Goal: Information Seeking & Learning: Learn about a topic

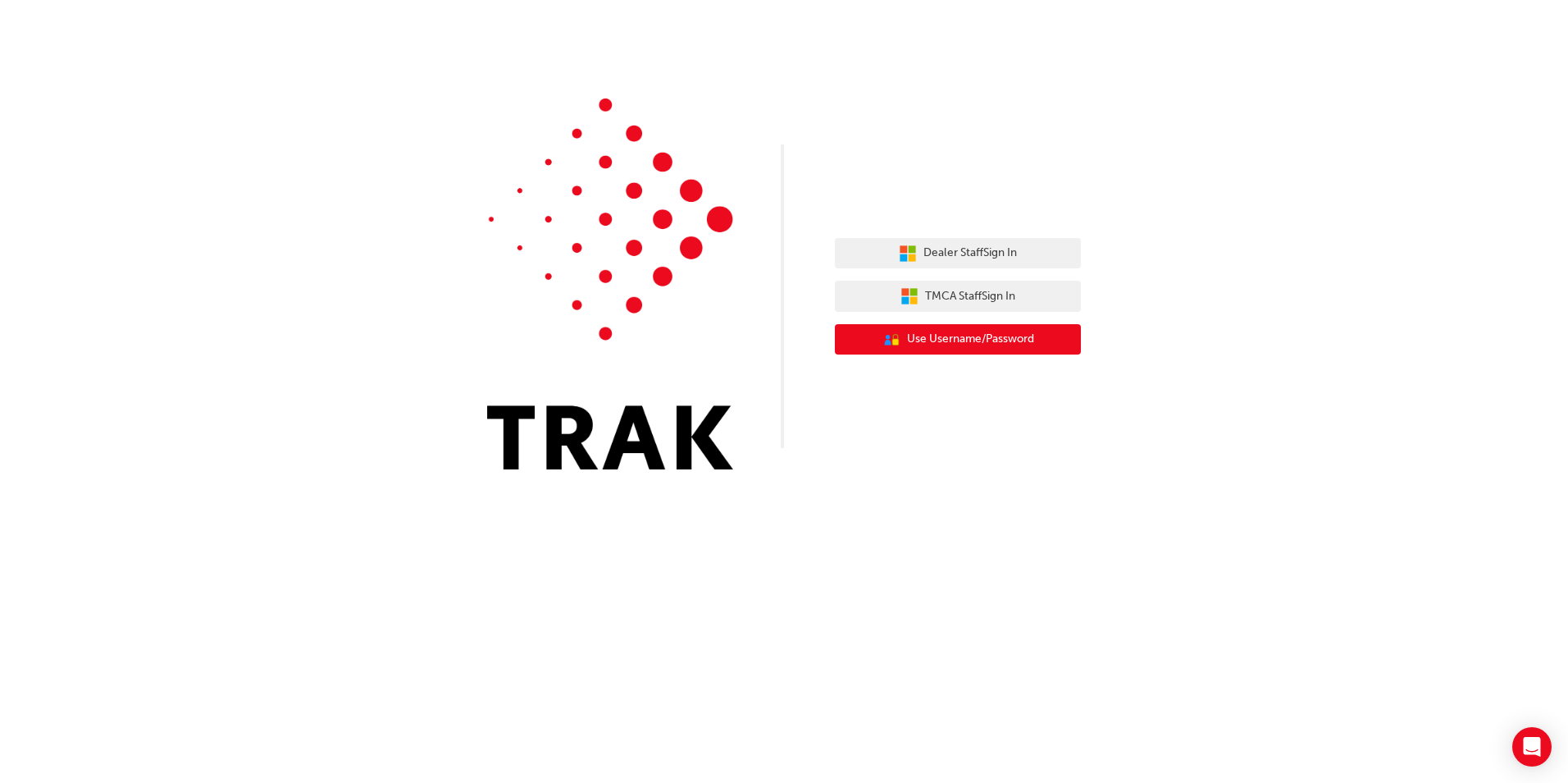
click at [967, 348] on span "Use Username/Password" at bounding box center [970, 339] width 127 height 19
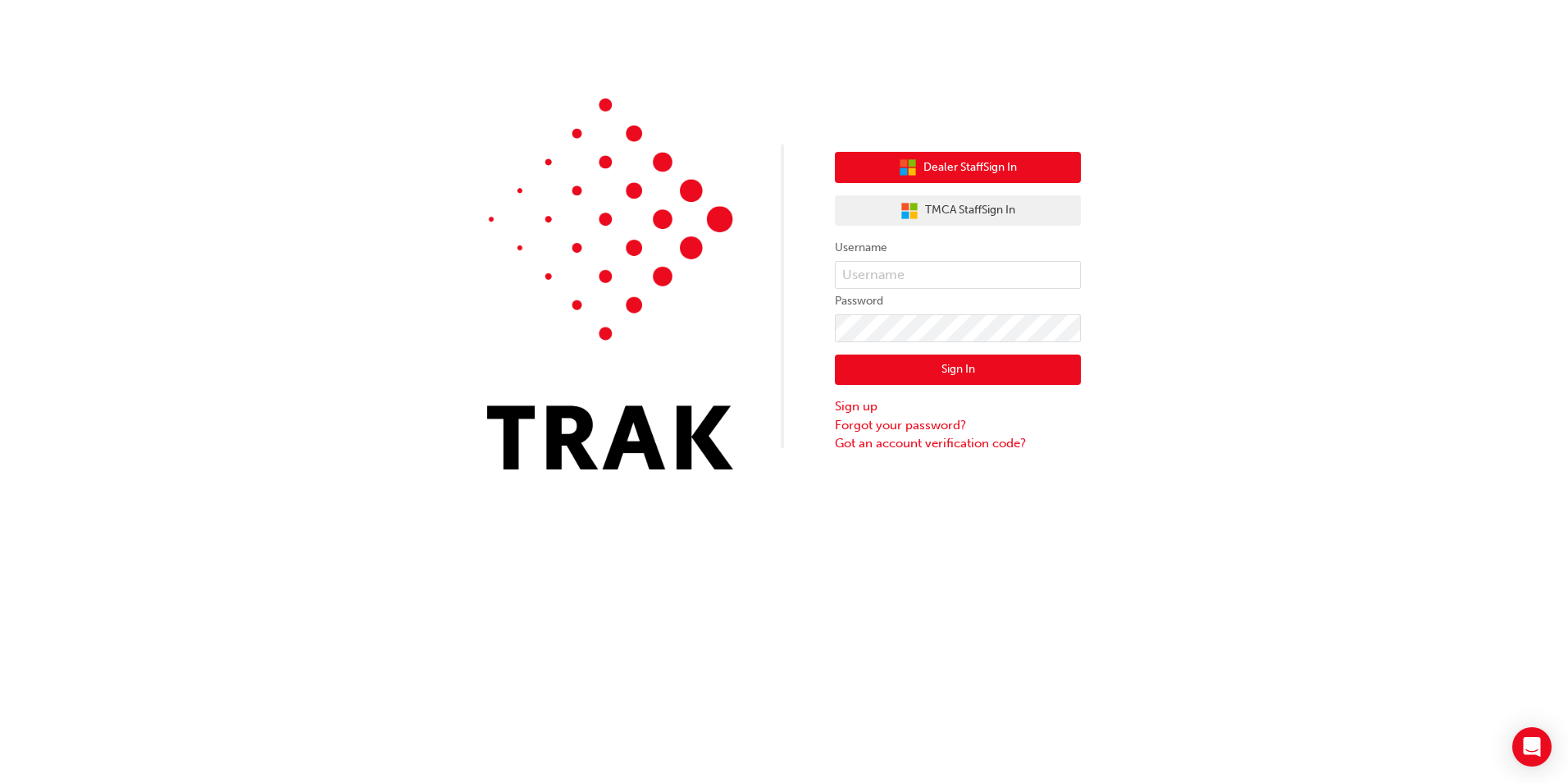
click at [973, 180] on button "Dealer Staff Sign In" at bounding box center [958, 167] width 246 height 31
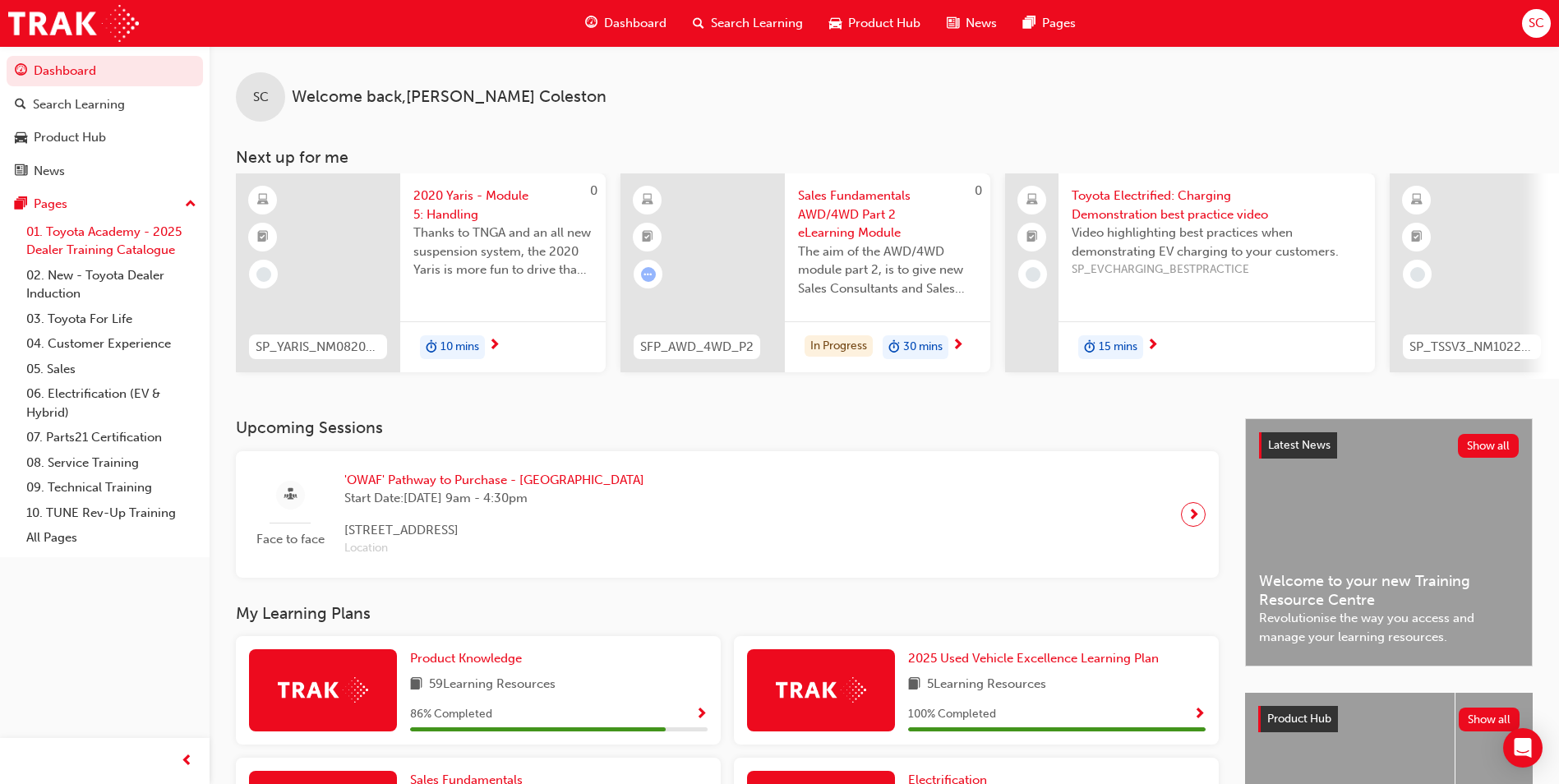
click at [132, 239] on link "01. Toyota Academy - 2025 Dealer Training Catalogue" at bounding box center [111, 241] width 183 height 44
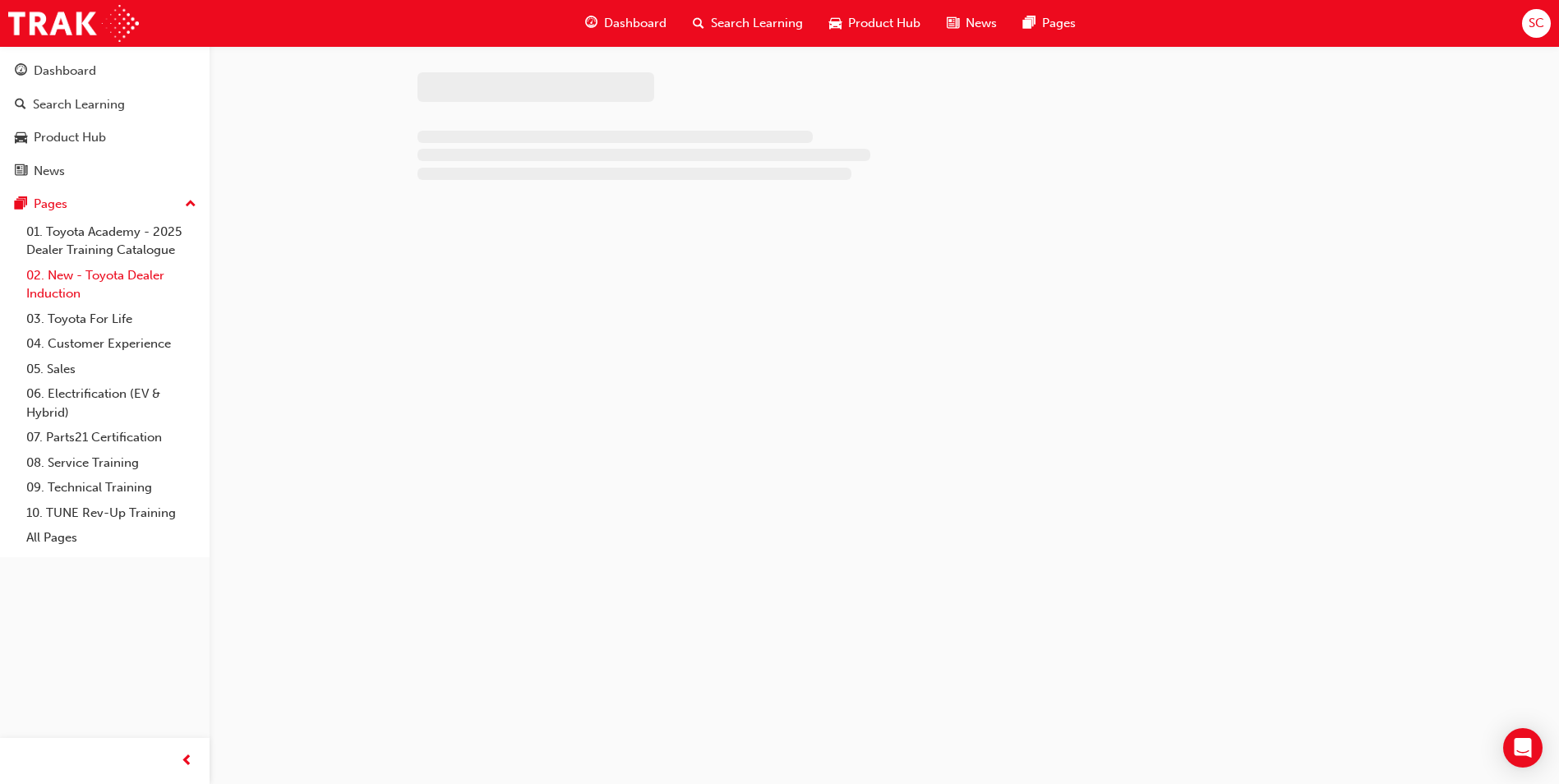
click at [140, 284] on link "02. New - Toyota Dealer Induction" at bounding box center [111, 285] width 183 height 44
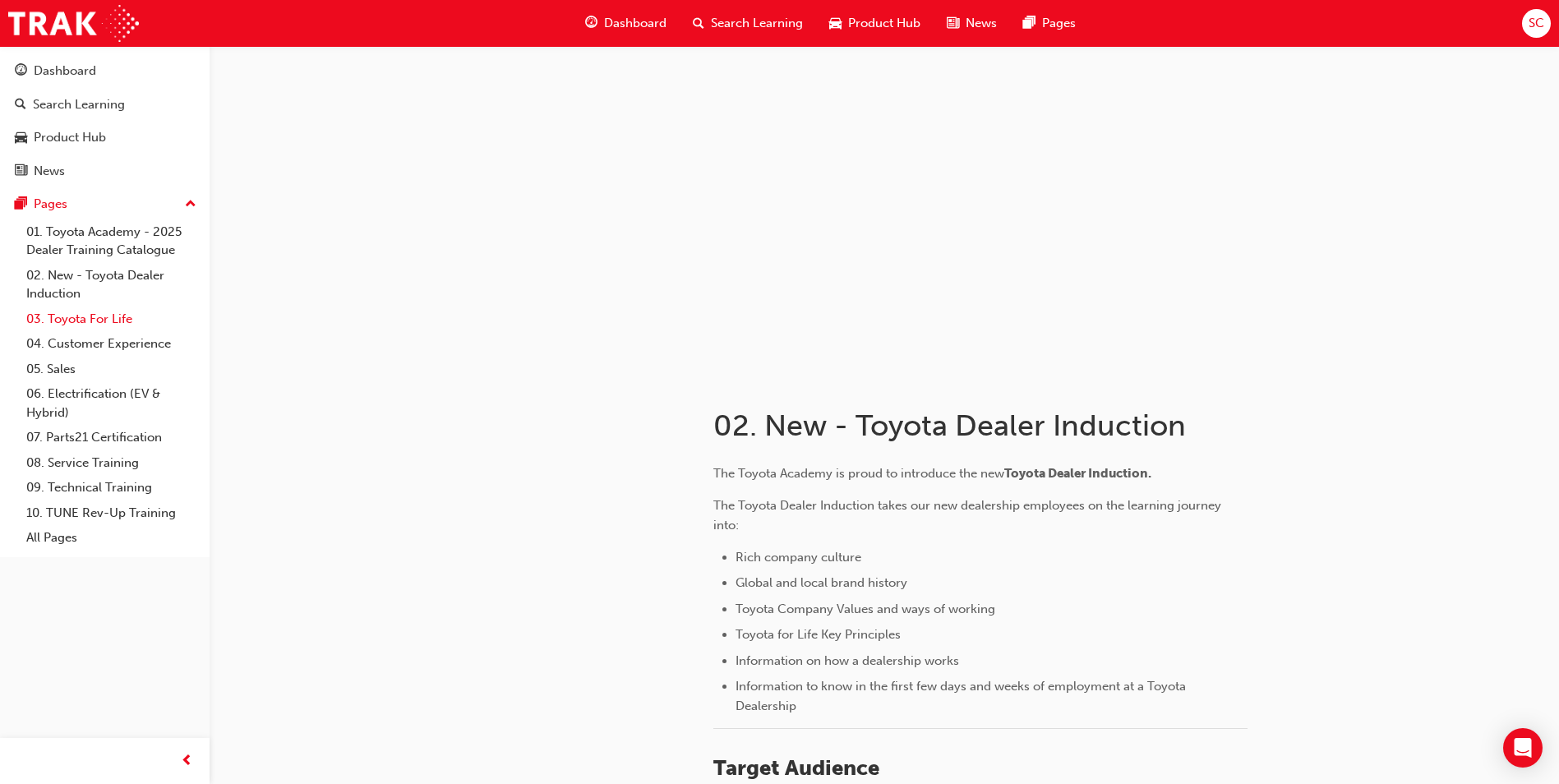
click at [99, 327] on link "03. Toyota For Life" at bounding box center [111, 319] width 183 height 25
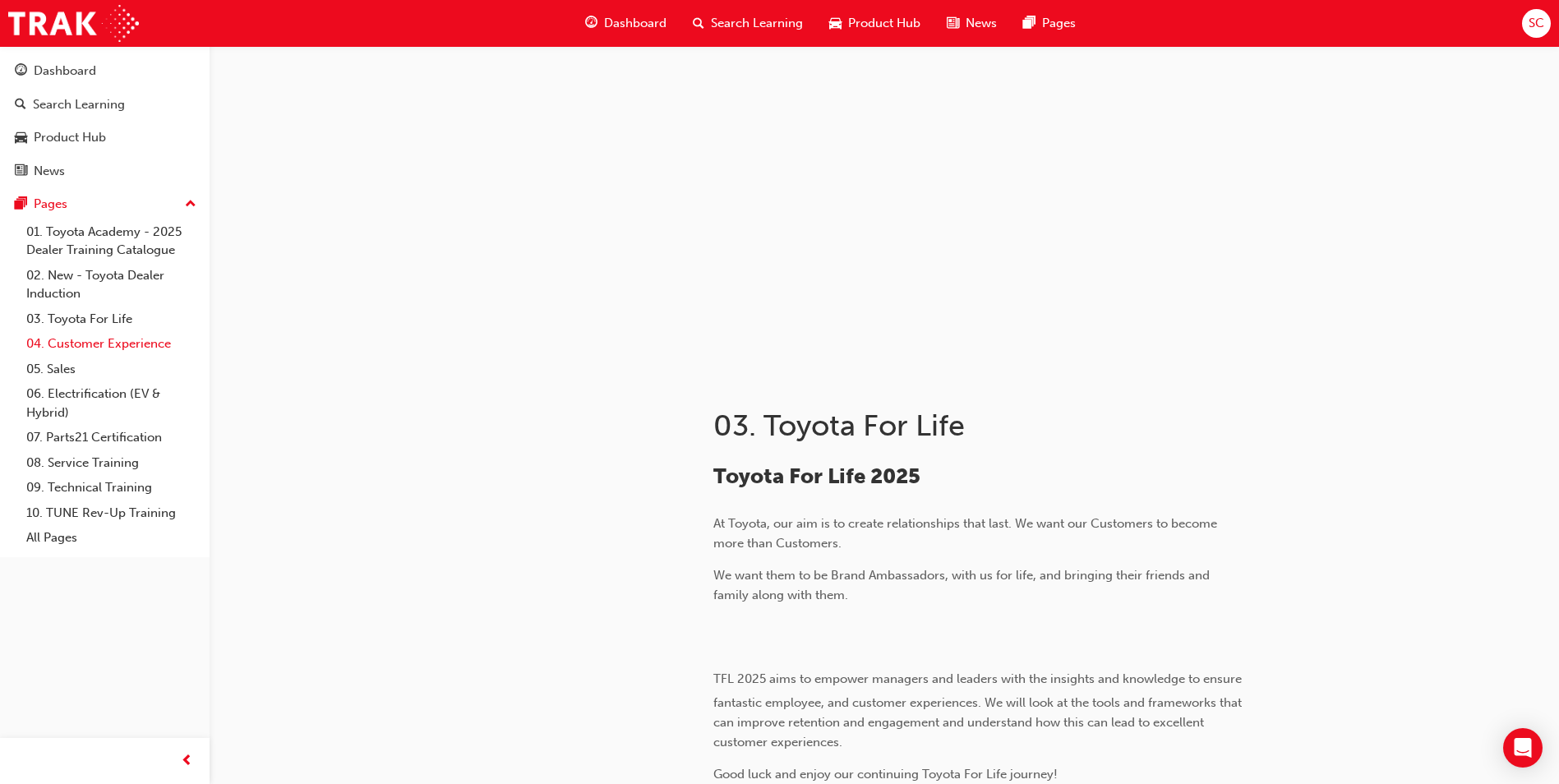
click at [111, 346] on link "04. Customer Experience" at bounding box center [111, 343] width 183 height 25
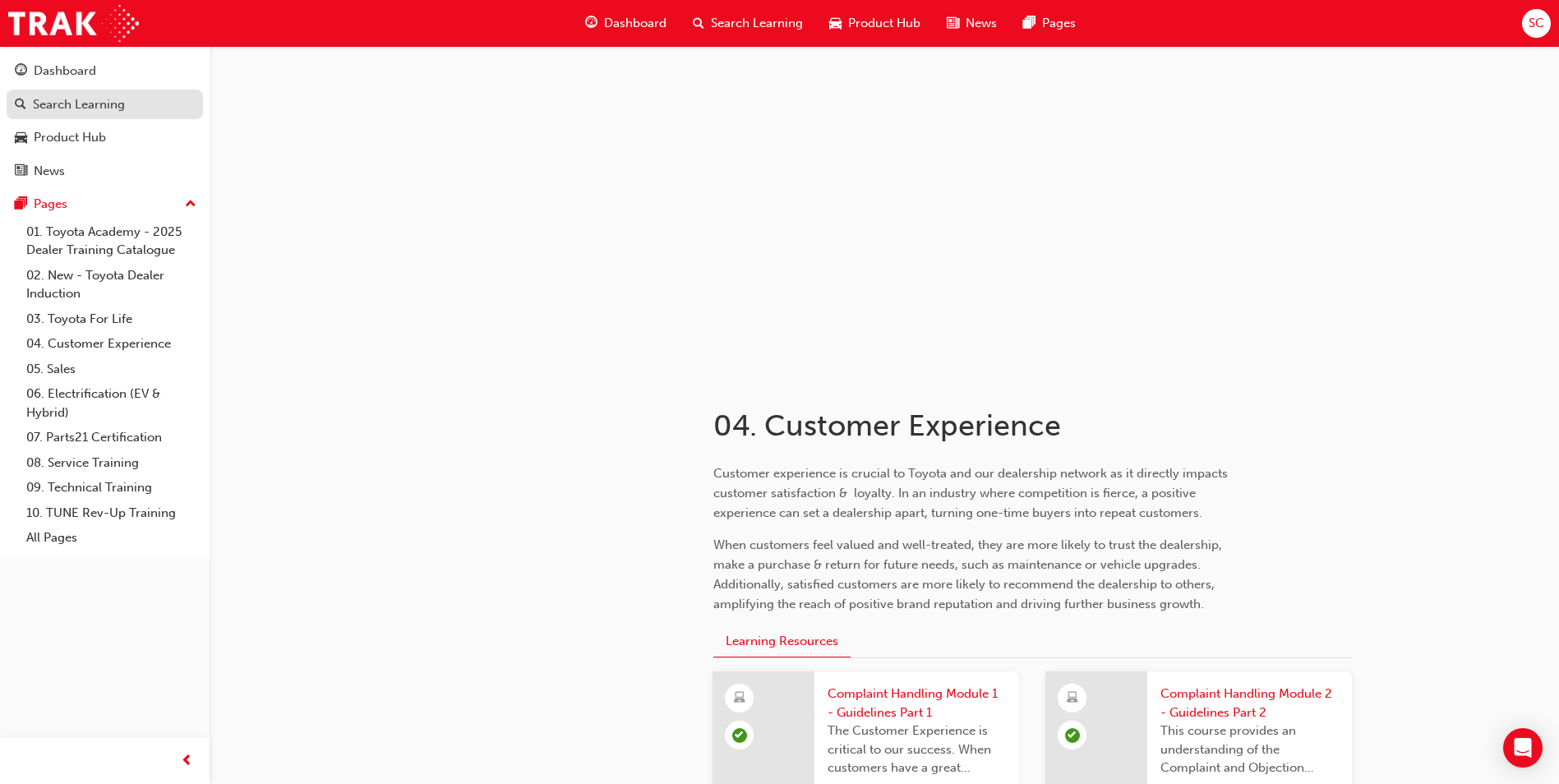
click at [89, 104] on div "Search Learning" at bounding box center [79, 105] width 92 height 19
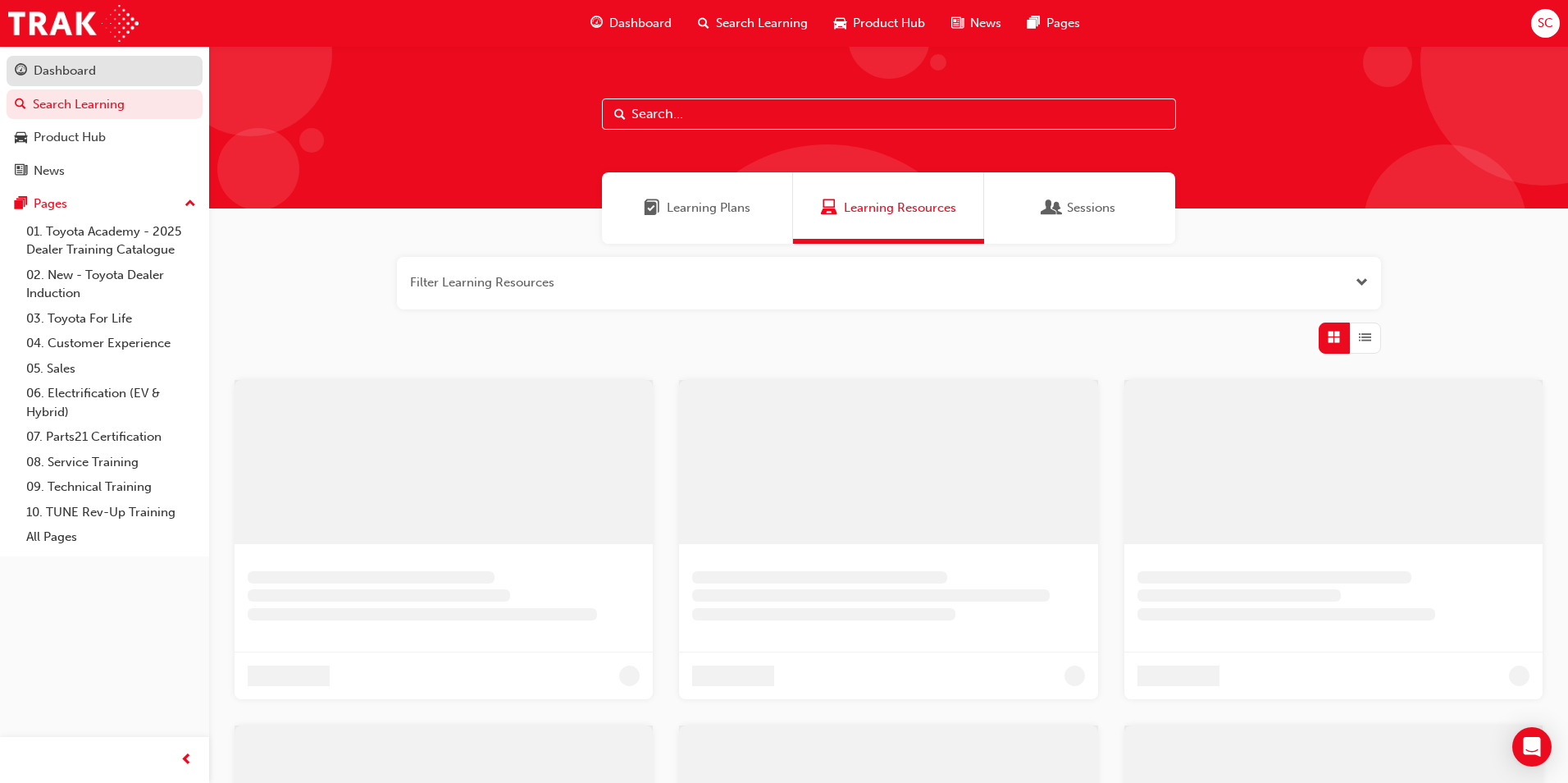
click at [85, 68] on div "Dashboard" at bounding box center [64, 71] width 62 height 19
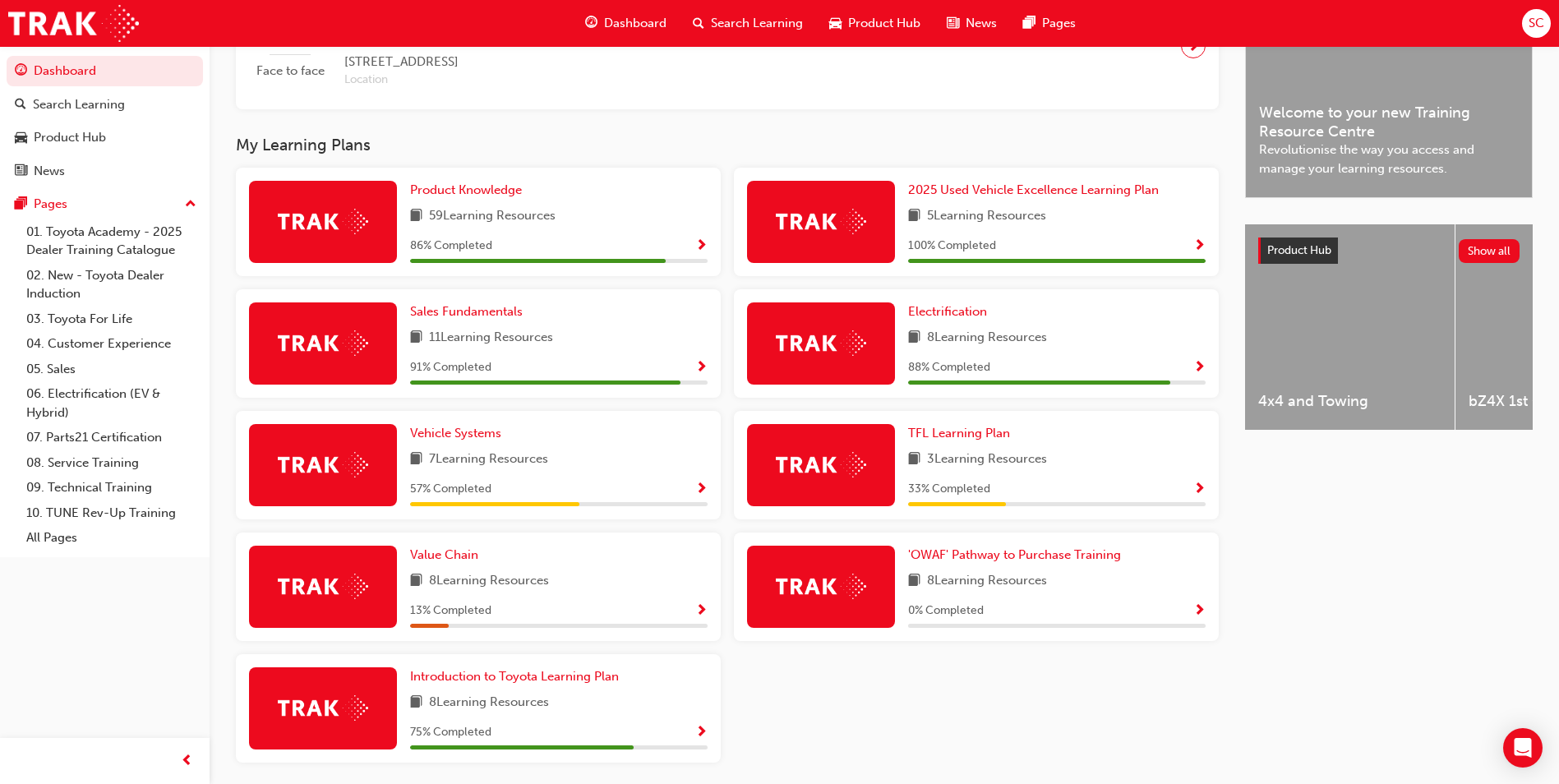
scroll to position [493, 0]
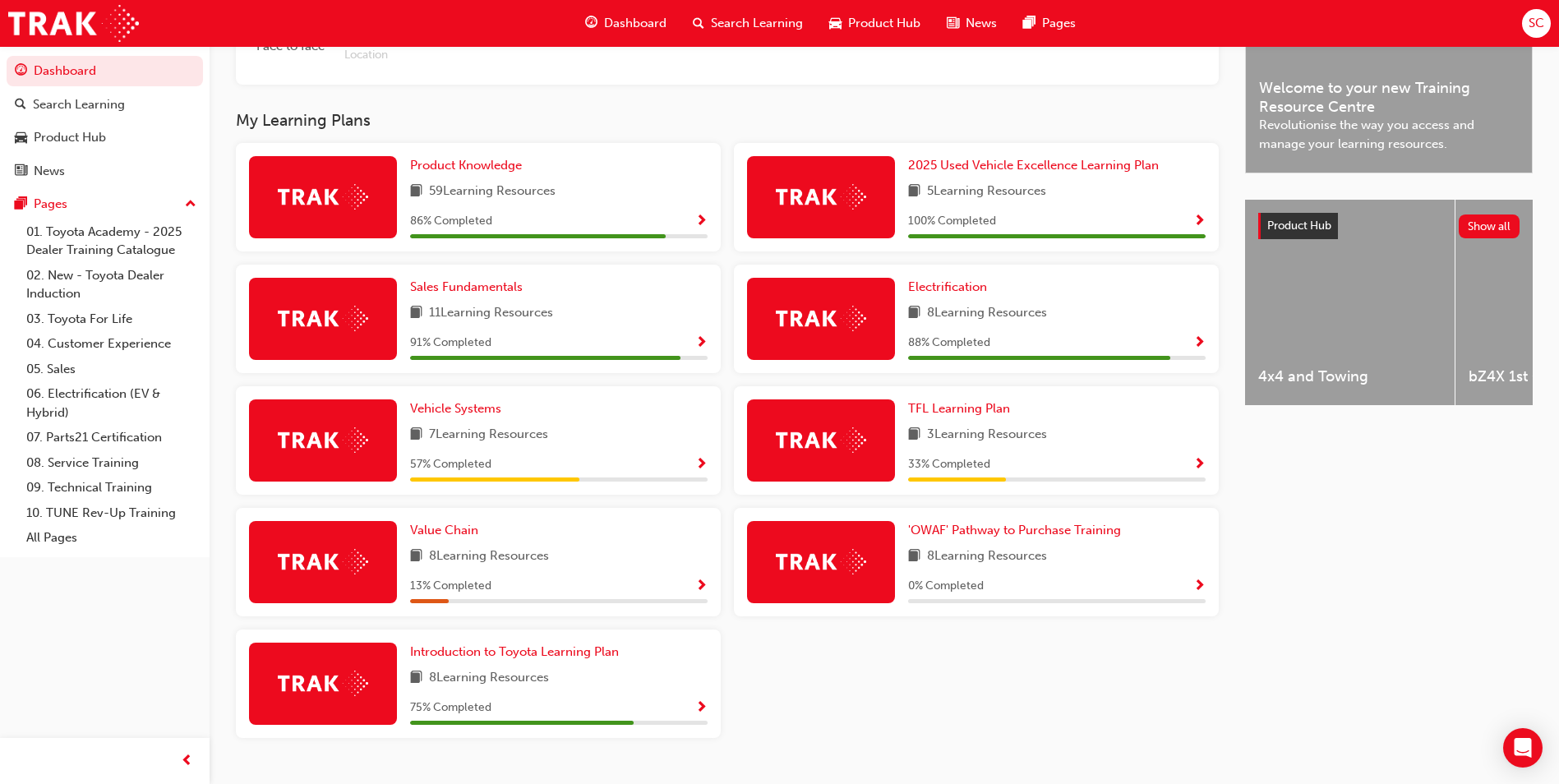
click at [705, 228] on span "Show Progress" at bounding box center [701, 222] width 12 height 15
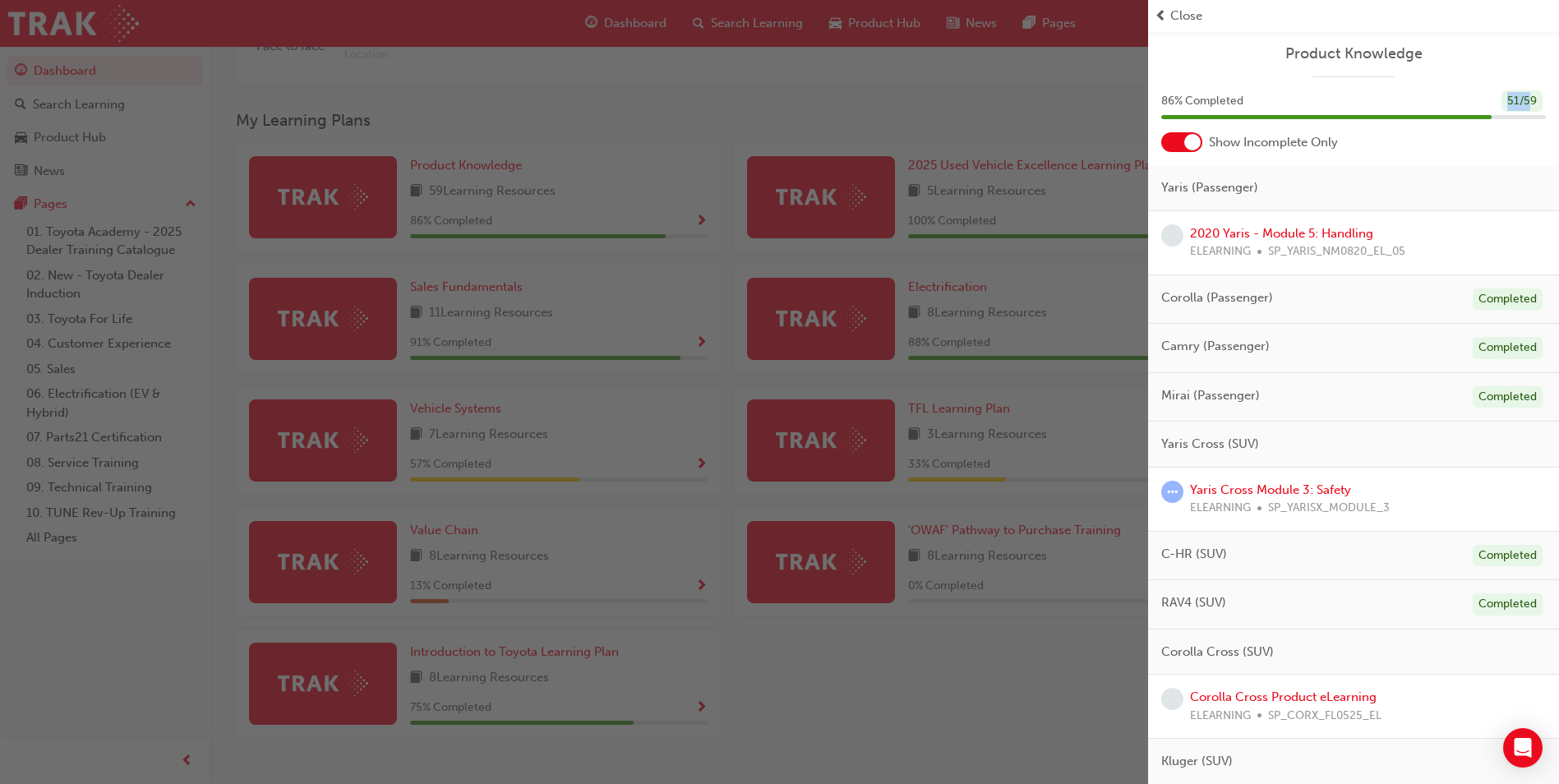
drag, startPoint x: 1498, startPoint y: 99, endPoint x: 1520, endPoint y: 99, distance: 22.0
click at [1520, 99] on div "51 / 59" at bounding box center [1521, 101] width 41 height 22
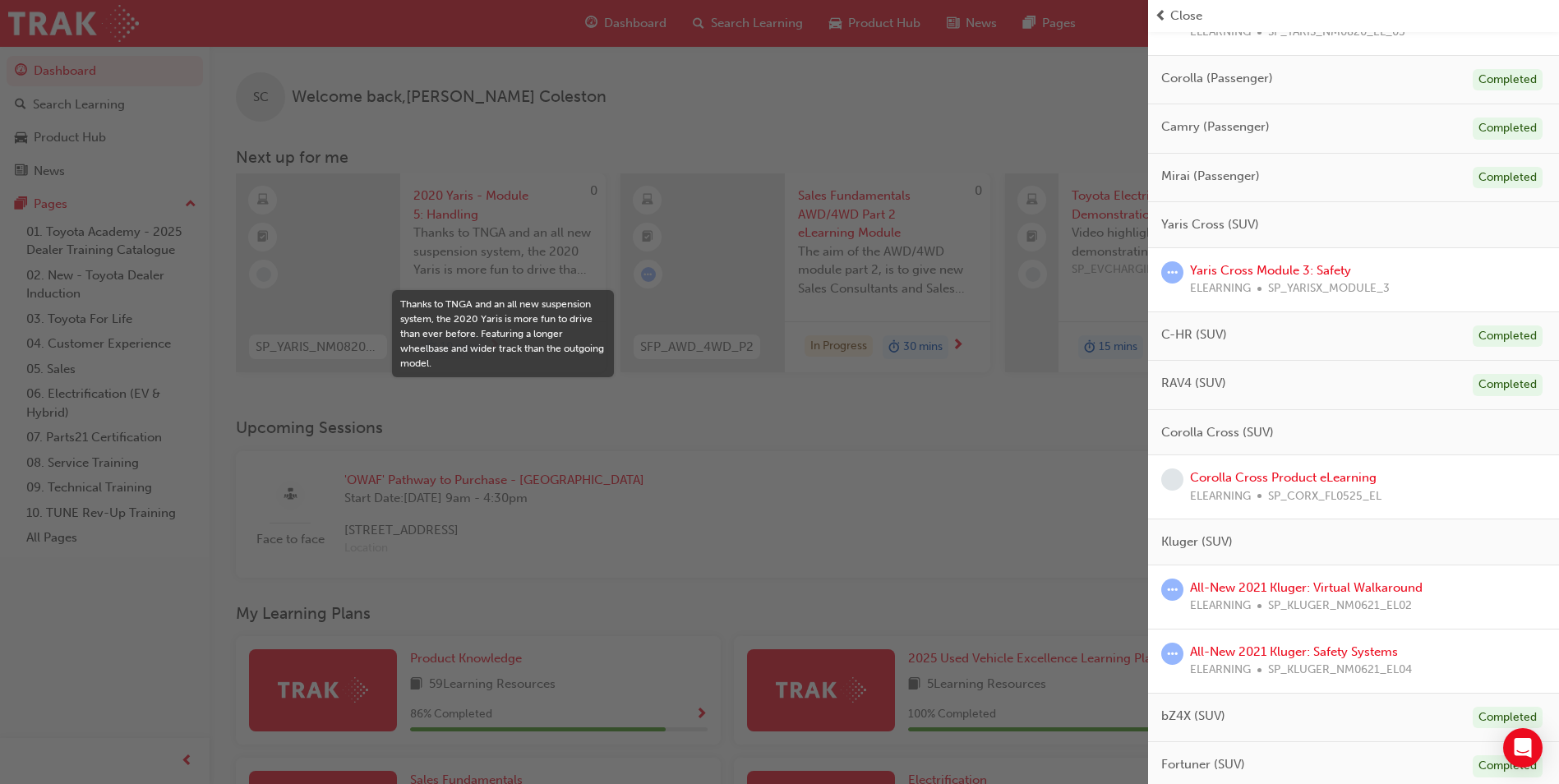
scroll to position [0, 0]
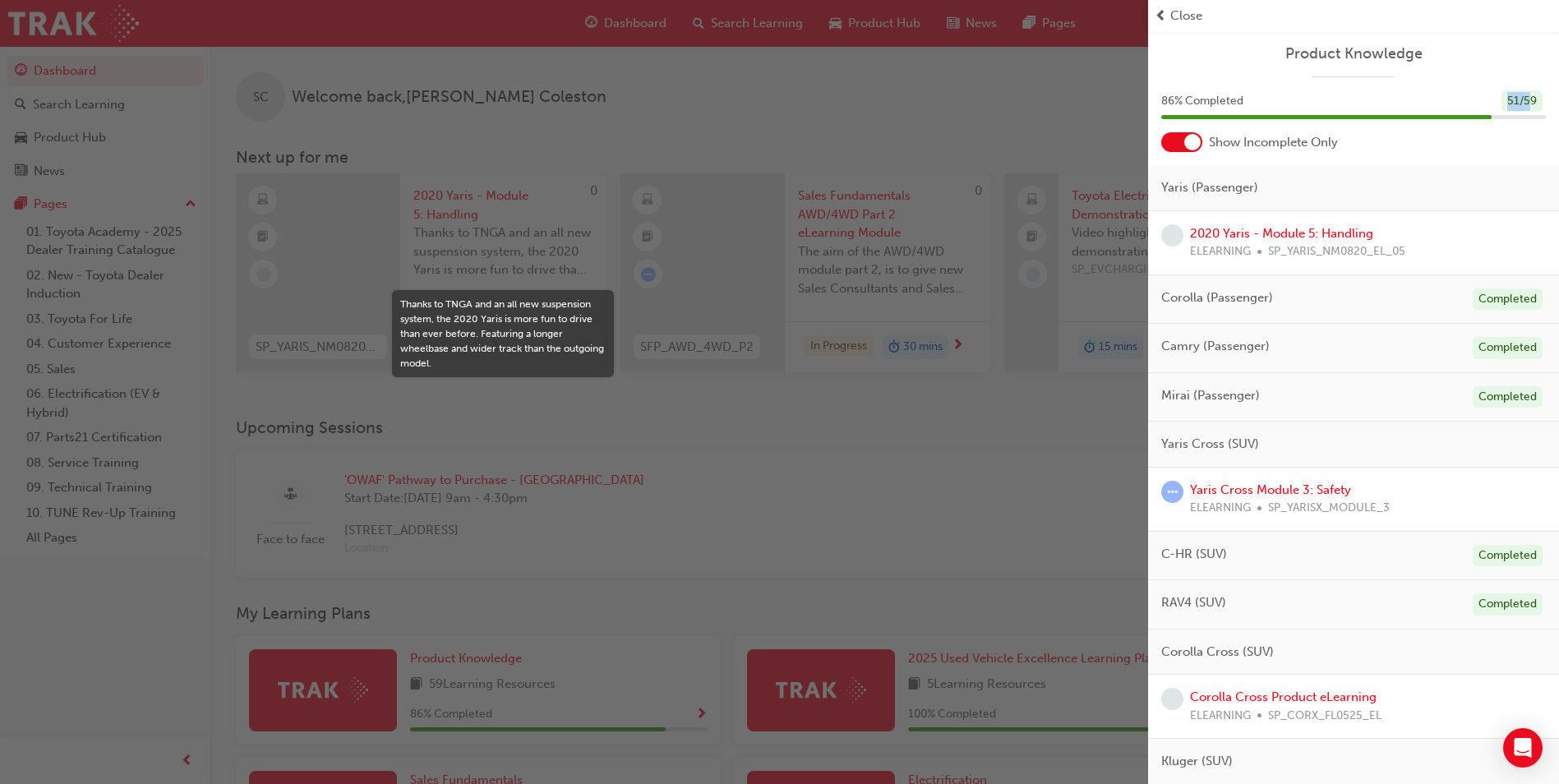
click at [953, 518] on div "button" at bounding box center [574, 392] width 1148 height 784
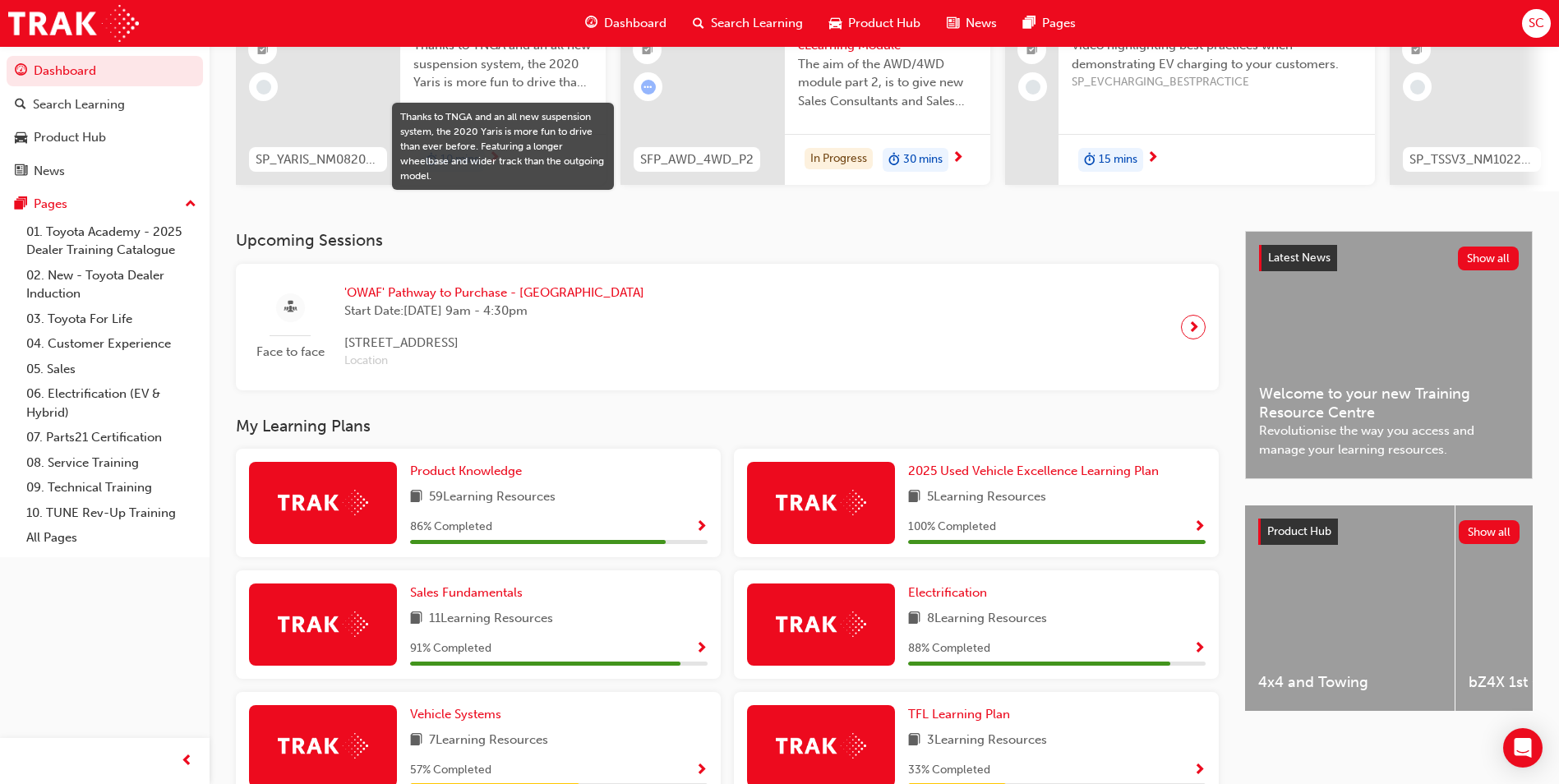
scroll to position [246, 0]
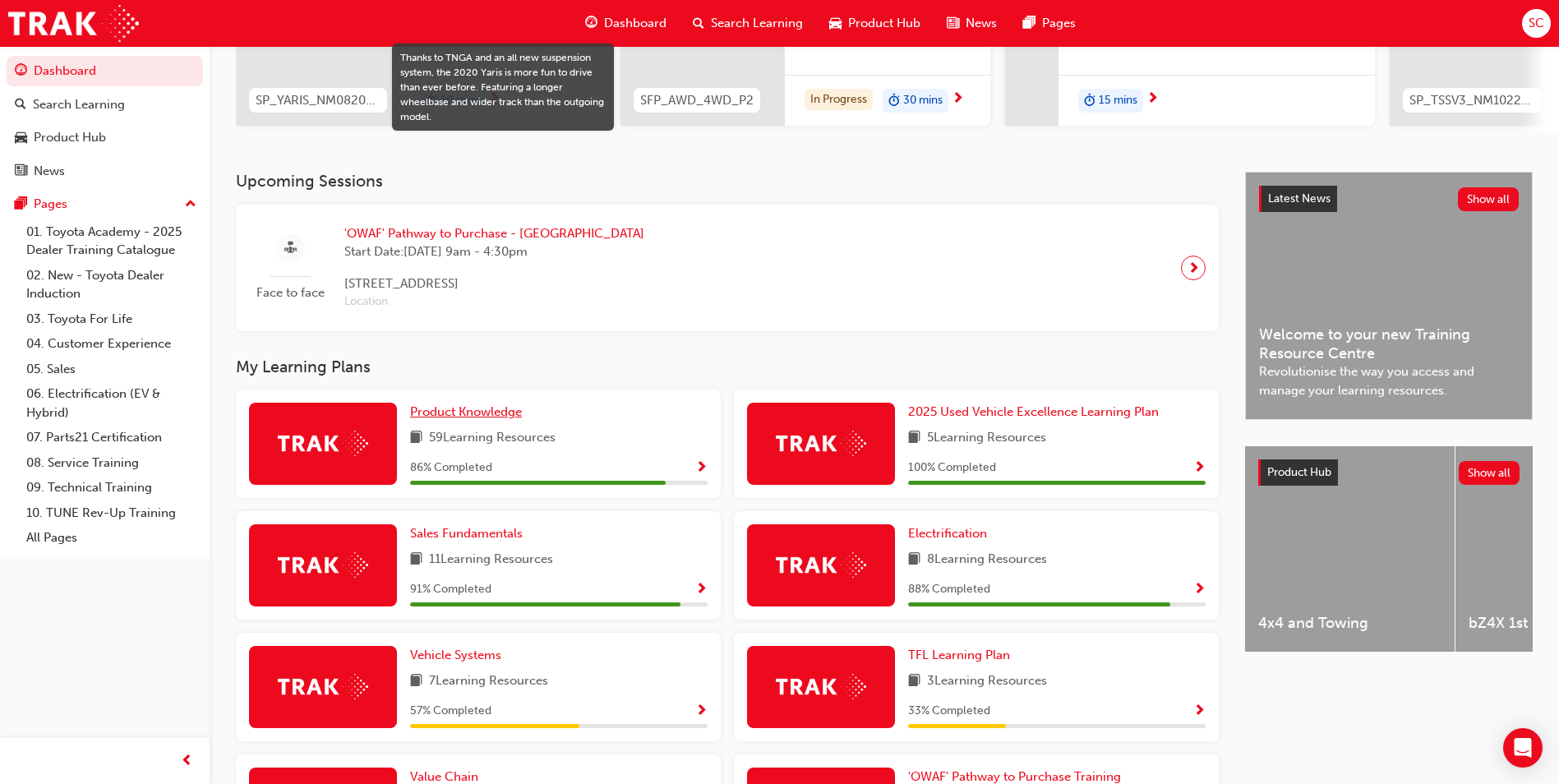
click at [445, 415] on span "Product Knowledge" at bounding box center [466, 411] width 112 height 15
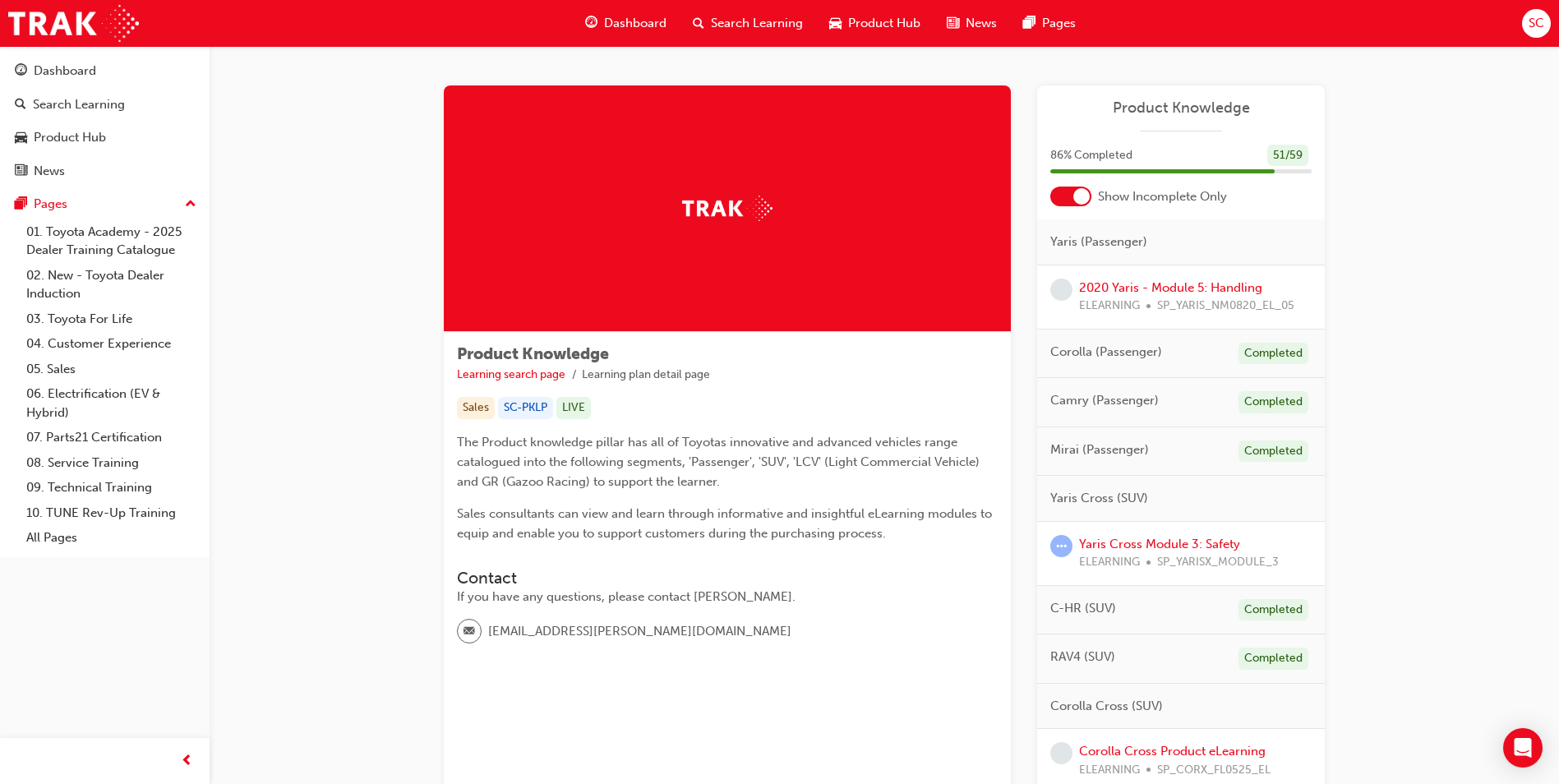
scroll to position [82, 0]
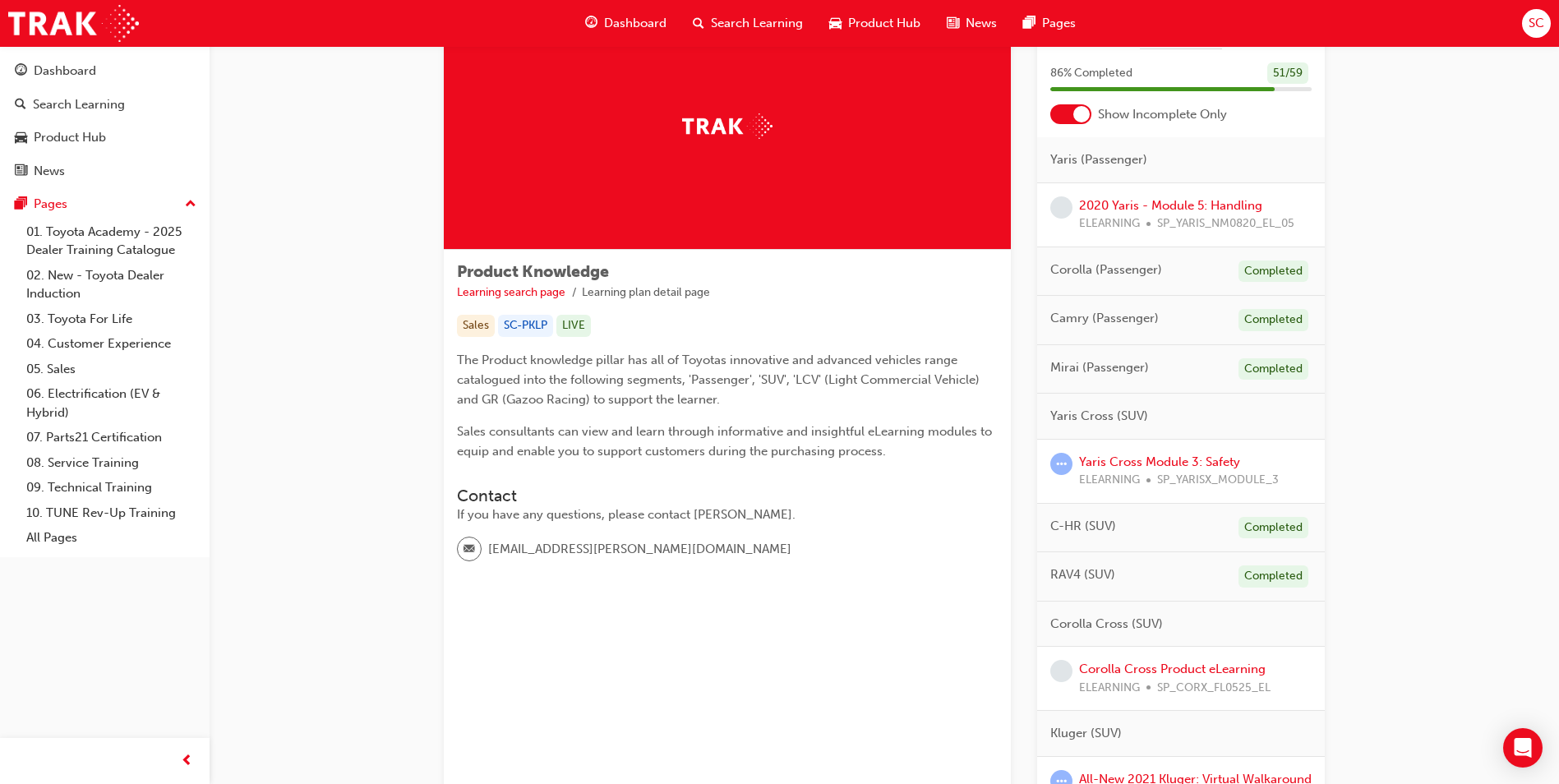
click at [1061, 115] on div at bounding box center [1070, 114] width 41 height 20
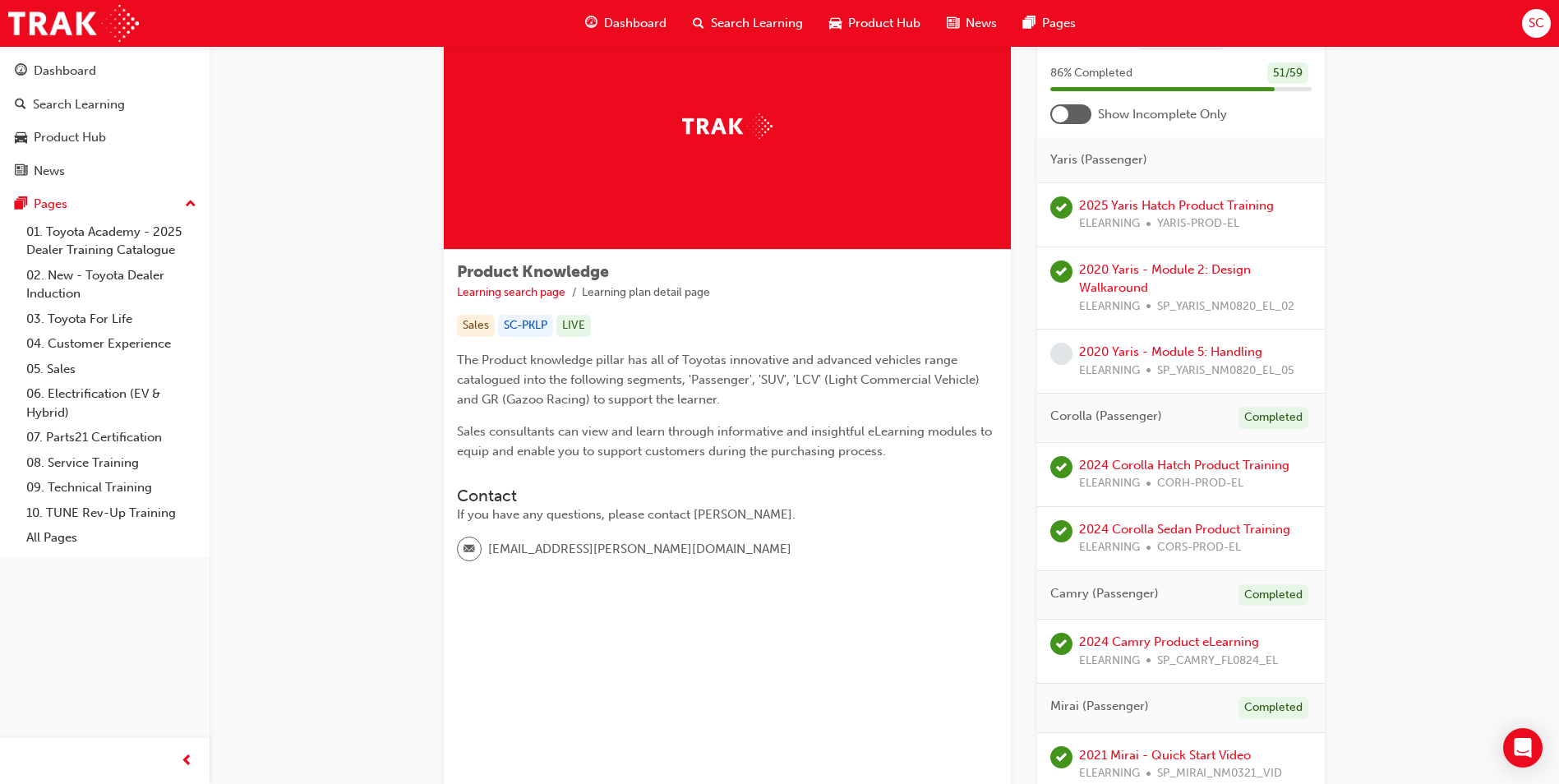
click at [1061, 115] on div at bounding box center [1059, 114] width 17 height 17
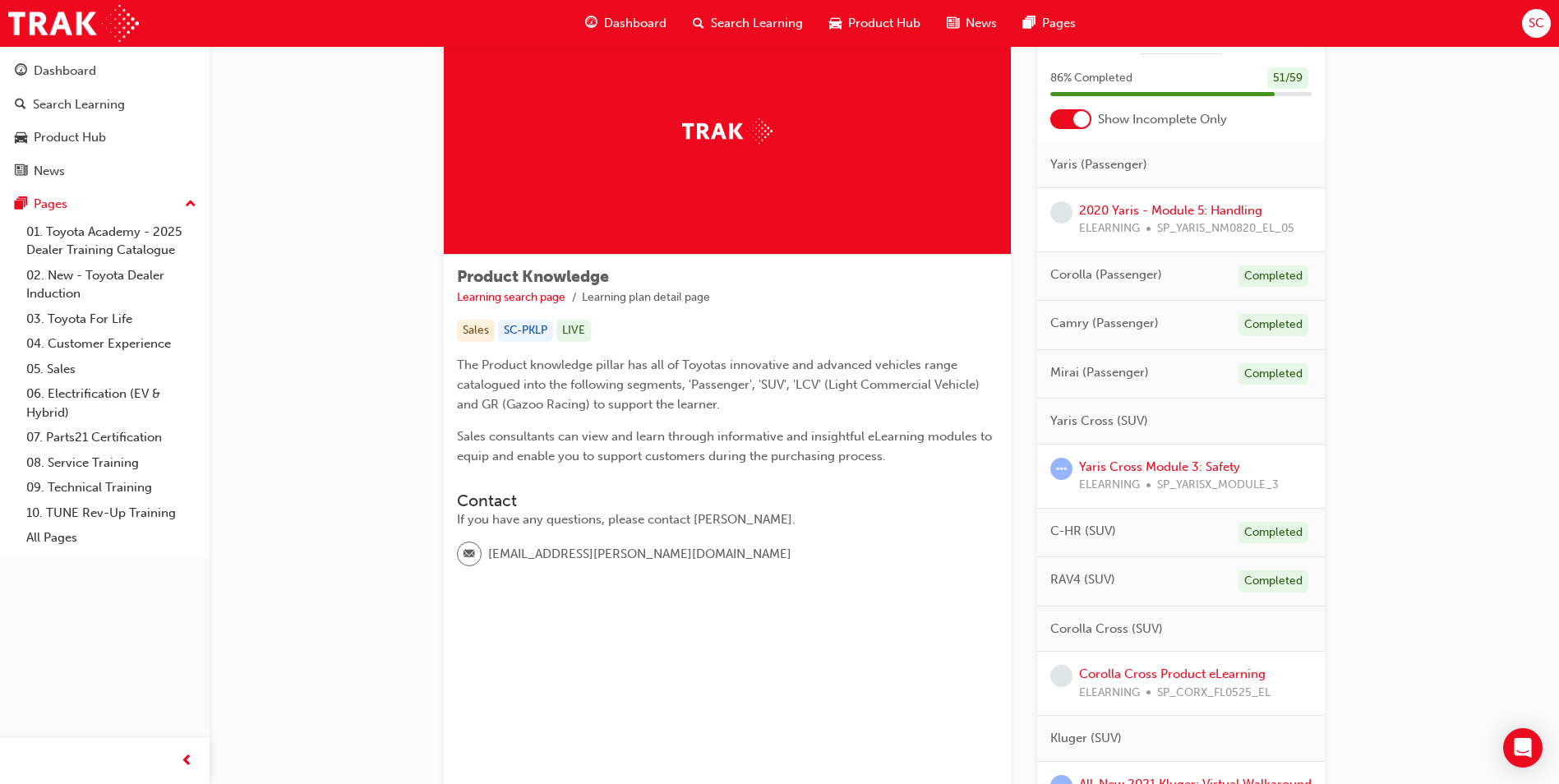
scroll to position [0, 0]
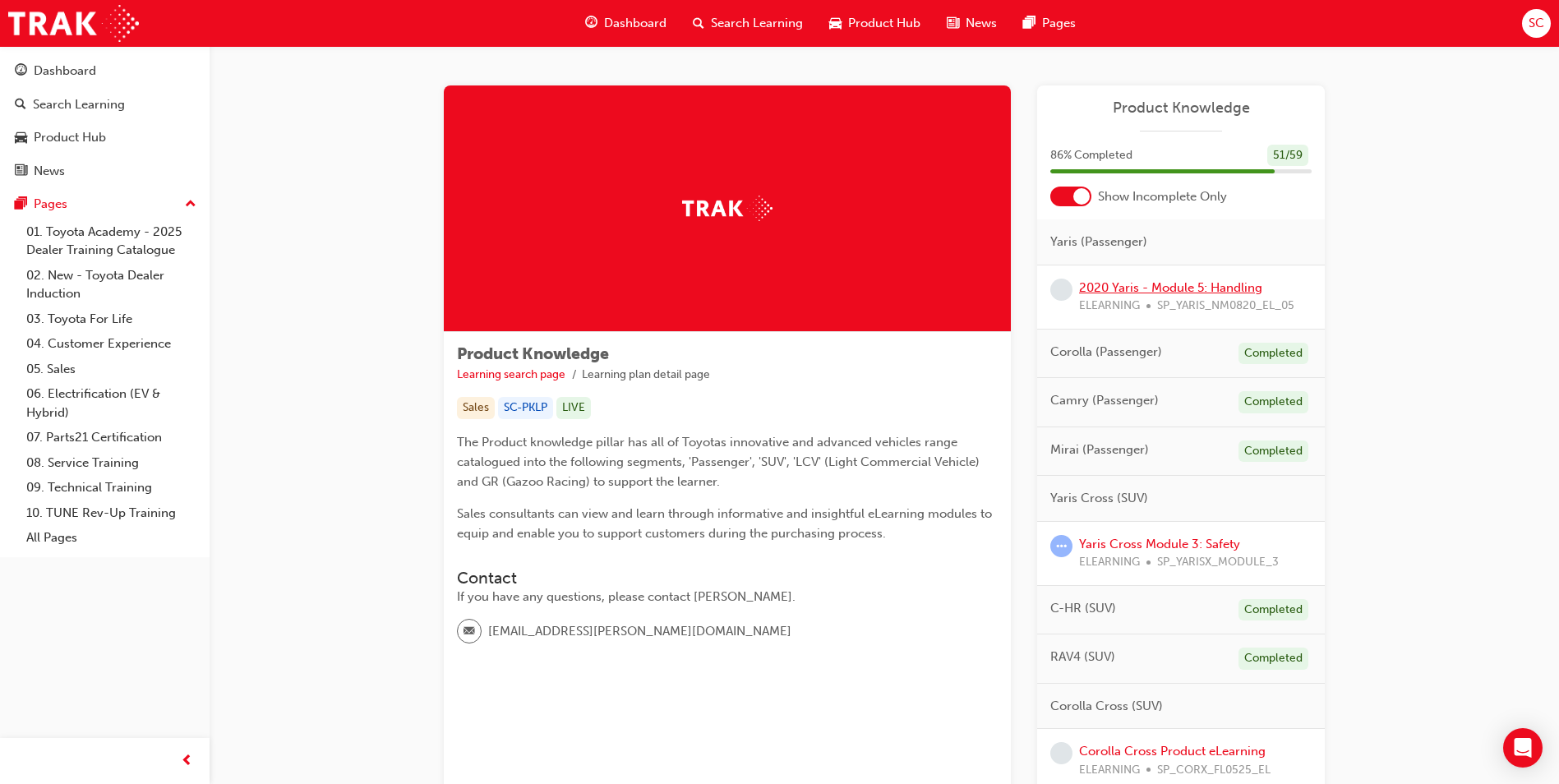
click at [1249, 287] on link "2020 Yaris - Module 5: Handling" at bounding box center [1170, 287] width 183 height 15
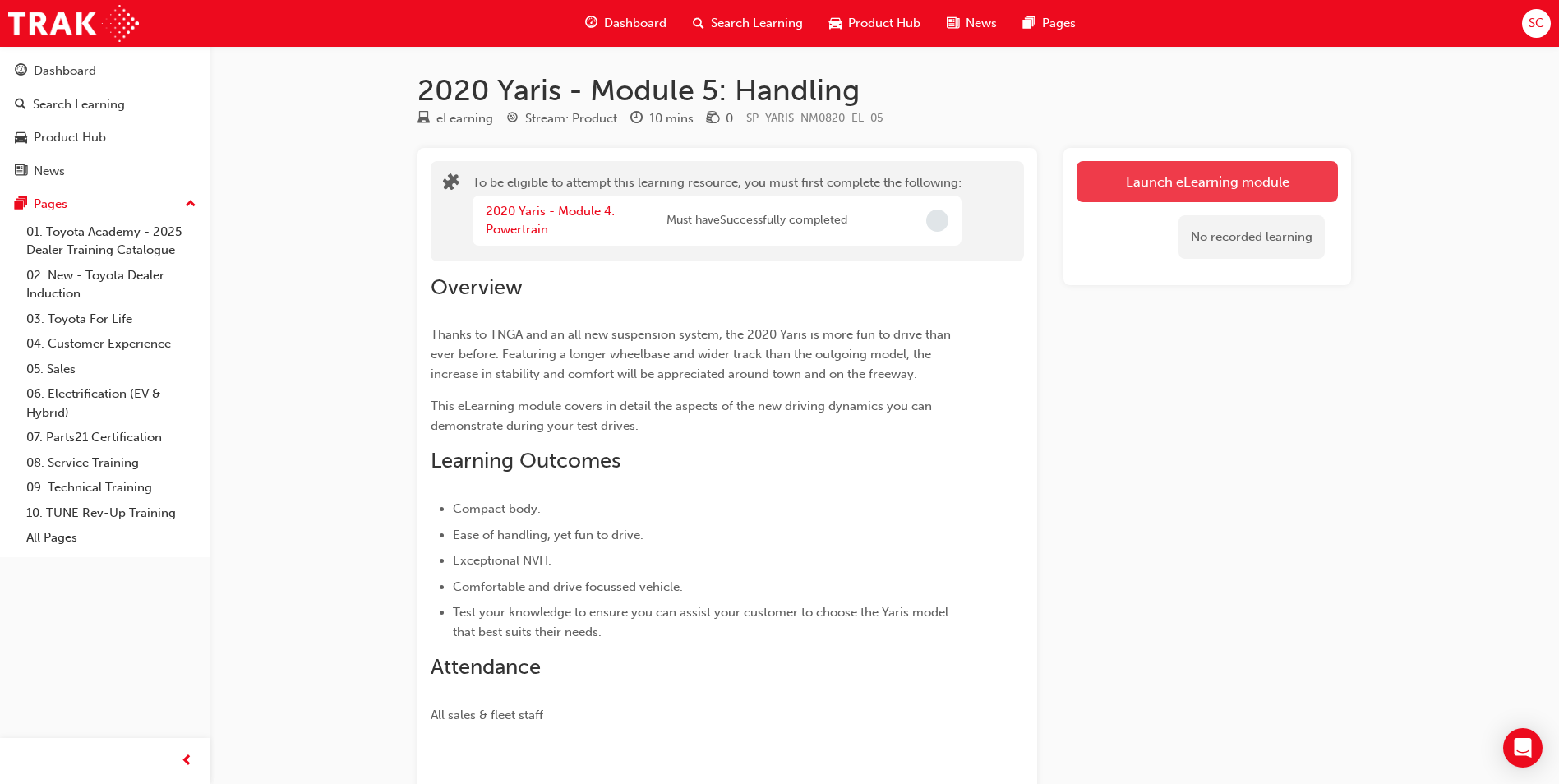
click at [1107, 198] on button "Launch eLearning module" at bounding box center [1207, 181] width 261 height 41
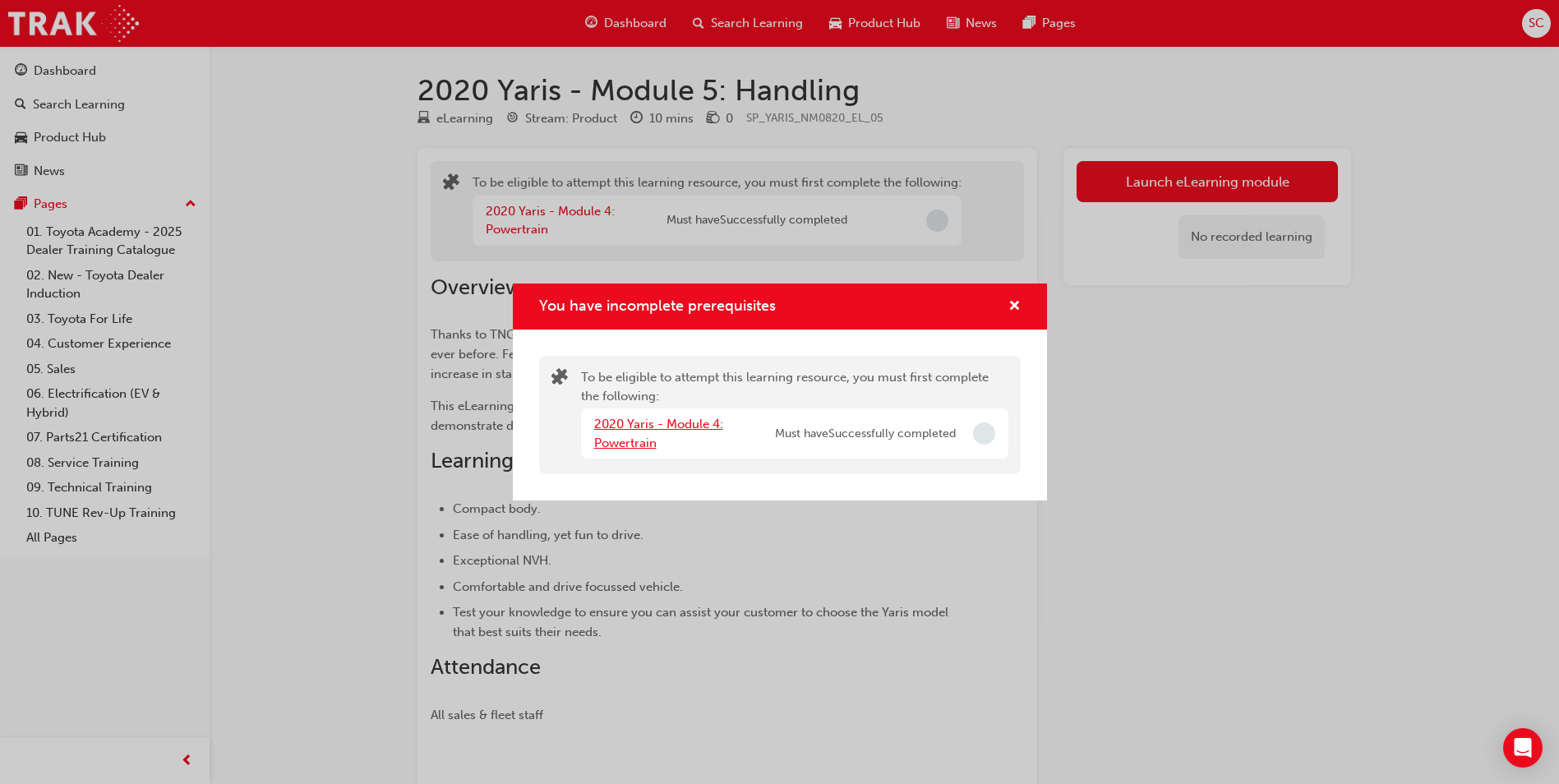
click at [646, 442] on link "2020 Yaris - Module 4: Powertrain" at bounding box center [658, 433] width 129 height 33
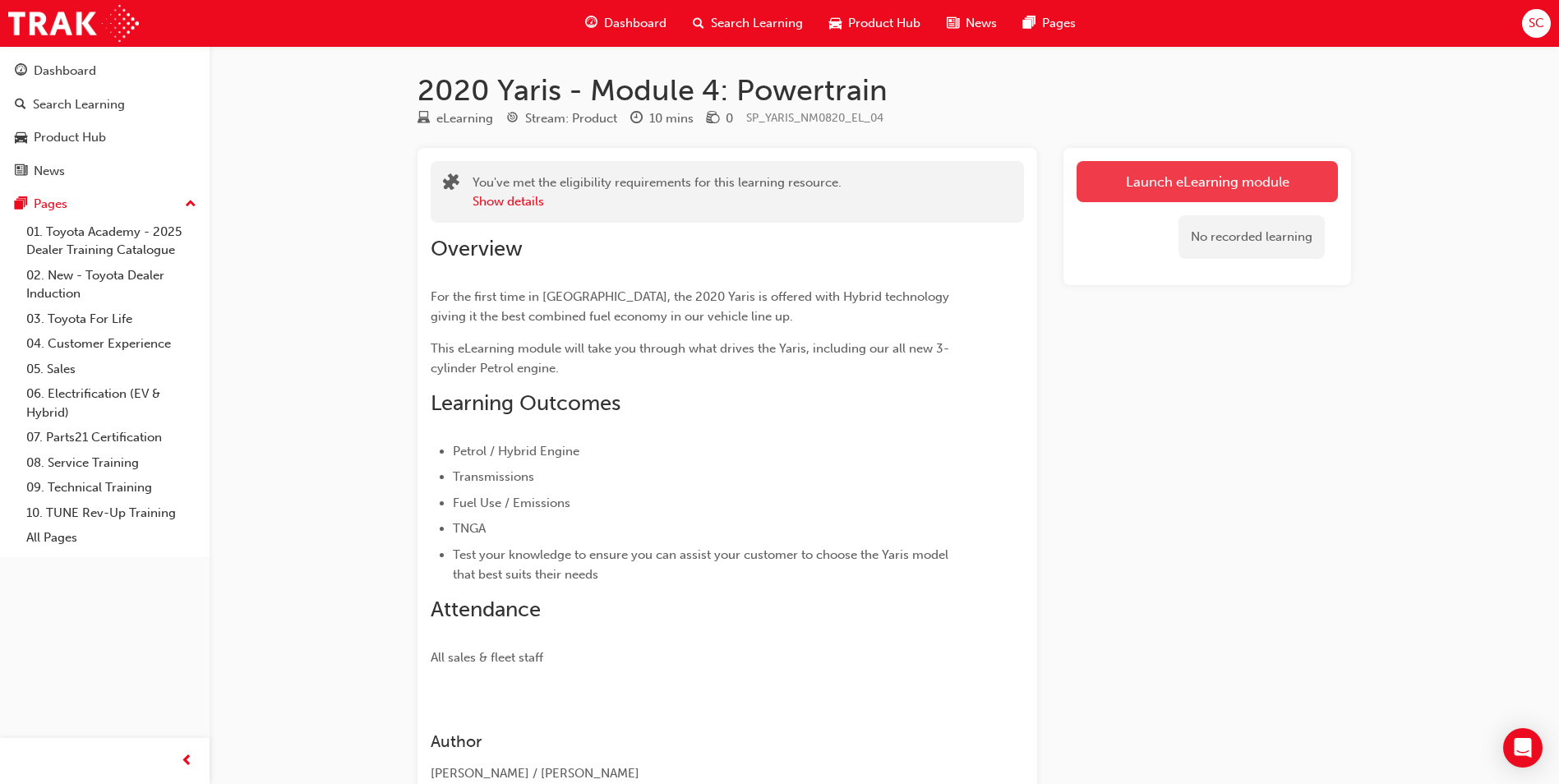
click at [1246, 187] on link "Launch eLearning module" at bounding box center [1207, 181] width 261 height 41
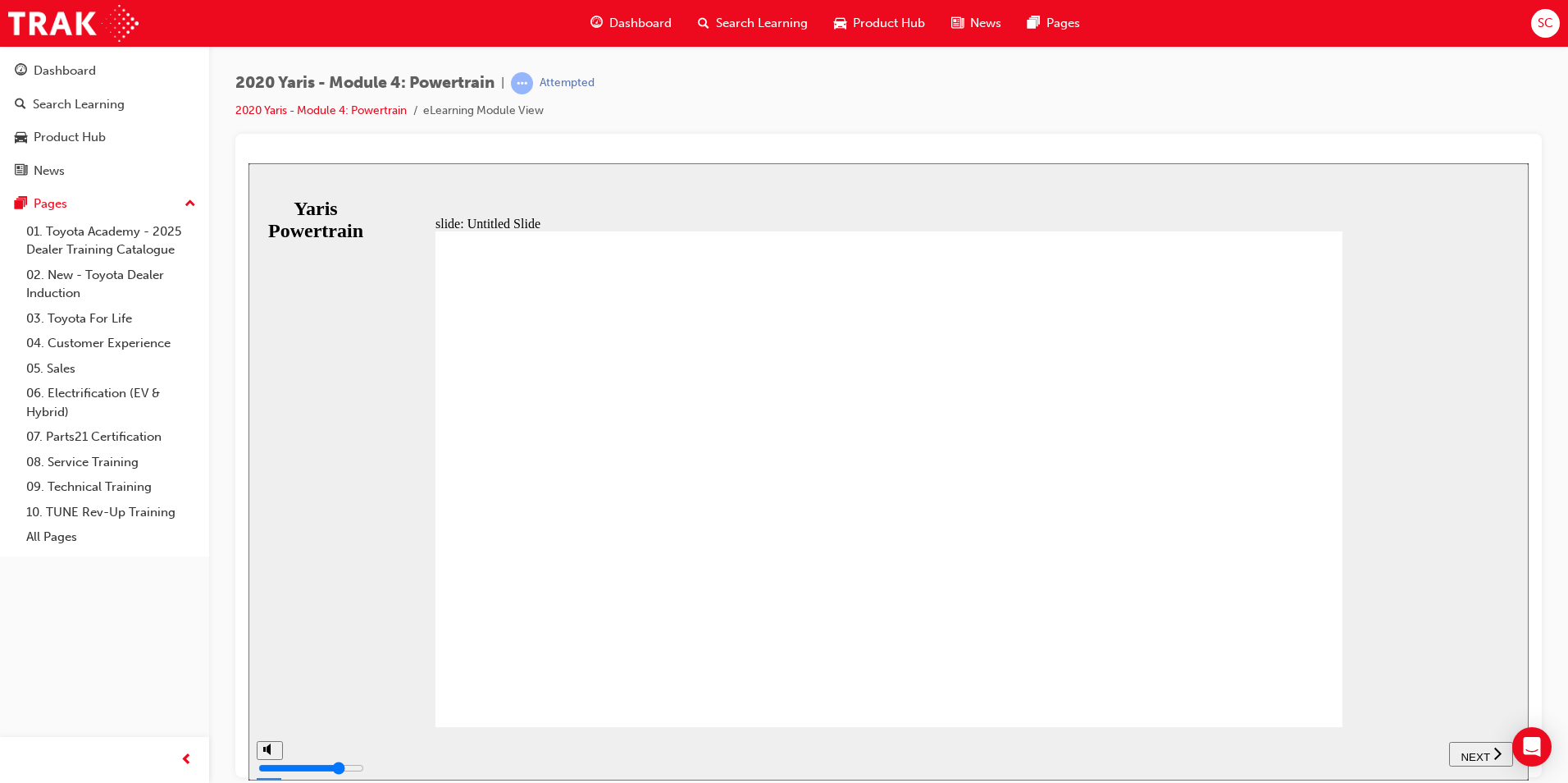
click at [1466, 751] on span "NEXT" at bounding box center [1474, 756] width 29 height 12
click at [1467, 753] on span "NEXT" at bounding box center [1474, 756] width 29 height 12
click at [1467, 753] on div "NEXT" at bounding box center [1489, 753] width 51 height 17
click at [1468, 753] on span "NEXT" at bounding box center [1482, 756] width 29 height 12
click at [1467, 753] on span "NEXT" at bounding box center [1474, 756] width 29 height 12
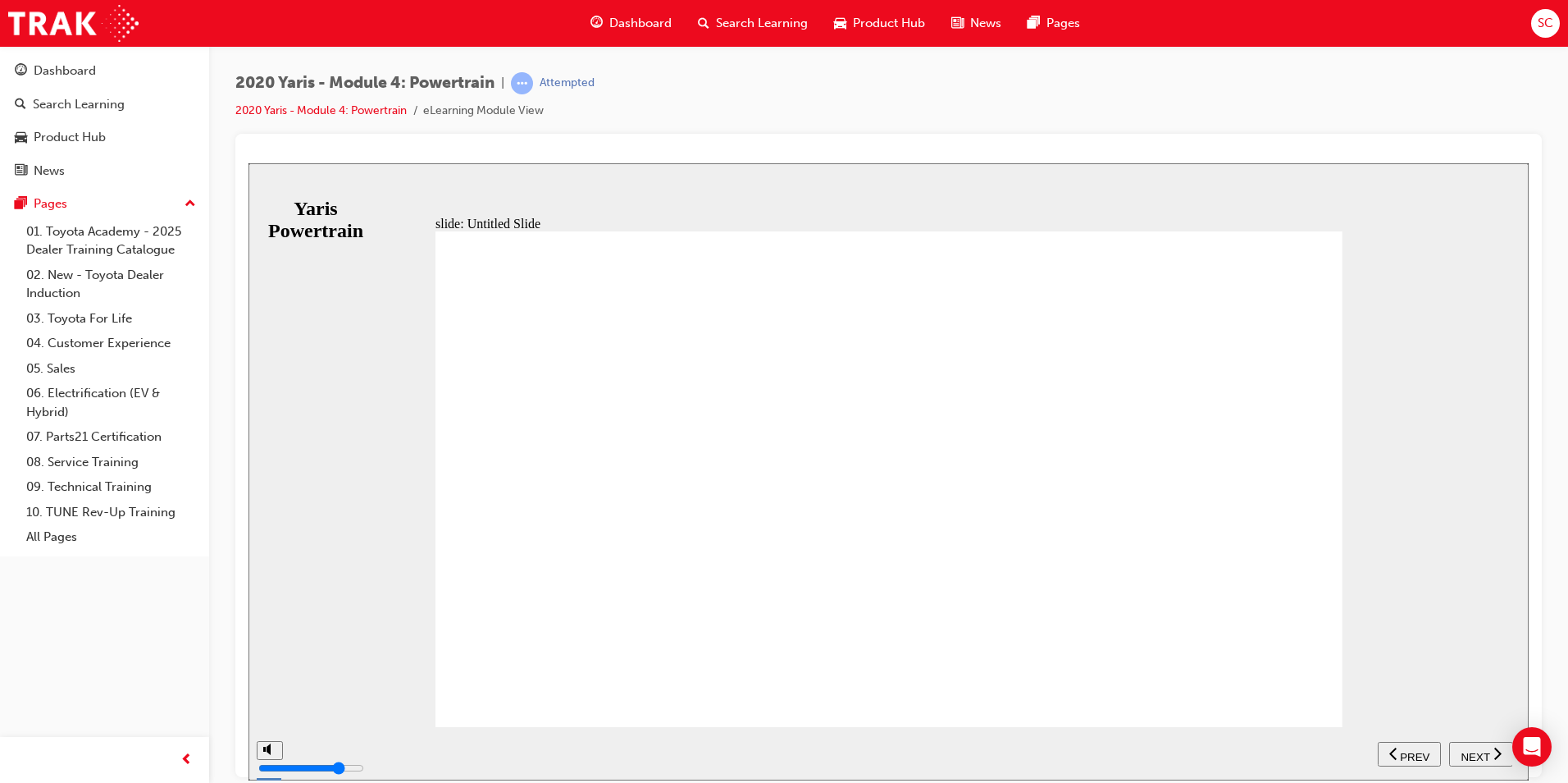
click at [1467, 753] on span "NEXT" at bounding box center [1474, 756] width 29 height 12
click at [1467, 753] on div "NEXT" at bounding box center [1481, 753] width 51 height 17
click at [1467, 753] on span "NEXT" at bounding box center [1474, 756] width 29 height 12
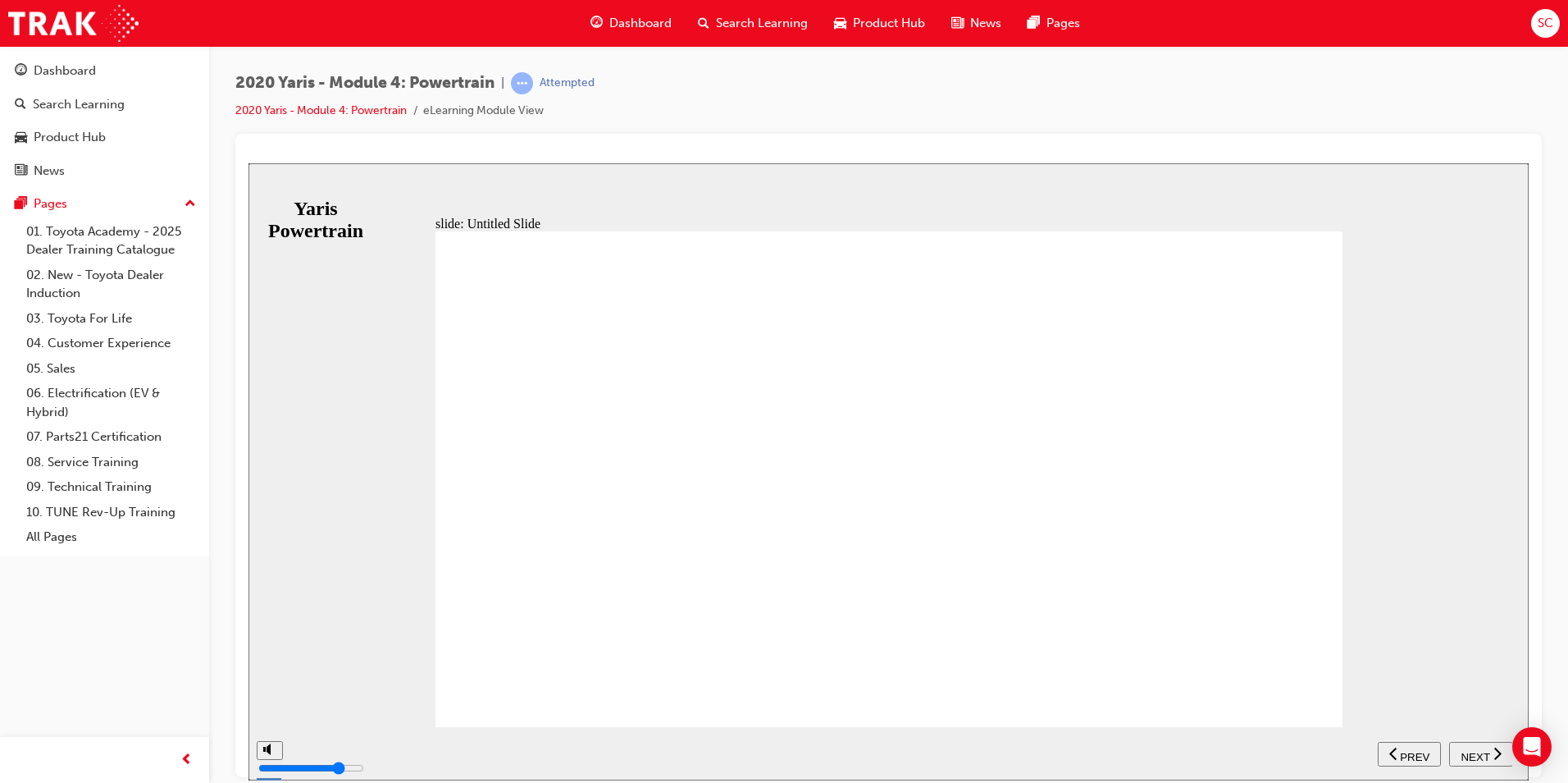
click at [1467, 753] on span "NEXT" at bounding box center [1474, 756] width 29 height 12
click at [1467, 753] on div "NEXT" at bounding box center [1481, 753] width 51 height 17
click at [1467, 753] on div "NEXT" at bounding box center [1489, 753] width 51 height 17
click at [1467, 755] on div "NEXT" at bounding box center [1489, 753] width 51 height 17
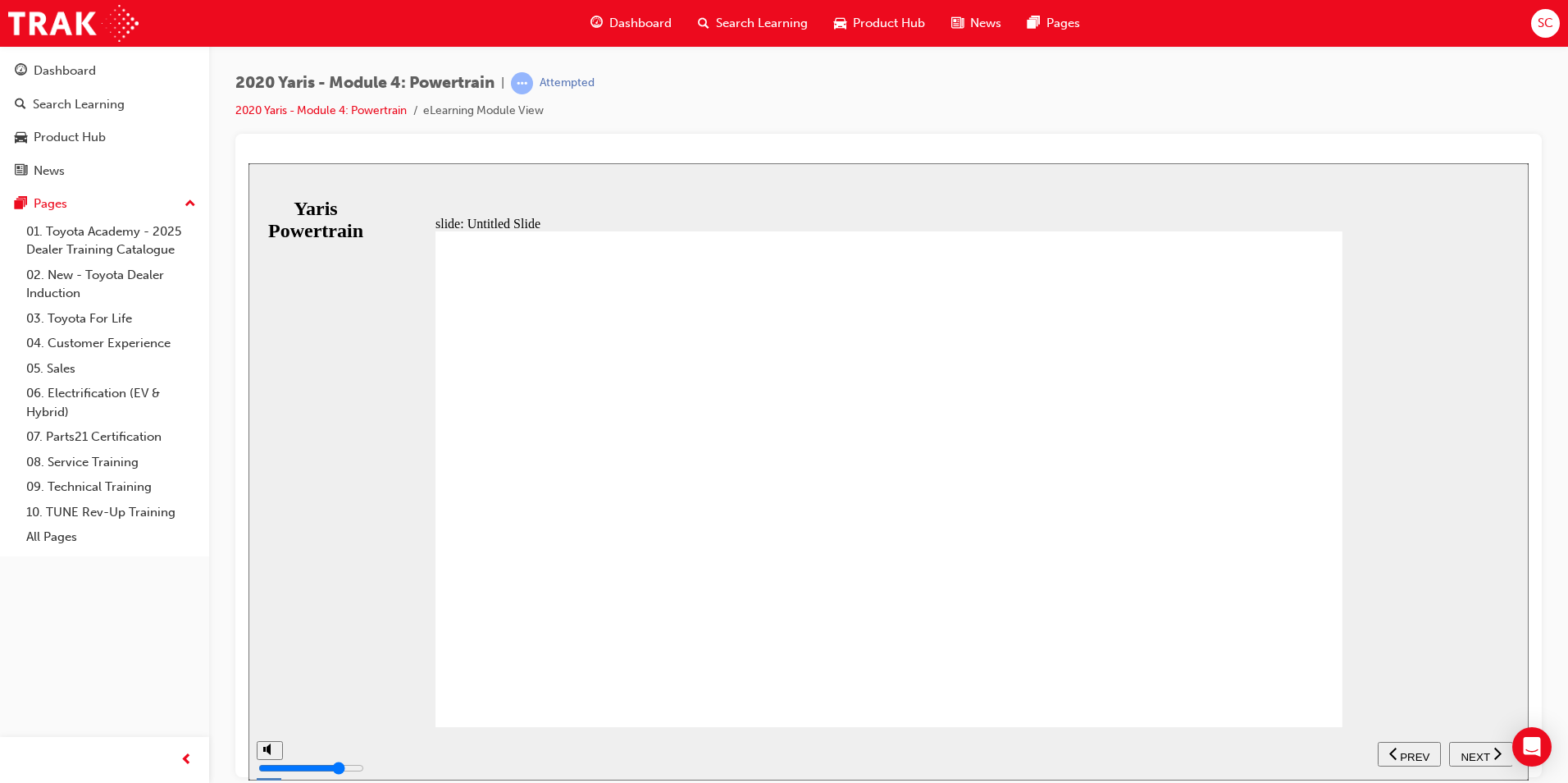
click at [1470, 758] on span "NEXT" at bounding box center [1474, 756] width 29 height 12
click at [248, 163] on span "SUBMIT" at bounding box center [248, 163] width 0 height 0
click at [1487, 744] on button "SUBMIT" at bounding box center [1472, 753] width 82 height 24
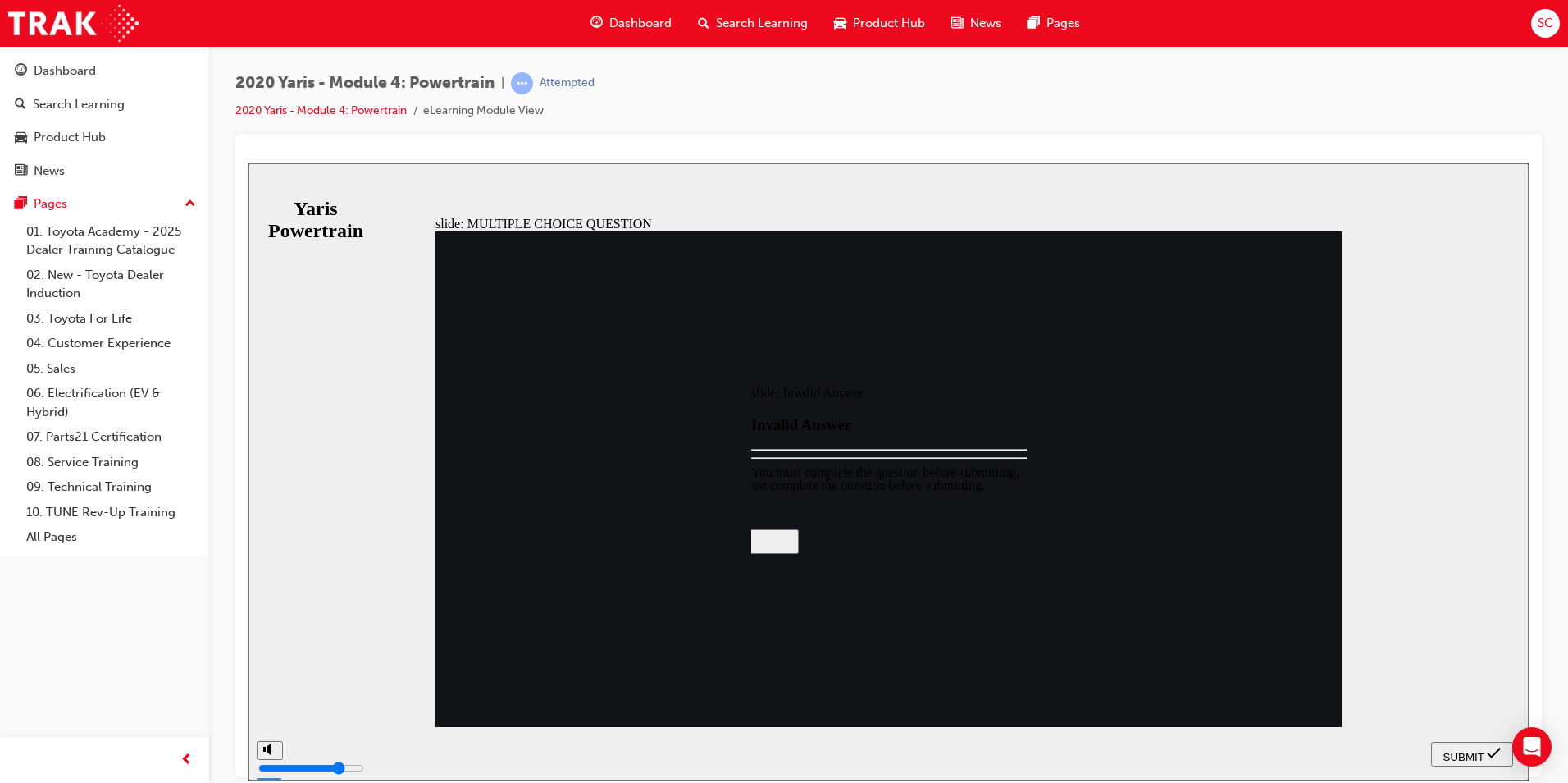
click at [1487, 744] on div at bounding box center [889, 471] width 1280 height 617
radio input "true"
click at [1467, 757] on span "SUBMIT" at bounding box center [1463, 756] width 41 height 12
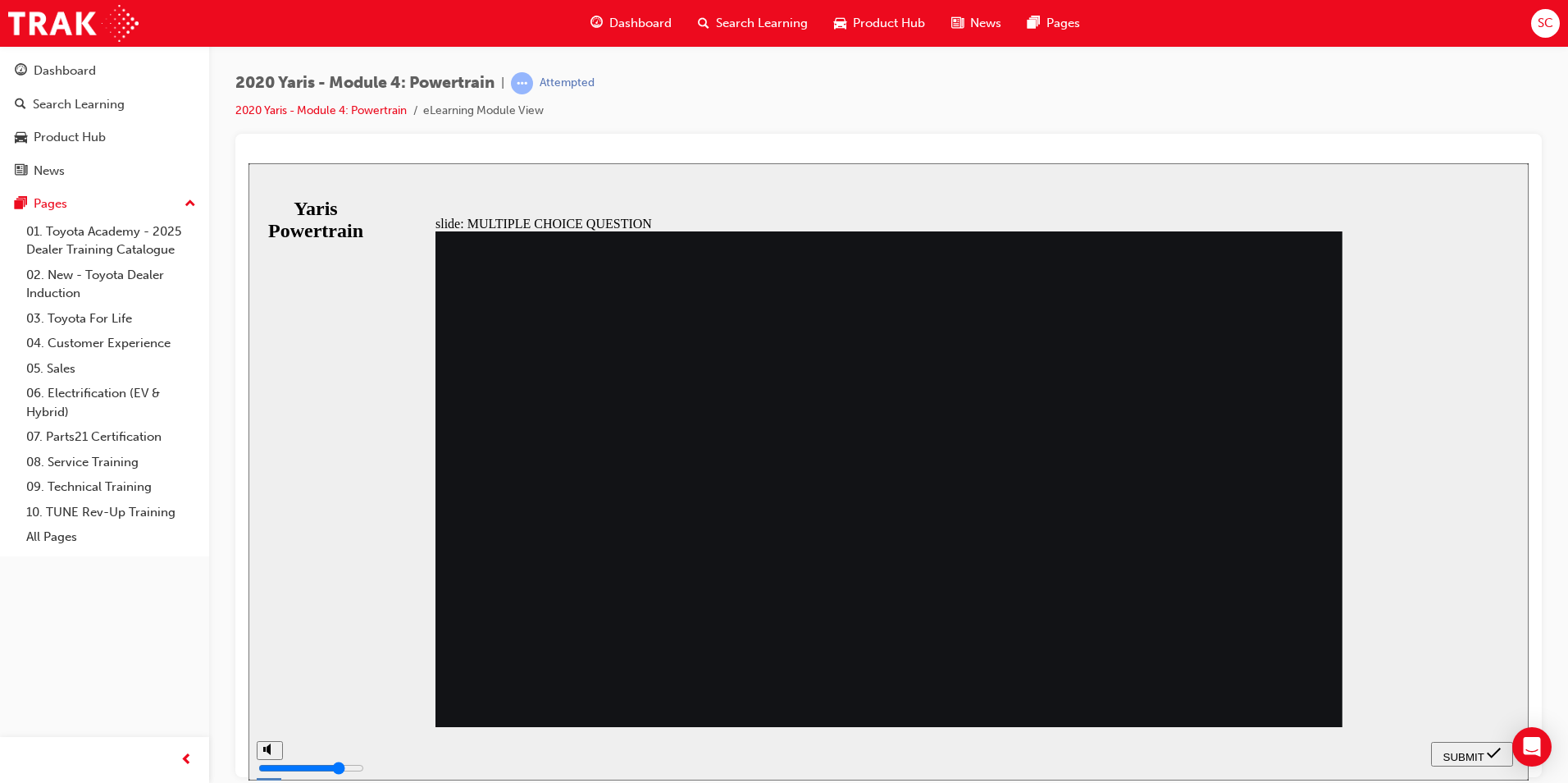
drag, startPoint x: 723, startPoint y: 326, endPoint x: 853, endPoint y: 348, distance: 131.8
radio input "true"
click at [1453, 750] on span "SUBMIT" at bounding box center [1463, 756] width 41 height 12
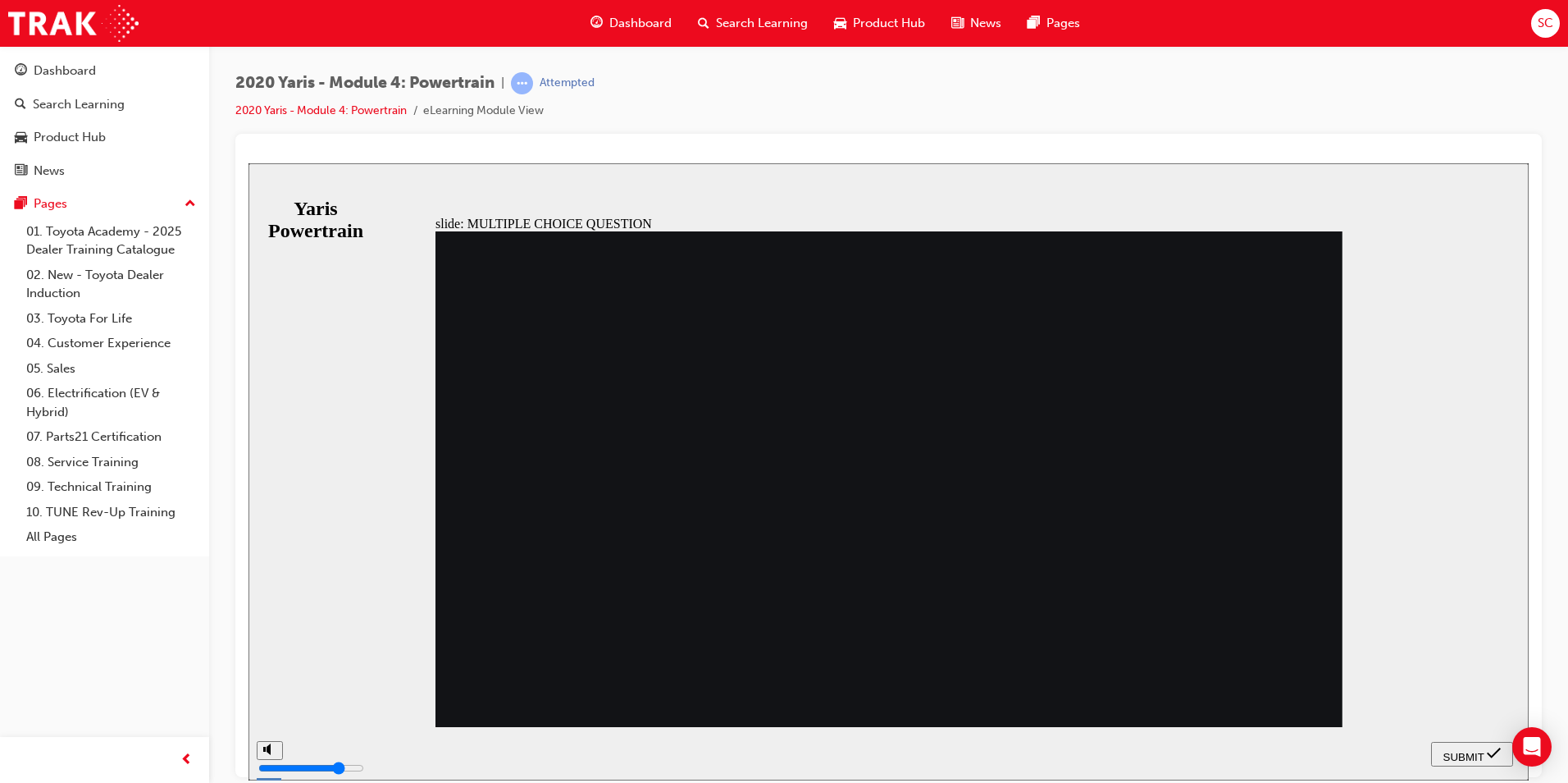
radio input "true"
click at [1454, 755] on span "SUBMIT" at bounding box center [1463, 756] width 41 height 12
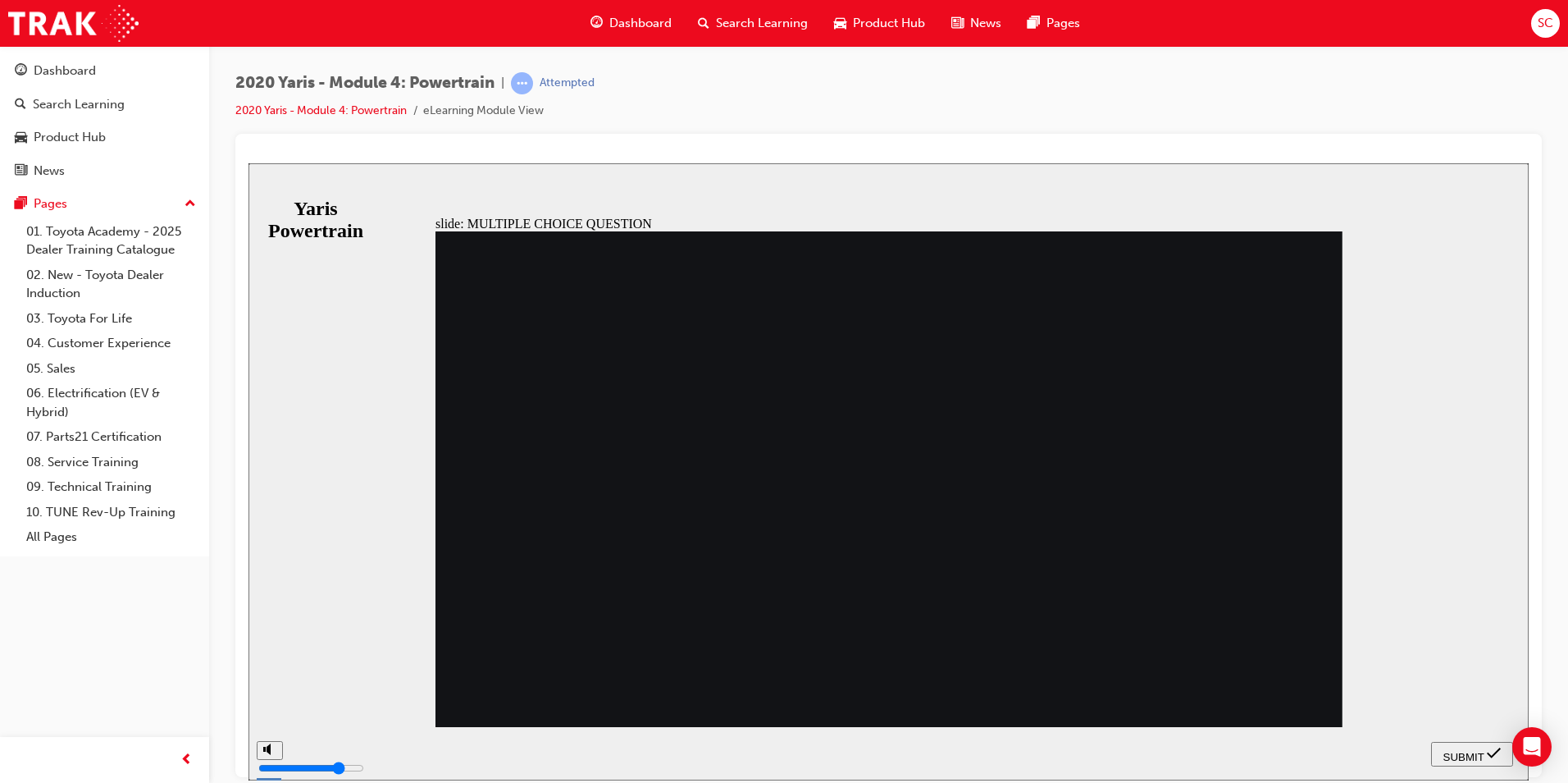
radio input "false"
radio input "true"
click at [1481, 750] on span "SUBMIT" at bounding box center [1463, 756] width 41 height 12
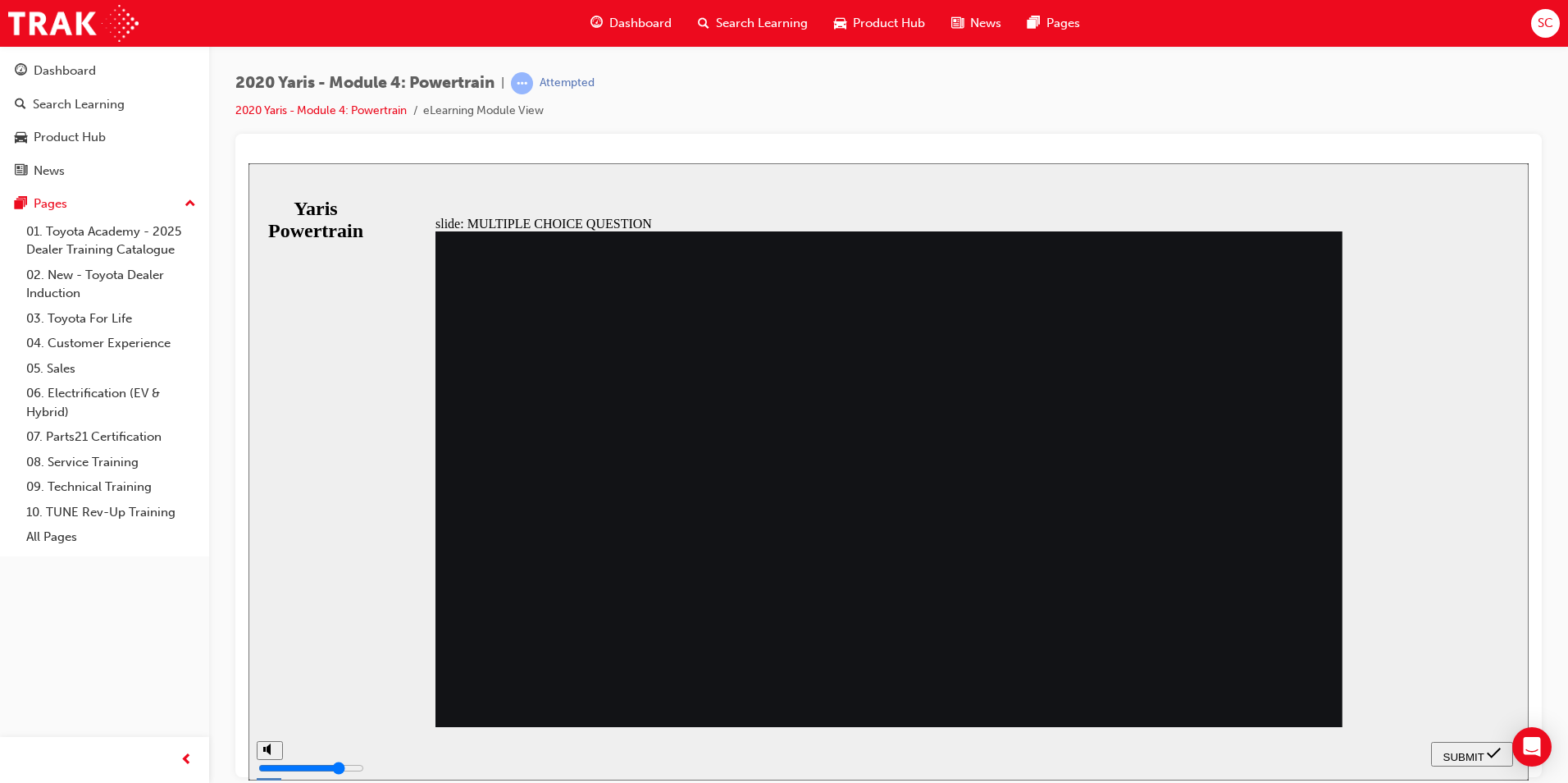
radio input "true"
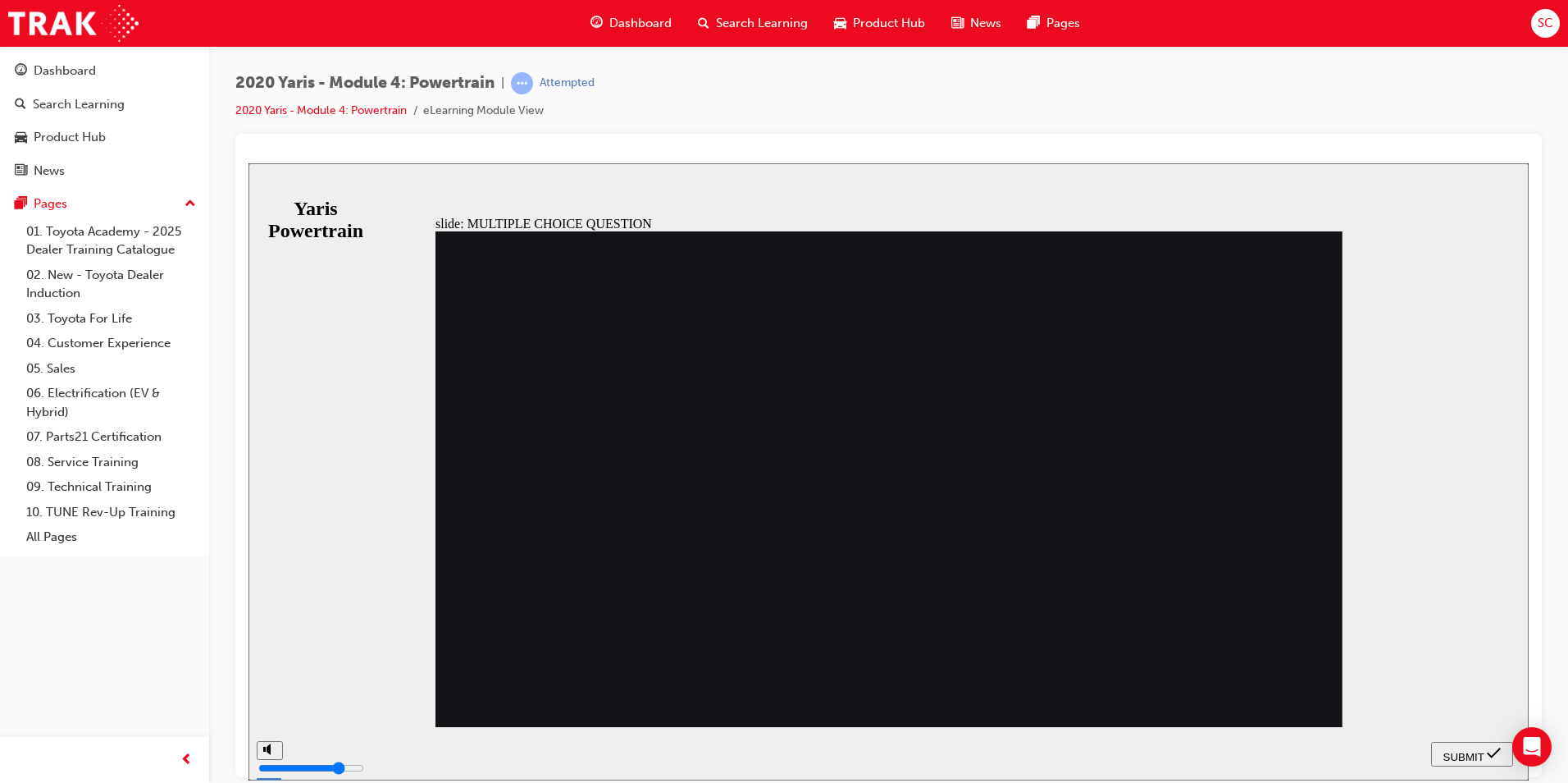
drag, startPoint x: 513, startPoint y: 314, endPoint x: 631, endPoint y: 310, distance: 118.1
drag, startPoint x: 248, startPoint y: 82, endPoint x: 275, endPoint y: 86, distance: 27.3
click at [275, 86] on span "2020 Yaris - Module 4: Powertrain" at bounding box center [365, 83] width 259 height 19
click at [854, 80] on div "2020 Yaris - Module 4: Powertrain | Attempted 2020 Yaris - Module 4: Powertrain…" at bounding box center [889, 103] width 1307 height 61
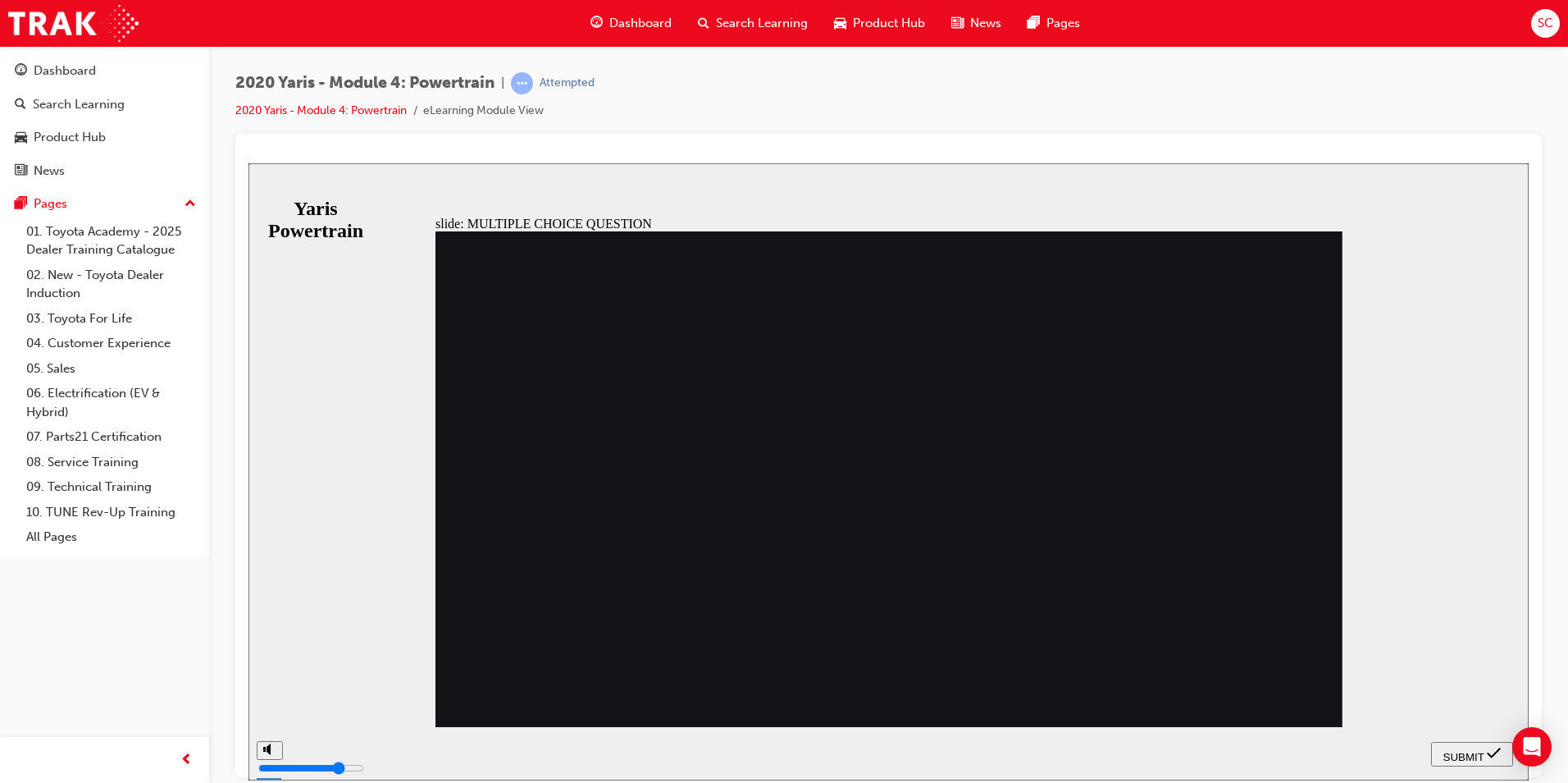
radio input "true"
click at [1467, 754] on span "SUBMIT" at bounding box center [1463, 756] width 41 height 12
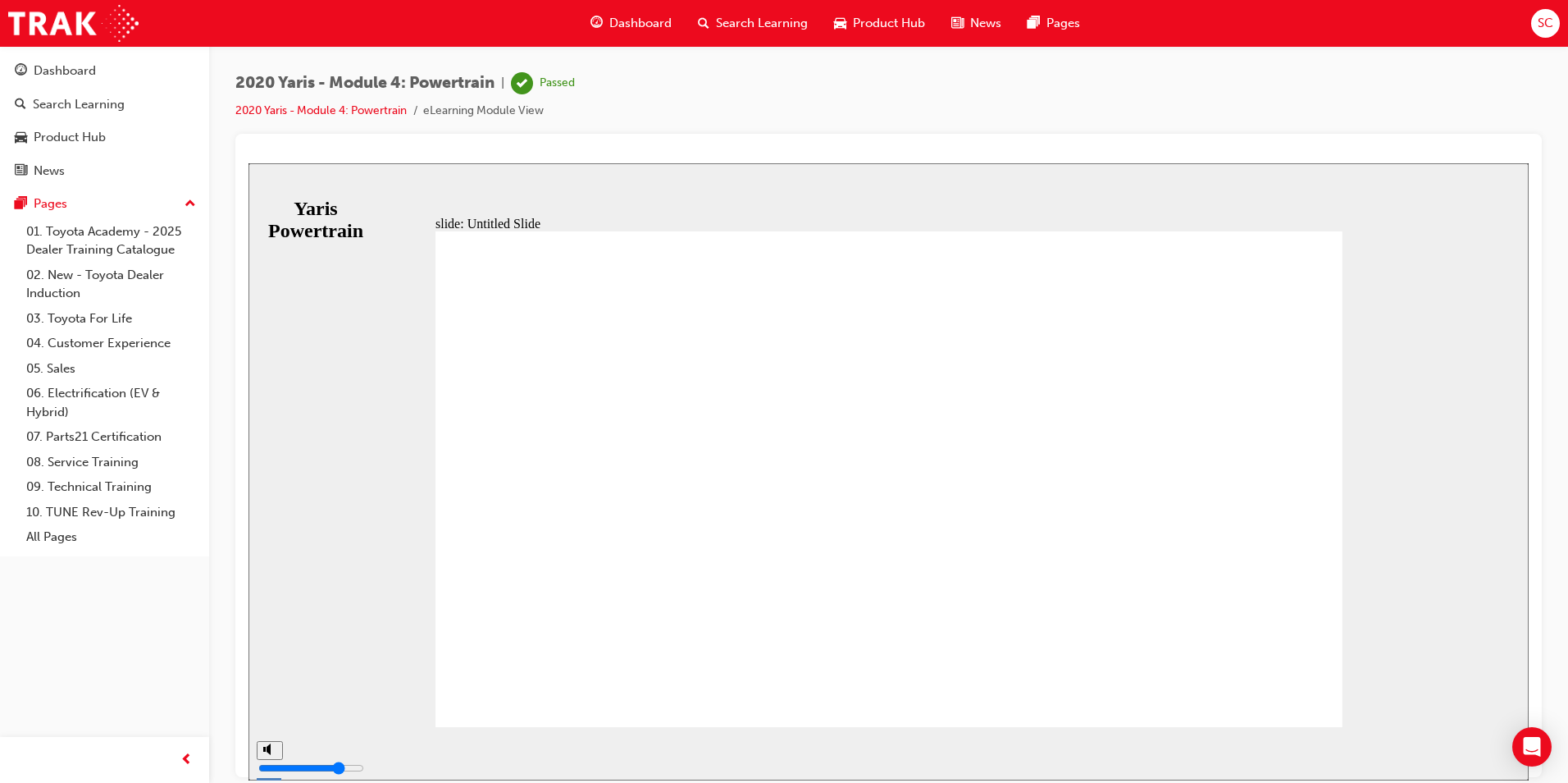
click at [1438, 451] on div "slide: Untitled Slide MODULE 4 Powertrain You have completed this module. MODUL…" at bounding box center [889, 471] width 1280 height 617
drag, startPoint x: 1198, startPoint y: 813, endPoint x: 1076, endPoint y: 809, distance: 122.1
drag, startPoint x: 1324, startPoint y: 972, endPoint x: 624, endPoint y: 598, distance: 793.6
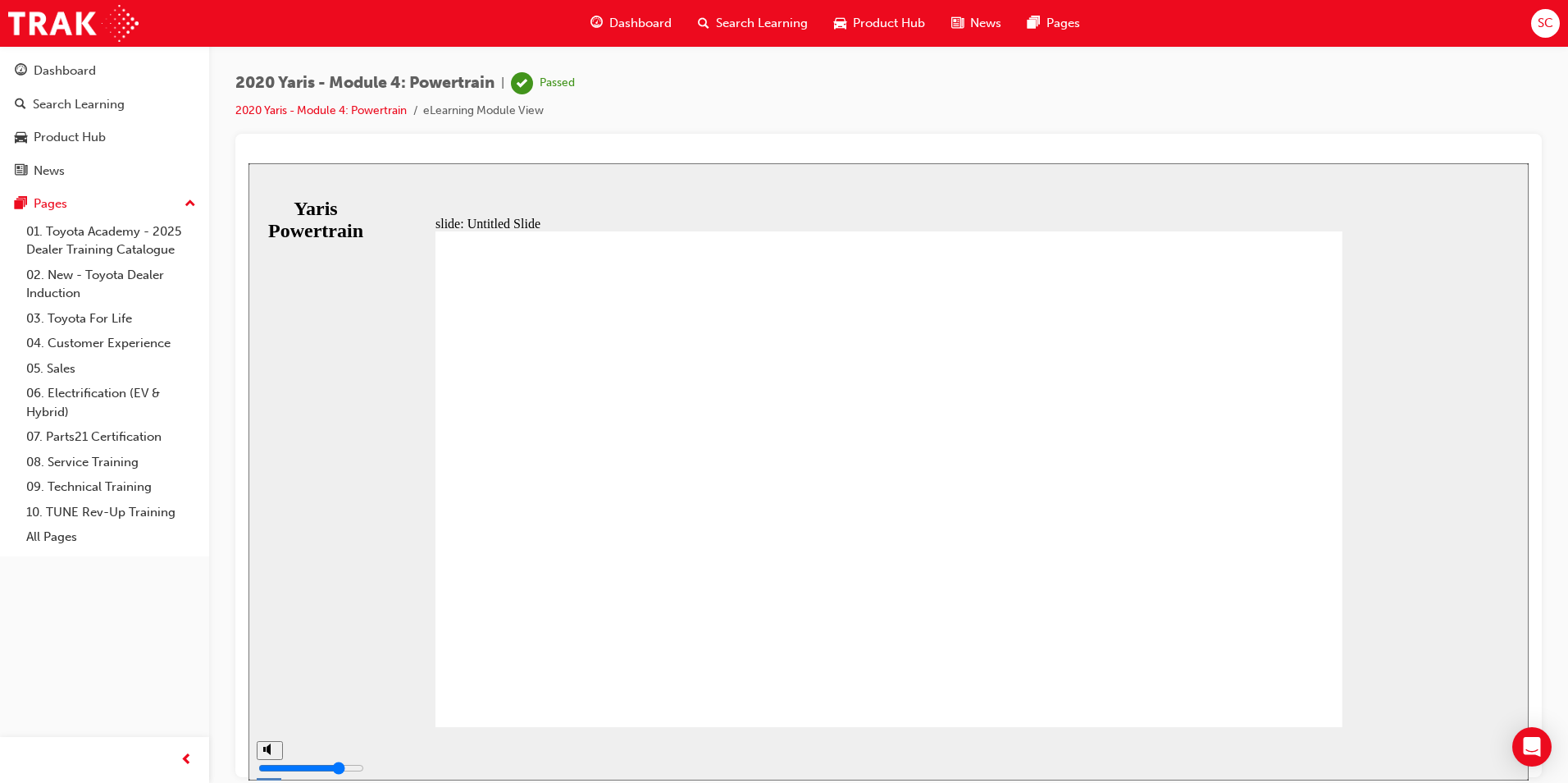
click at [650, 13] on div "Dashboard" at bounding box center [631, 24] width 108 height 33
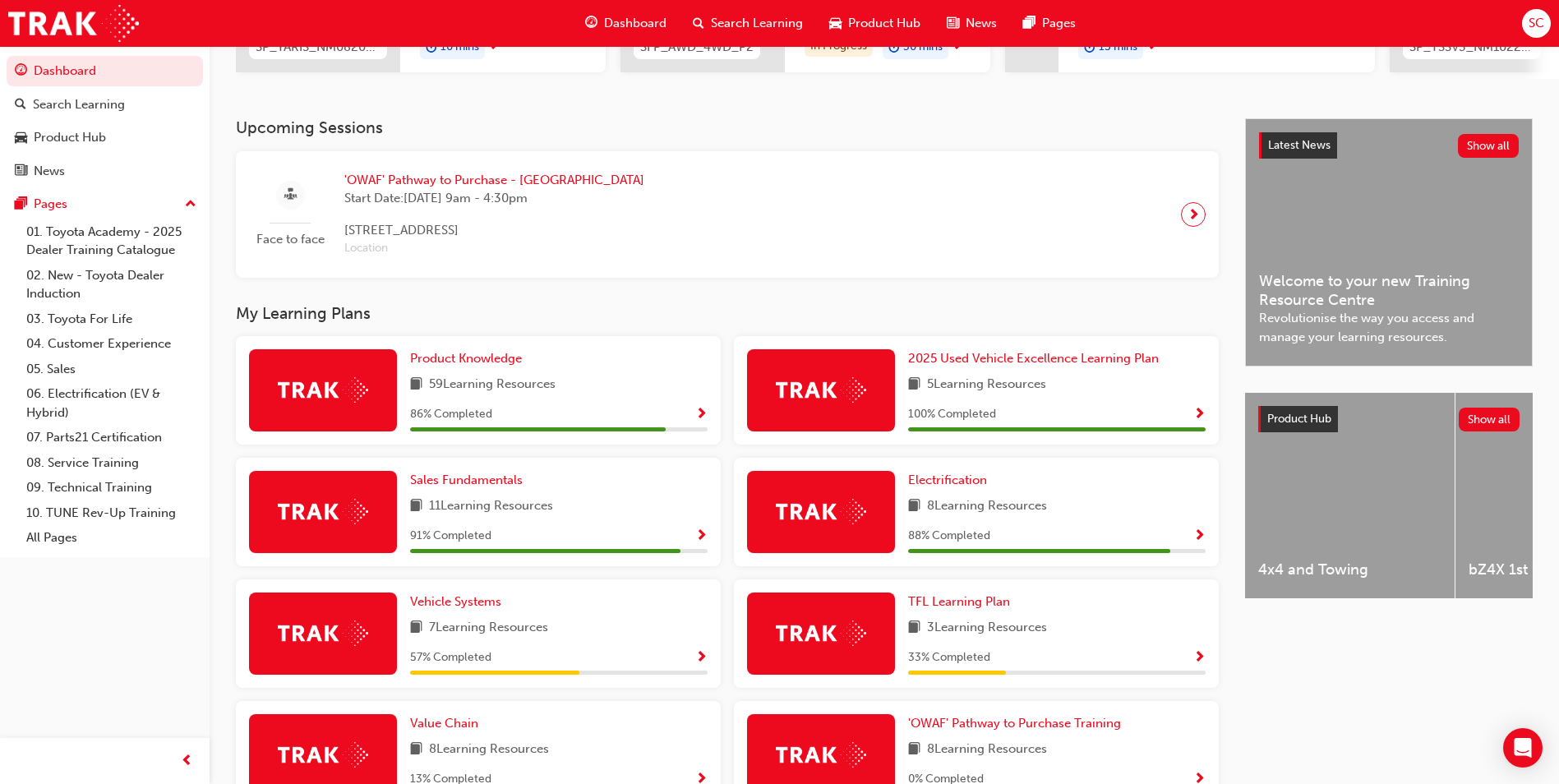
scroll to position [328, 0]
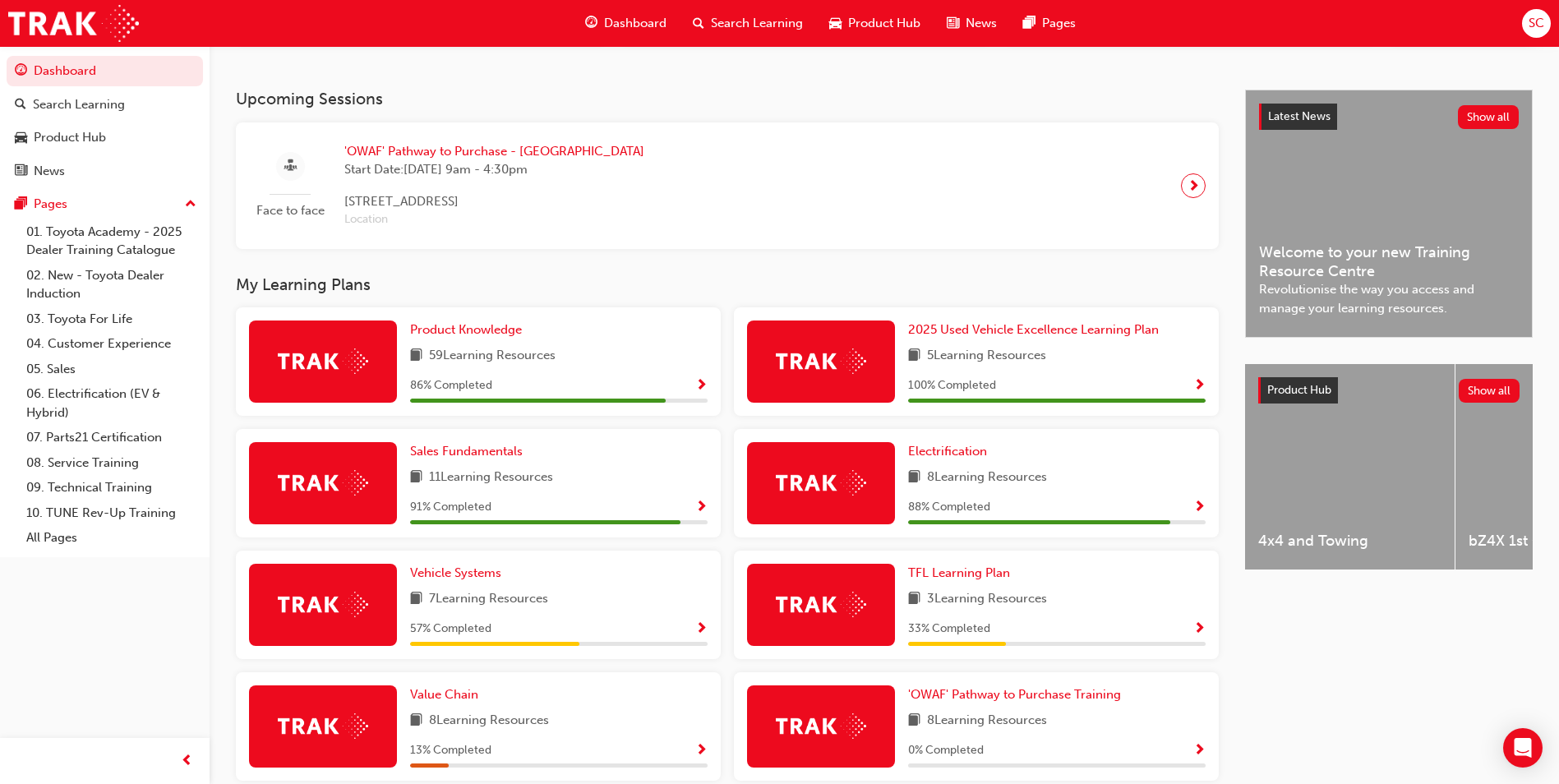
click at [697, 390] on span "Show Progress" at bounding box center [701, 385] width 12 height 15
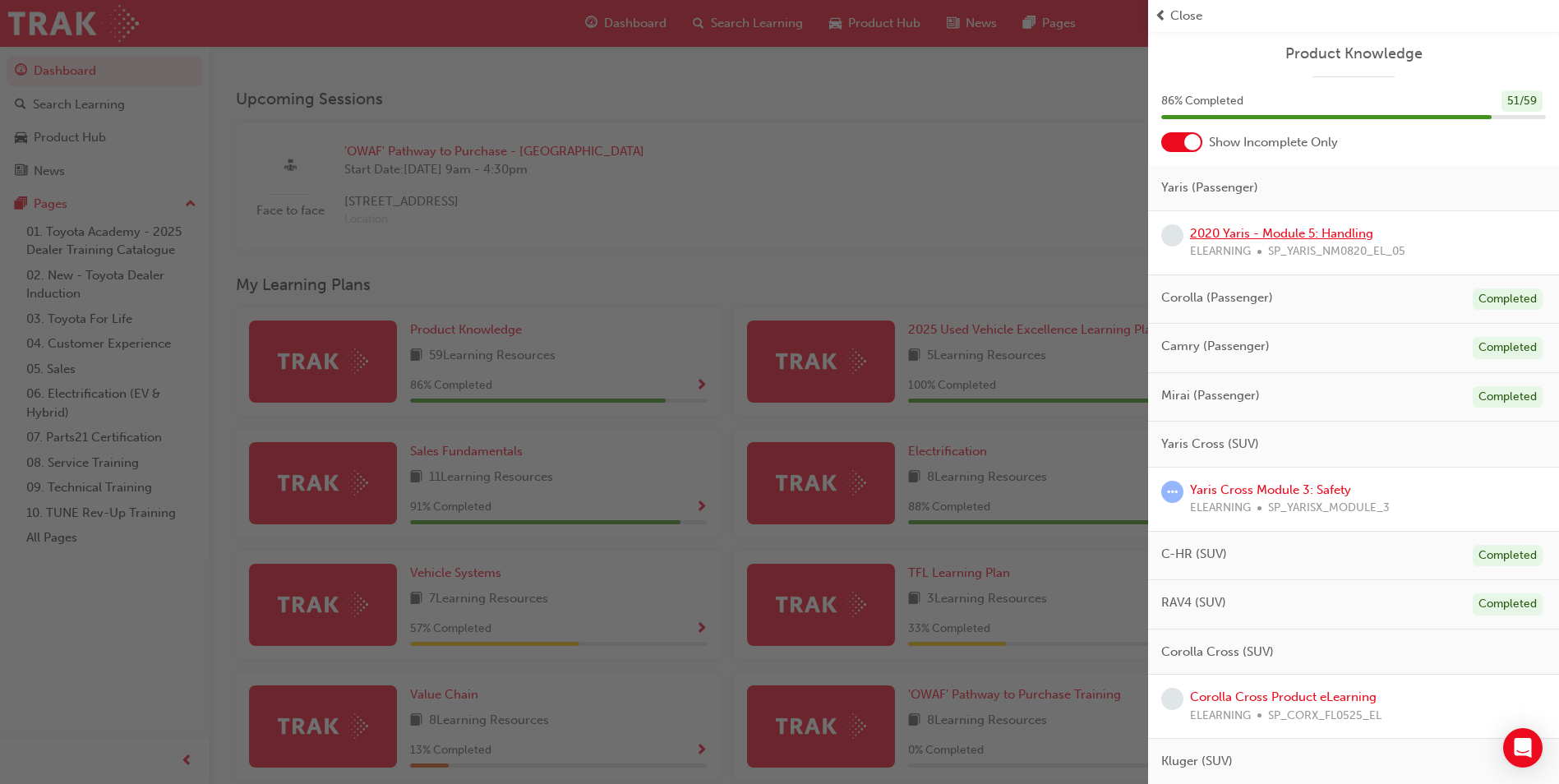
click at [1311, 238] on link "2020 Yaris - Module 5: Handling" at bounding box center [1281, 233] width 183 height 15
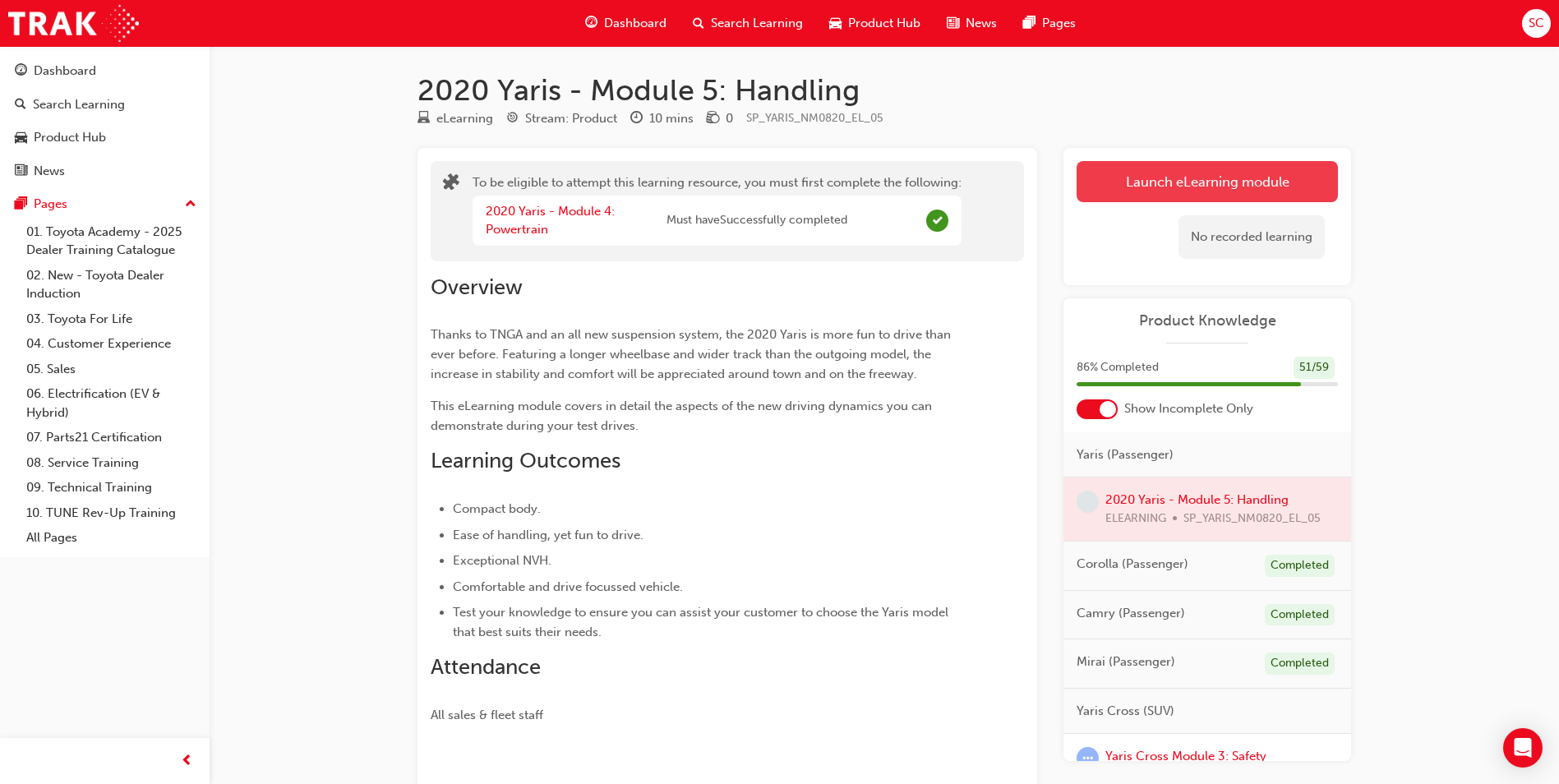
click at [1224, 194] on button "Launch eLearning module" at bounding box center [1207, 181] width 261 height 41
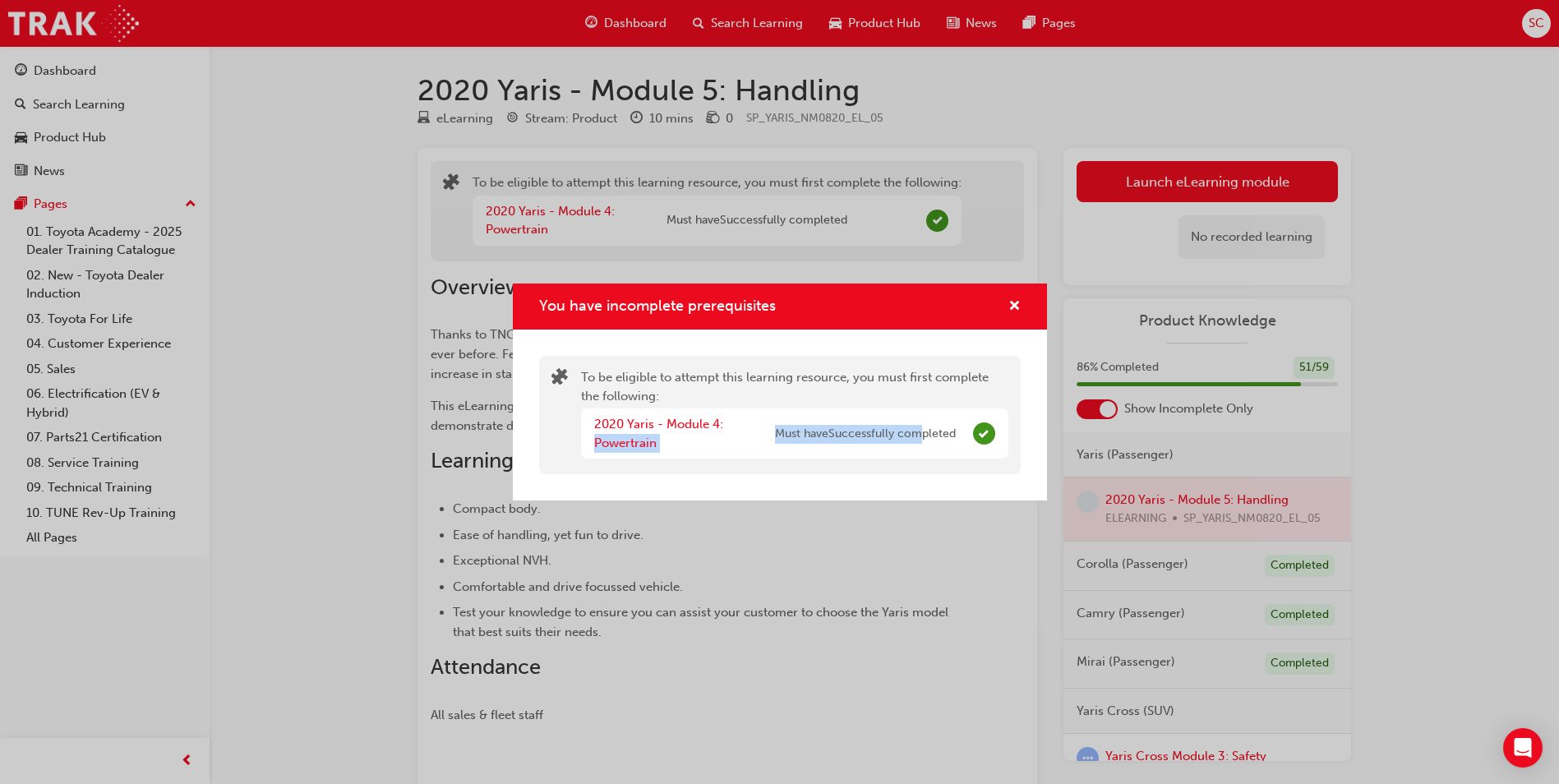
drag, startPoint x: 776, startPoint y: 434, endPoint x: 918, endPoint y: 443, distance: 142.3
click at [918, 443] on div "2020 Yaris - Module 4: Powertrain Must have Successfully completed" at bounding box center [775, 434] width 362 height 37
click at [1009, 307] on button "You have incomplete prerequisites" at bounding box center [1015, 307] width 12 height 20
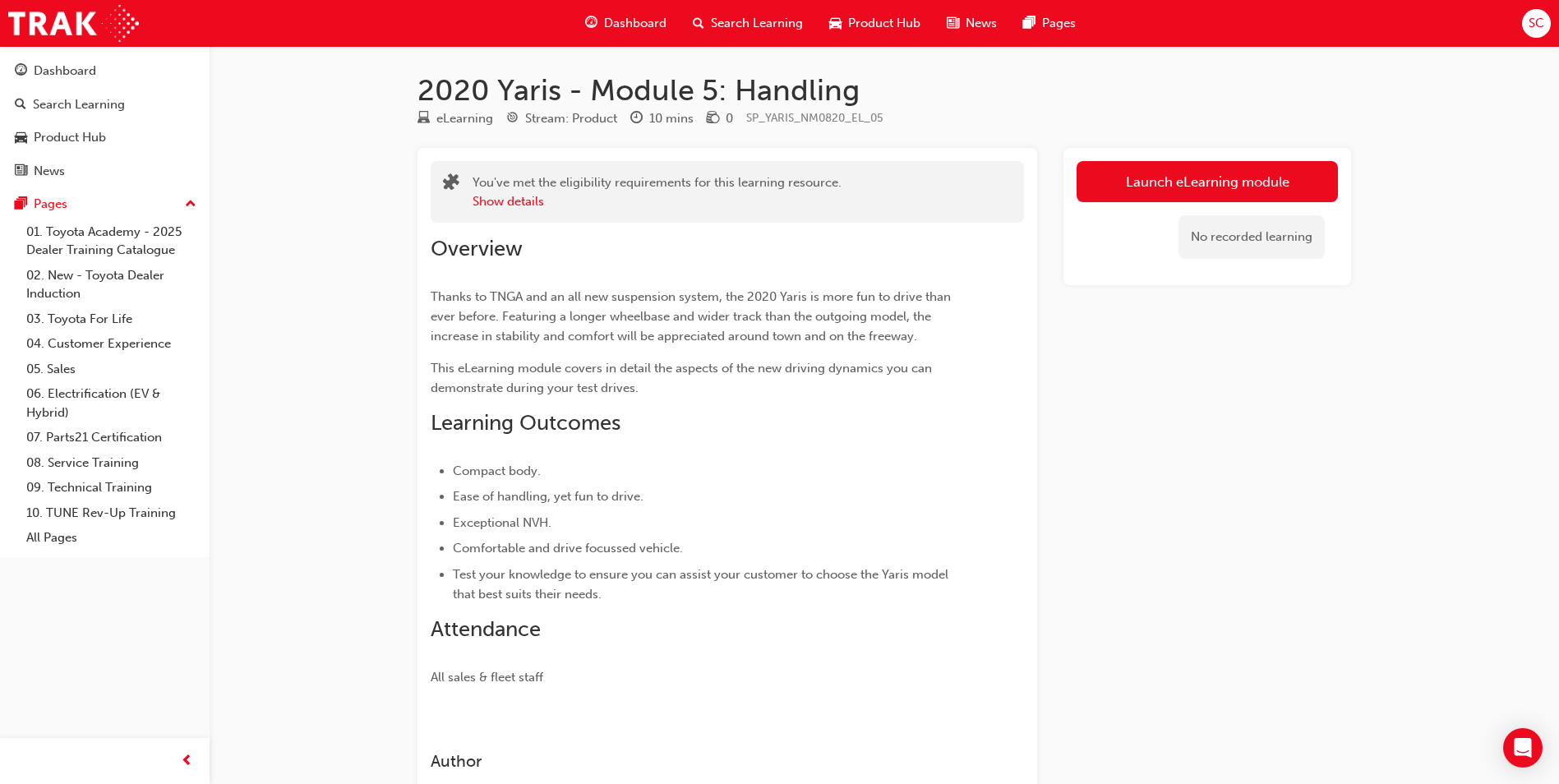
click at [1201, 185] on link "Launch eLearning module" at bounding box center [1207, 181] width 261 height 41
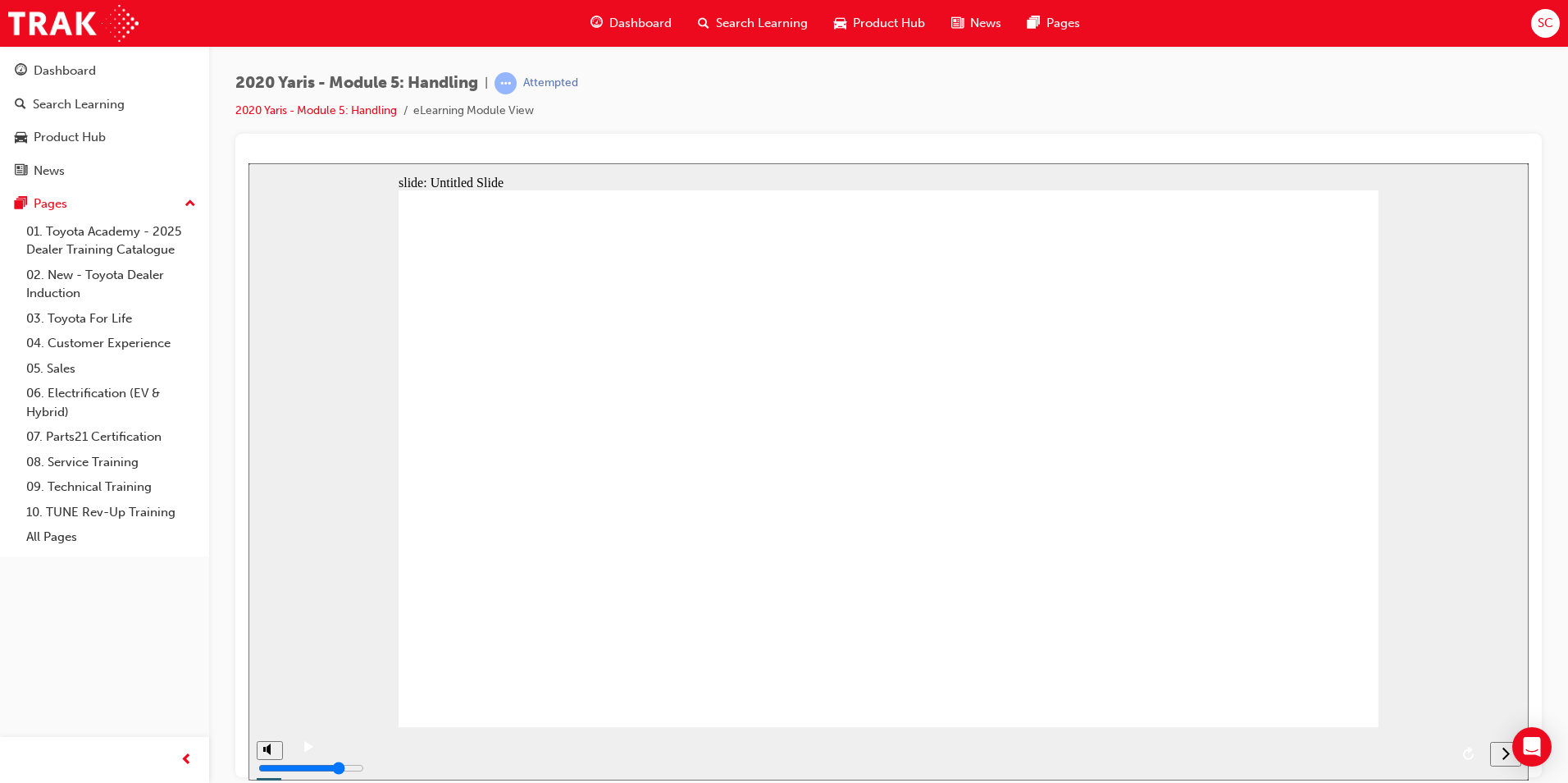
click at [1506, 757] on icon "next" at bounding box center [1505, 752] width 8 height 15
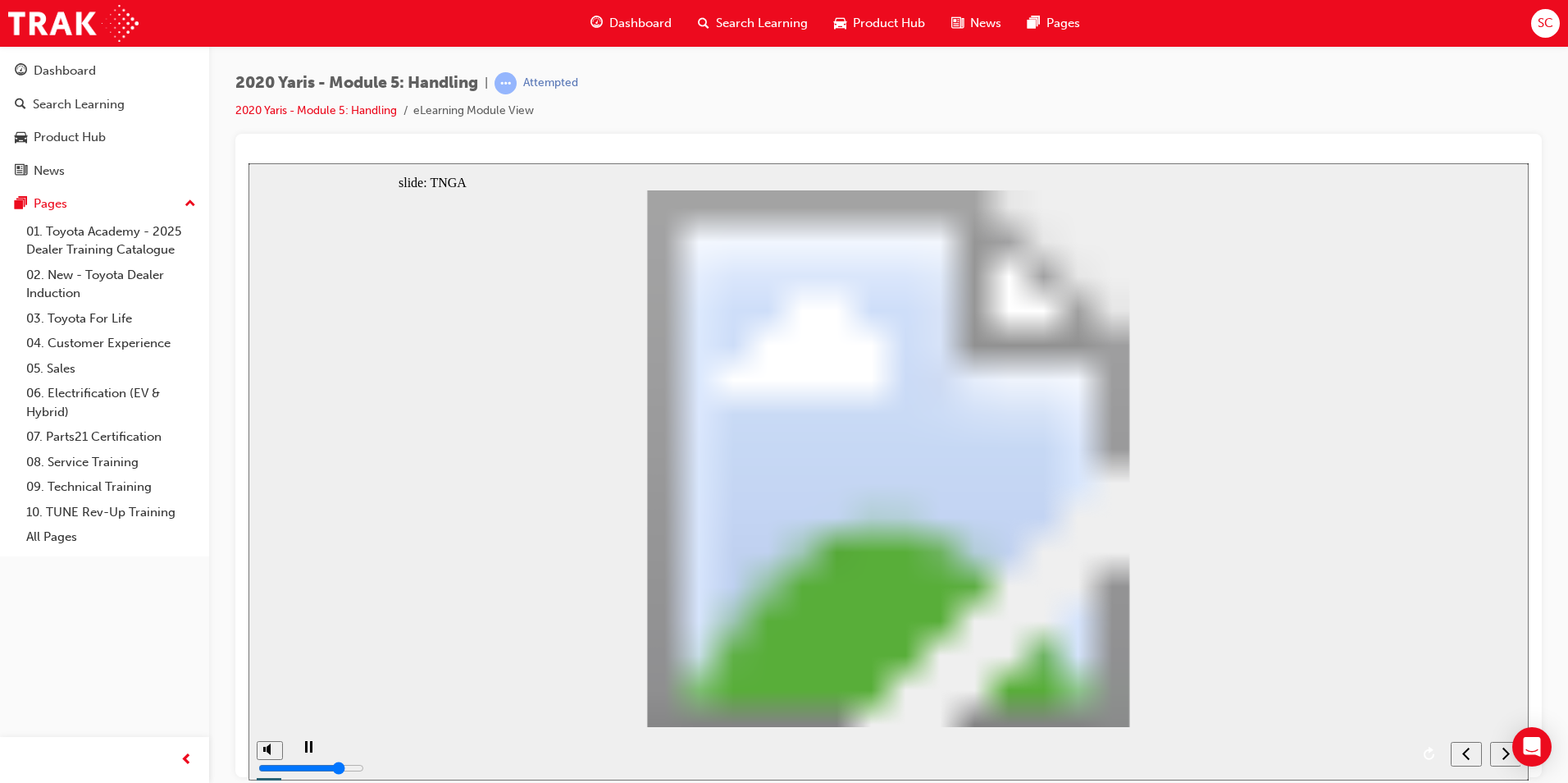
click at [1496, 758] on div "next" at bounding box center [1505, 753] width 18 height 17
click at [1496, 757] on div "next" at bounding box center [1505, 753] width 18 height 17
click at [1505, 759] on icon "next" at bounding box center [1505, 752] width 8 height 15
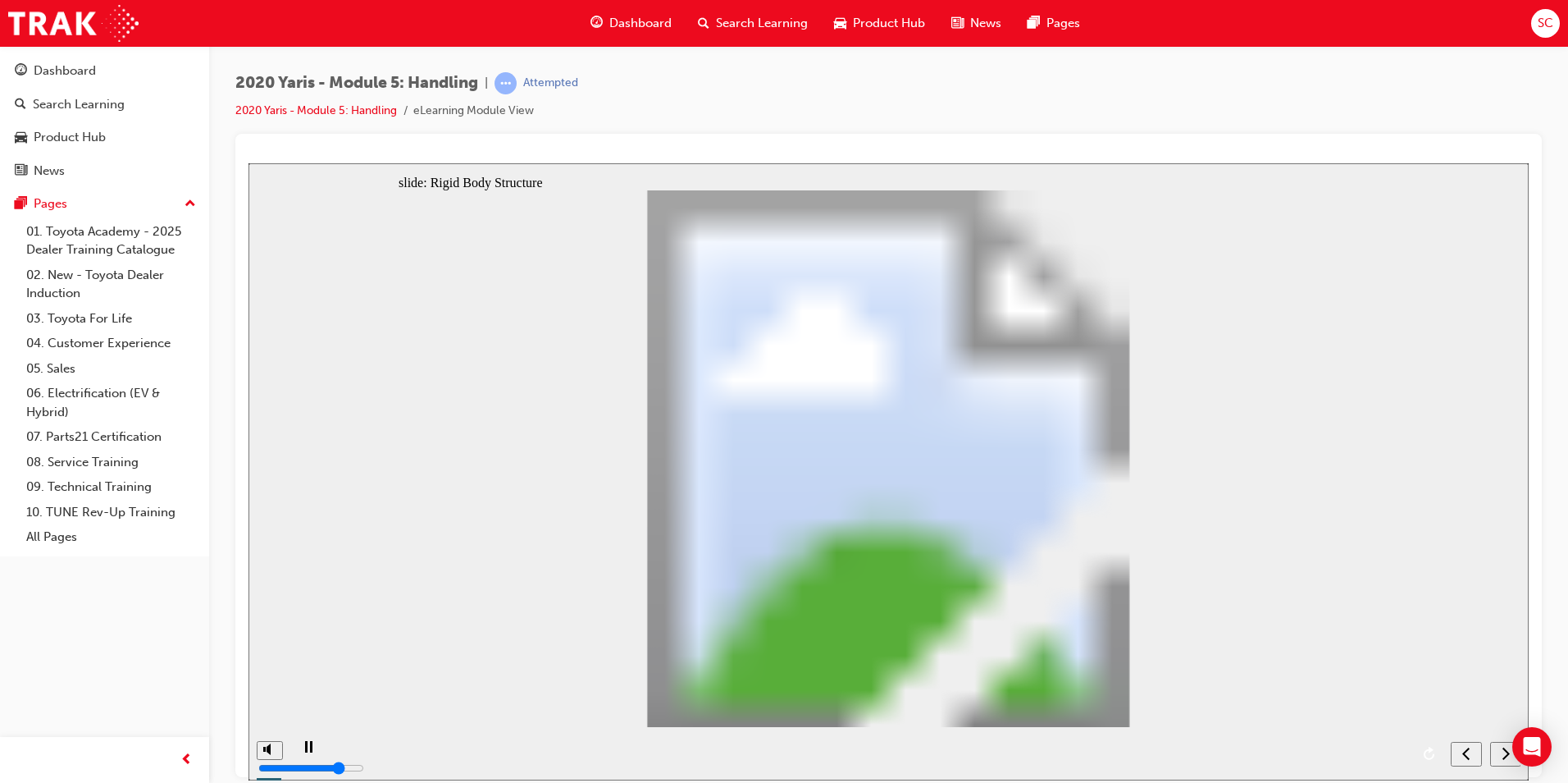
click at [1505, 759] on icon "next" at bounding box center [1505, 752] width 8 height 15
click at [1506, 759] on icon "next" at bounding box center [1505, 752] width 8 height 15
click at [1505, 759] on icon "next" at bounding box center [1505, 752] width 8 height 15
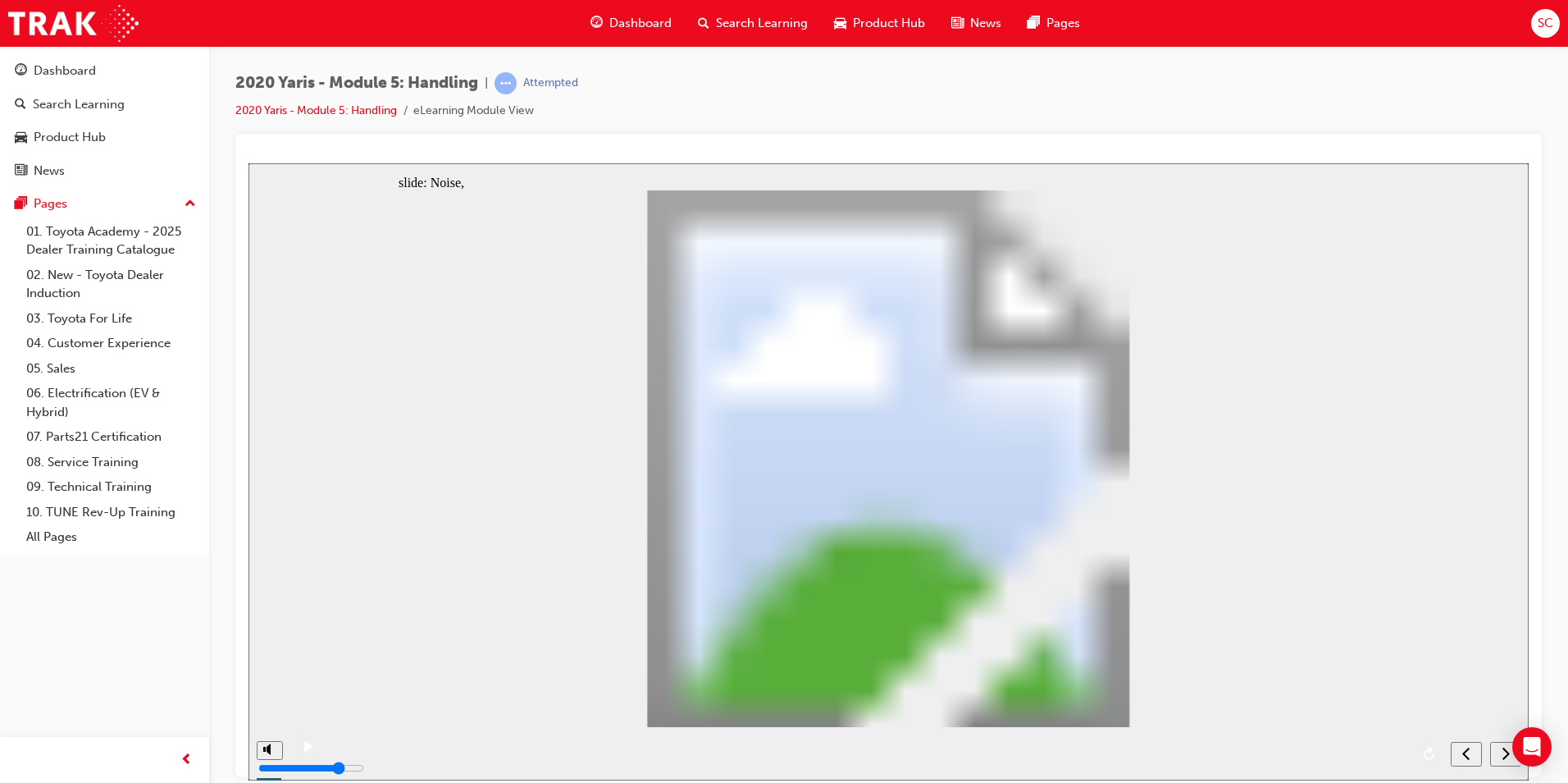
click at [1505, 759] on icon "next" at bounding box center [1505, 752] width 8 height 15
click at [1505, 759] on icon "next" at bounding box center [1505, 752] width 8 height 15
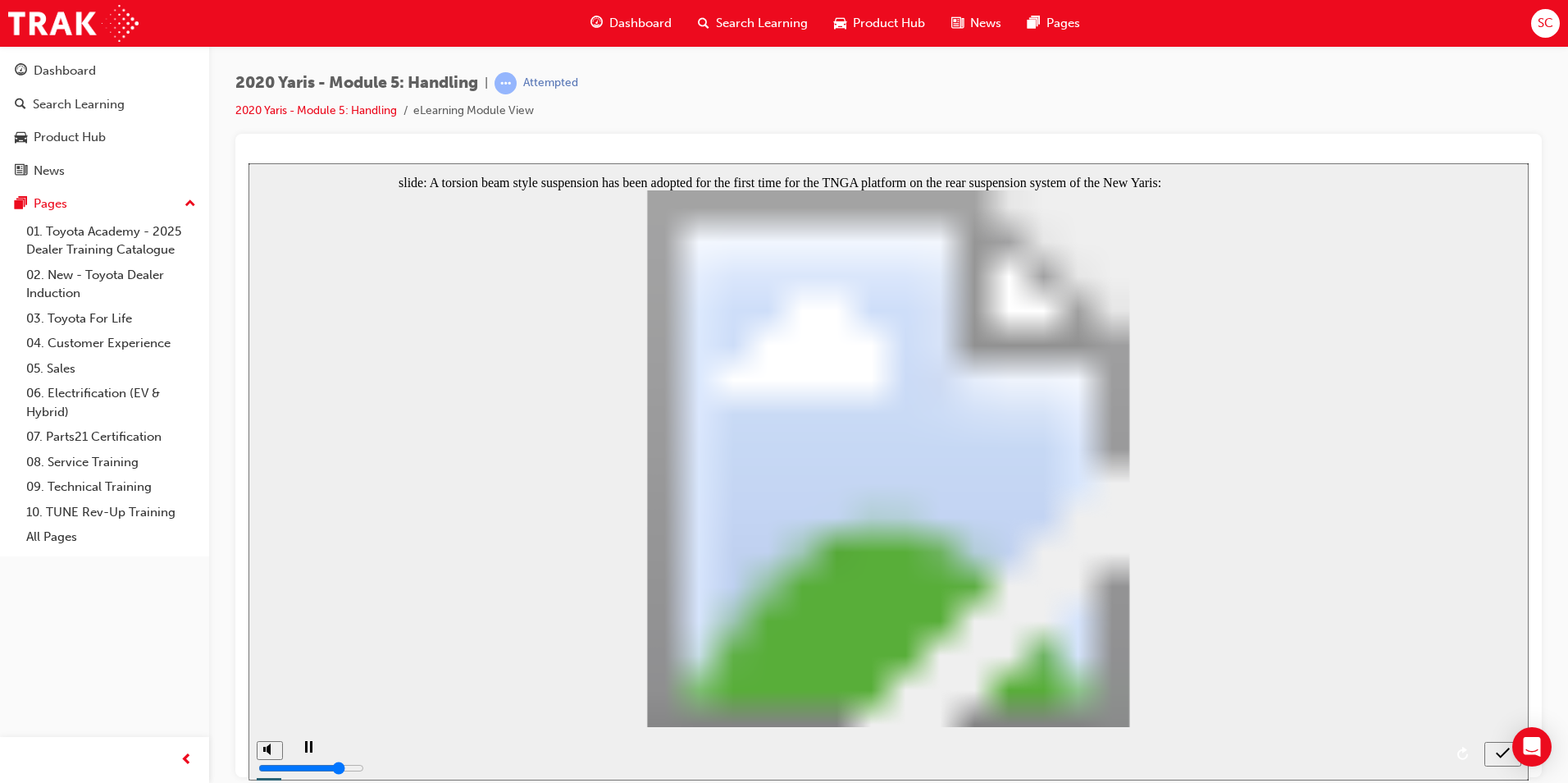
click at [1505, 759] on icon "submit" at bounding box center [1502, 752] width 14 height 15
radio input "true"
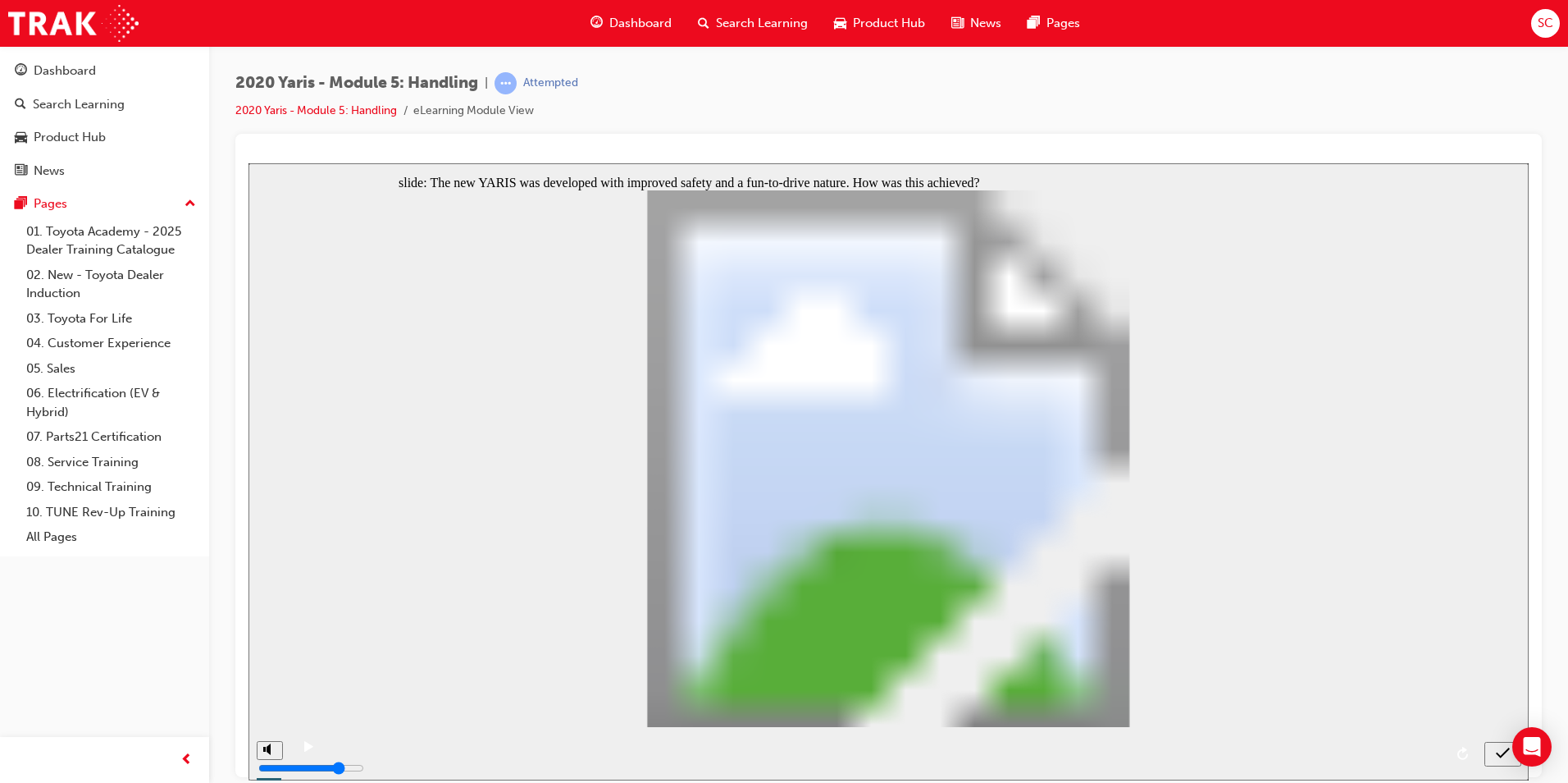
drag, startPoint x: 765, startPoint y: 483, endPoint x: 763, endPoint y: 507, distance: 24.1
radio input "true"
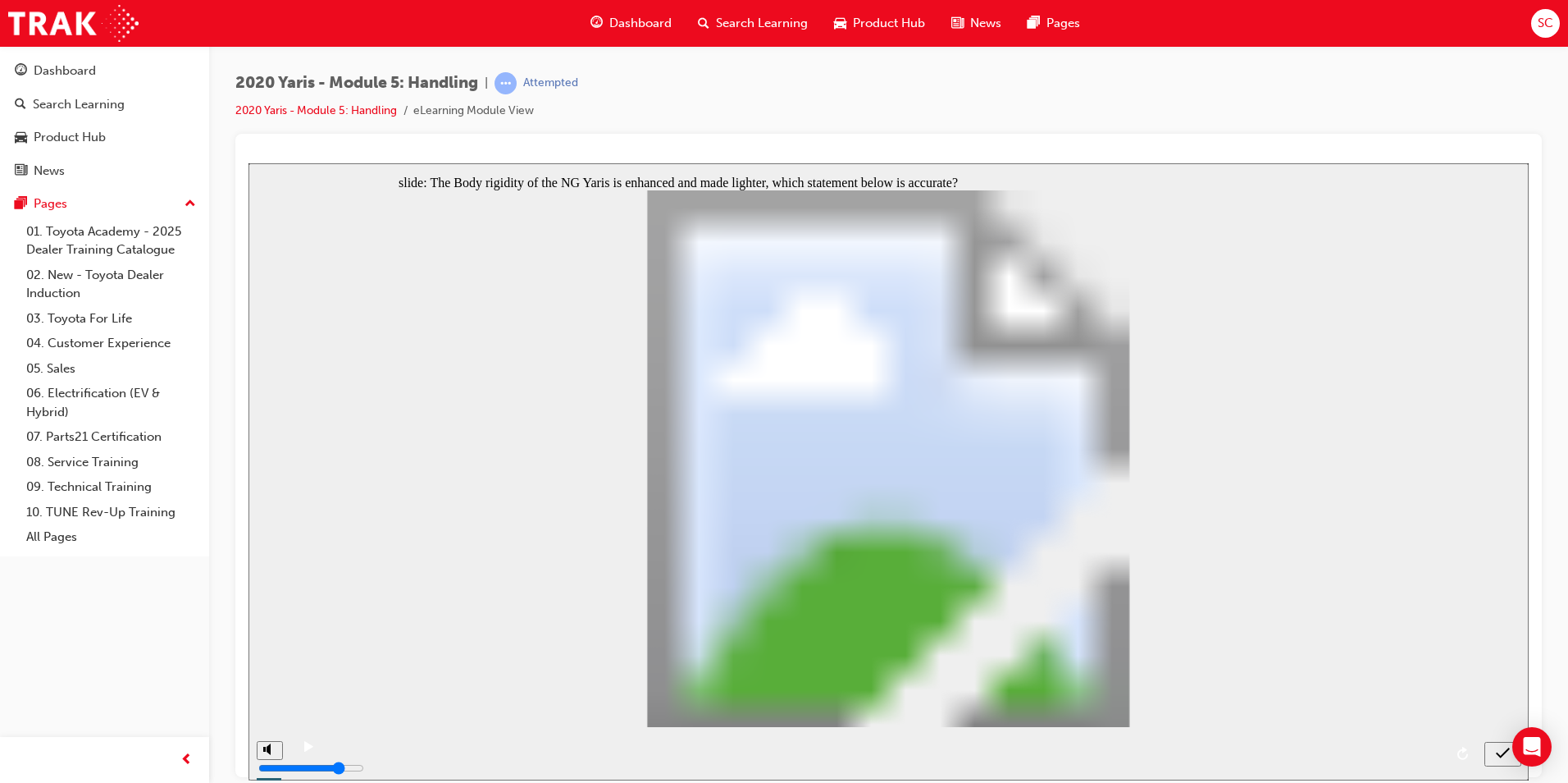
click at [756, 442] on div "The Body rigidity of the NG Yaris is enhanced and made lighter, which statement…" at bounding box center [889, 465] width 980 height 551
drag, startPoint x: 875, startPoint y: 658, endPoint x: 909, endPoint y: 662, distance: 34.2
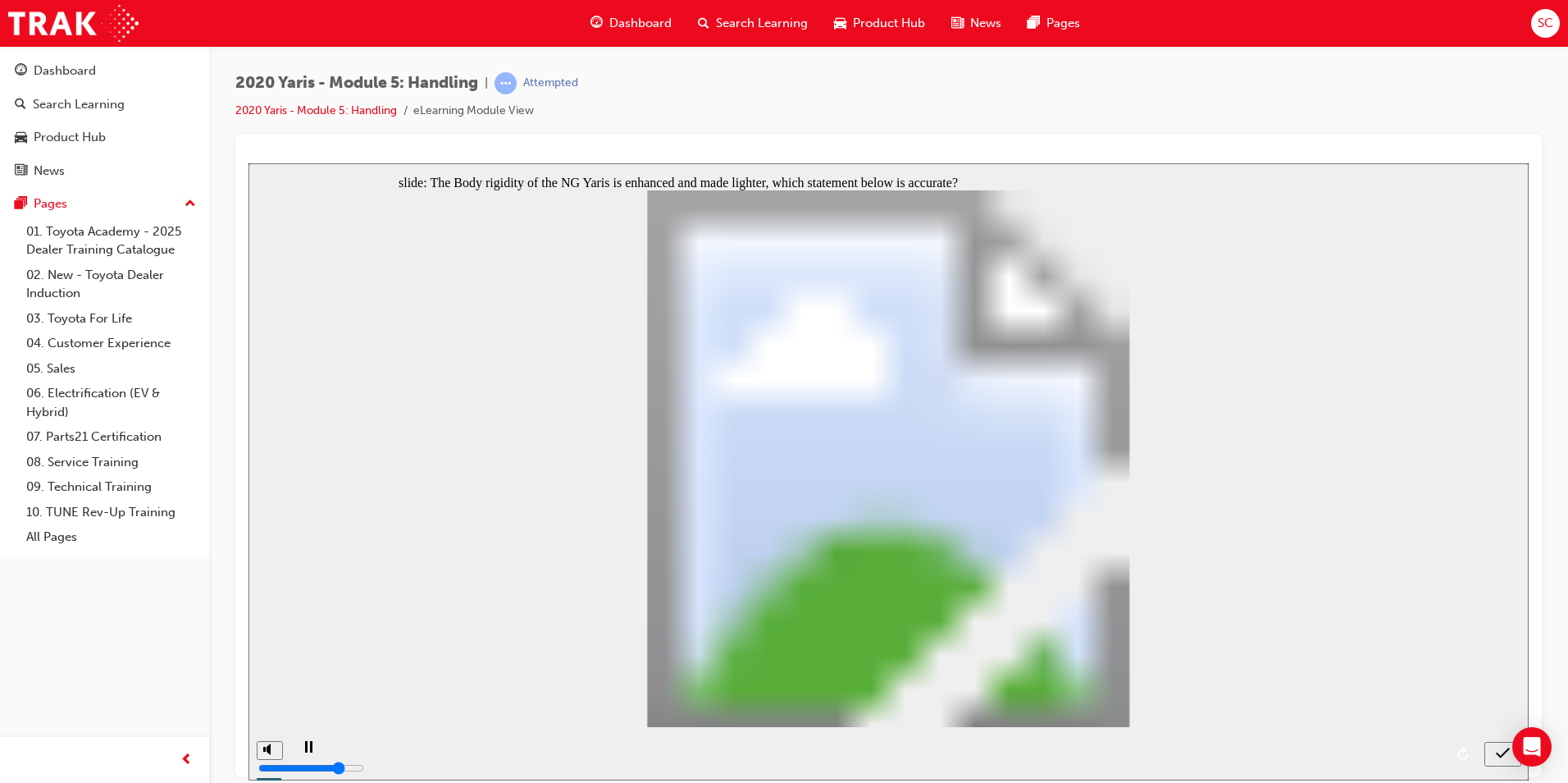
radio input "false"
radio input "true"
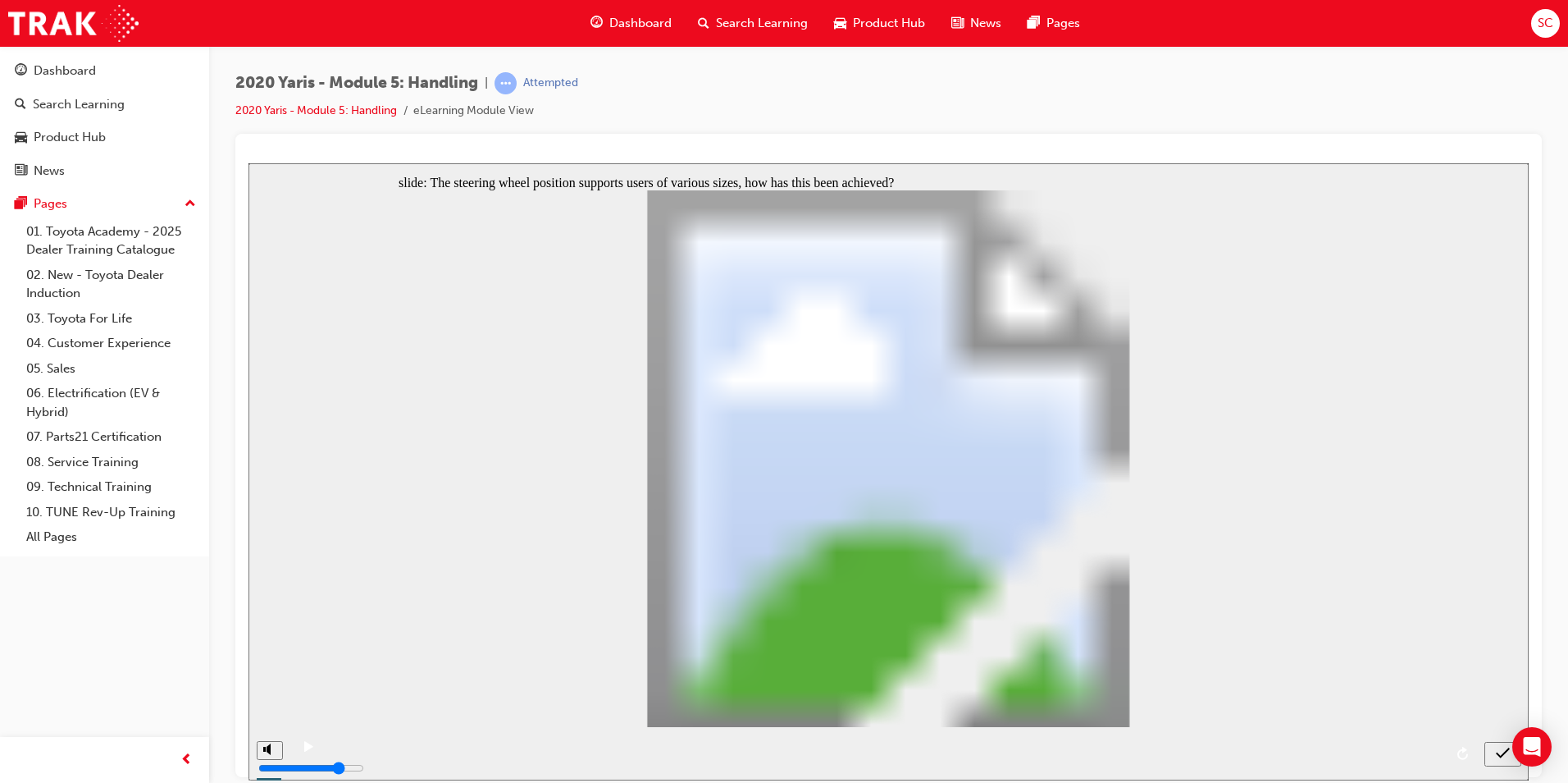
radio input "true"
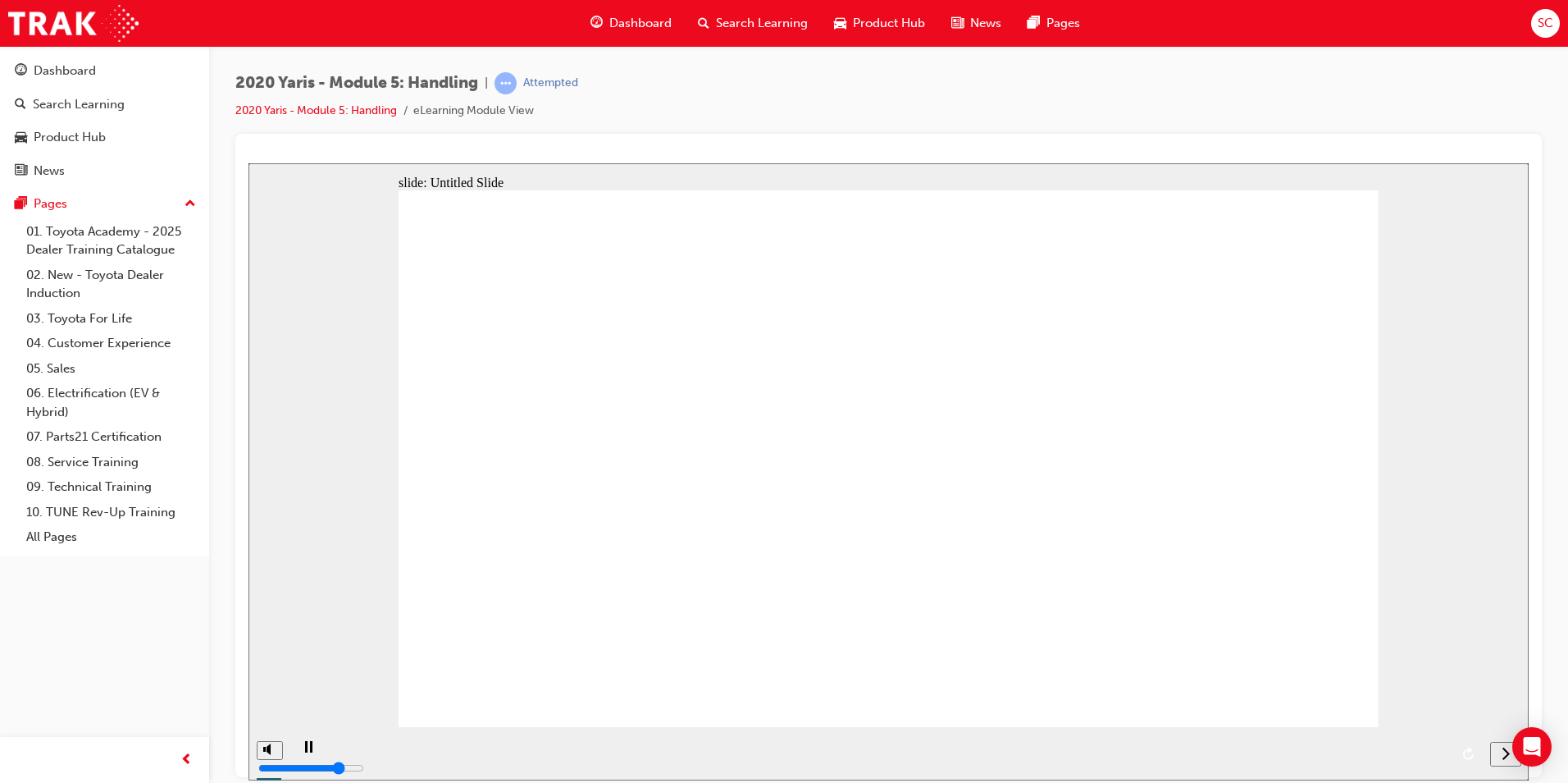
click at [1509, 764] on button "next" at bounding box center [1506, 753] width 31 height 24
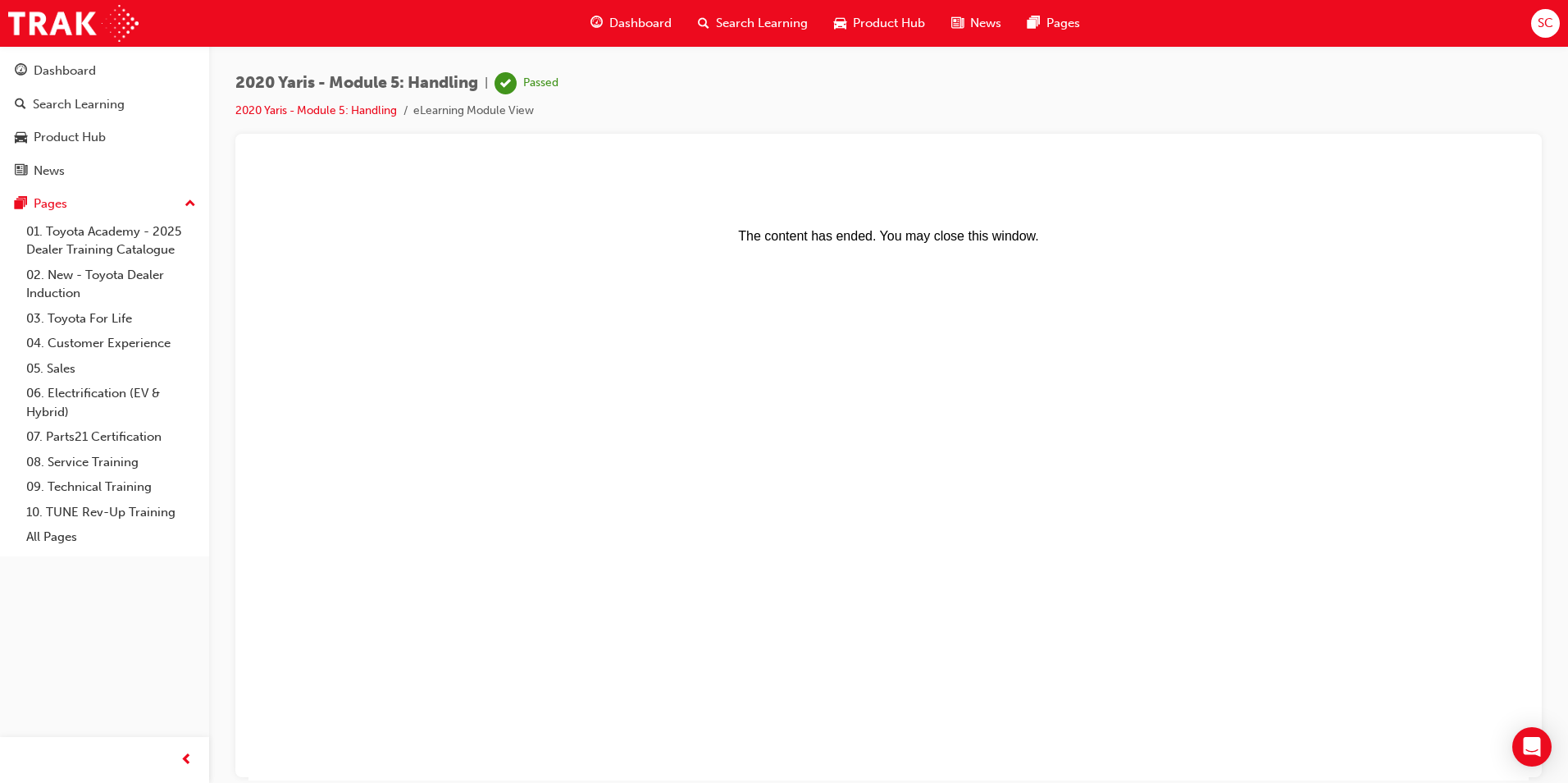
click at [670, 17] on span "Dashboard" at bounding box center [640, 24] width 62 height 19
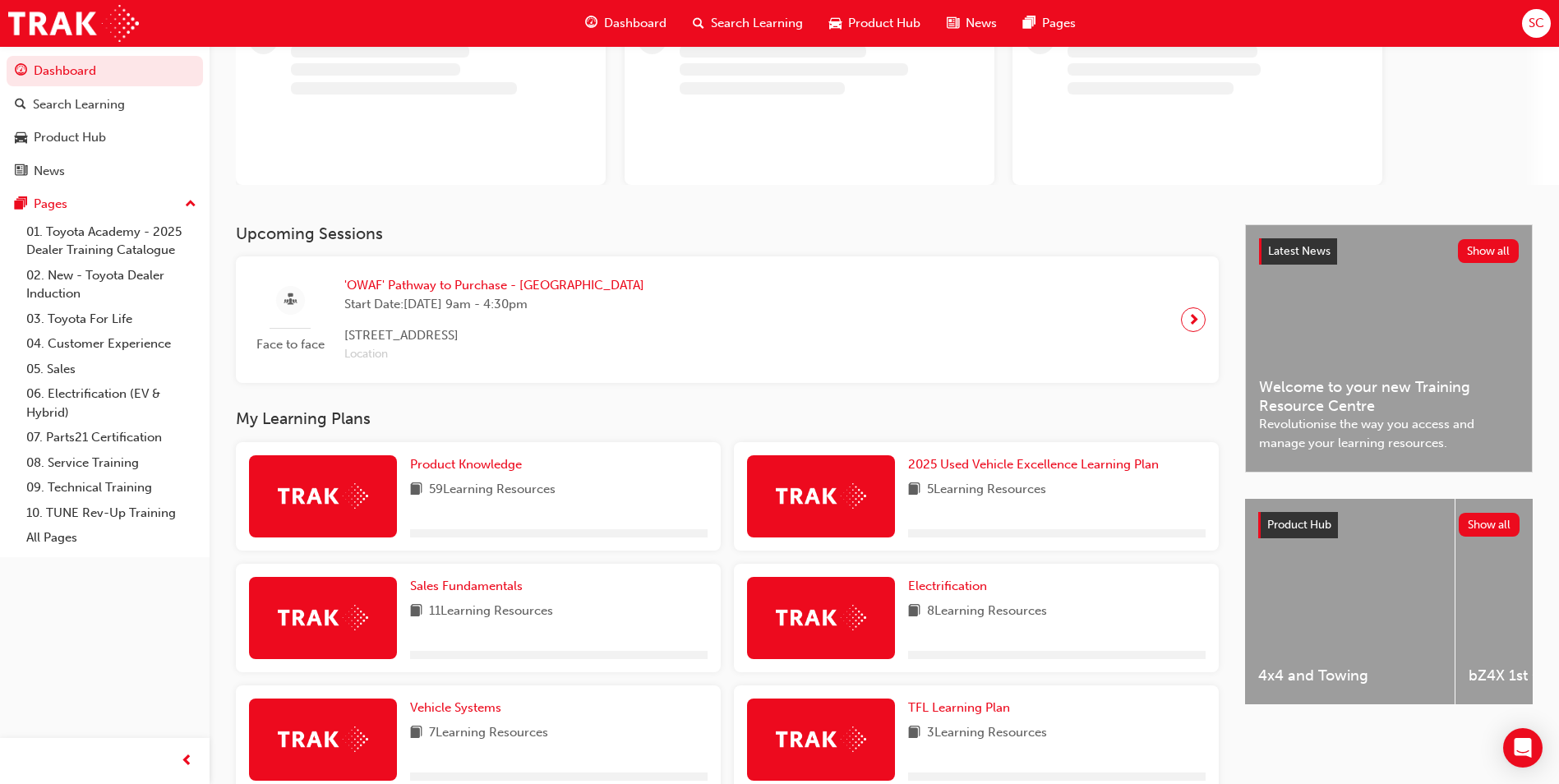
scroll to position [165, 0]
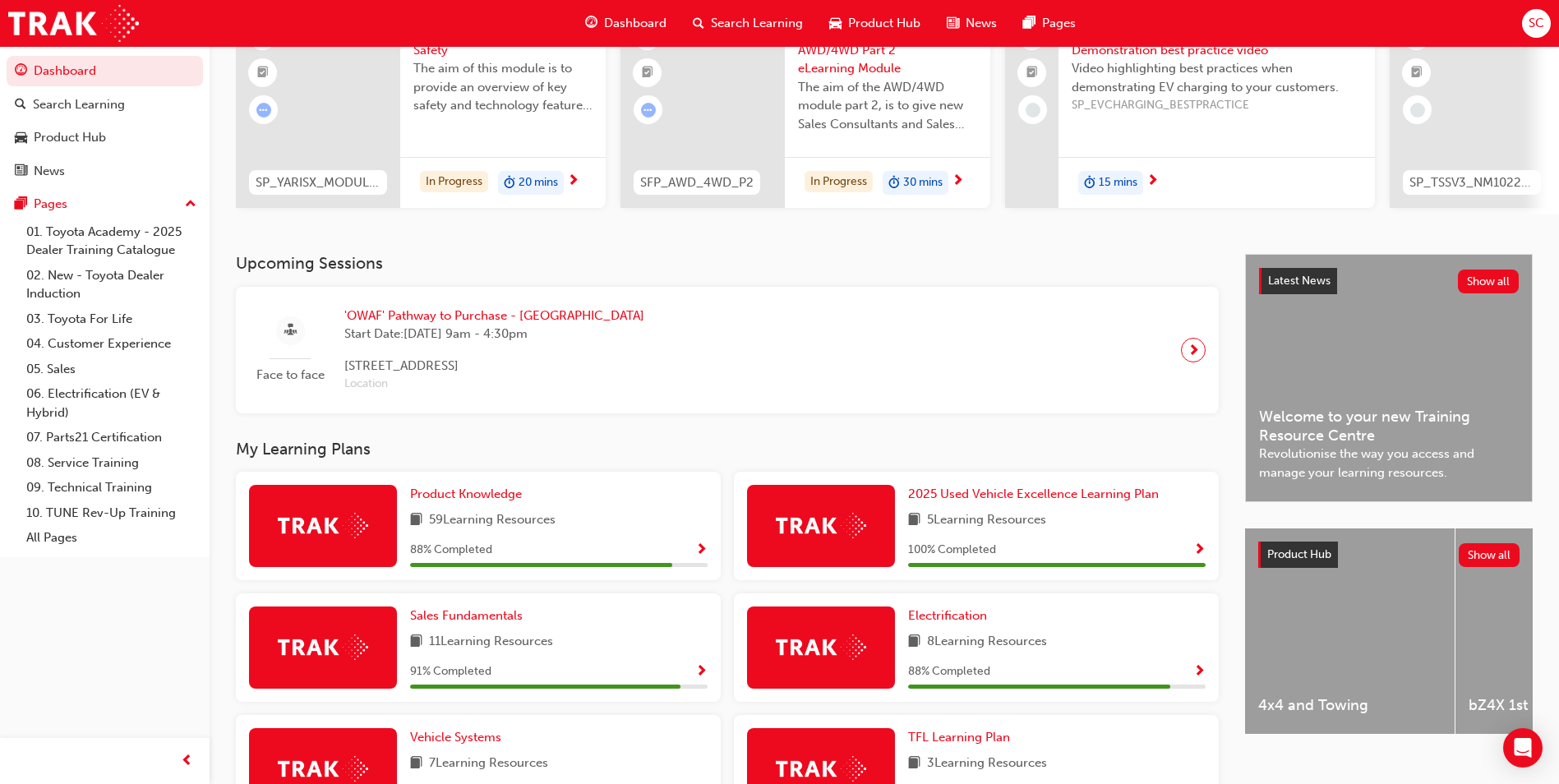
click at [705, 558] on span "Show Progress" at bounding box center [701, 550] width 12 height 15
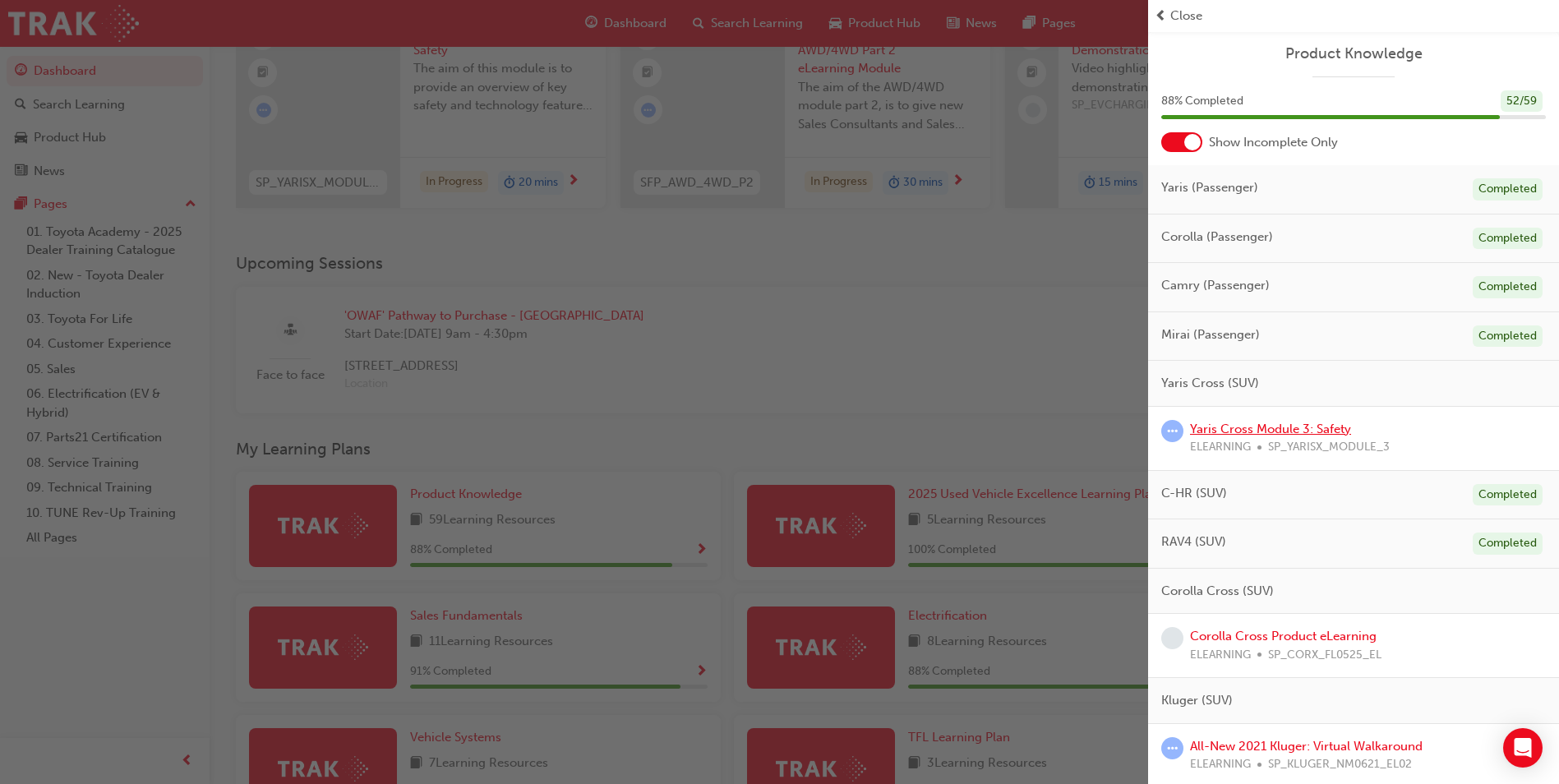
click at [1275, 421] on link "Yaris Cross Module 3: Safety" at bounding box center [1271, 428] width 161 height 15
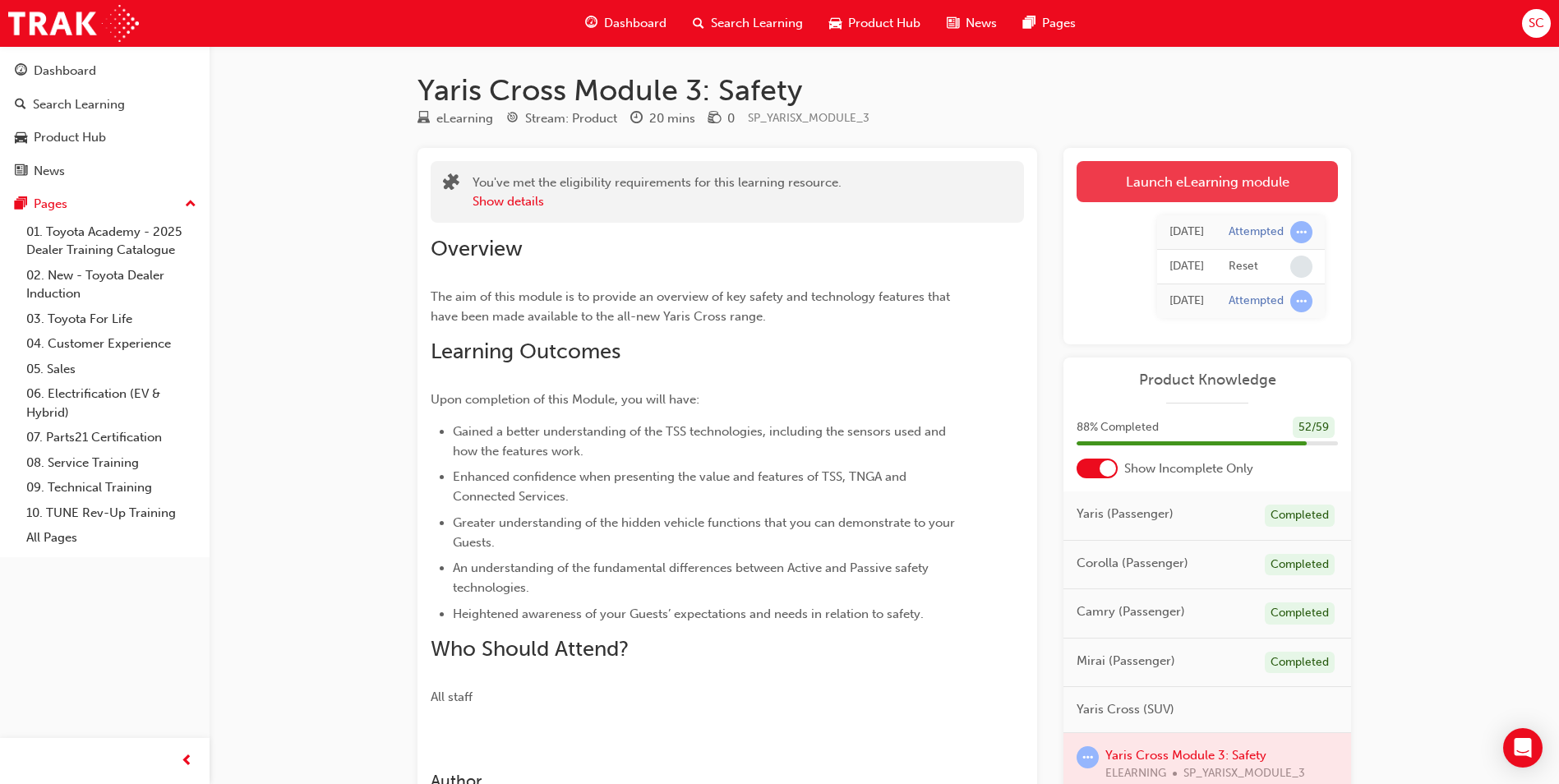
click at [1213, 180] on link "Launch eLearning module" at bounding box center [1207, 181] width 261 height 41
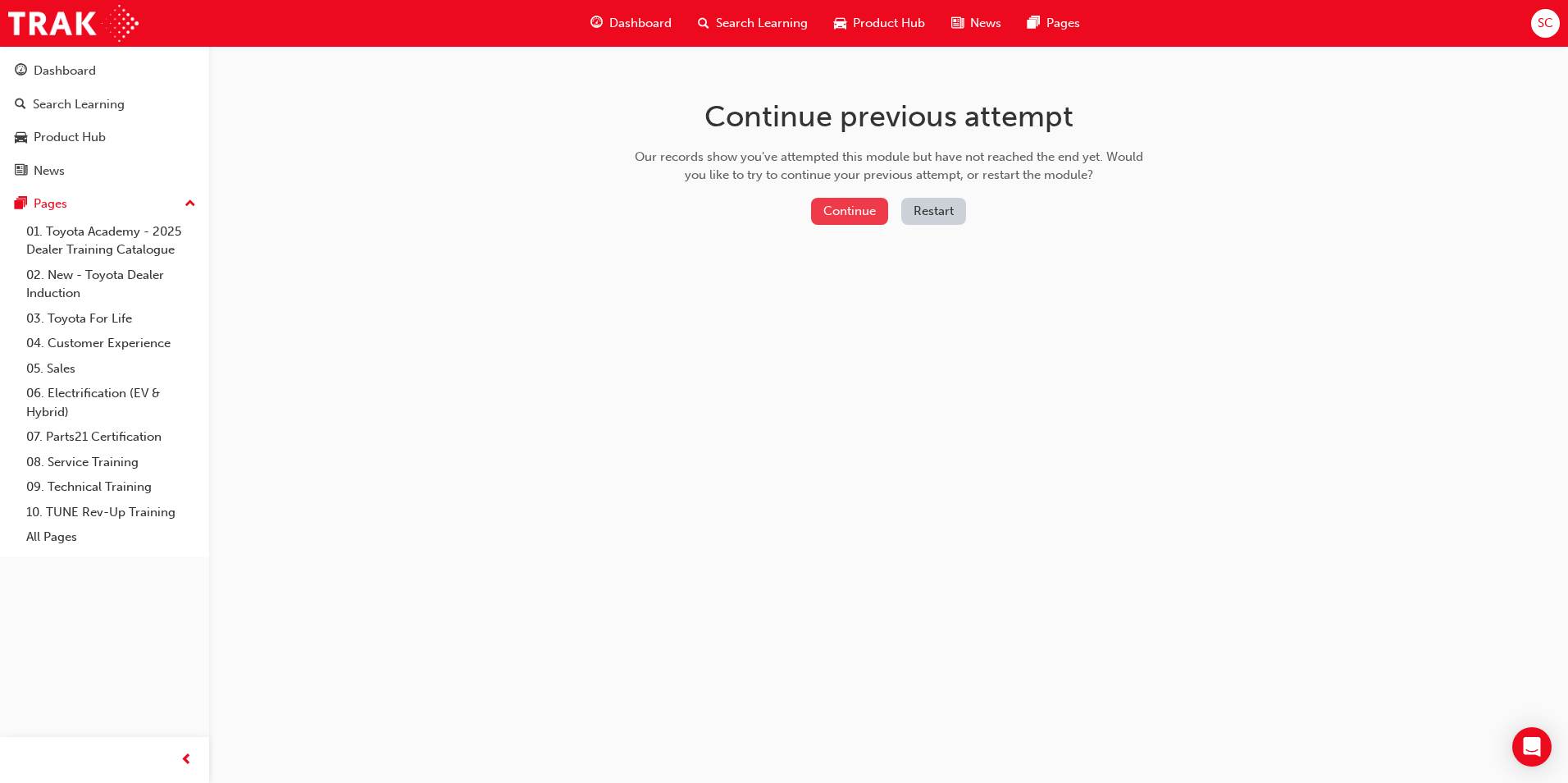
click at [838, 214] on button "Continue" at bounding box center [849, 211] width 77 height 27
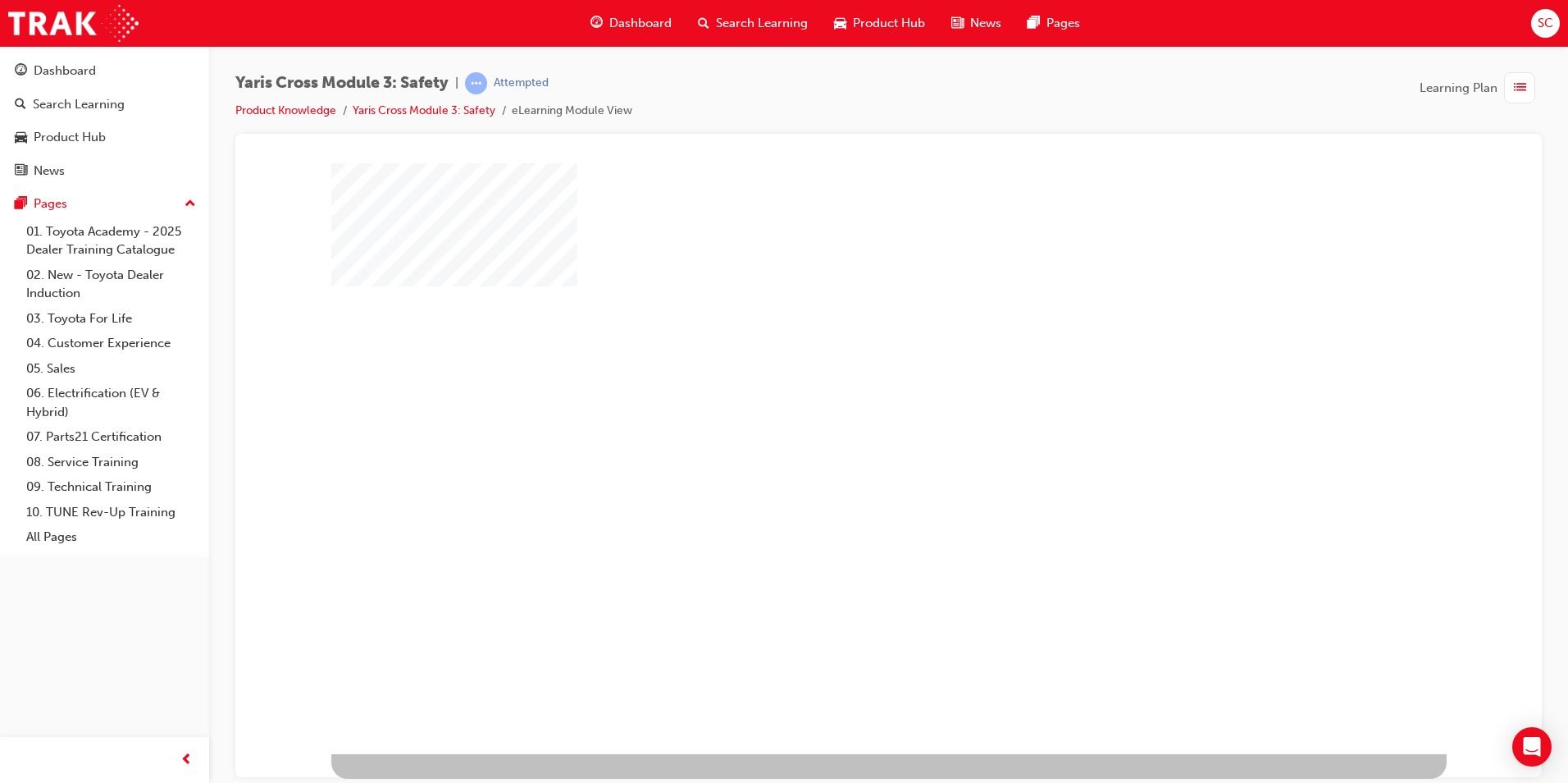
click at [841, 410] on div "play" at bounding box center [841, 410] width 0 height 0
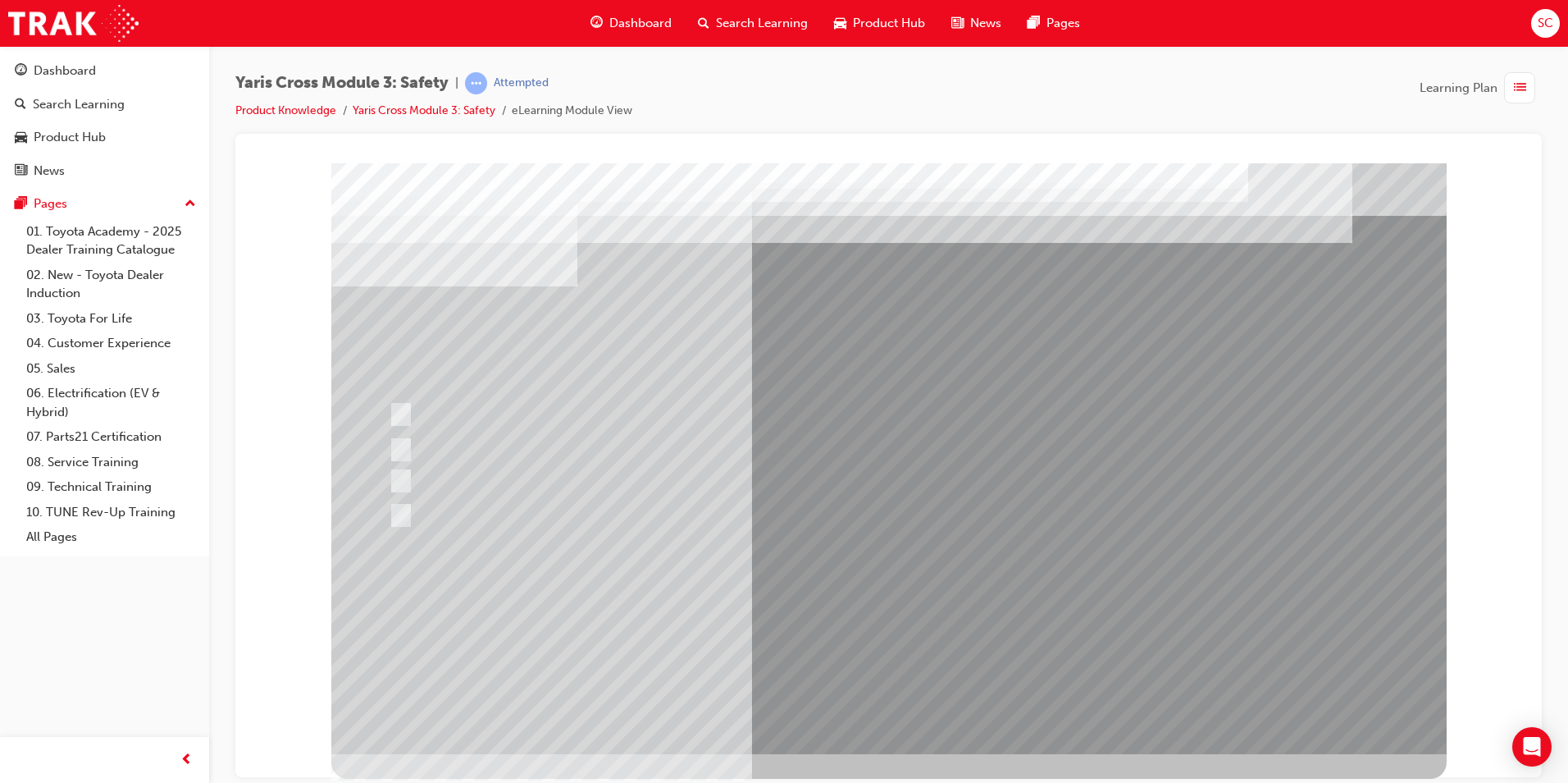
drag, startPoint x: 512, startPoint y: 283, endPoint x: 514, endPoint y: 303, distance: 20.1
drag, startPoint x: 514, startPoint y: 303, endPoint x: 299, endPoint y: 197, distance: 239.7
click at [299, 169] on div at bounding box center [889, 169] width 1267 height 0
drag, startPoint x: 804, startPoint y: 334, endPoint x: 1185, endPoint y: 336, distance: 381.0
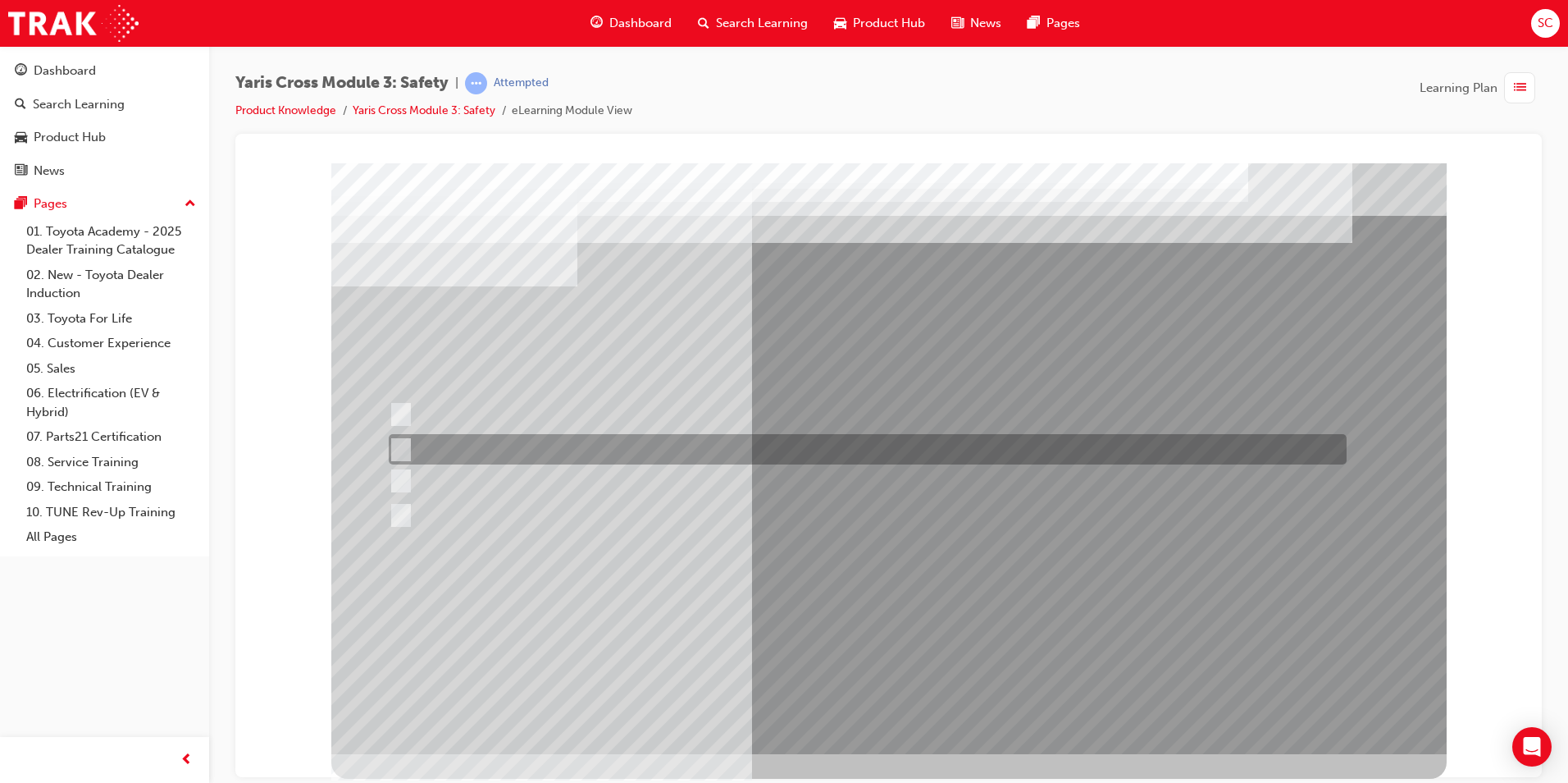
click at [554, 435] on div at bounding box center [863, 449] width 958 height 31
radio input "true"
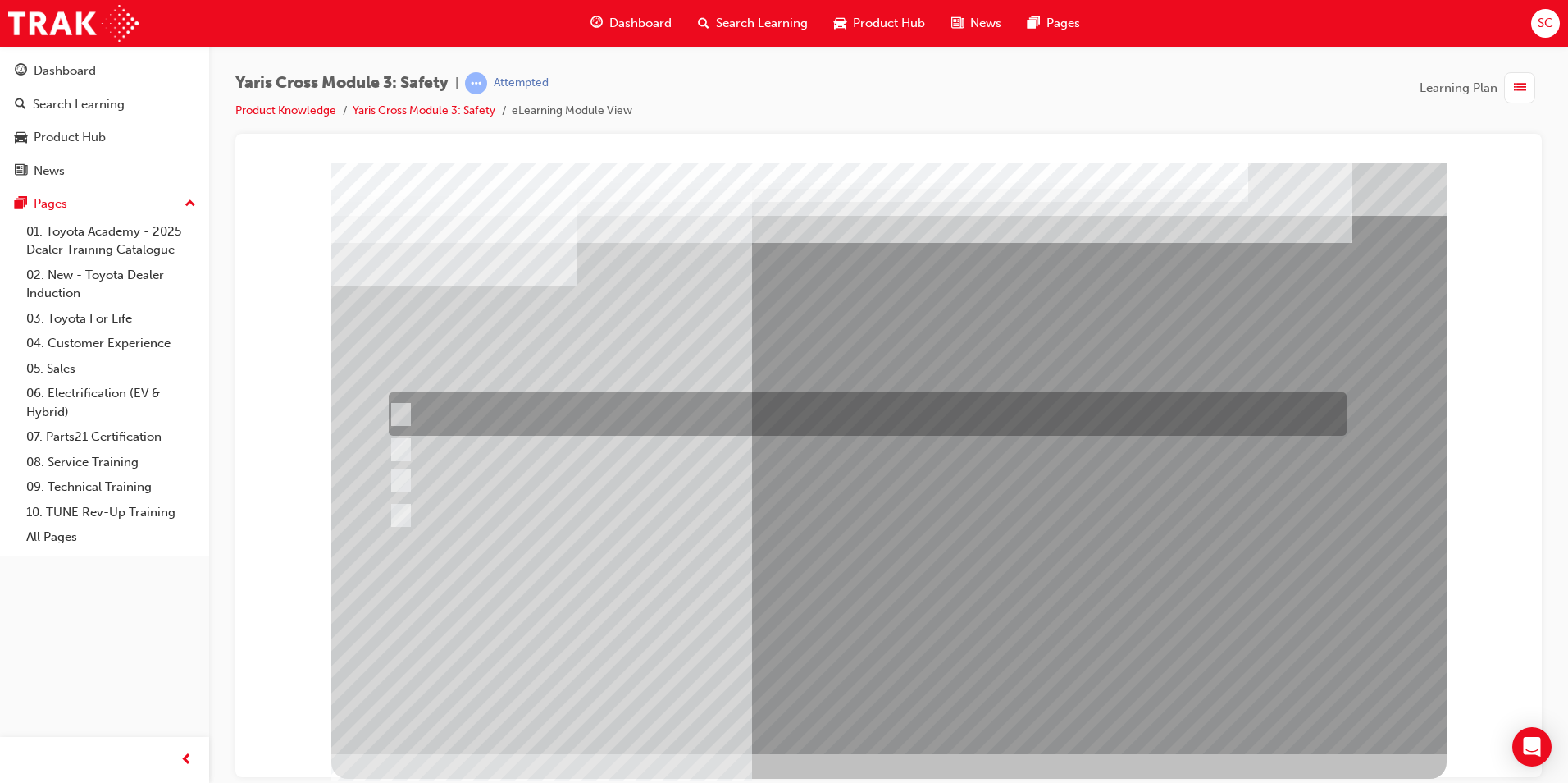
click at [557, 408] on div at bounding box center [863, 414] width 958 height 44
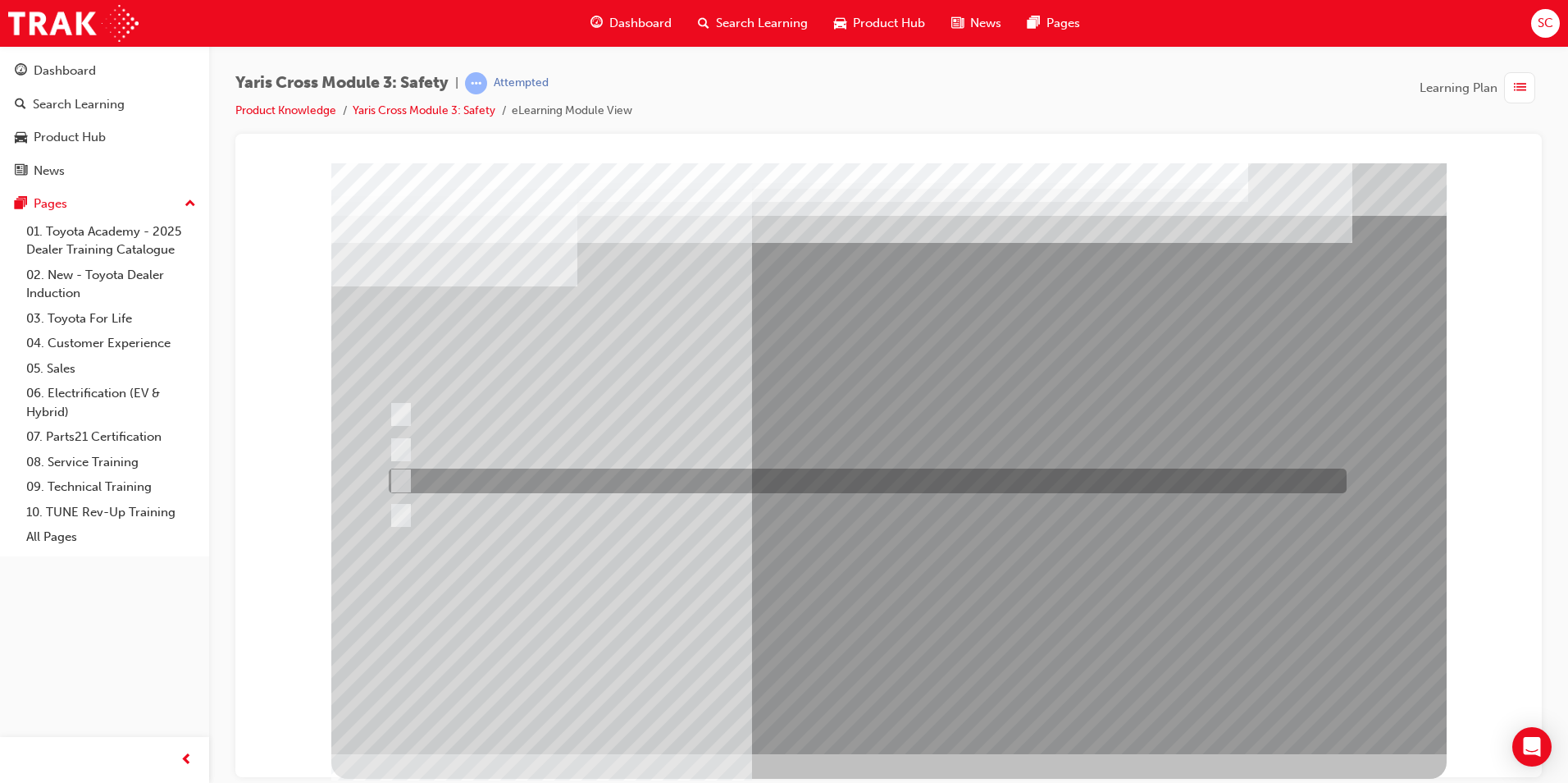
click at [617, 483] on div at bounding box center [863, 480] width 958 height 24
radio input "false"
radio input "true"
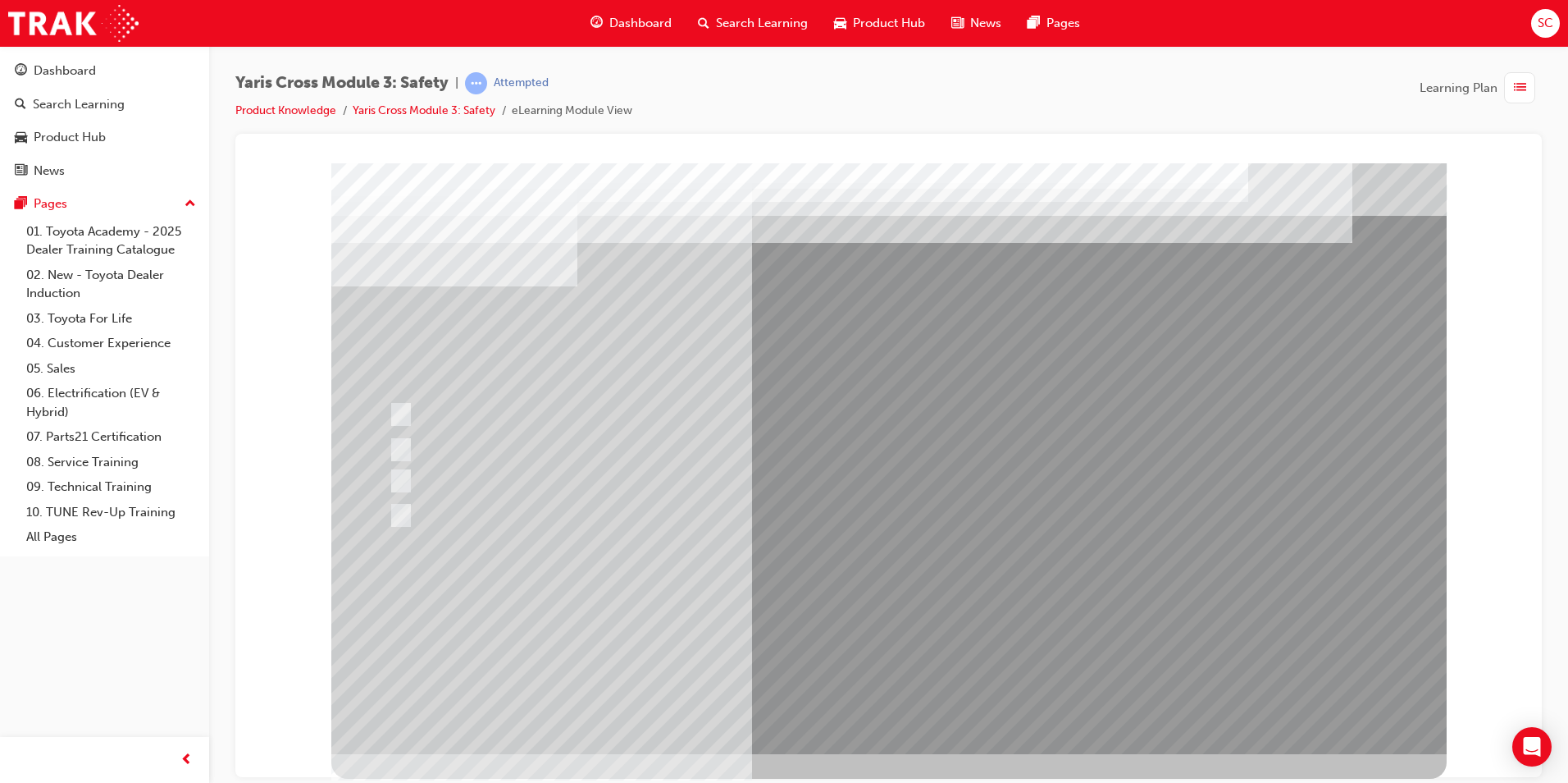
click at [624, 413] on div at bounding box center [889, 458] width 1115 height 591
click at [624, 413] on div at bounding box center [863, 414] width 958 height 44
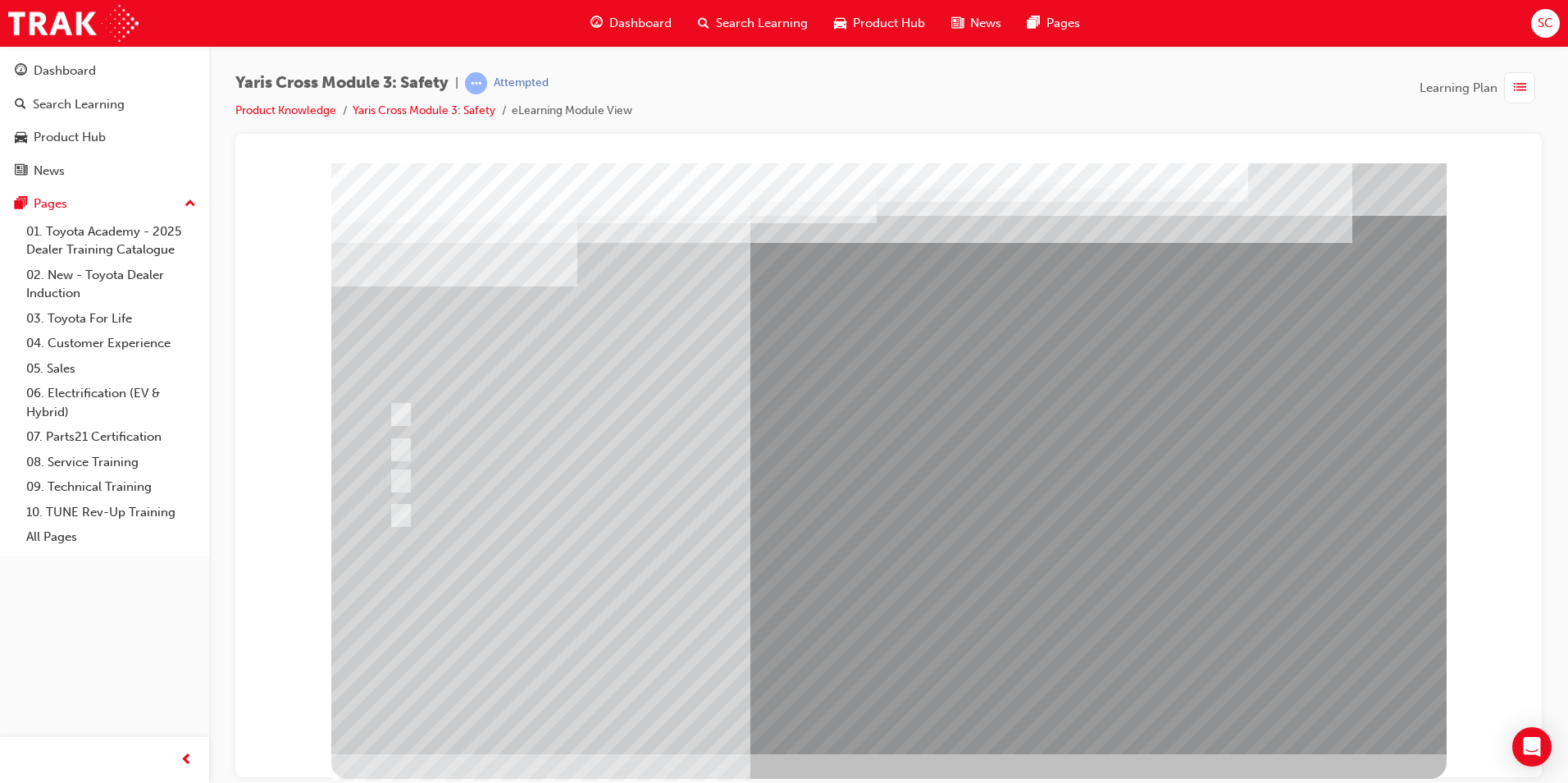
click at [624, 409] on div at bounding box center [863, 414] width 958 height 44
click at [624, 416] on div at bounding box center [863, 414] width 958 height 44
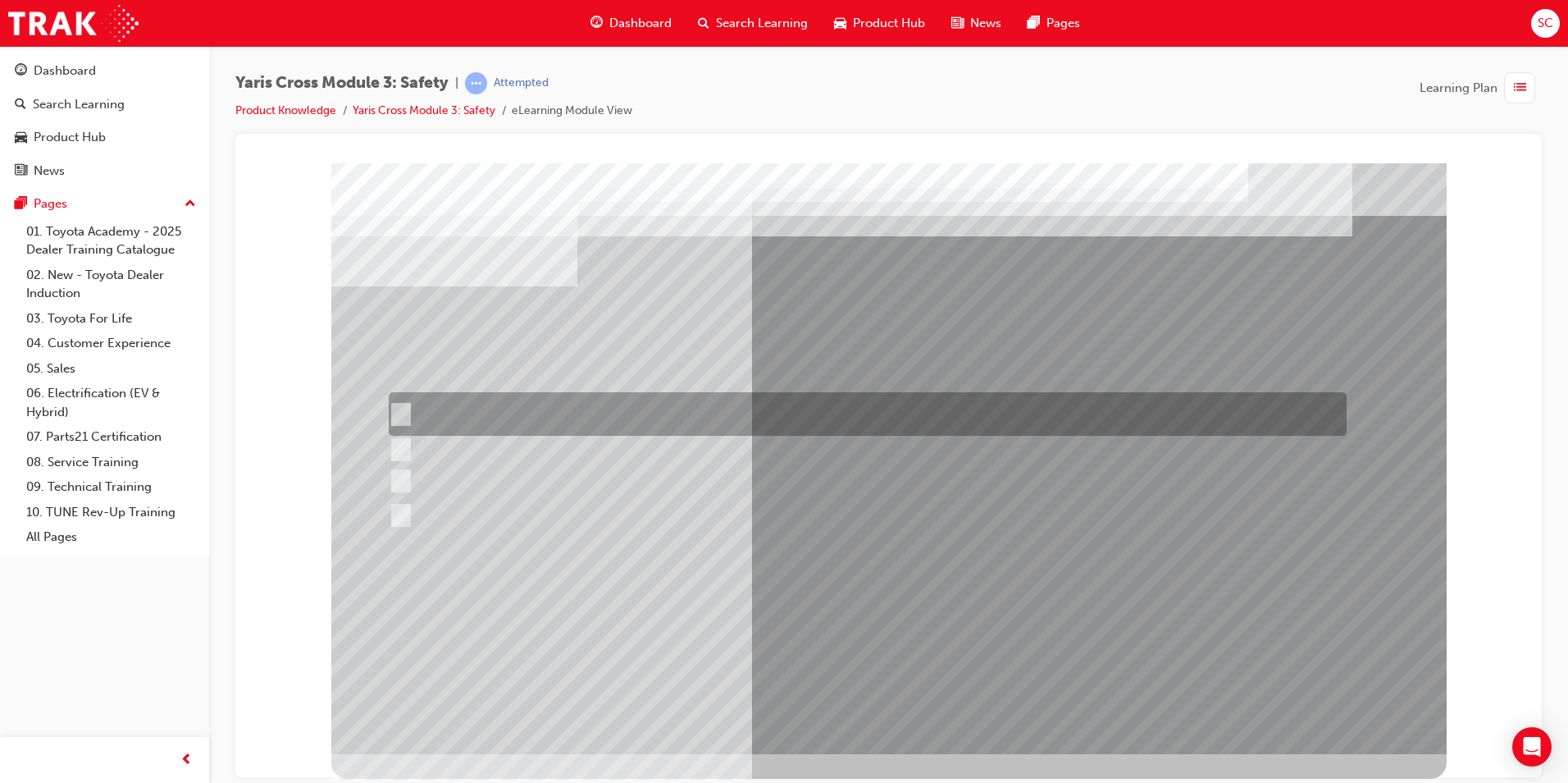
click at [480, 395] on div at bounding box center [863, 414] width 958 height 44
click at [481, 404] on div at bounding box center [863, 414] width 958 height 44
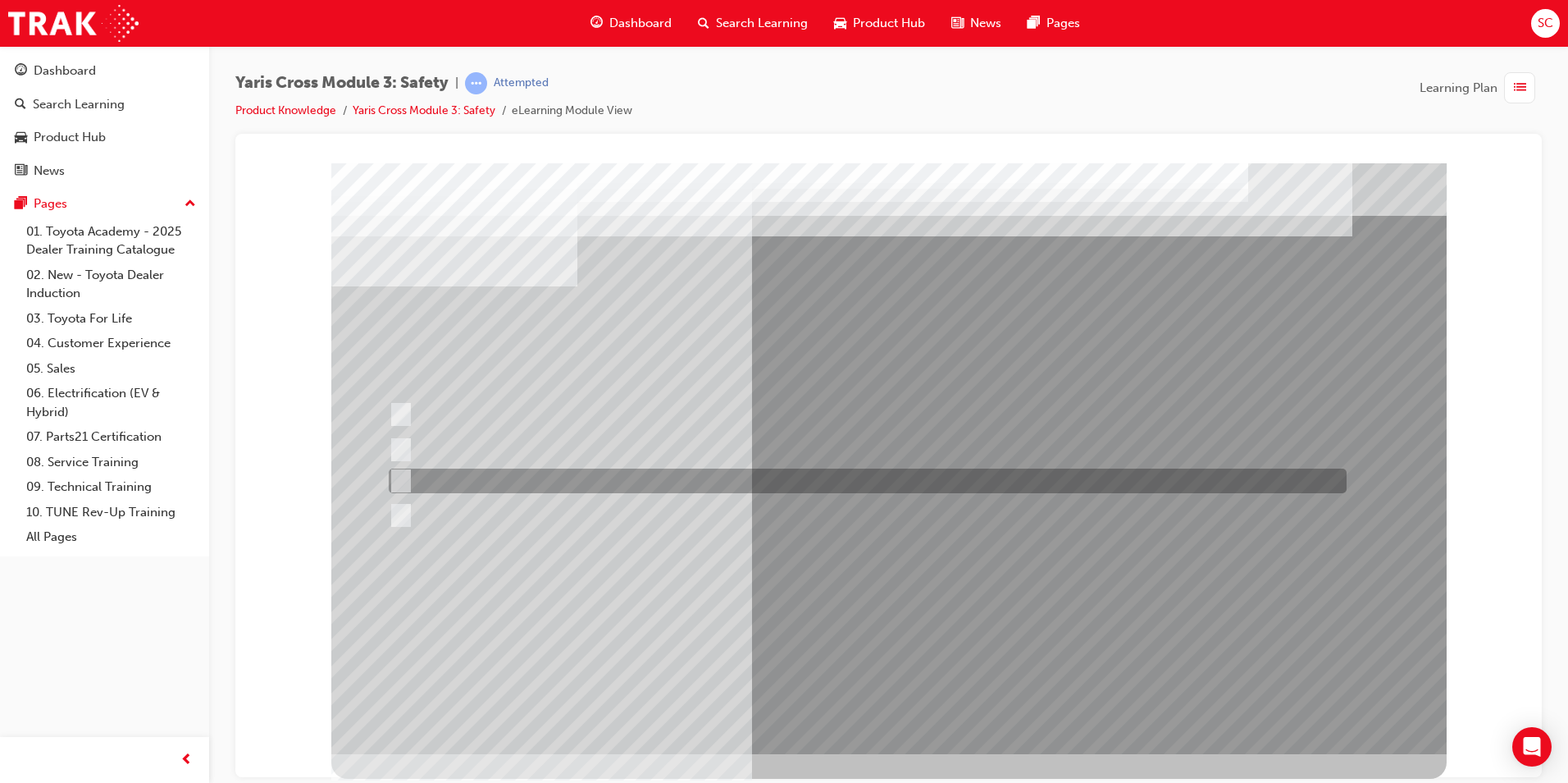
click at [475, 483] on div at bounding box center [863, 480] width 958 height 24
radio input "false"
radio input "true"
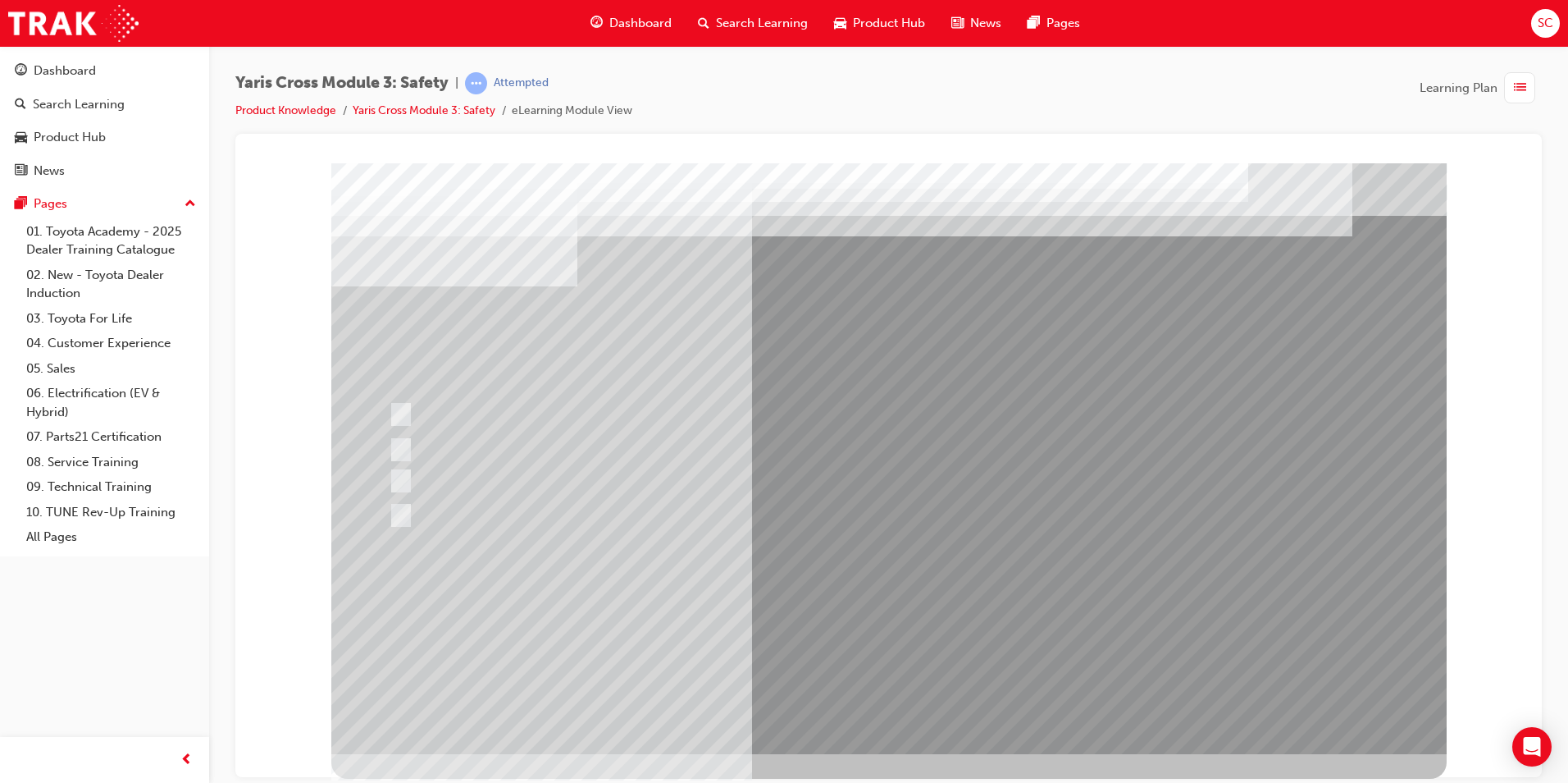
drag, startPoint x: 957, startPoint y: 311, endPoint x: 1030, endPoint y: 301, distance: 73.7
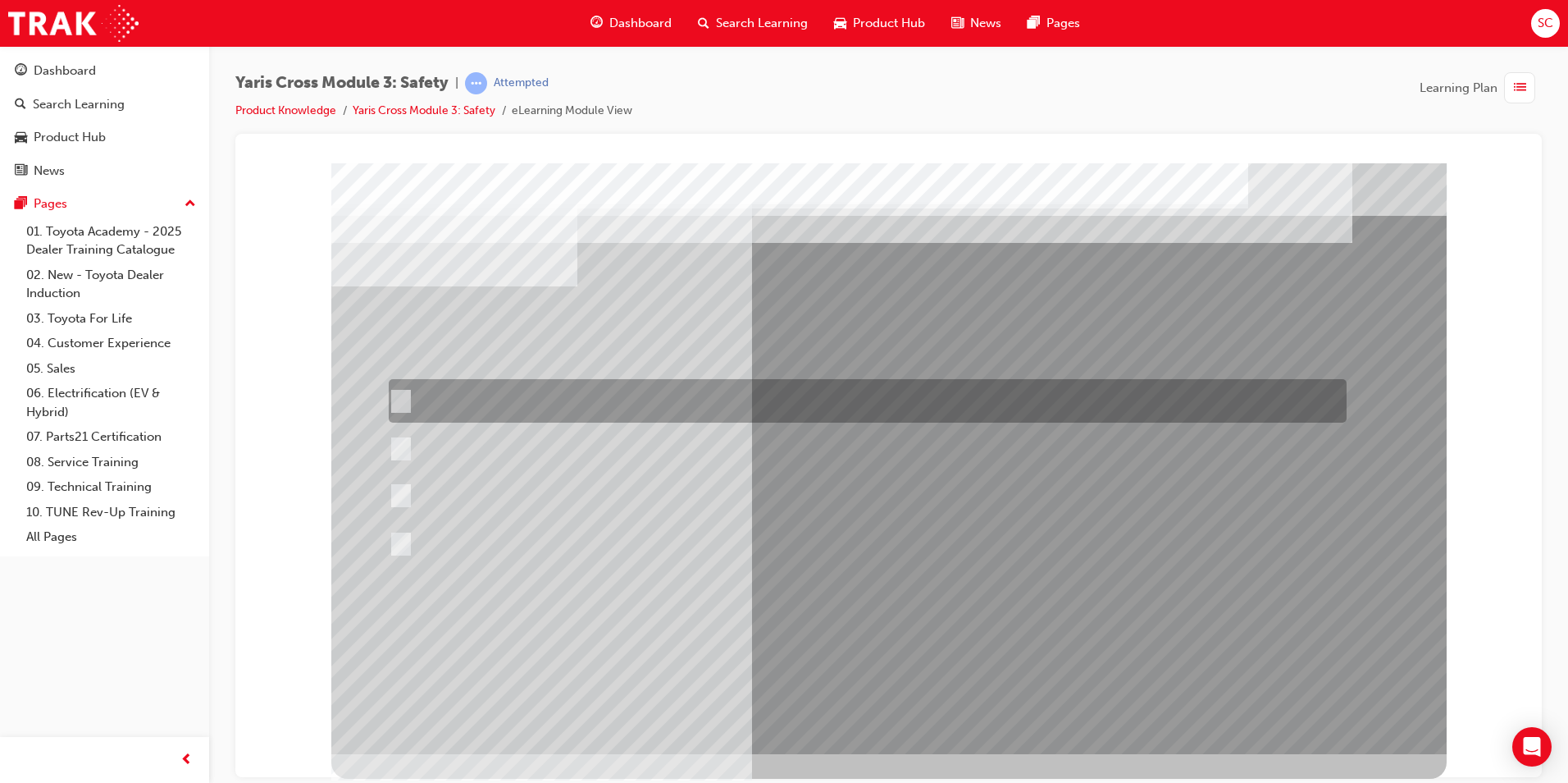
click at [954, 390] on div at bounding box center [863, 401] width 958 height 44
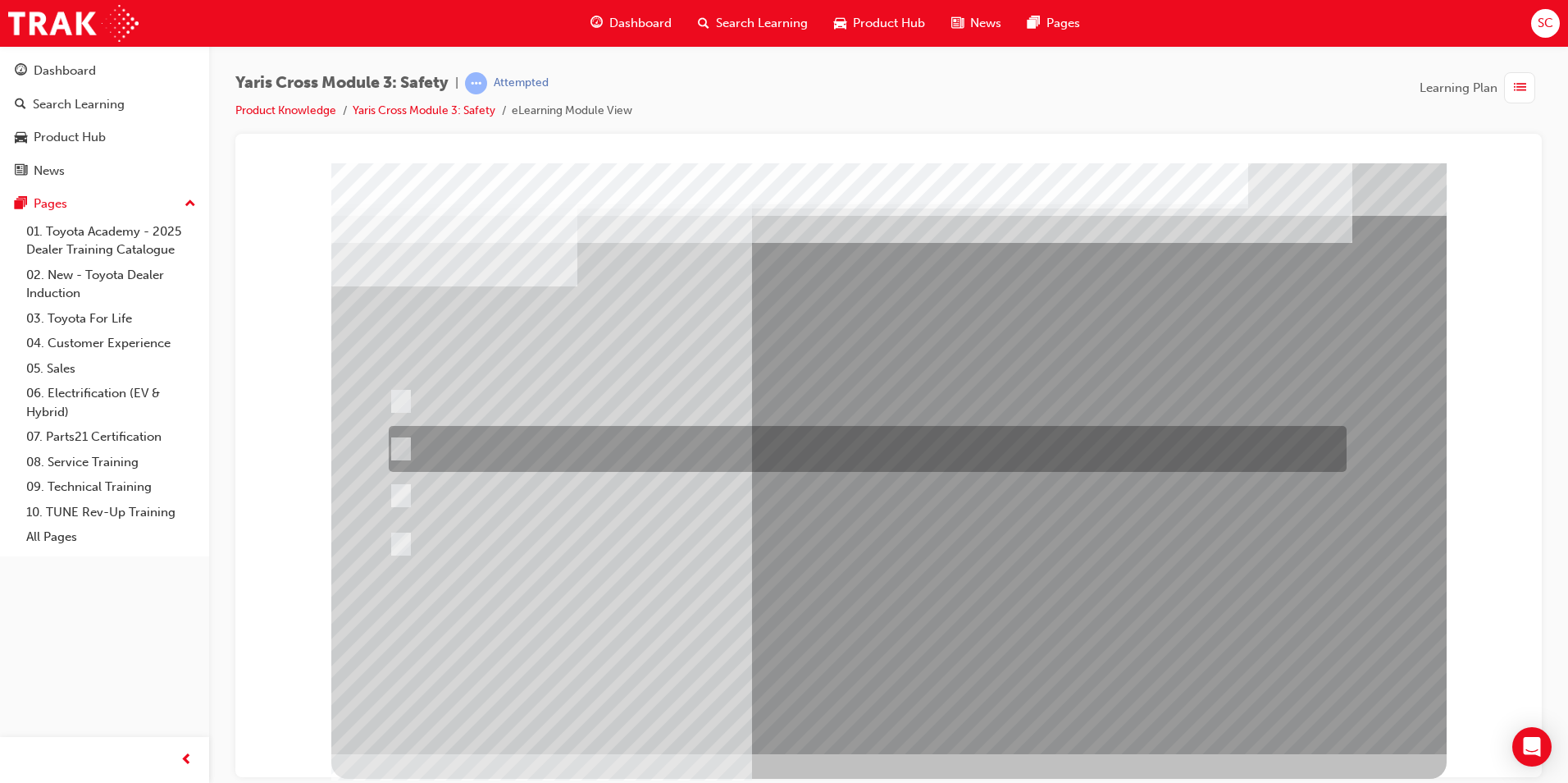
click at [972, 465] on div at bounding box center [863, 449] width 958 height 46
radio input "false"
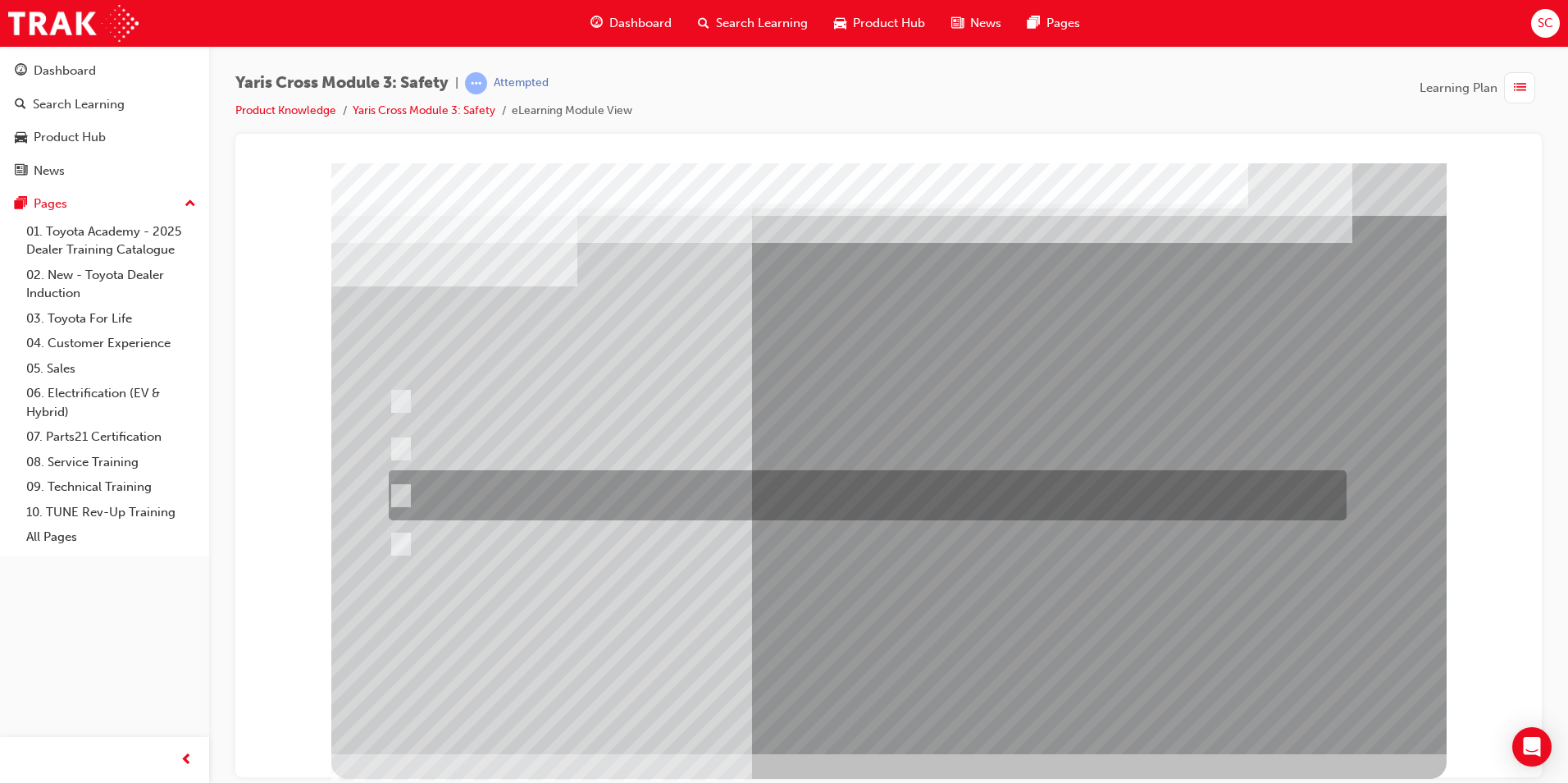
click at [932, 521] on div at bounding box center [863, 543] width 958 height 45
radio input "false"
radio input "true"
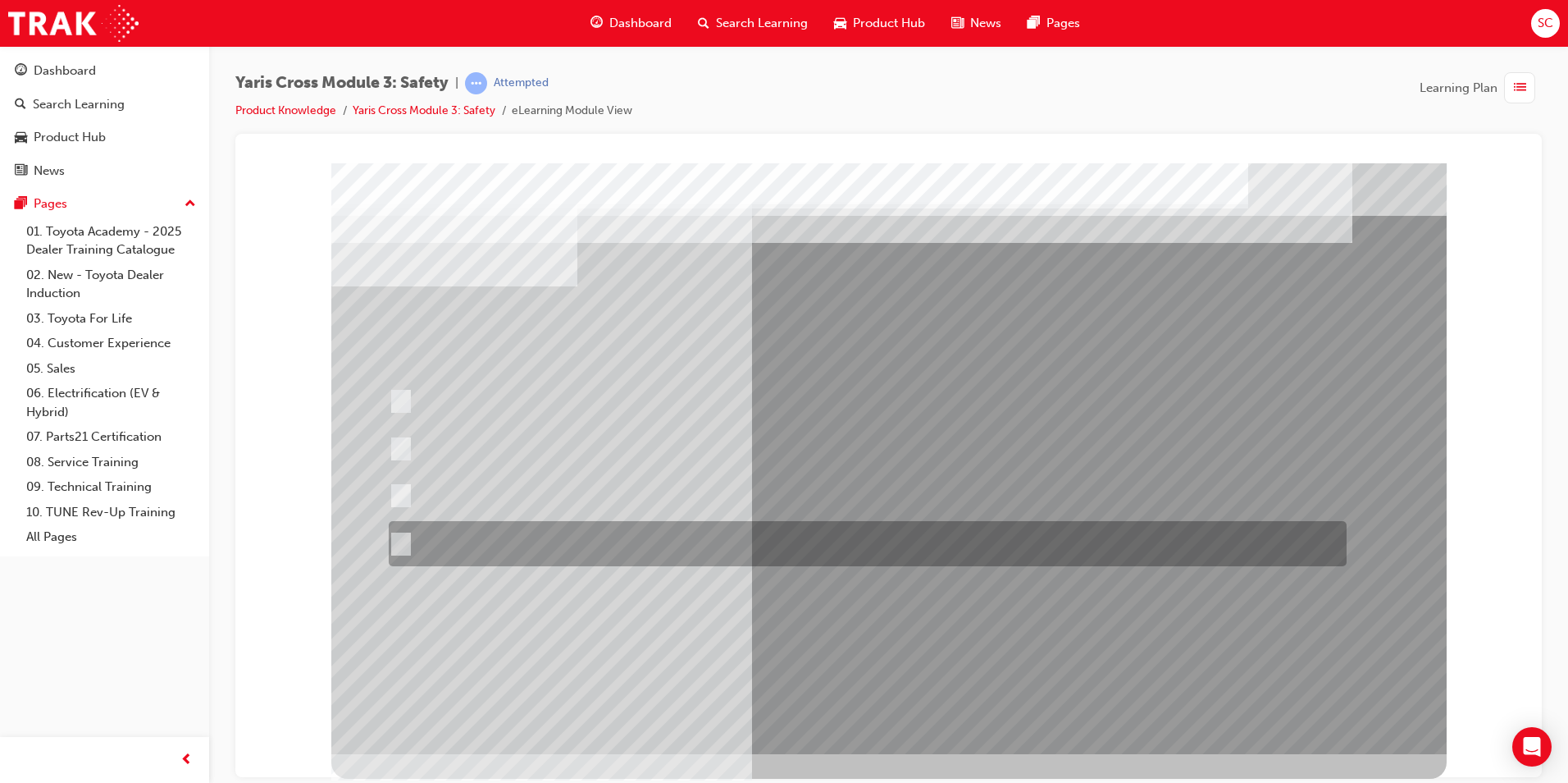
click at [906, 559] on div at bounding box center [863, 543] width 958 height 45
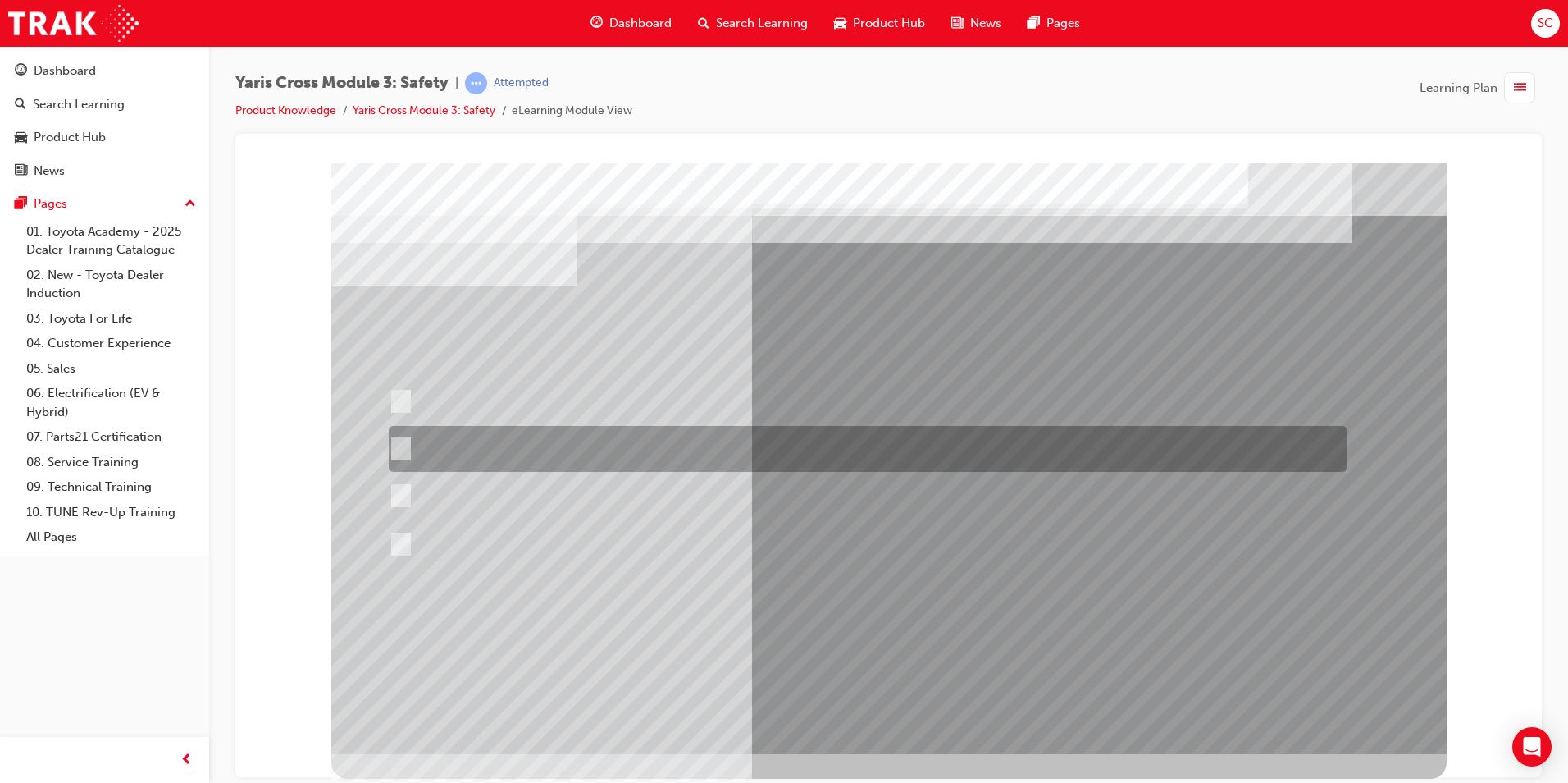
click at [831, 430] on div at bounding box center [863, 449] width 958 height 46
radio input "true"
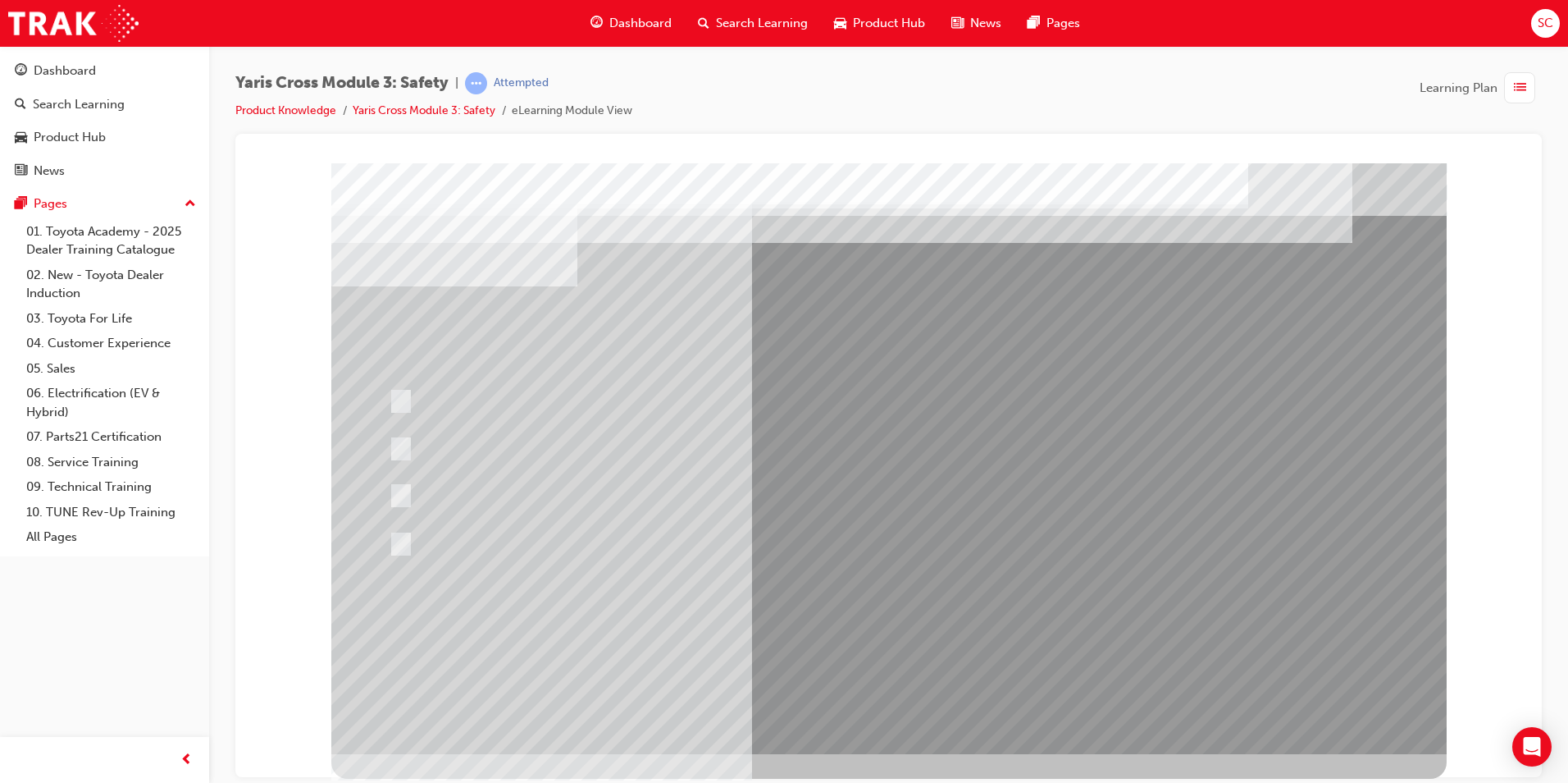
click at [821, 623] on div at bounding box center [889, 458] width 1115 height 591
drag, startPoint x: 818, startPoint y: 634, endPoint x: 829, endPoint y: 628, distance: 12.5
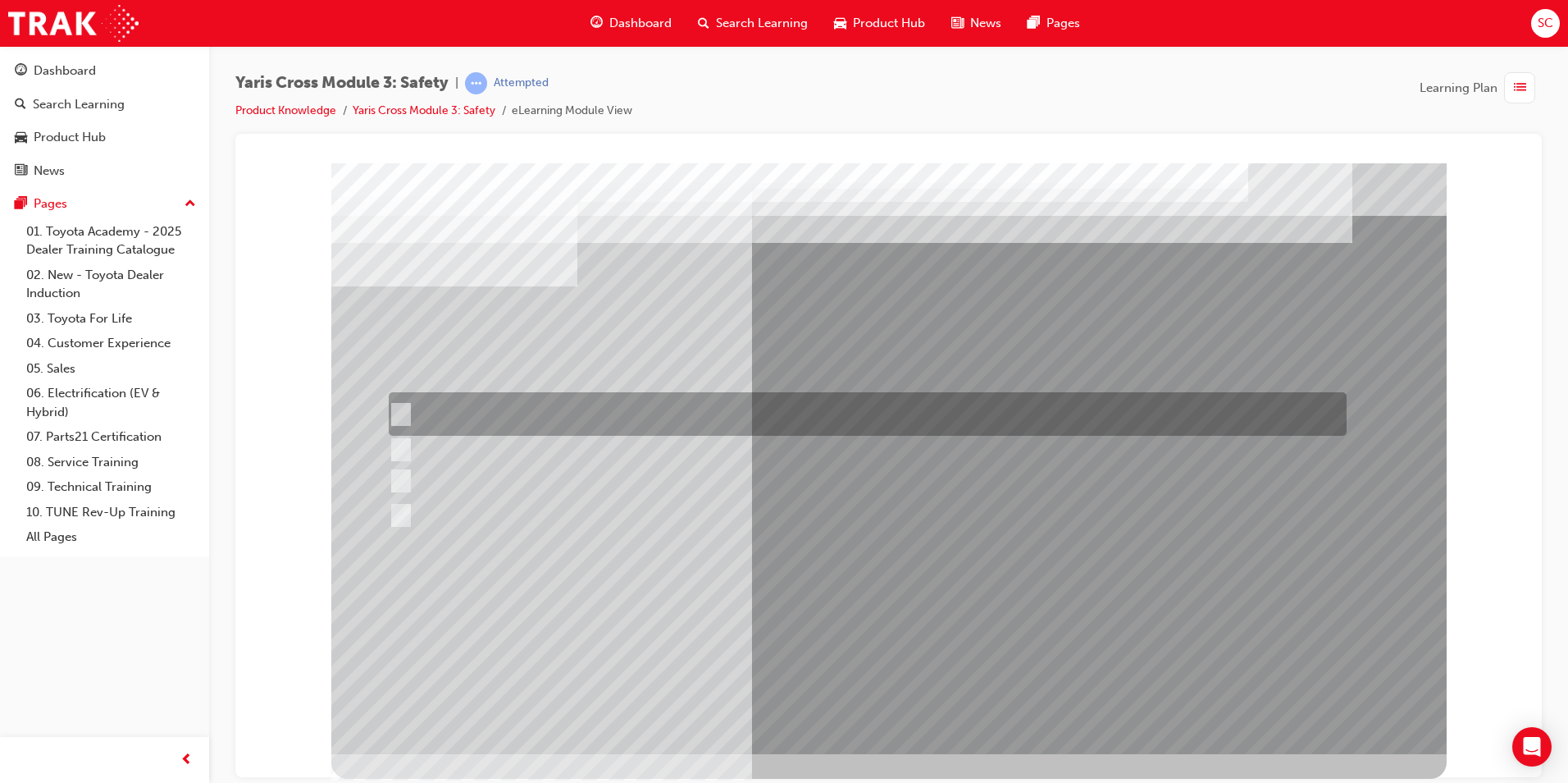
click at [633, 423] on div at bounding box center [863, 414] width 958 height 44
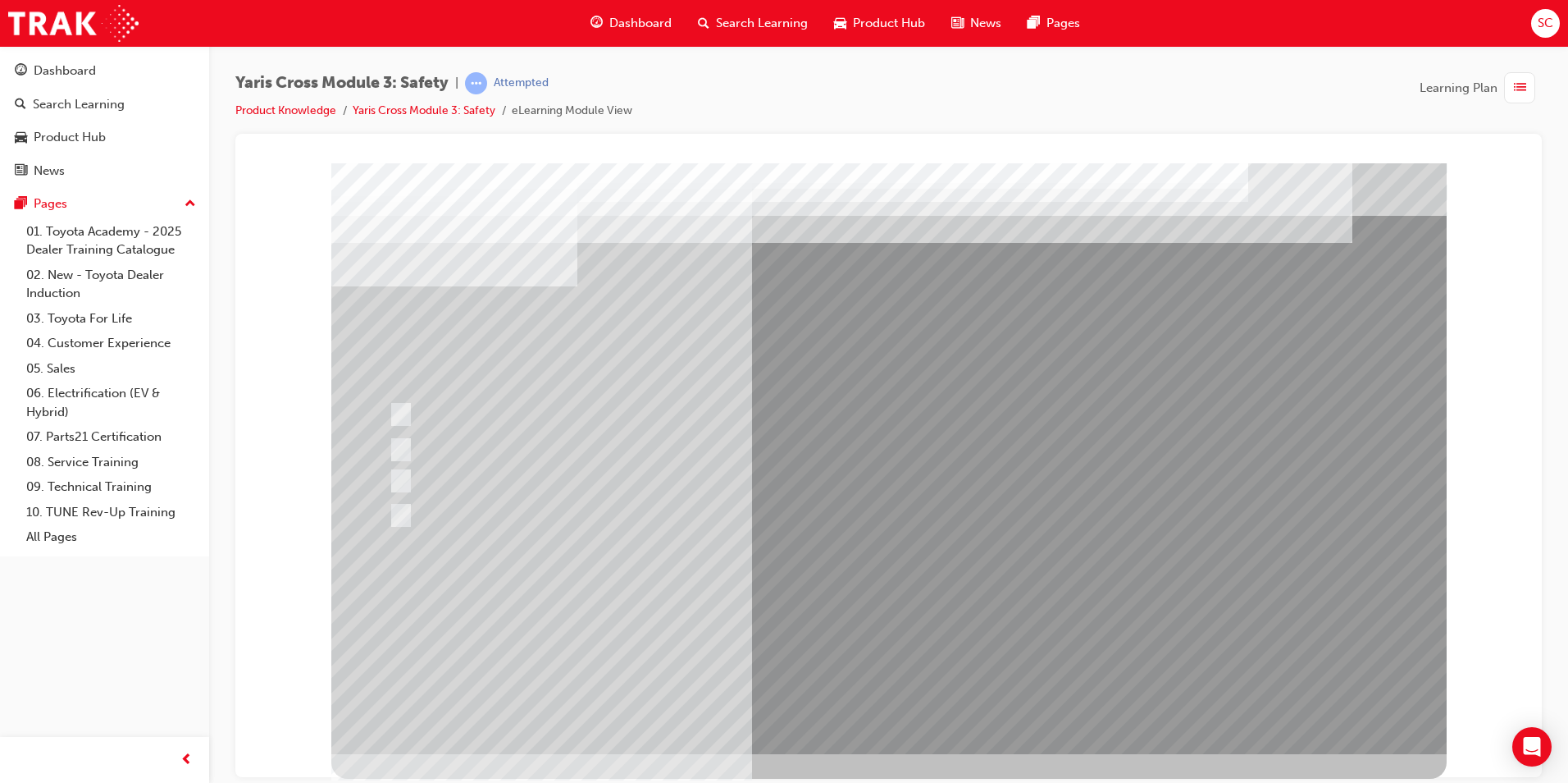
drag, startPoint x: 828, startPoint y: 634, endPoint x: 533, endPoint y: 454, distance: 345.6
click at [533, 454] on div at bounding box center [863, 449] width 958 height 31
radio input "false"
radio input "true"
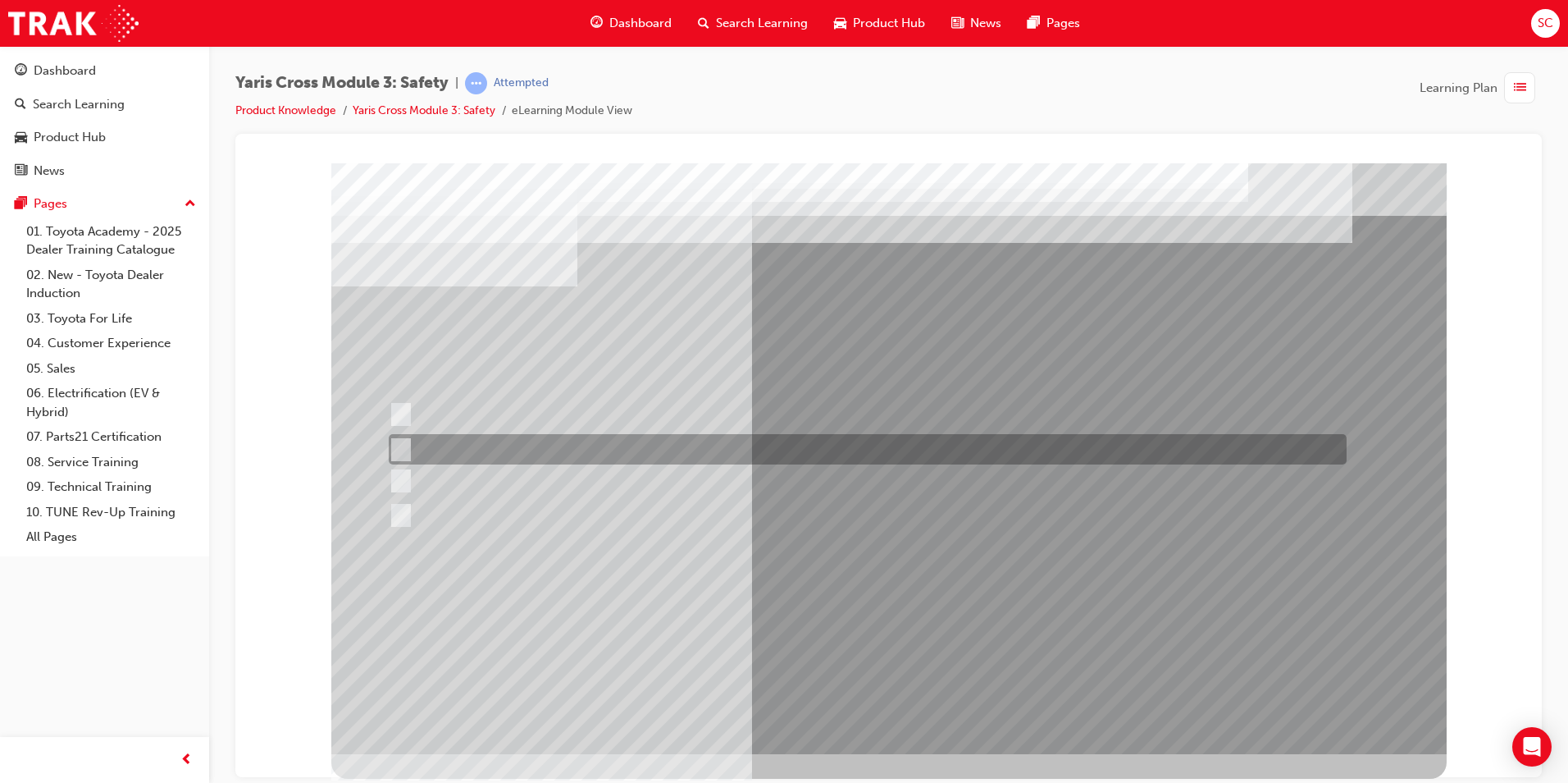
click at [1164, 441] on div at bounding box center [863, 449] width 958 height 31
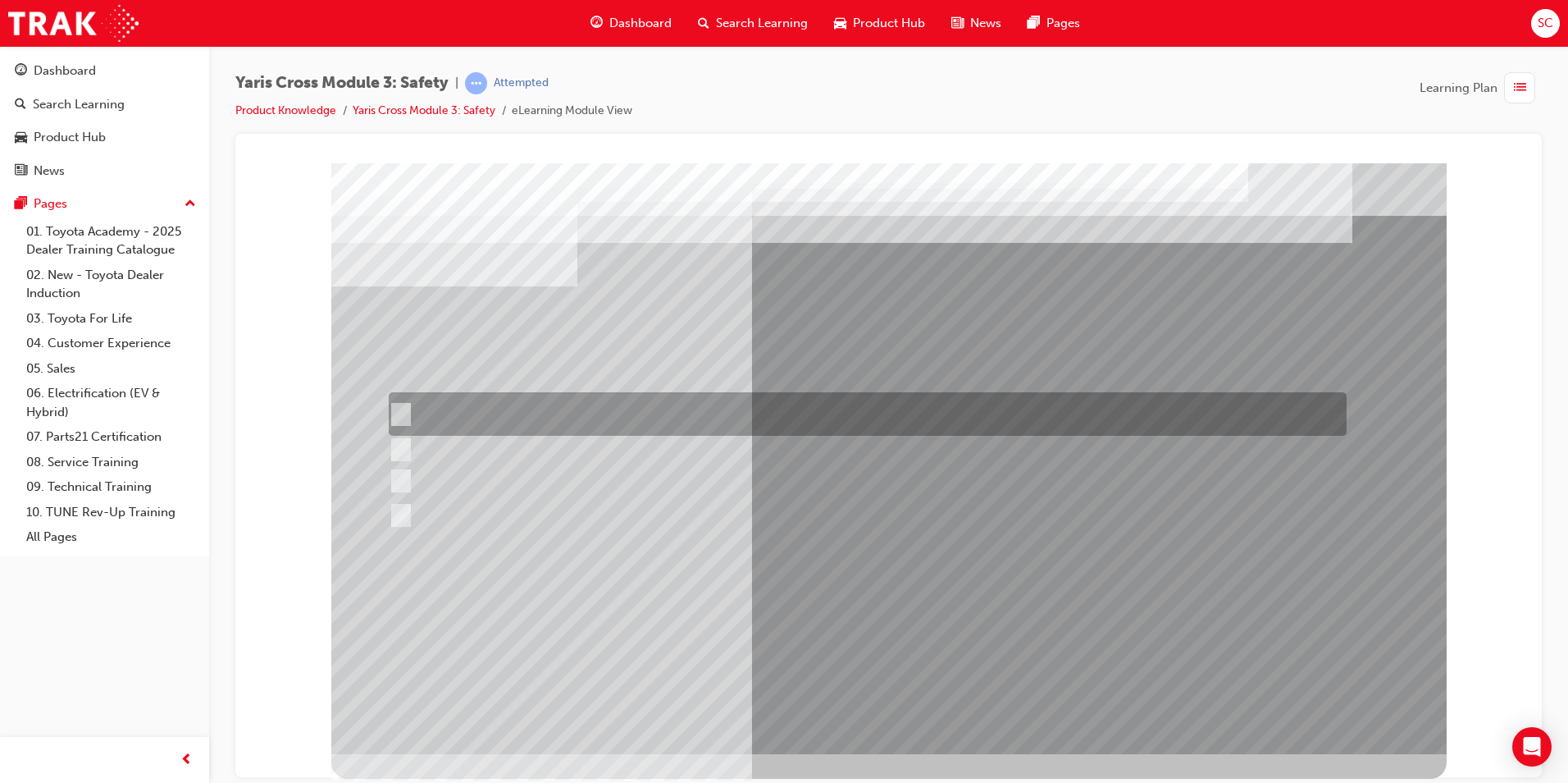
click at [823, 416] on div at bounding box center [863, 414] width 958 height 44
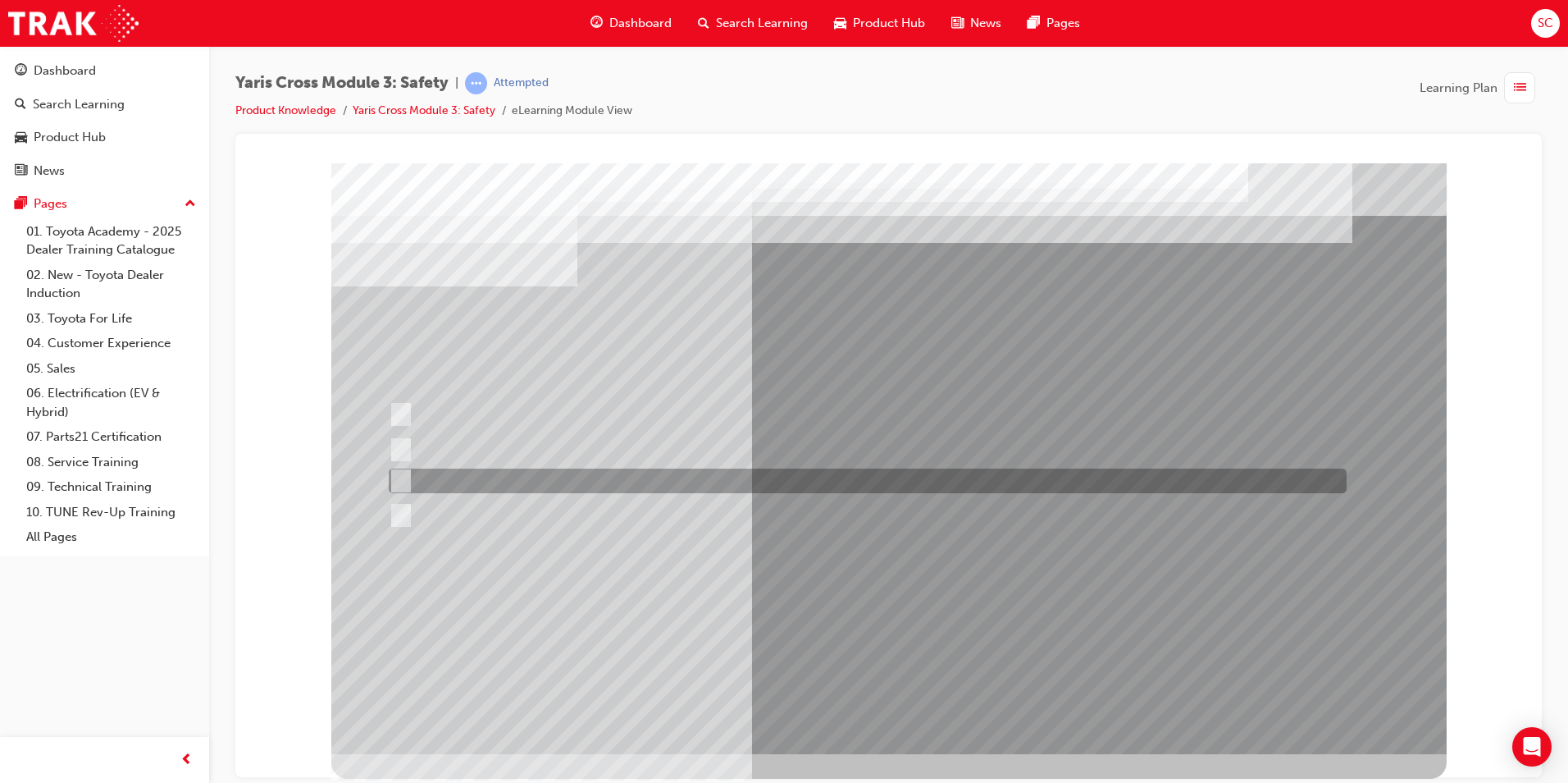
click at [643, 483] on div at bounding box center [863, 480] width 958 height 24
radio input "false"
radio input "true"
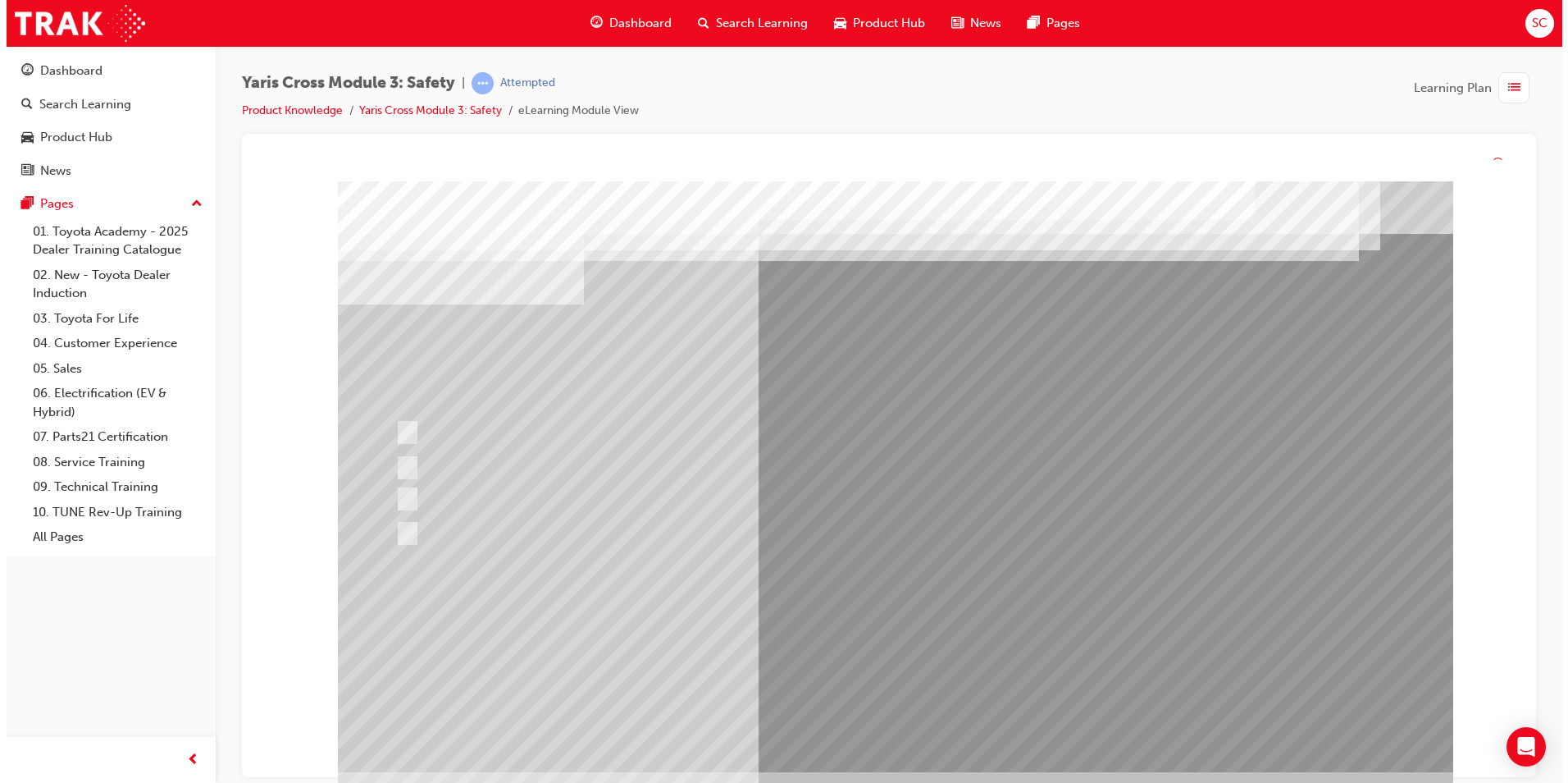
click at [835, 610] on div at bounding box center [894, 476] width 1115 height 591
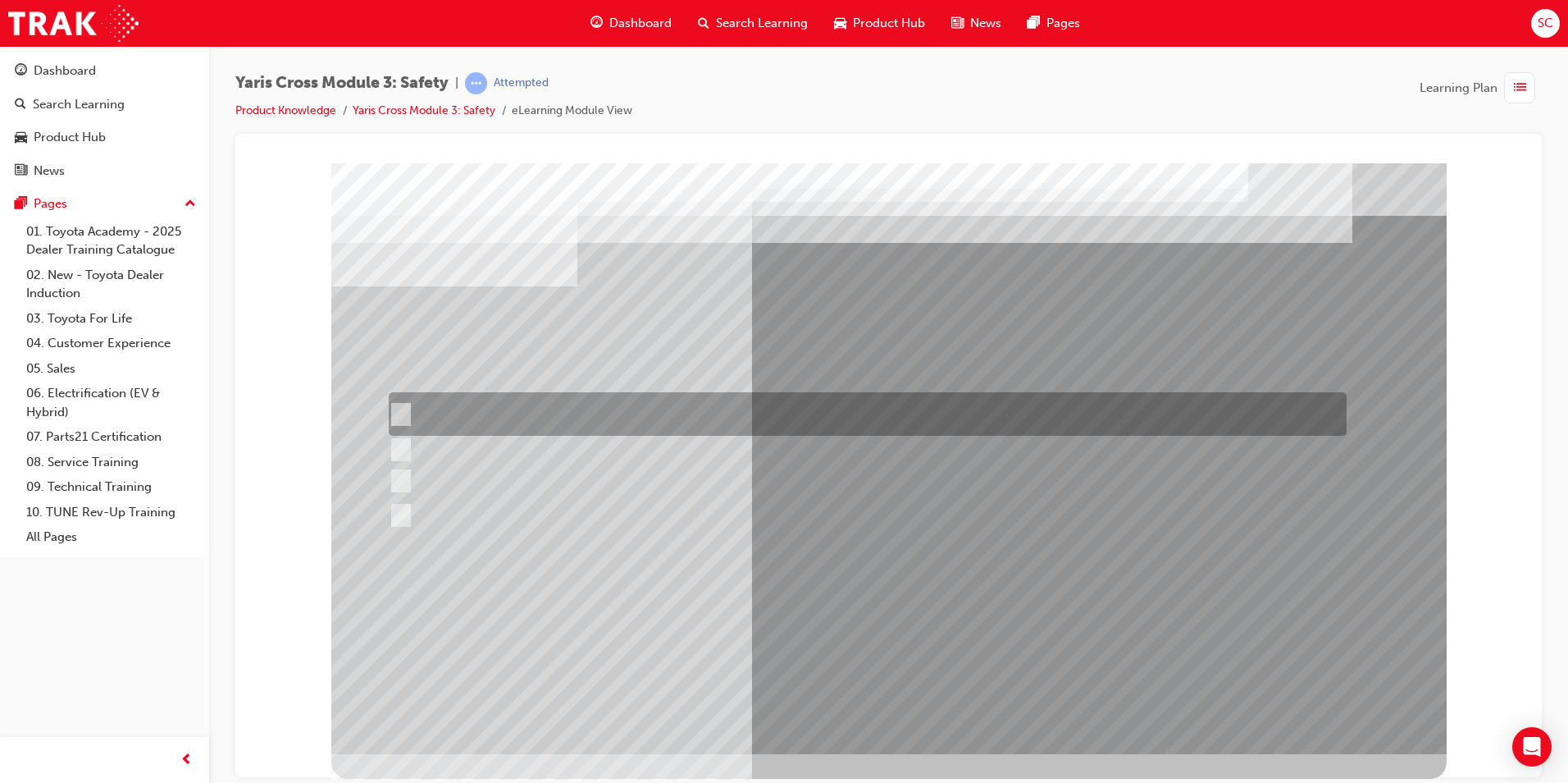
click at [537, 419] on div at bounding box center [863, 414] width 958 height 44
checkbox input "true"
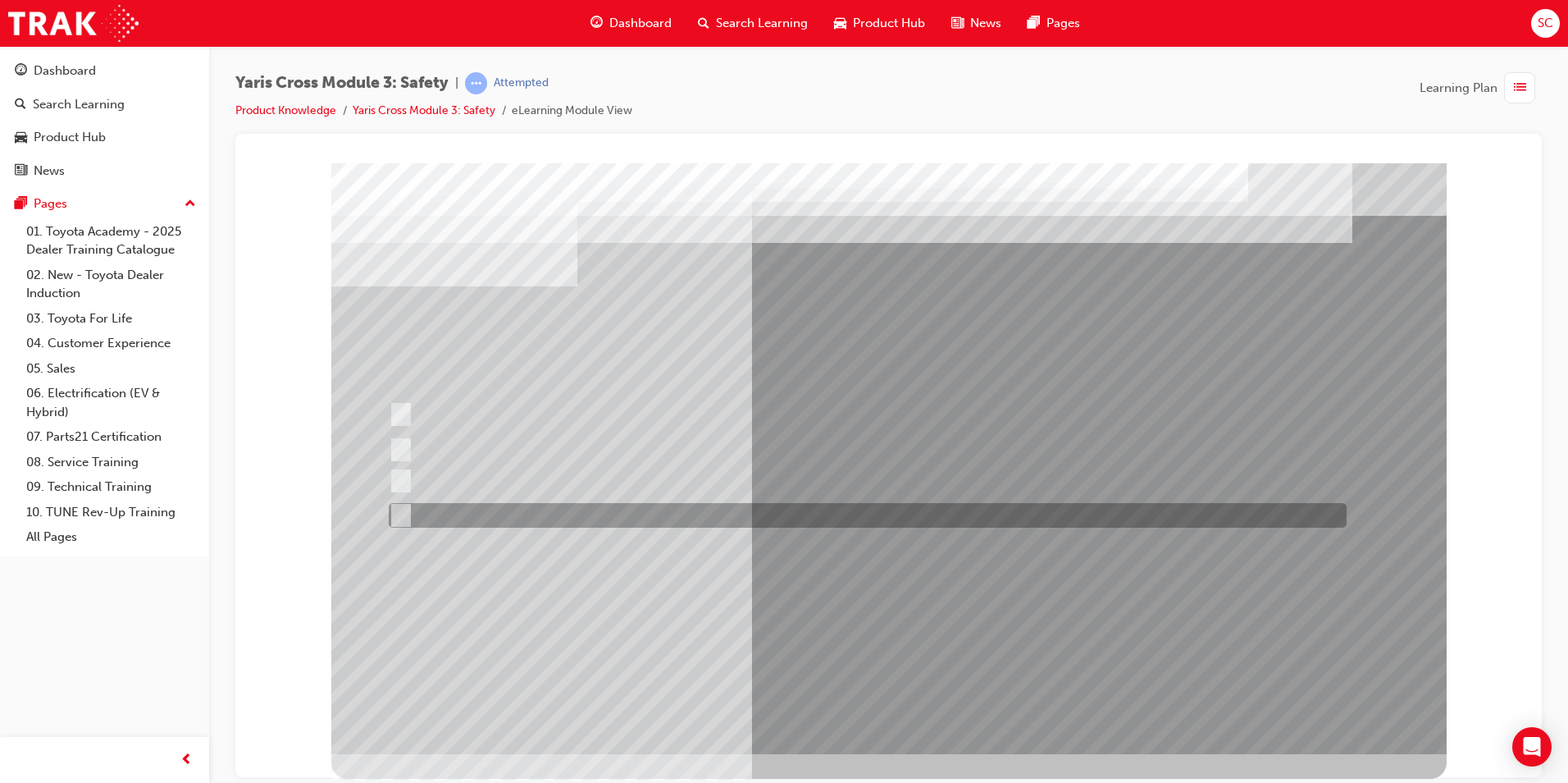
click at [547, 518] on div at bounding box center [863, 515] width 958 height 24
checkbox input "true"
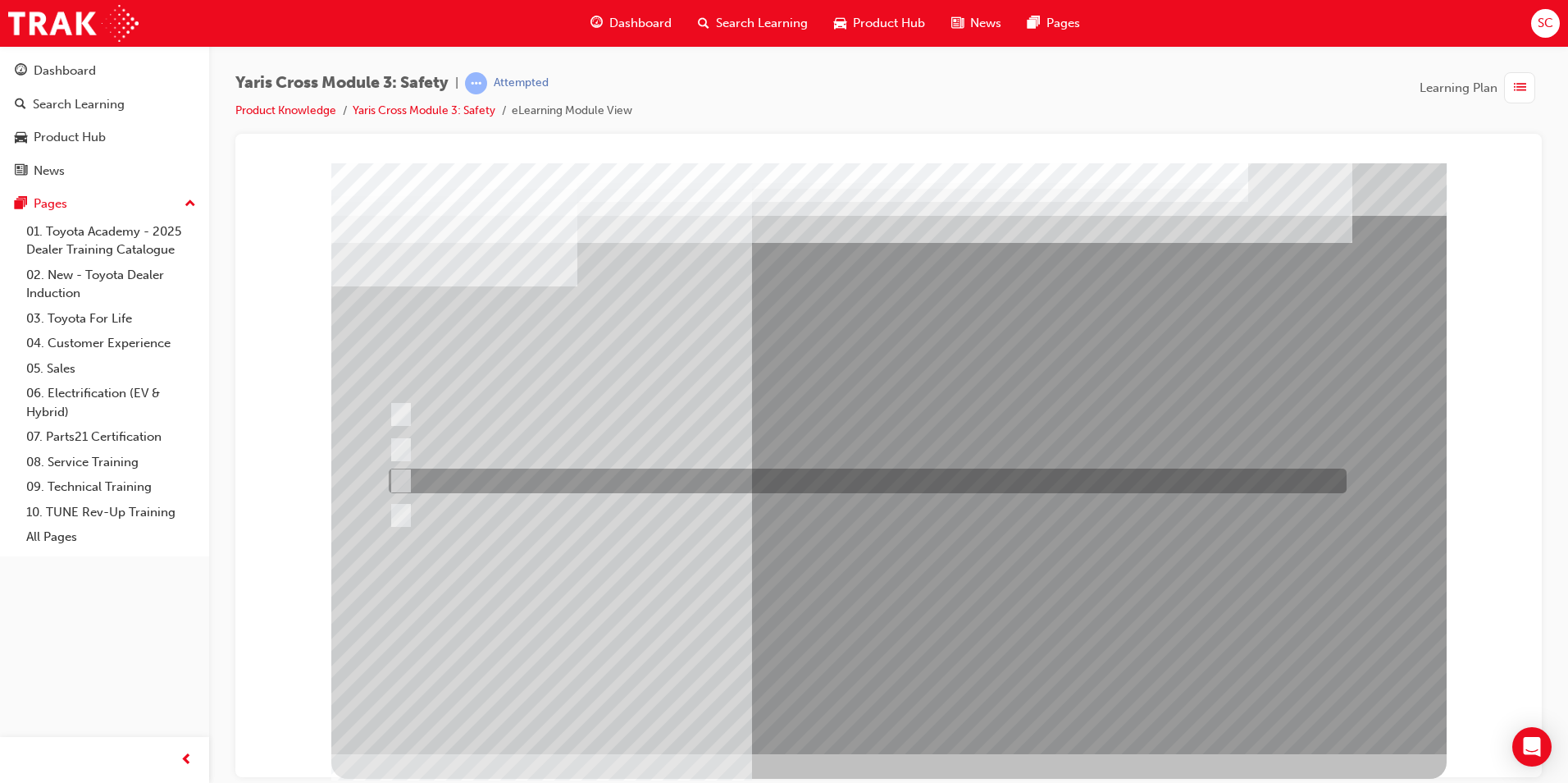
click at [547, 488] on div at bounding box center [863, 480] width 958 height 24
checkbox input "true"
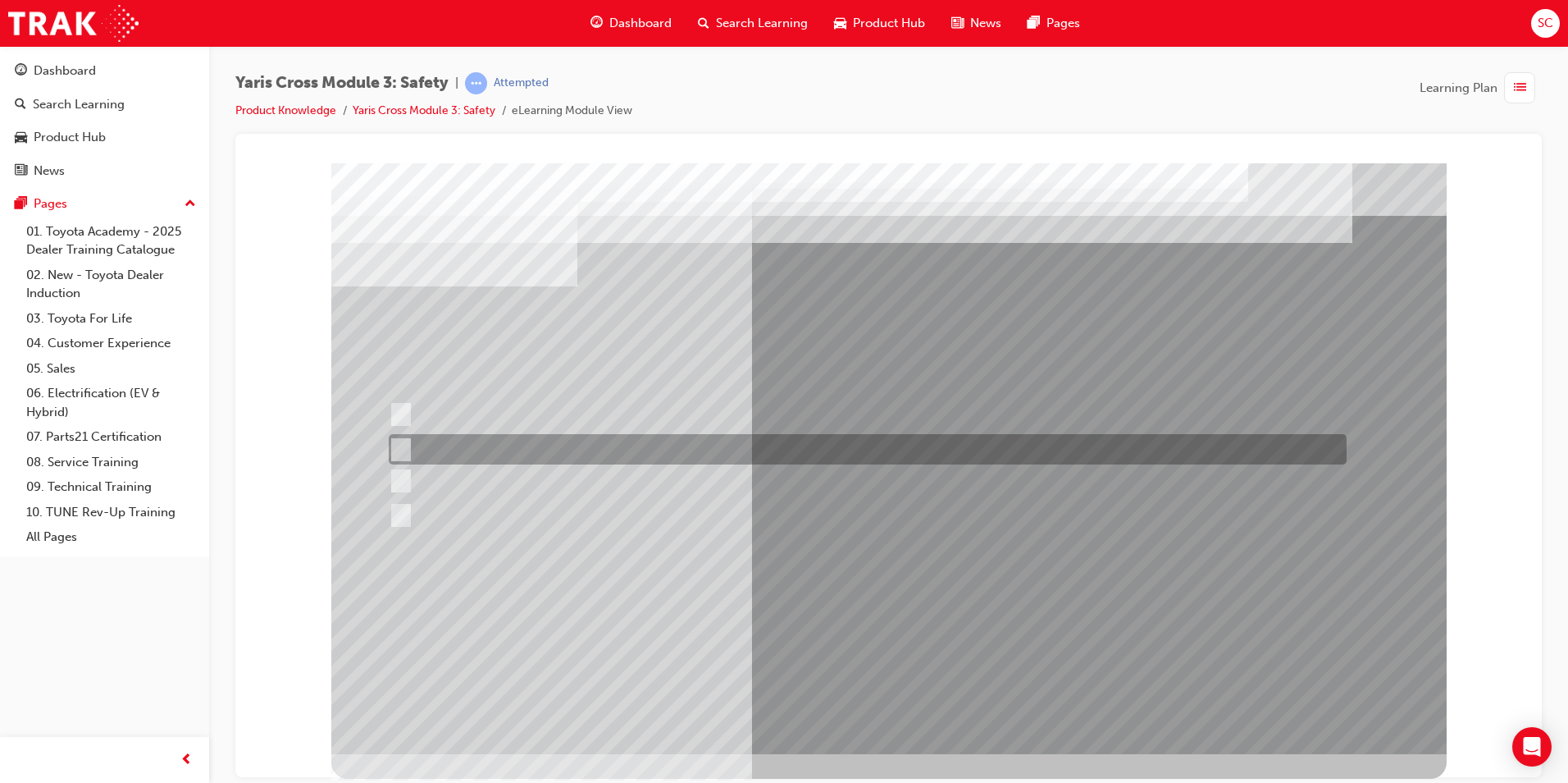
click at [540, 449] on div at bounding box center [863, 449] width 958 height 31
checkbox input "true"
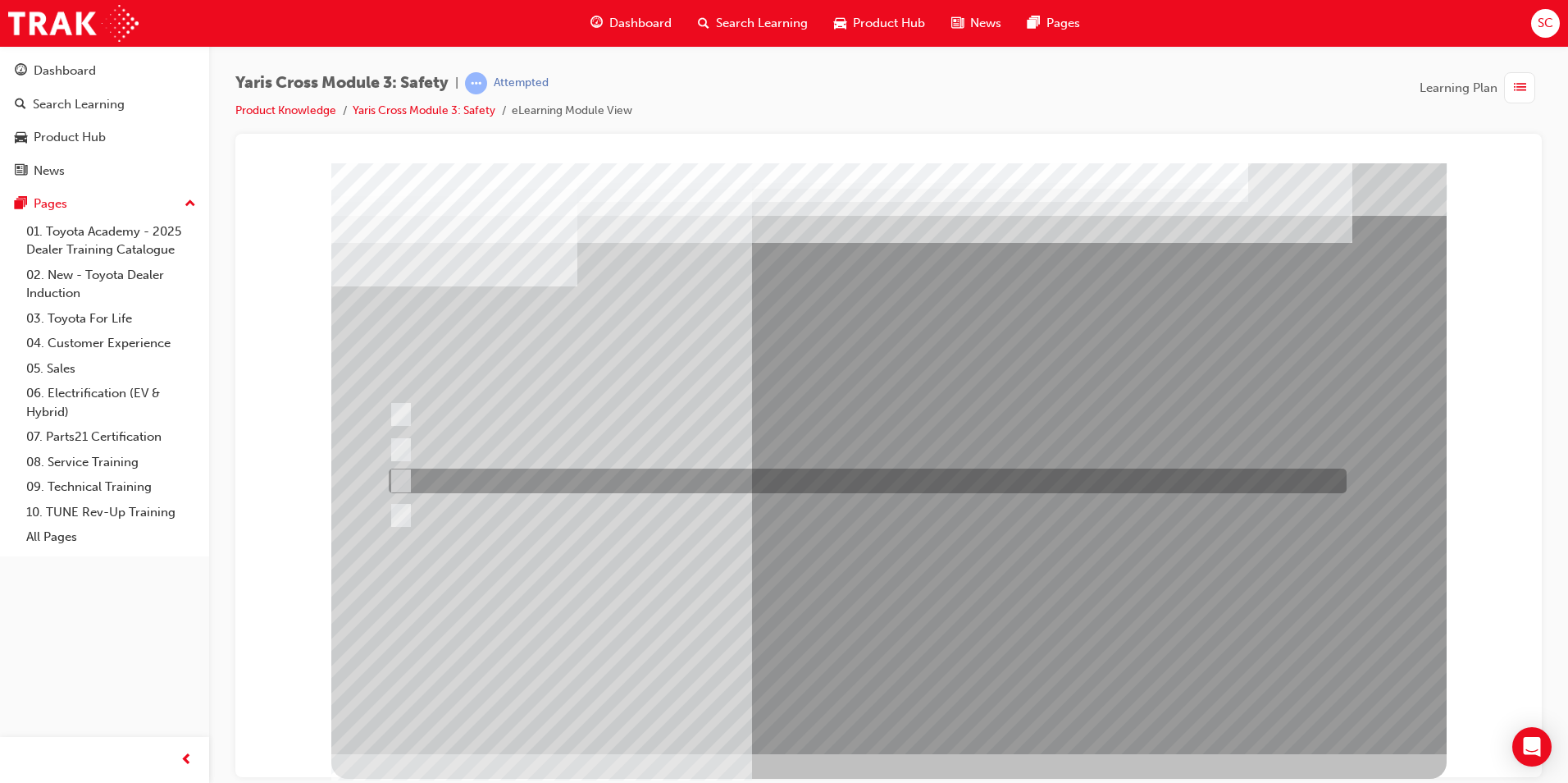
click at [547, 479] on div at bounding box center [863, 480] width 958 height 24
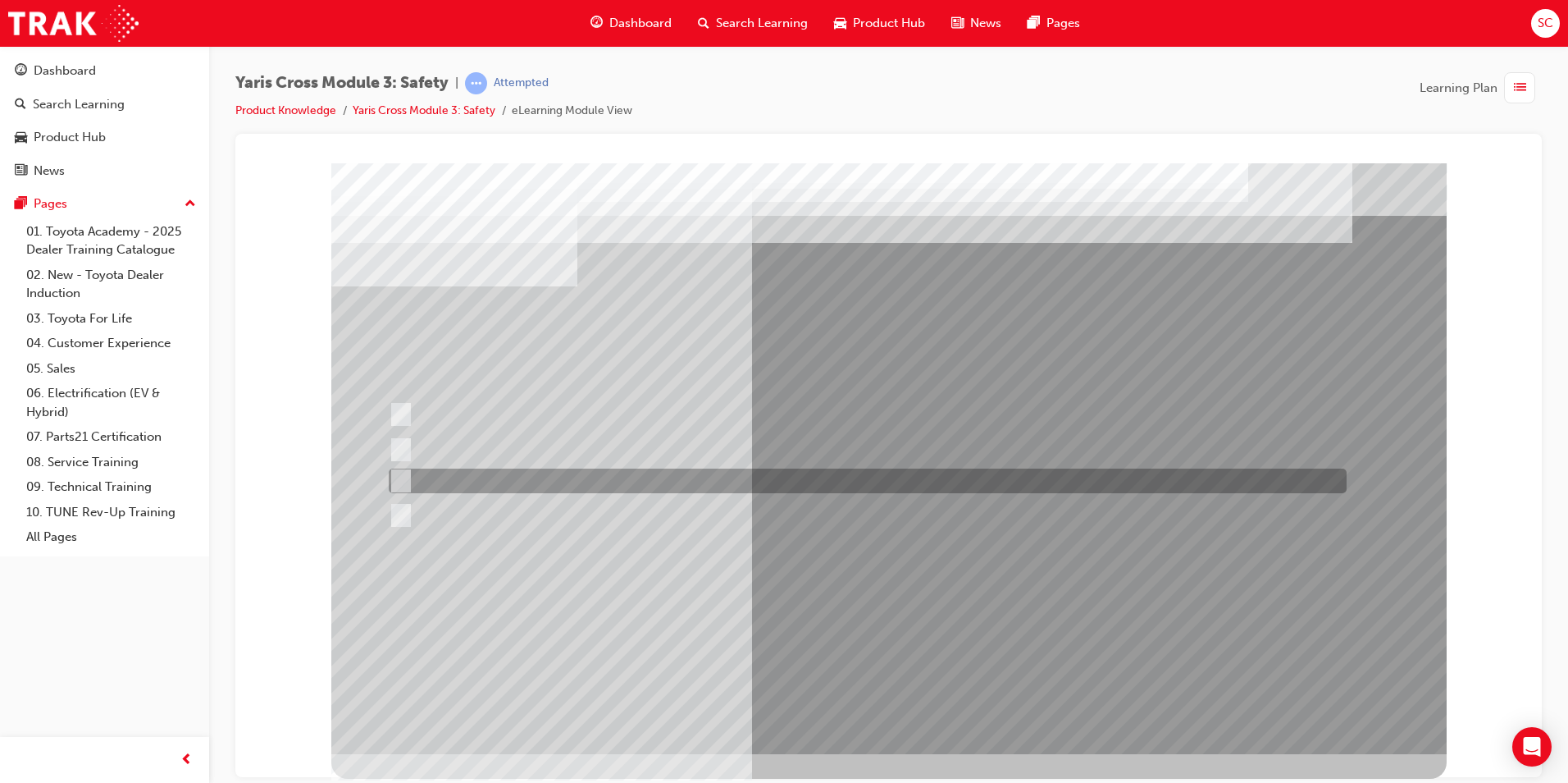
click at [570, 483] on div at bounding box center [863, 480] width 958 height 24
checkbox input "true"
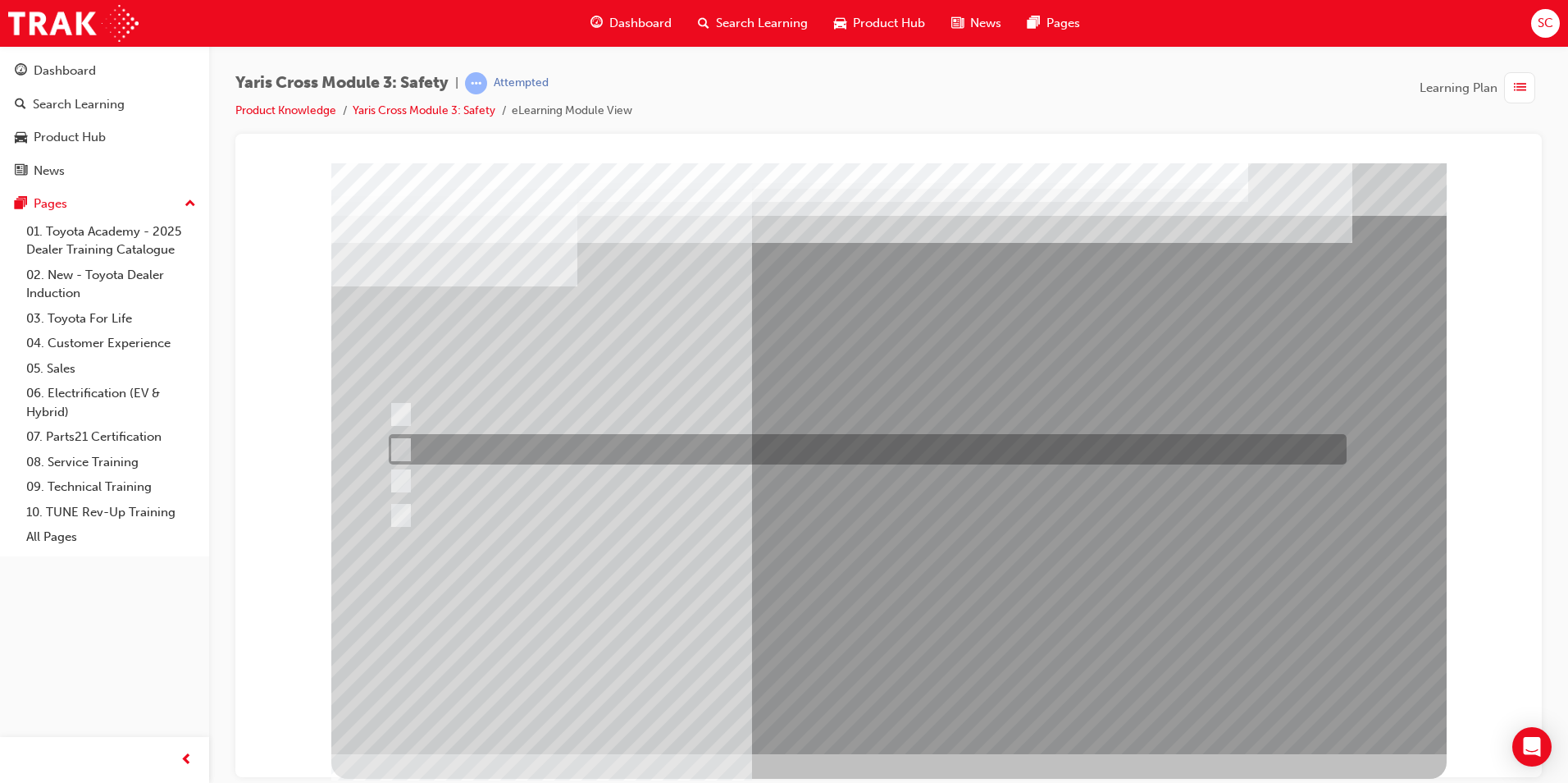
click at [569, 456] on div at bounding box center [863, 449] width 958 height 31
checkbox input "false"
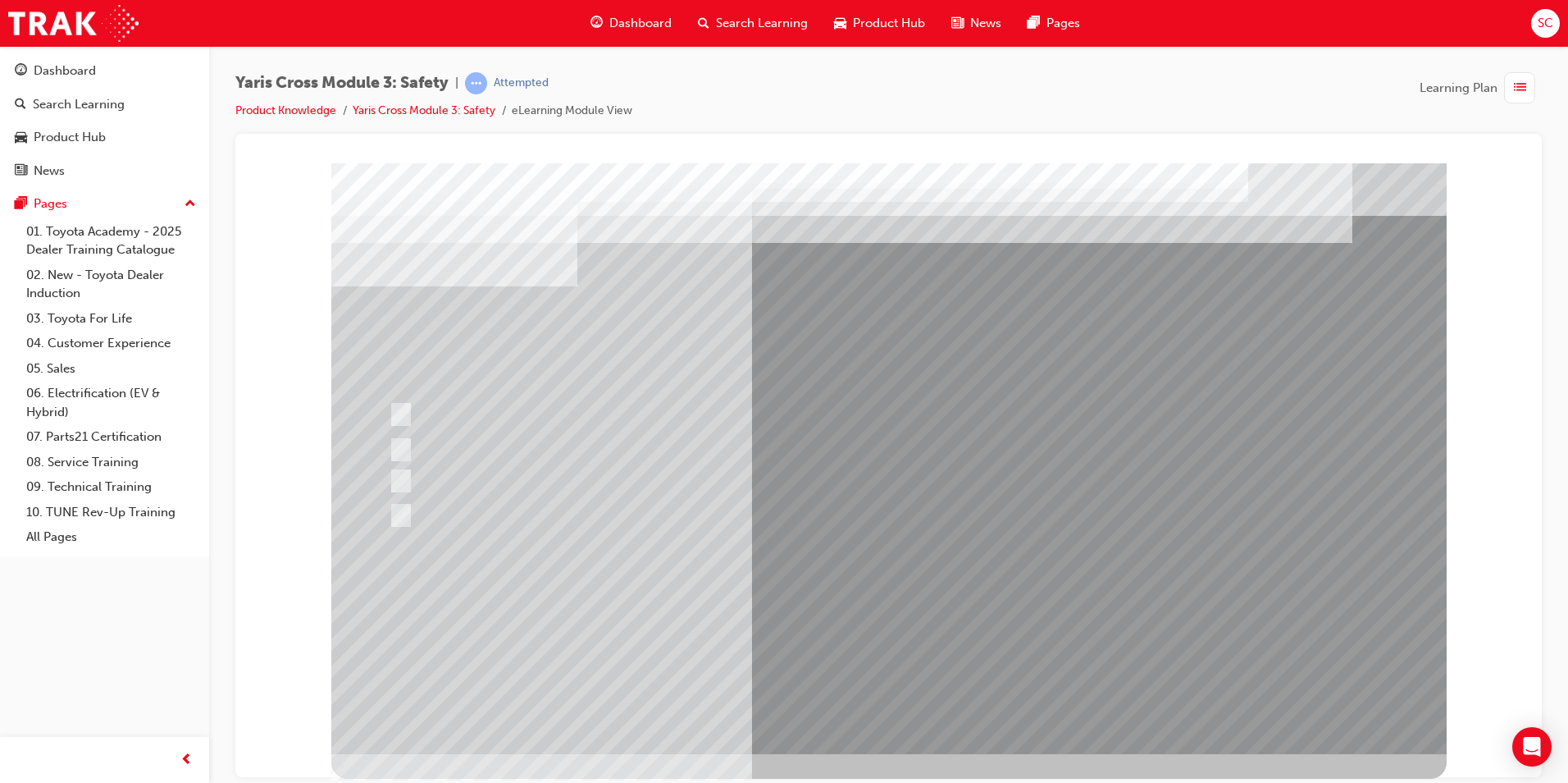
click at [822, 623] on div at bounding box center [889, 458] width 1115 height 591
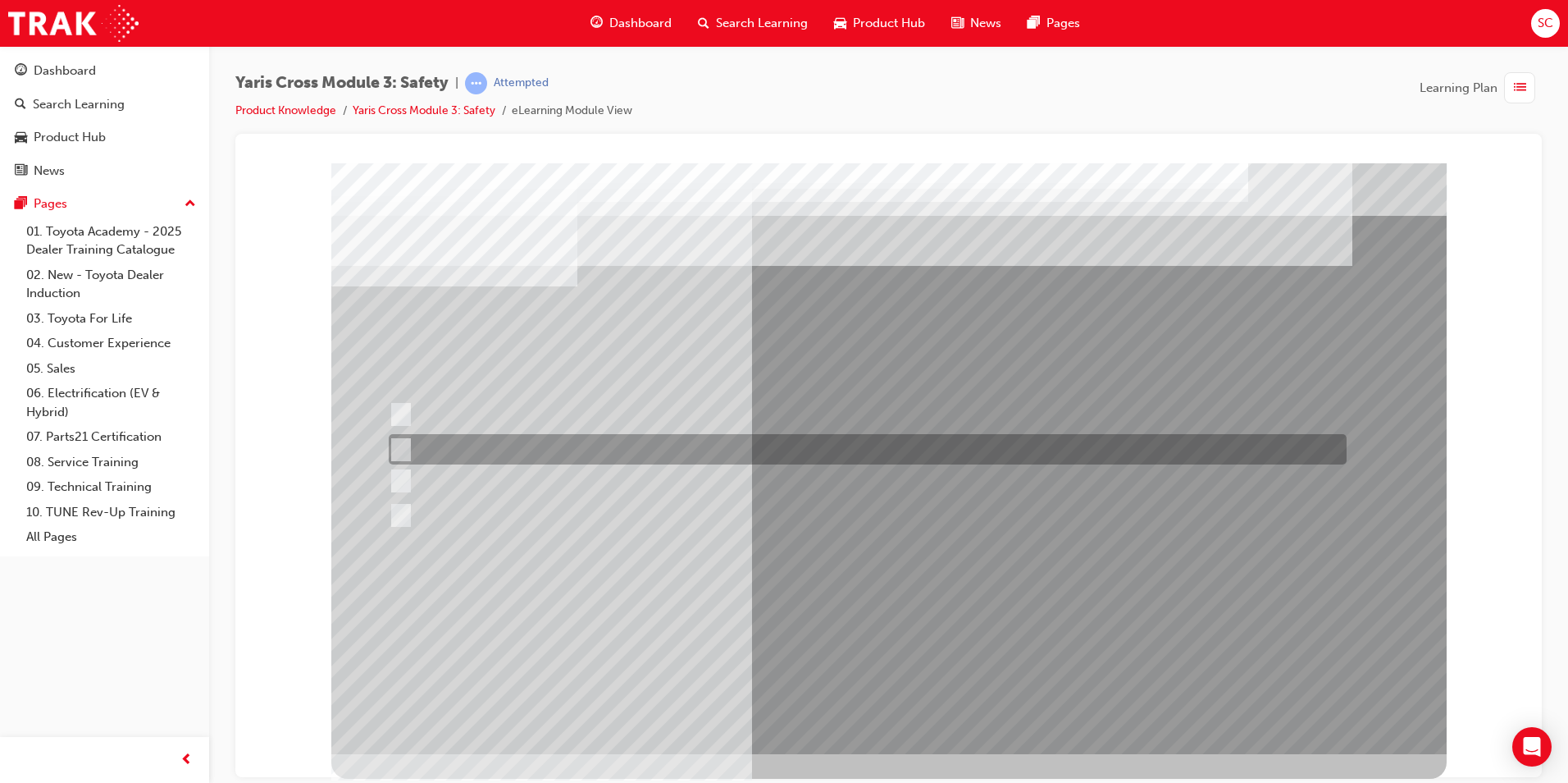
click at [509, 445] on div at bounding box center [863, 449] width 958 height 31
radio input "true"
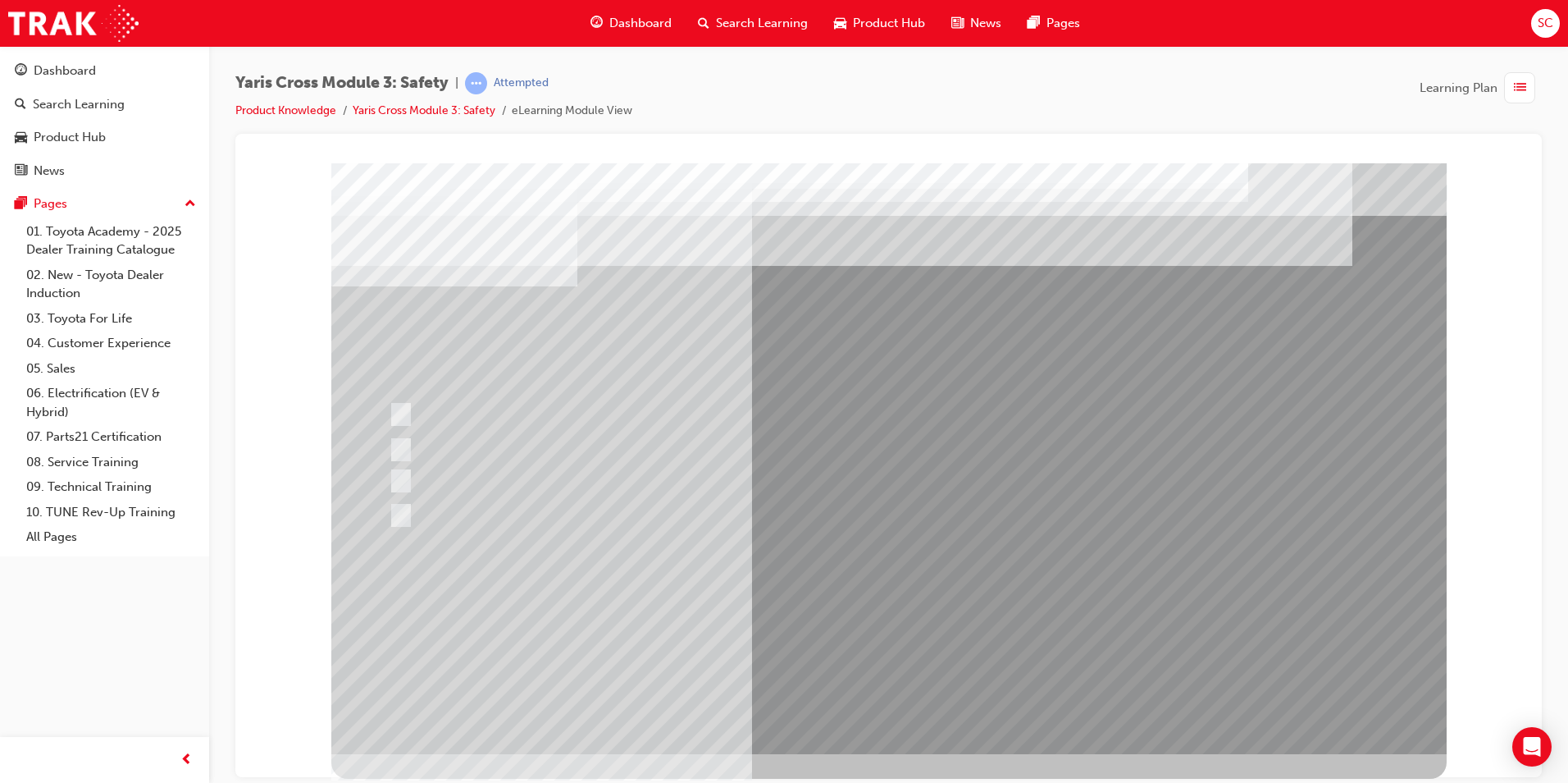
click at [492, 508] on div at bounding box center [889, 458] width 1115 height 591
click at [493, 511] on div at bounding box center [863, 515] width 958 height 24
click at [494, 510] on div at bounding box center [863, 515] width 958 height 24
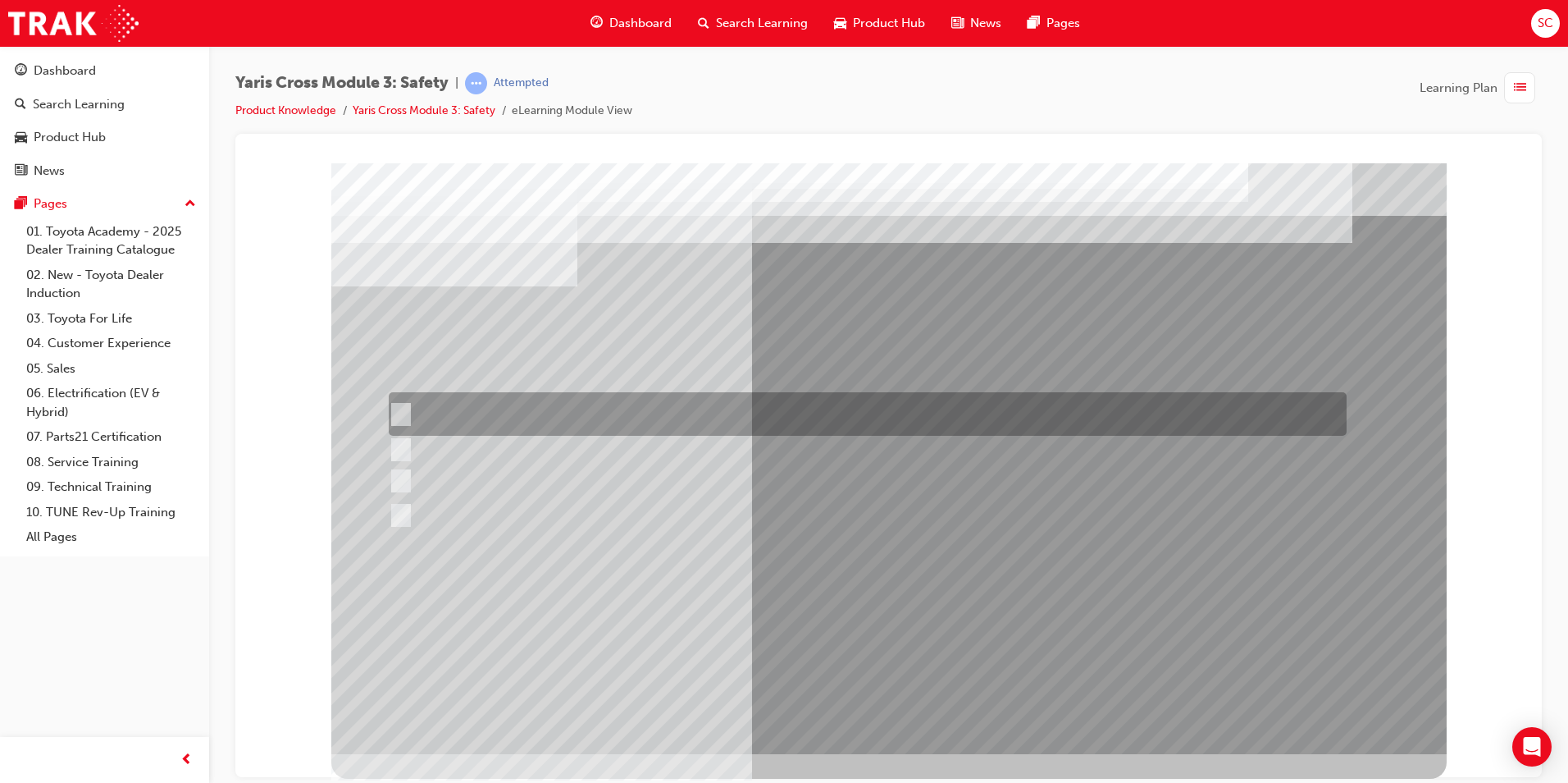
click at [484, 421] on div at bounding box center [863, 414] width 958 height 44
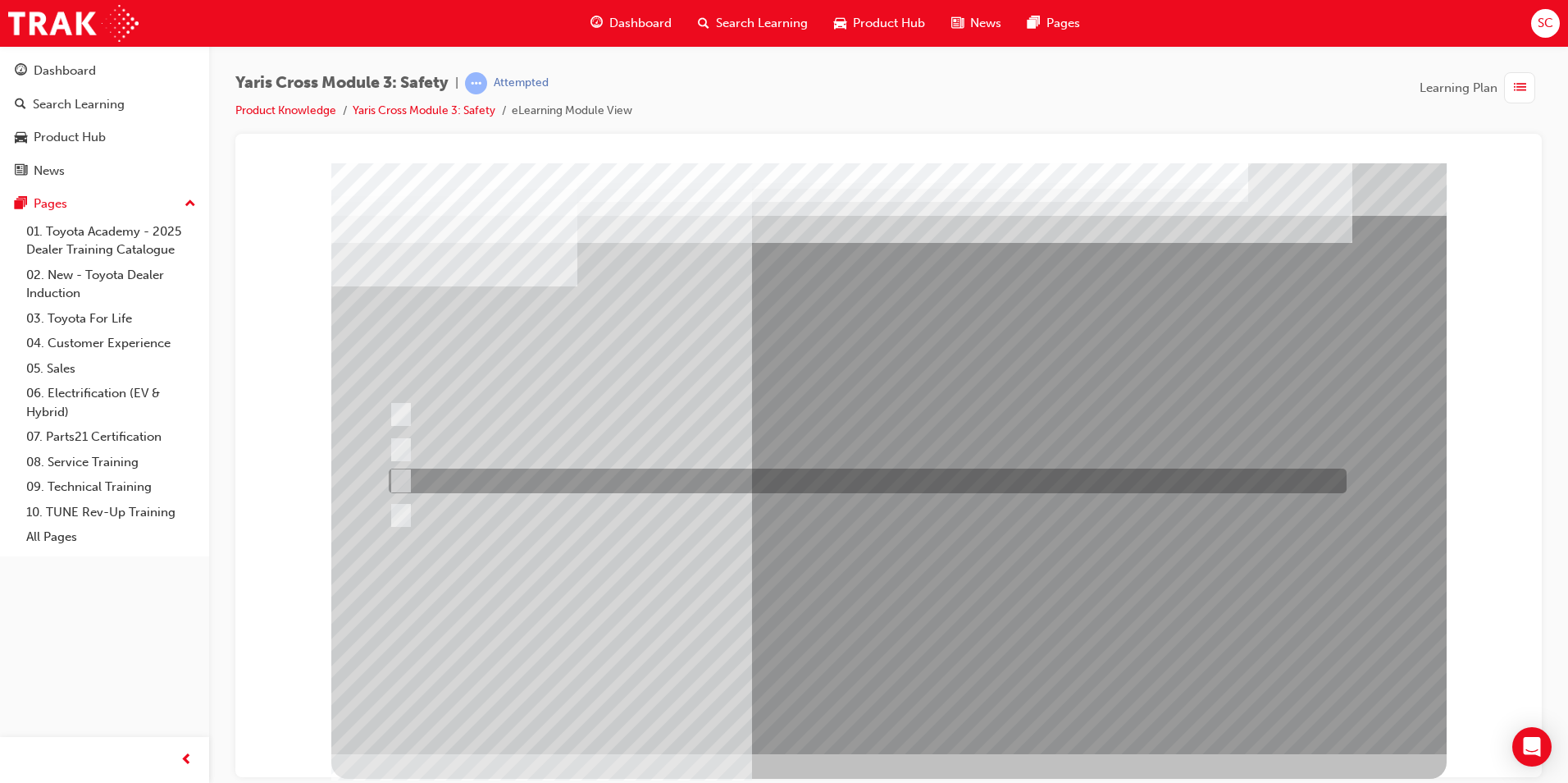
click at [553, 479] on div at bounding box center [863, 480] width 958 height 24
radio input "false"
radio input "true"
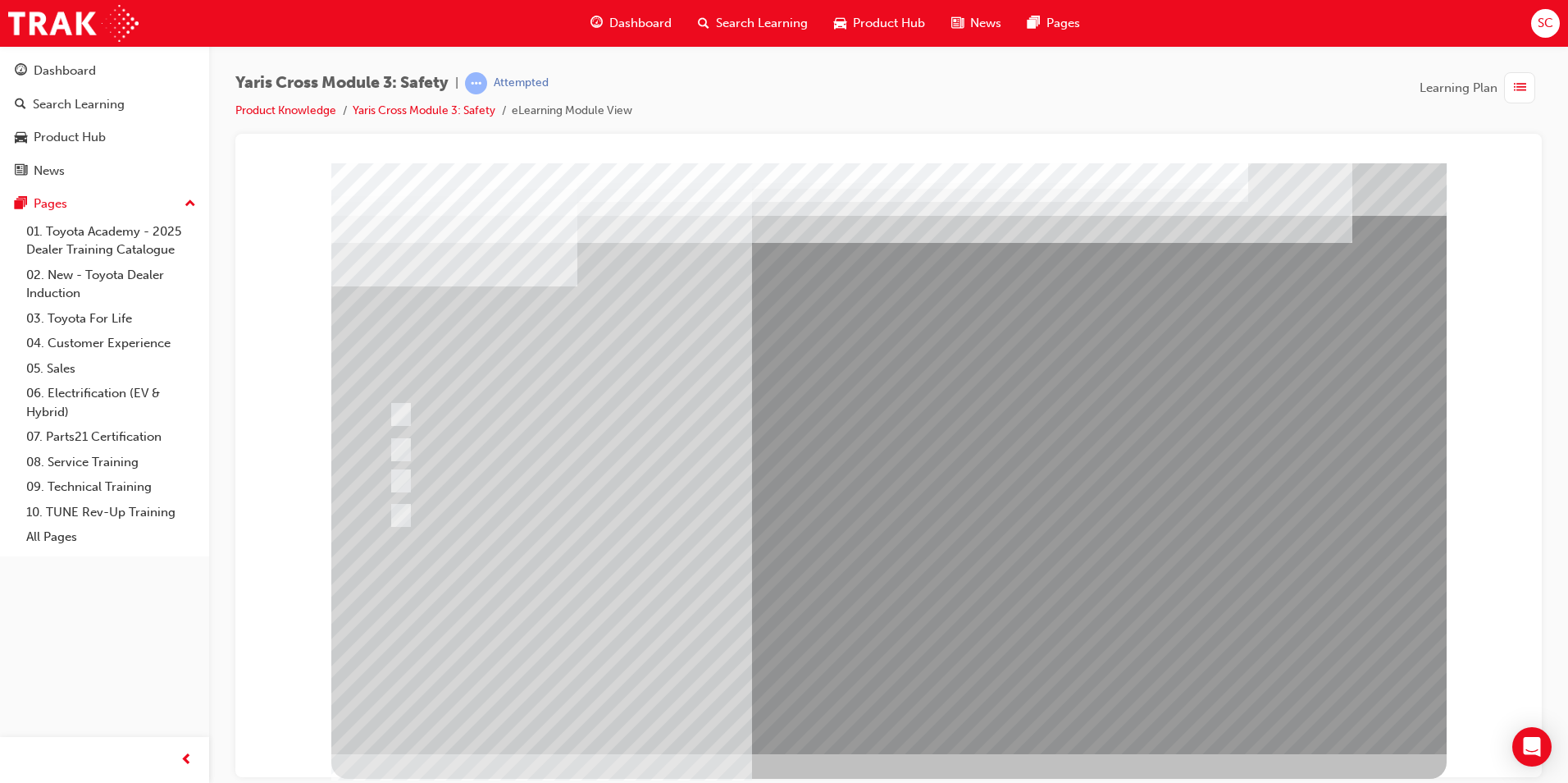
click at [812, 624] on div at bounding box center [889, 458] width 1115 height 591
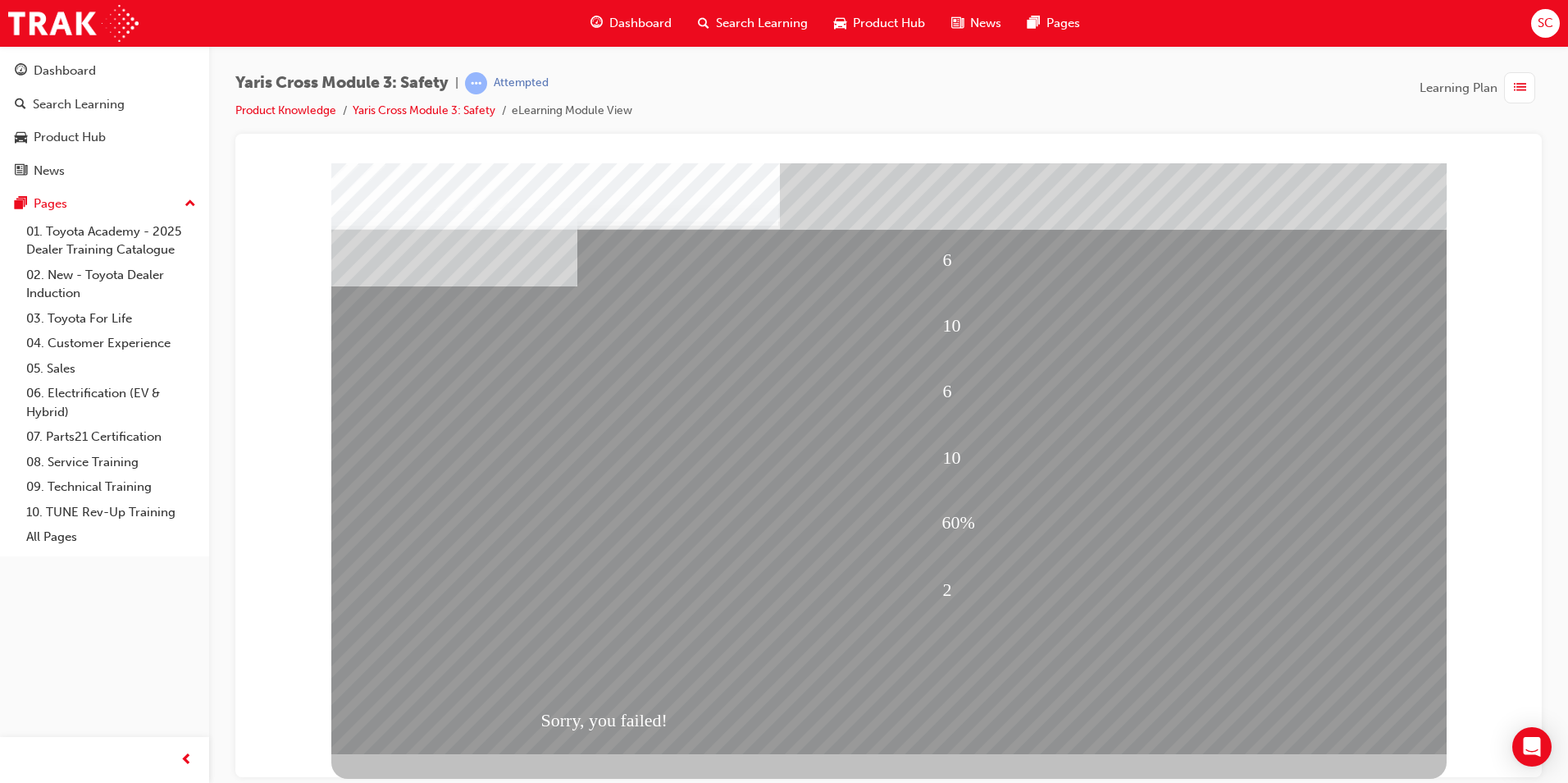
drag, startPoint x: 889, startPoint y: 665, endPoint x: 896, endPoint y: 673, distance: 10.6
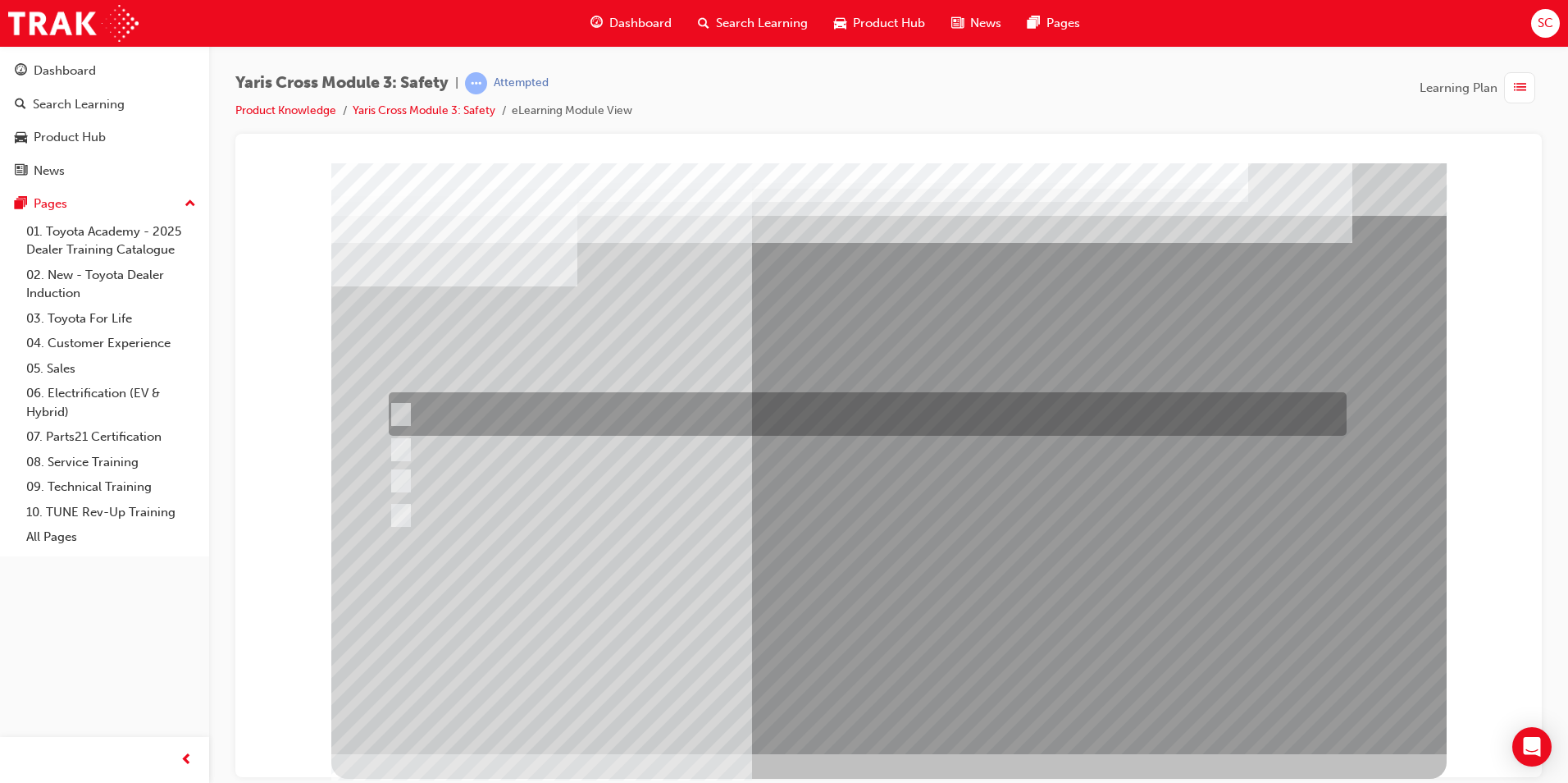
click at [637, 421] on div at bounding box center [863, 414] width 958 height 44
checkbox input "true"
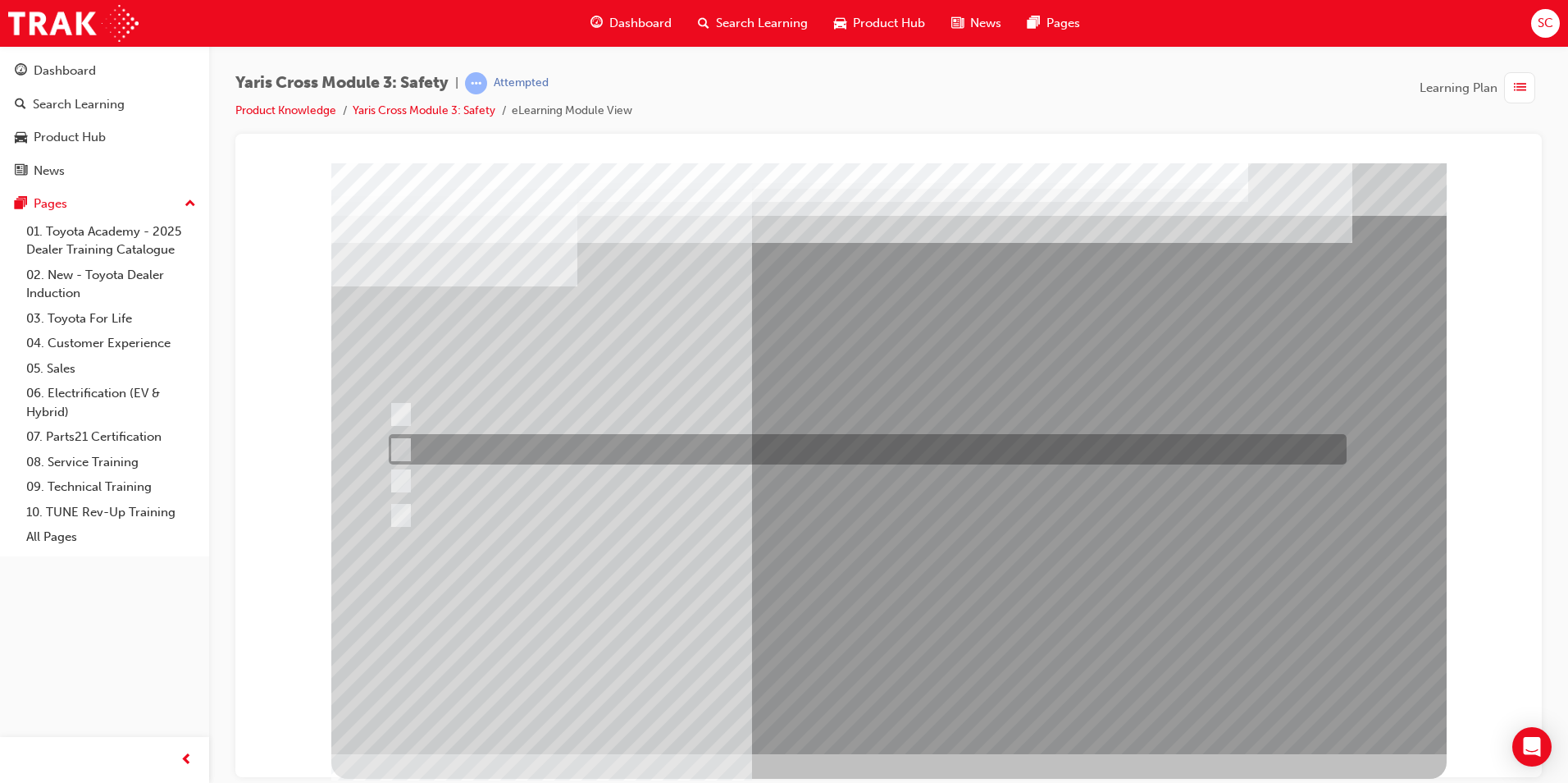
click at [631, 458] on div at bounding box center [863, 449] width 958 height 31
checkbox input "true"
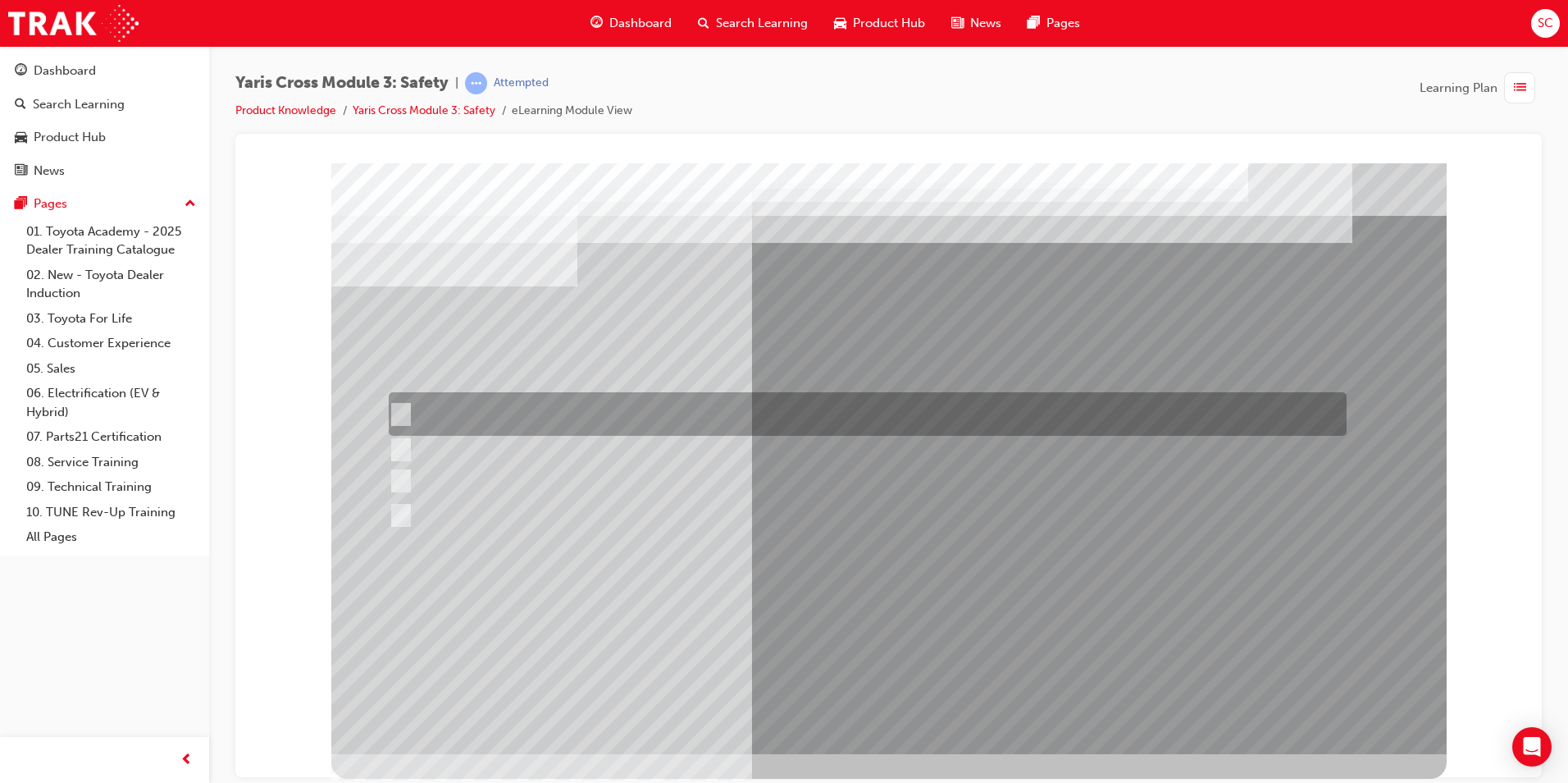
click at [630, 428] on div at bounding box center [863, 414] width 958 height 44
checkbox input "false"
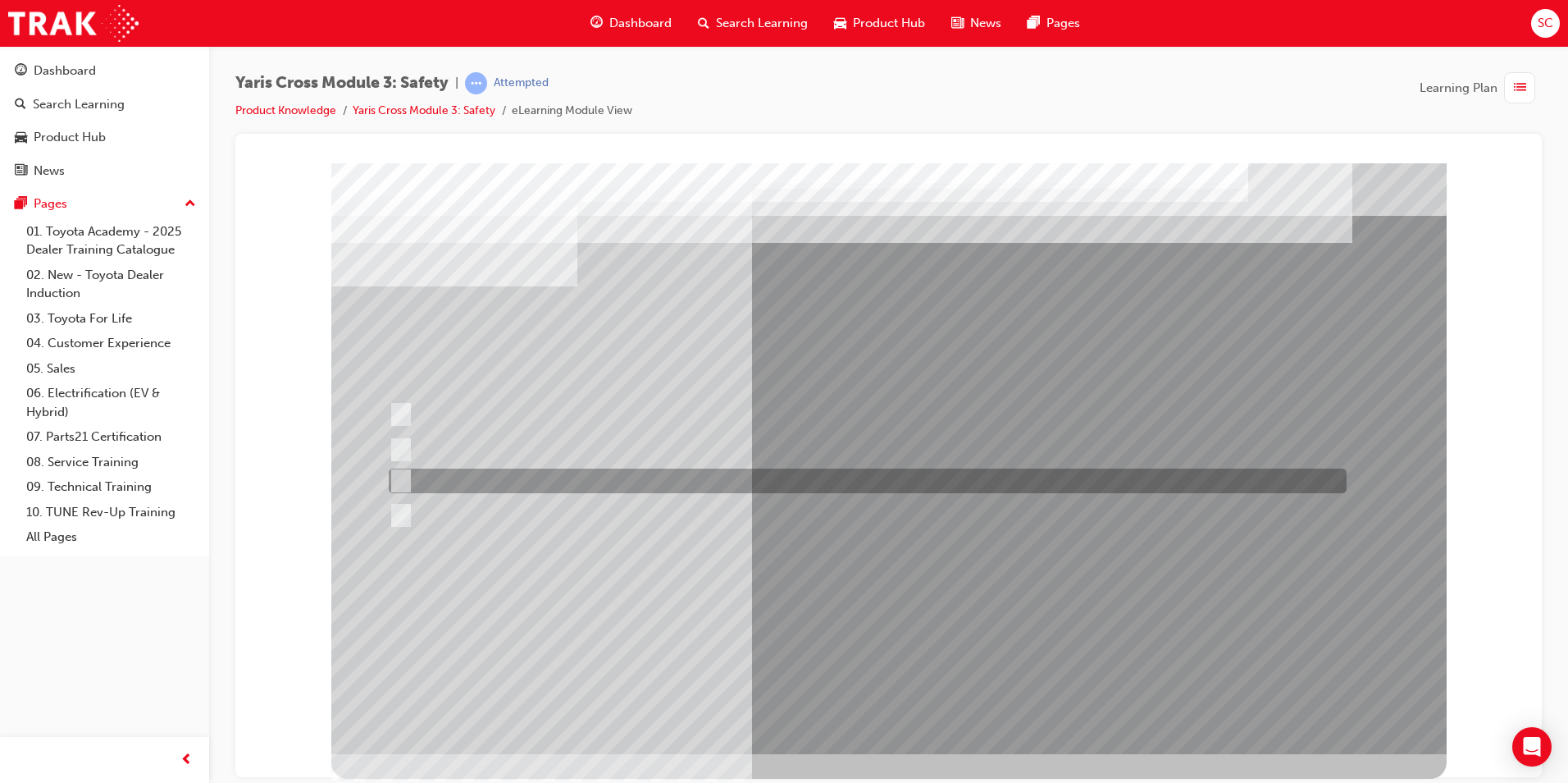
click at [622, 488] on div at bounding box center [863, 480] width 958 height 24
checkbox input "true"
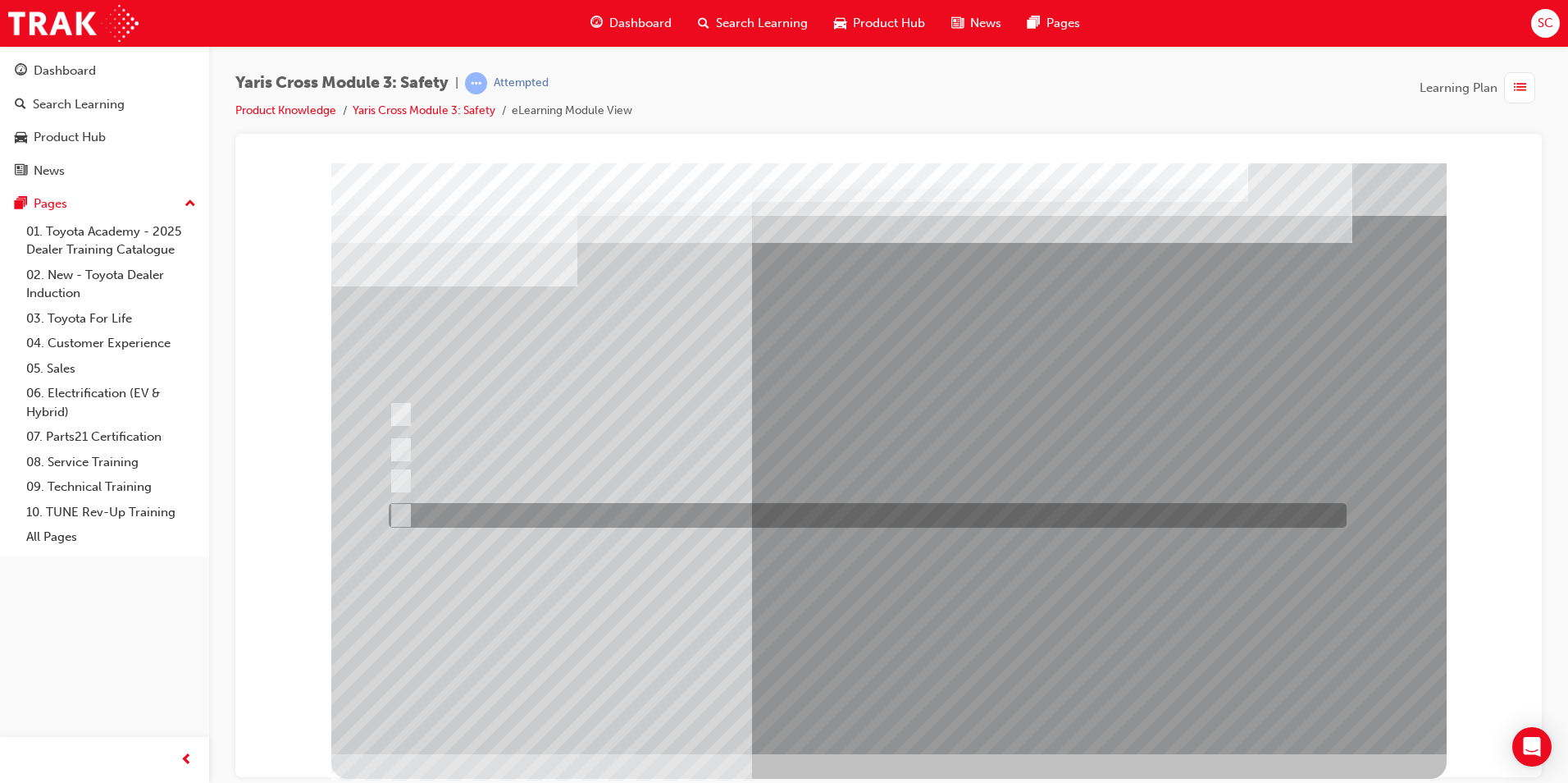
click at [617, 513] on div at bounding box center [863, 515] width 958 height 24
checkbox input "true"
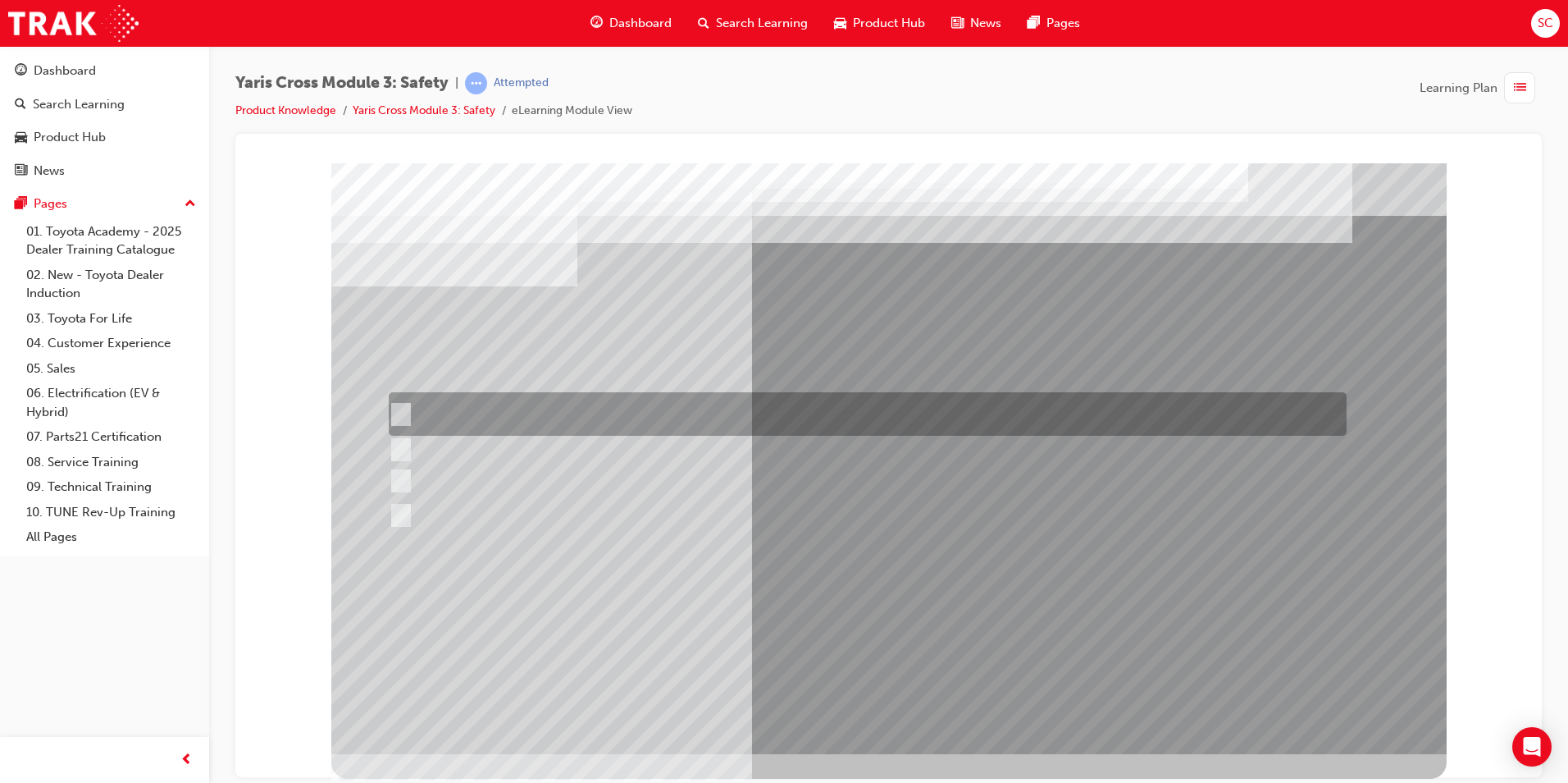
click at [750, 423] on div at bounding box center [863, 414] width 958 height 44
checkbox input "true"
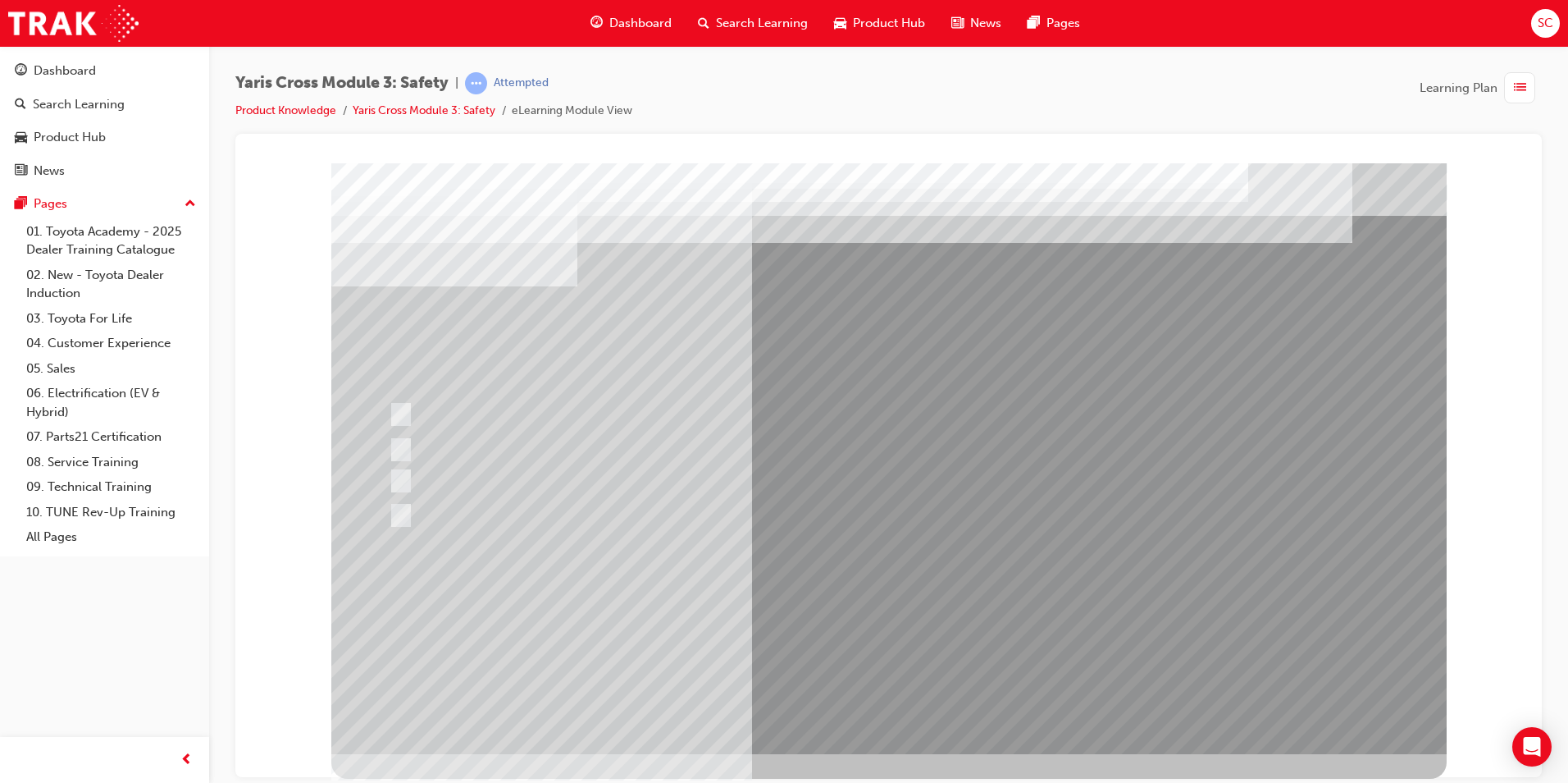
click at [765, 623] on div at bounding box center [889, 458] width 1115 height 591
drag, startPoint x: 1032, startPoint y: 716, endPoint x: 1033, endPoint y: 707, distance: 9.1
drag, startPoint x: 1033, startPoint y: 707, endPoint x: 533, endPoint y: 498, distance: 541.9
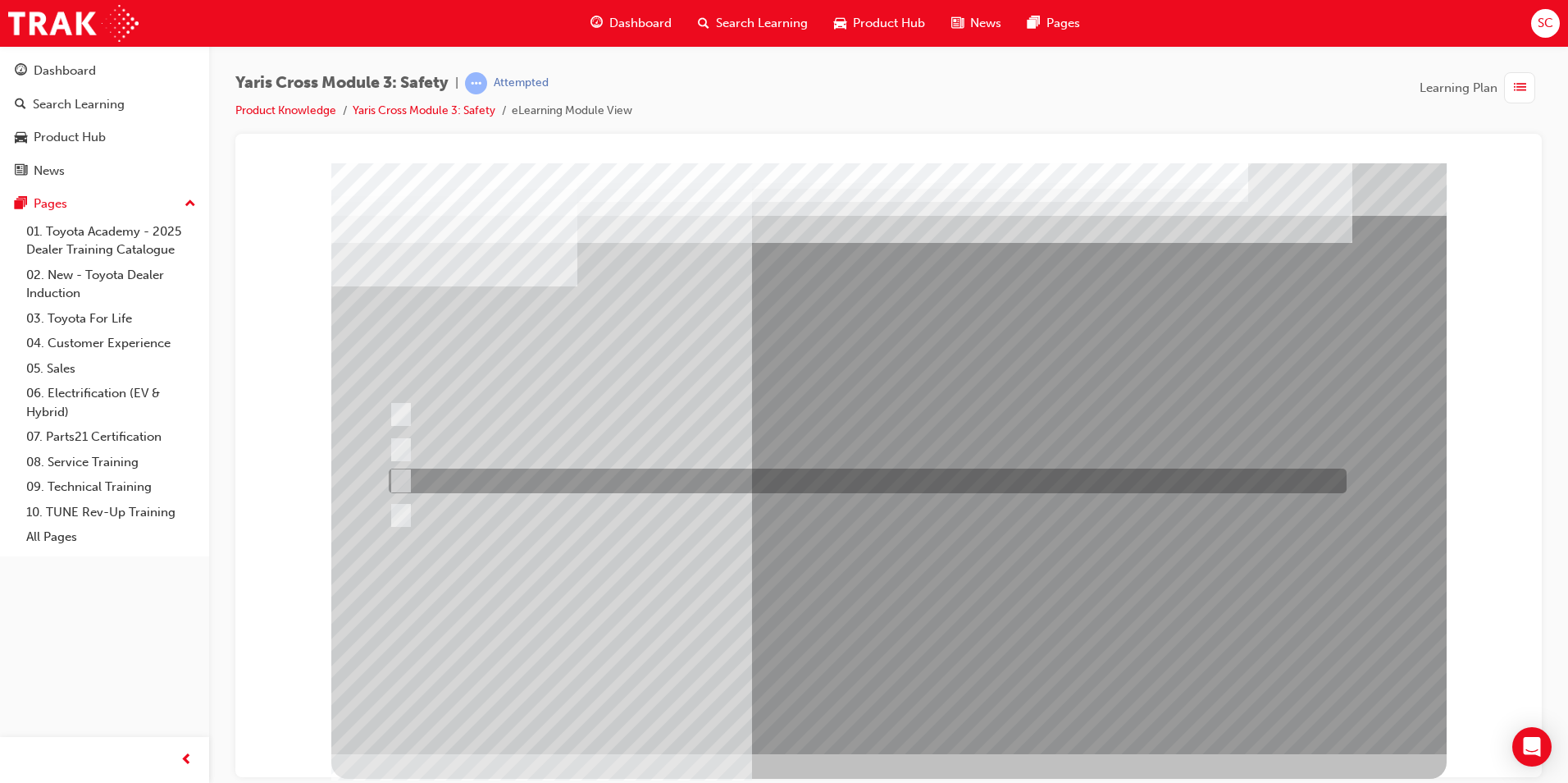
click at [550, 482] on div at bounding box center [863, 480] width 958 height 24
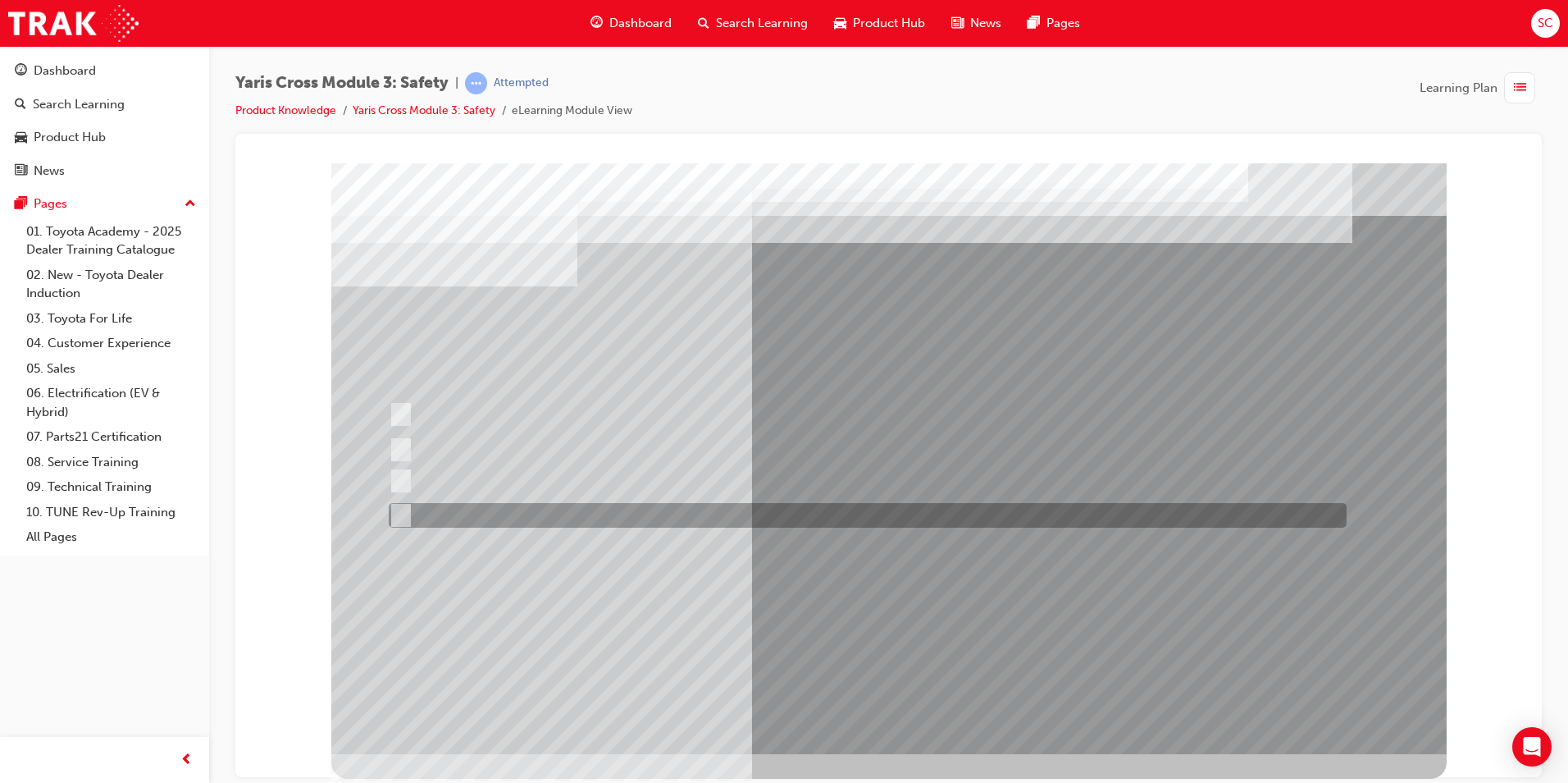
click at [515, 515] on div at bounding box center [863, 515] width 958 height 24
radio input "false"
radio input "true"
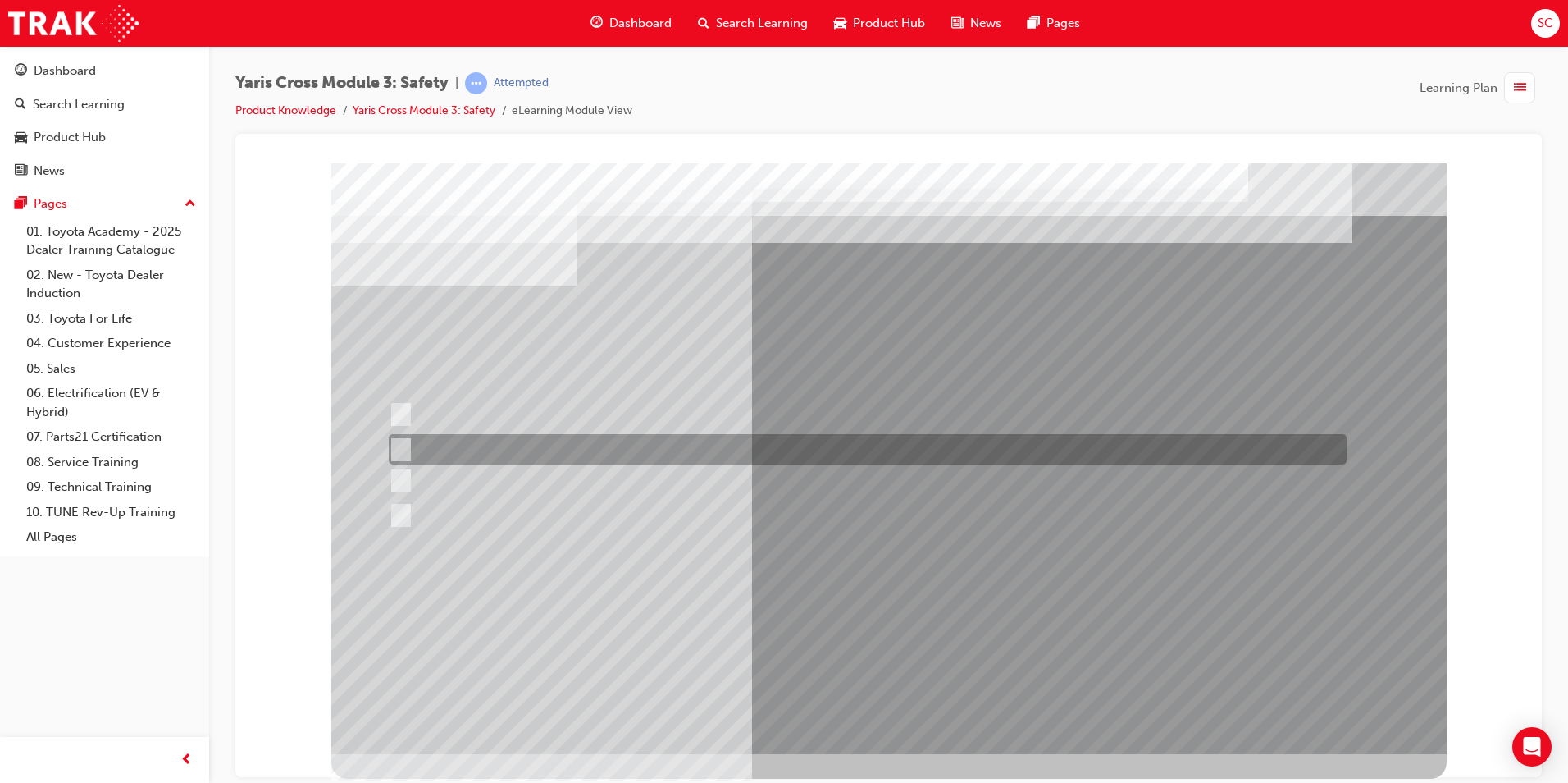
click at [527, 448] on div at bounding box center [863, 449] width 958 height 31
radio input "true"
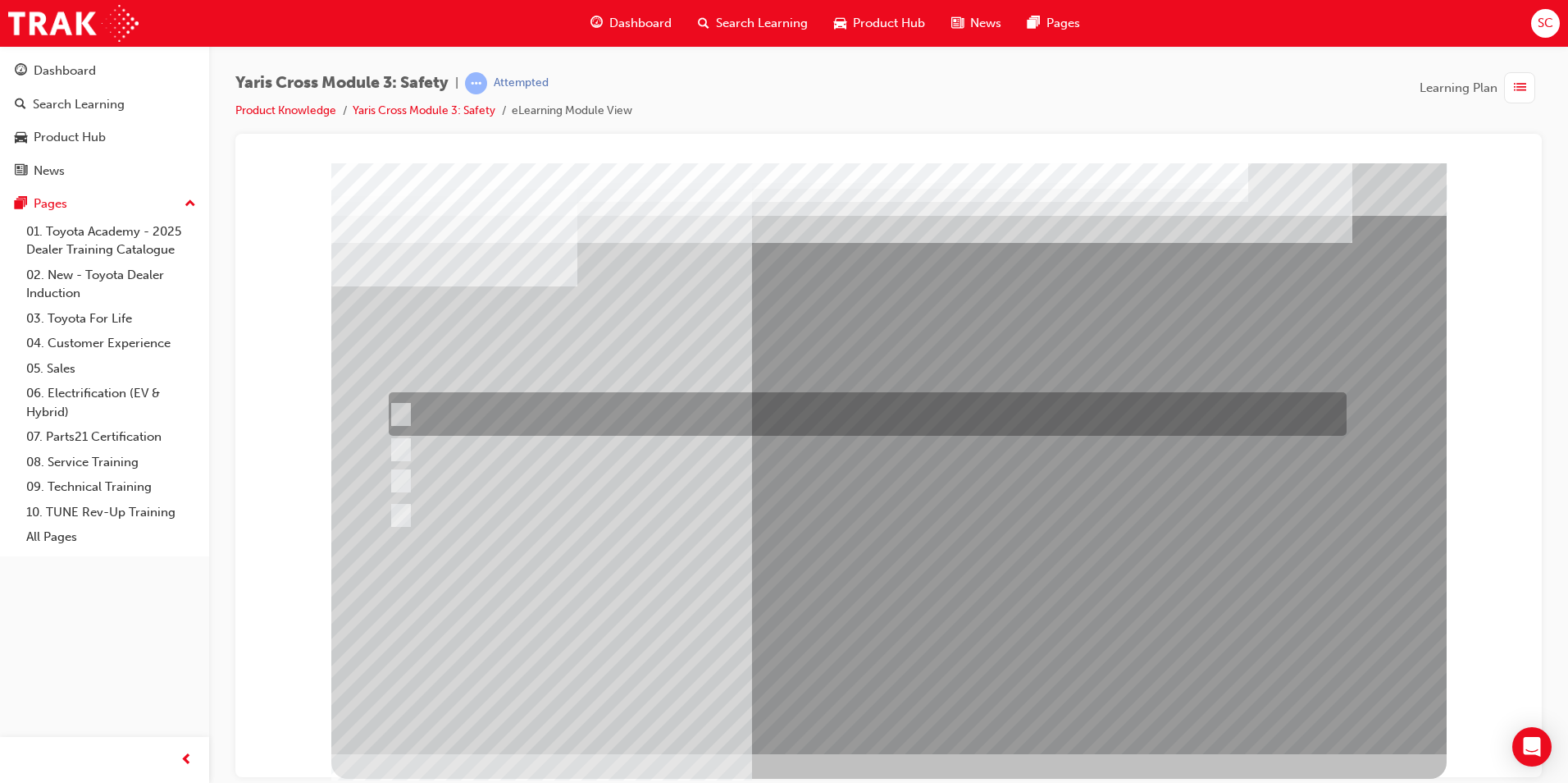
click at [532, 418] on div at bounding box center [863, 414] width 958 height 44
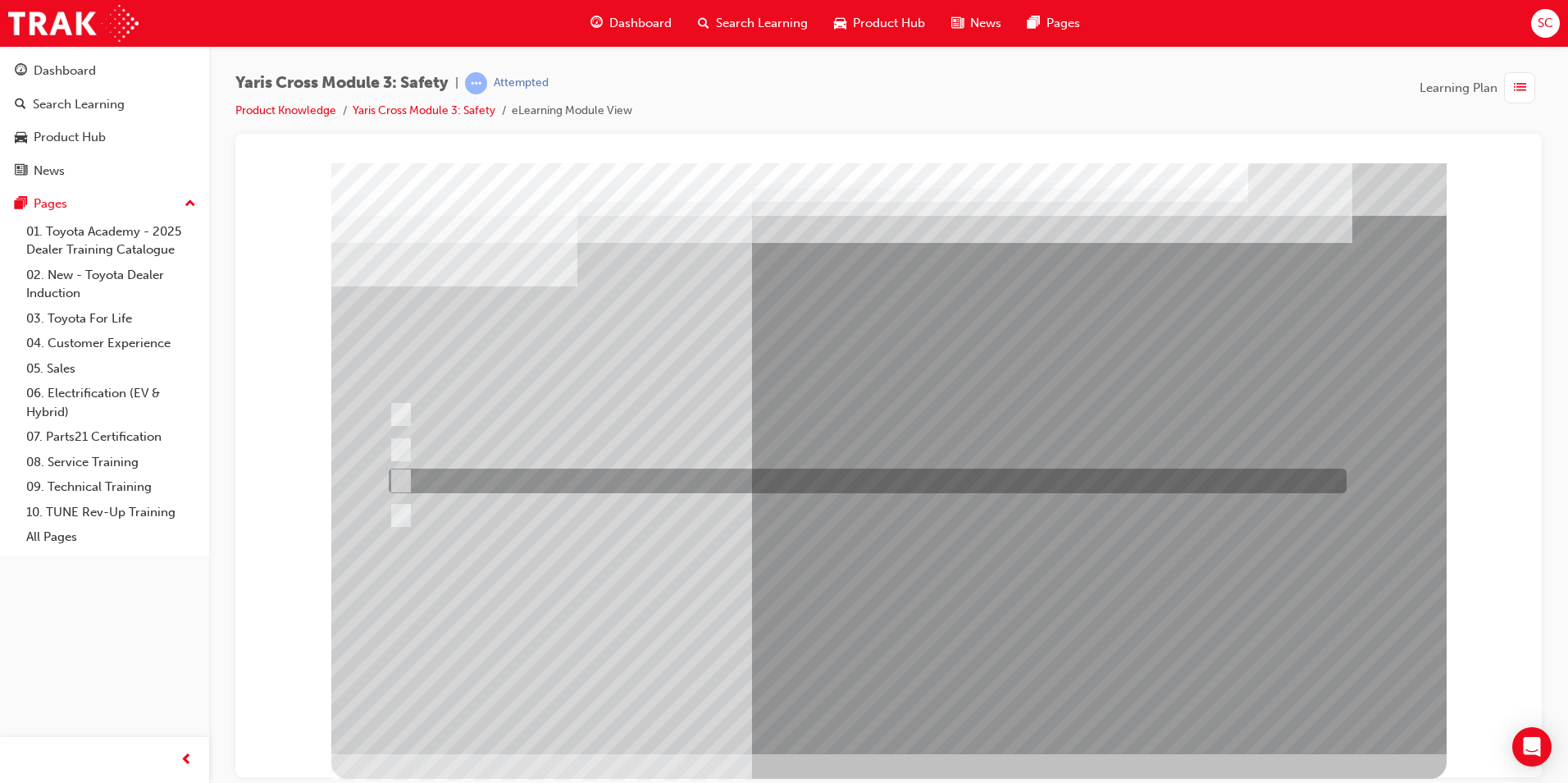
click at [549, 479] on div at bounding box center [863, 480] width 958 height 24
radio input "false"
radio input "true"
click at [539, 468] on div at bounding box center [863, 480] width 958 height 24
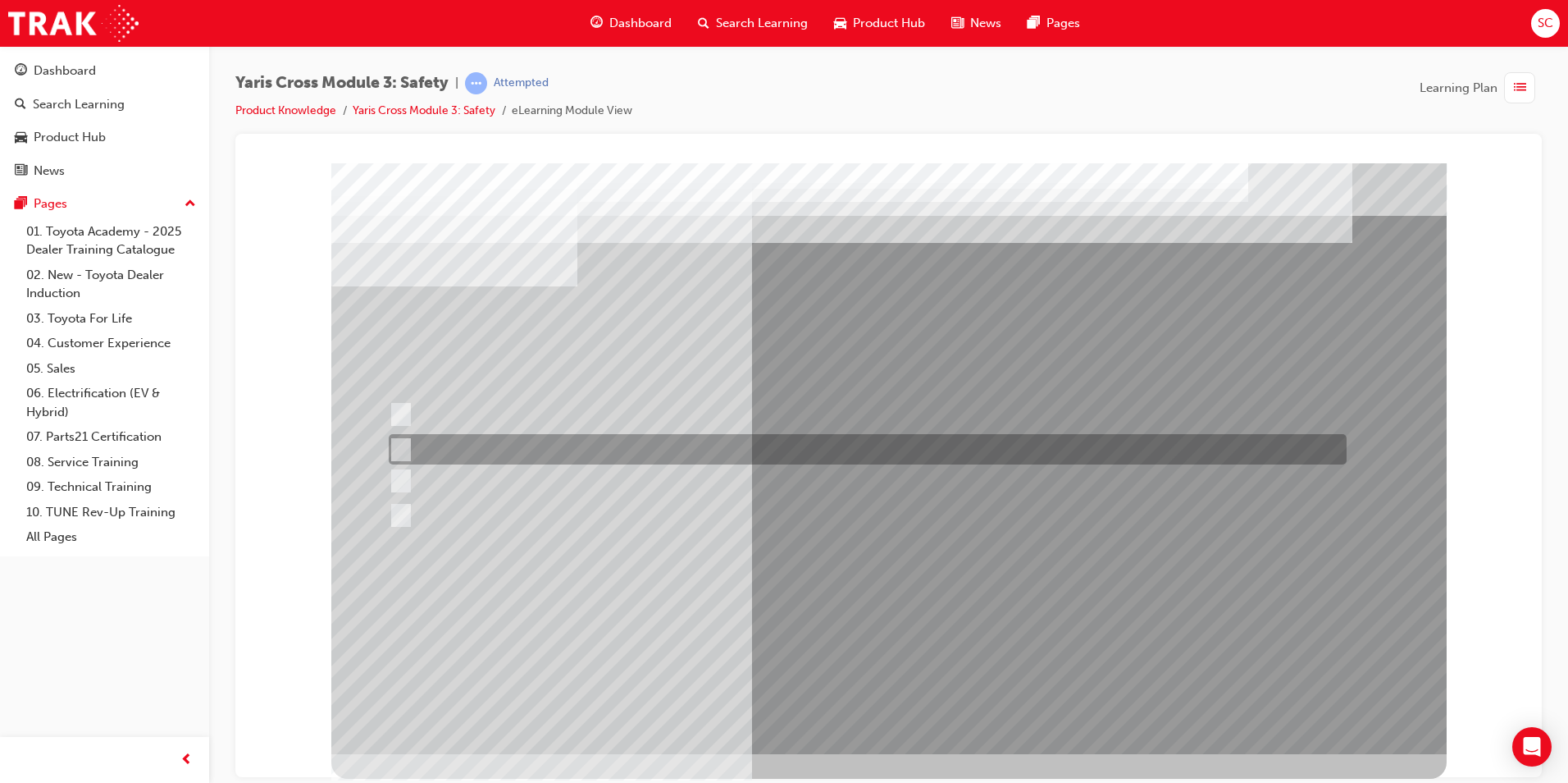
click at [528, 456] on div at bounding box center [863, 449] width 958 height 31
radio input "true"
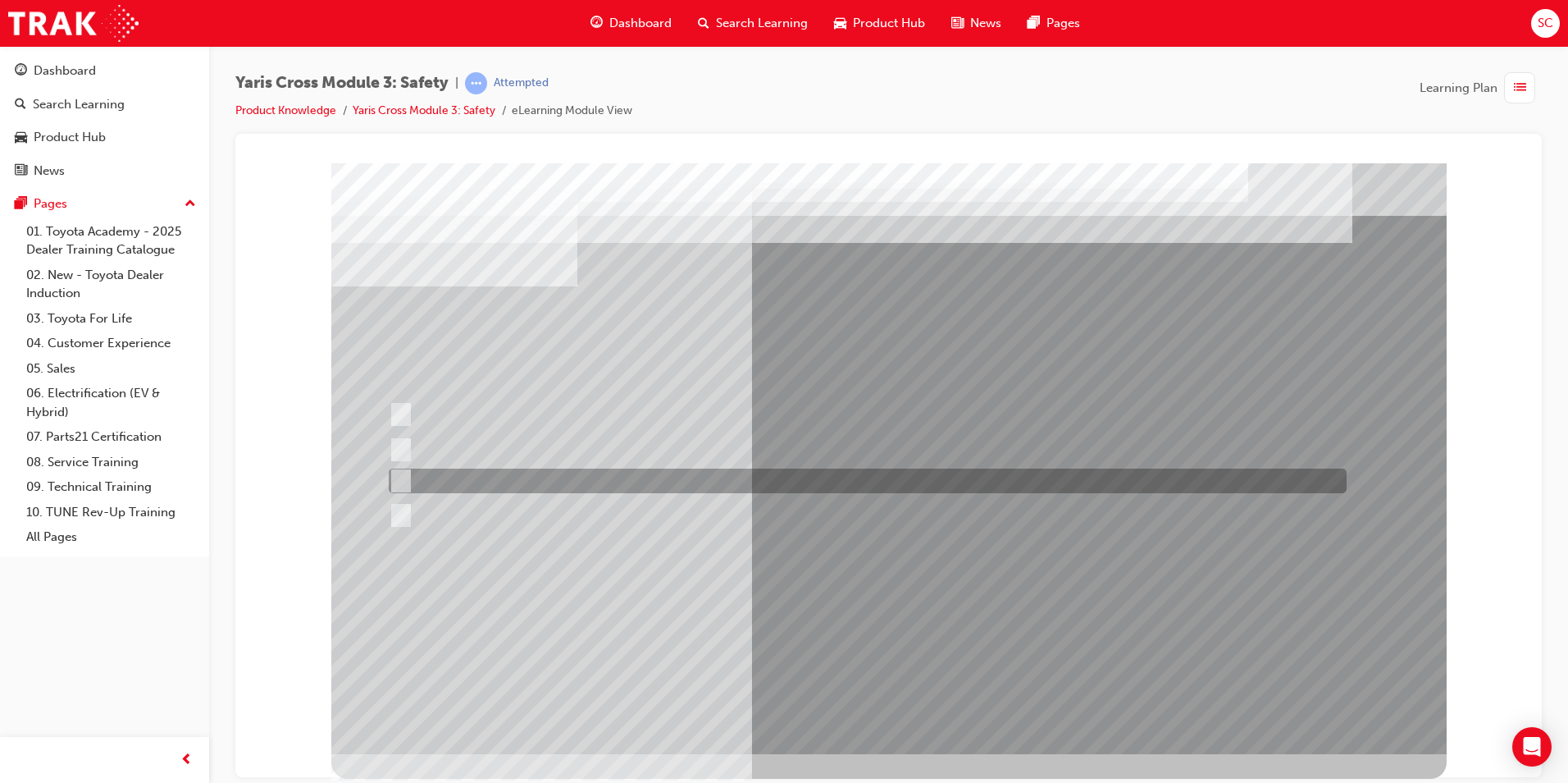
drag, startPoint x: 422, startPoint y: 490, endPoint x: 388, endPoint y: 472, distance: 38.5
click at [388, 472] on input "Pre-Collision System (PCS)" at bounding box center [397, 480] width 18 height 18
radio input "true"
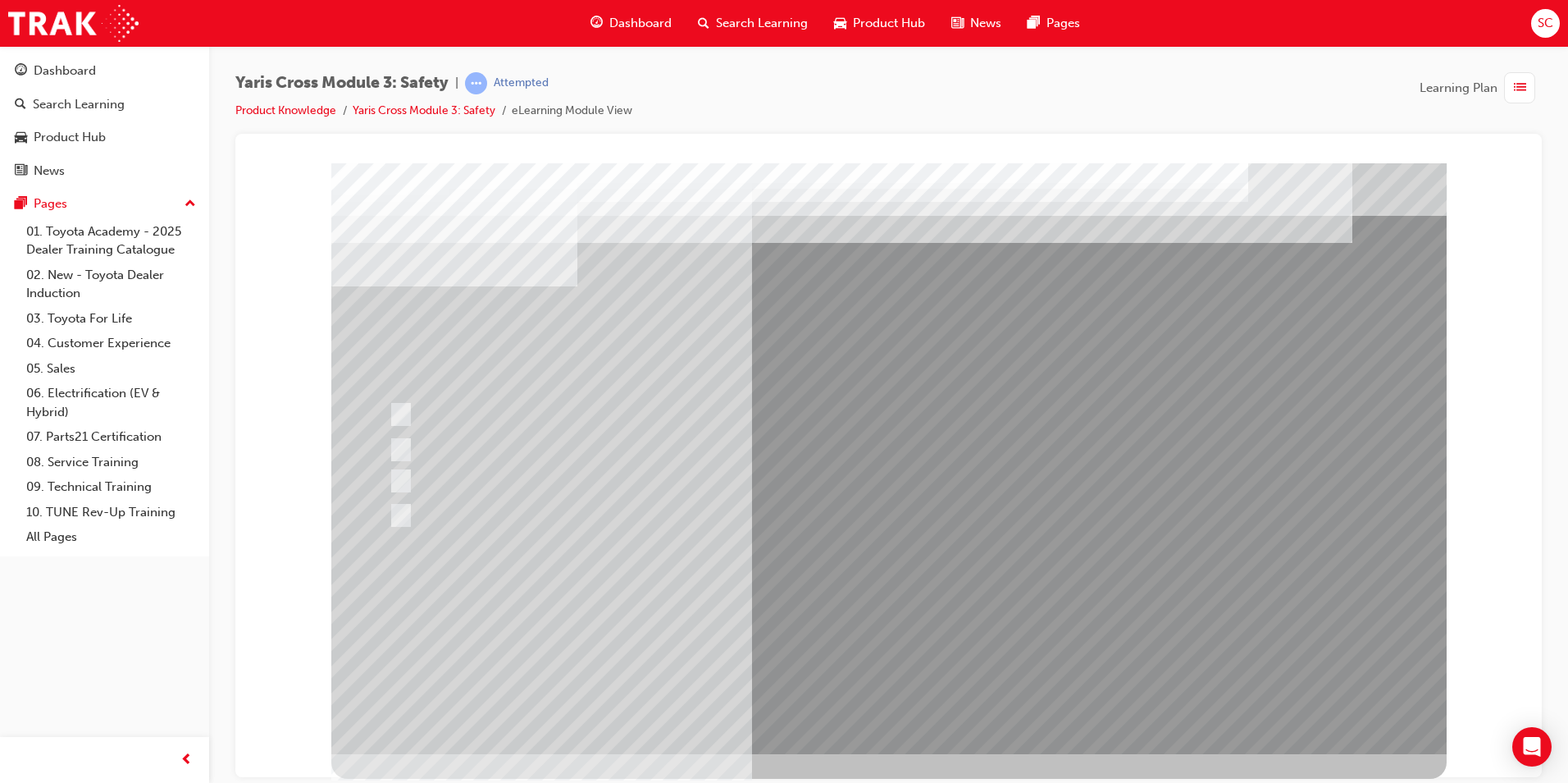
click at [783, 619] on div at bounding box center [889, 458] width 1115 height 591
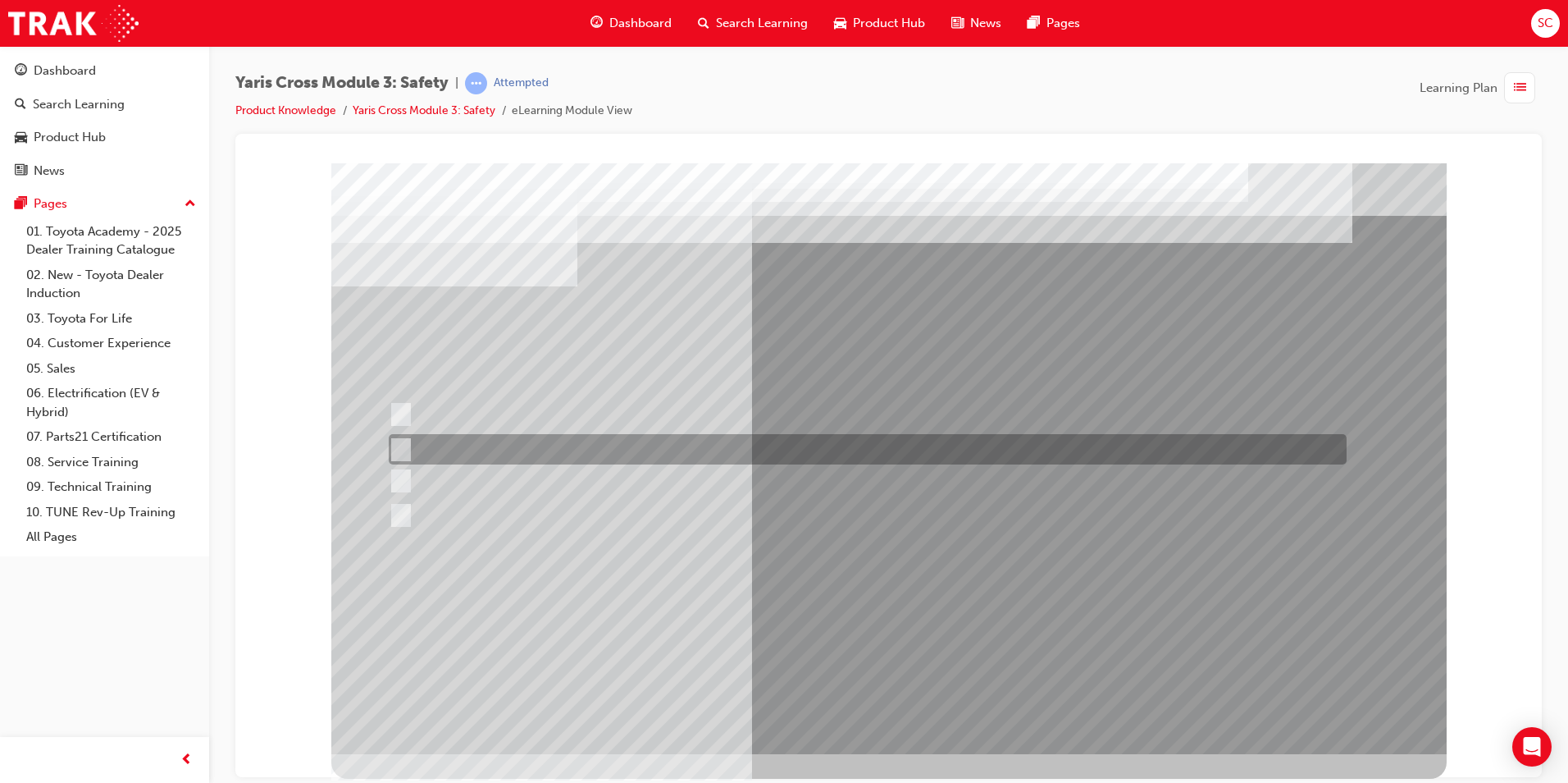
click at [521, 446] on div at bounding box center [863, 449] width 958 height 31
radio input "true"
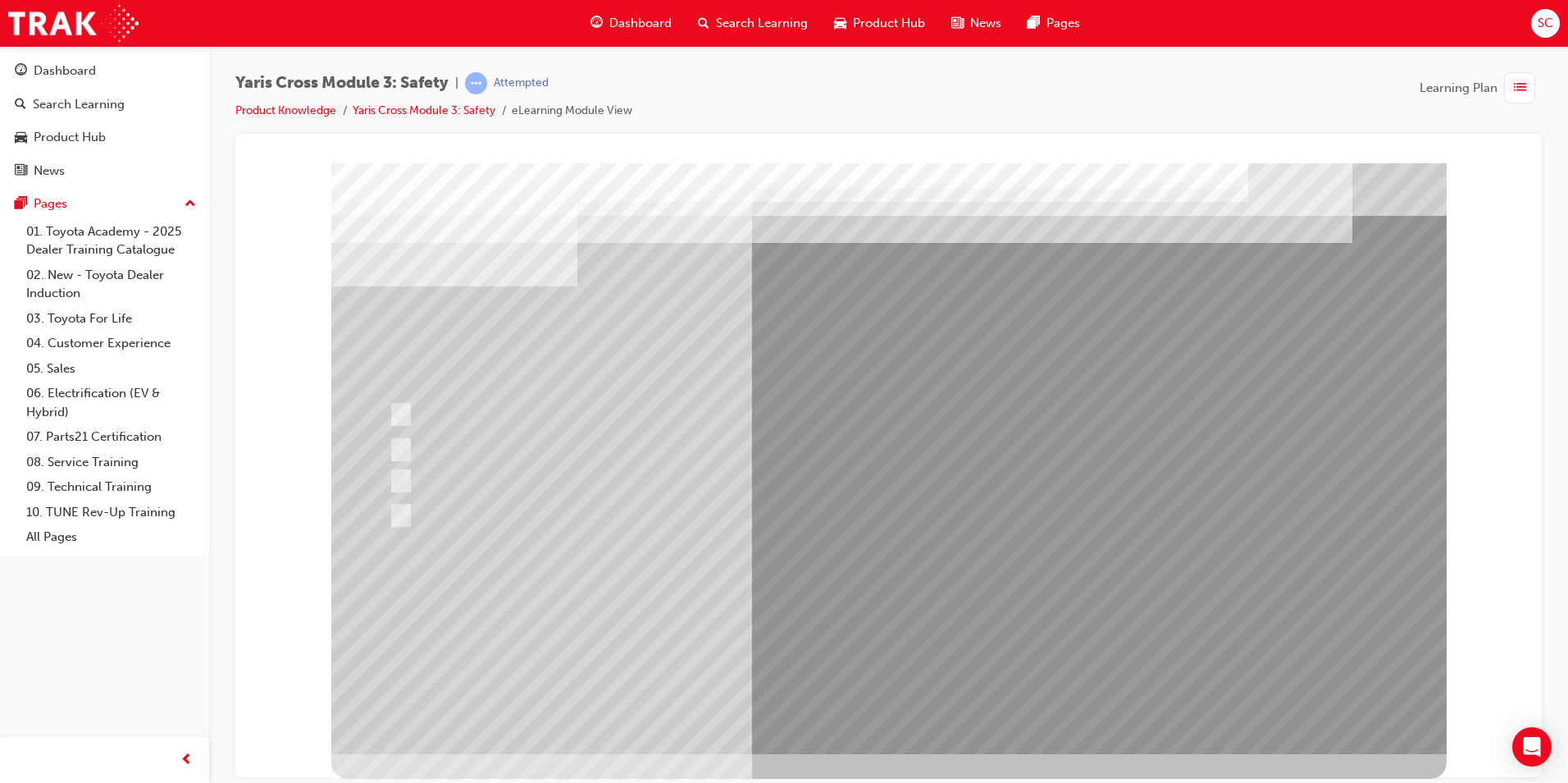
click at [760, 635] on div at bounding box center [889, 458] width 1115 height 591
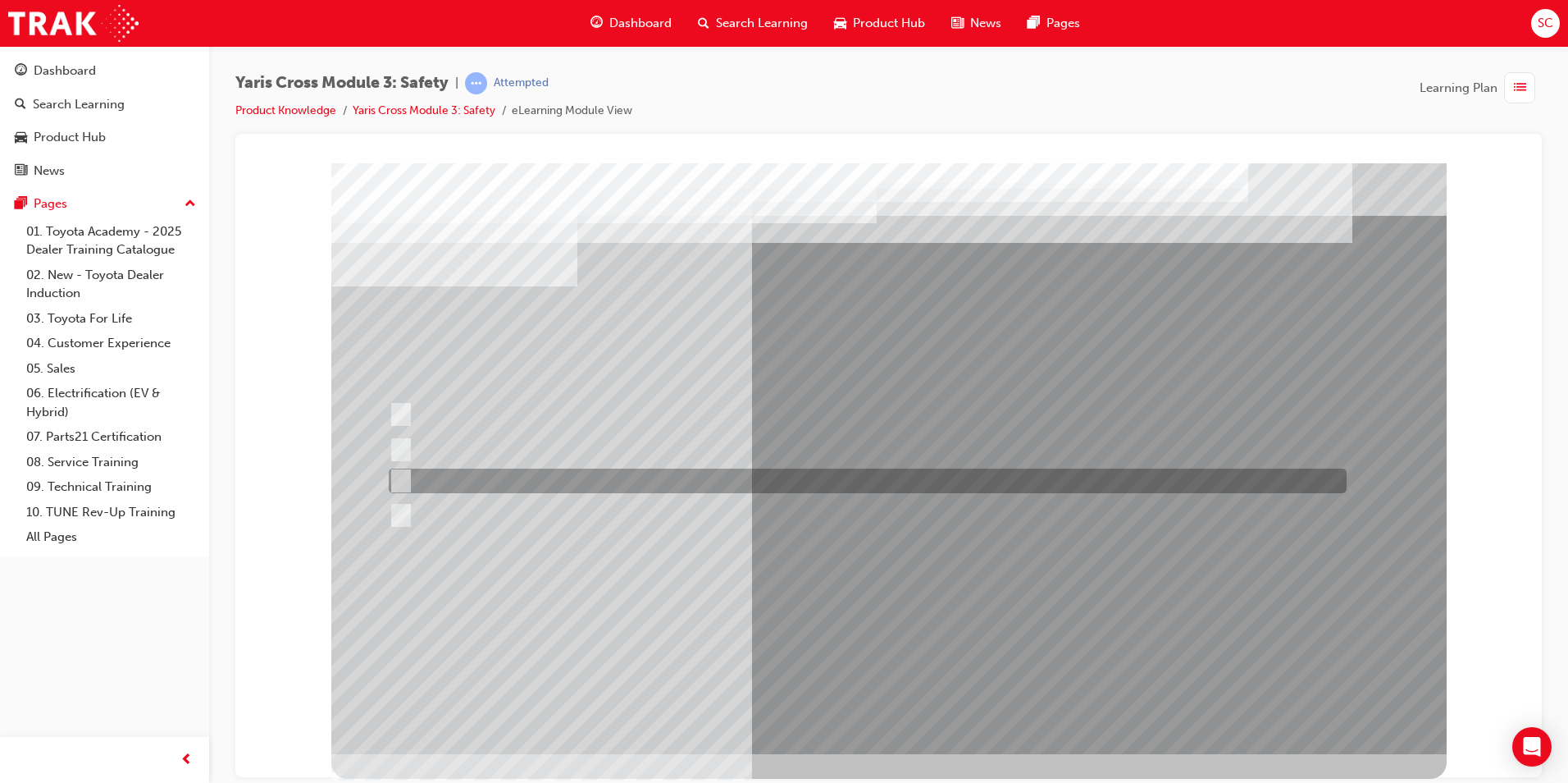
click at [568, 478] on div at bounding box center [863, 480] width 958 height 24
radio input "true"
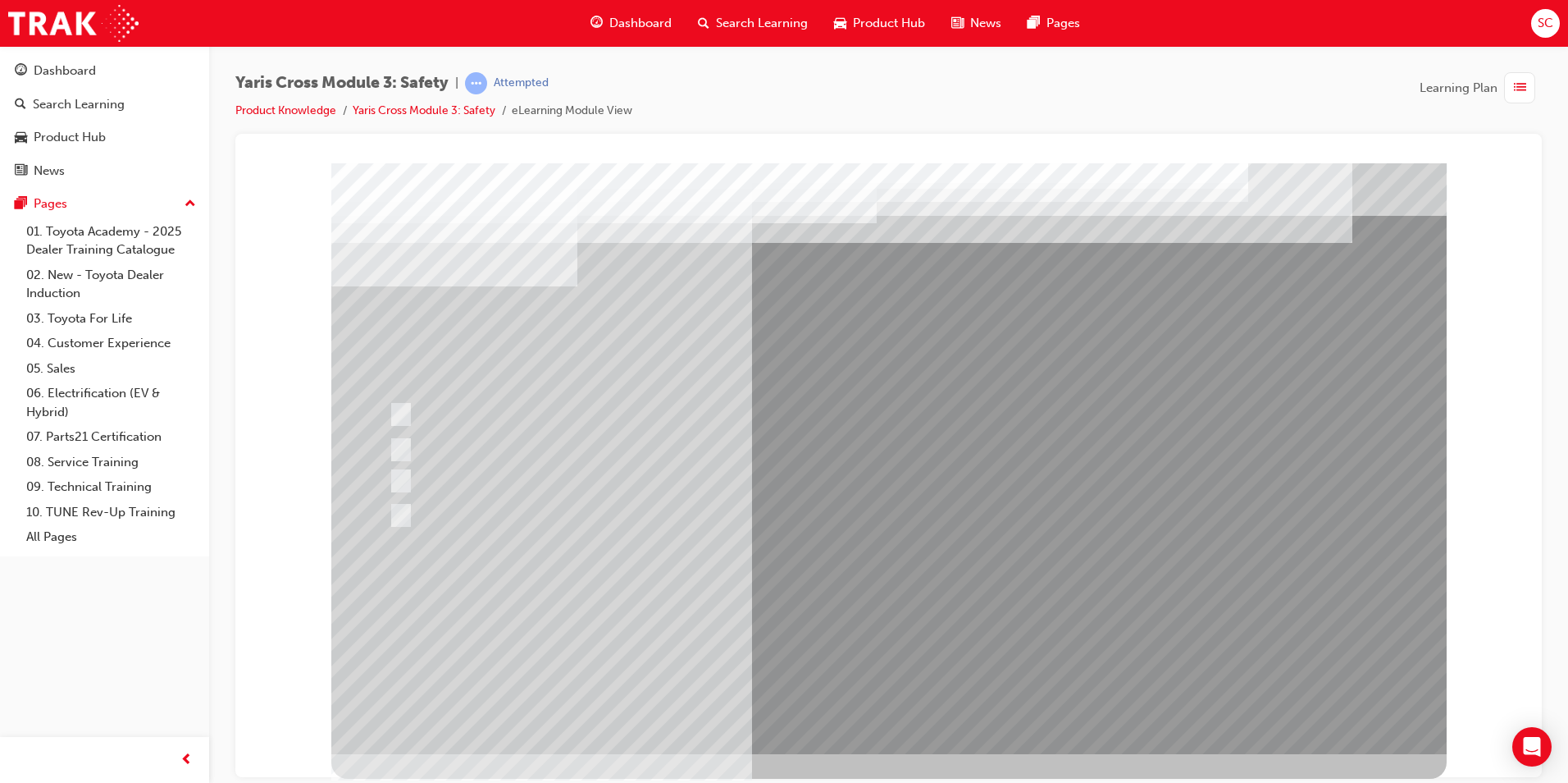
click at [791, 613] on div at bounding box center [889, 458] width 1115 height 591
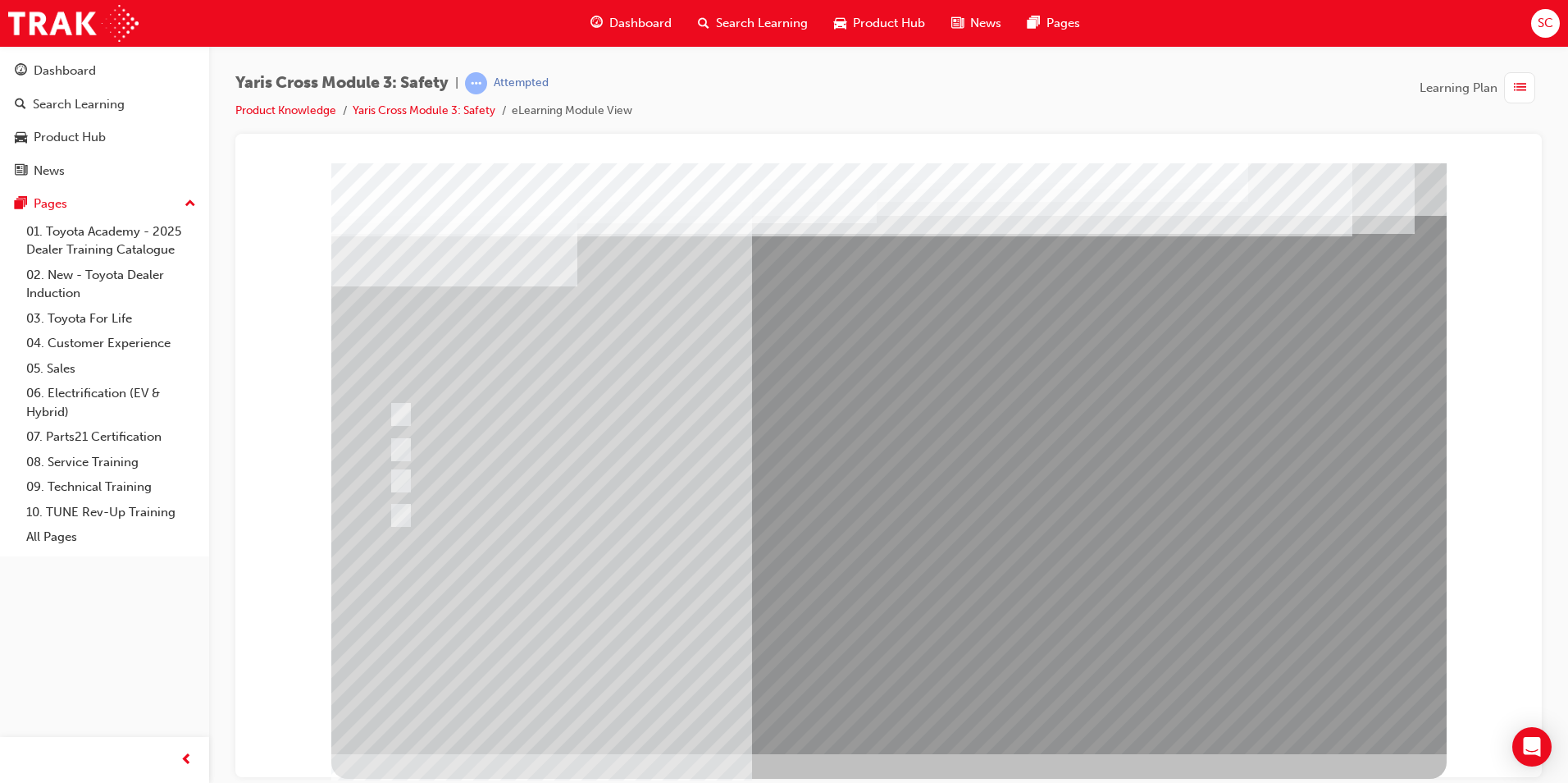
click at [415, 437] on div at bounding box center [889, 458] width 1115 height 591
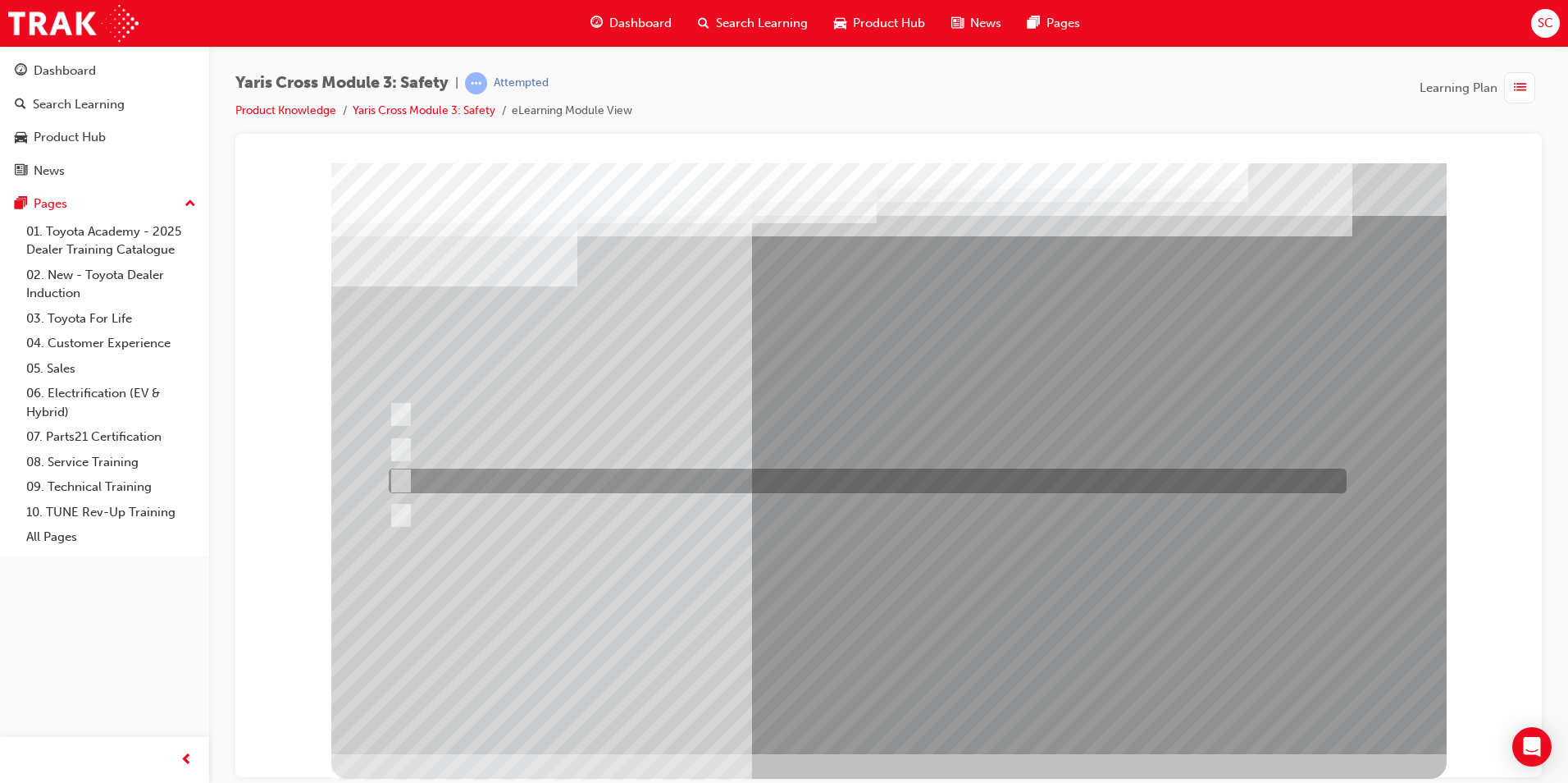
click at [512, 462] on div at bounding box center [863, 449] width 958 height 31
radio input "true"
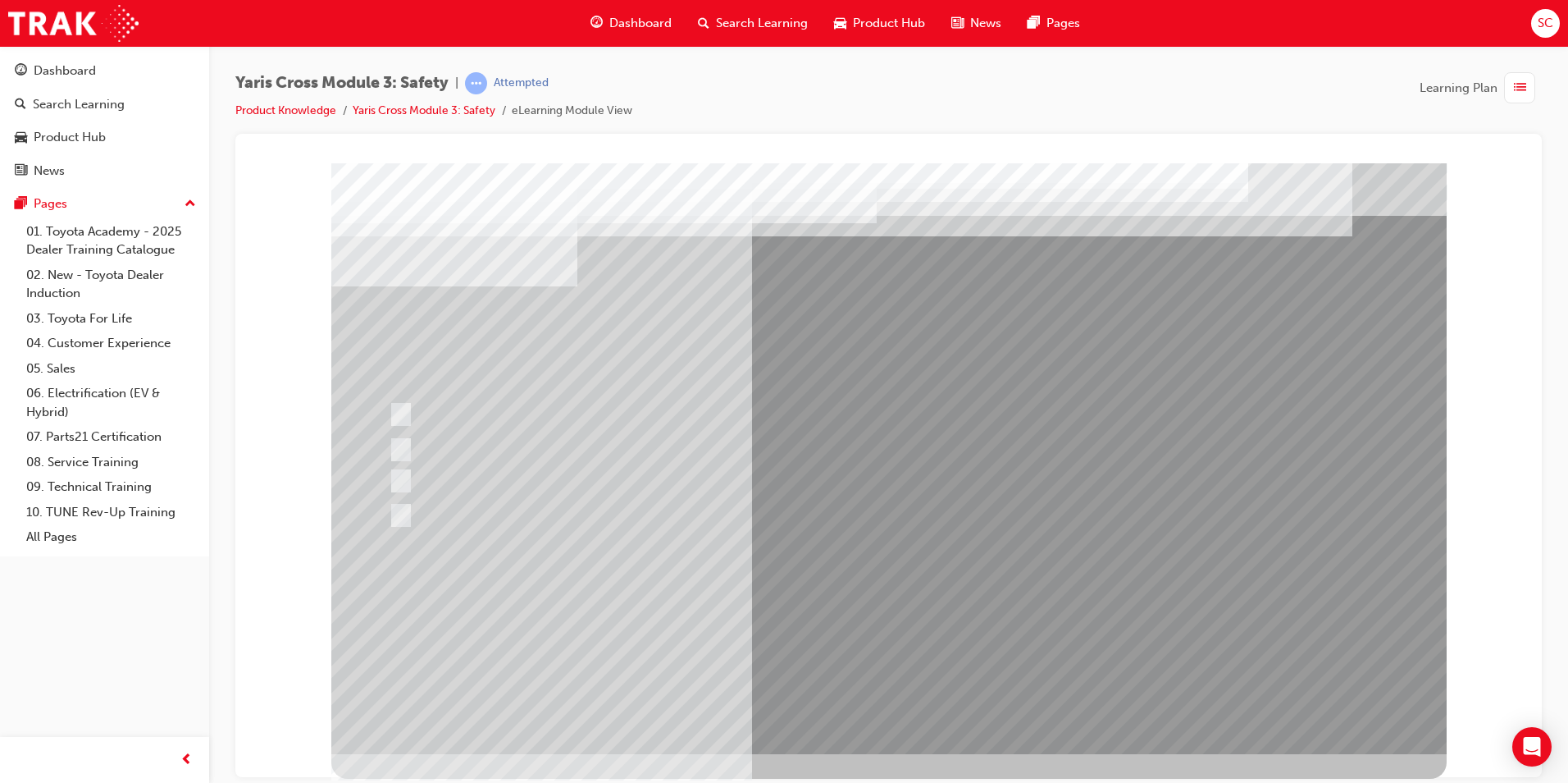
click at [817, 625] on div at bounding box center [889, 458] width 1115 height 591
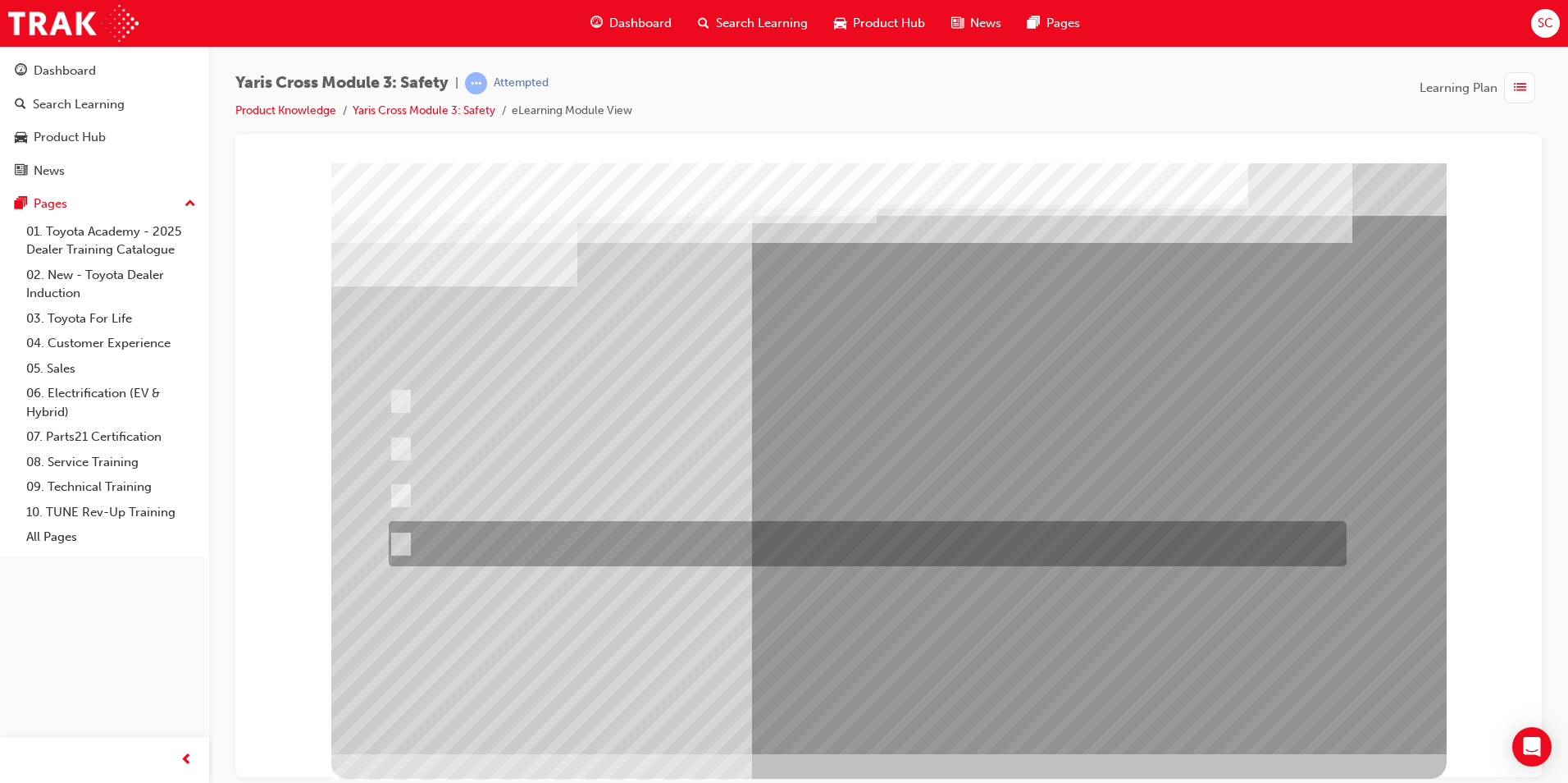
click at [652, 419] on div at bounding box center [863, 401] width 958 height 44
radio input "true"
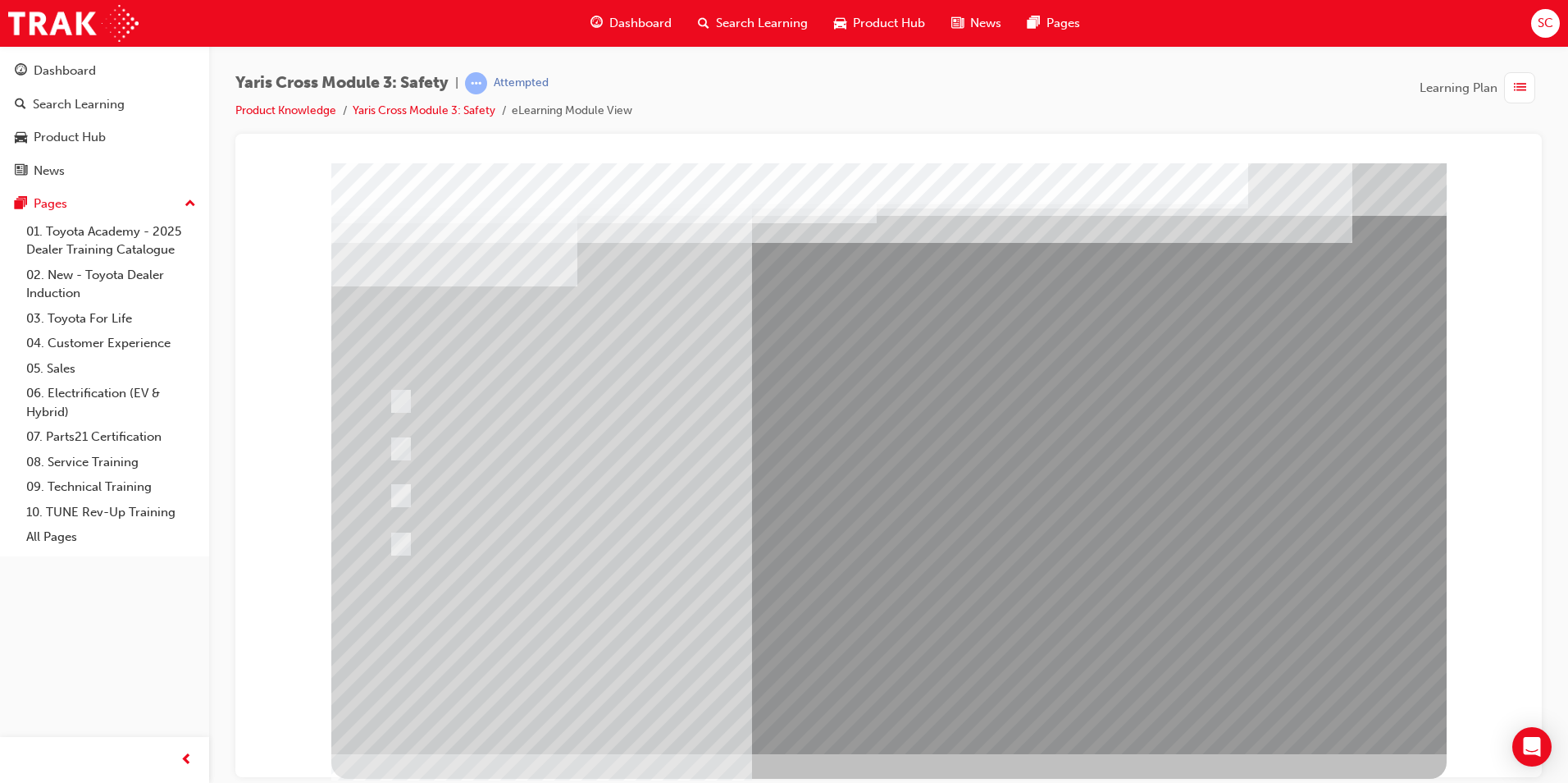
drag, startPoint x: 811, startPoint y: 655, endPoint x: 852, endPoint y: 699, distance: 60.1
click at [827, 610] on div at bounding box center [889, 458] width 1115 height 591
drag, startPoint x: 875, startPoint y: 671, endPoint x: 875, endPoint y: 684, distance: 13.0
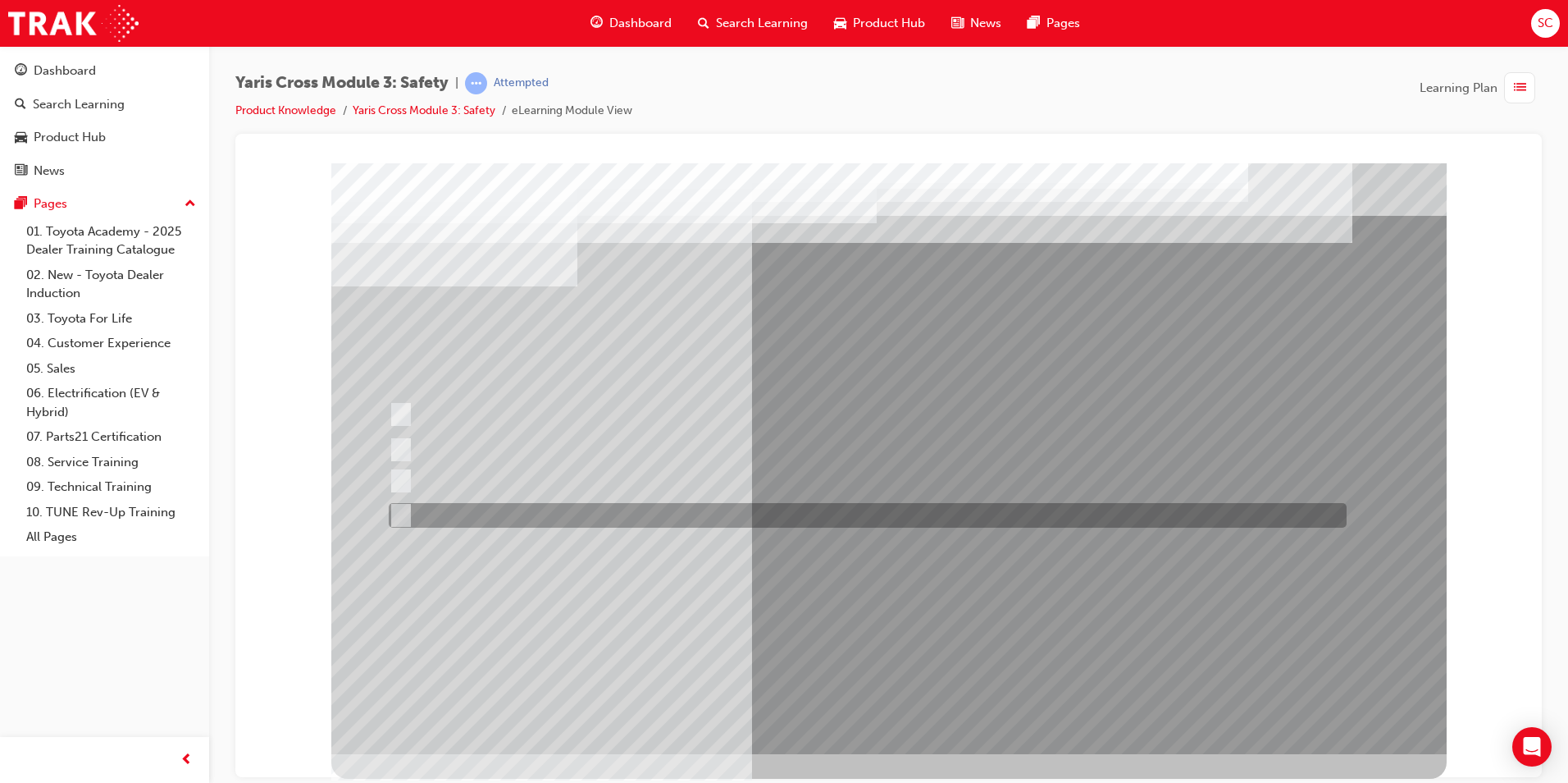
click at [631, 507] on div at bounding box center [863, 515] width 958 height 24
checkbox input "true"
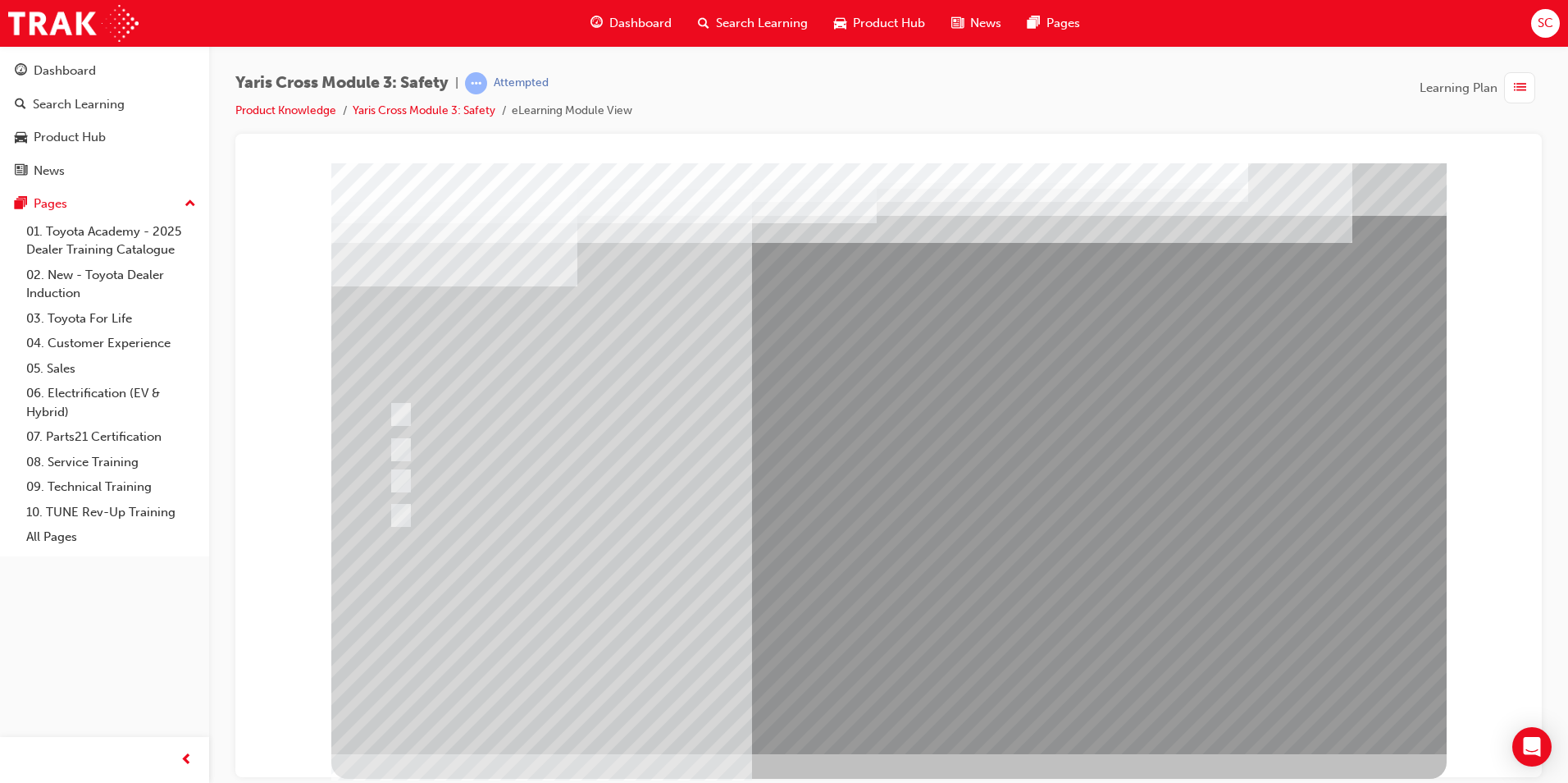
click at [761, 598] on div at bounding box center [889, 458] width 1115 height 591
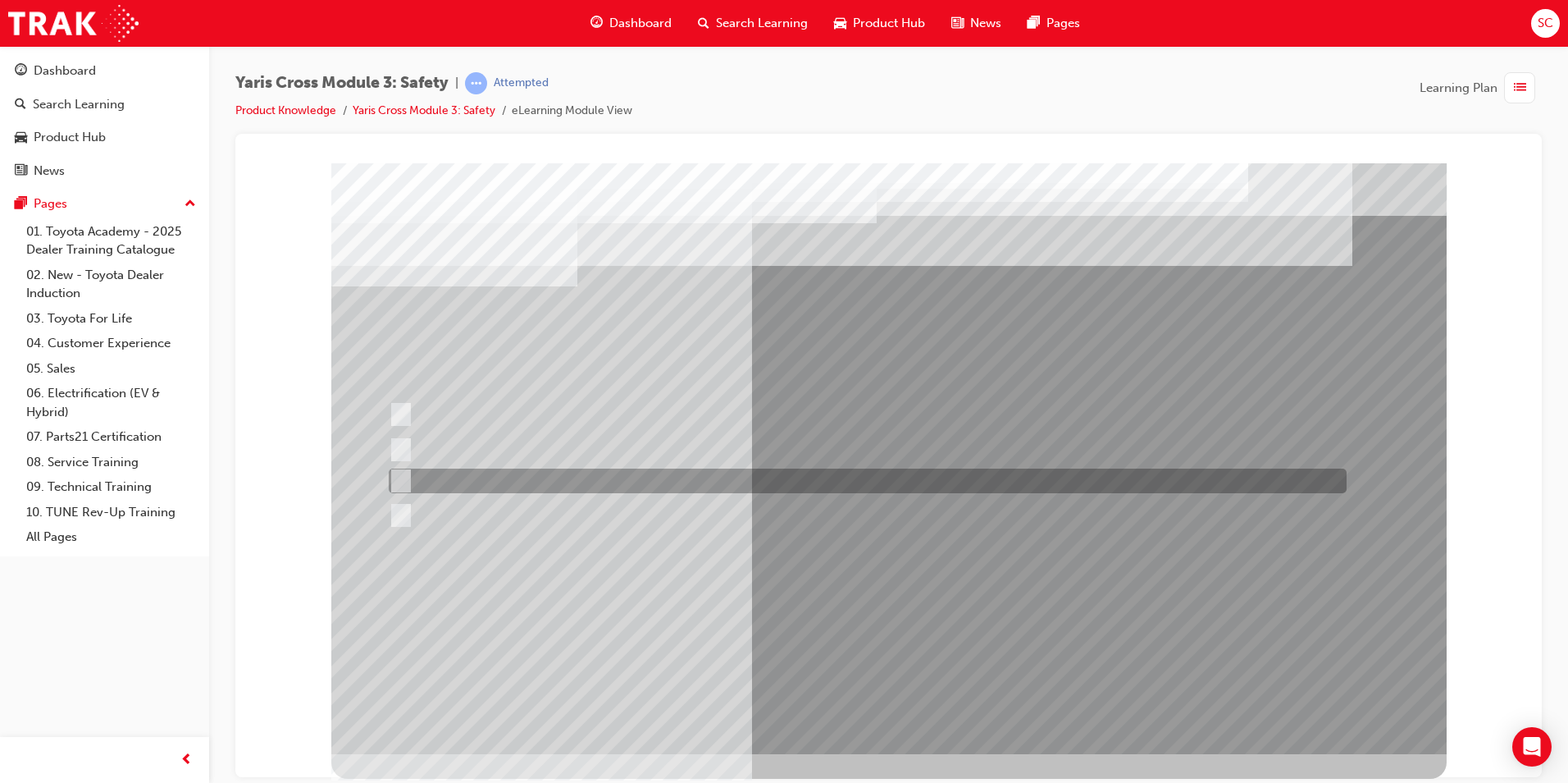
click at [479, 487] on div at bounding box center [863, 480] width 958 height 24
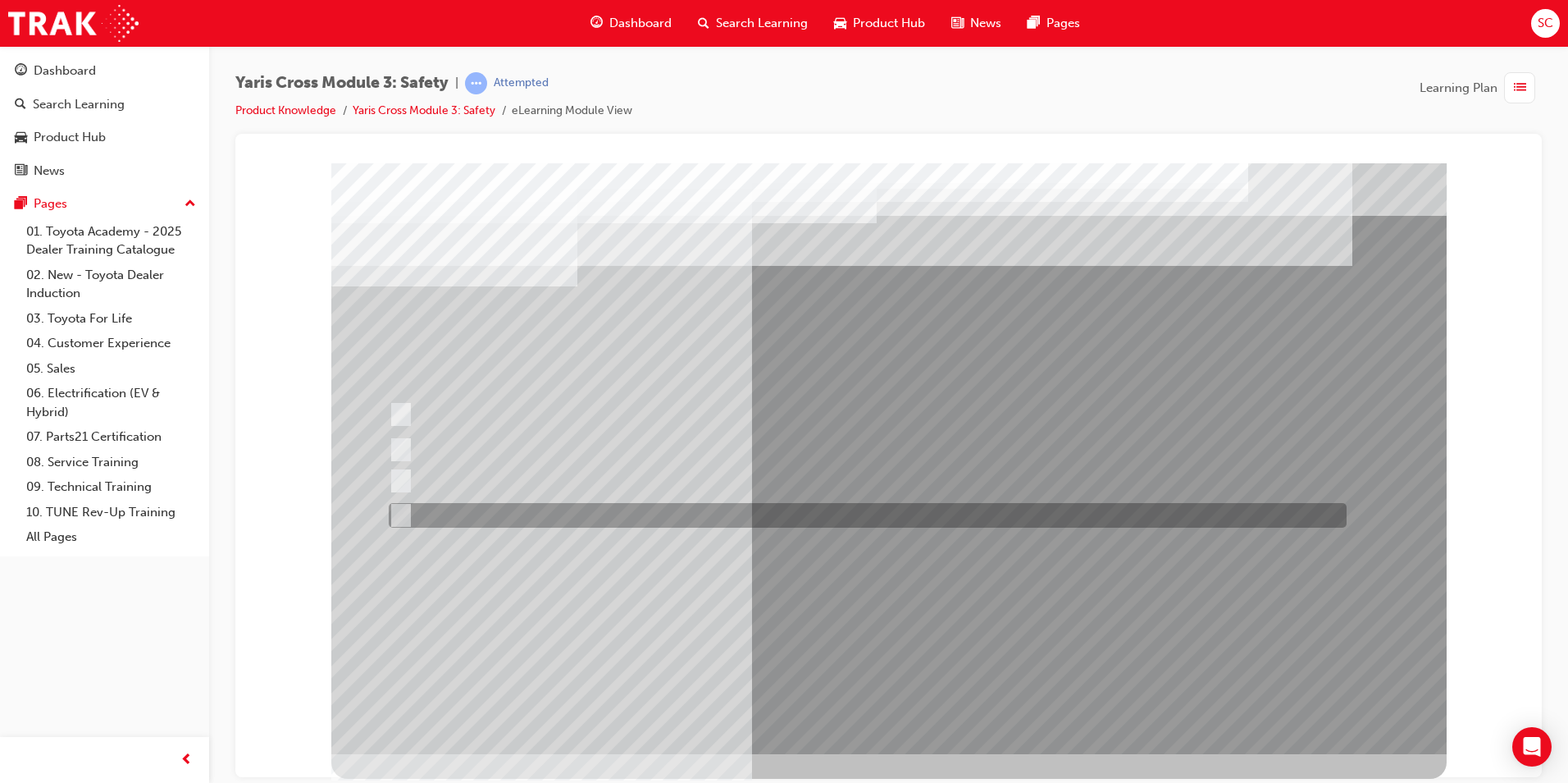
click at [568, 512] on div at bounding box center [863, 515] width 958 height 24
radio input "false"
radio input "true"
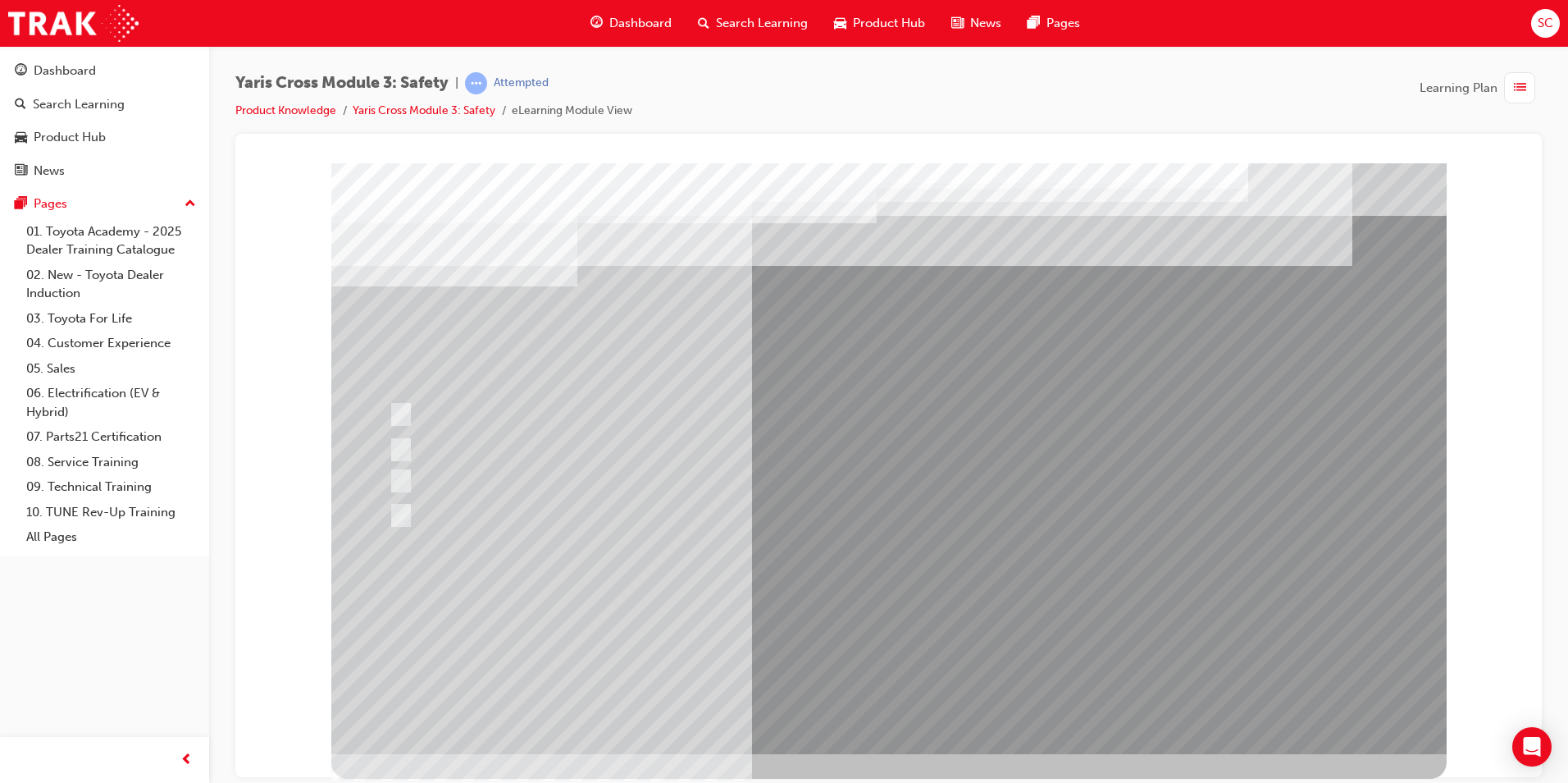
click at [840, 625] on div at bounding box center [889, 458] width 1115 height 591
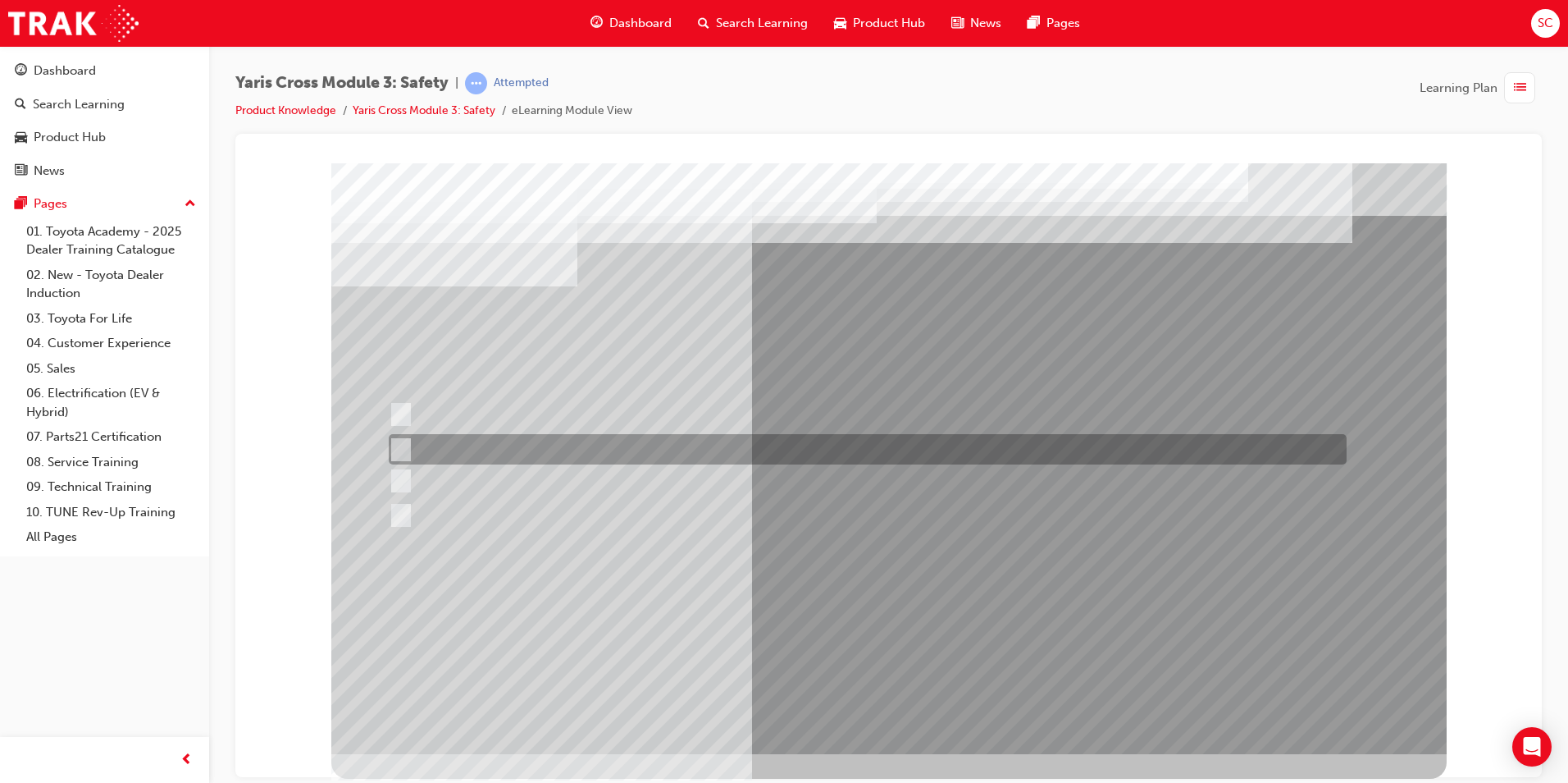
drag, startPoint x: 545, startPoint y: 443, endPoint x: 548, endPoint y: 451, distance: 8.5
click at [542, 443] on div at bounding box center [863, 449] width 958 height 31
radio input "true"
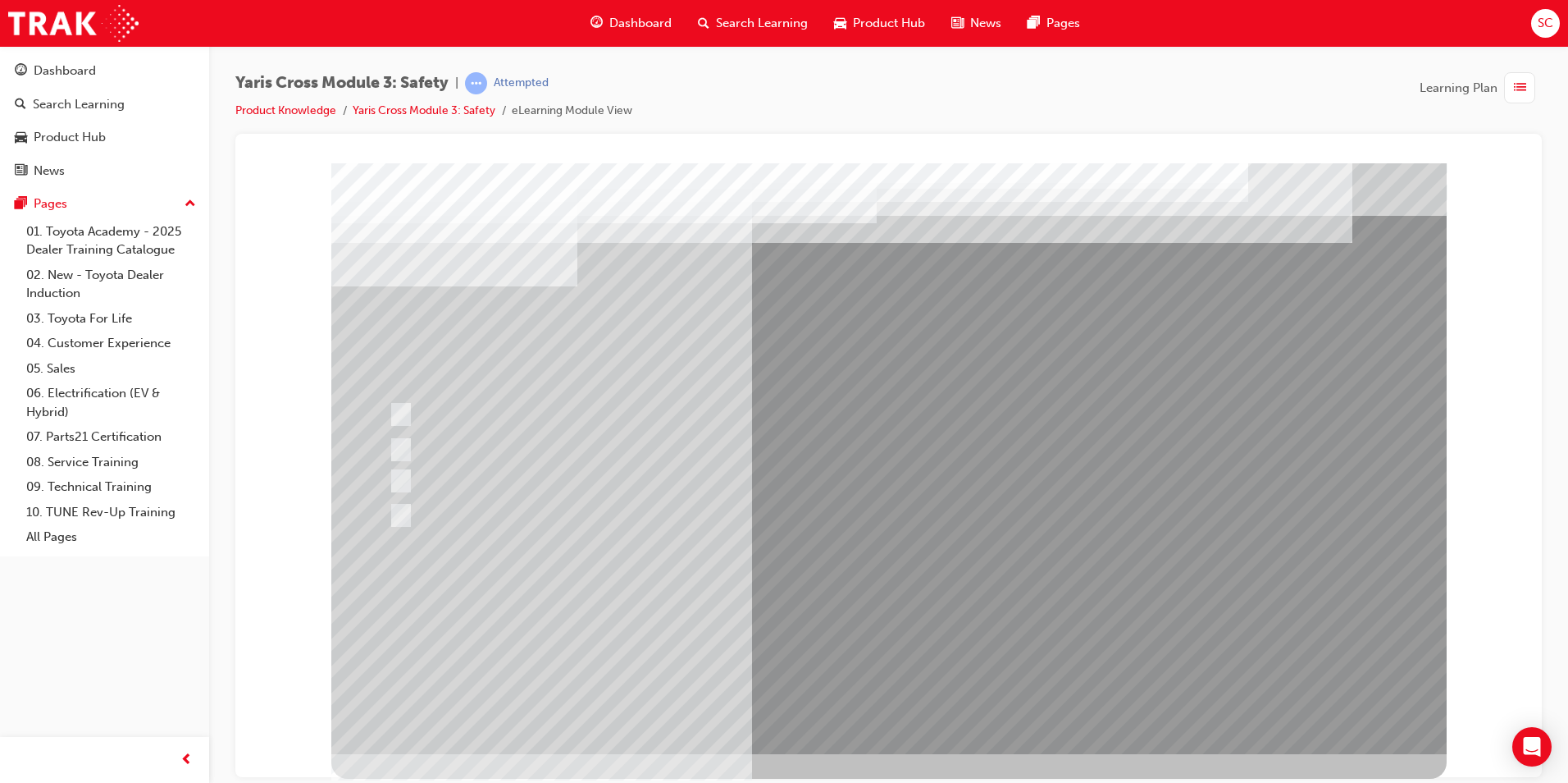
click at [805, 637] on div at bounding box center [889, 458] width 1115 height 591
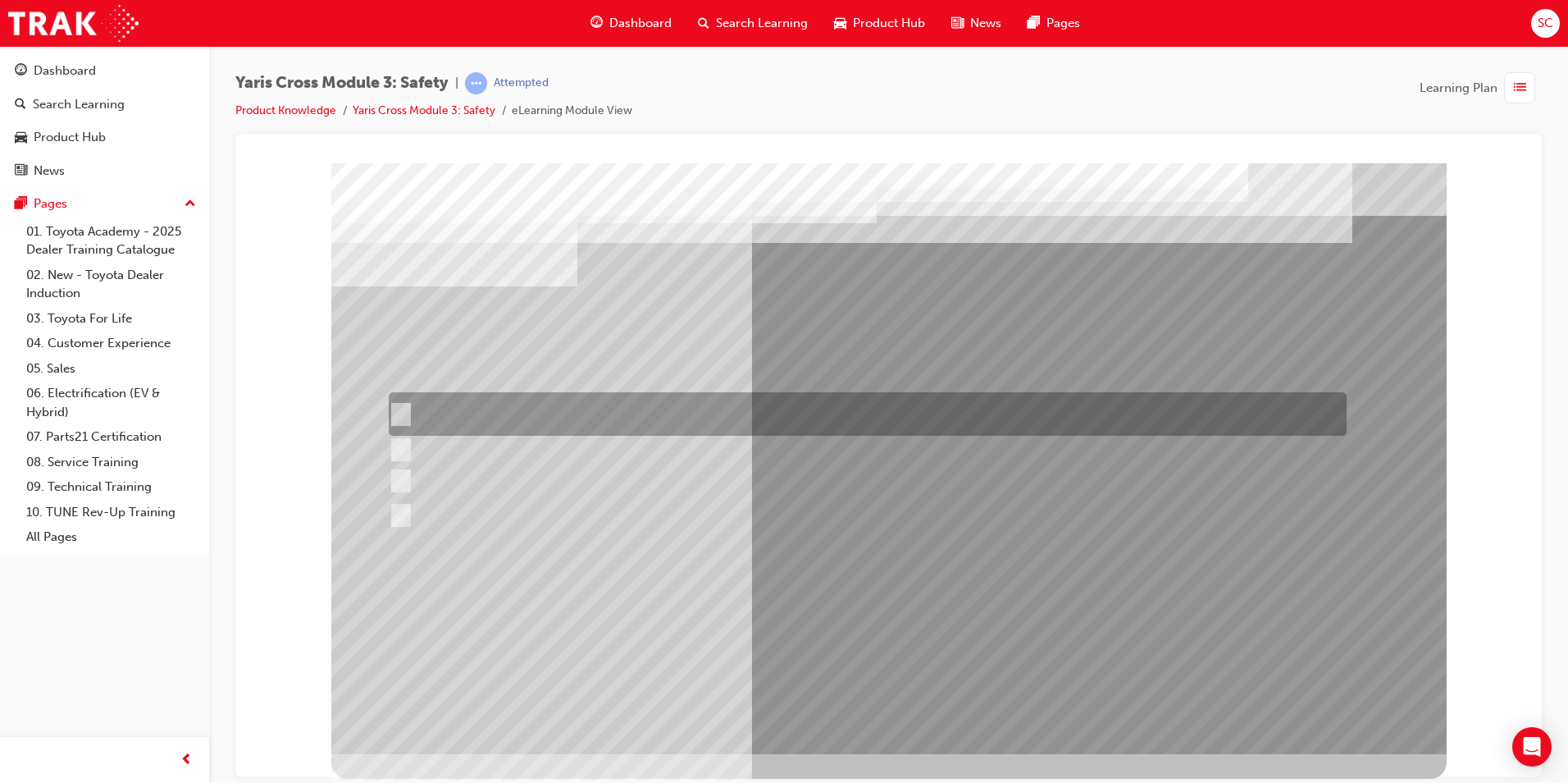
click at [562, 403] on div at bounding box center [863, 414] width 958 height 44
checkbox input "true"
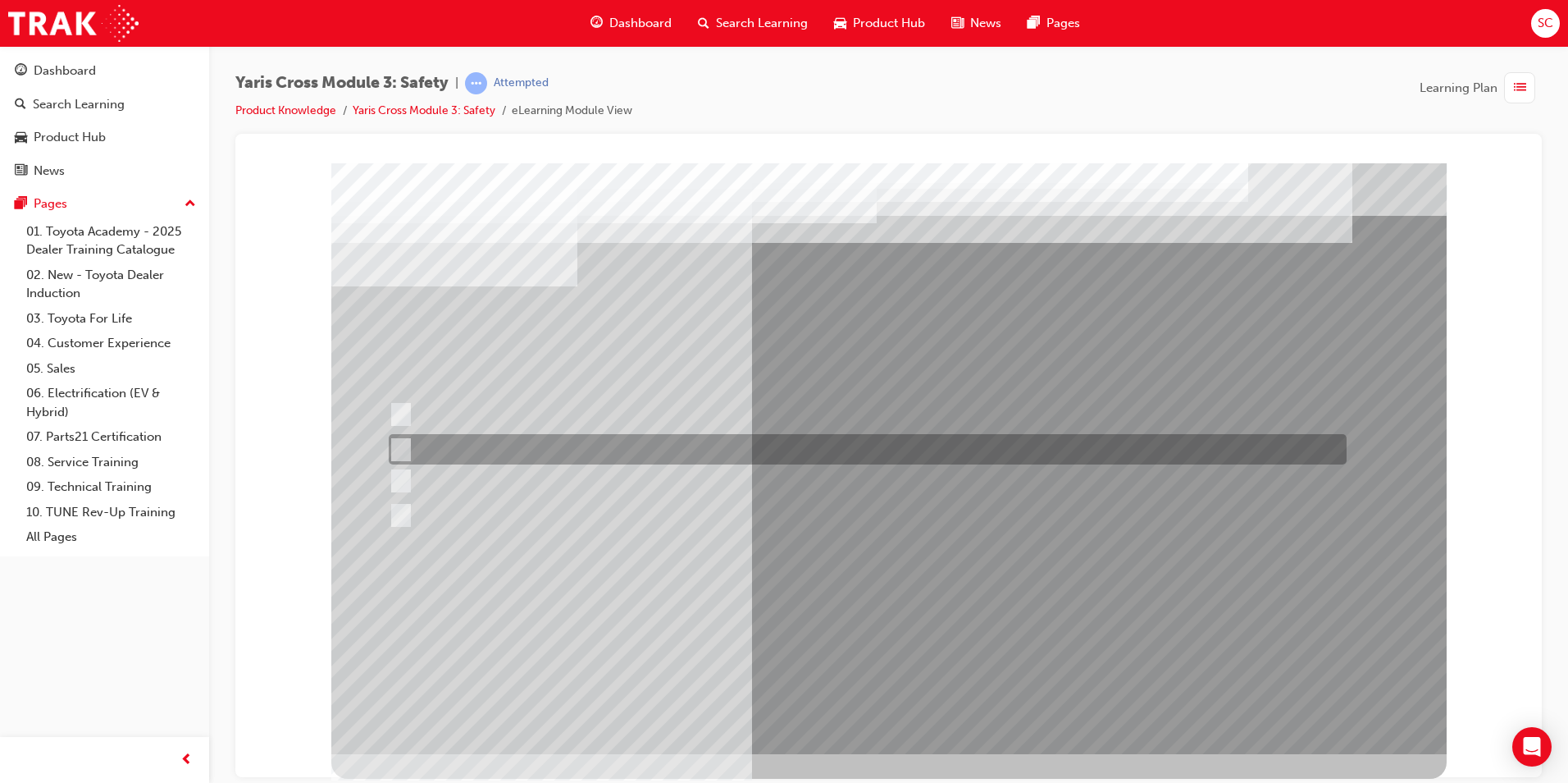
click at [558, 458] on div at bounding box center [863, 449] width 958 height 31
checkbox input "true"
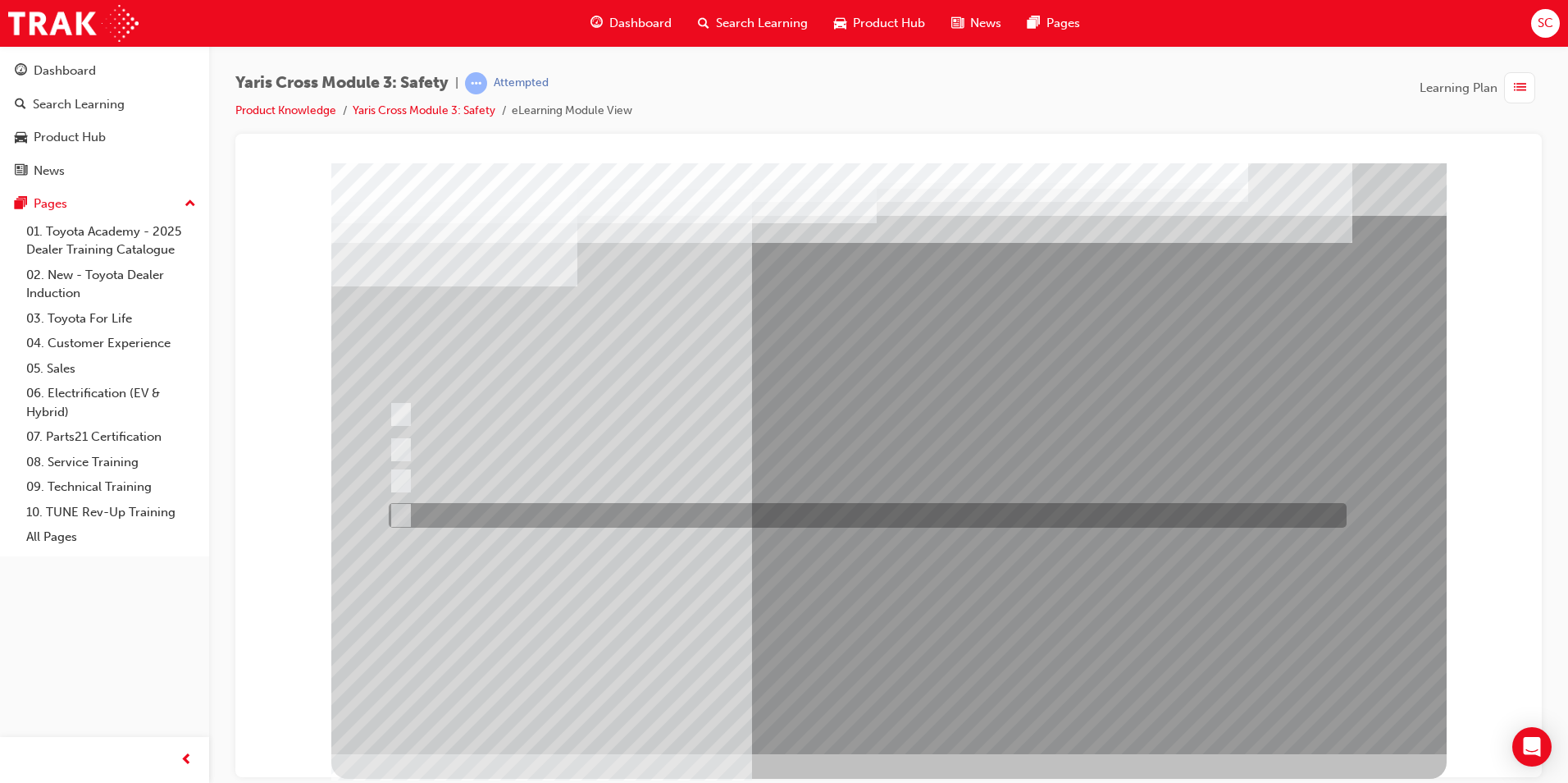
click at [569, 522] on div at bounding box center [863, 515] width 958 height 24
checkbox input "true"
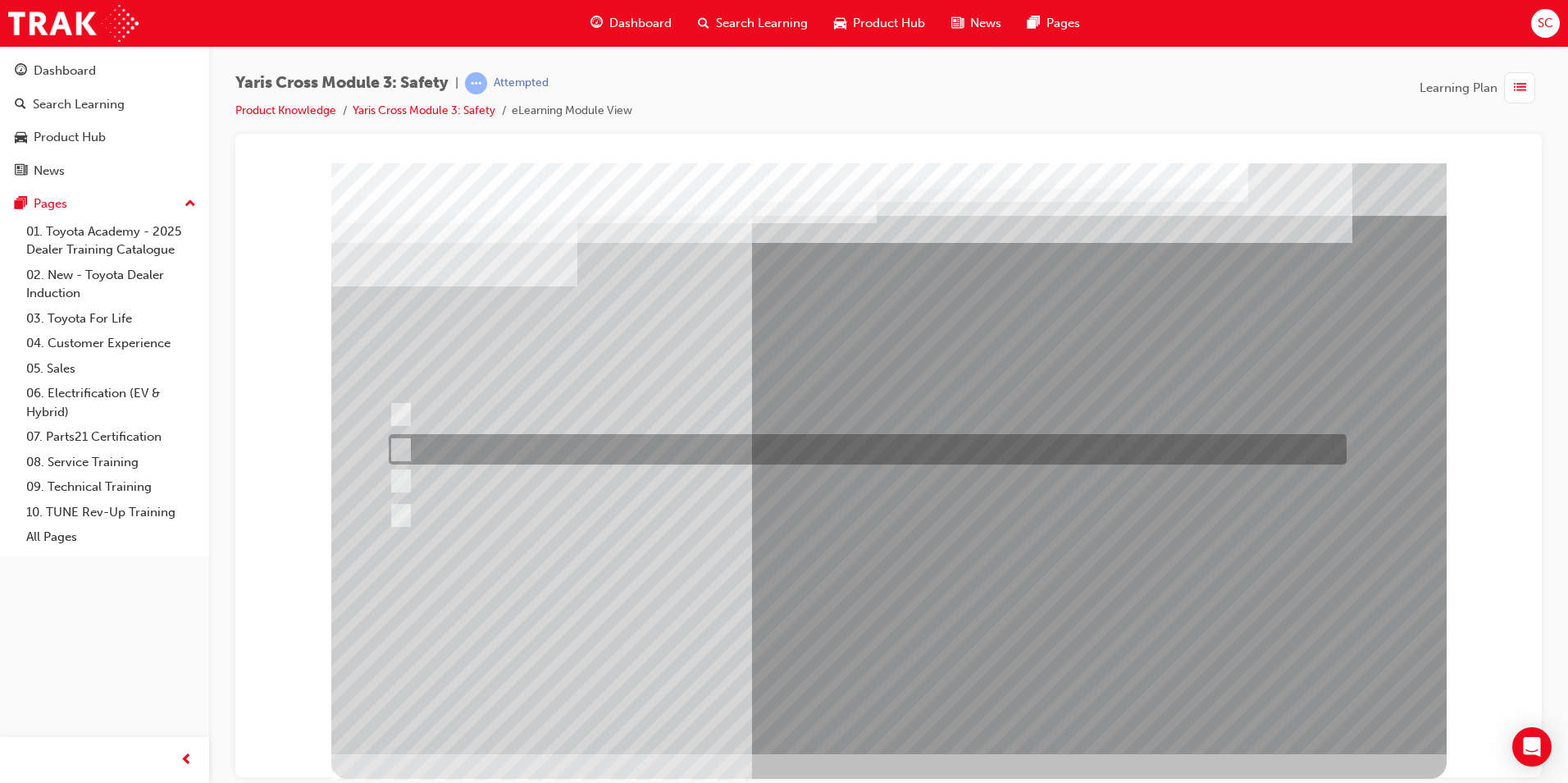
click at [515, 458] on div at bounding box center [863, 449] width 958 height 31
checkbox input "false"
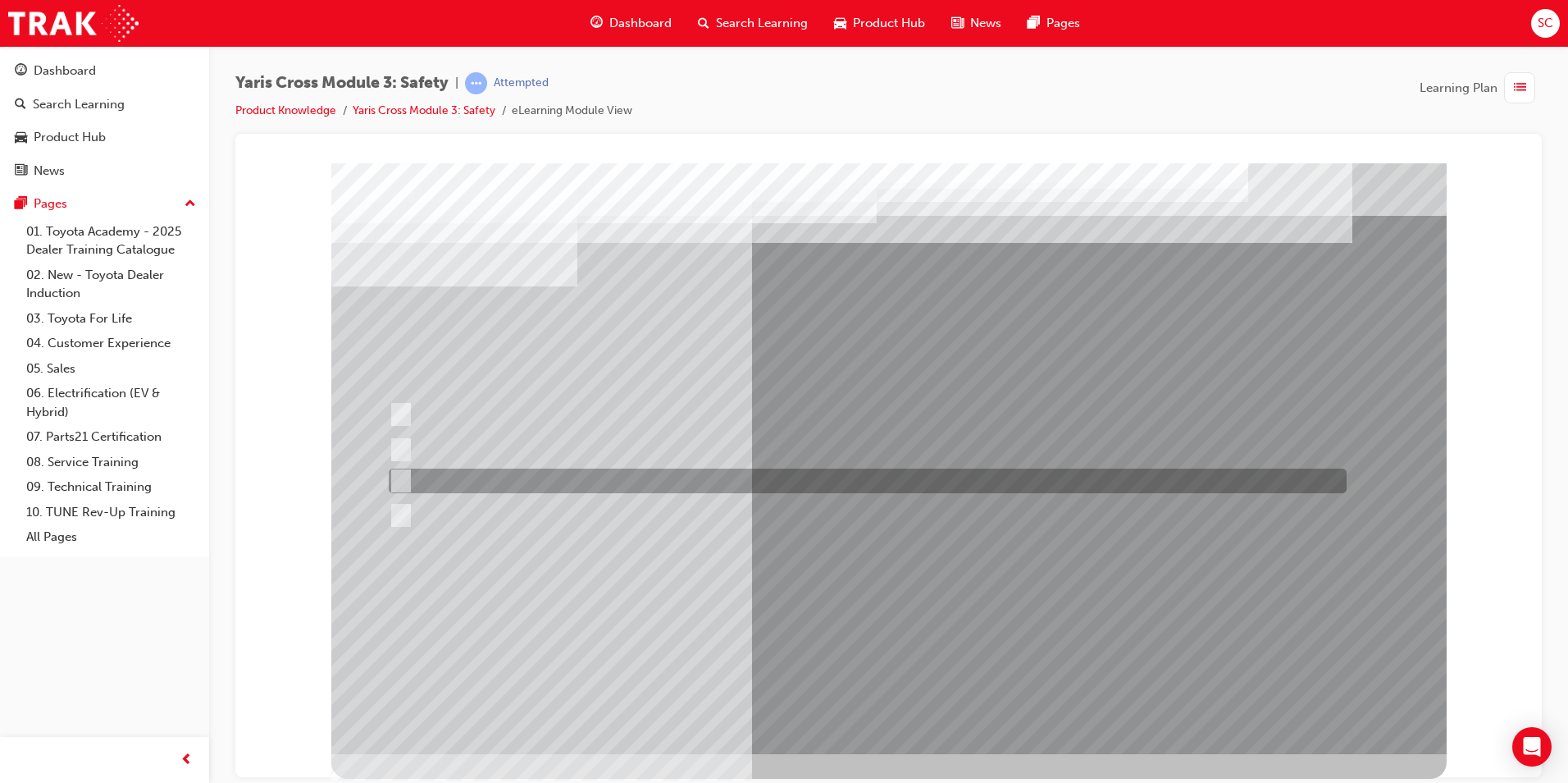
click at [519, 475] on div at bounding box center [863, 480] width 958 height 24
checkbox input "true"
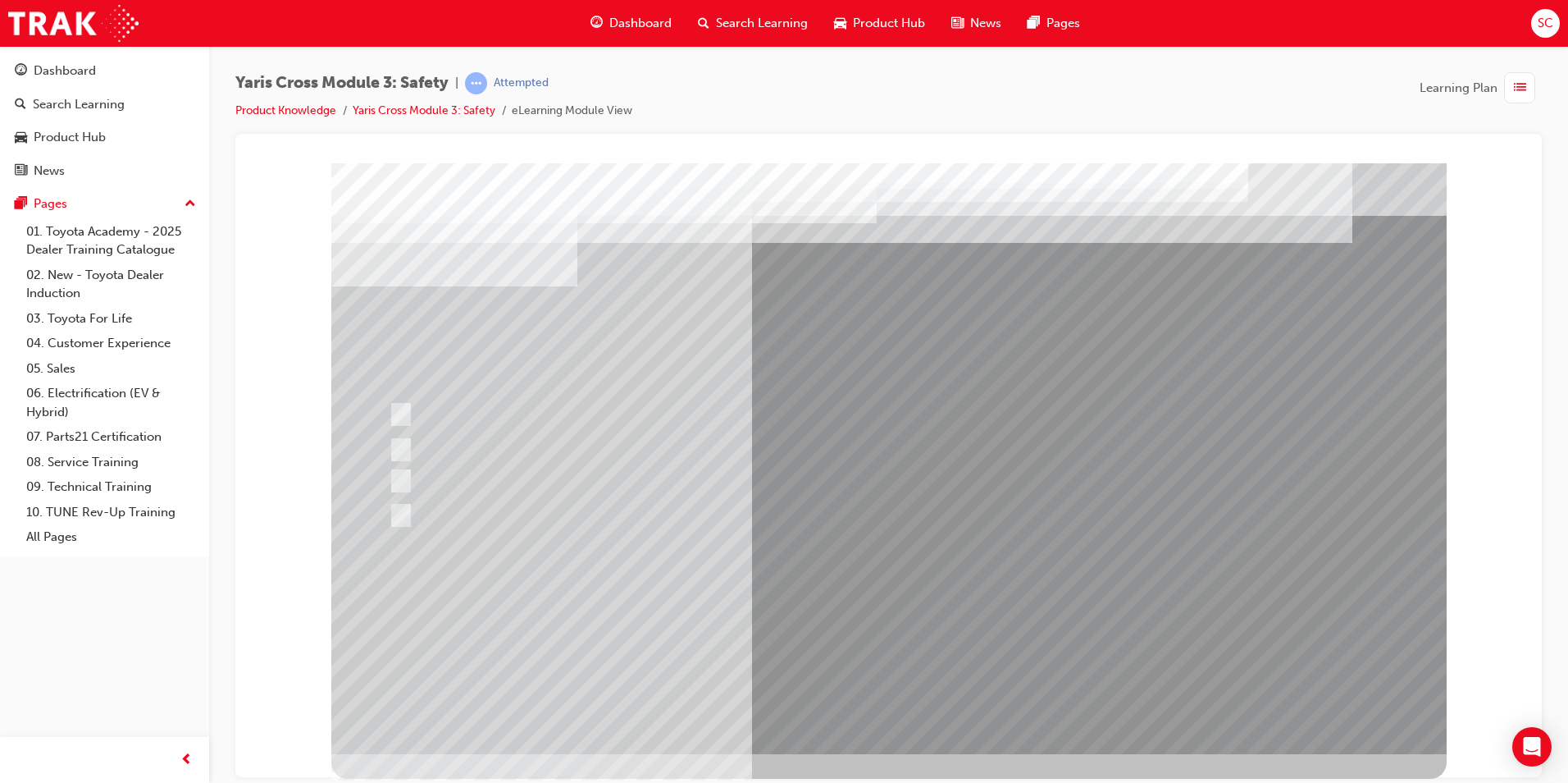
click at [864, 701] on div at bounding box center [889, 458] width 1115 height 591
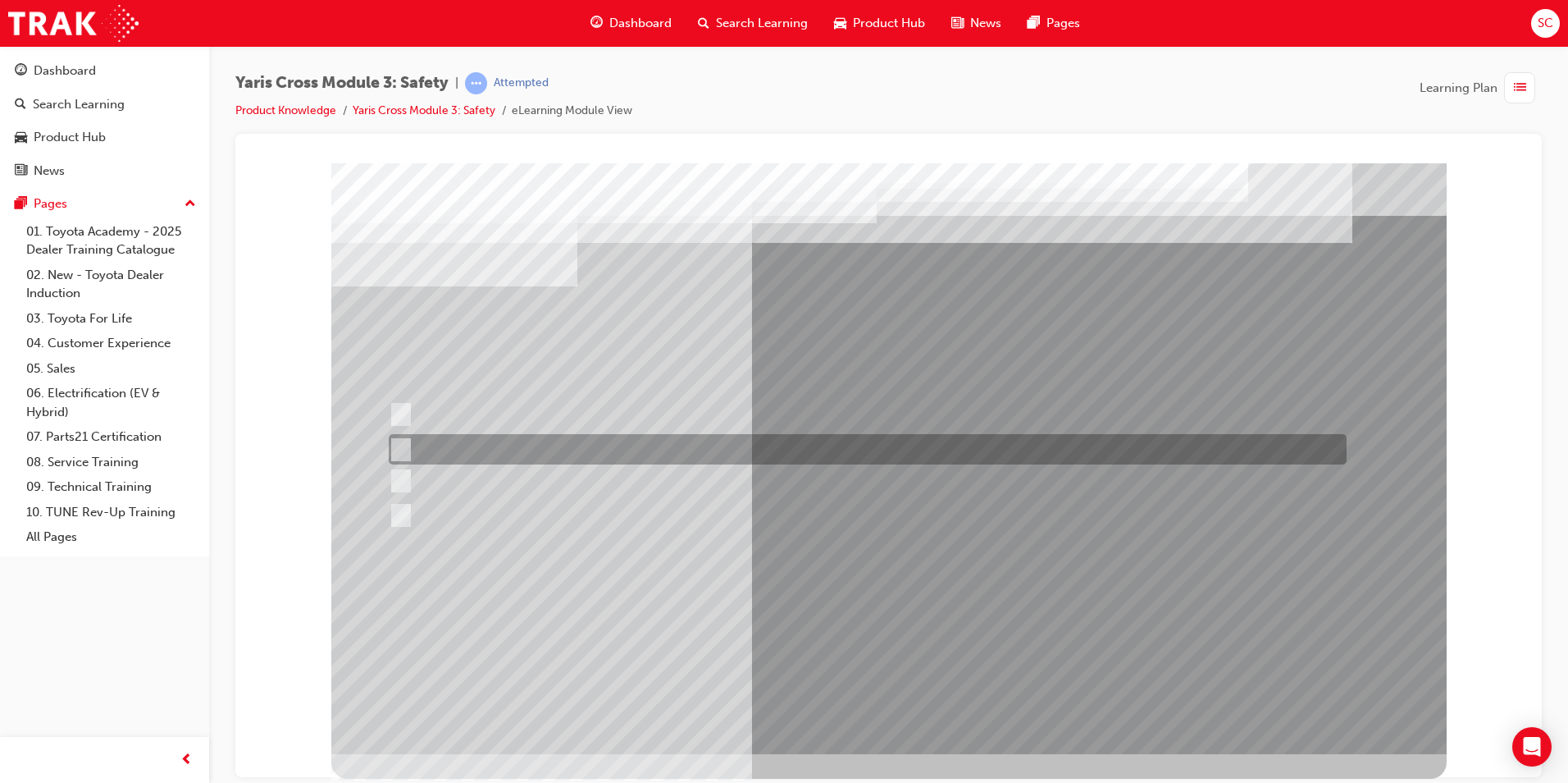
click at [493, 456] on div at bounding box center [863, 449] width 958 height 31
radio input "true"
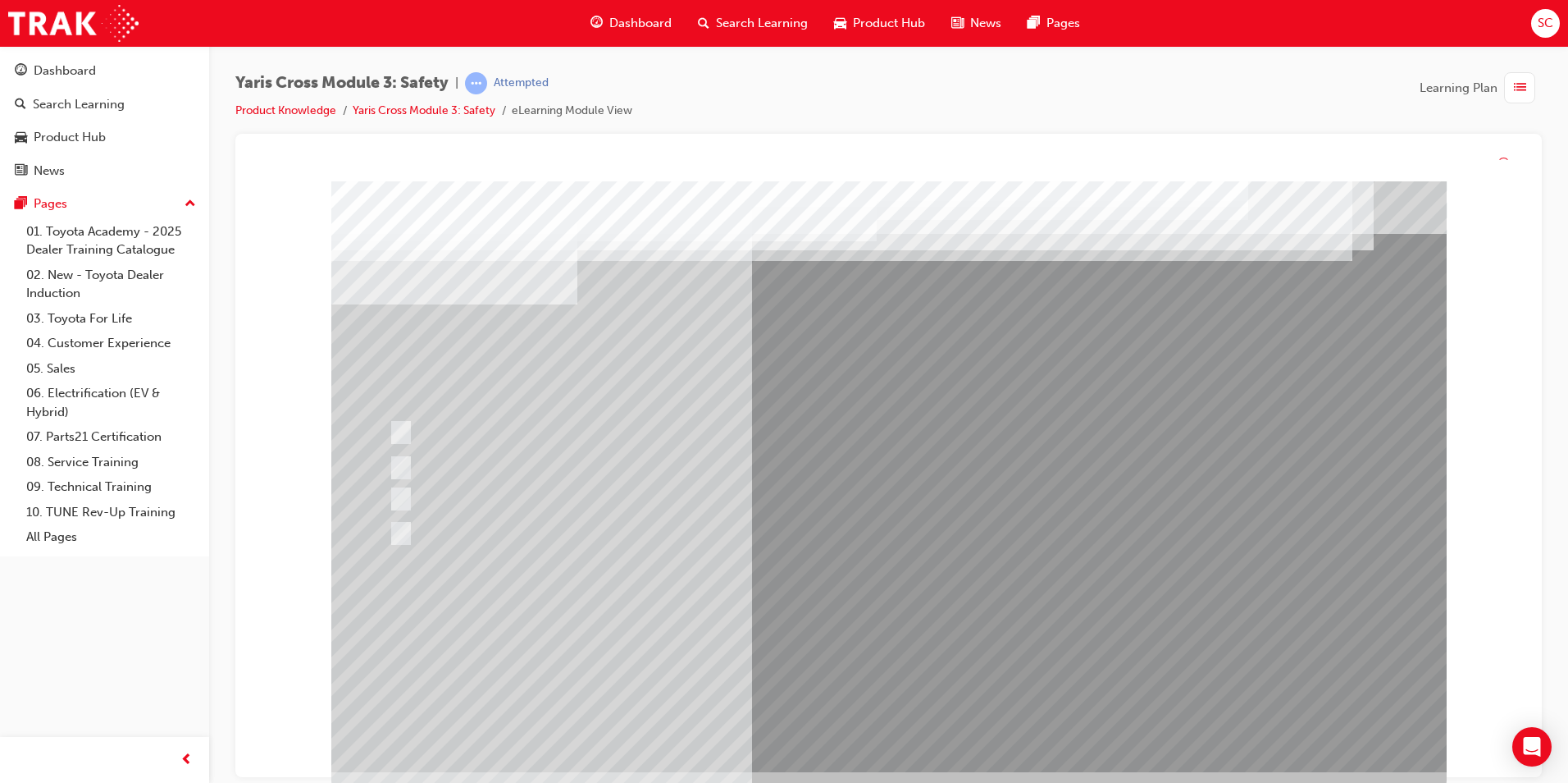
click at [810, 654] on div at bounding box center [889, 476] width 1115 height 591
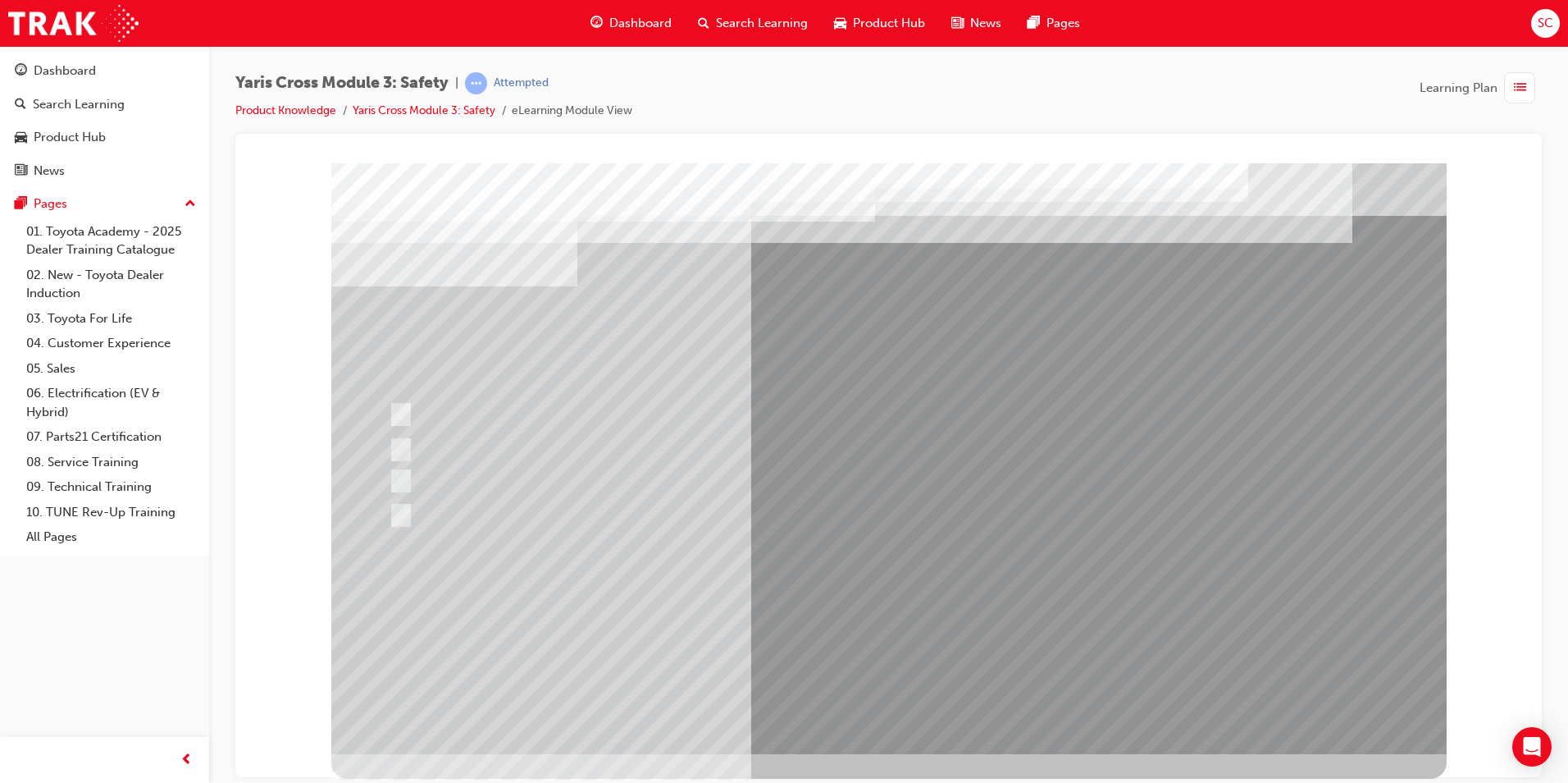
click at [580, 491] on div at bounding box center [863, 480] width 958 height 24
radio input "true"
drag, startPoint x: 704, startPoint y: 607, endPoint x: 687, endPoint y: 626, distance: 25.5
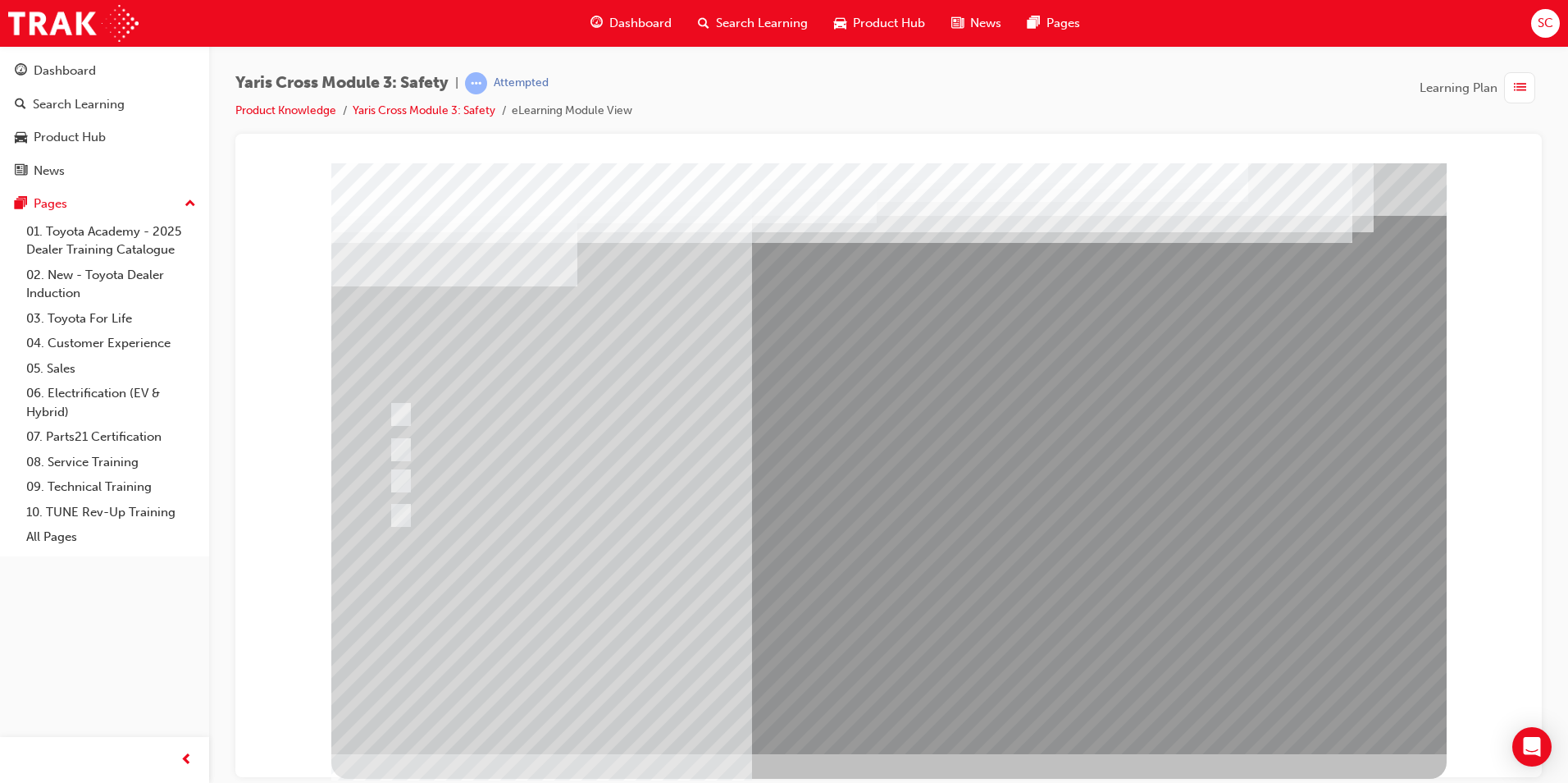
click at [687, 626] on div at bounding box center [889, 458] width 1115 height 591
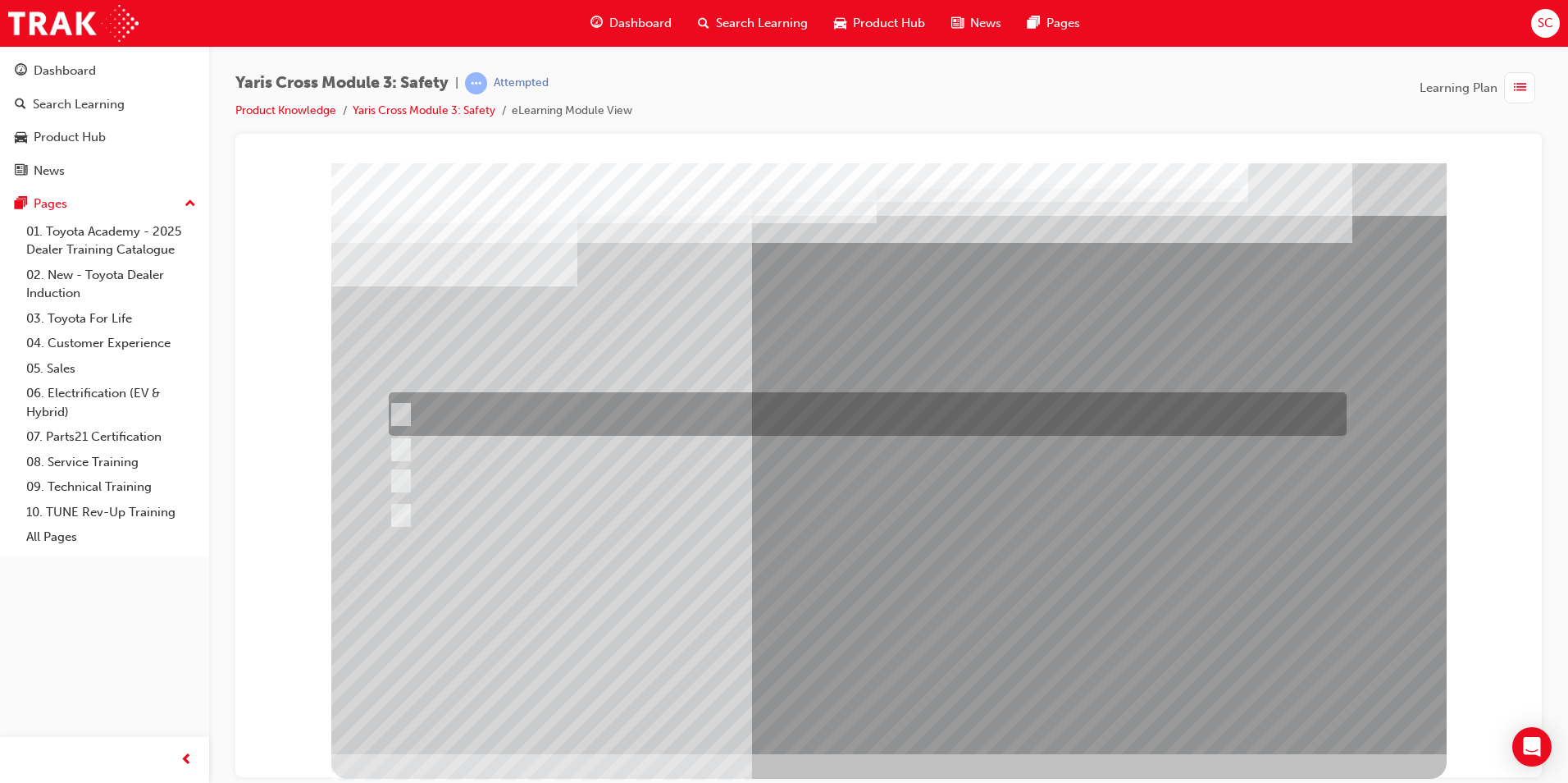
click at [736, 423] on div at bounding box center [863, 414] width 958 height 44
radio input "true"
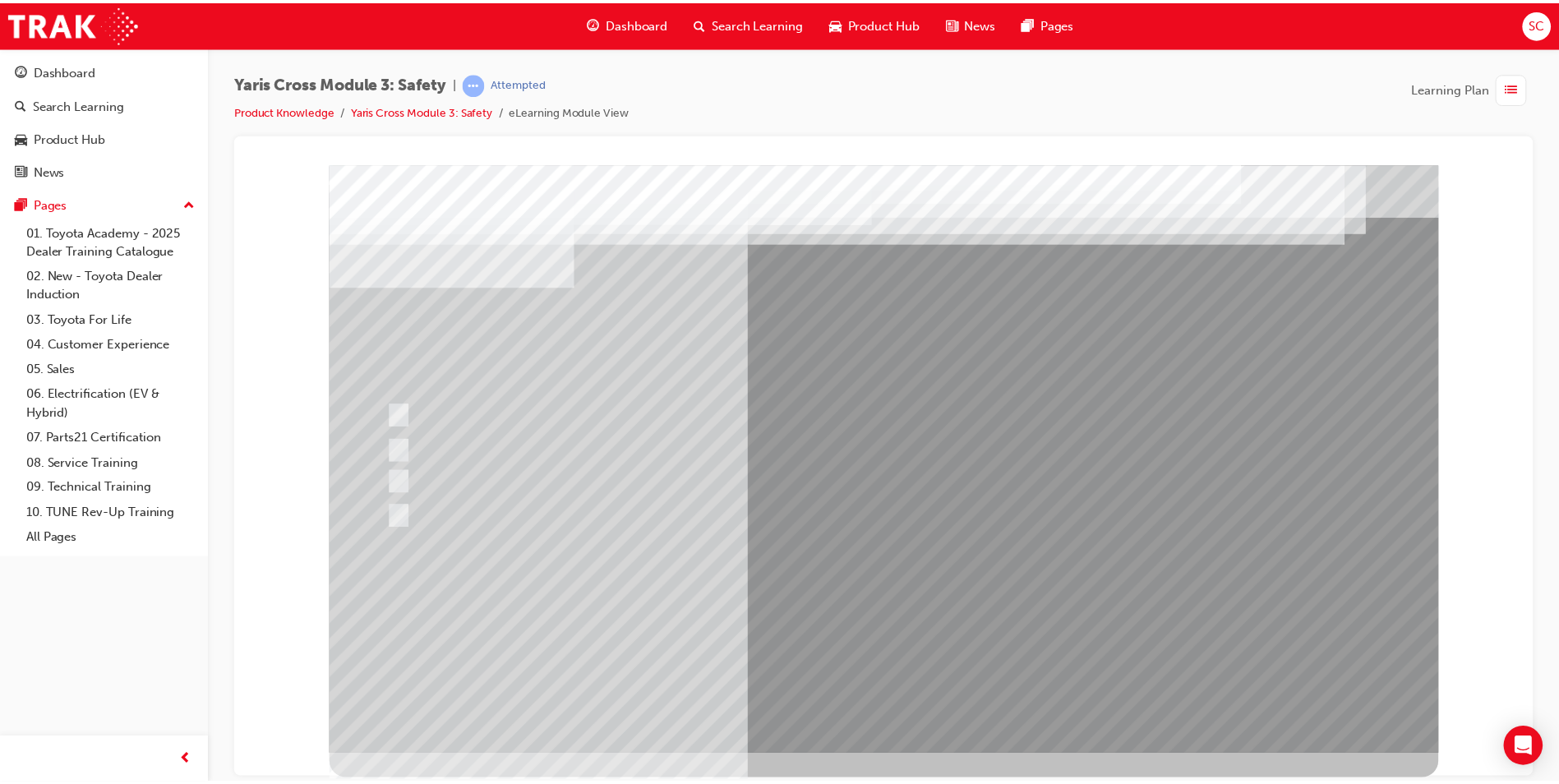
click at [857, 625] on div at bounding box center [888, 460] width 1117 height 591
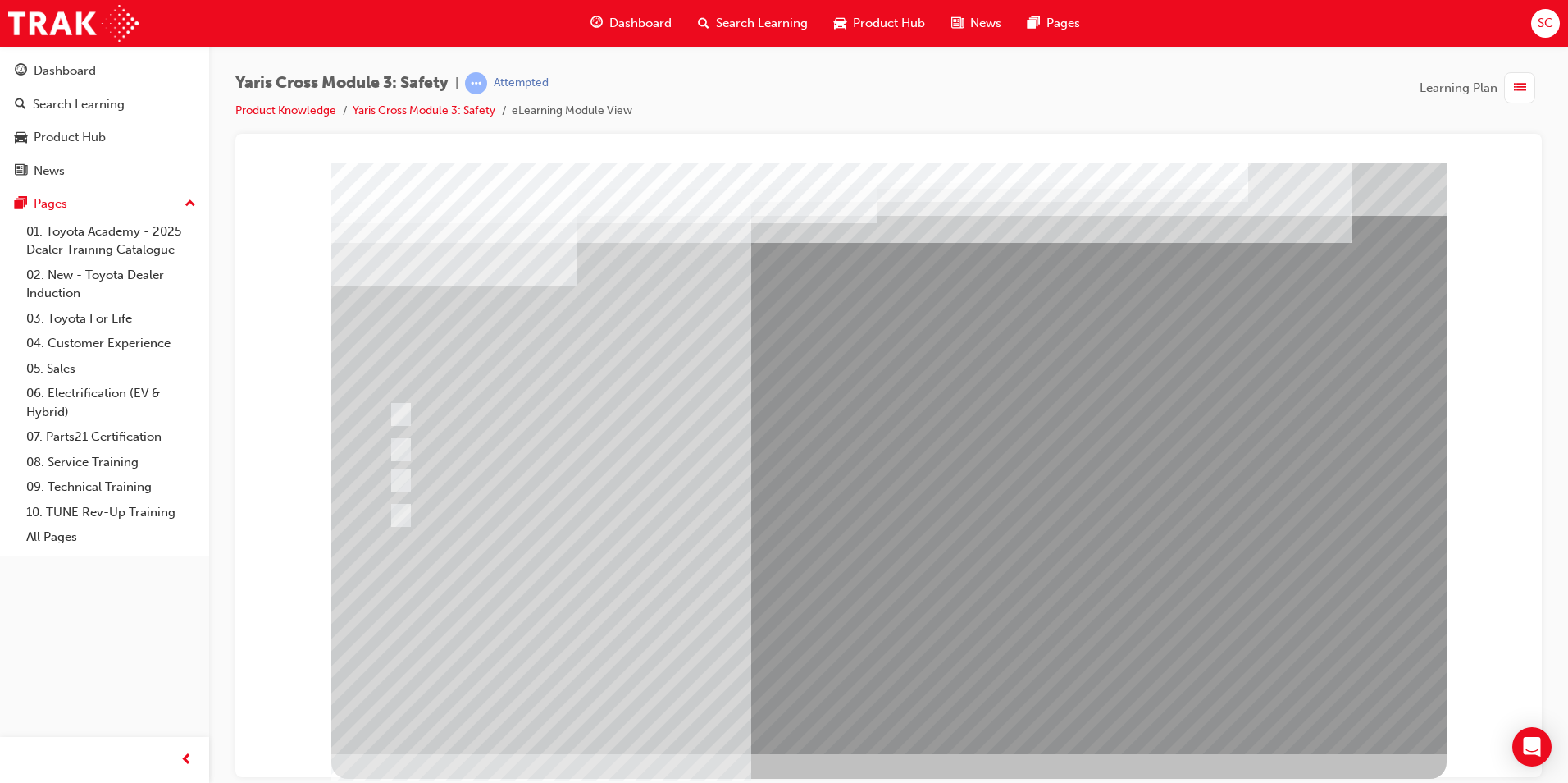
drag, startPoint x: 532, startPoint y: 471, endPoint x: 512, endPoint y: 474, distance: 20.2
click at [514, 473] on div at bounding box center [863, 480] width 958 height 24
radio input "true"
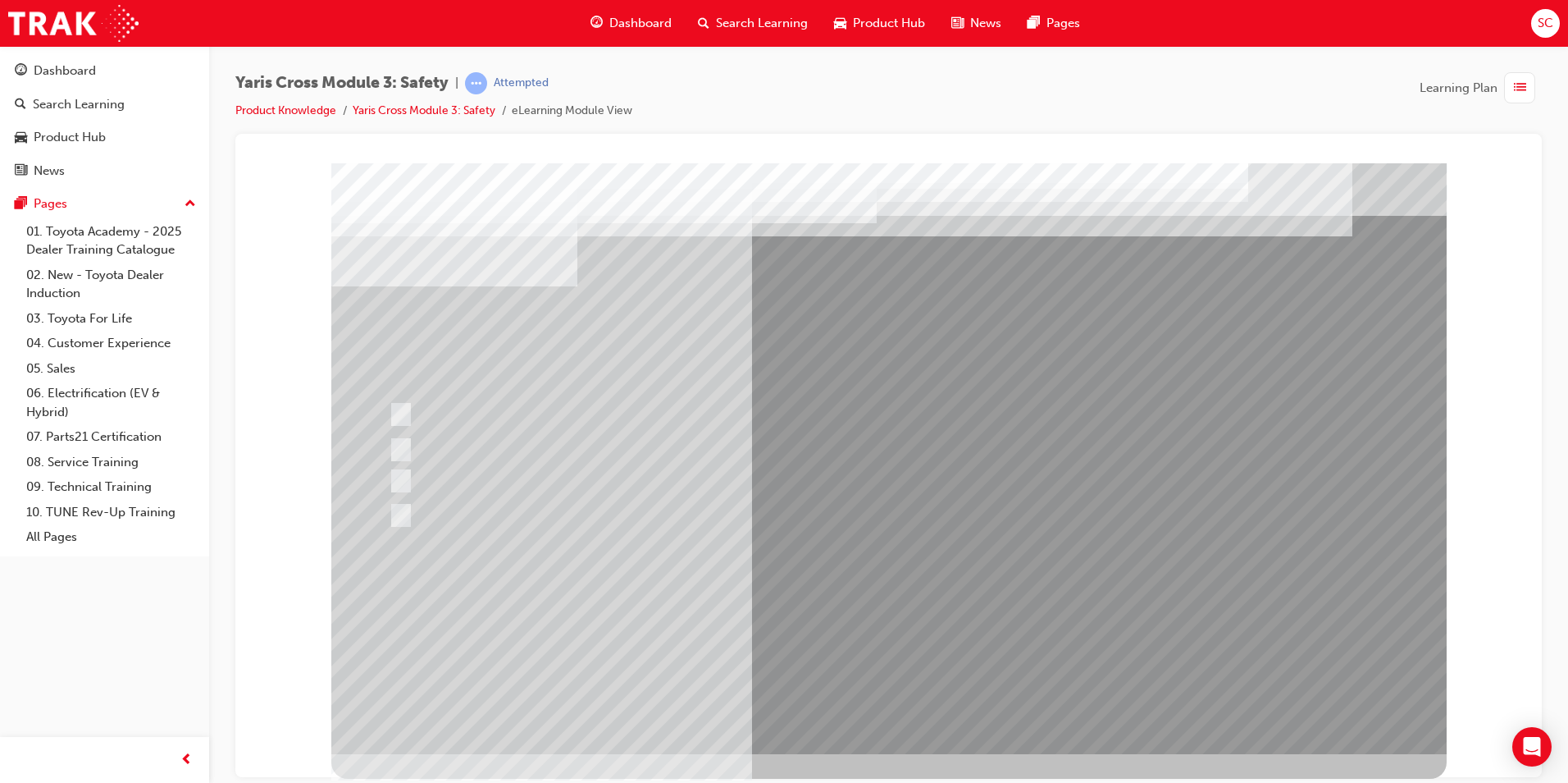
click at [842, 658] on div at bounding box center [889, 458] width 1115 height 591
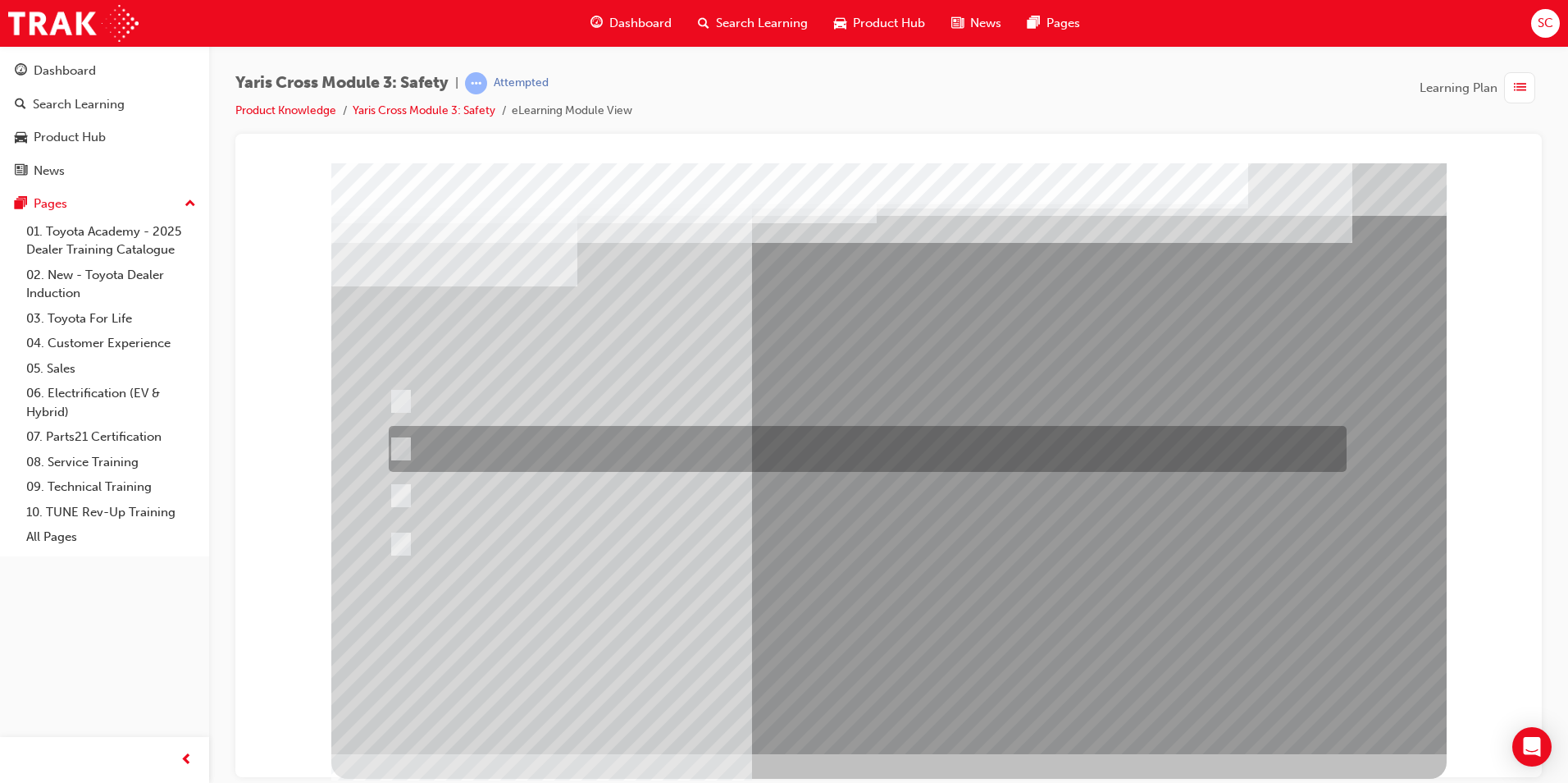
drag, startPoint x: 532, startPoint y: 450, endPoint x: 621, endPoint y: 486, distance: 96.0
click at [531, 450] on div at bounding box center [863, 449] width 958 height 46
radio input "true"
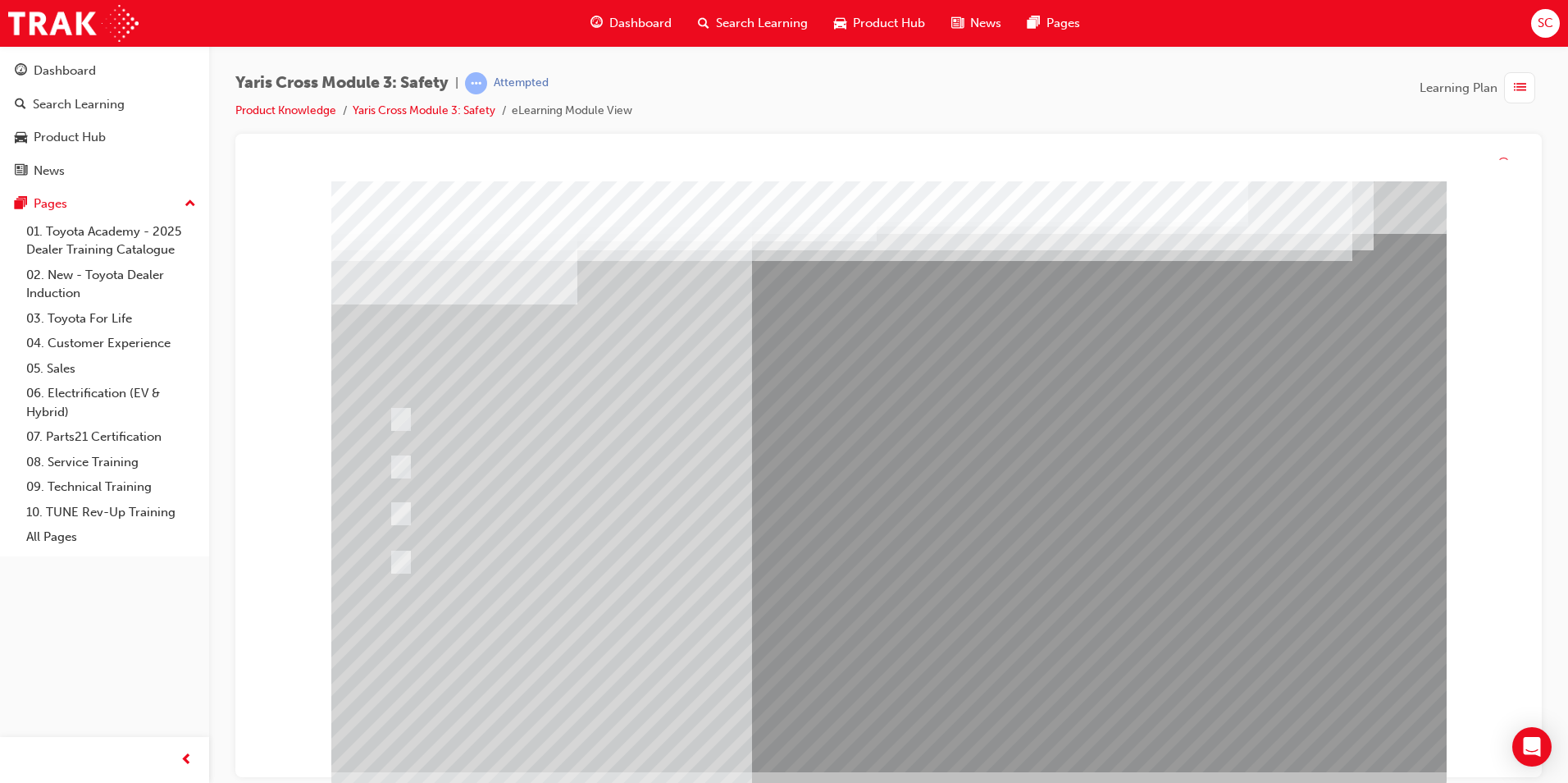
click at [854, 641] on div at bounding box center [889, 476] width 1115 height 591
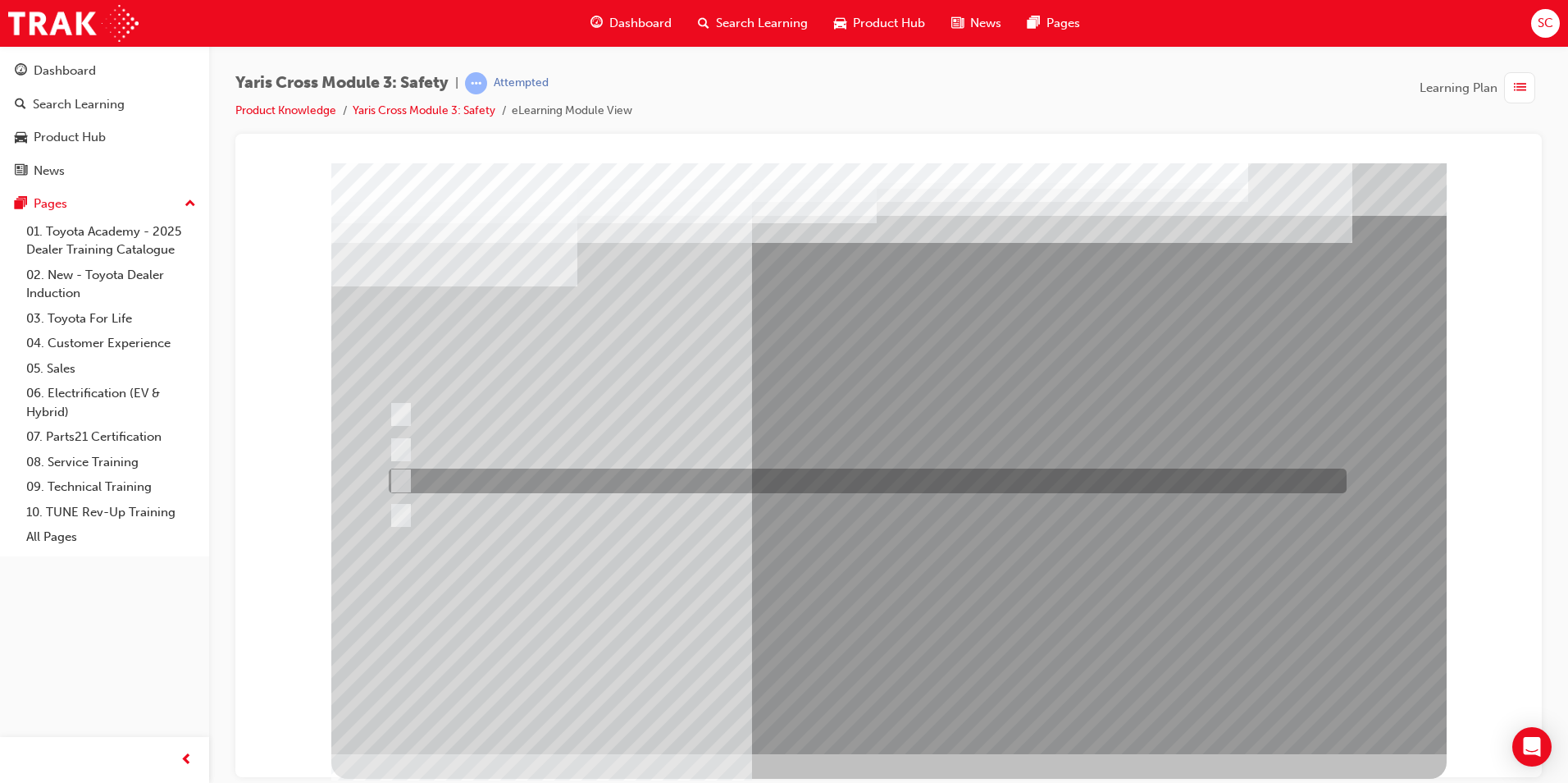
click at [814, 463] on div at bounding box center [863, 449] width 958 height 31
click at [820, 474] on div at bounding box center [863, 480] width 958 height 24
radio input "false"
radio input "true"
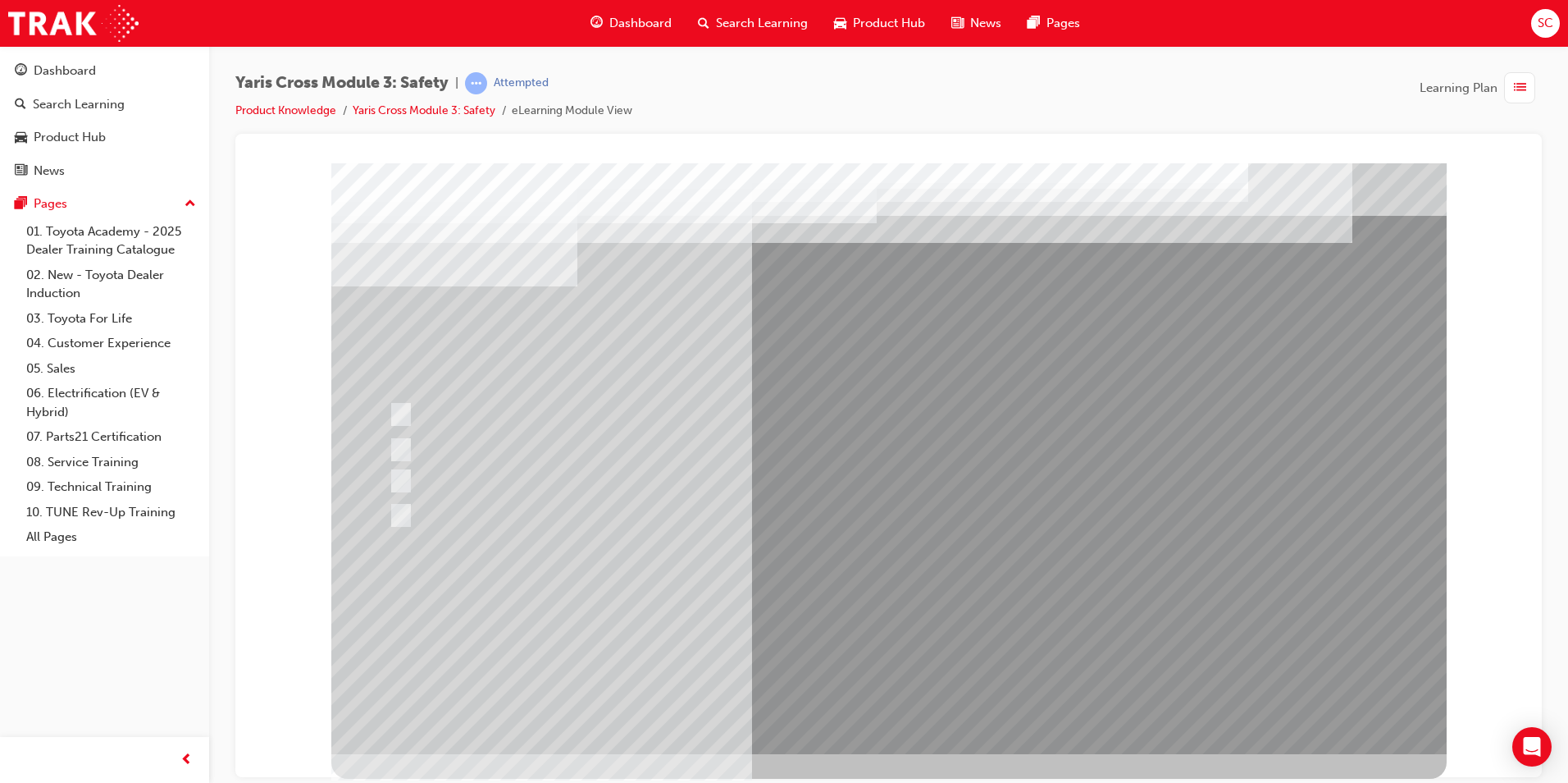
click at [893, 635] on div at bounding box center [889, 458] width 1115 height 591
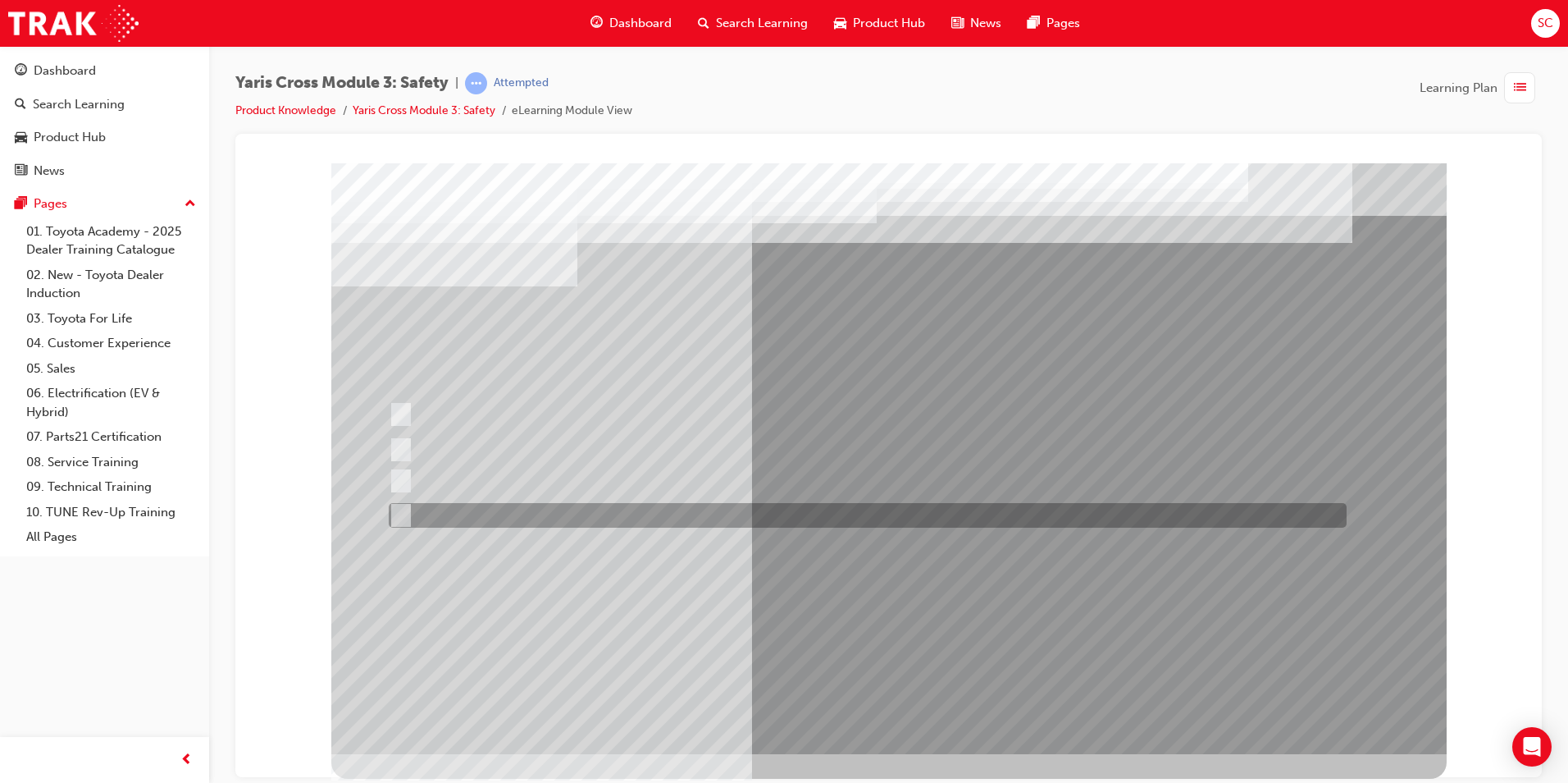
click at [512, 517] on div at bounding box center [863, 515] width 958 height 24
checkbox input "true"
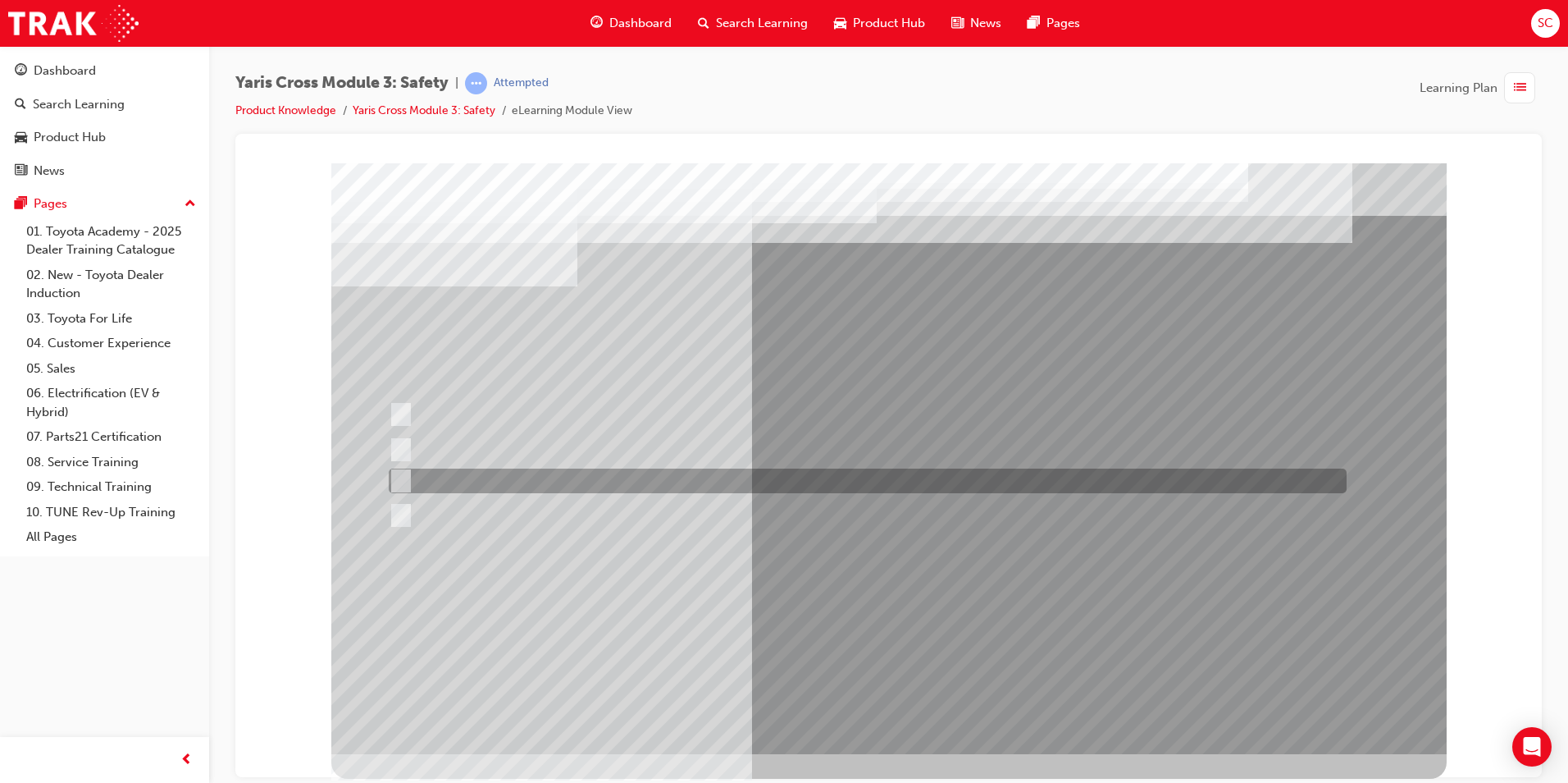
click at [514, 482] on div at bounding box center [863, 480] width 958 height 24
checkbox input "true"
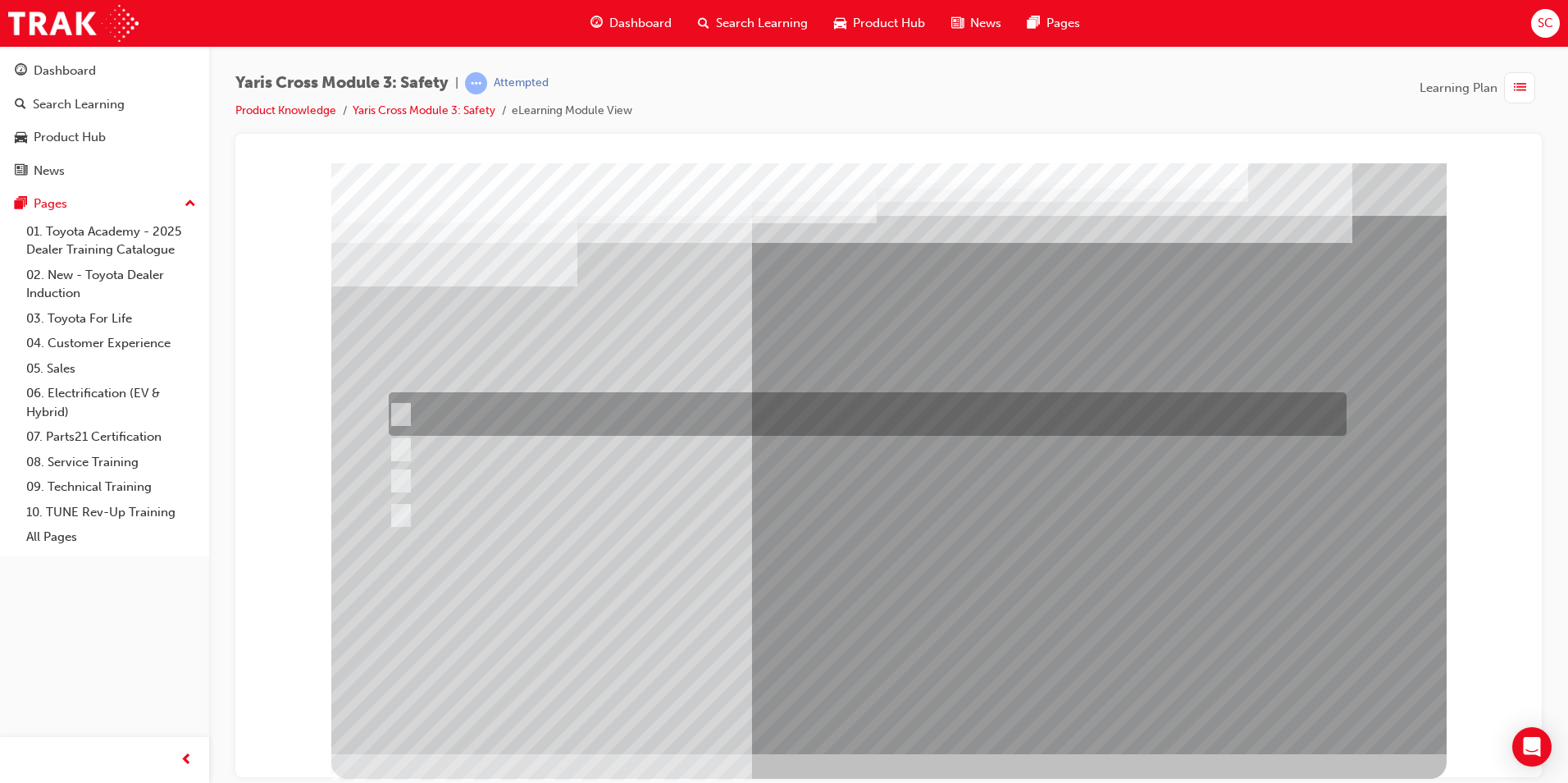
click at [498, 402] on div at bounding box center [863, 414] width 958 height 44
checkbox input "true"
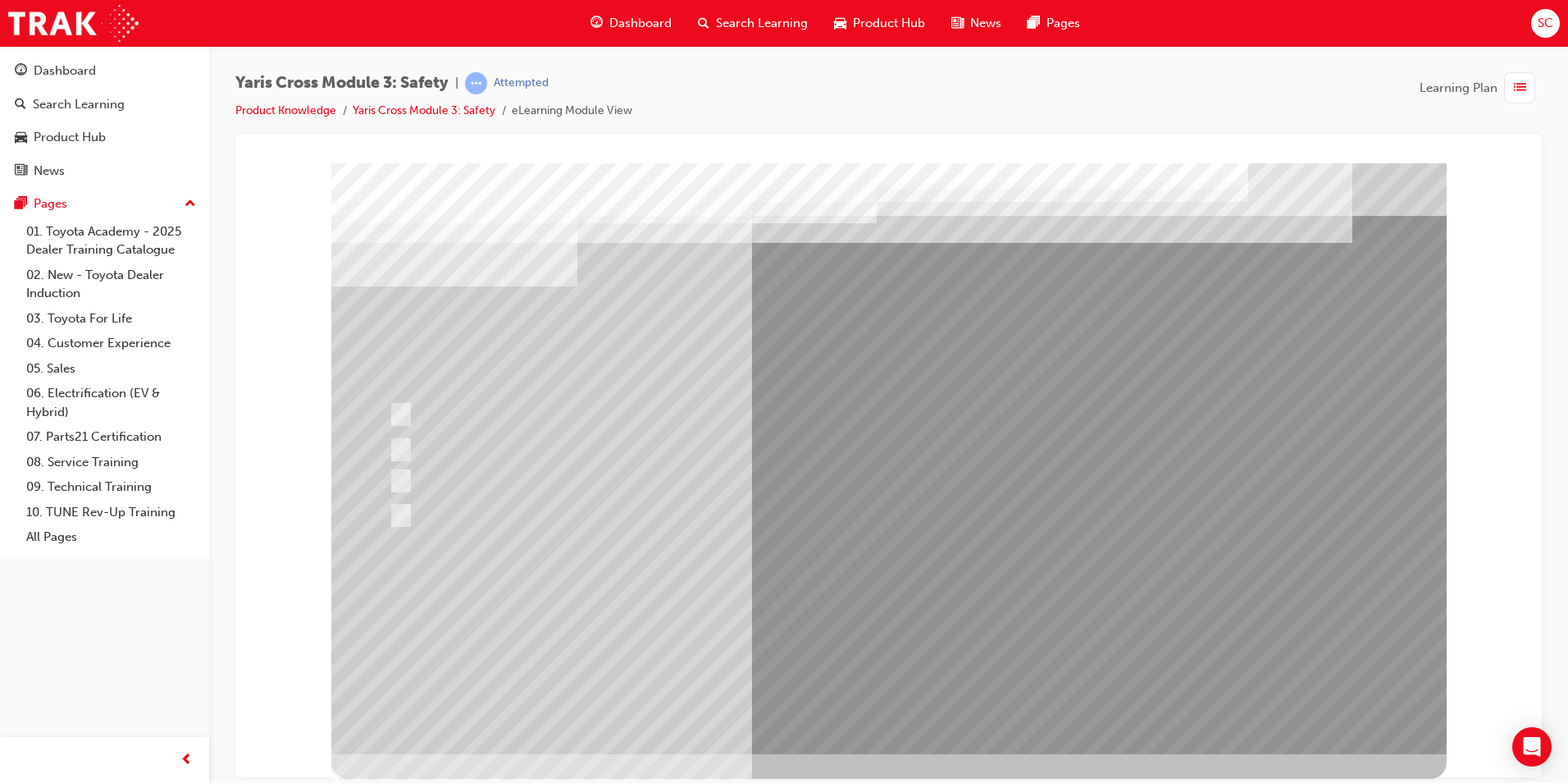
click at [775, 615] on div at bounding box center [889, 458] width 1115 height 591
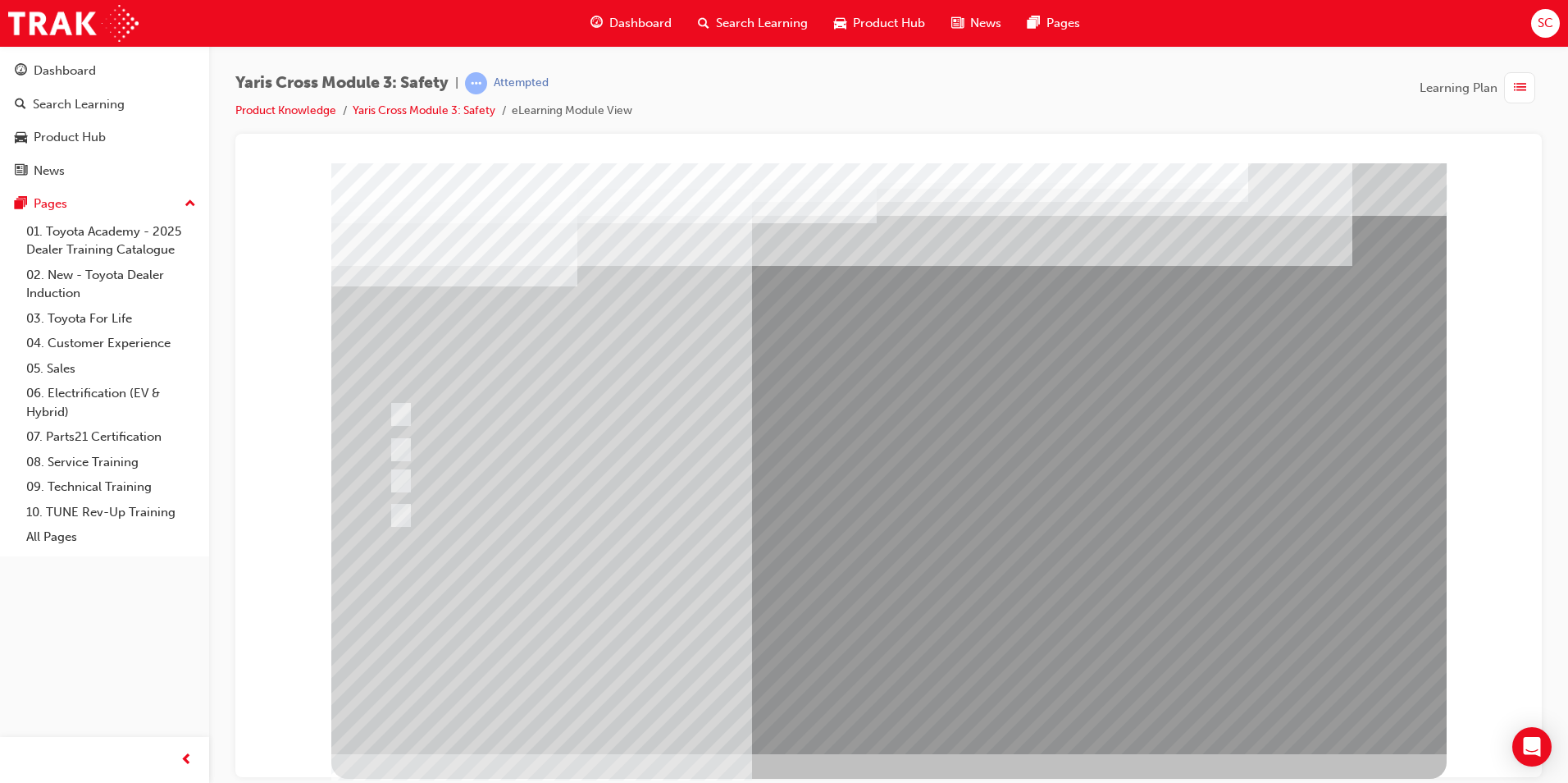
drag, startPoint x: 599, startPoint y: 559, endPoint x: 535, endPoint y: 533, distance: 69.1
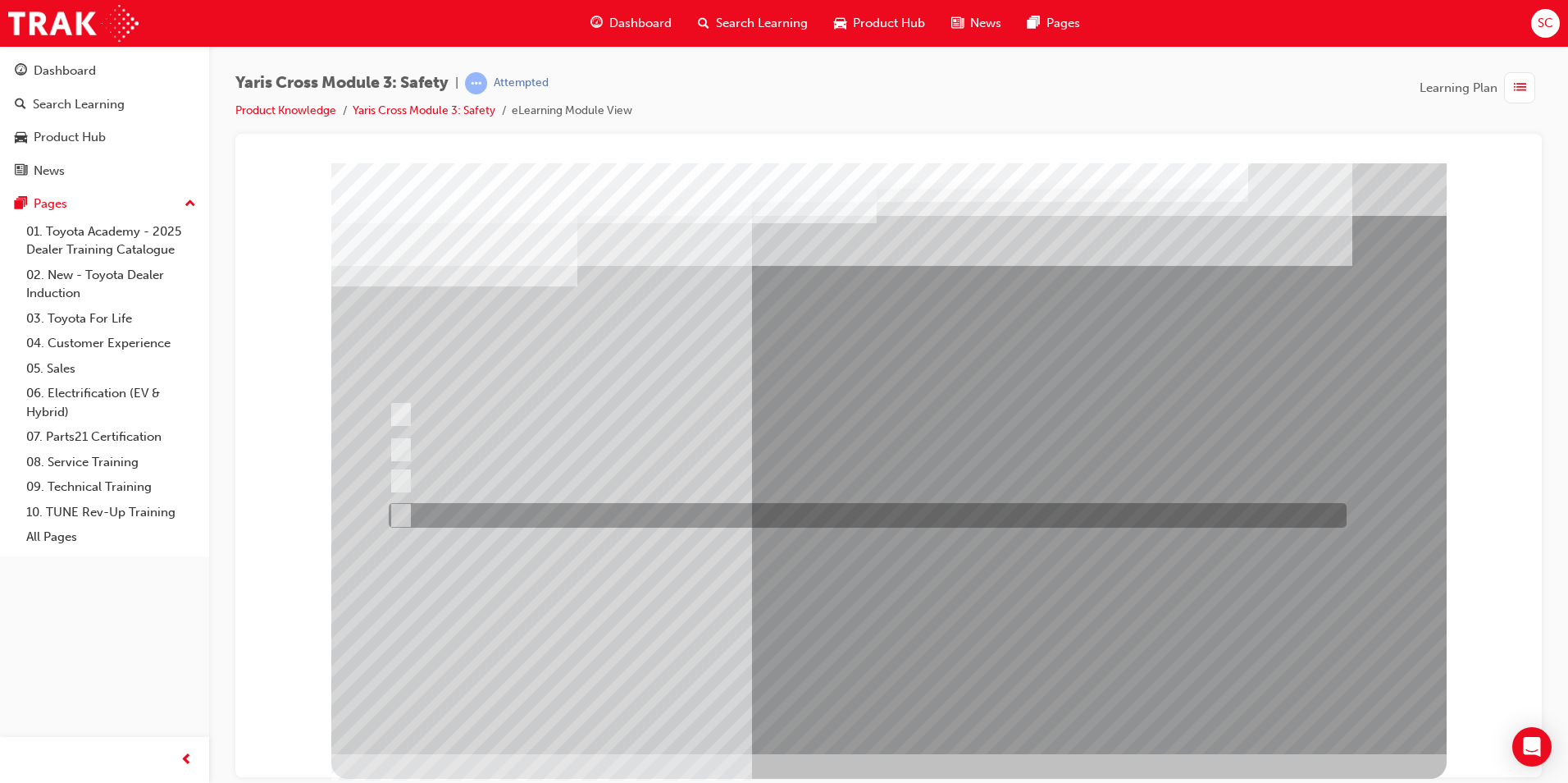
click at [526, 522] on div at bounding box center [863, 515] width 958 height 24
radio input "true"
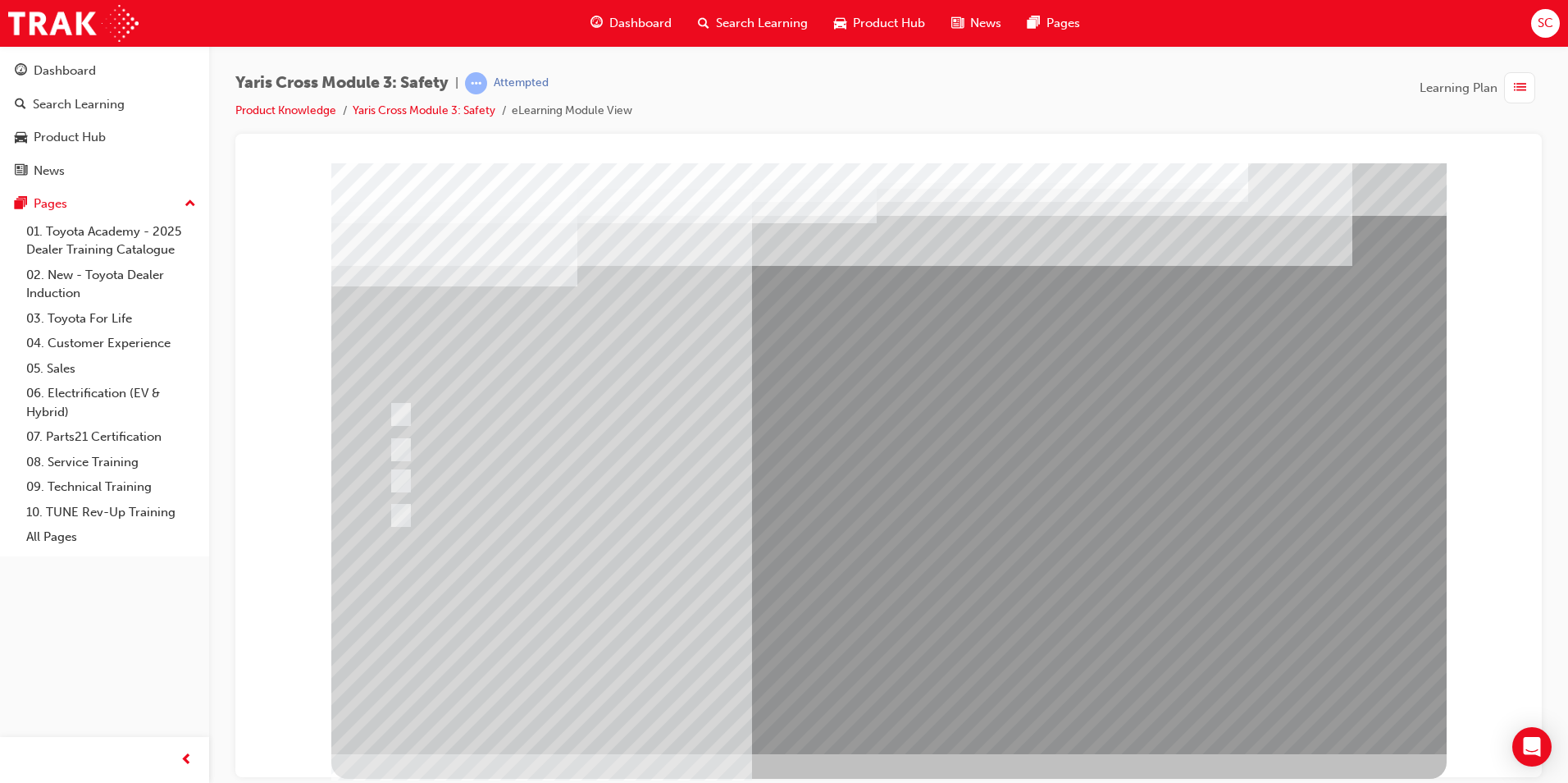
click at [779, 614] on div at bounding box center [889, 458] width 1115 height 591
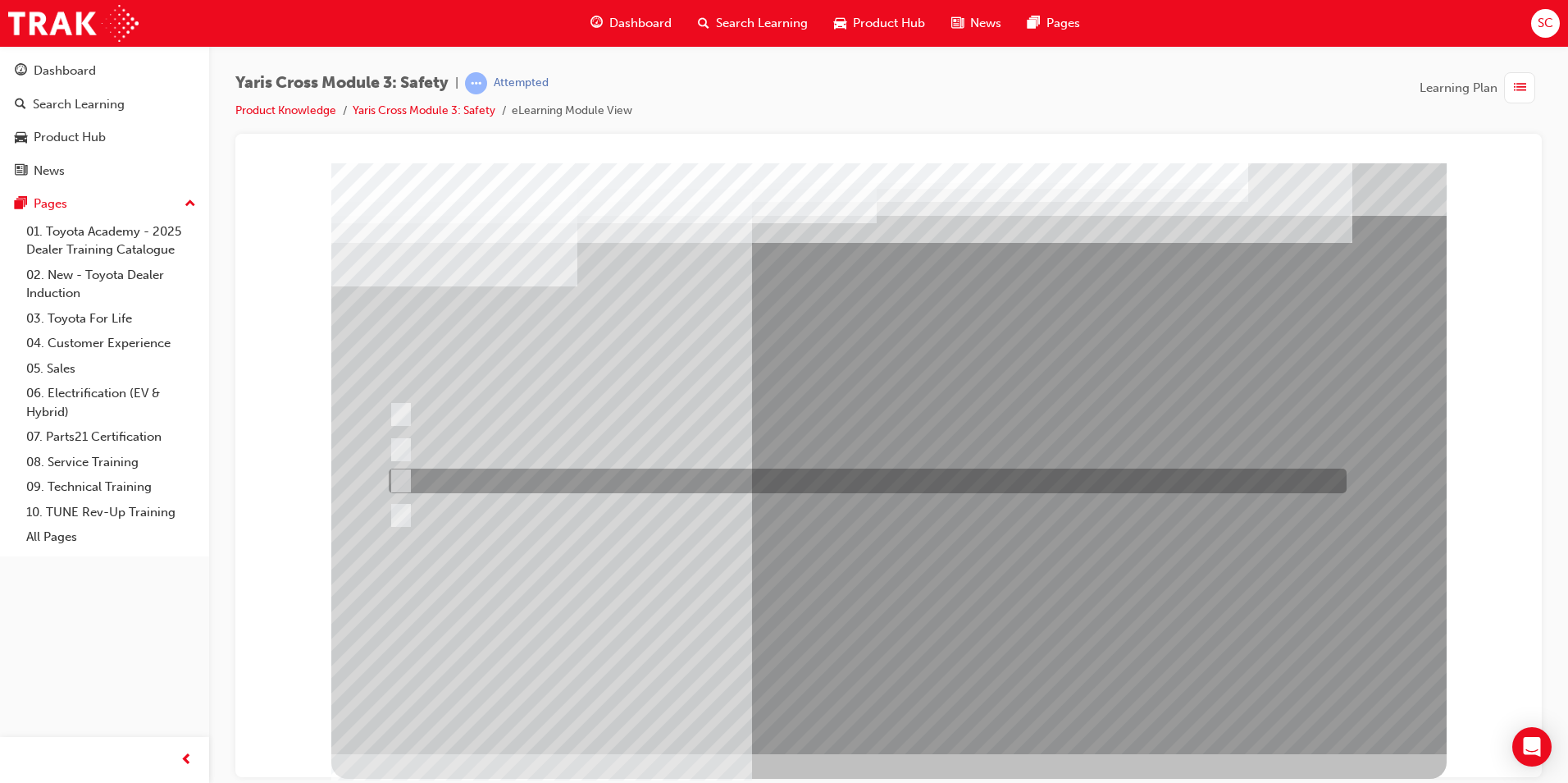
click at [523, 473] on div at bounding box center [863, 480] width 958 height 24
radio input "true"
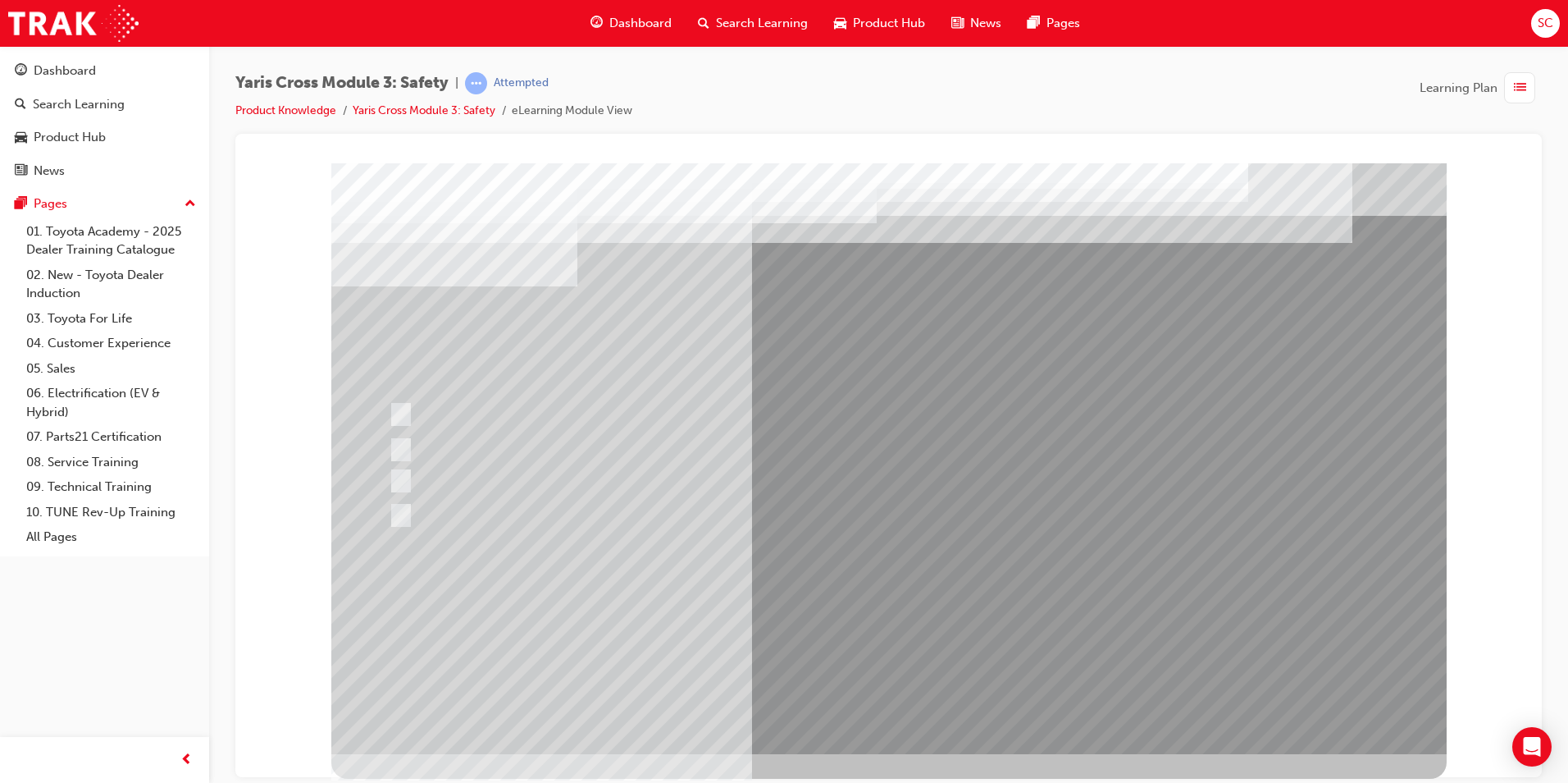
click at [889, 630] on div at bounding box center [889, 458] width 1115 height 591
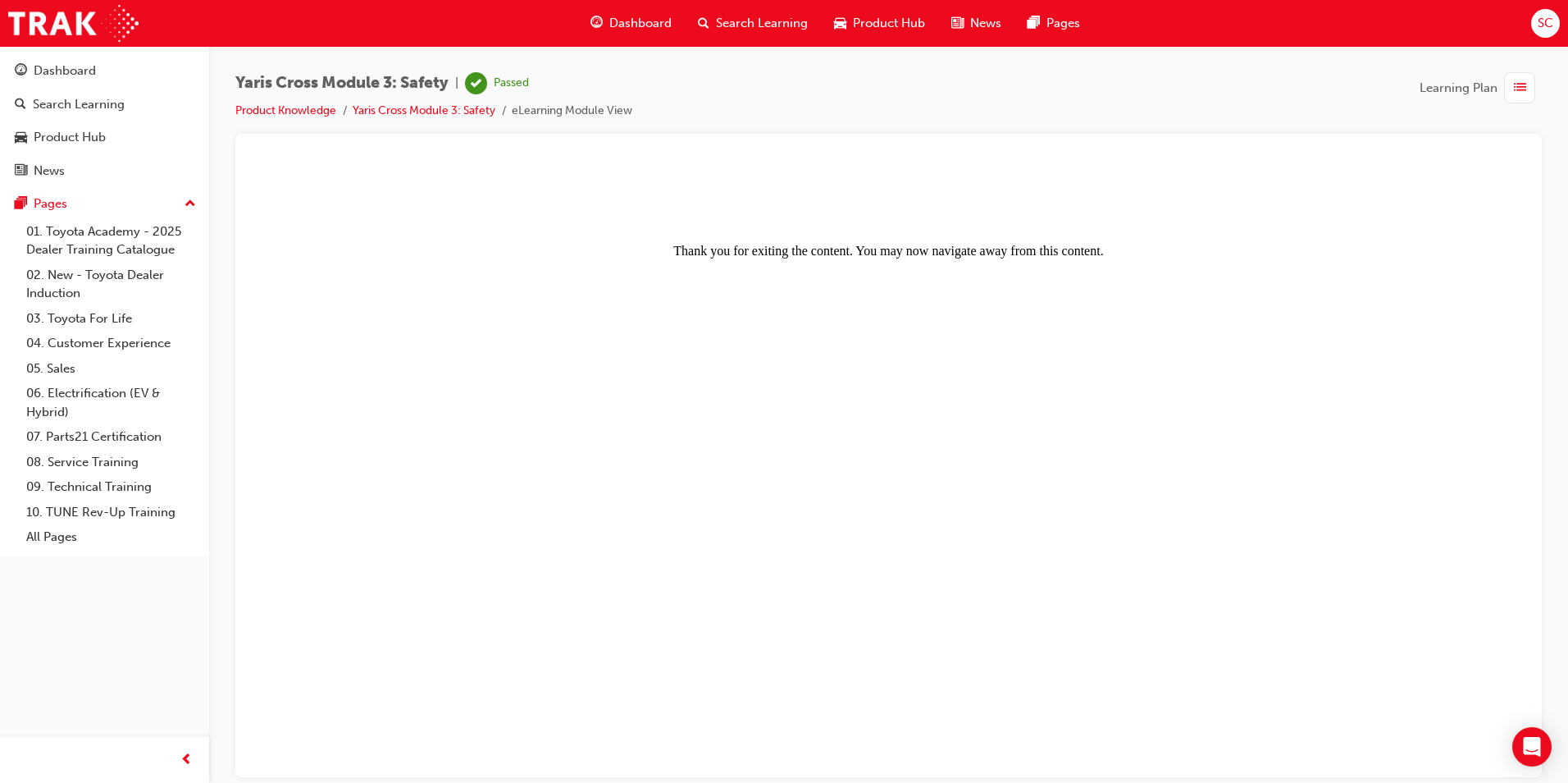
click at [833, 25] on div "Product Hub" at bounding box center [880, 24] width 117 height 33
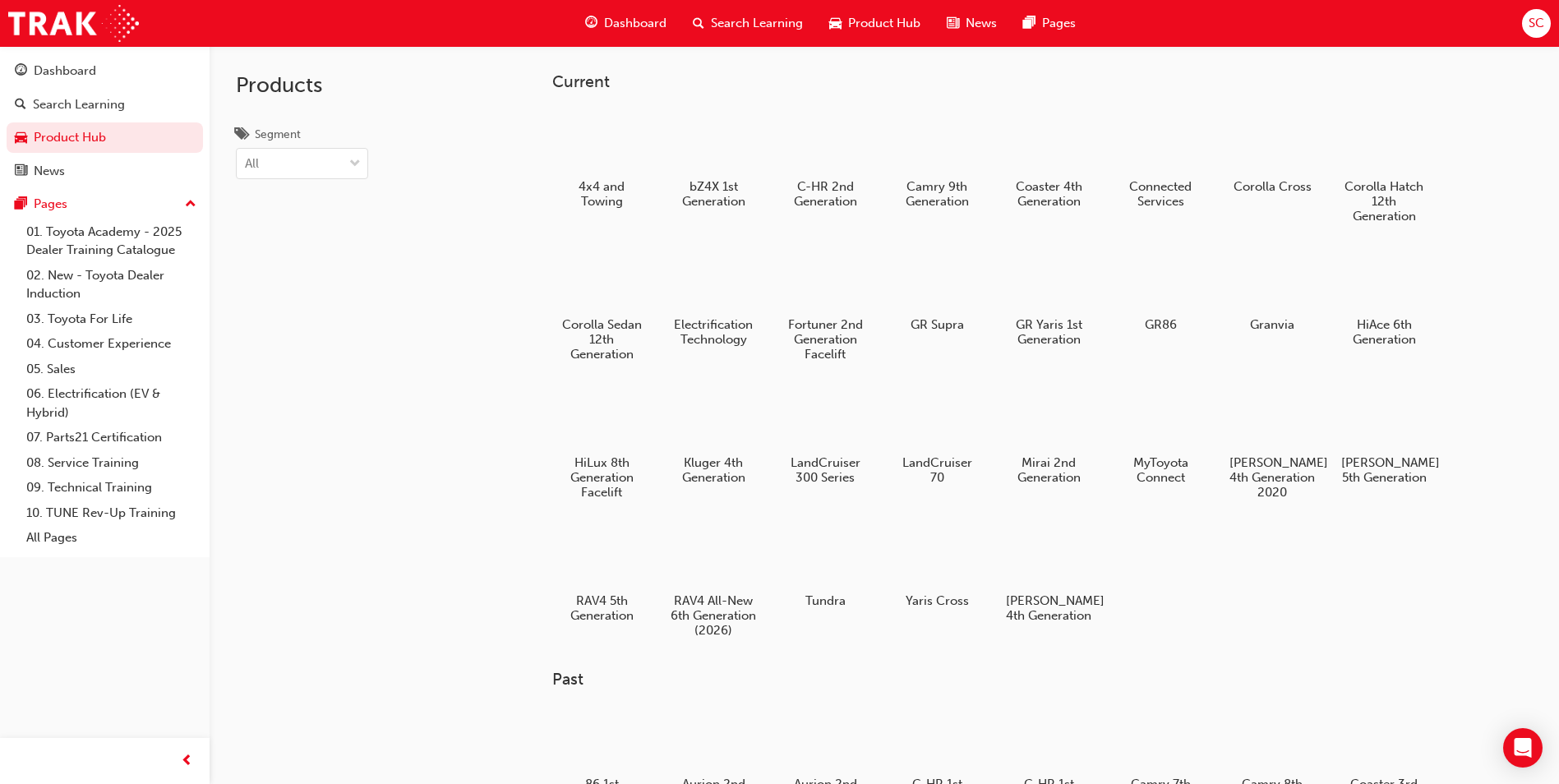
click at [677, 20] on div "Dashboard" at bounding box center [626, 24] width 108 height 33
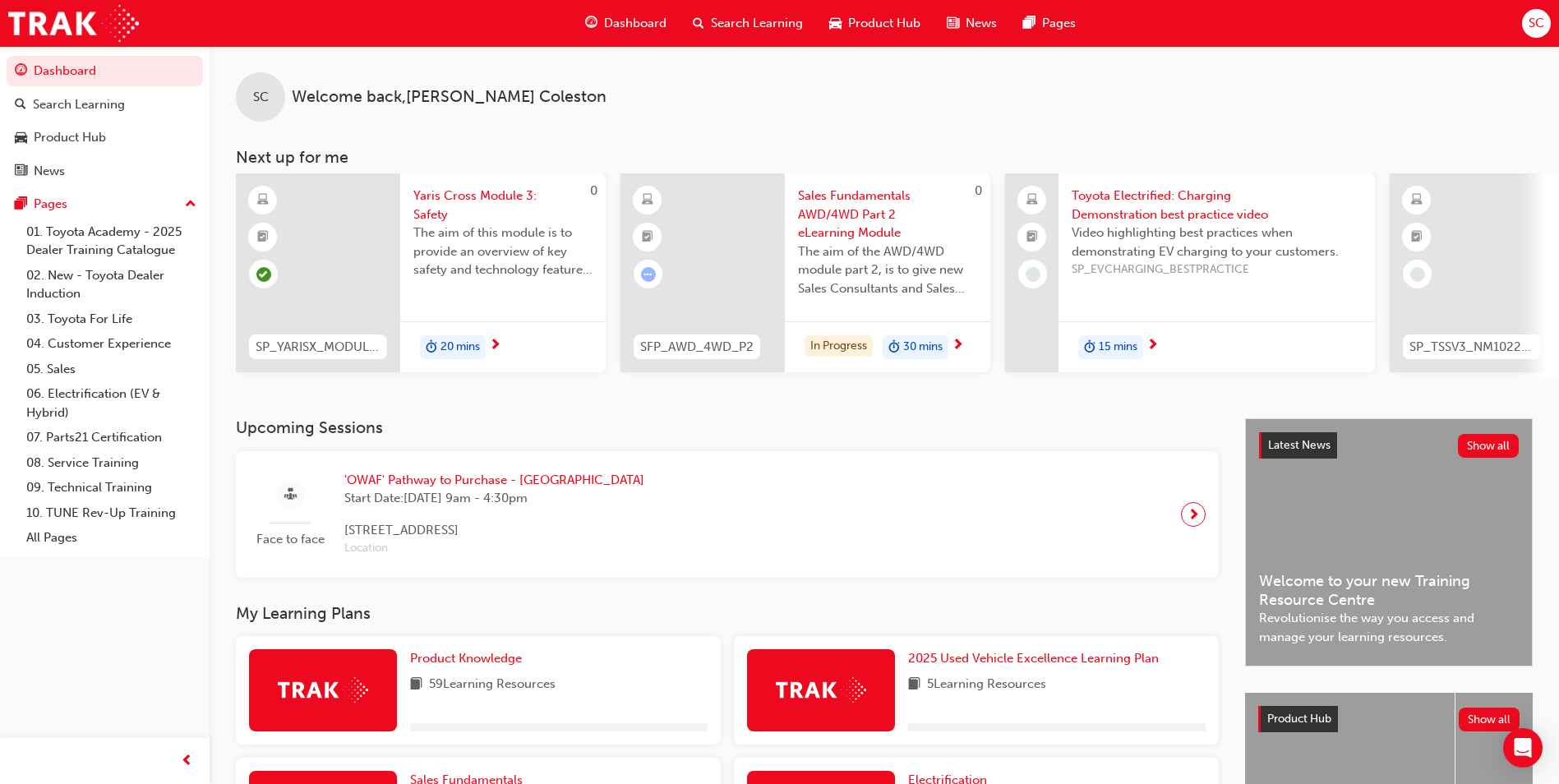
click at [603, 21] on div "Dashboard" at bounding box center [626, 24] width 108 height 33
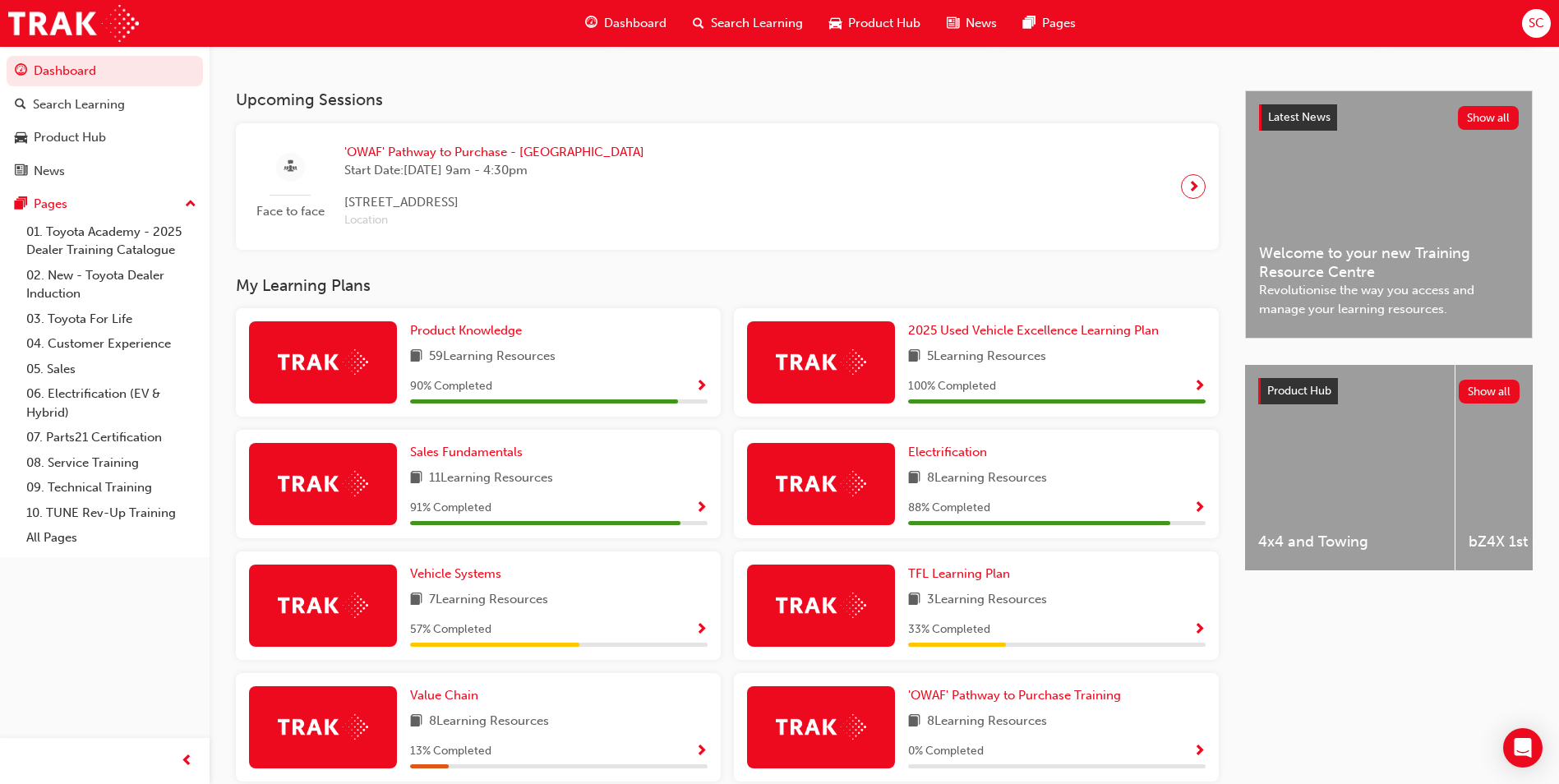
scroll to position [328, 0]
click at [705, 392] on span "Show Progress" at bounding box center [701, 385] width 12 height 15
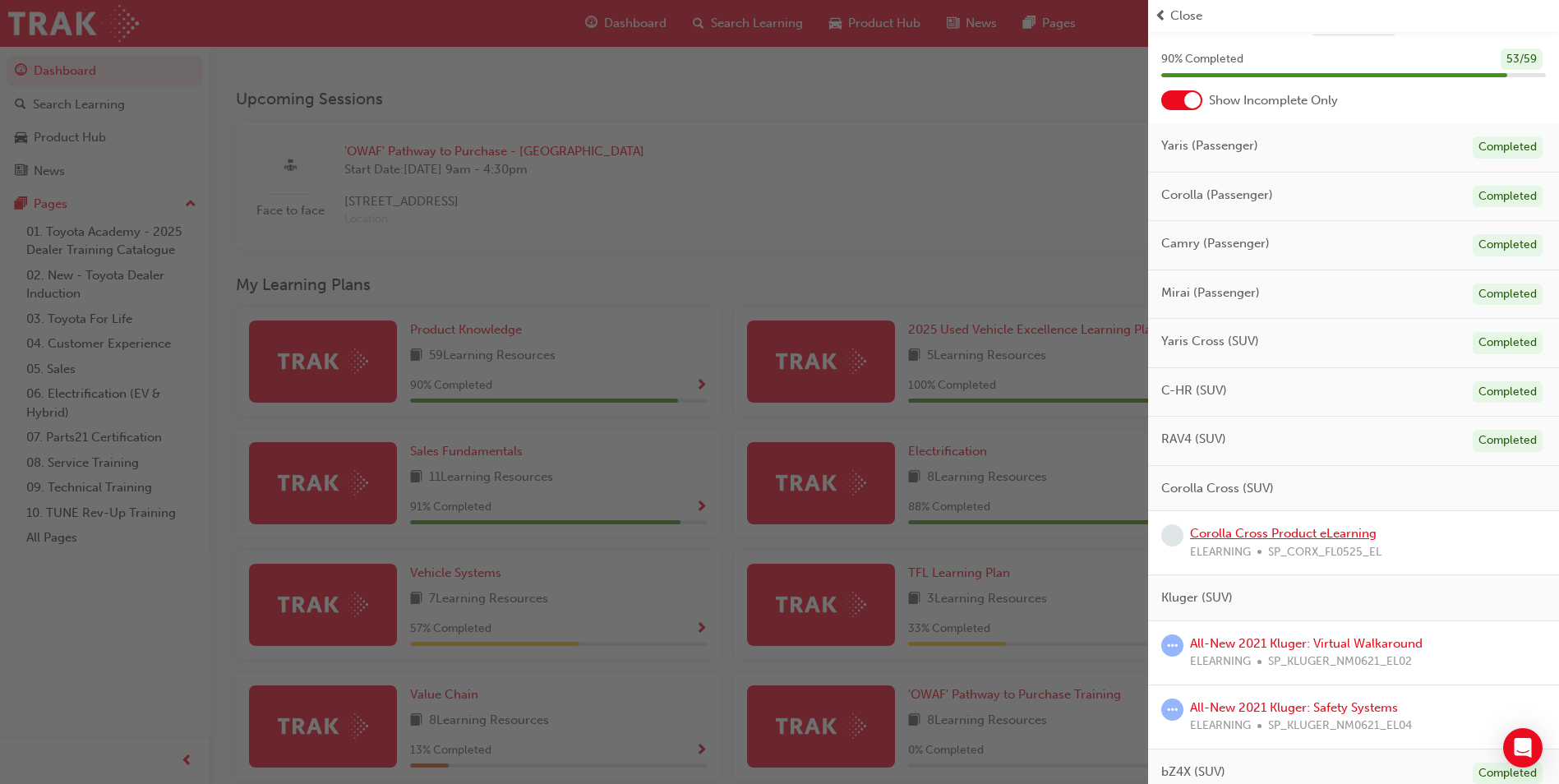
scroll to position [82, 0]
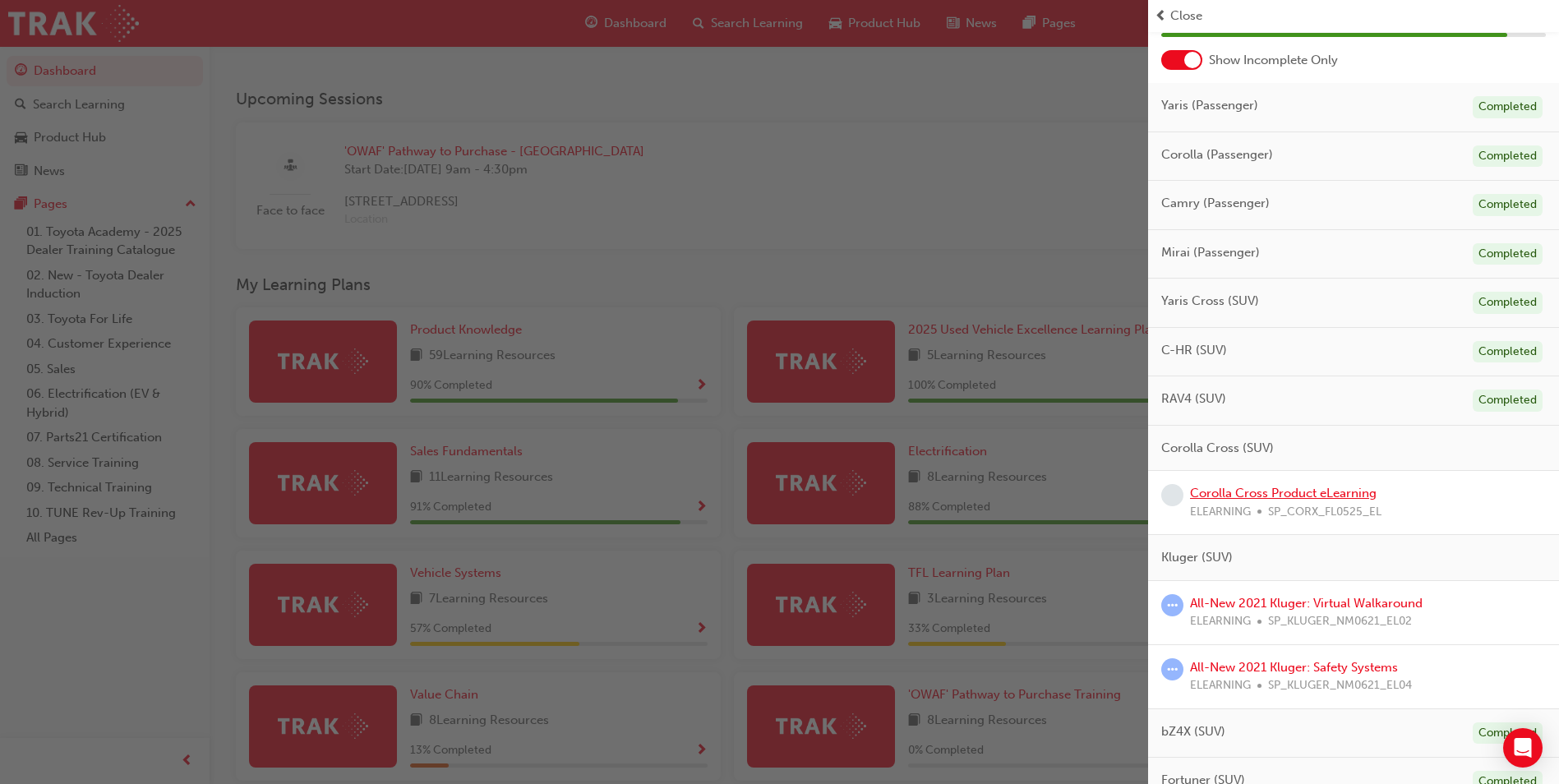
click at [1334, 494] on link "Corolla Cross Product eLearning" at bounding box center [1283, 492] width 187 height 15
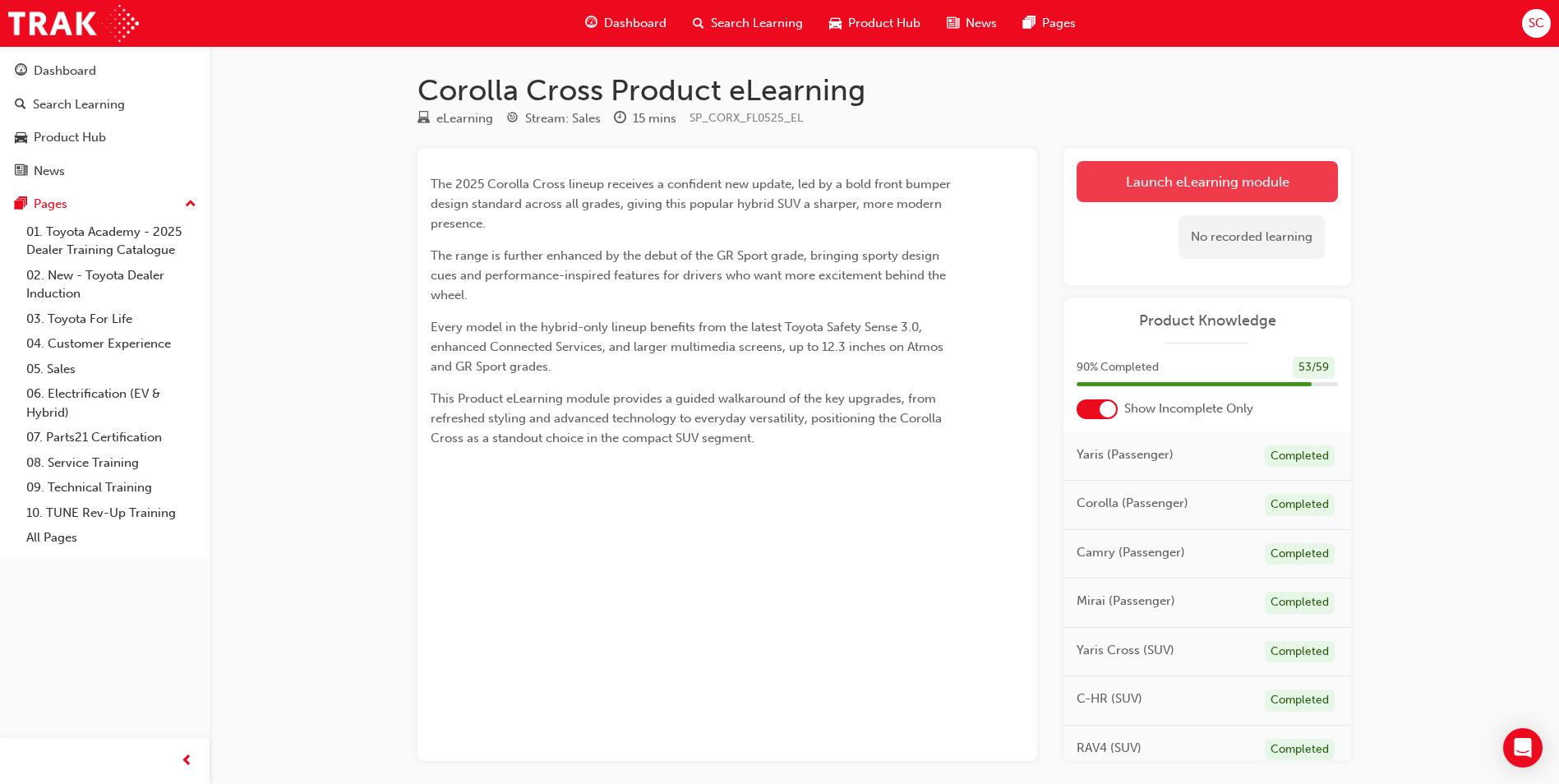
click at [1170, 191] on link "Launch eLearning module" at bounding box center [1207, 181] width 261 height 41
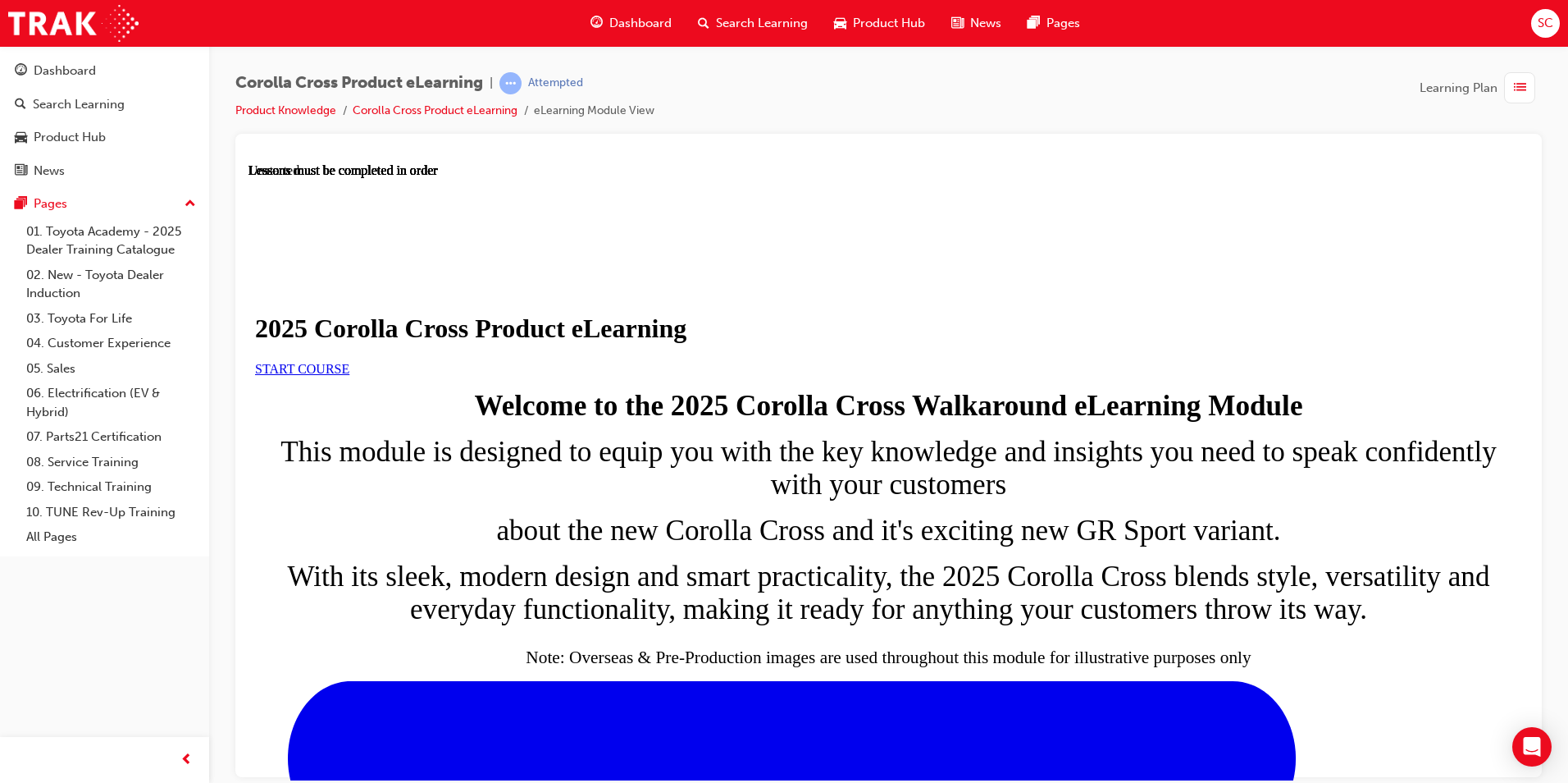
click at [349, 375] on link "START COURSE" at bounding box center [303, 368] width 94 height 14
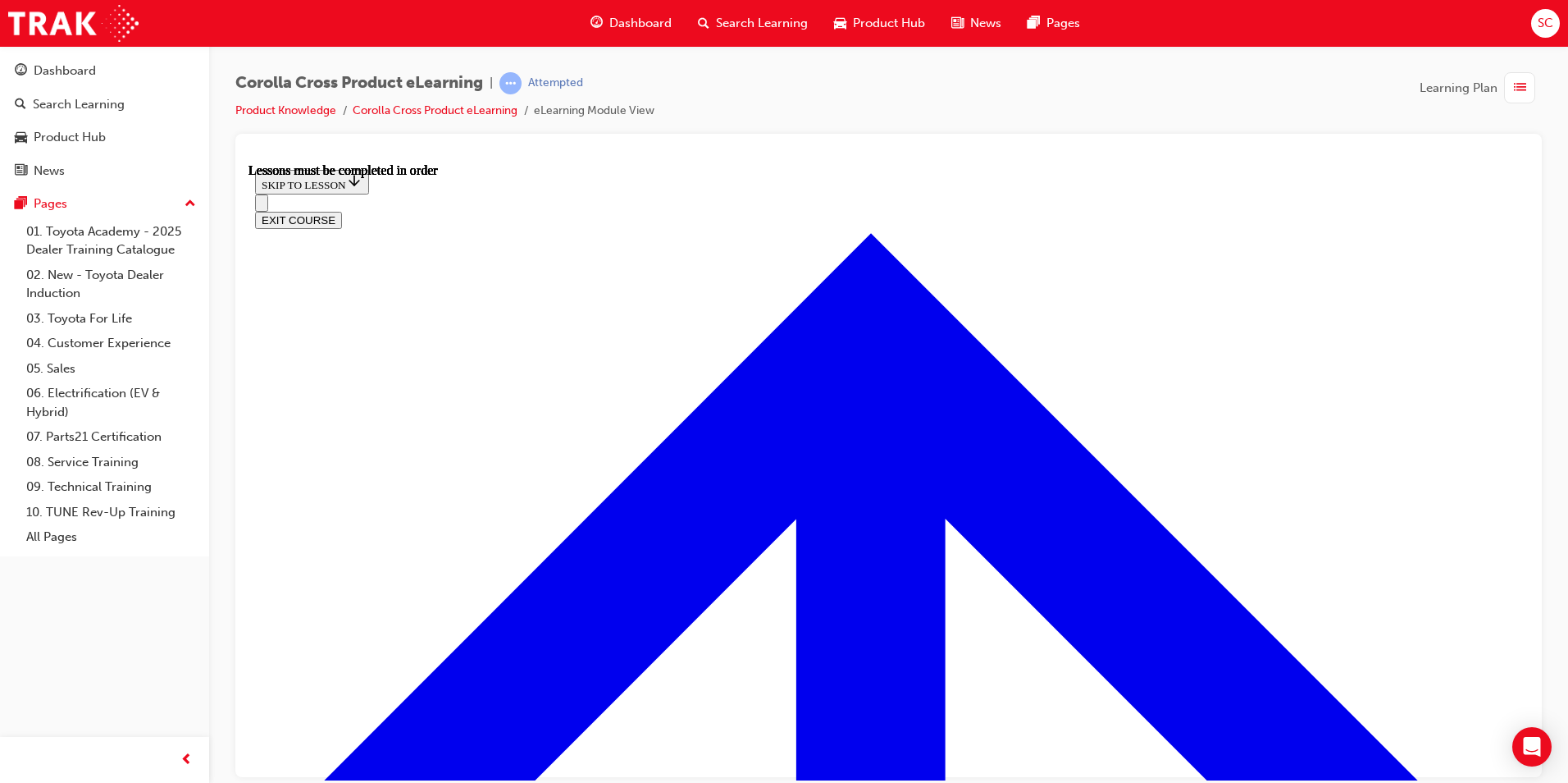
scroll to position [905, 0]
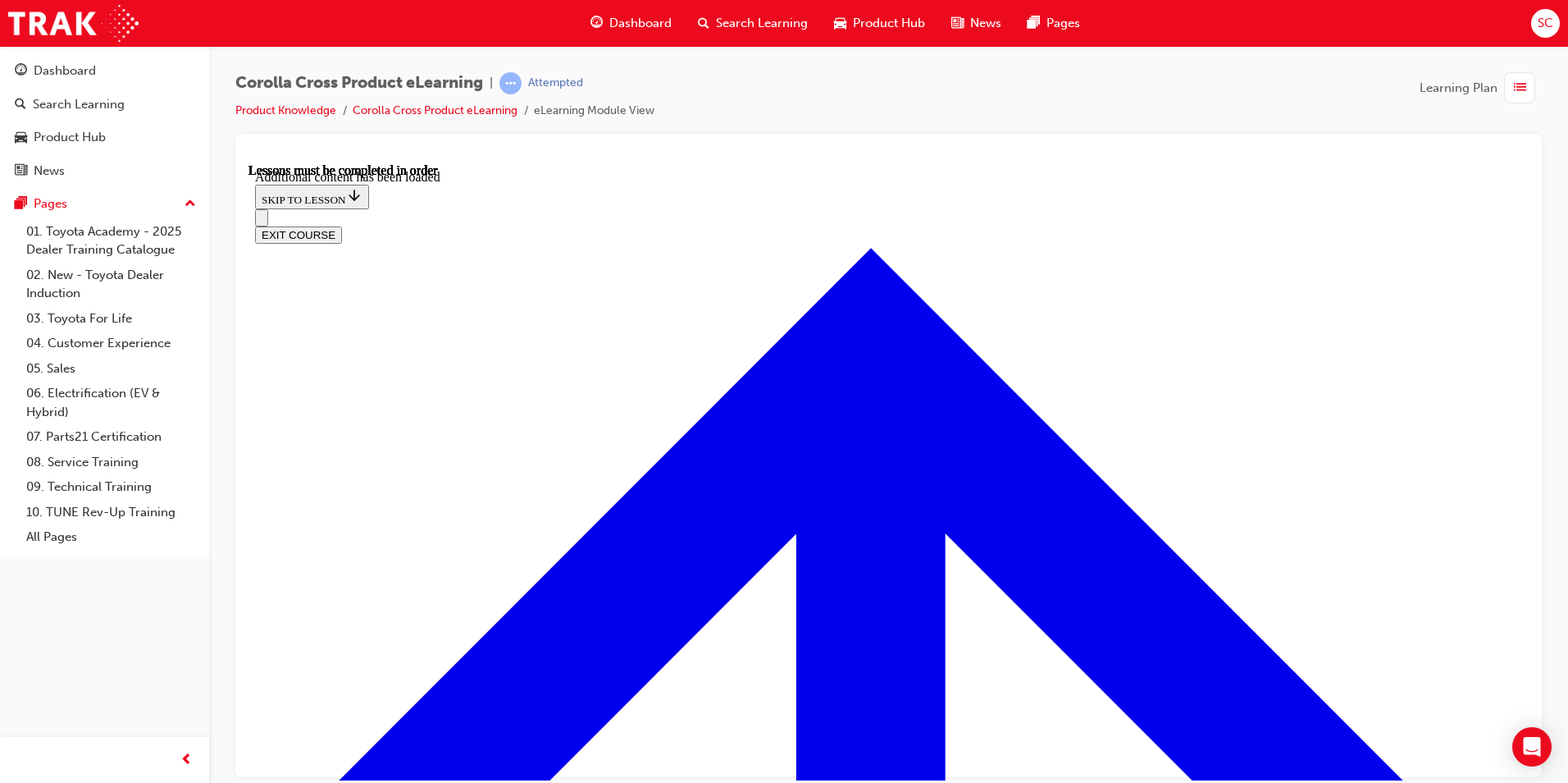
radio input "true"
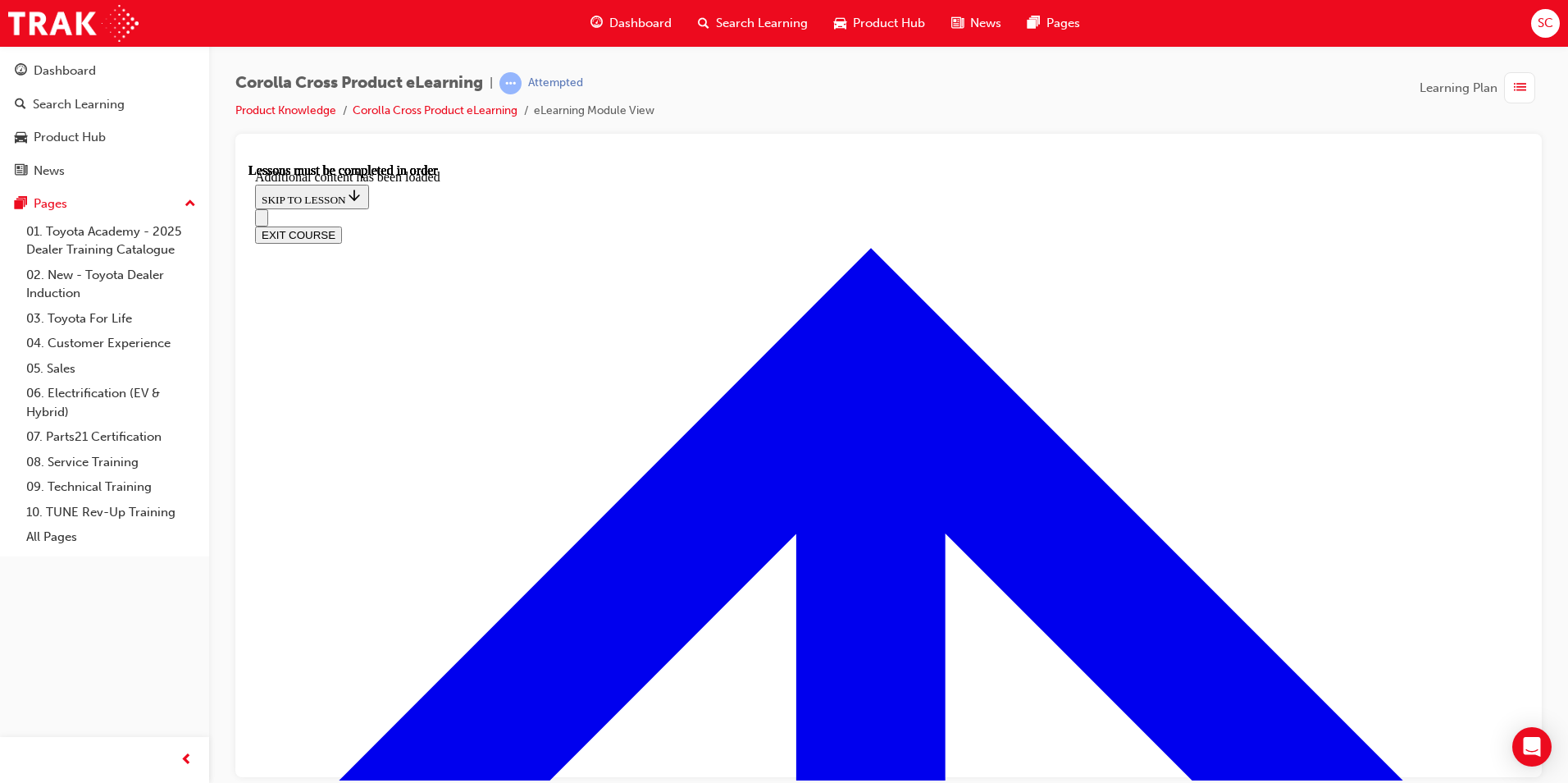
drag, startPoint x: 800, startPoint y: 640, endPoint x: 550, endPoint y: 349, distance: 383.6
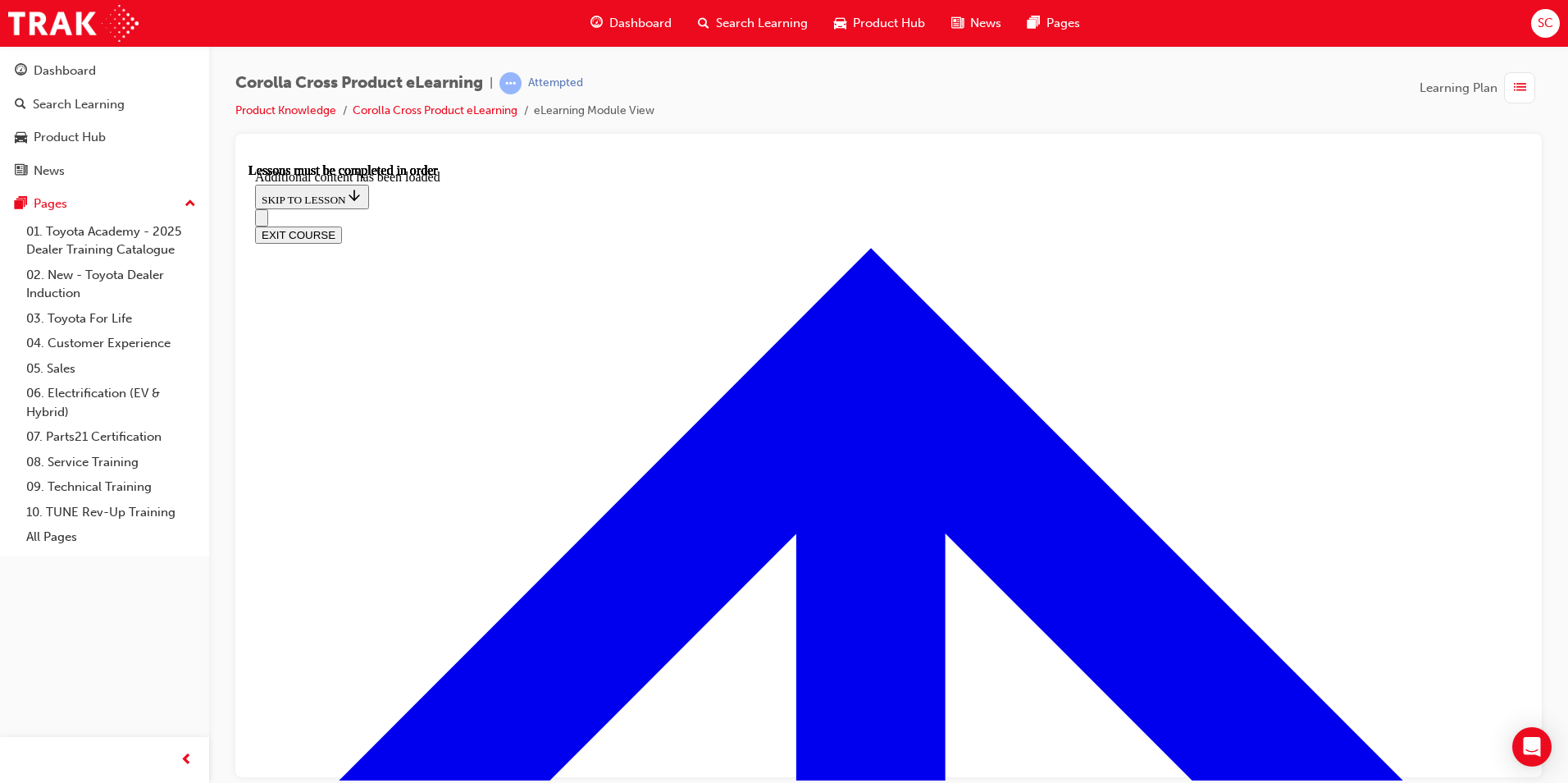
radio input "true"
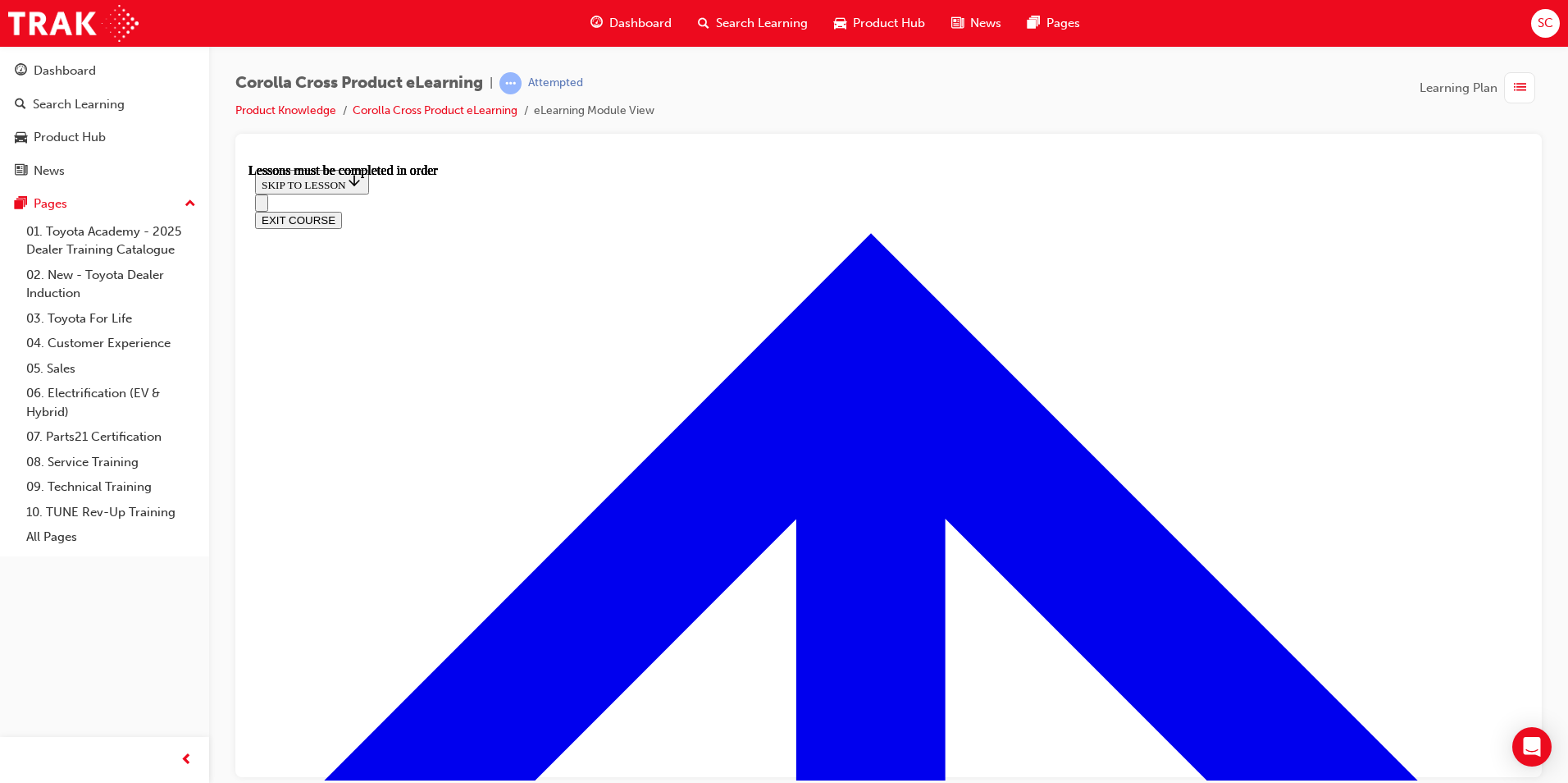
scroll to position [1477, 0]
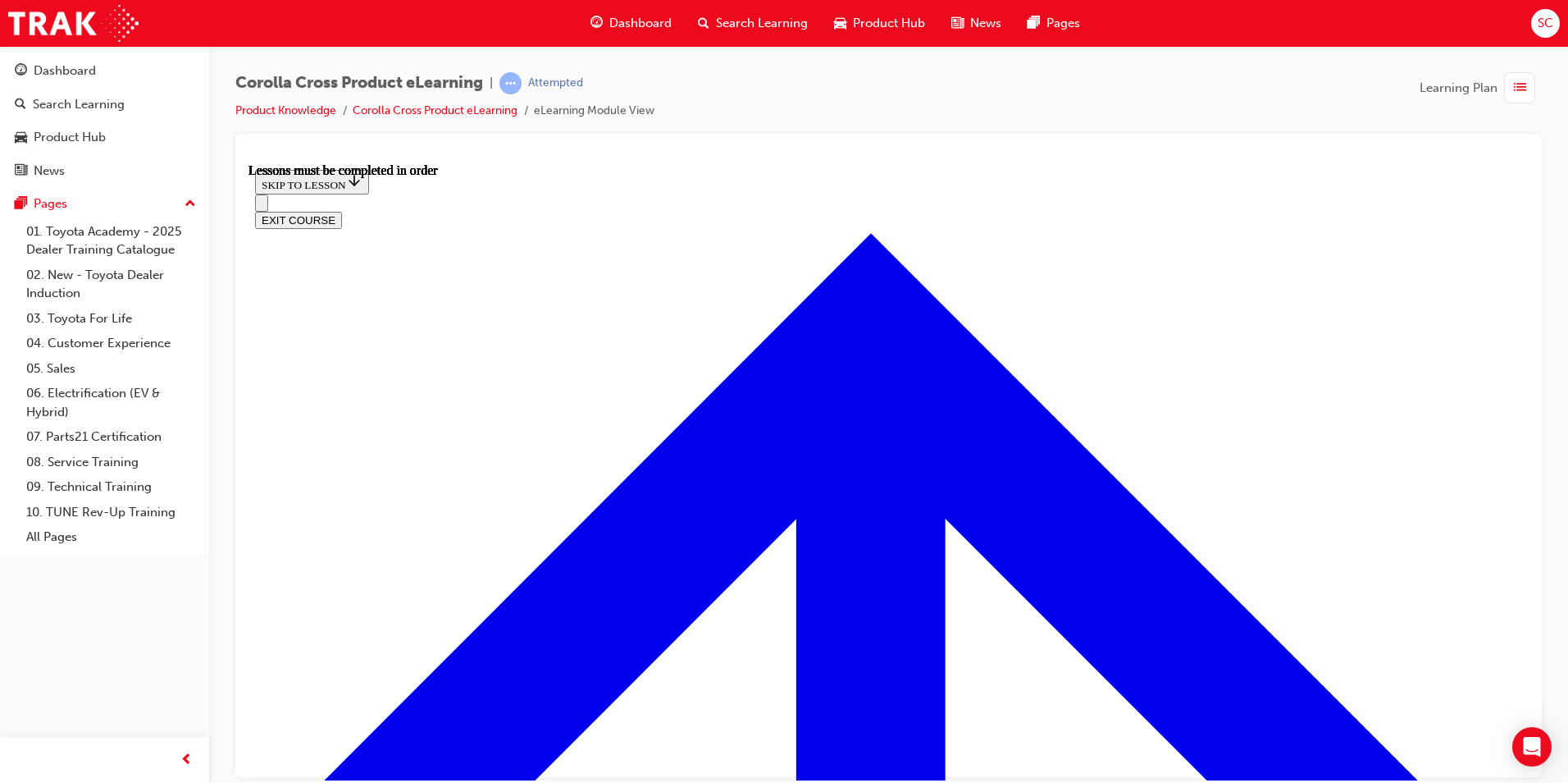
drag, startPoint x: 912, startPoint y: 703, endPoint x: 912, endPoint y: 659, distance: 44.0
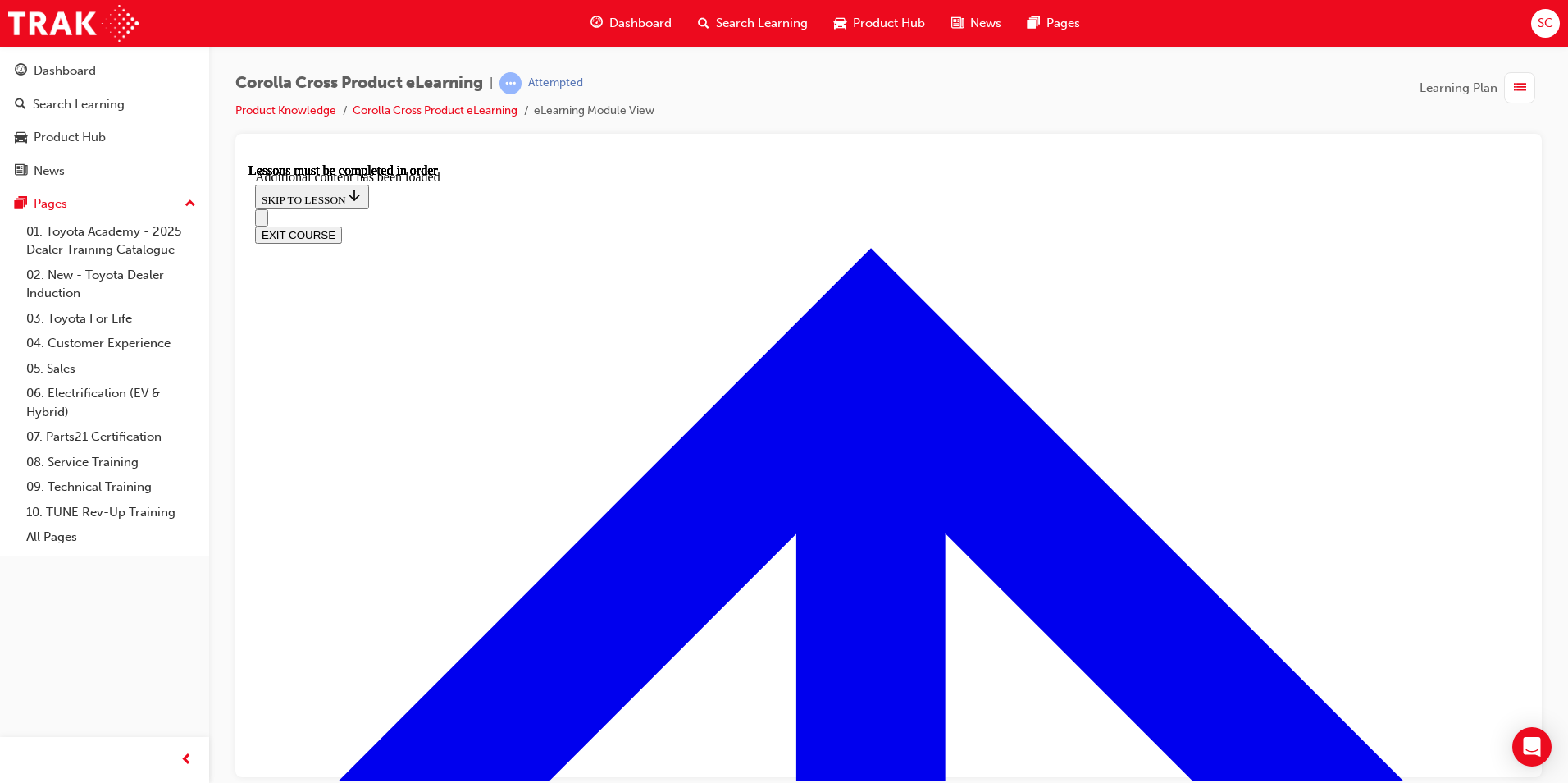
scroll to position [2270, 0]
radio input "true"
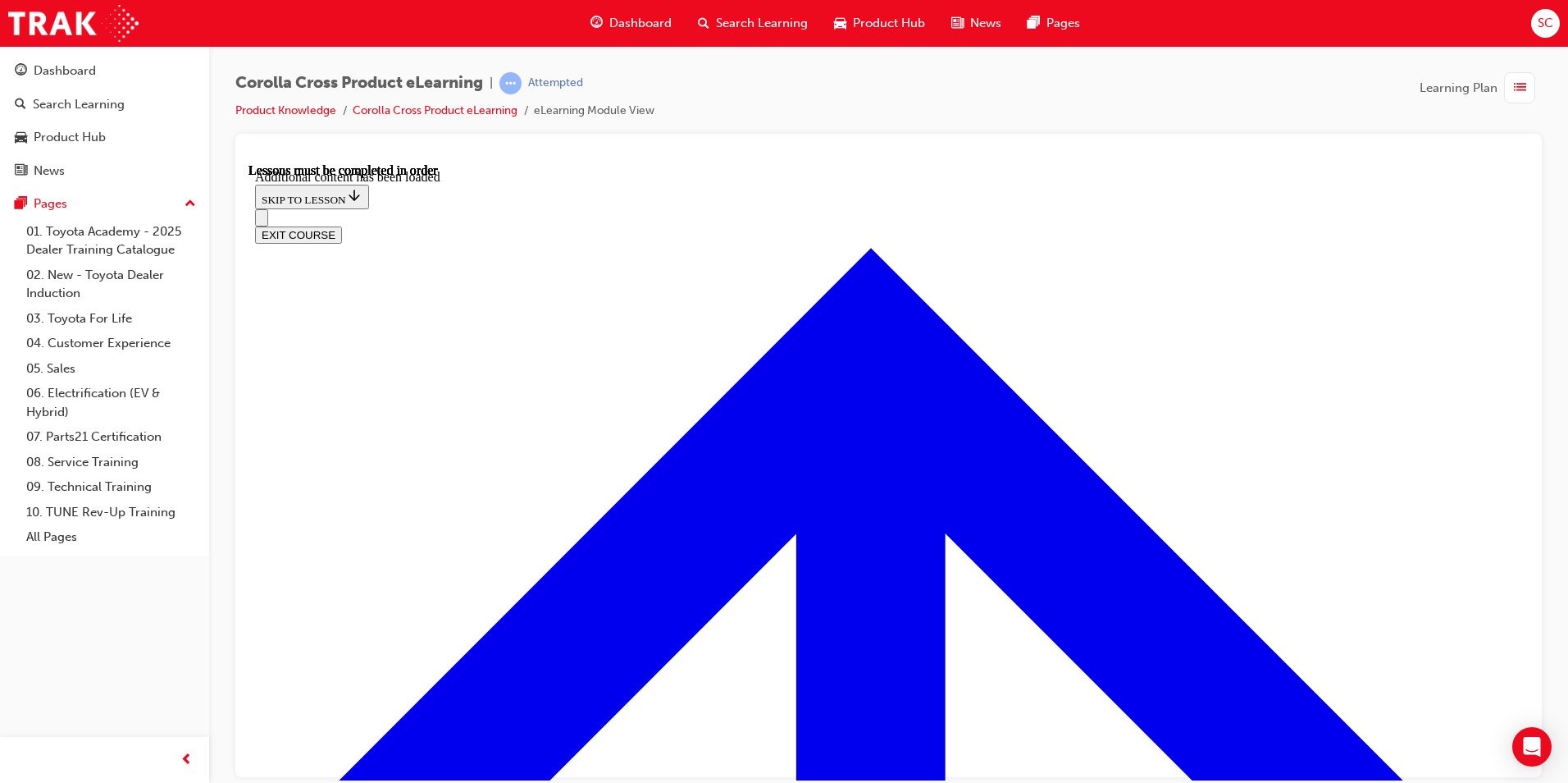
radio input "true"
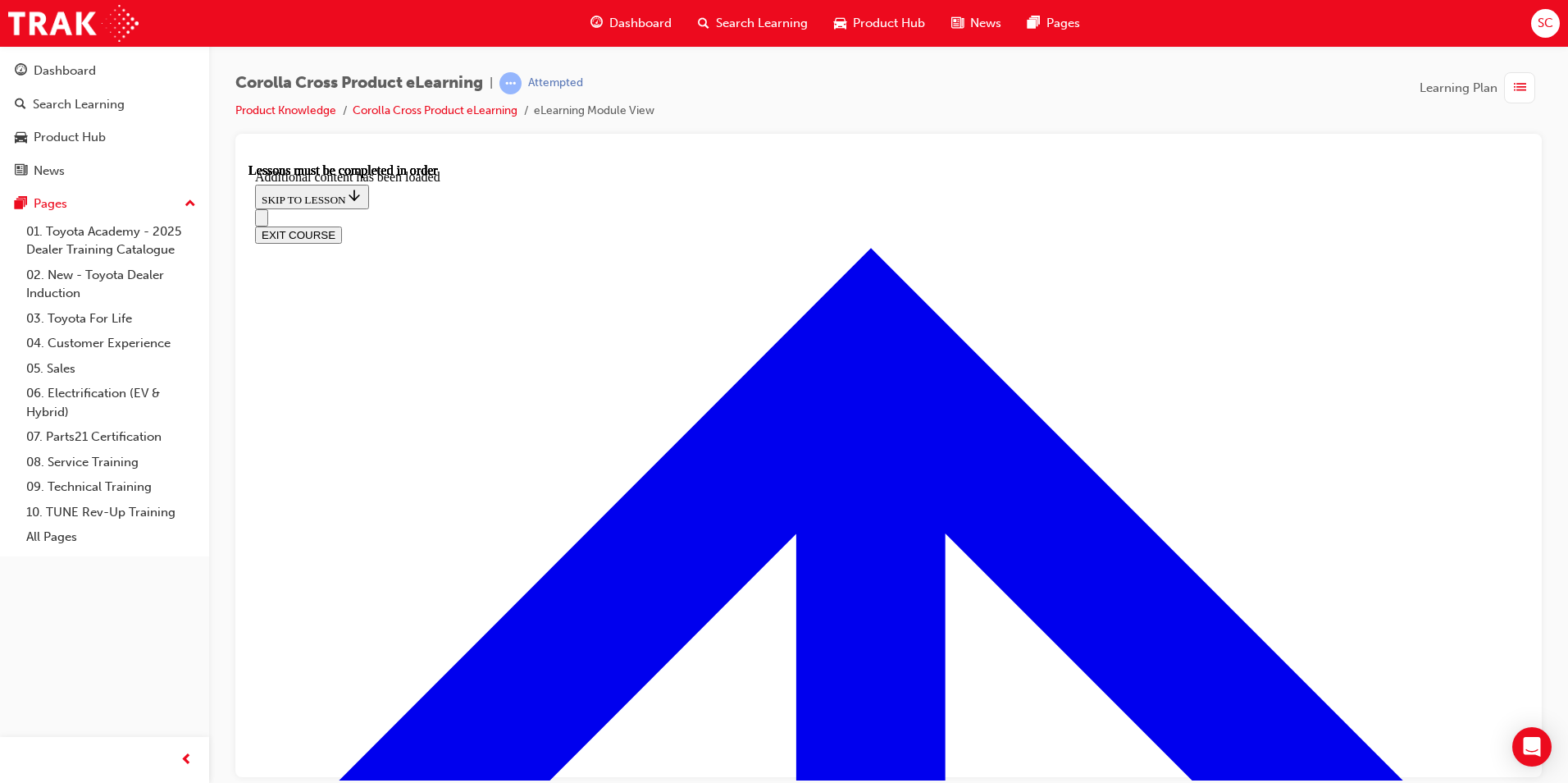
scroll to position [2434, 0]
radio input "true"
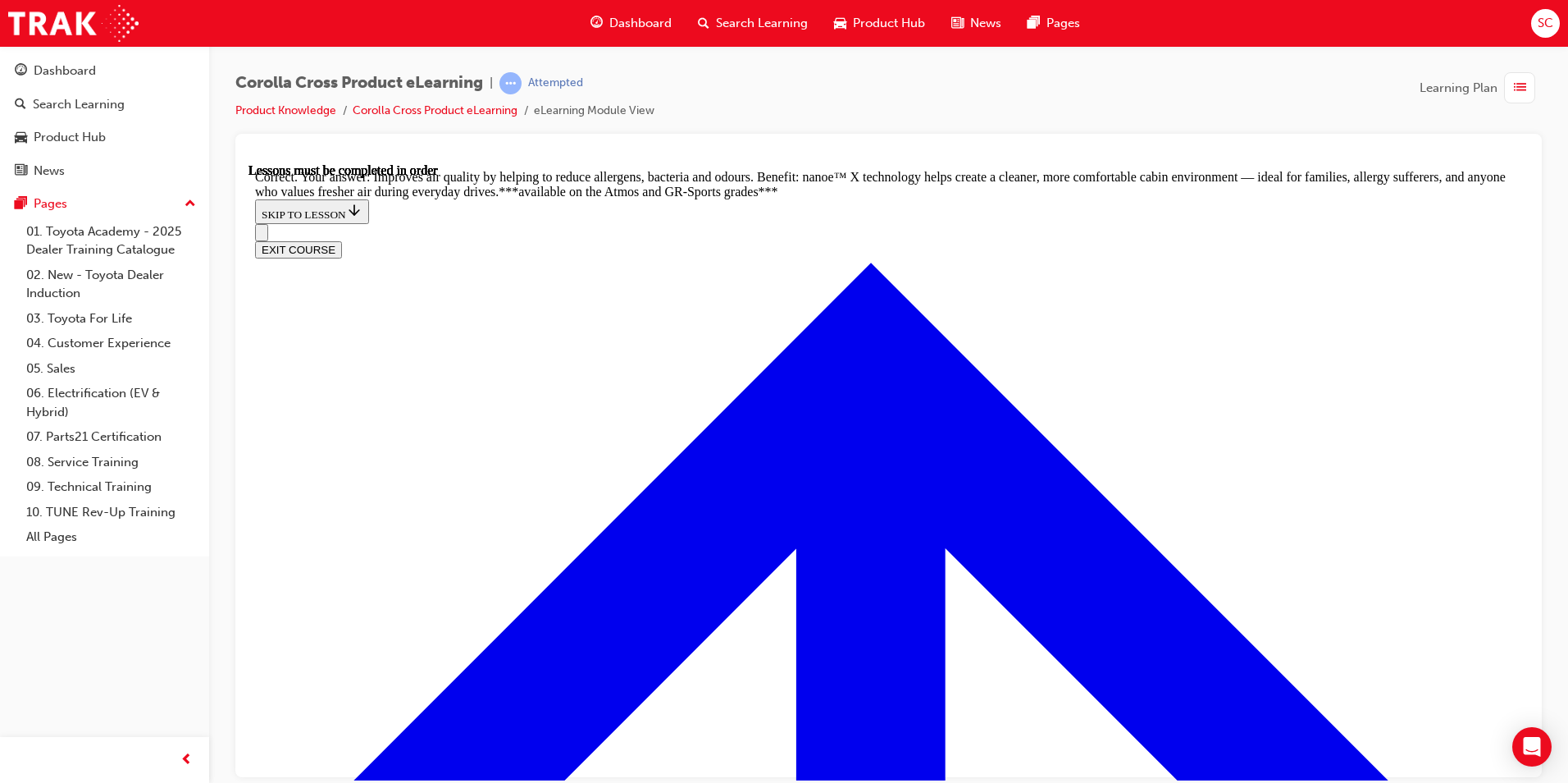
scroll to position [3163, 0]
radio input "true"
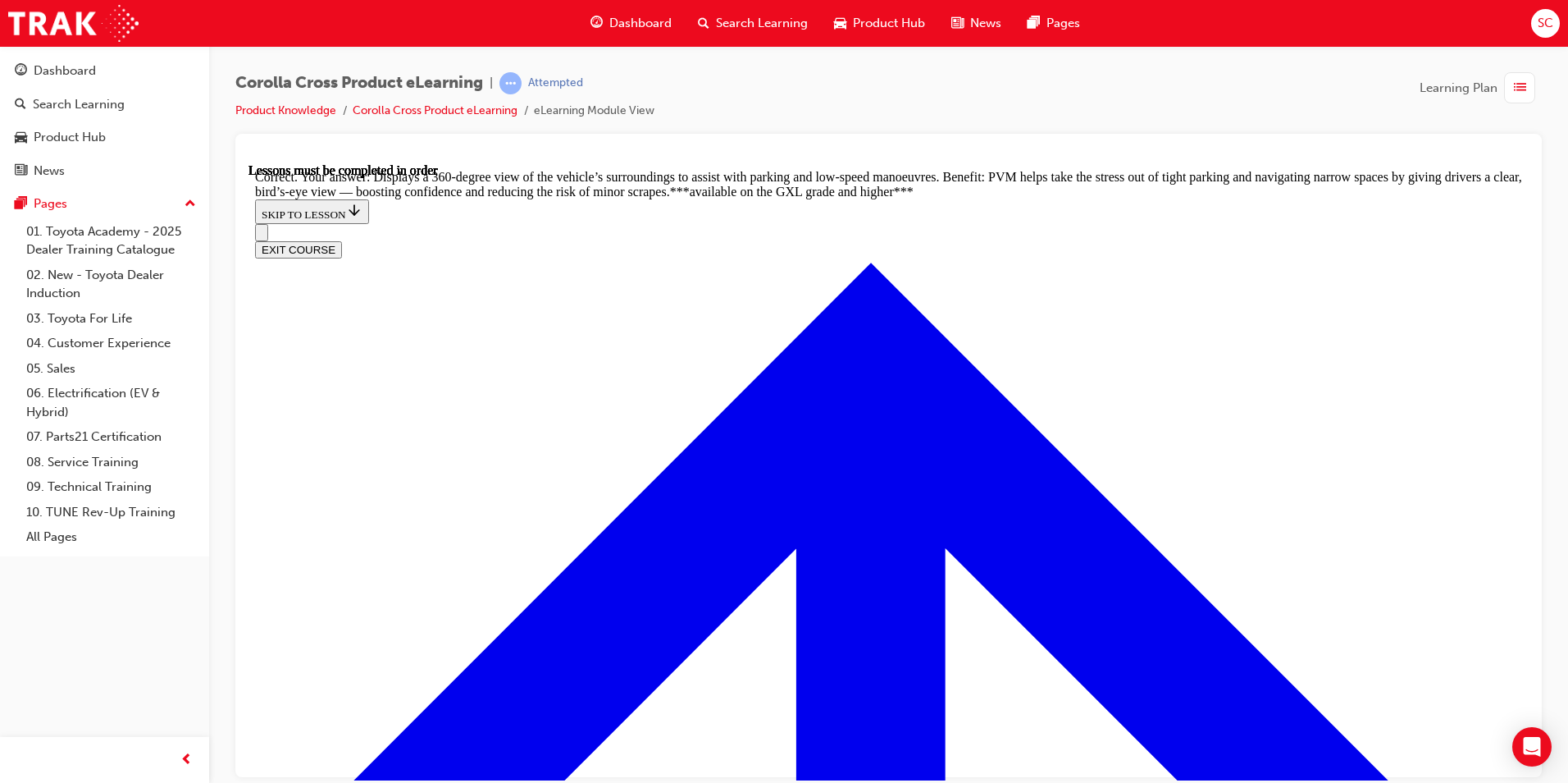
scroll to position [3650, 0]
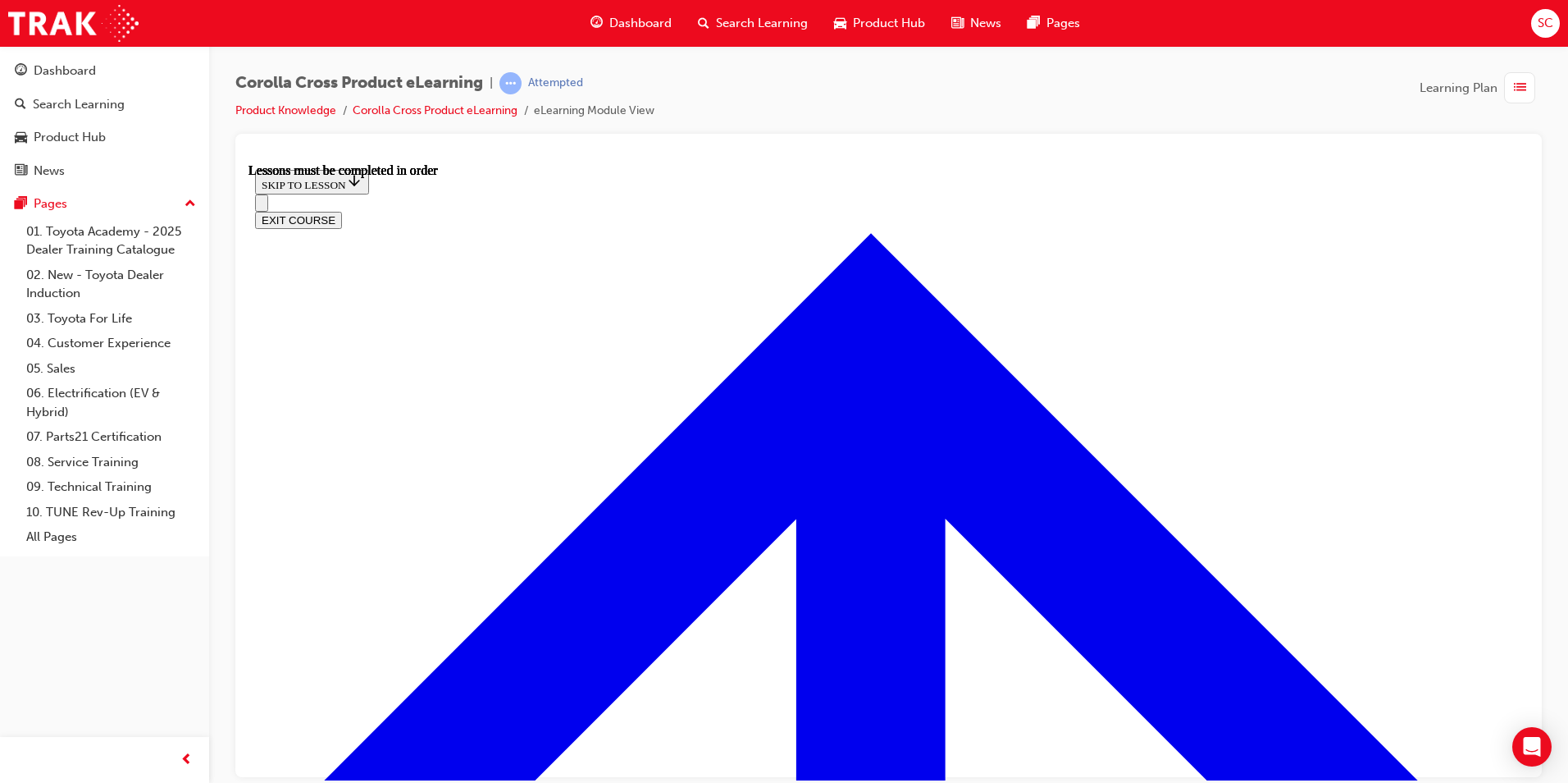
scroll to position [1124, 0]
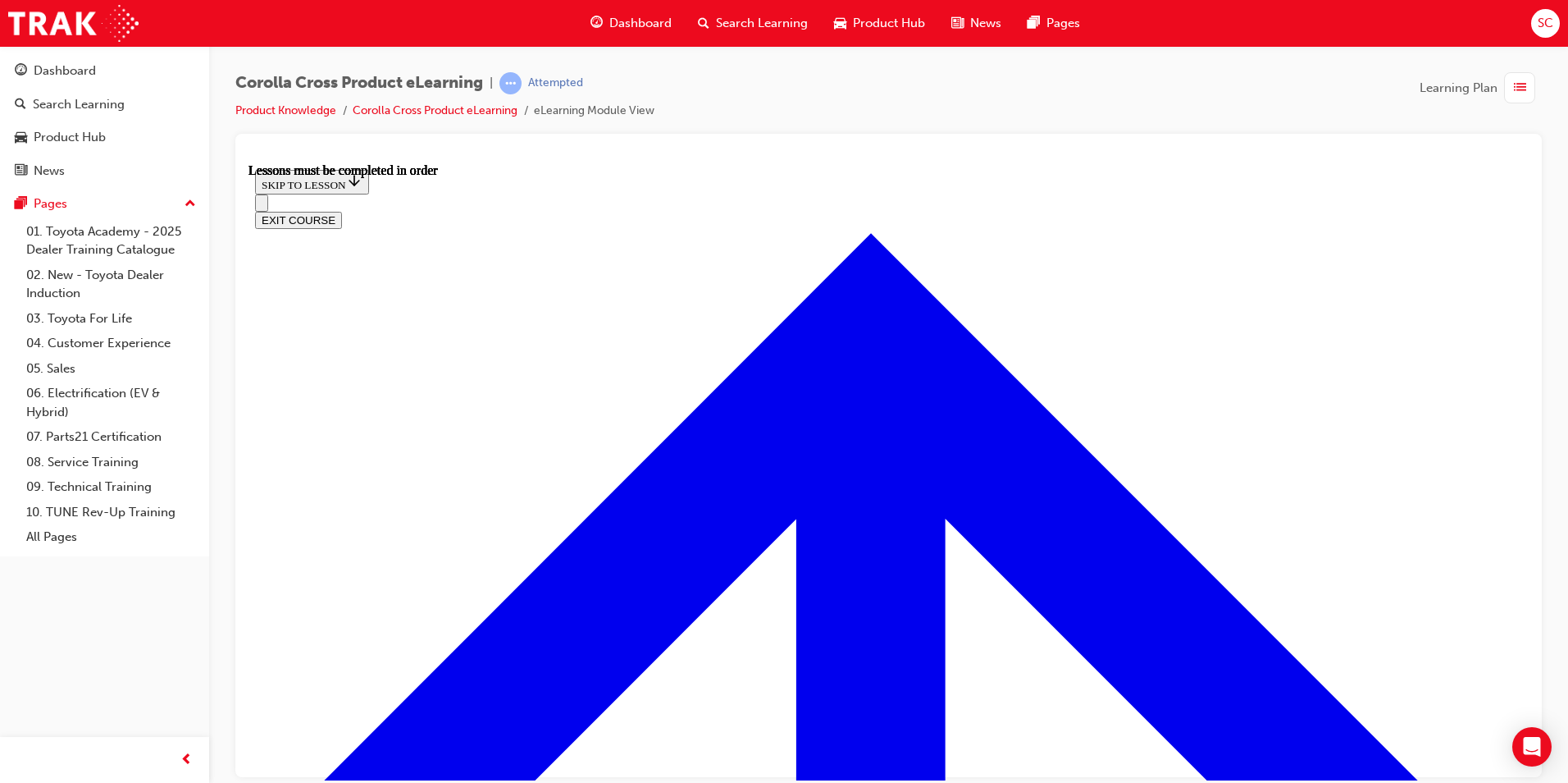
scroll to position [1370, 0]
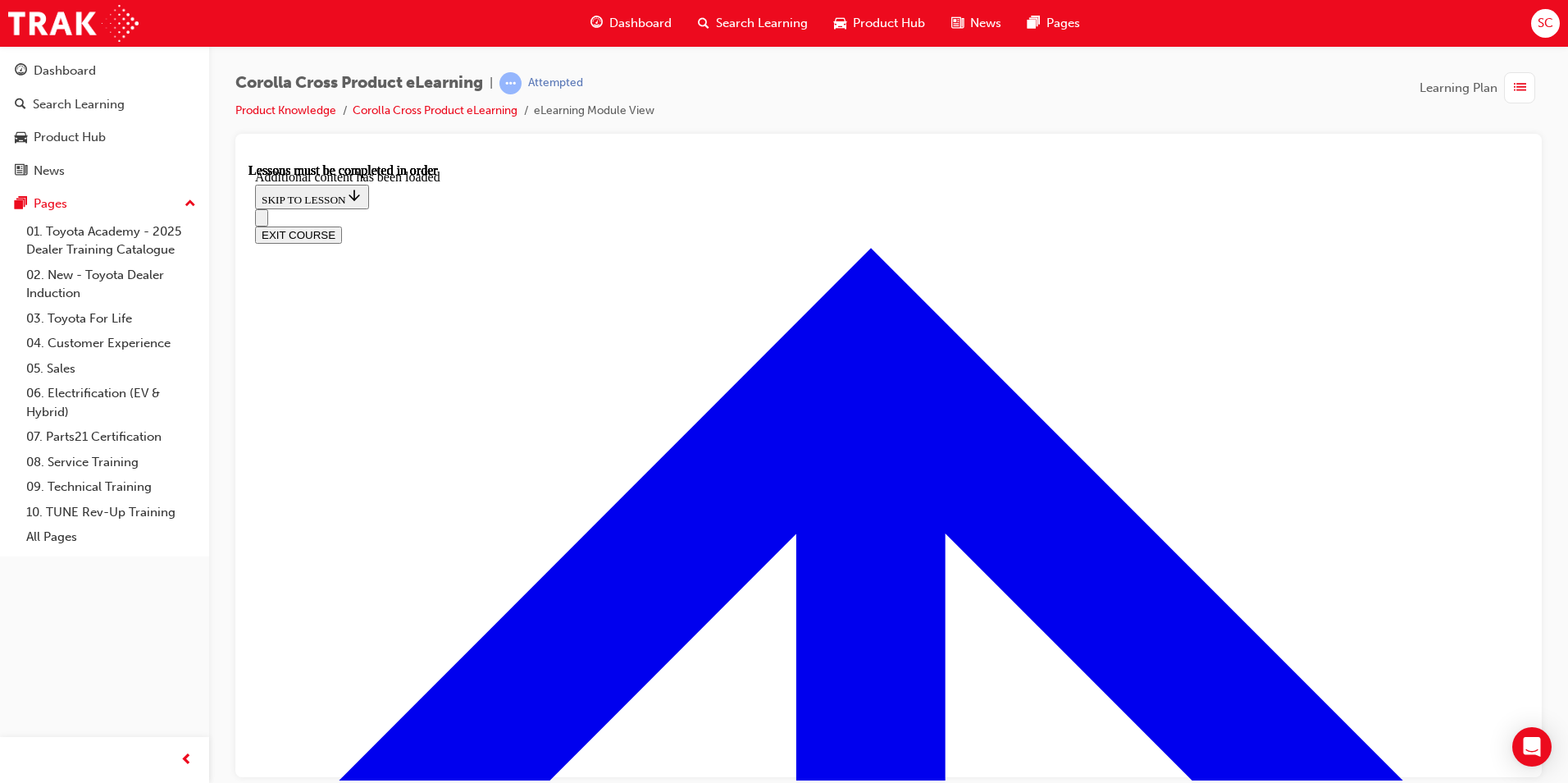
scroll to position [2471, 0]
drag, startPoint x: 929, startPoint y: 247, endPoint x: 1012, endPoint y: 283, distance: 90.5
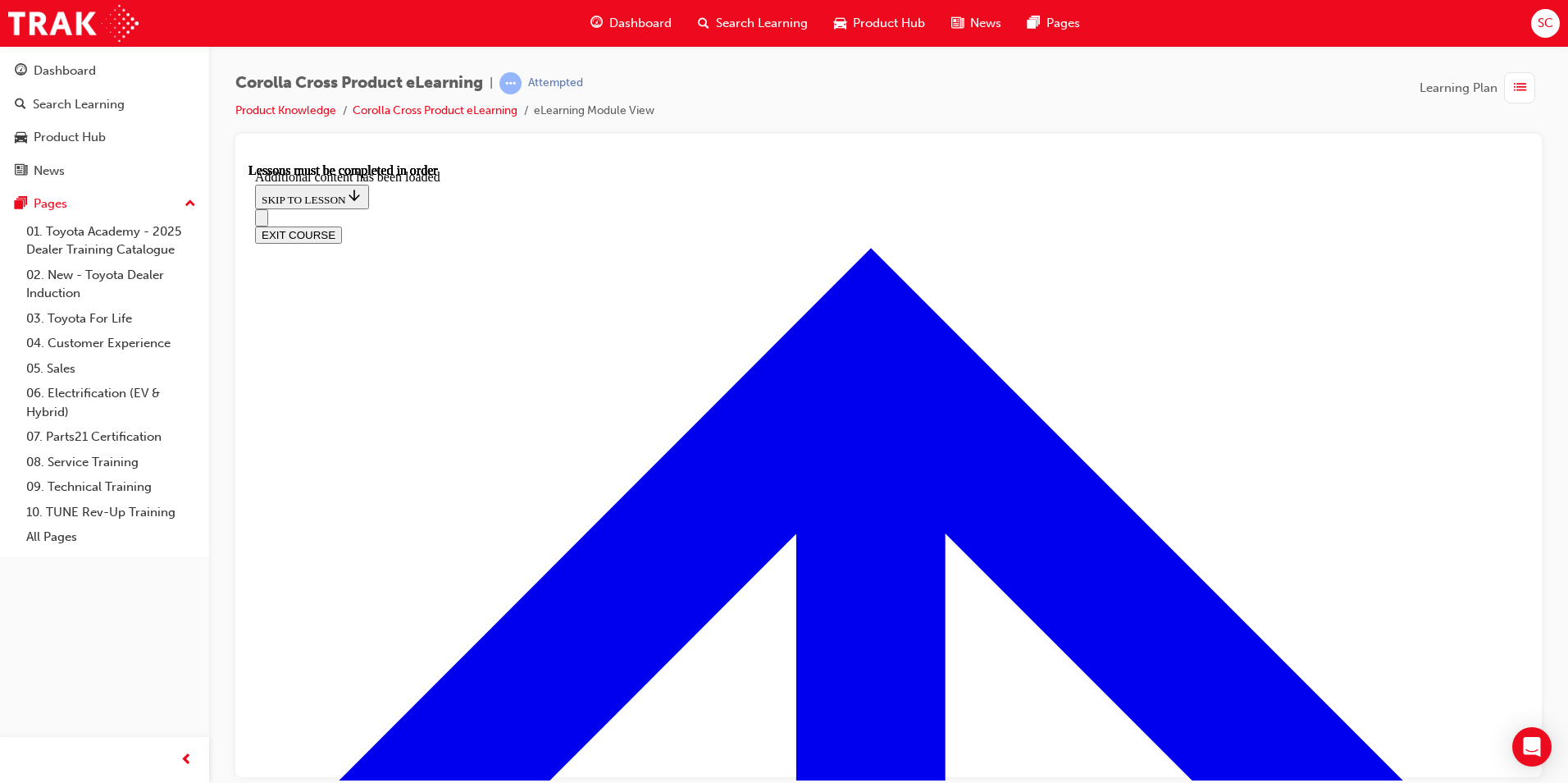
radio input "true"
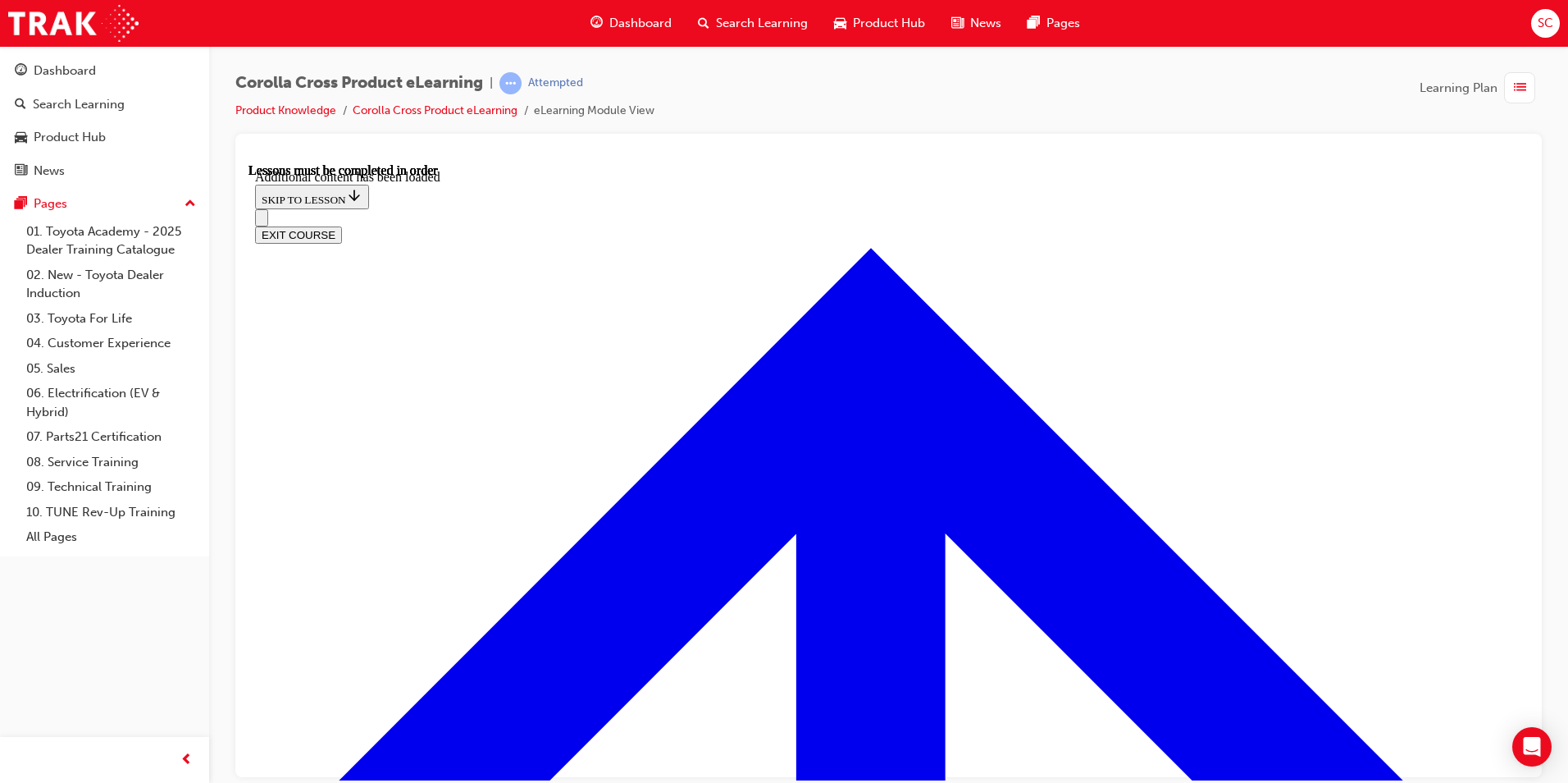
radio input "true"
drag, startPoint x: 836, startPoint y: 590, endPoint x: 899, endPoint y: 512, distance: 100.3
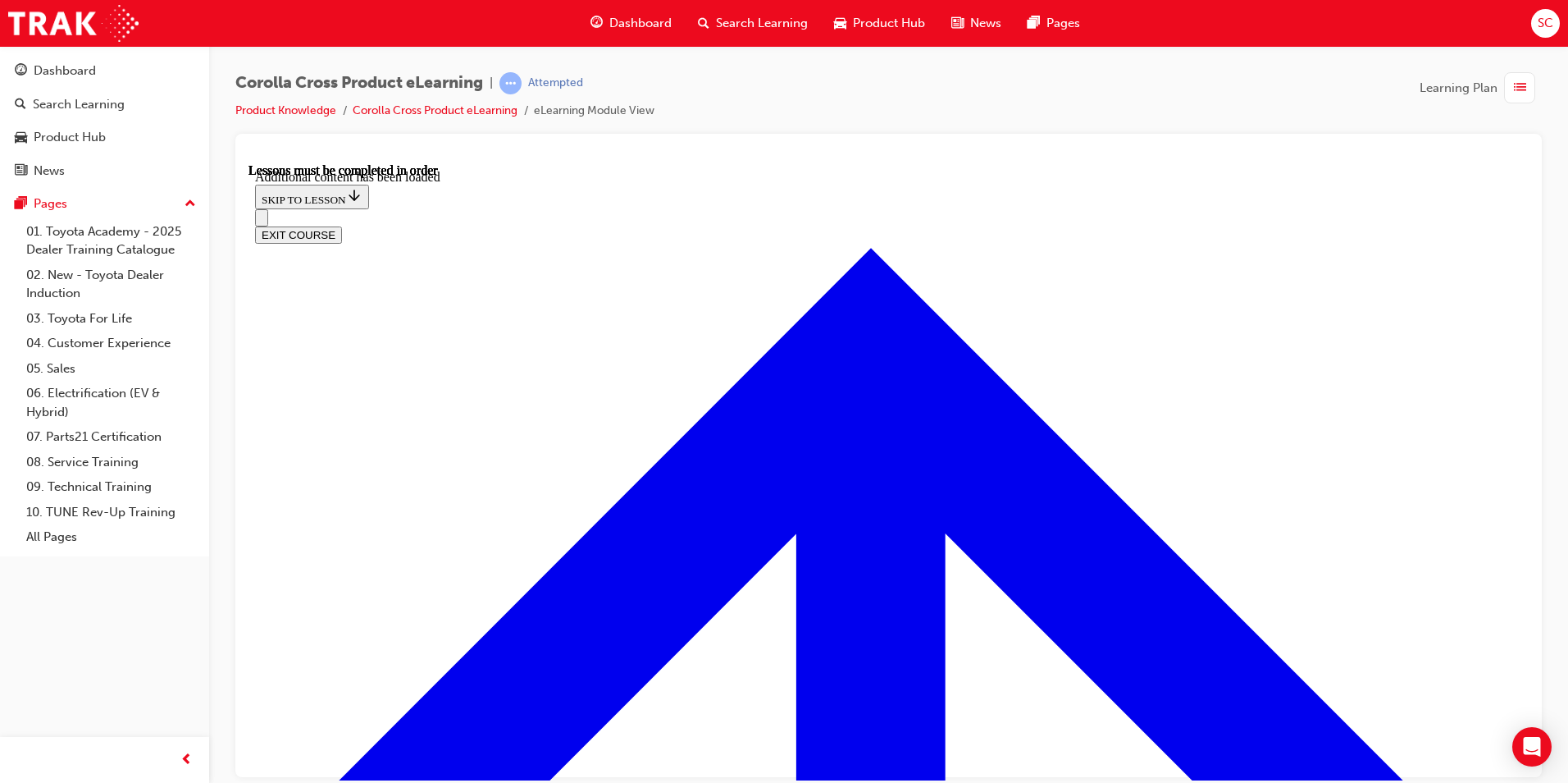
radio input "true"
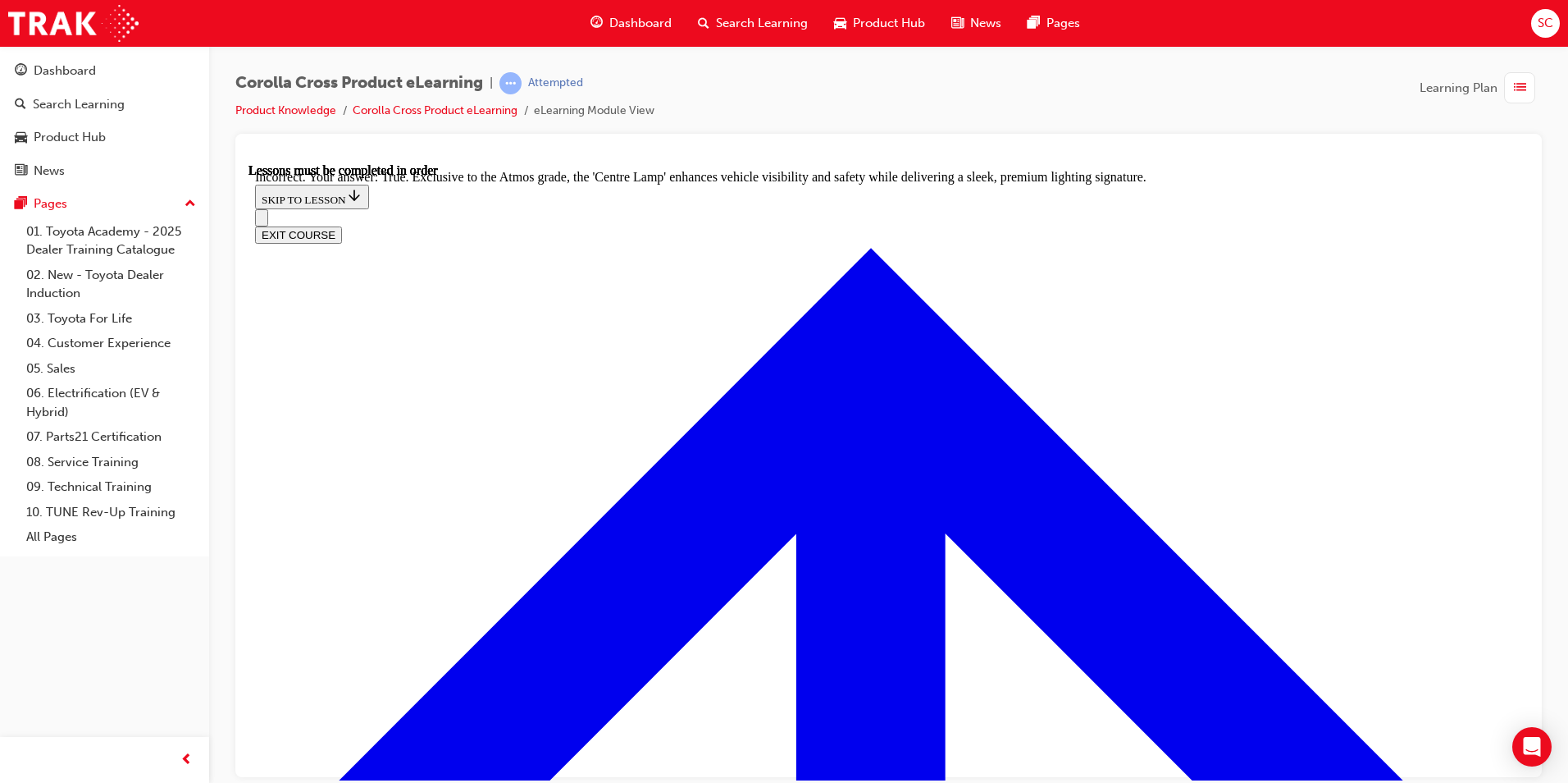
scroll to position [2817, 0]
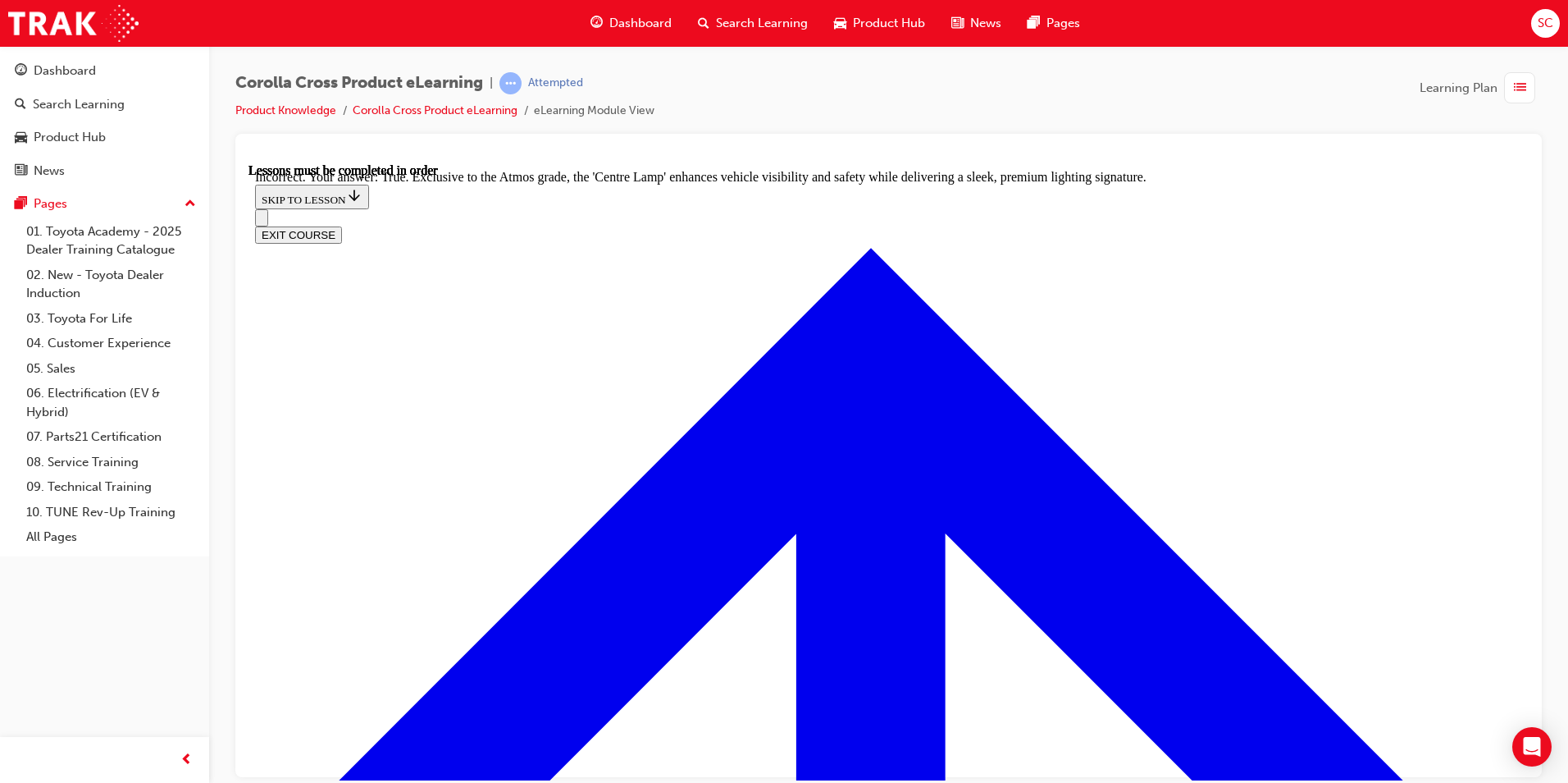
radio input "true"
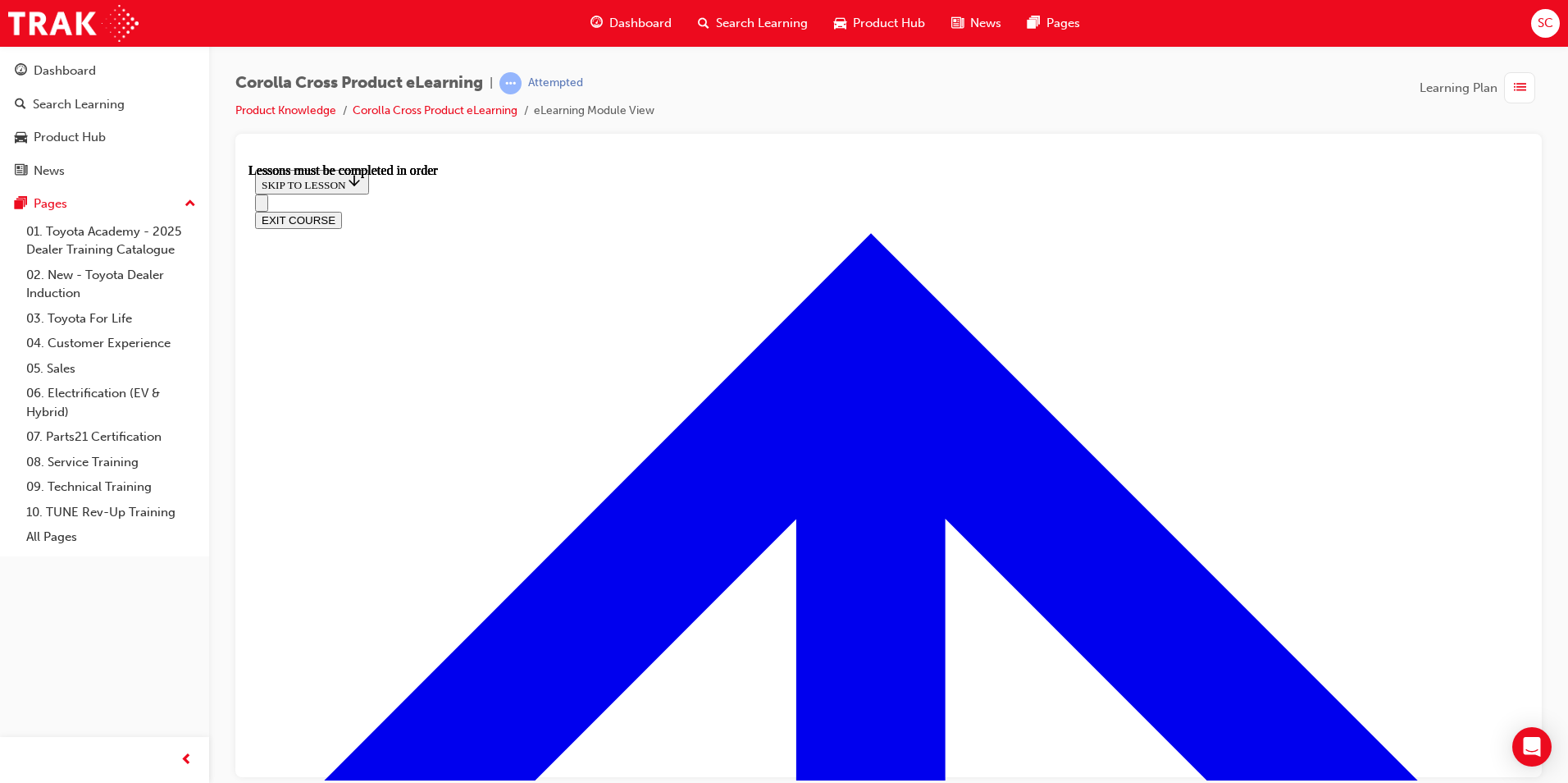
scroll to position [1484, 0]
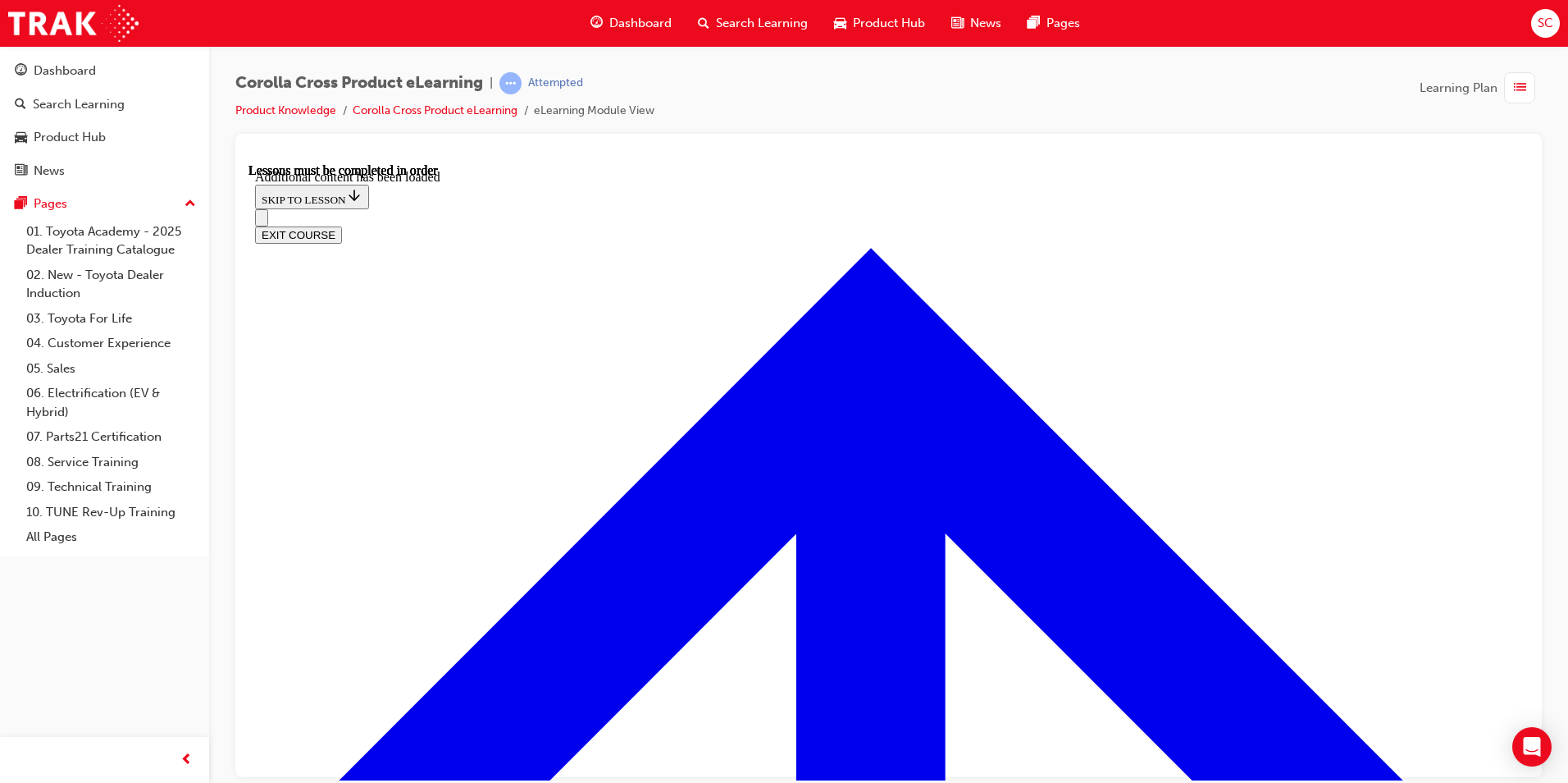
scroll to position [2001, 0]
drag, startPoint x: 799, startPoint y: 341, endPoint x: 1105, endPoint y: 333, distance: 306.1
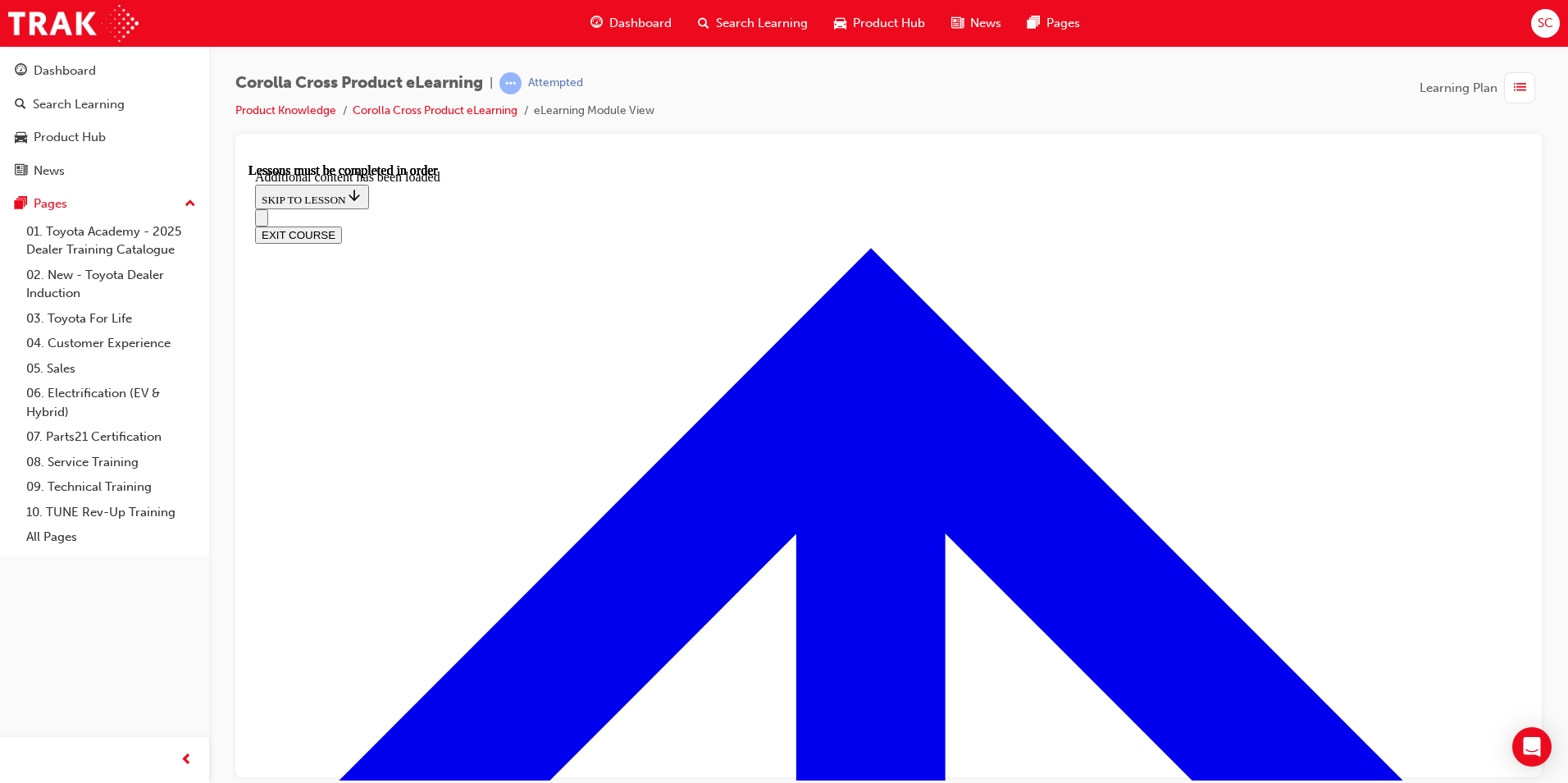
radio input "true"
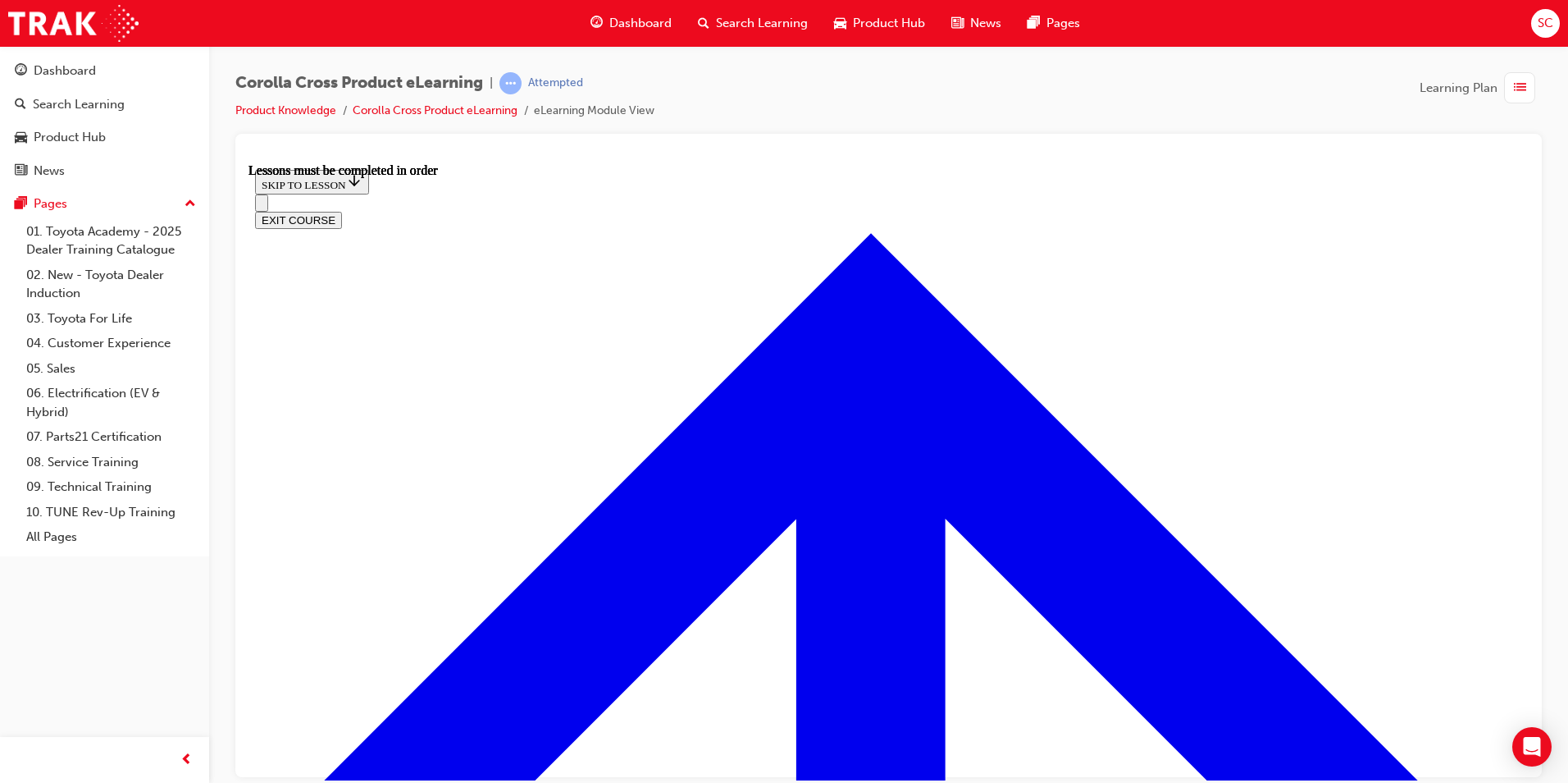
scroll to position [1231, 0]
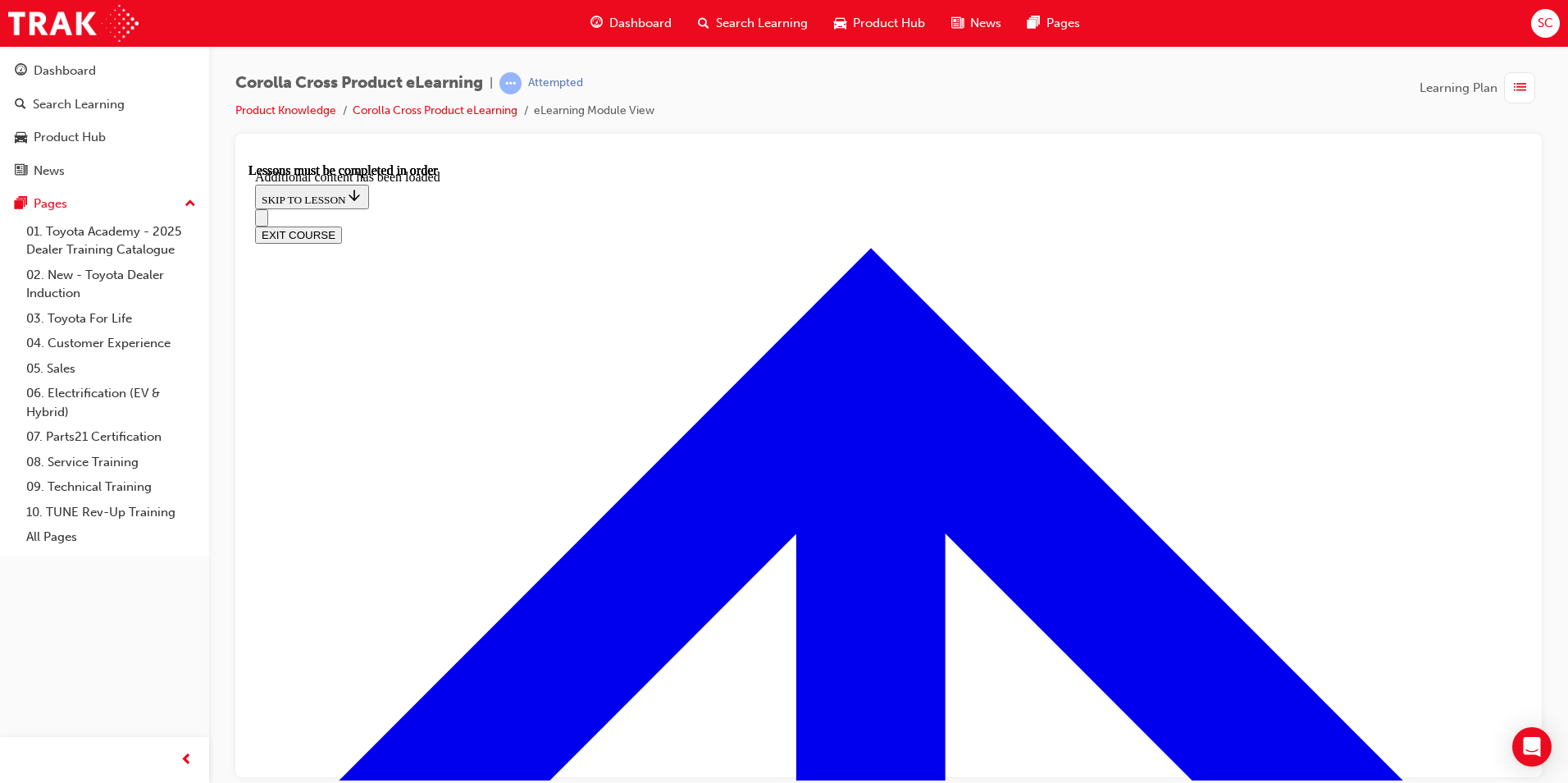
scroll to position [2040, 0]
radio input "true"
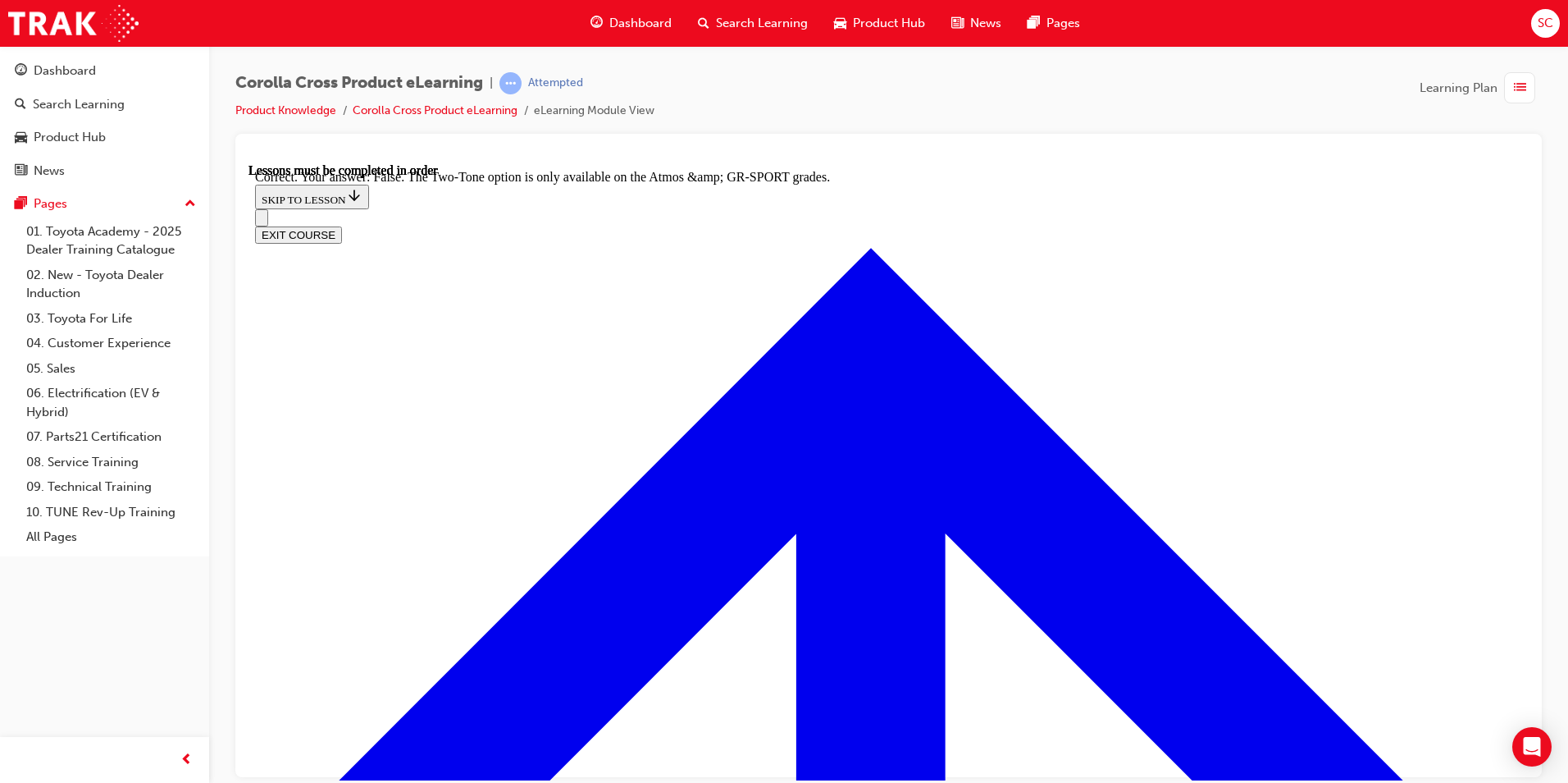
scroll to position [2304, 0]
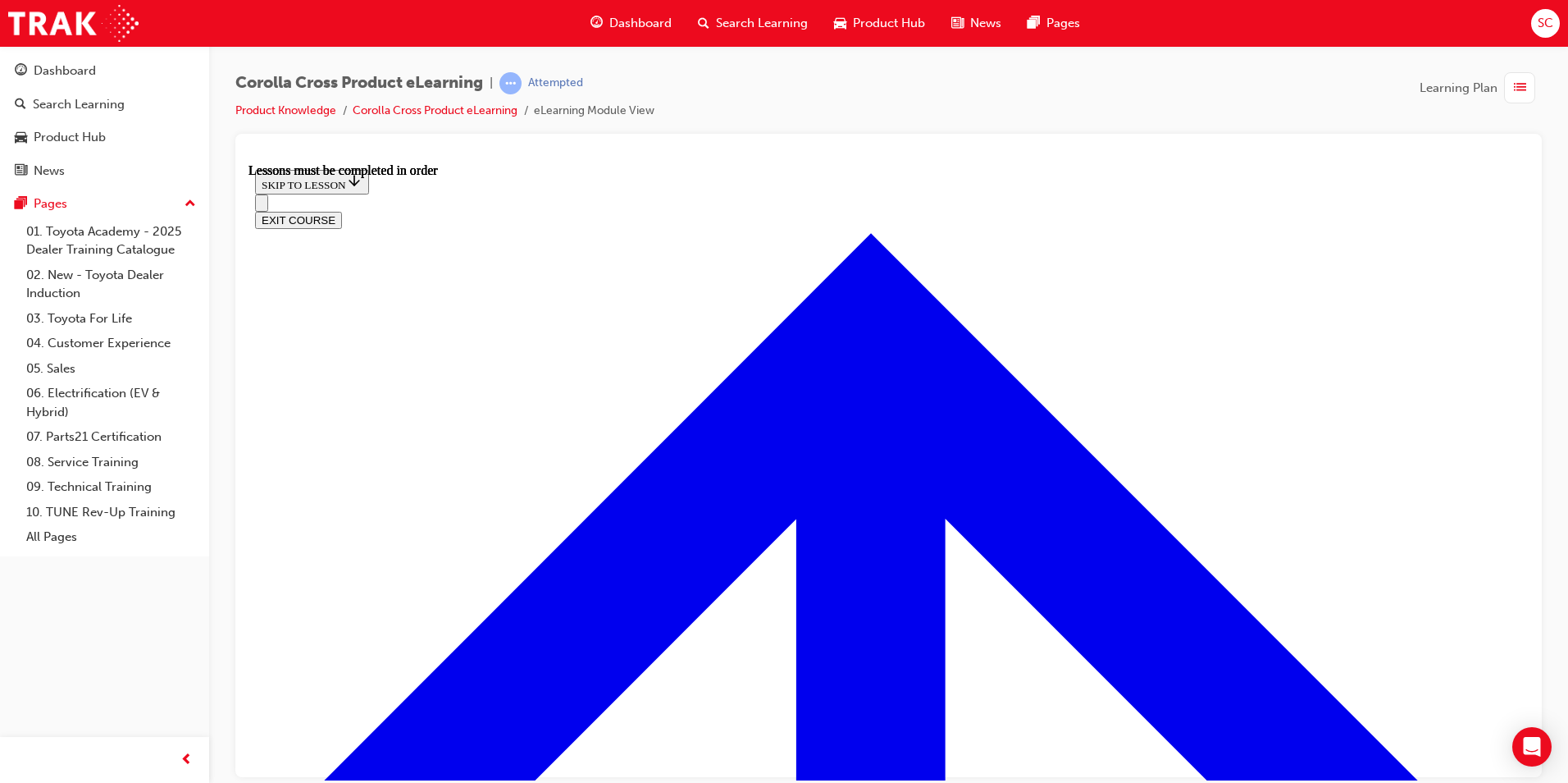
scroll to position [1437, 0]
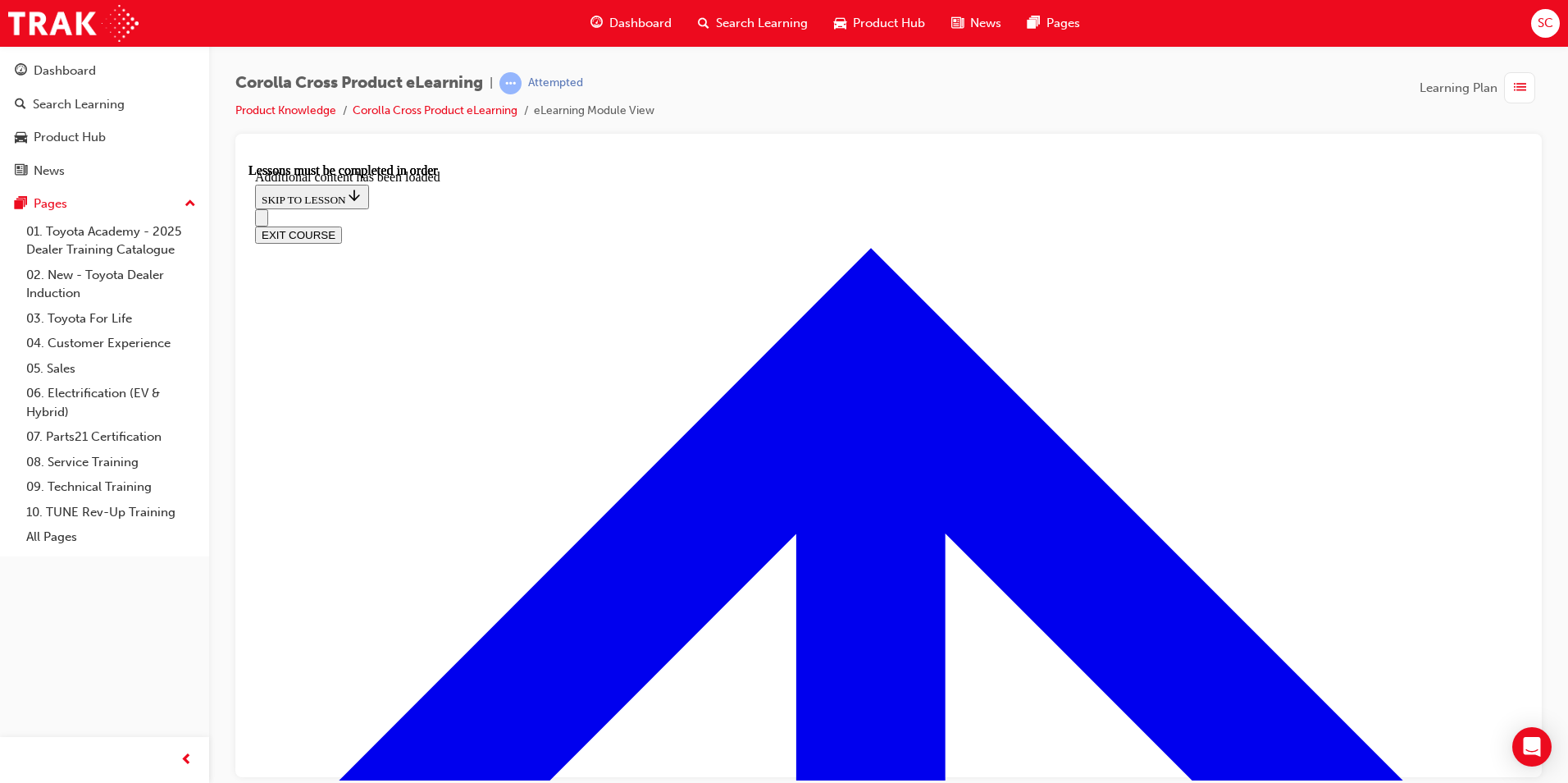
scroll to position [2546, 0]
radio input "true"
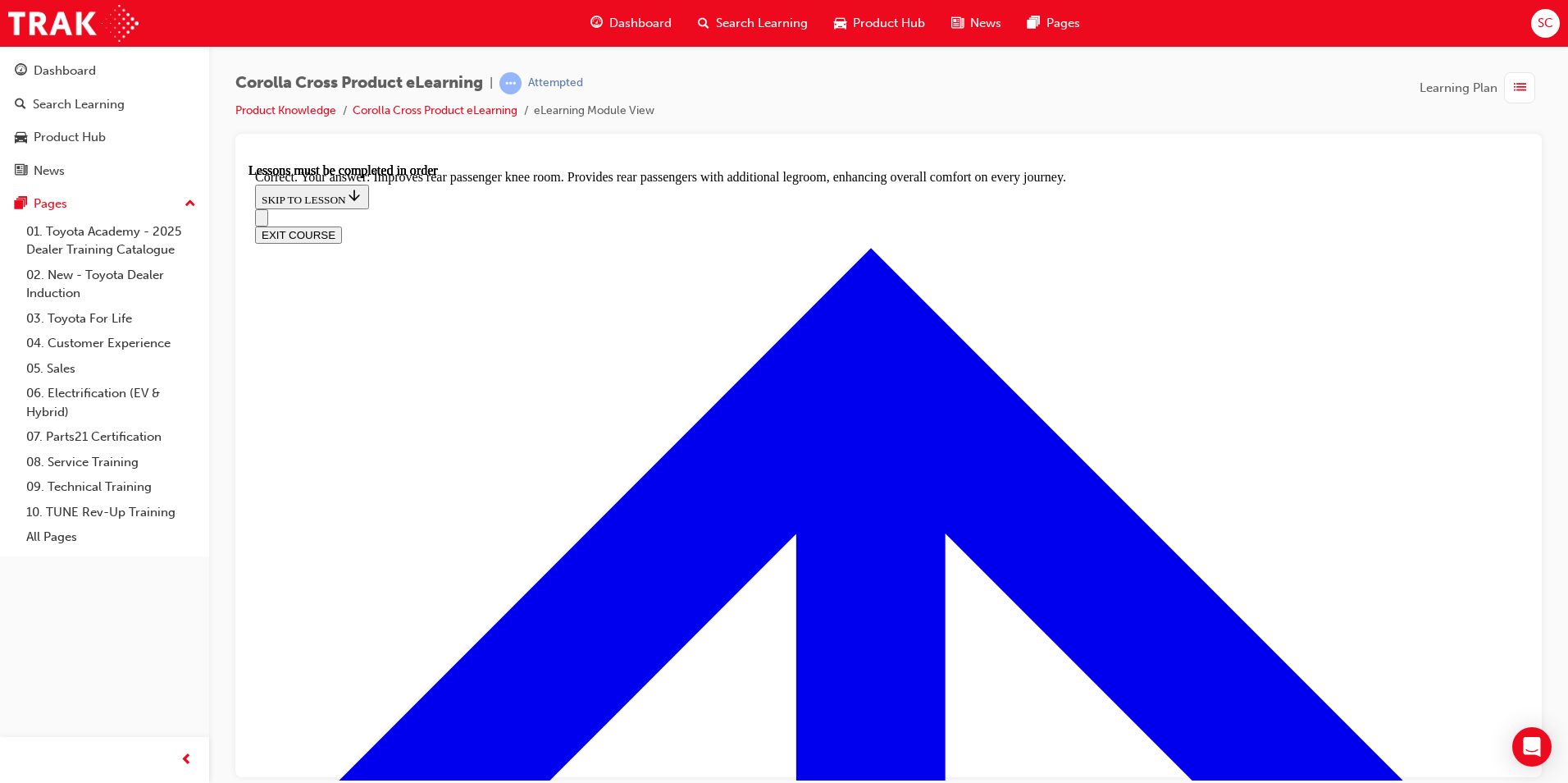
scroll to position [3024, 0]
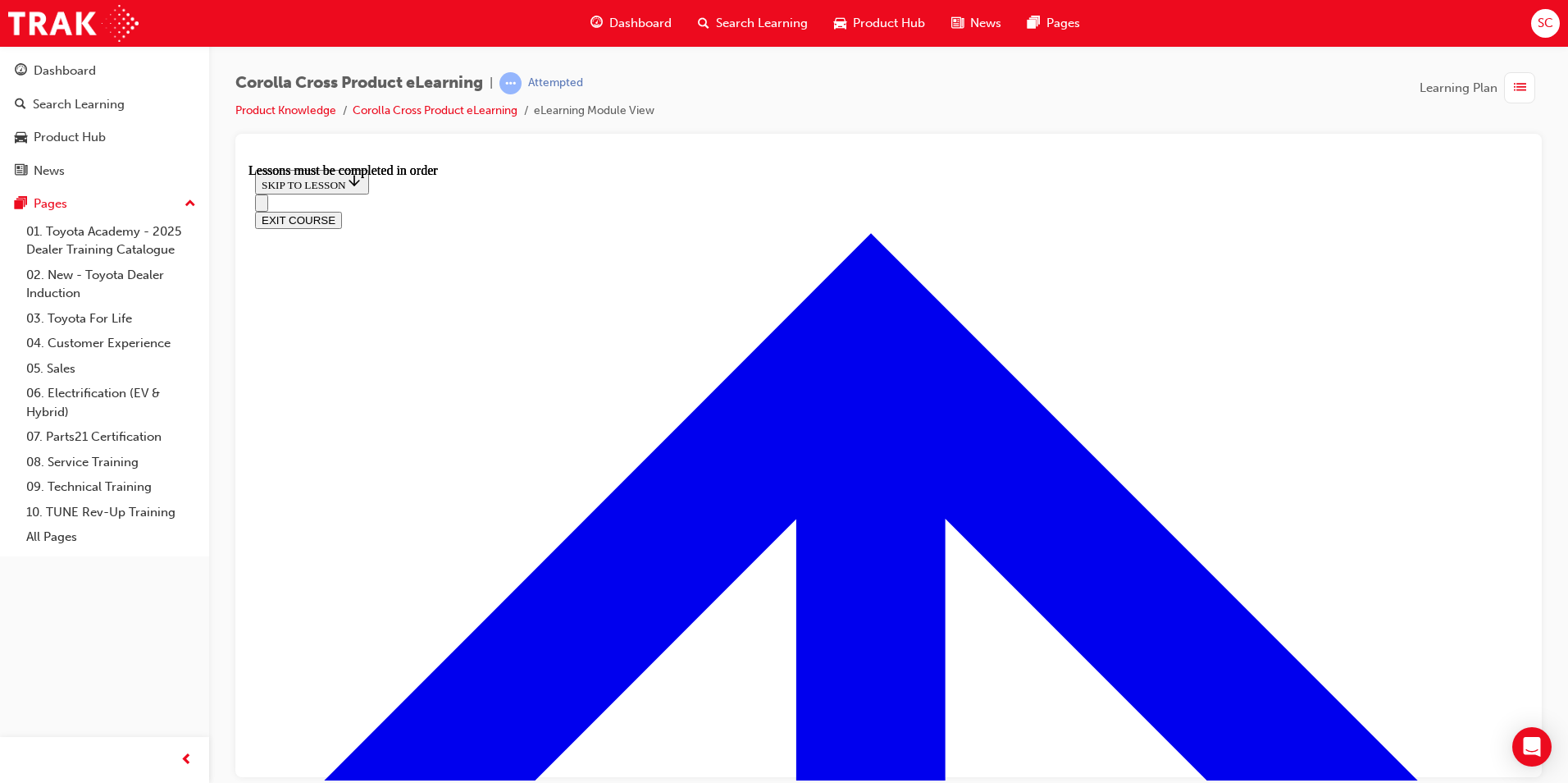
drag, startPoint x: 617, startPoint y: 520, endPoint x: 624, endPoint y: 531, distance: 13.0
drag, startPoint x: 624, startPoint y: 531, endPoint x: 1000, endPoint y: 626, distance: 387.8
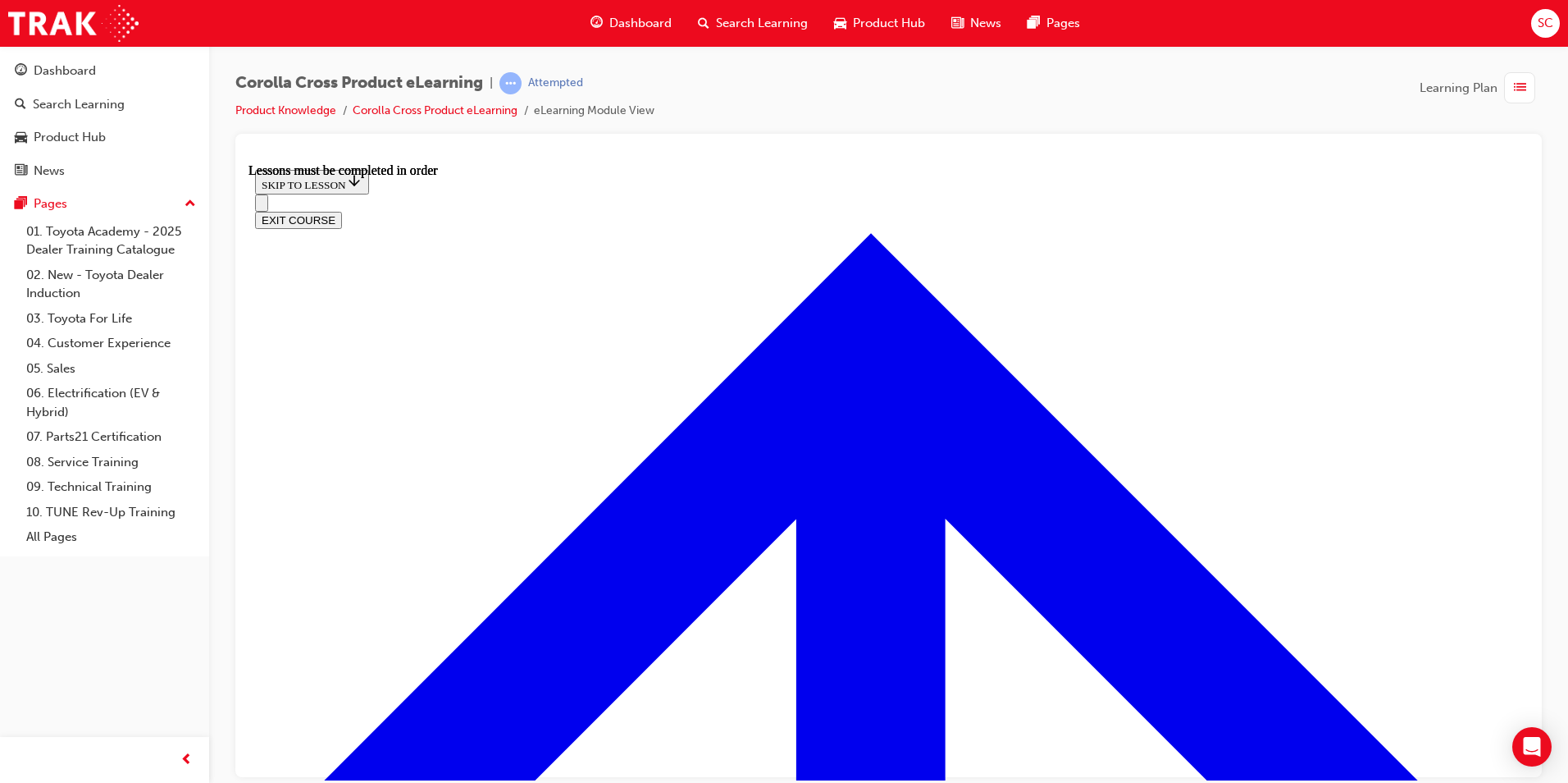
drag, startPoint x: 861, startPoint y: 485, endPoint x: 1007, endPoint y: 494, distance: 146.3
drag, startPoint x: 1007, startPoint y: 494, endPoint x: 1052, endPoint y: 504, distance: 46.1
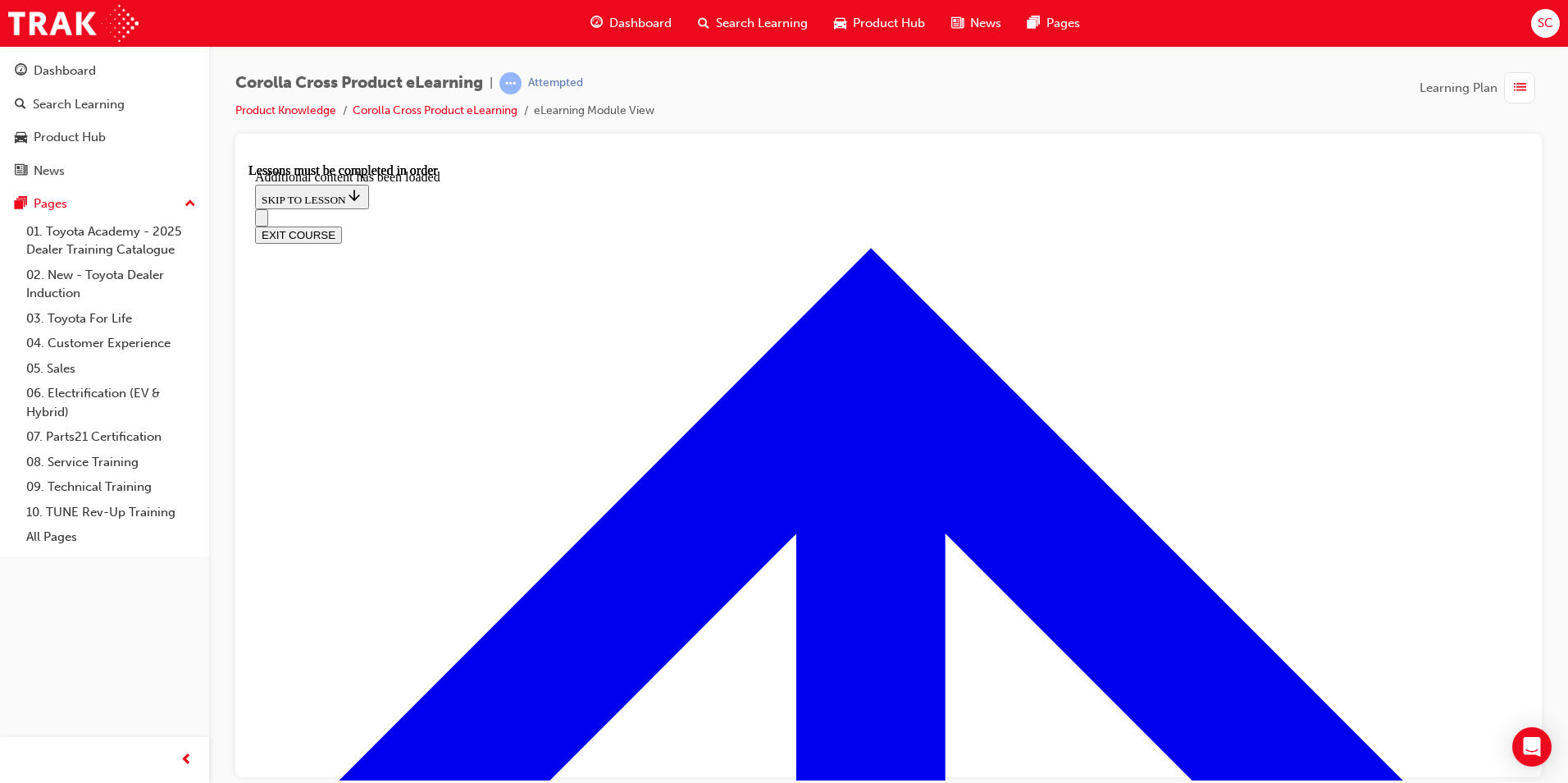
scroll to position [2359, 0]
radio input "true"
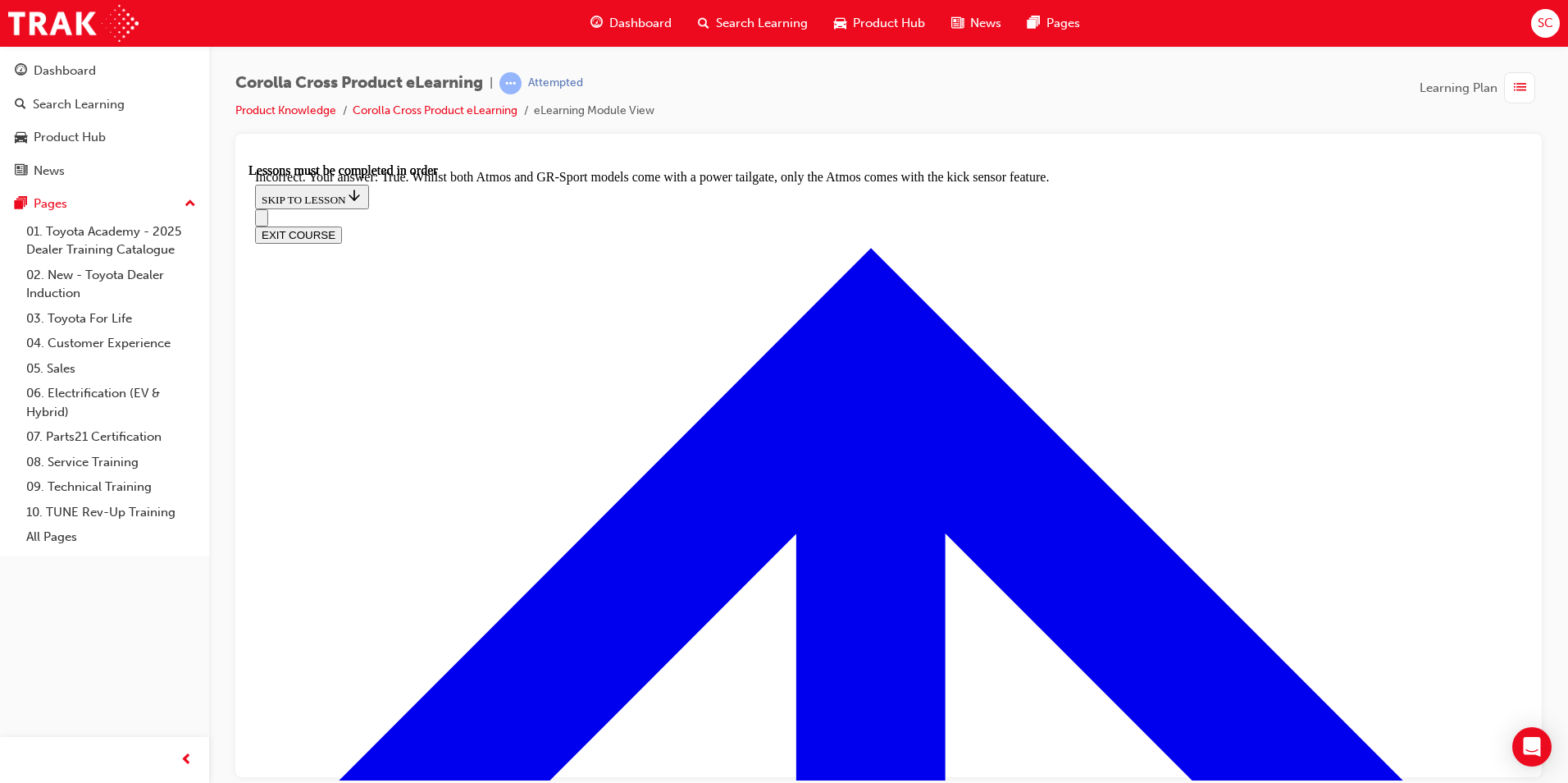
scroll to position [2591, 0]
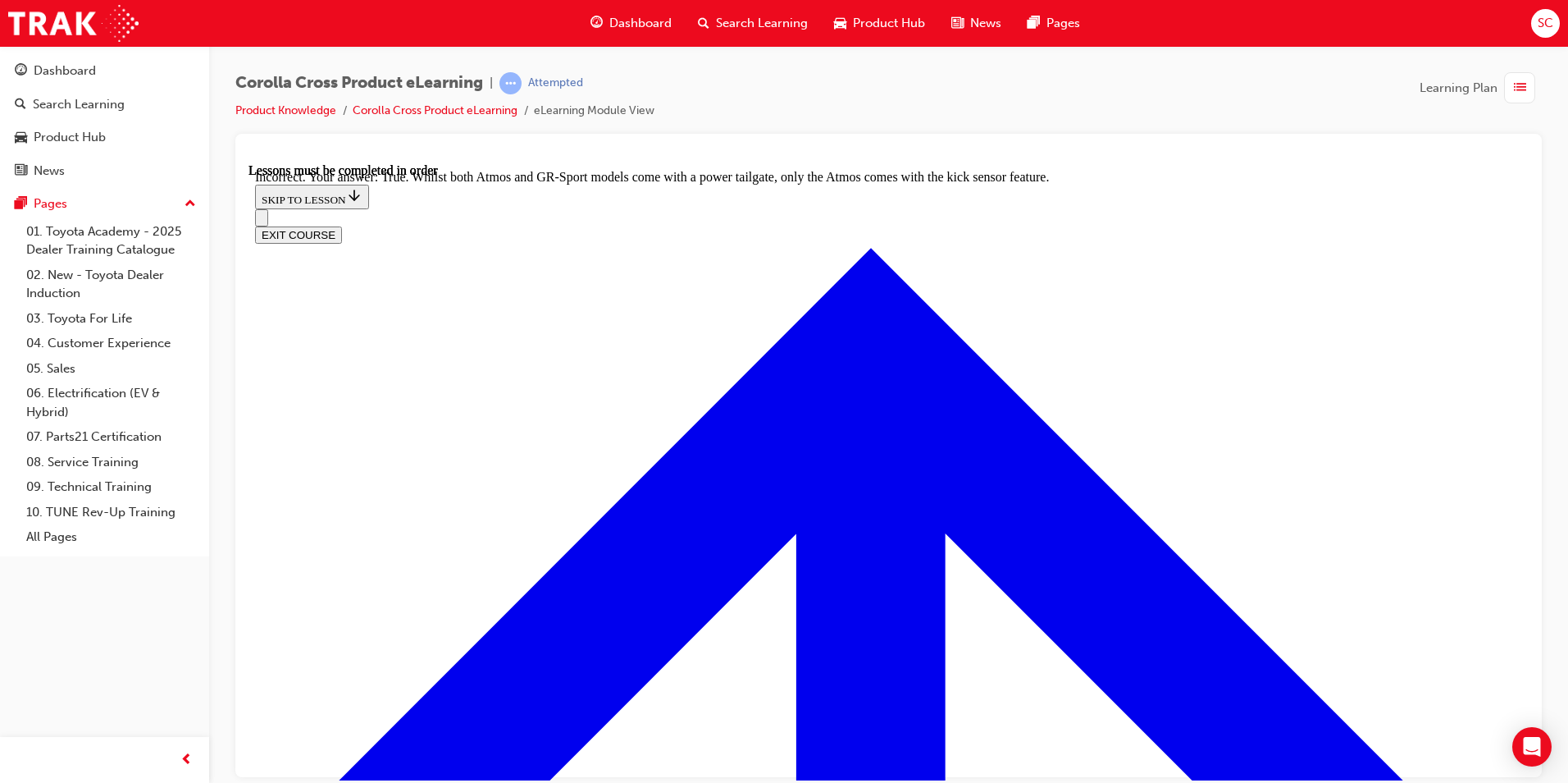
radio input "true"
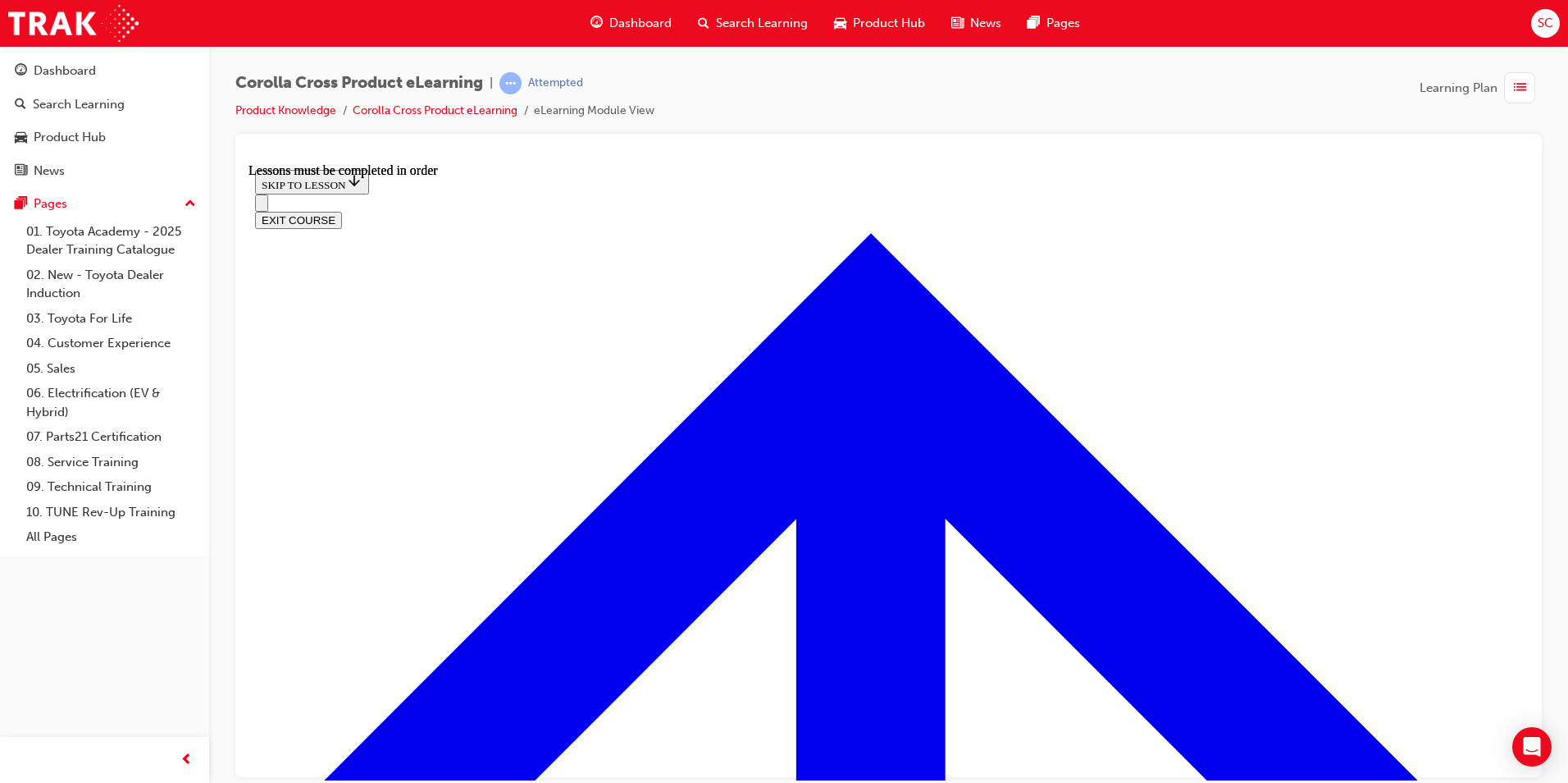
scroll to position [1370, 0]
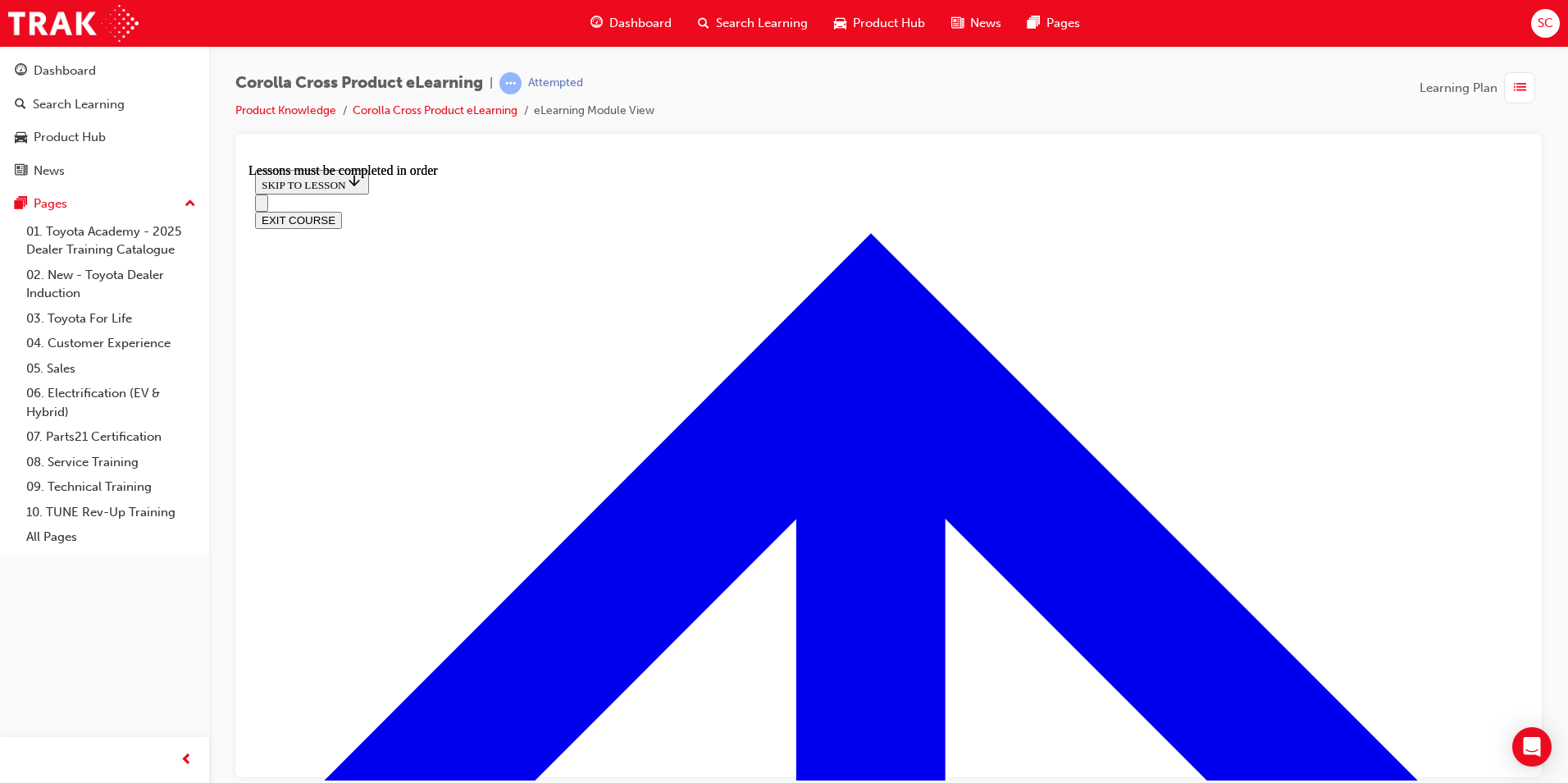
scroll to position [1780, 0]
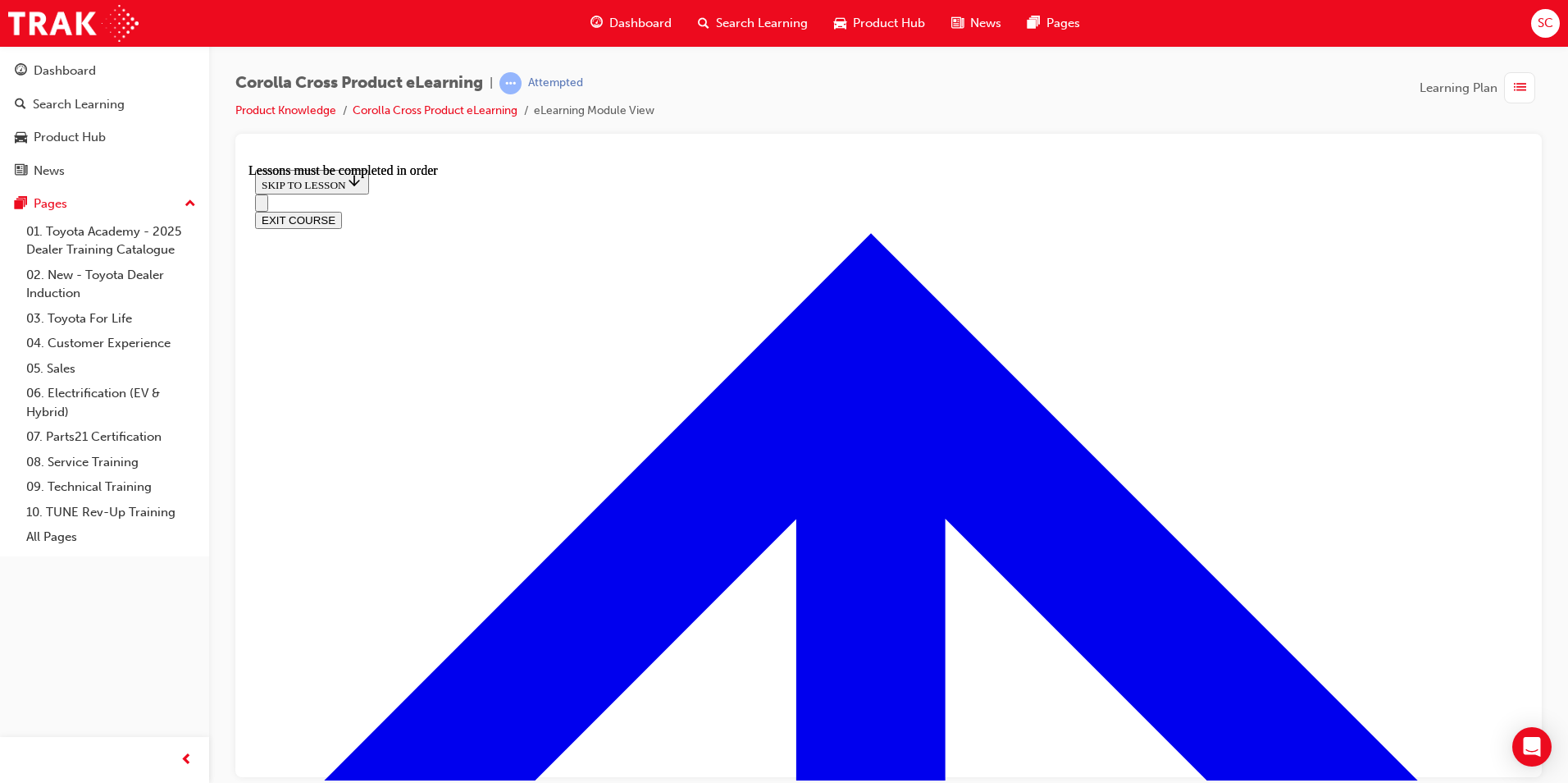
scroll to position [2927, 0]
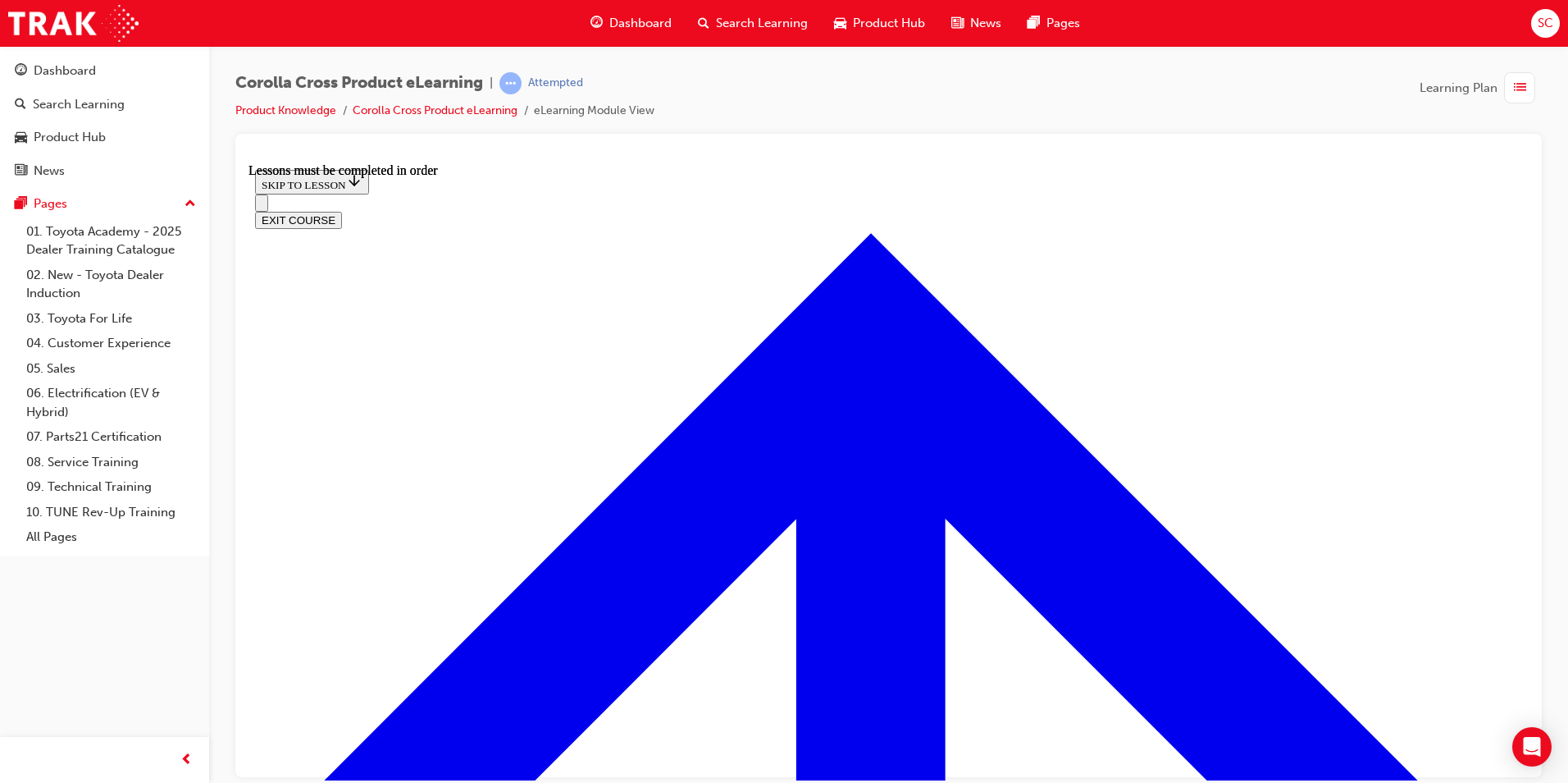
drag, startPoint x: 1228, startPoint y: 488, endPoint x: 1147, endPoint y: 689, distance: 216.7
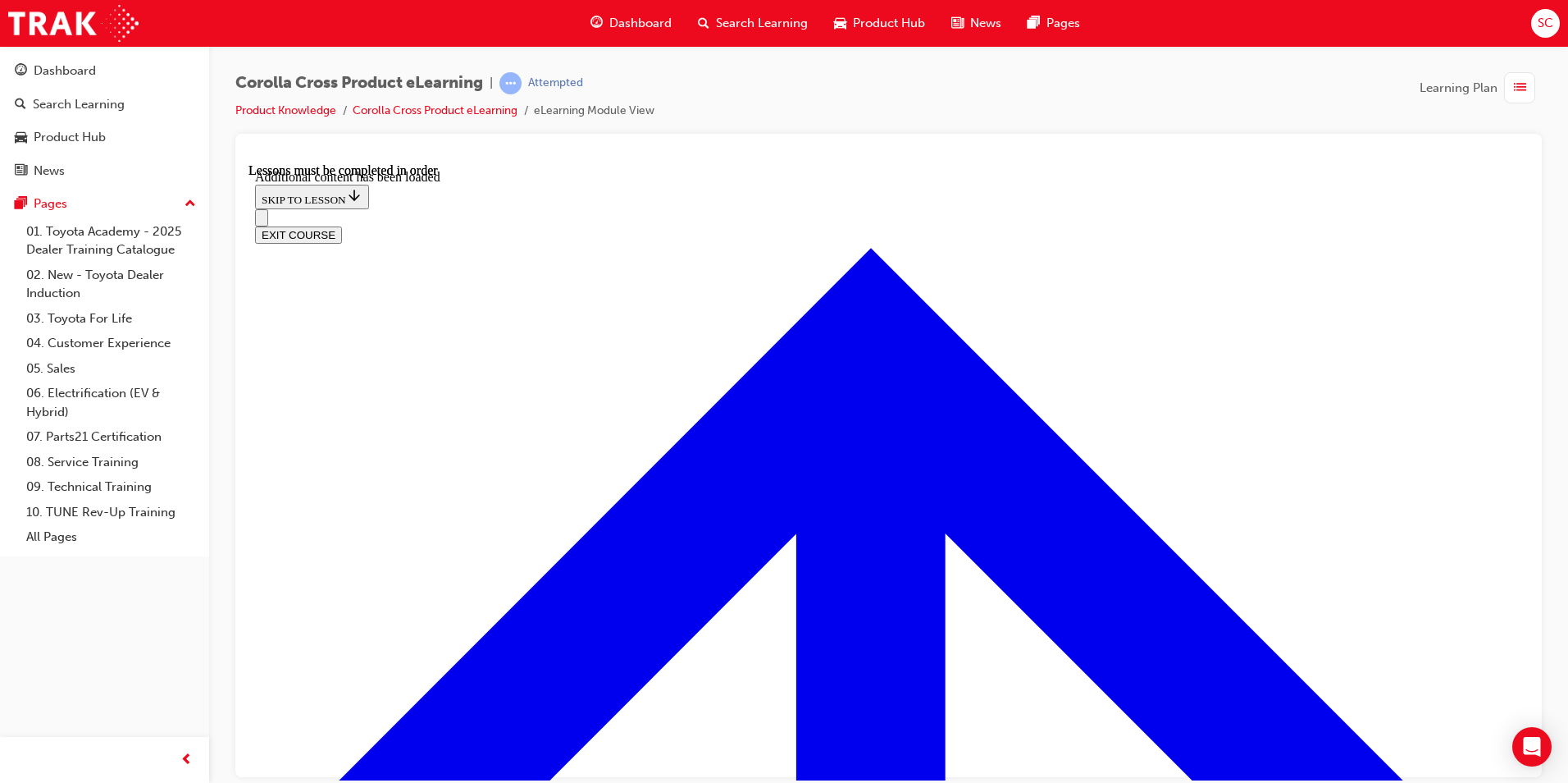
scroll to position [3936, 0]
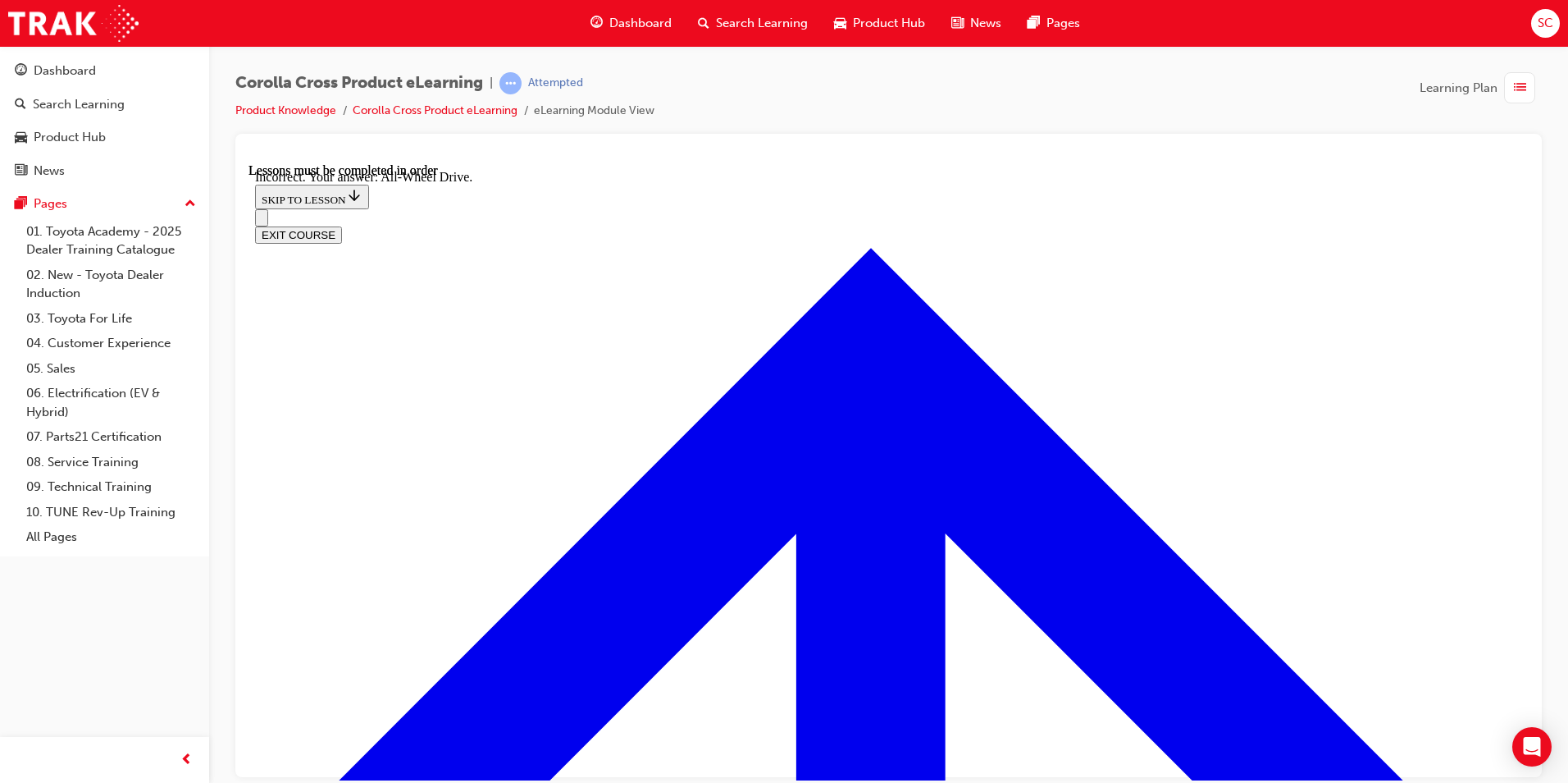
checkbox input "false"
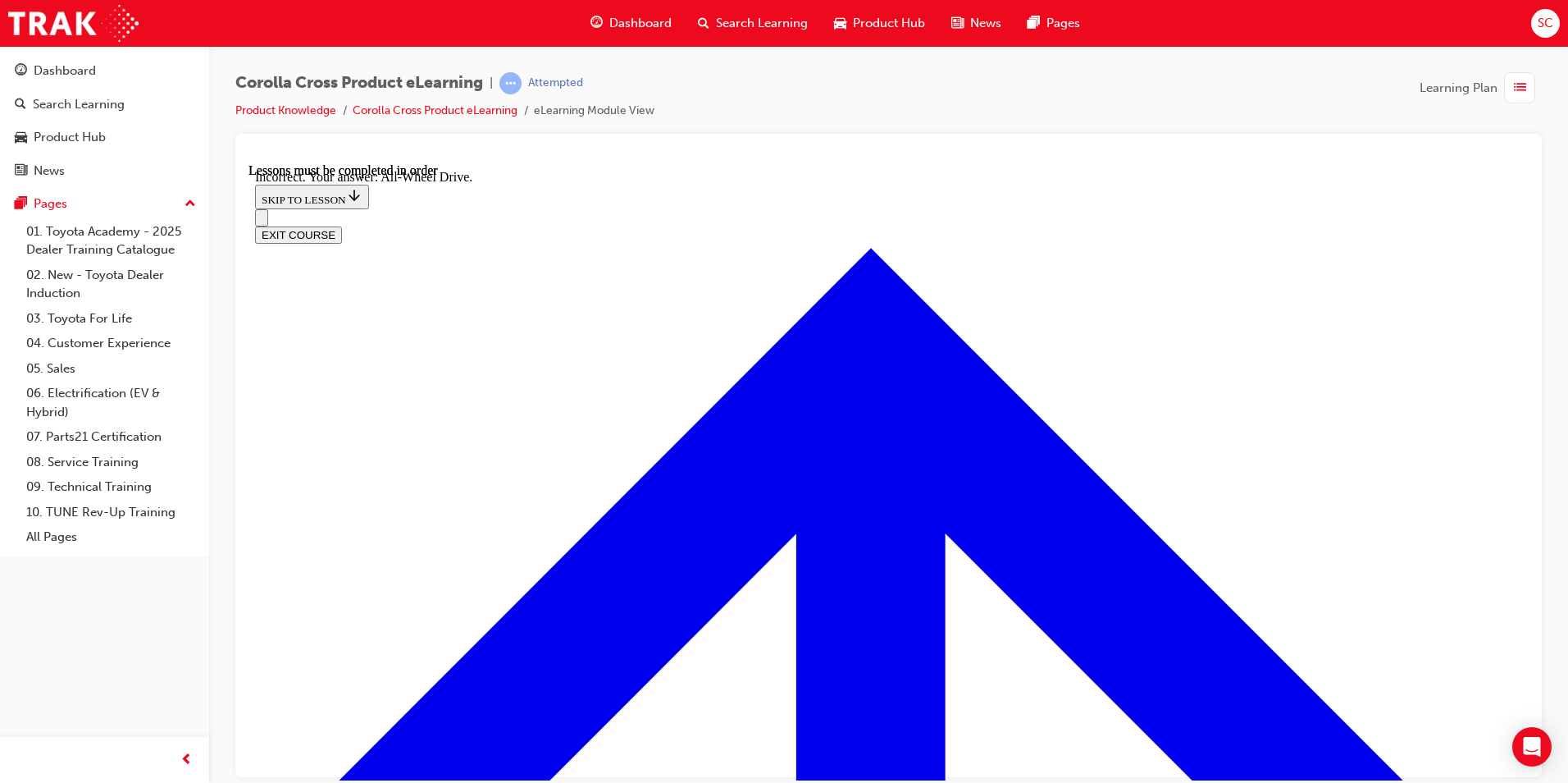
checkbox input "true"
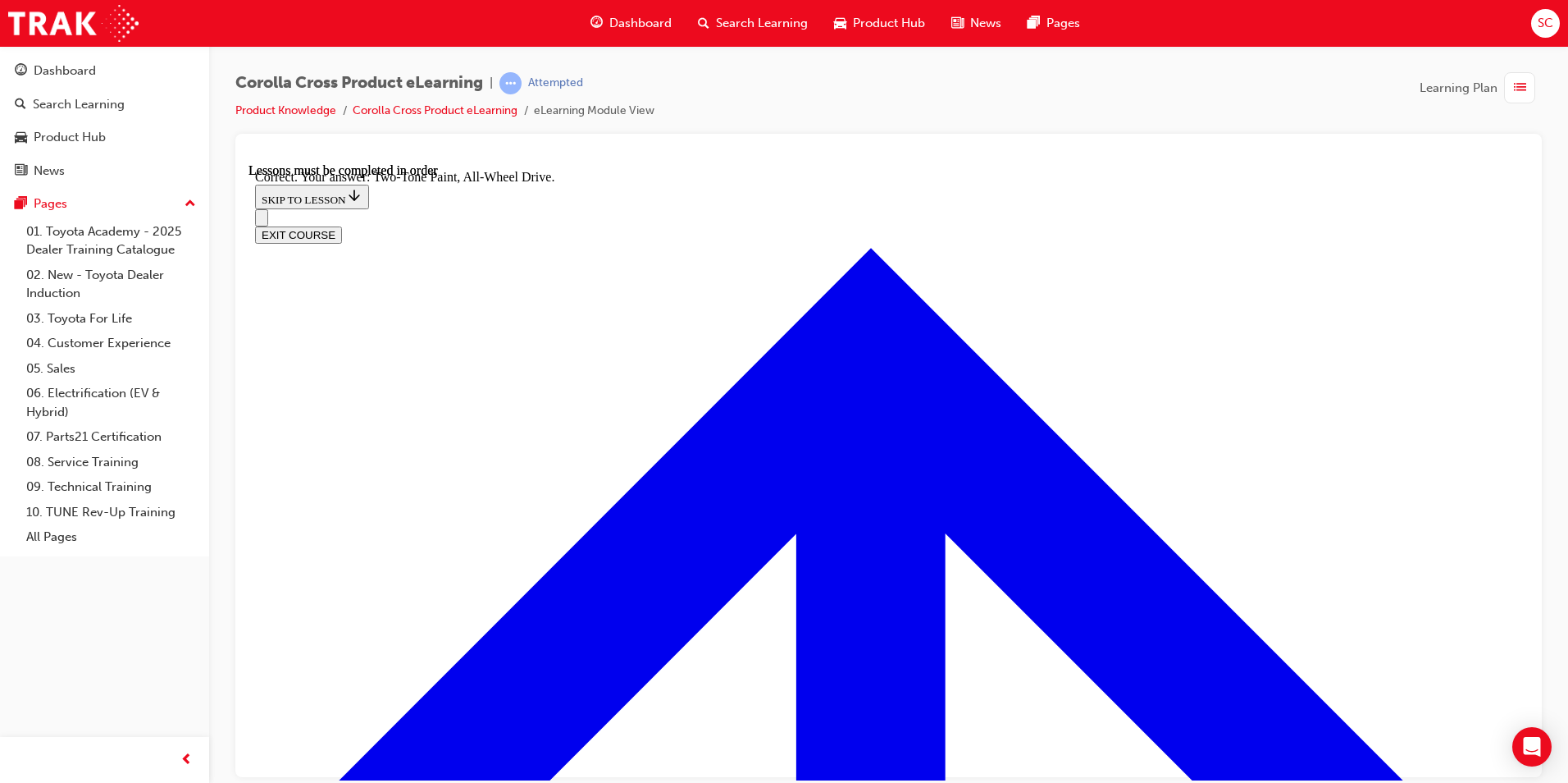
scroll to position [4803, 0]
drag, startPoint x: 659, startPoint y: 248, endPoint x: 901, endPoint y: 241, distance: 242.1
drag, startPoint x: 901, startPoint y: 241, endPoint x: 1138, endPoint y: 251, distance: 237.2
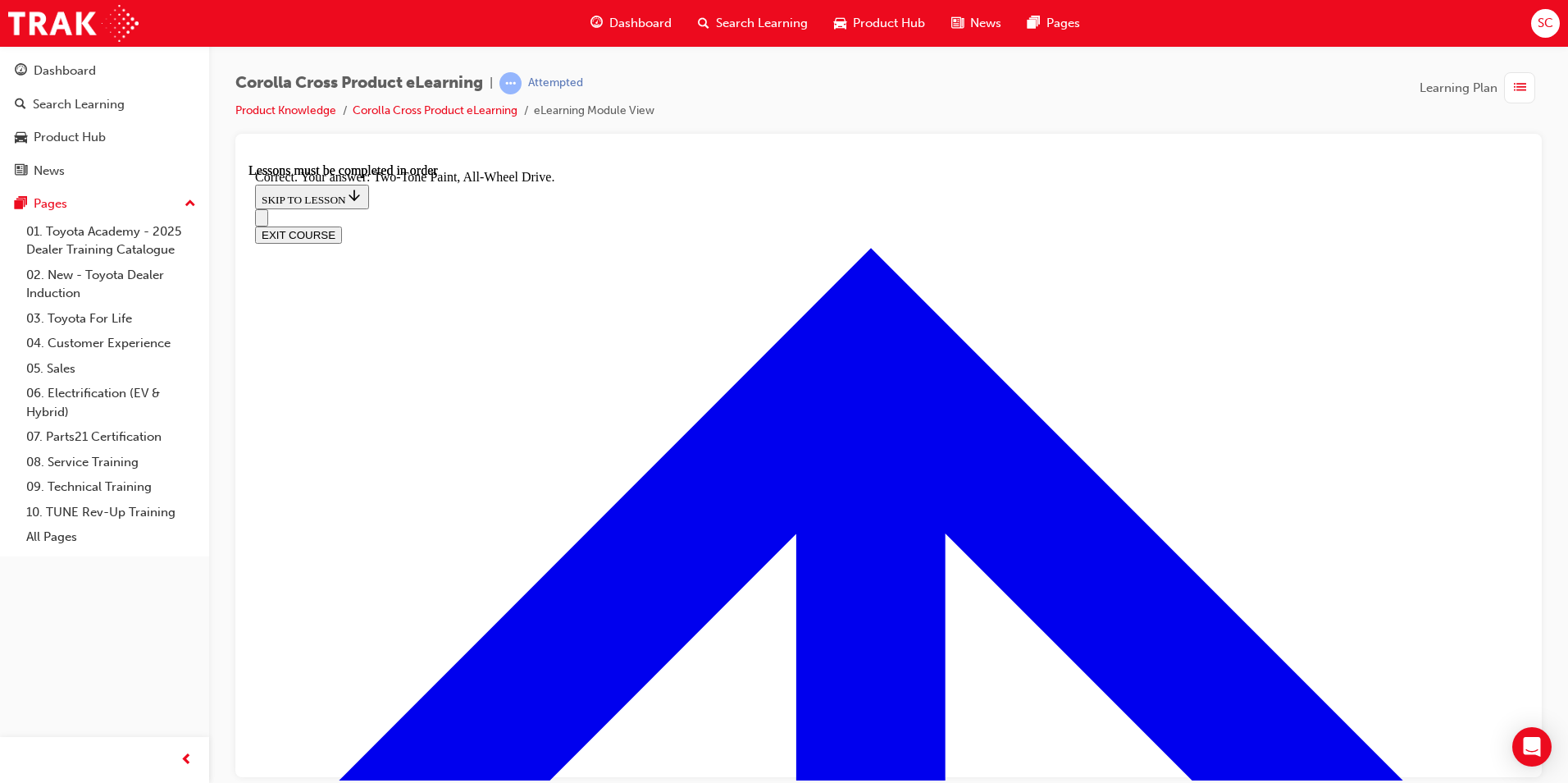
radio input "true"
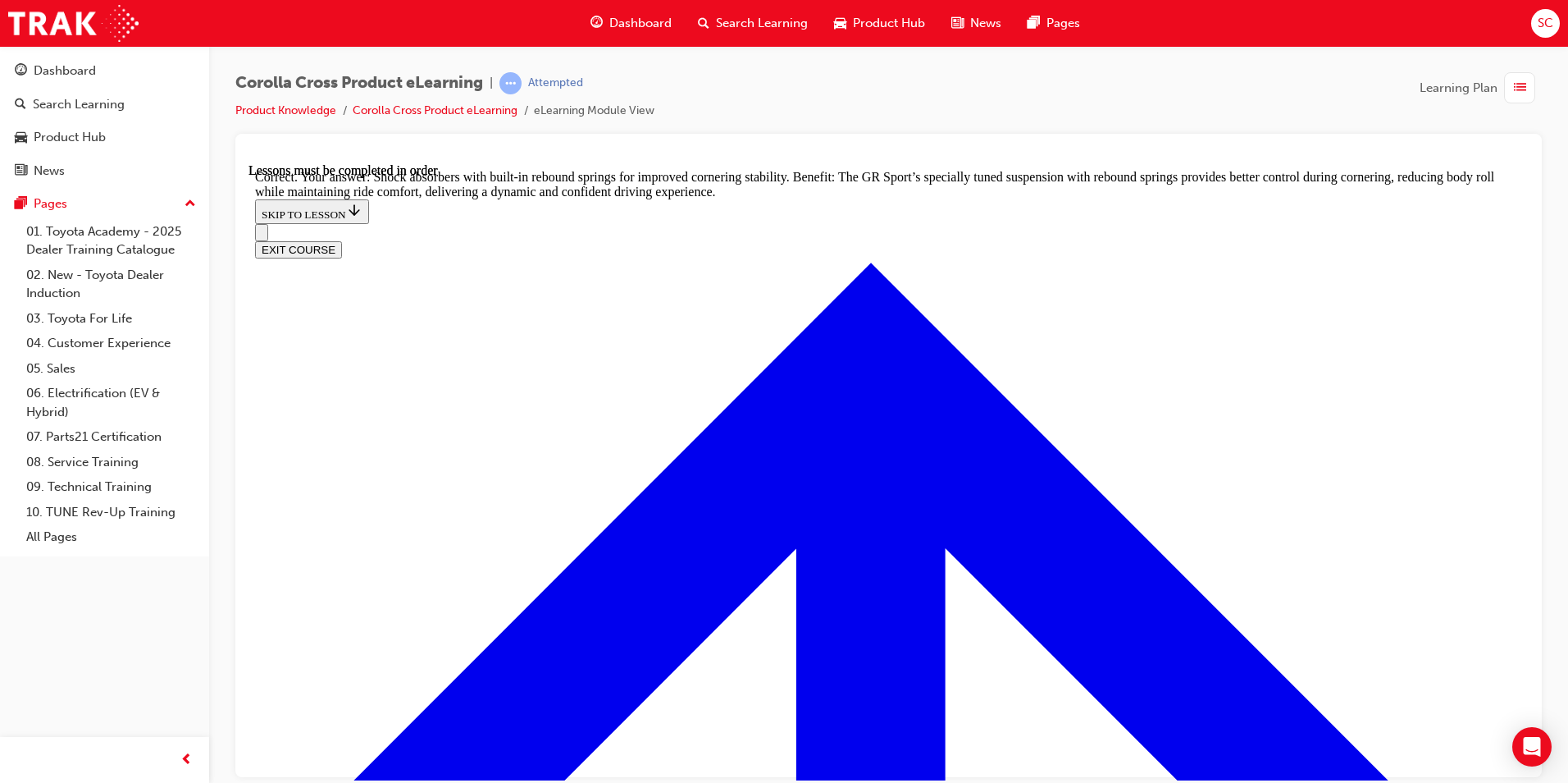
scroll to position [5196, 0]
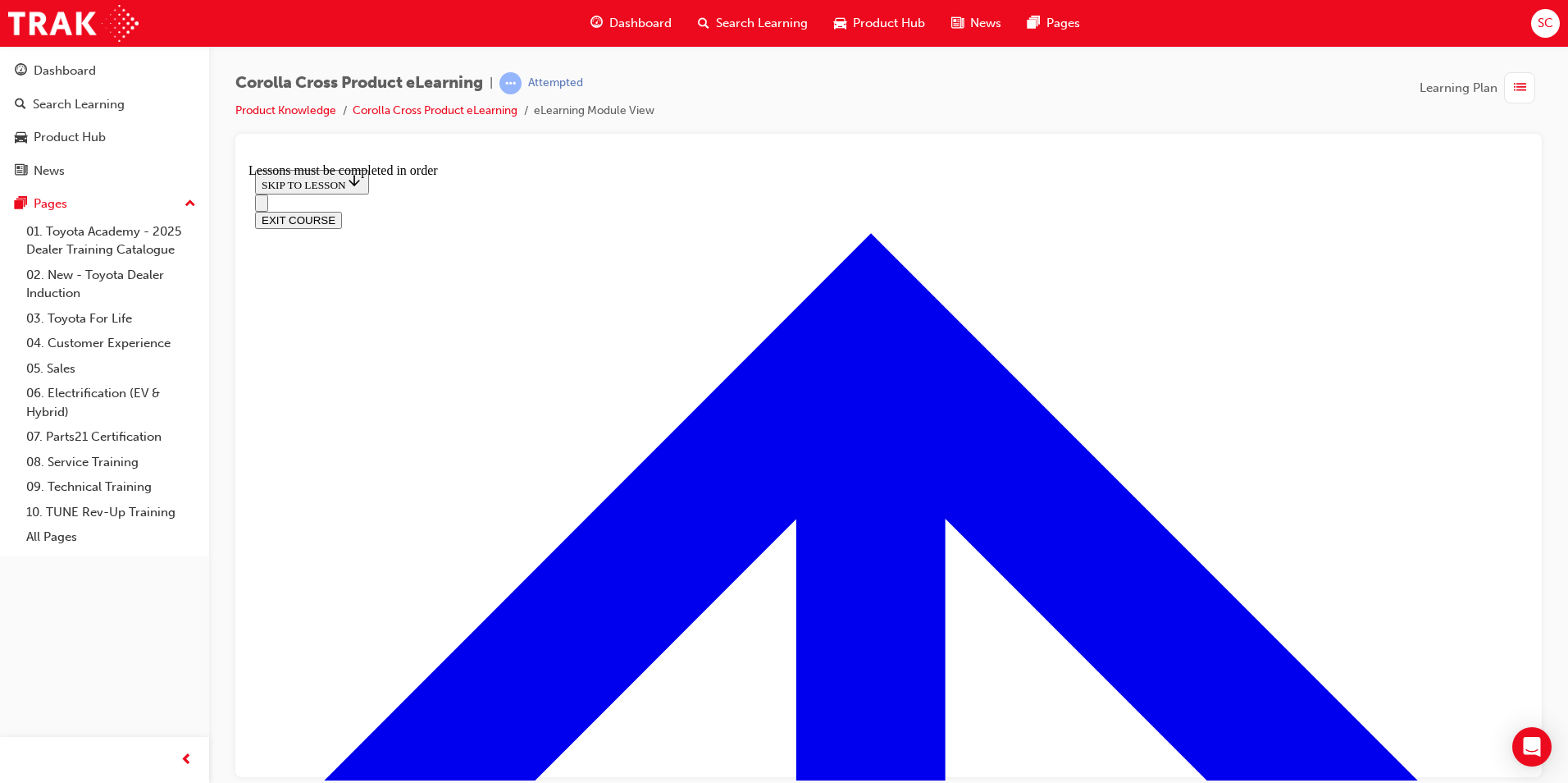
scroll to position [796, 0]
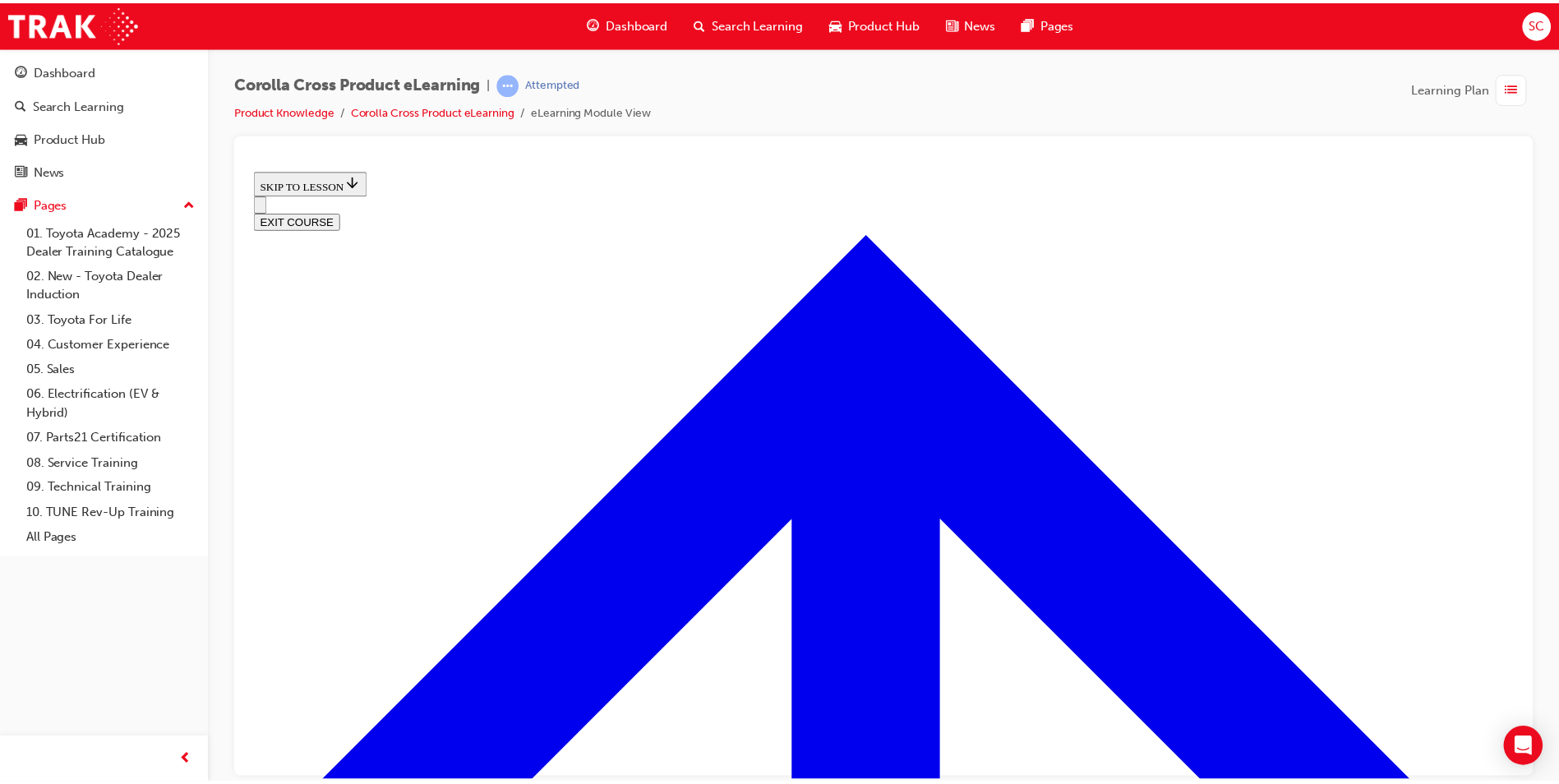
scroll to position [643, 0]
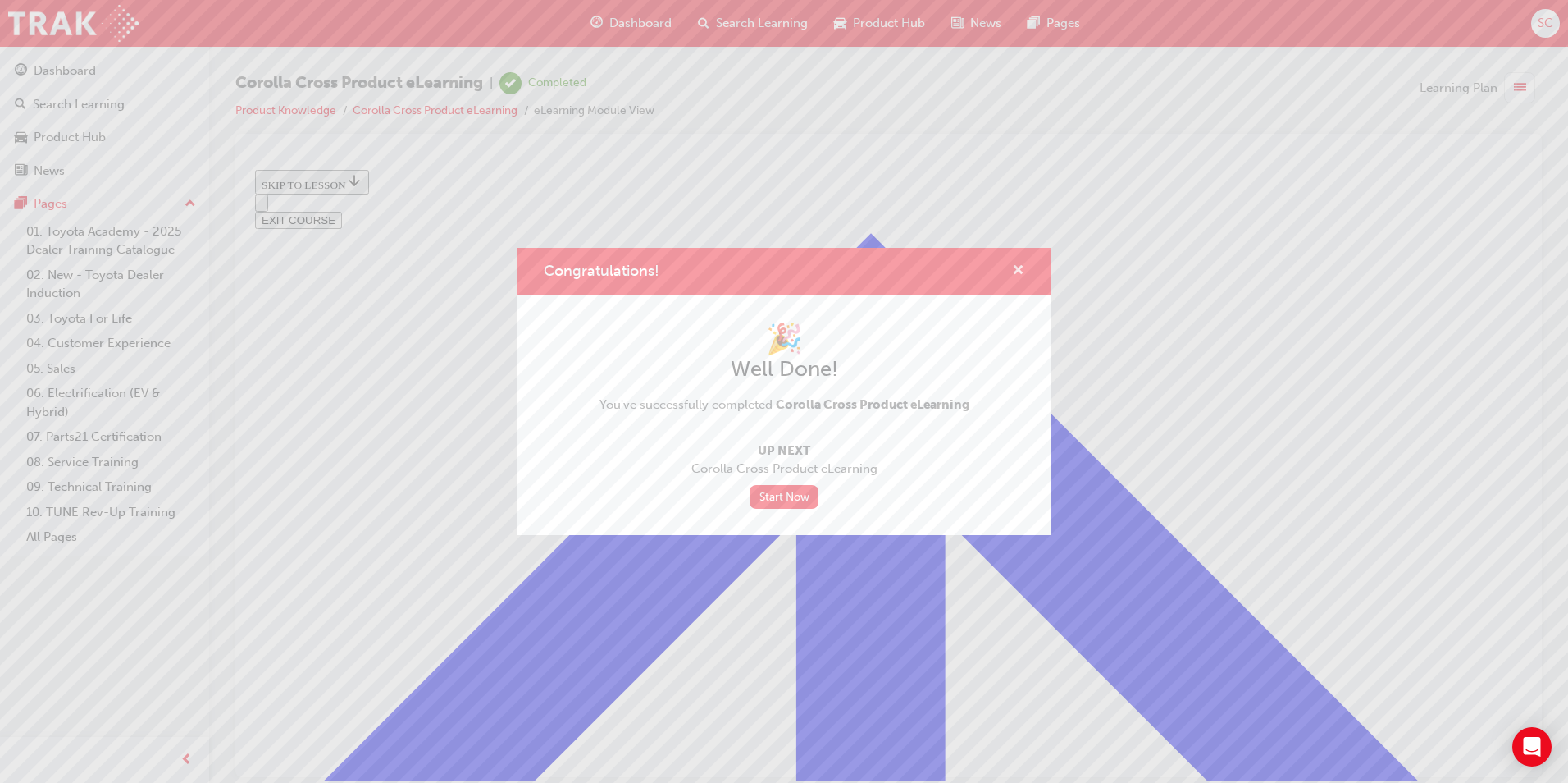
click at [1015, 269] on span "cross-icon" at bounding box center [1018, 271] width 12 height 15
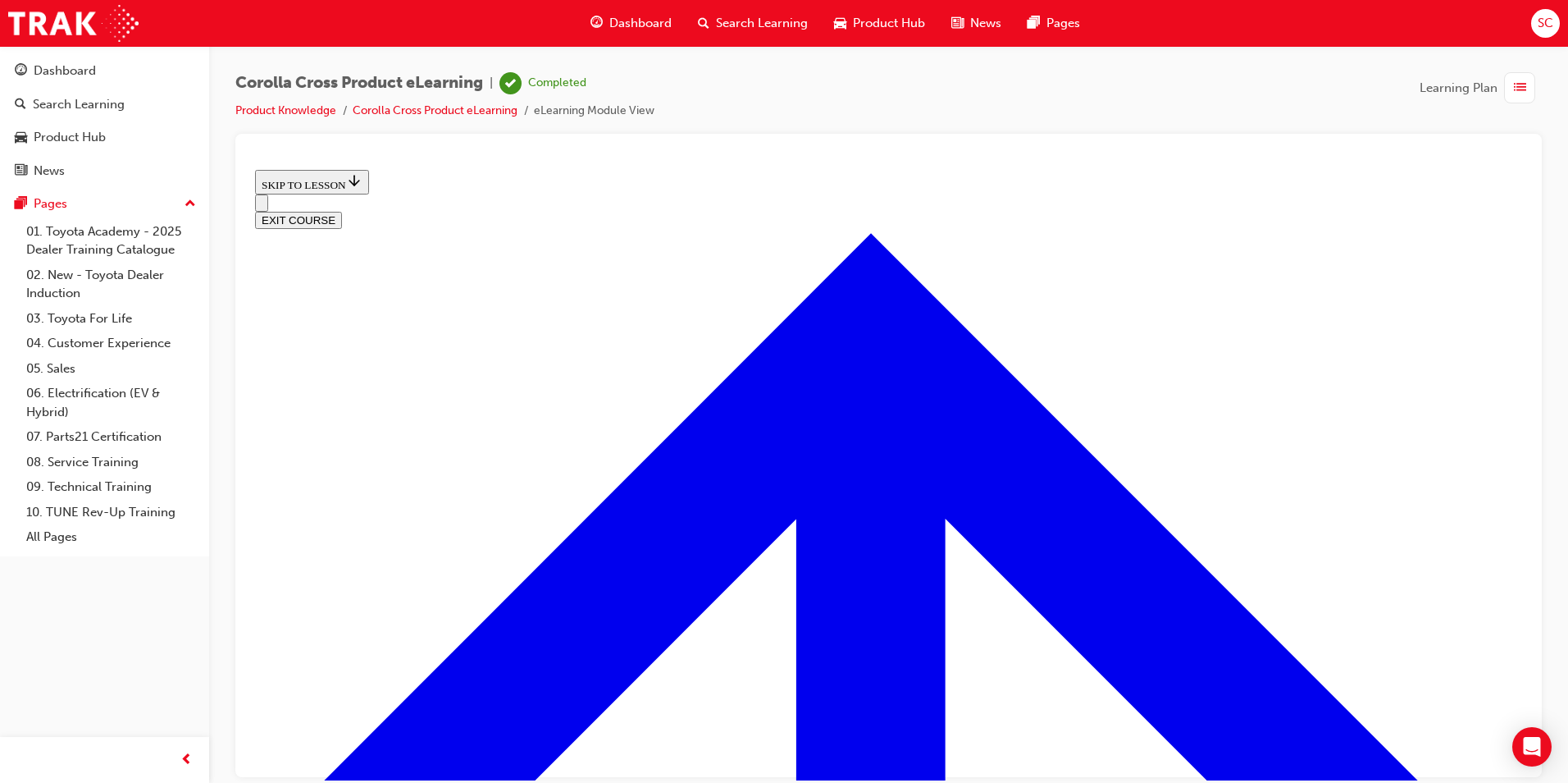
click at [624, 32] on span "Dashboard" at bounding box center [640, 24] width 62 height 19
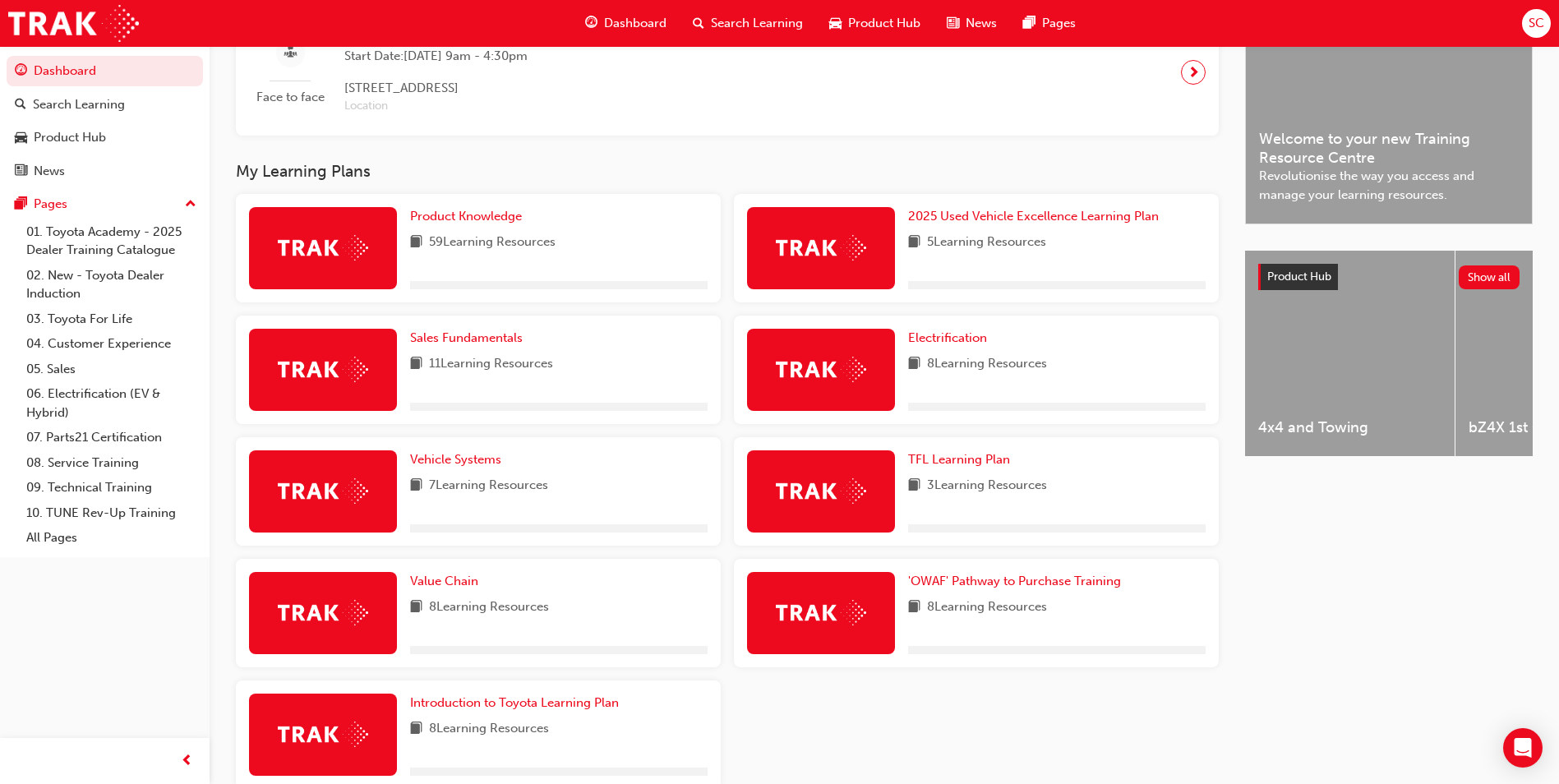
scroll to position [205, 0]
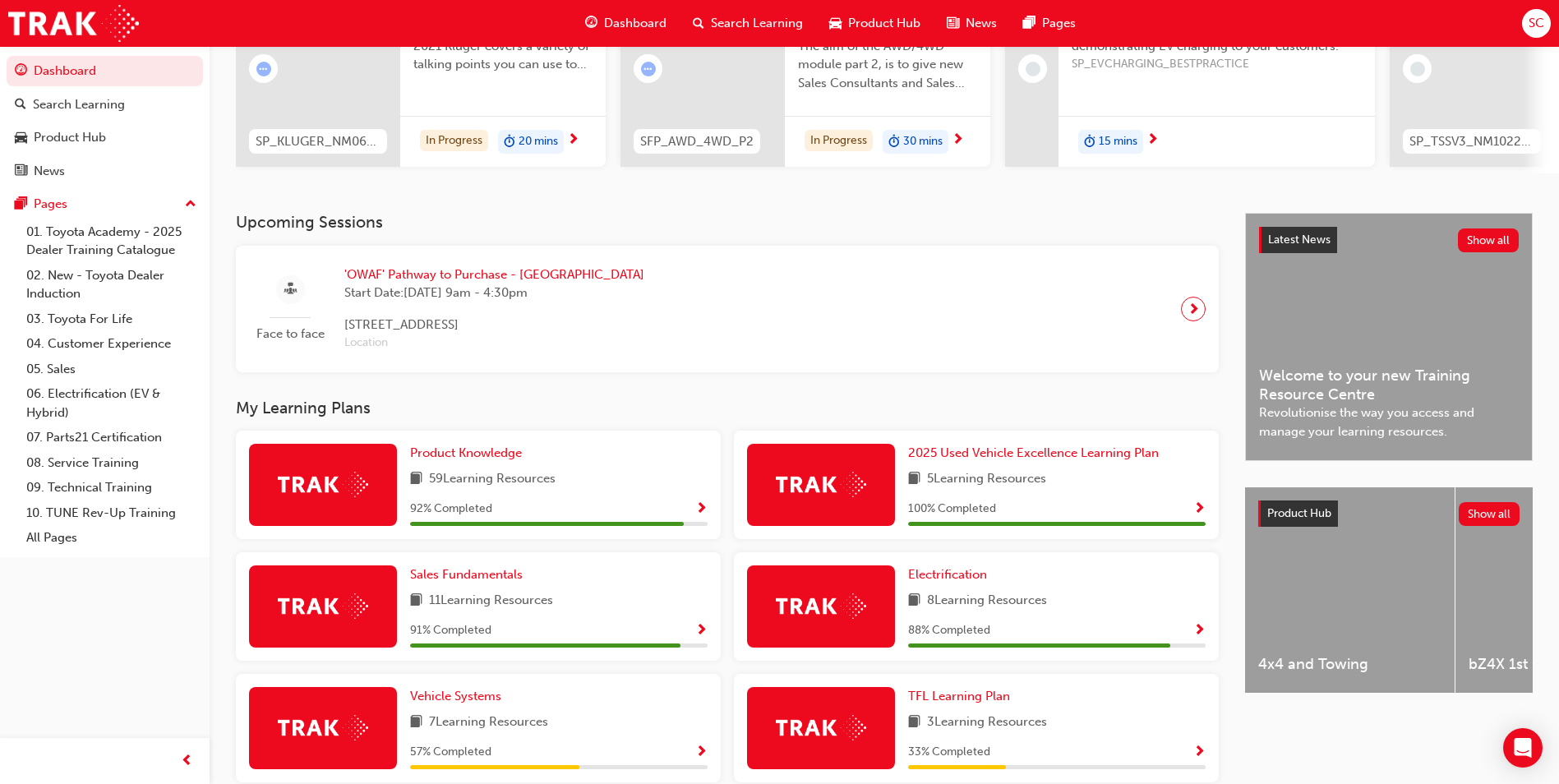
click at [712, 508] on div "Product Knowledge 59 Learning Resources 92 % Completed" at bounding box center [478, 484] width 485 height 109
click at [697, 515] on span "Show Progress" at bounding box center [701, 509] width 12 height 15
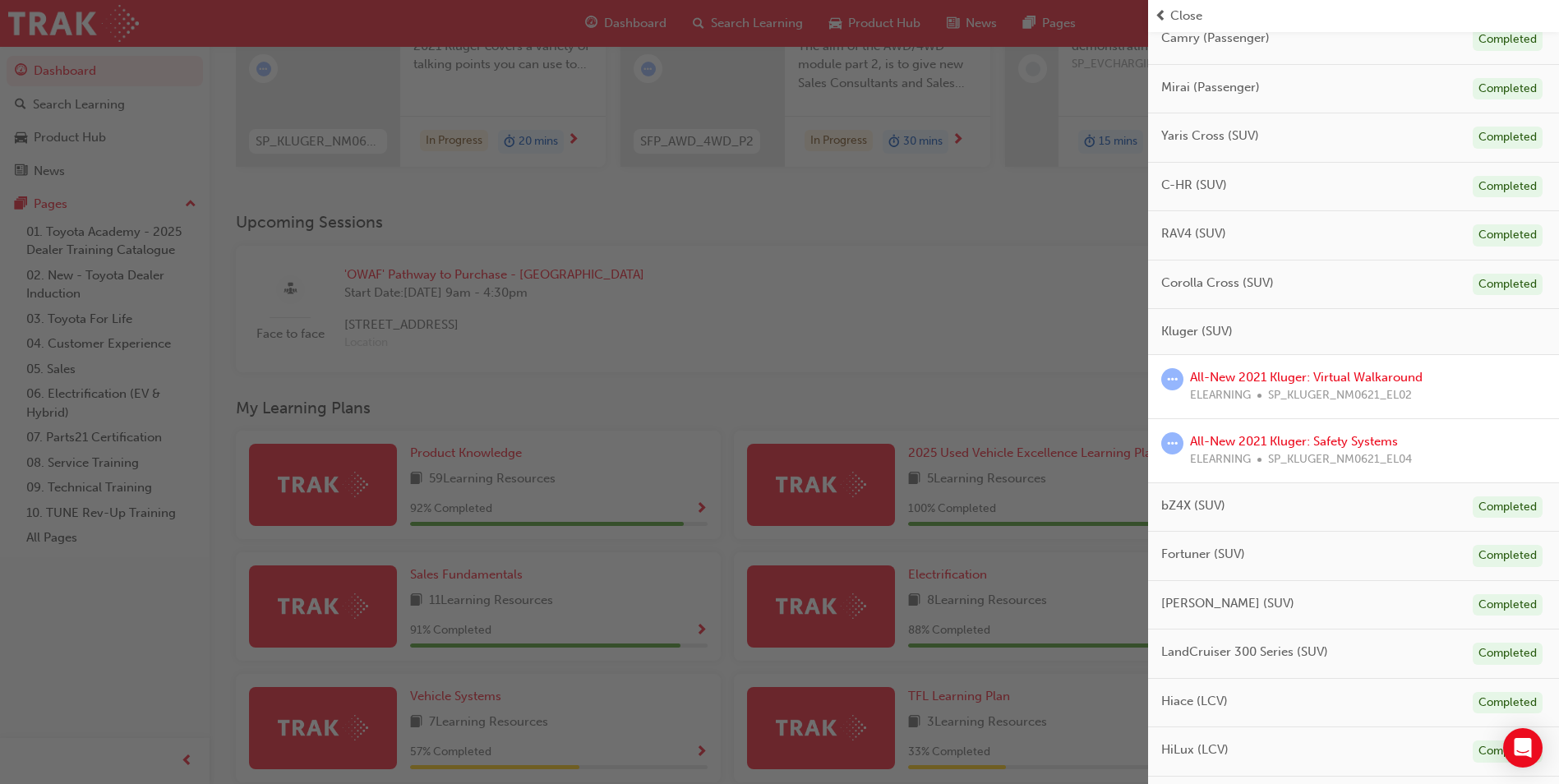
scroll to position [328, 0]
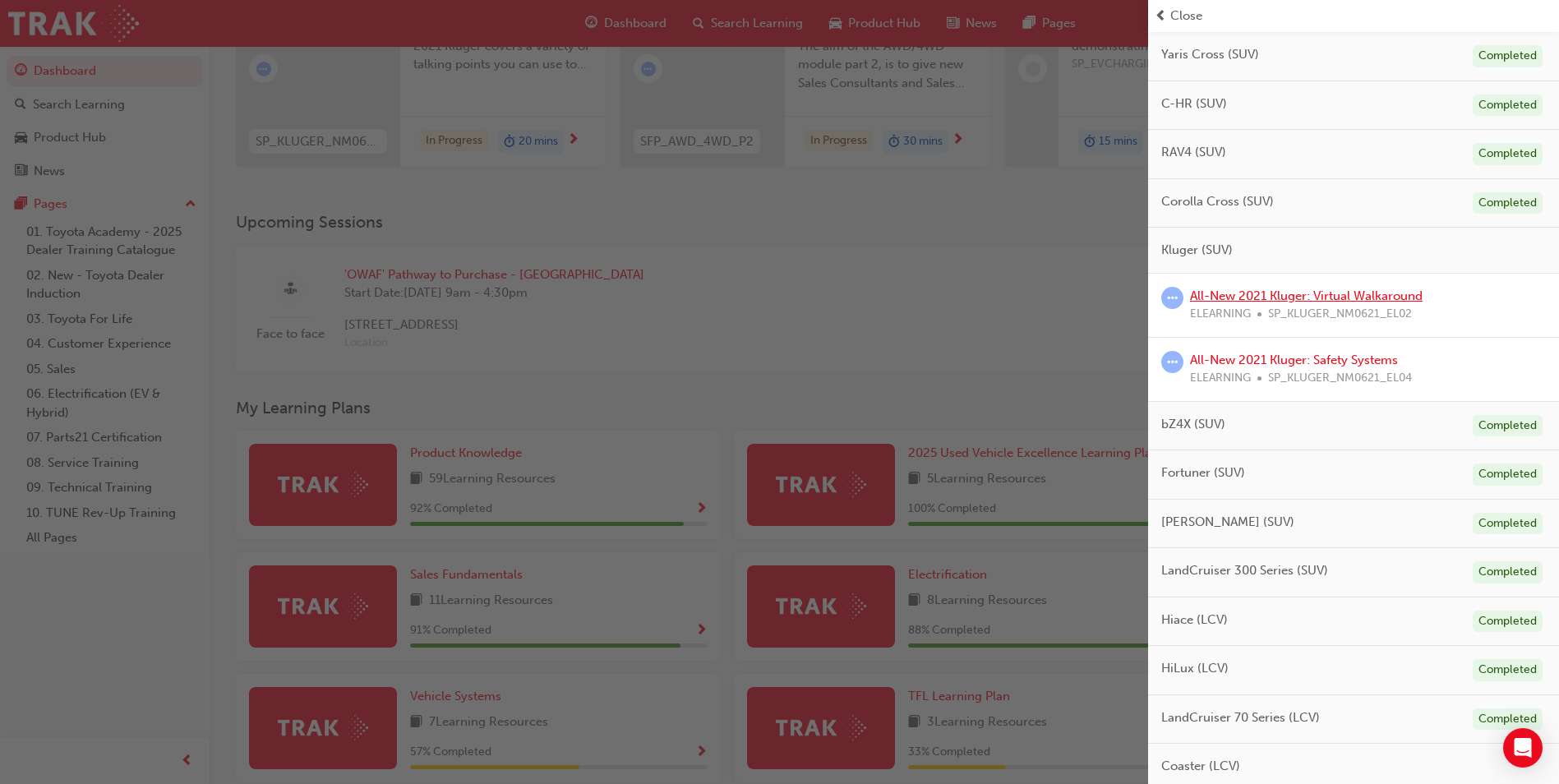
click at [1293, 297] on link "All-New 2021 Kluger: Virtual Walkaround" at bounding box center [1306, 295] width 232 height 15
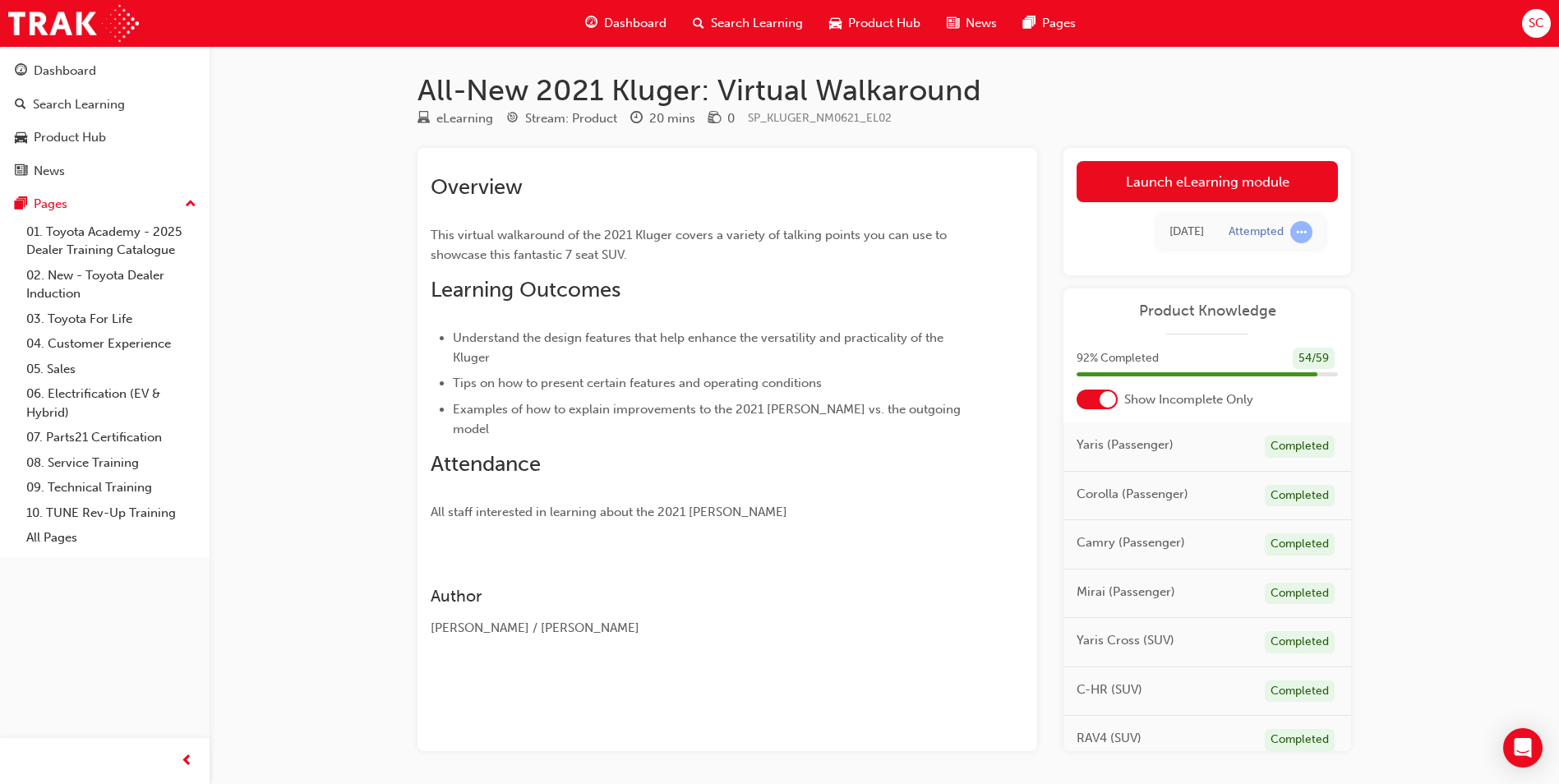
click at [1230, 178] on link "Launch eLearning module" at bounding box center [1207, 181] width 261 height 41
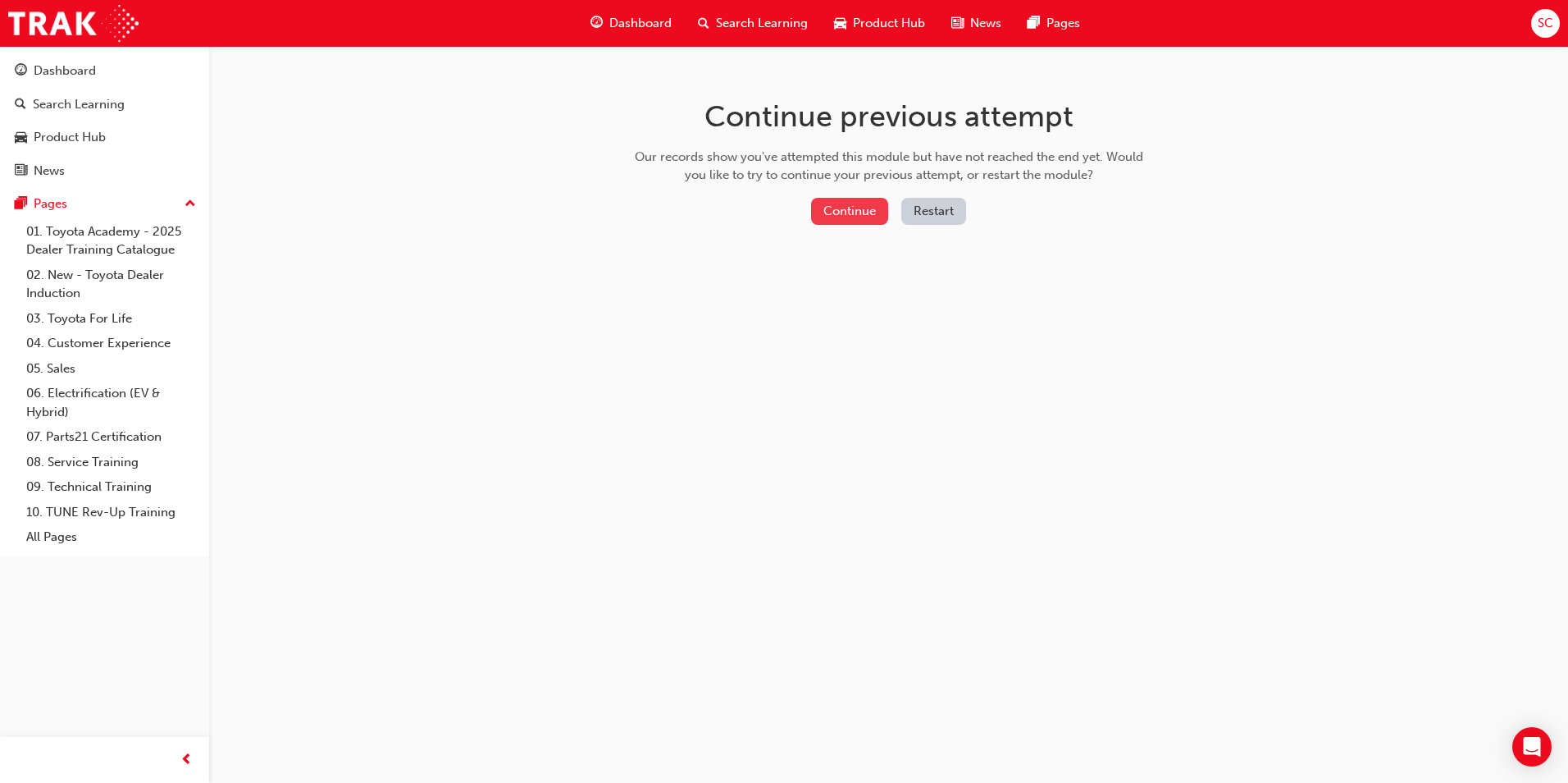
click at [848, 217] on button "Continue" at bounding box center [849, 211] width 77 height 27
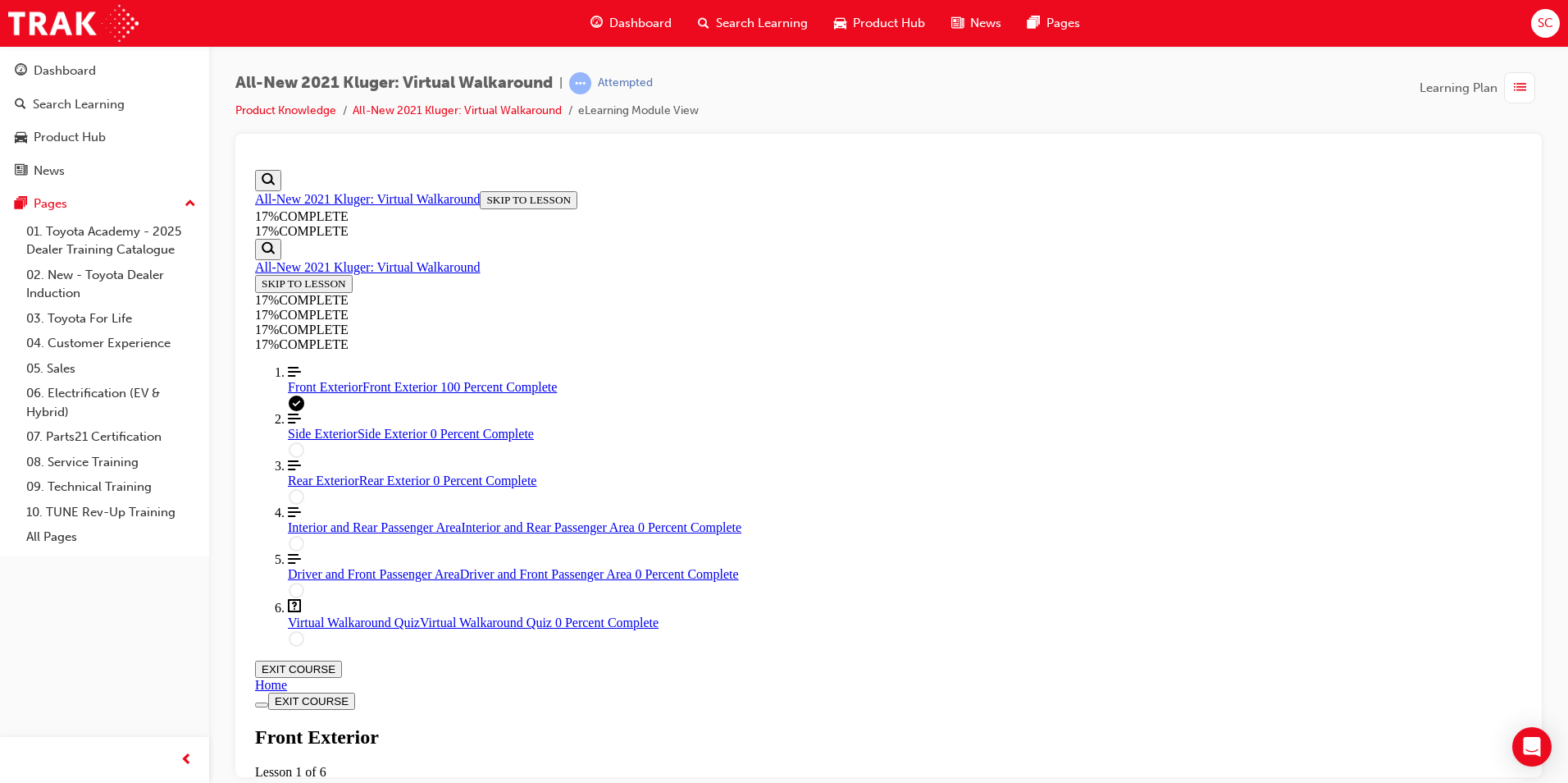
scroll to position [57, 0]
click at [627, 23] on span "Dashboard" at bounding box center [640, 24] width 62 height 19
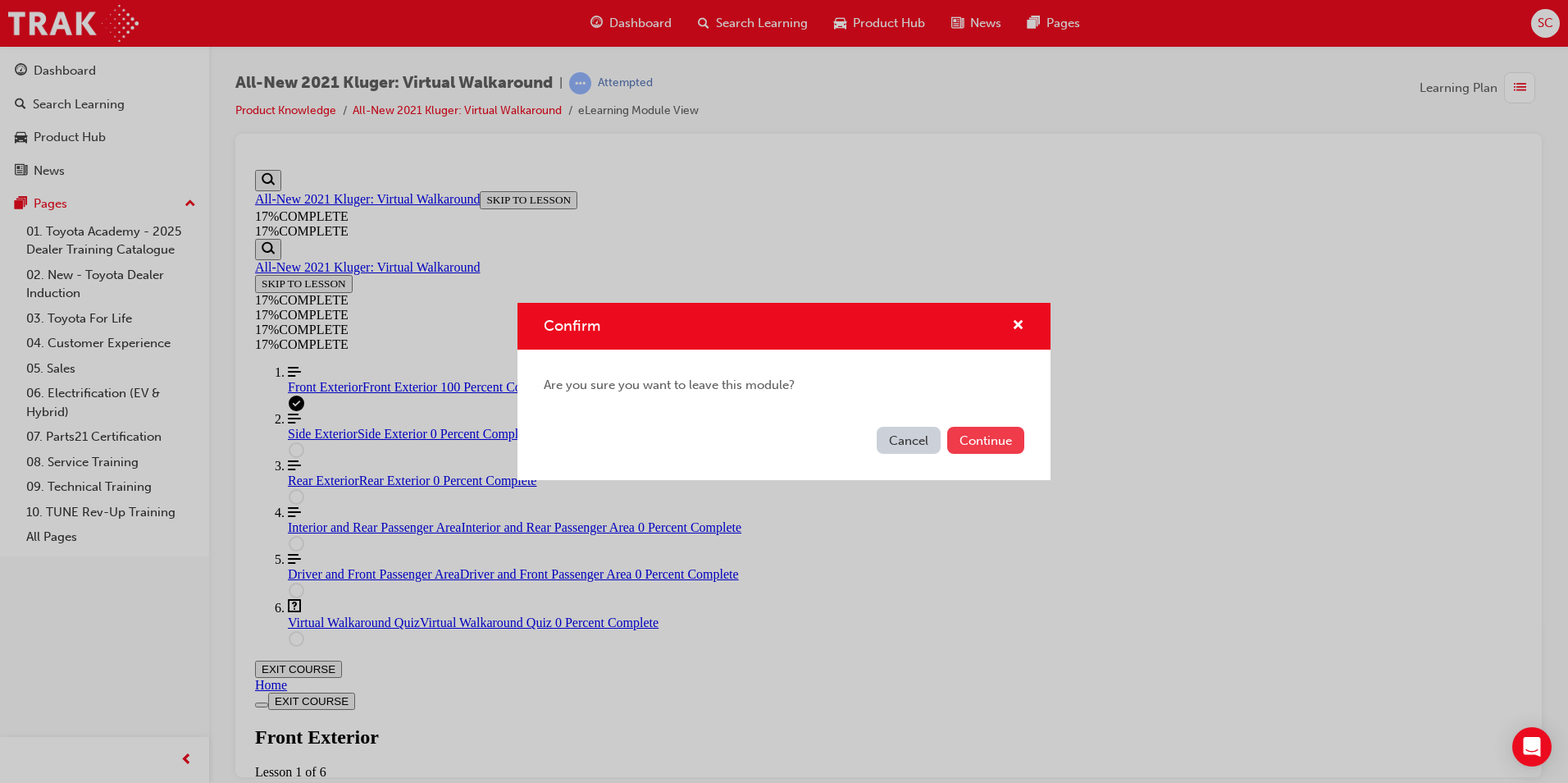
click at [1009, 441] on button "Continue" at bounding box center [986, 440] width 77 height 27
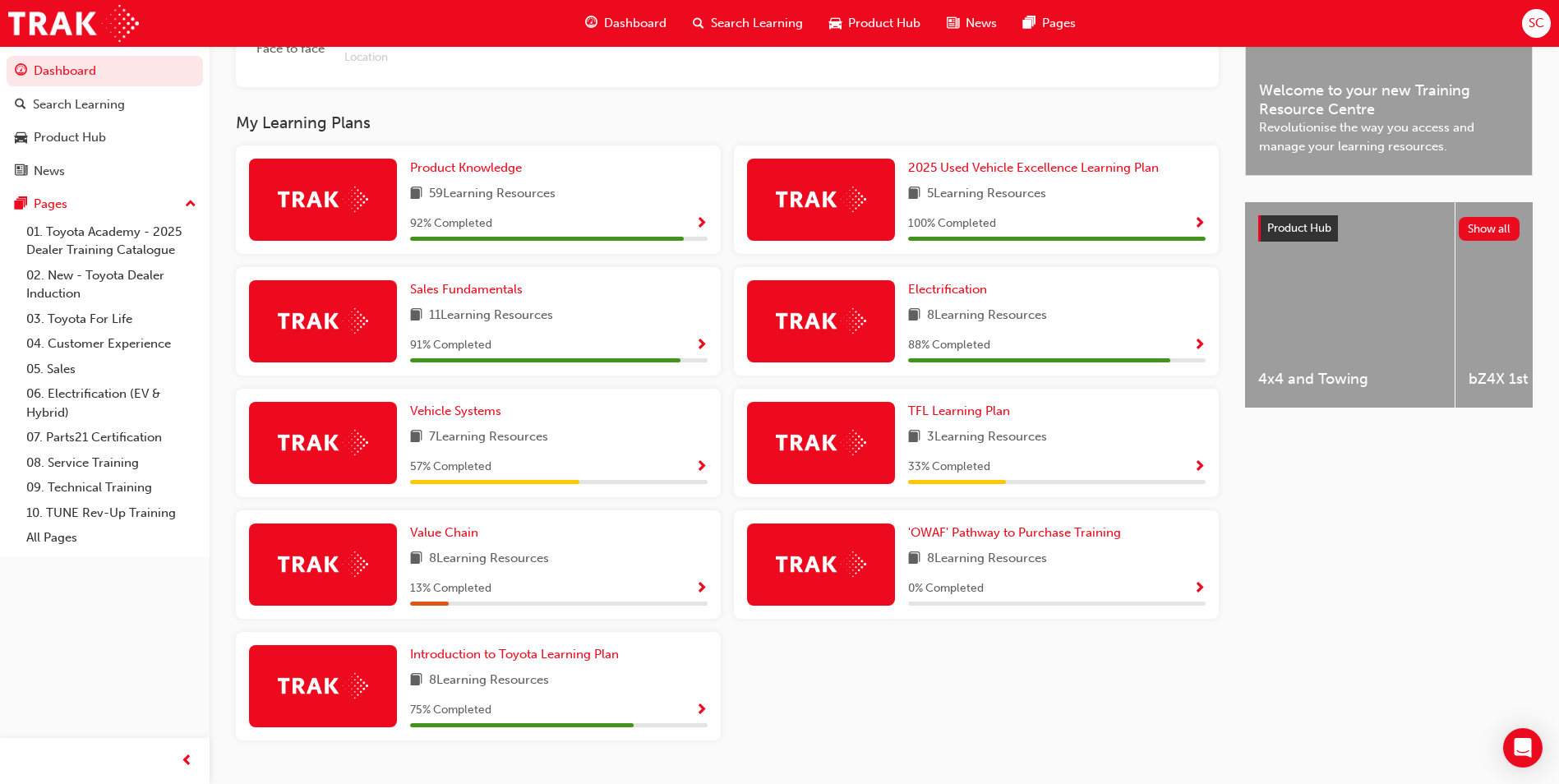
scroll to position [452, 0]
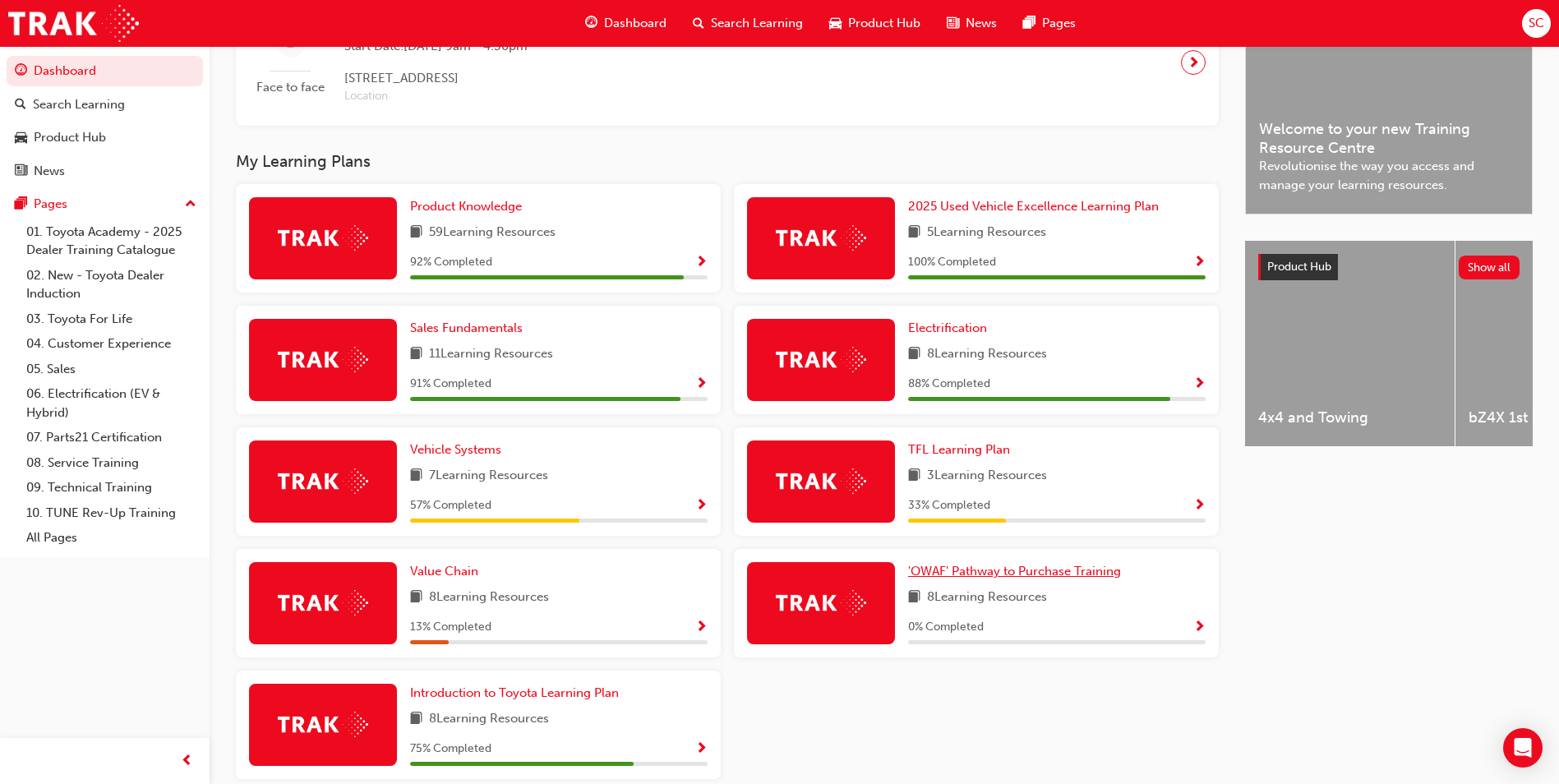
click at [1048, 586] on div "'OWAF' Pathway to Purchase Training 8 Learning Resources 0 % Completed" at bounding box center [1056, 603] width 297 height 82
click at [1048, 578] on span "'OWAF' Pathway to Purchase Training" at bounding box center [1014, 570] width 213 height 15
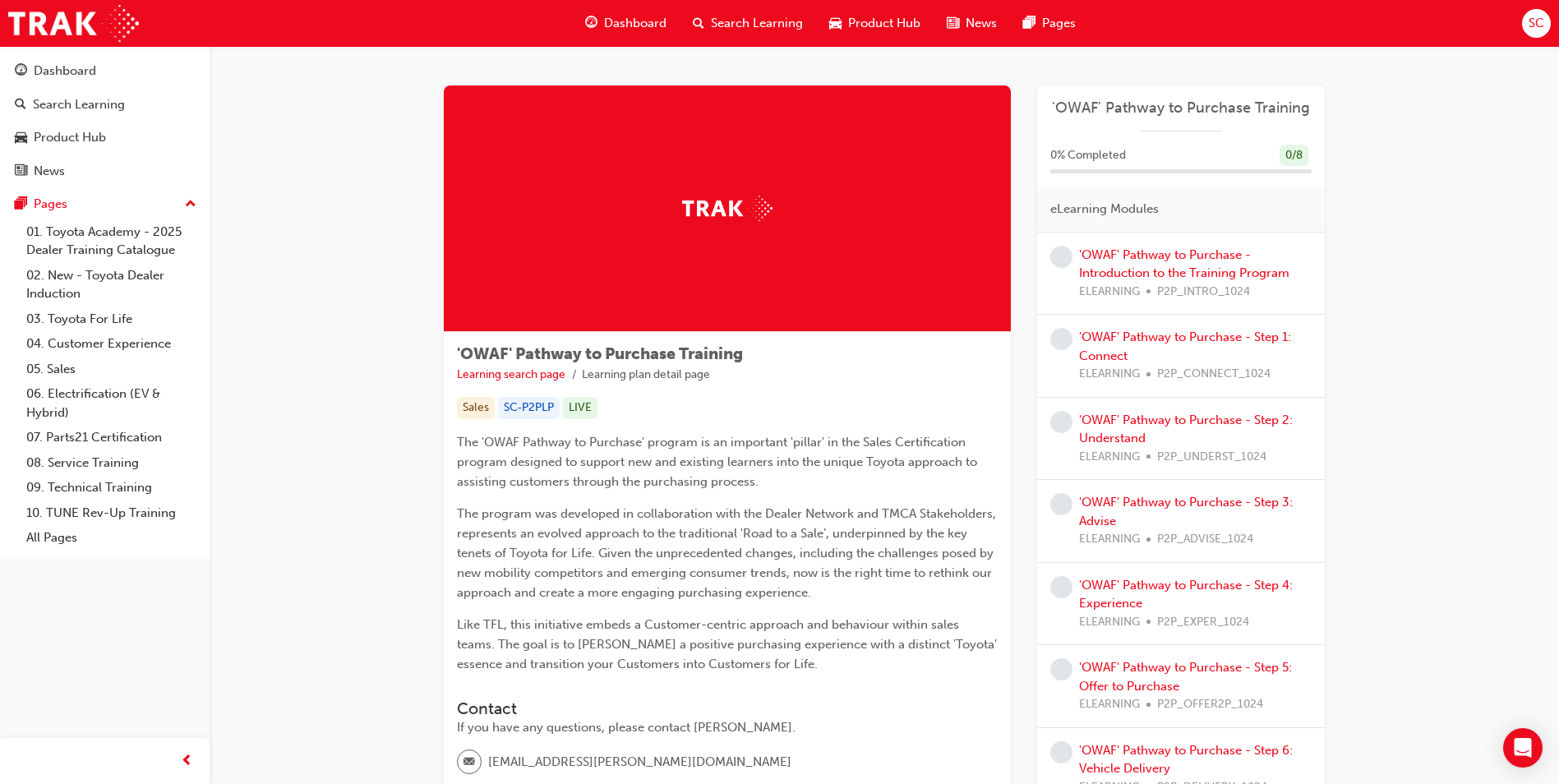
click at [644, 32] on span "Dashboard" at bounding box center [634, 24] width 62 height 19
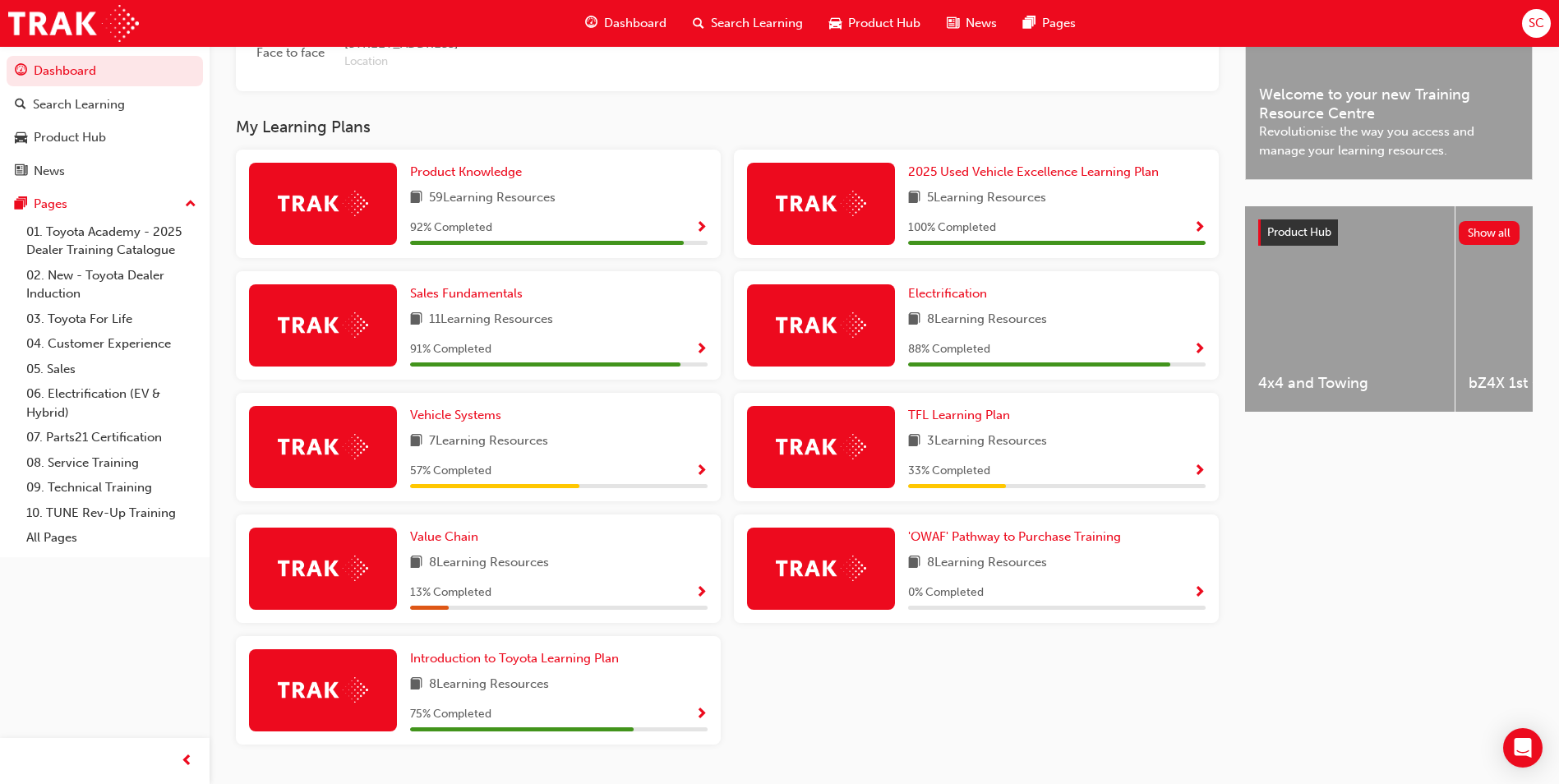
scroll to position [493, 0]
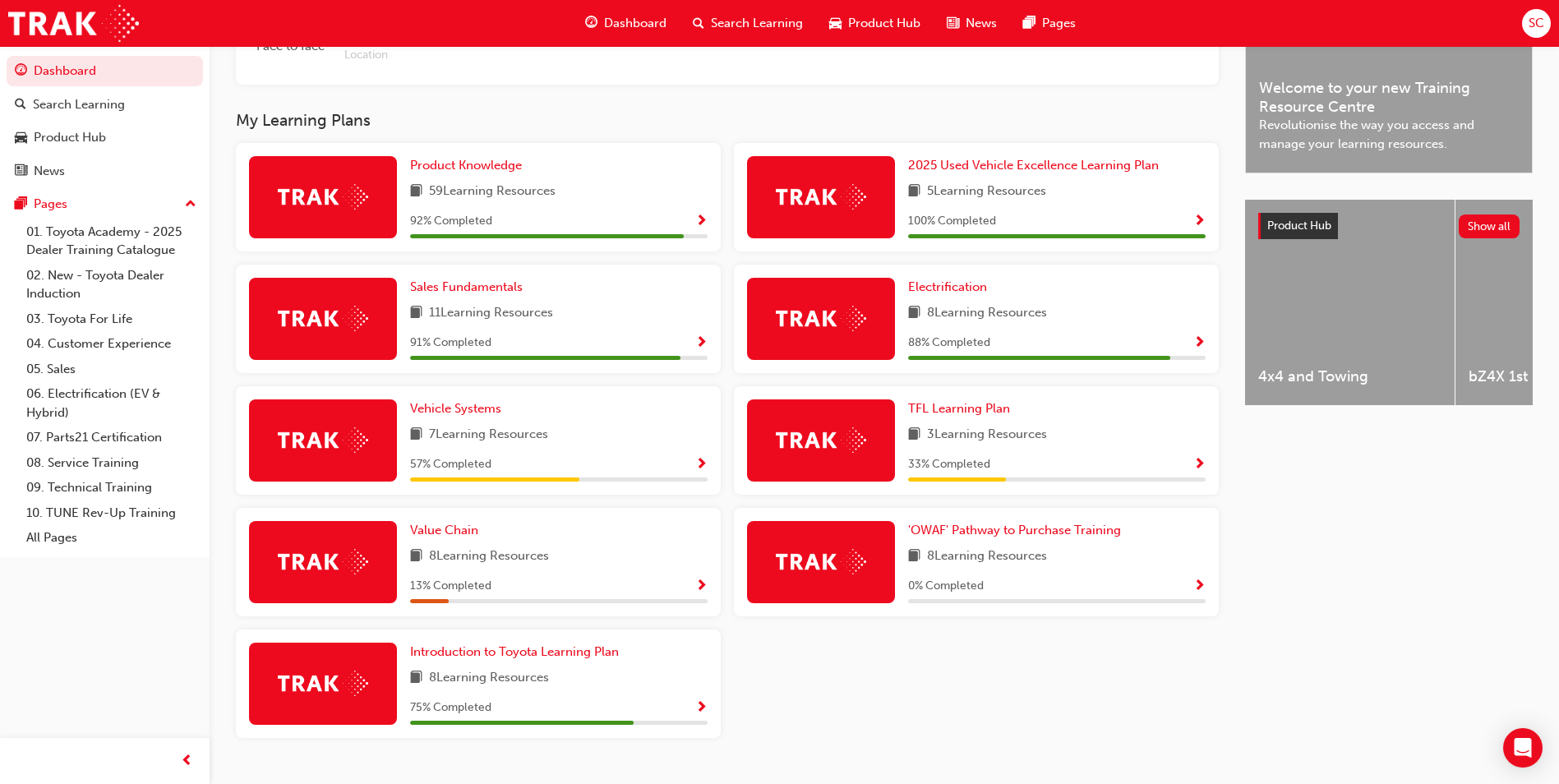
click at [698, 230] on span "Show Progress" at bounding box center [701, 222] width 12 height 15
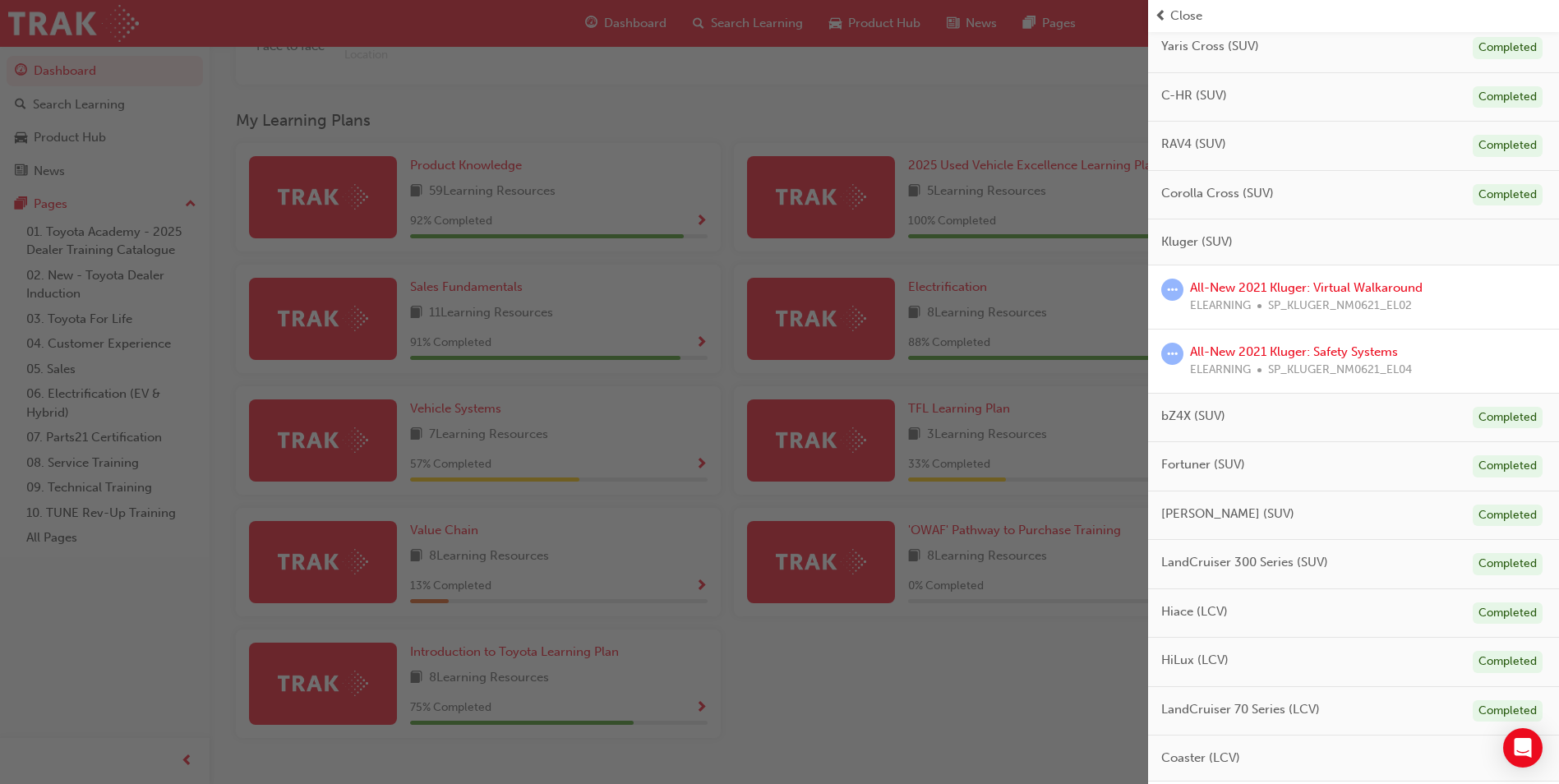
scroll to position [321, 0]
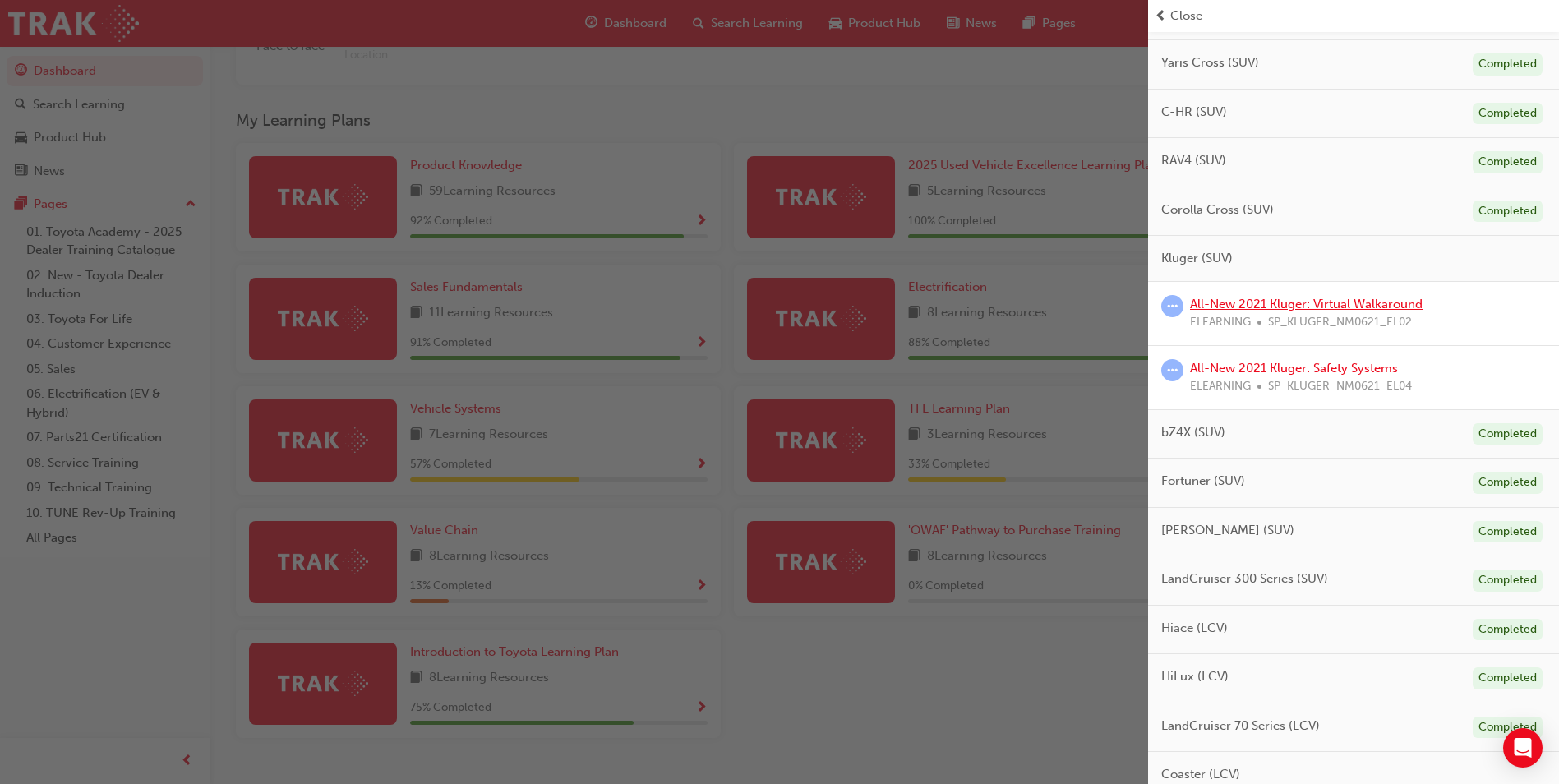
click at [1340, 309] on link "All-New 2021 Kluger: Virtual Walkaround" at bounding box center [1306, 304] width 232 height 15
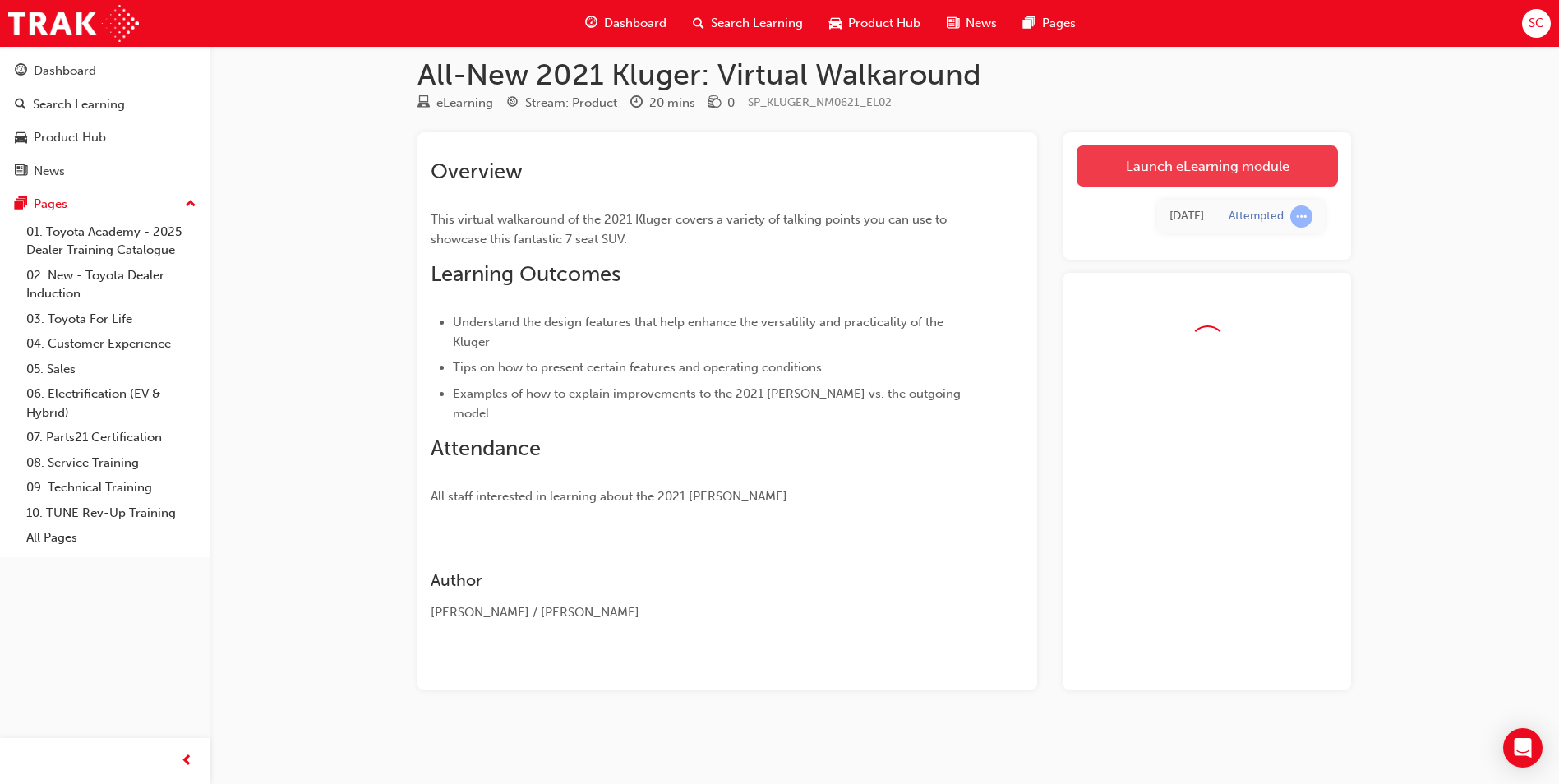
click at [1207, 173] on link "Launch eLearning module" at bounding box center [1207, 166] width 261 height 41
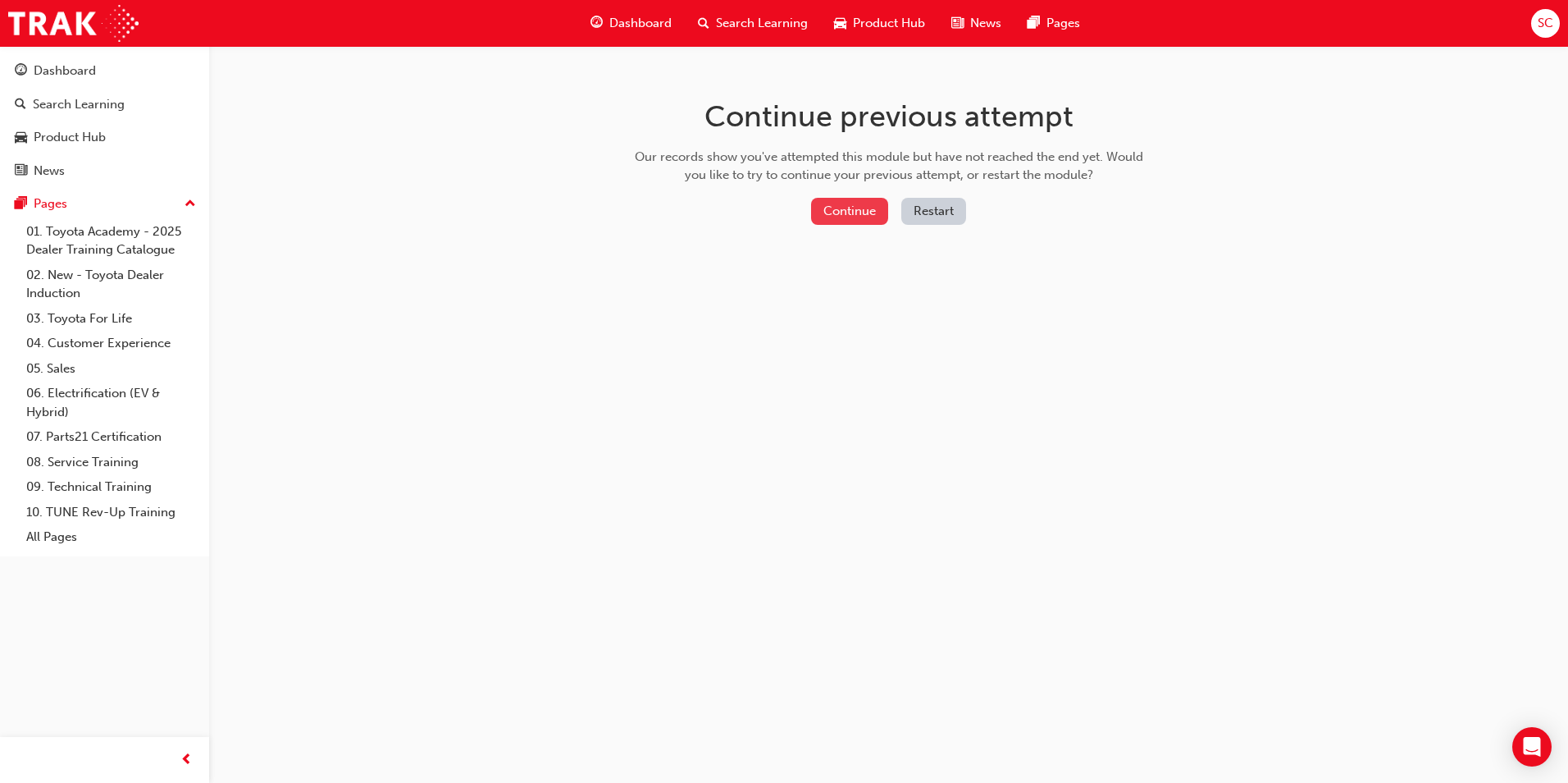
click at [865, 217] on button "Continue" at bounding box center [849, 211] width 77 height 27
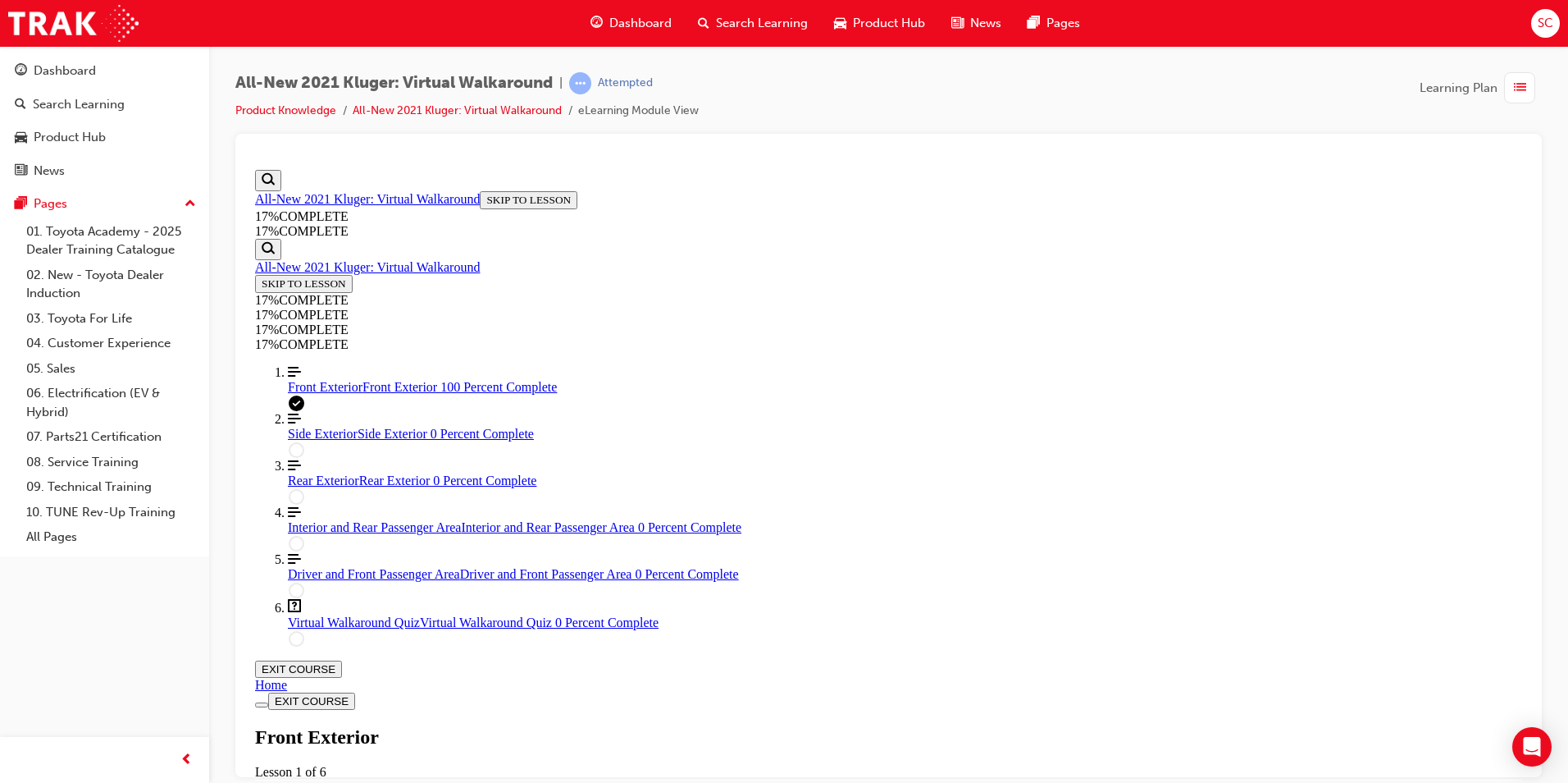
scroll to position [57, 0]
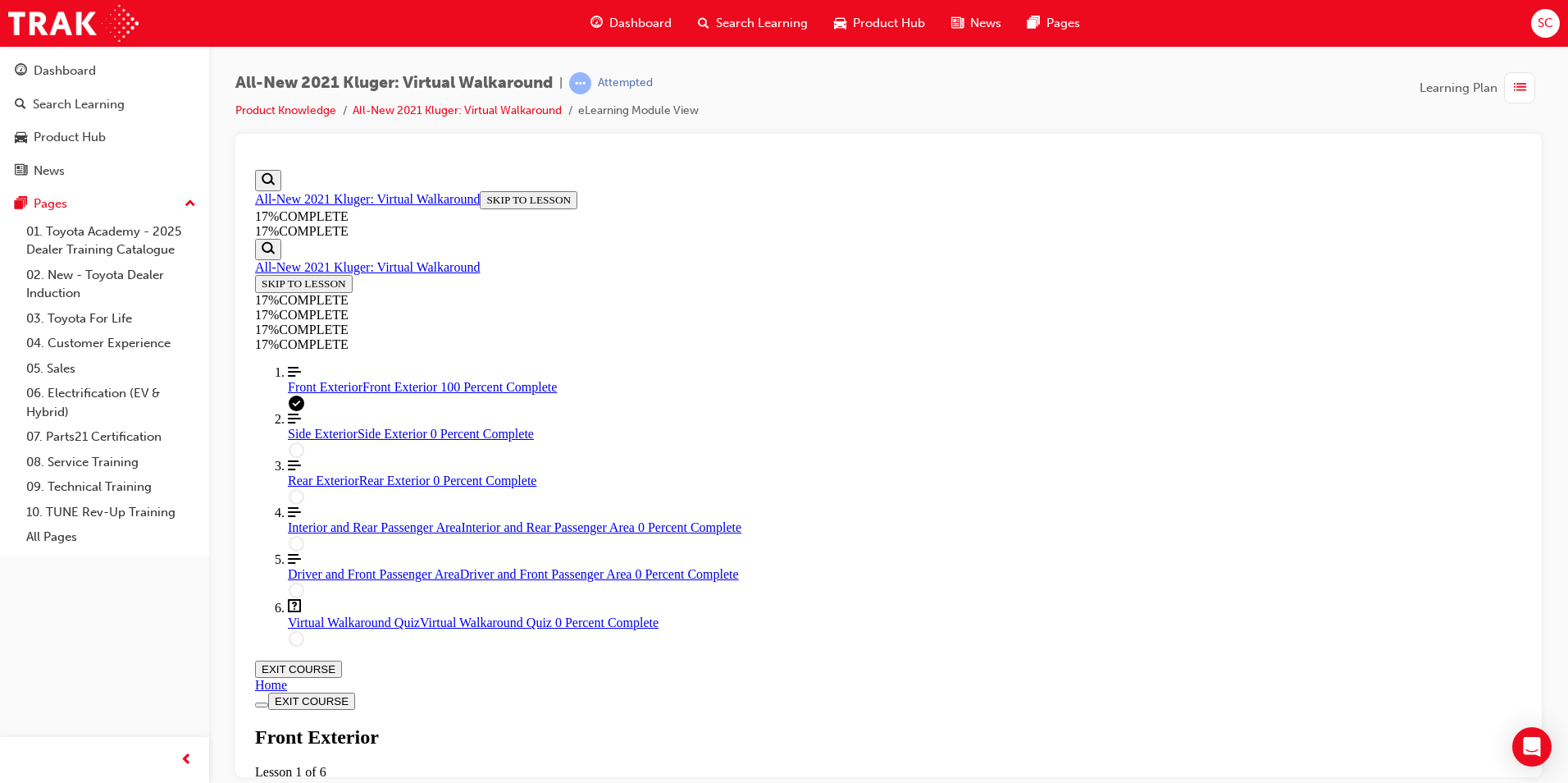
scroll to position [791, 0]
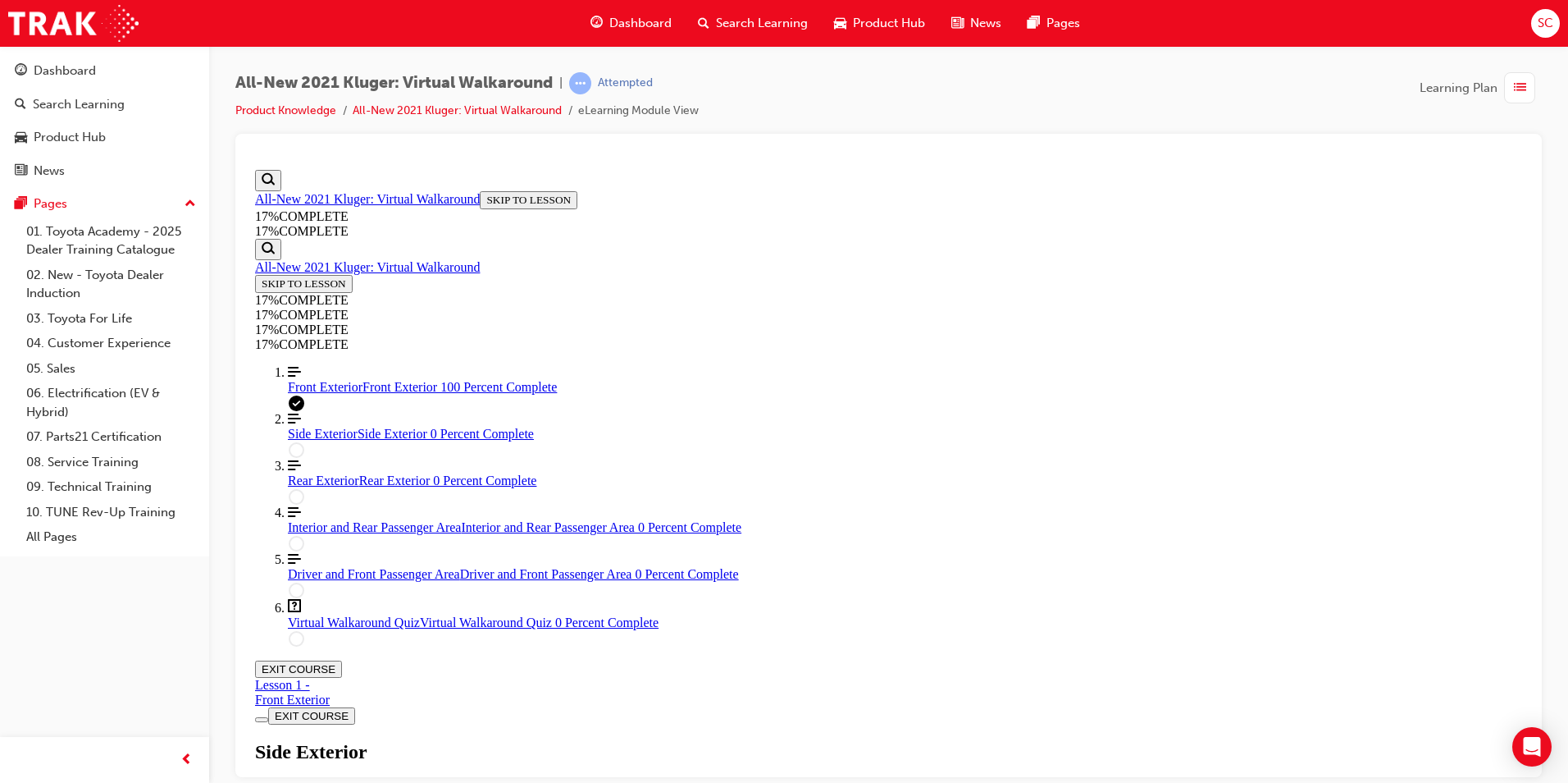
scroll to position [303, 0]
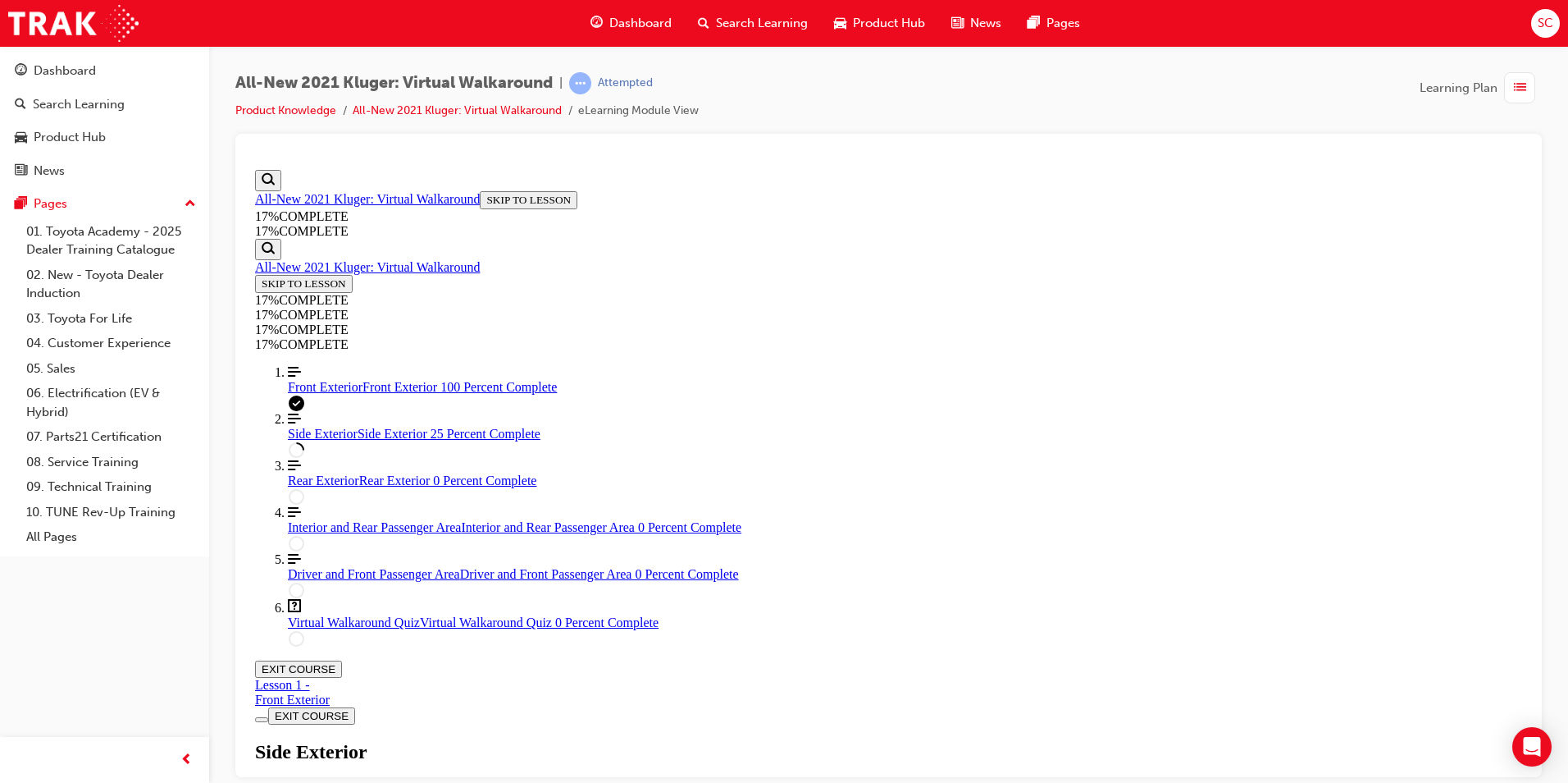
scroll to position [385, 0]
drag, startPoint x: 832, startPoint y: 335, endPoint x: 829, endPoint y: 321, distance: 14.3
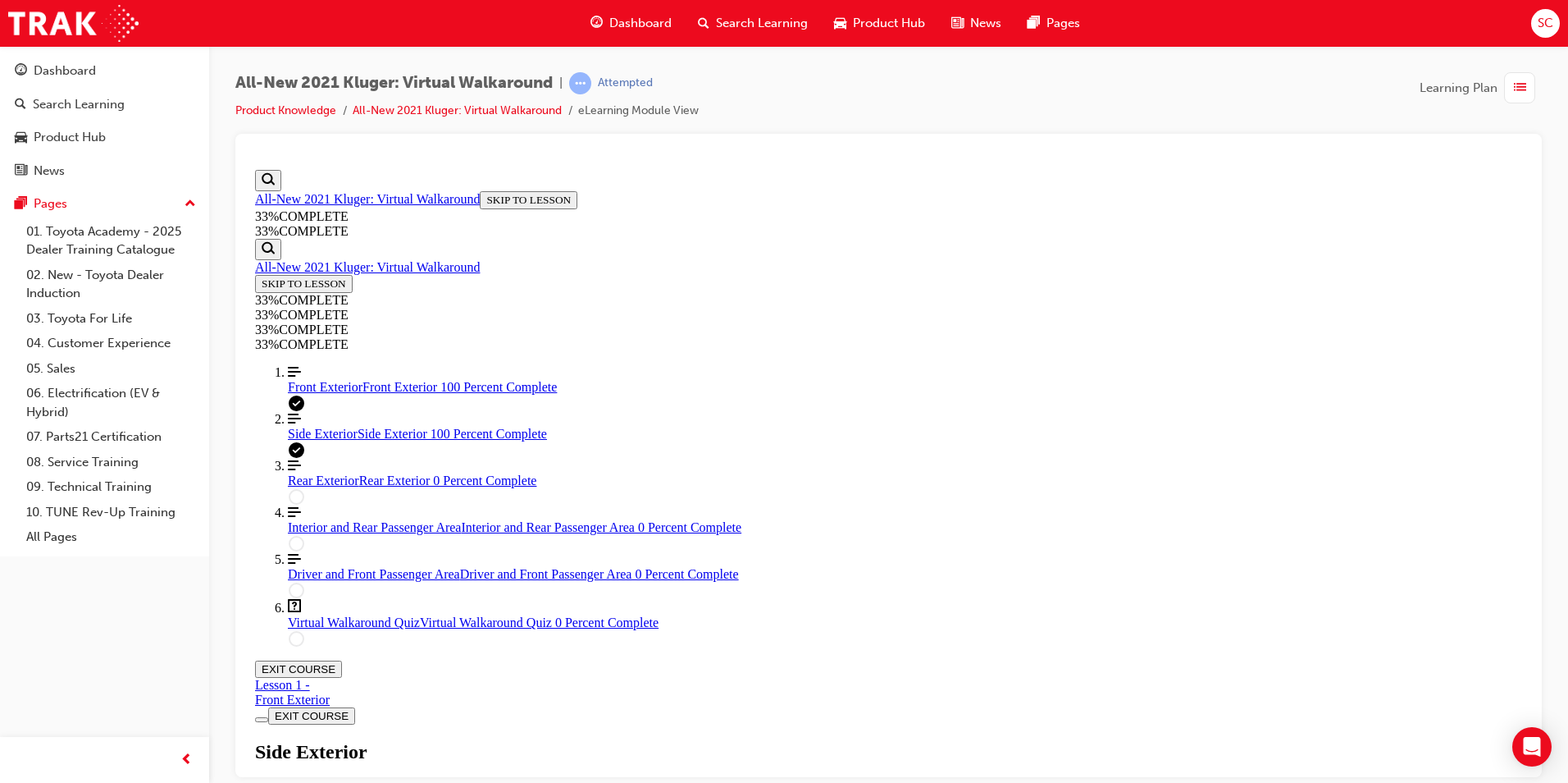
scroll to position [834, 0]
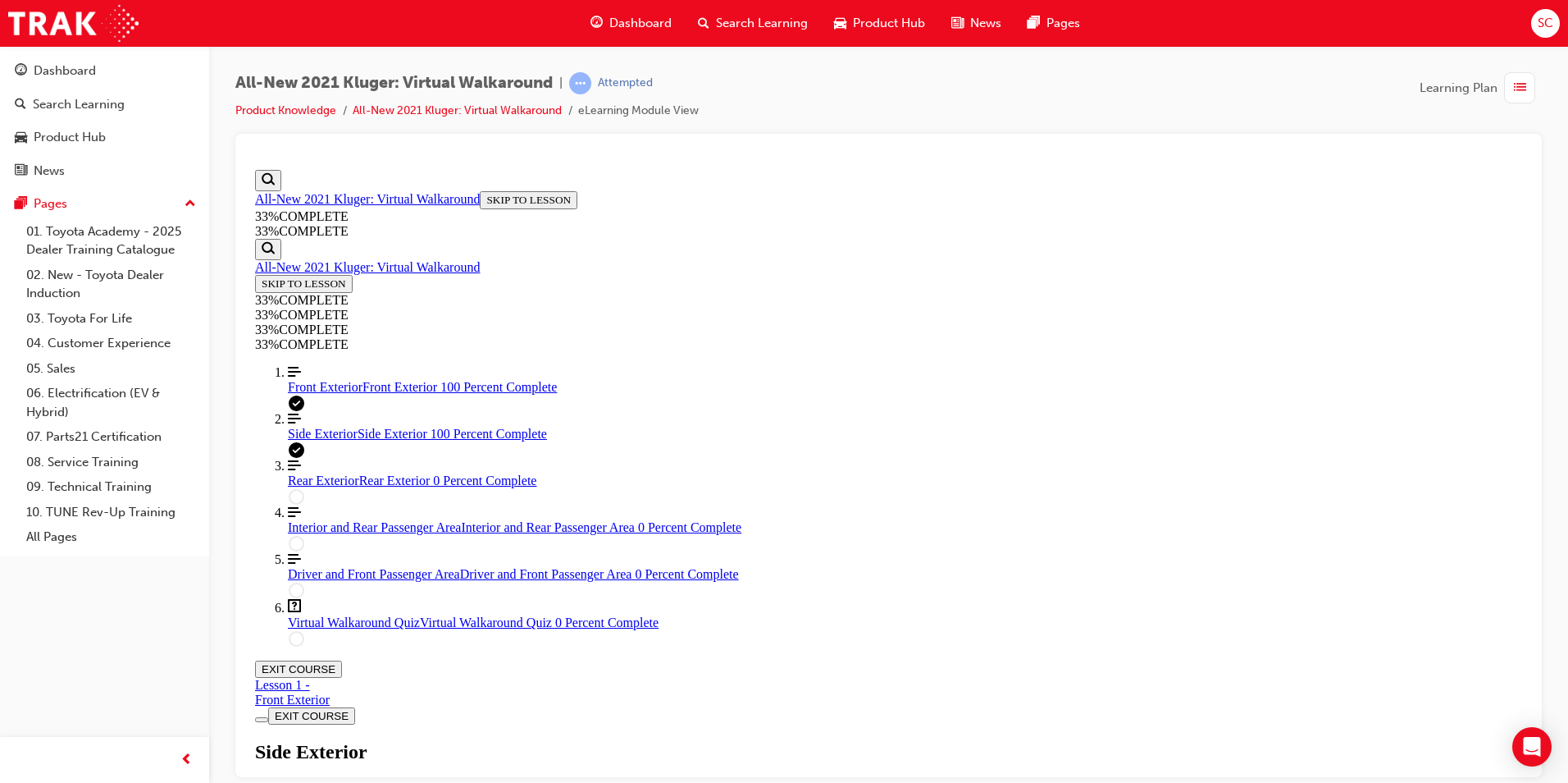
scroll to position [1024, 0]
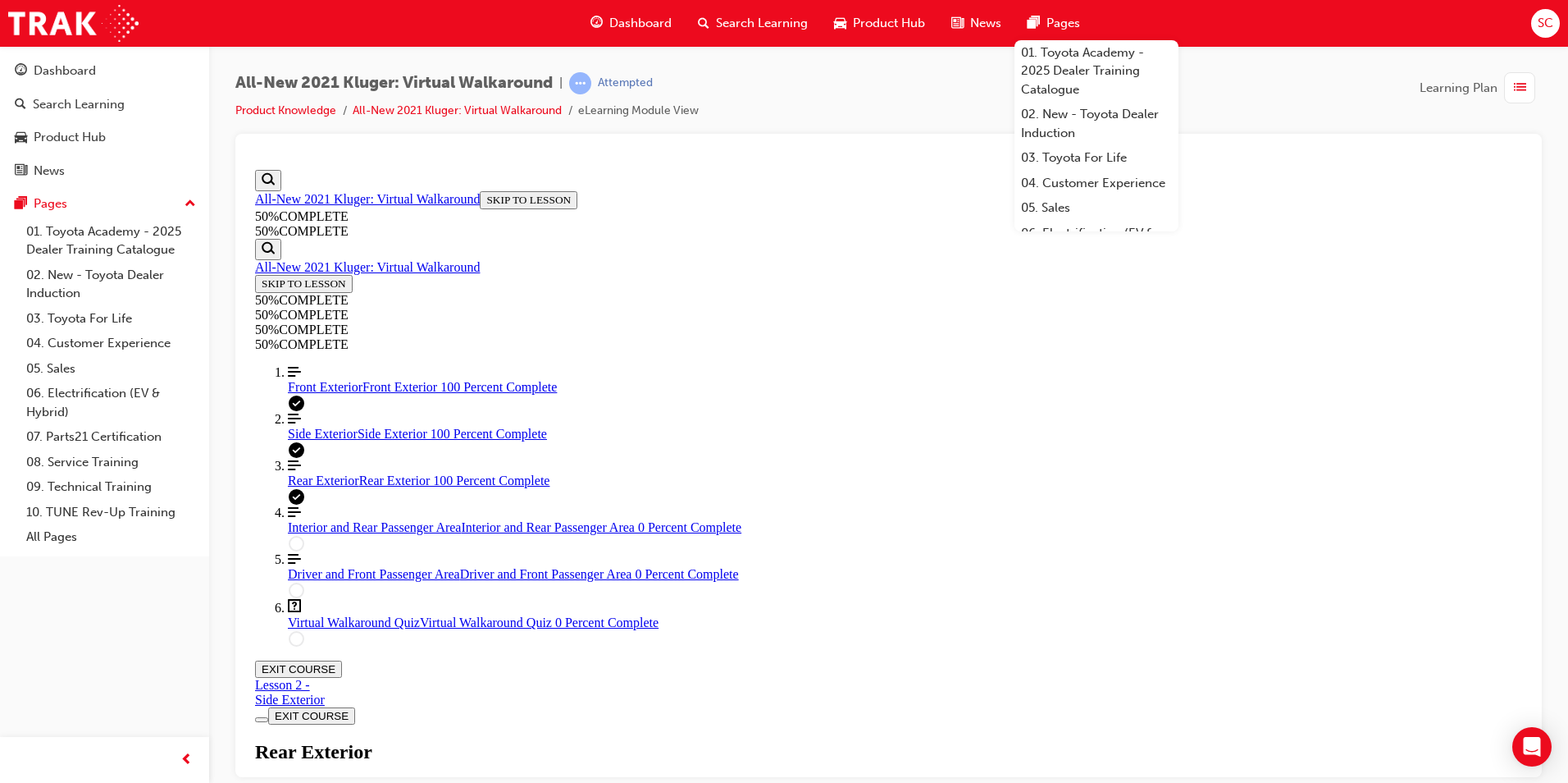
drag, startPoint x: 881, startPoint y: 283, endPoint x: 967, endPoint y: 290, distance: 86.3
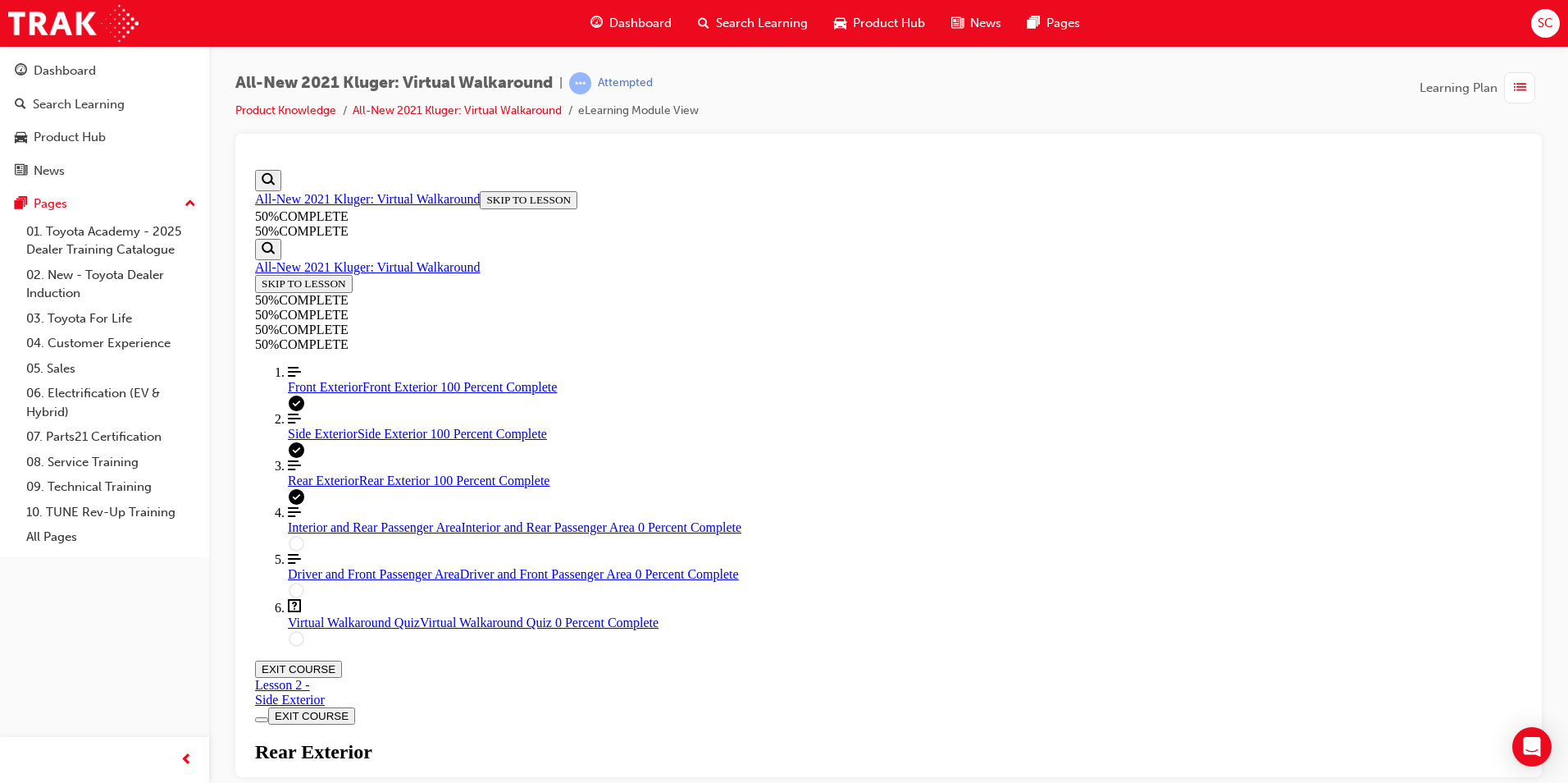
click at [945, 88] on div "All-New 2021 Kluger: Virtual Walkaround | Attempted Product Knowledge All-New 2…" at bounding box center [889, 103] width 1307 height 61
drag, startPoint x: 1112, startPoint y: 367, endPoint x: 1104, endPoint y: 388, distance: 22.5
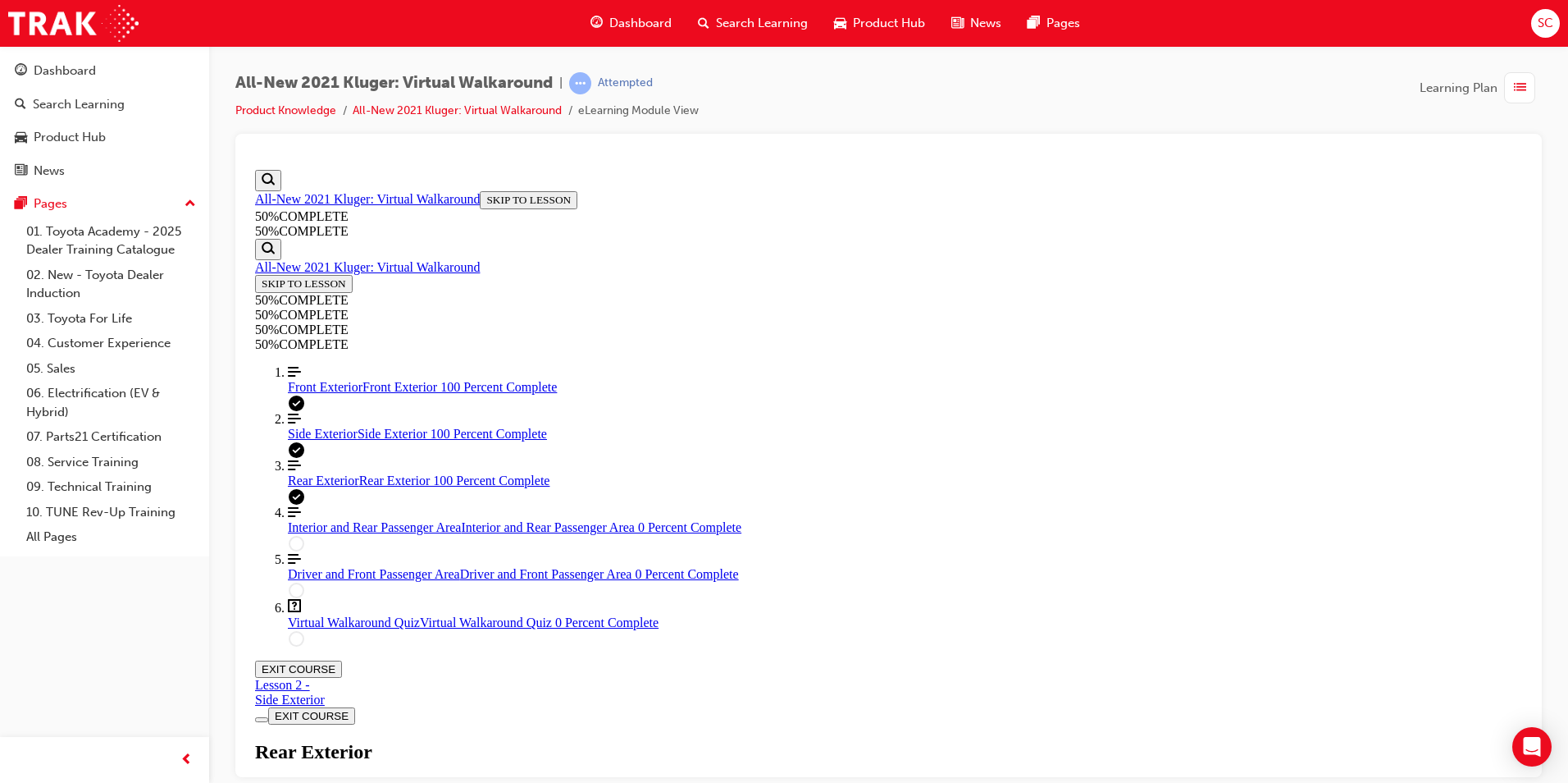
scroll to position [1040, 0]
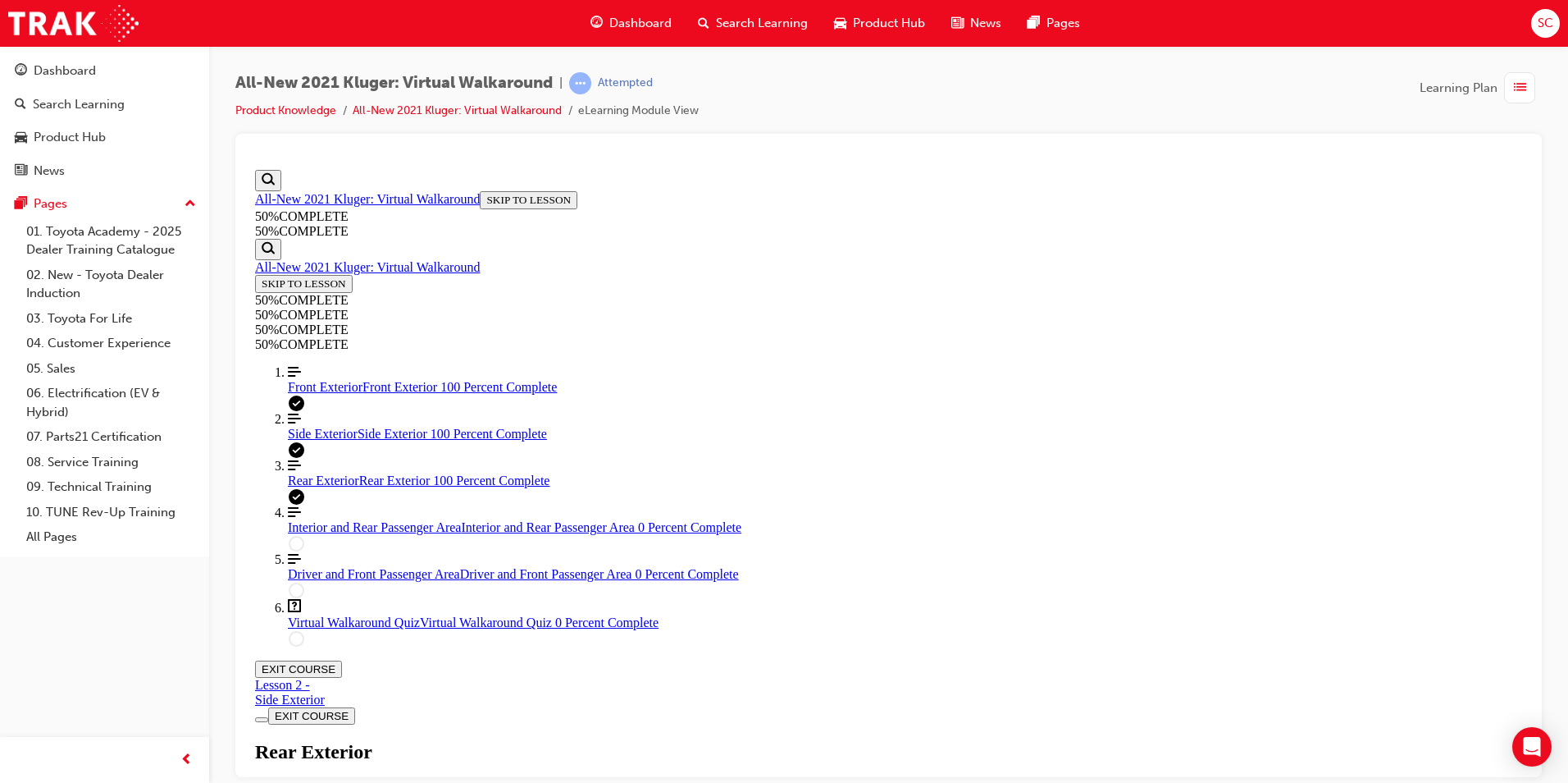
scroll to position [1040, 0]
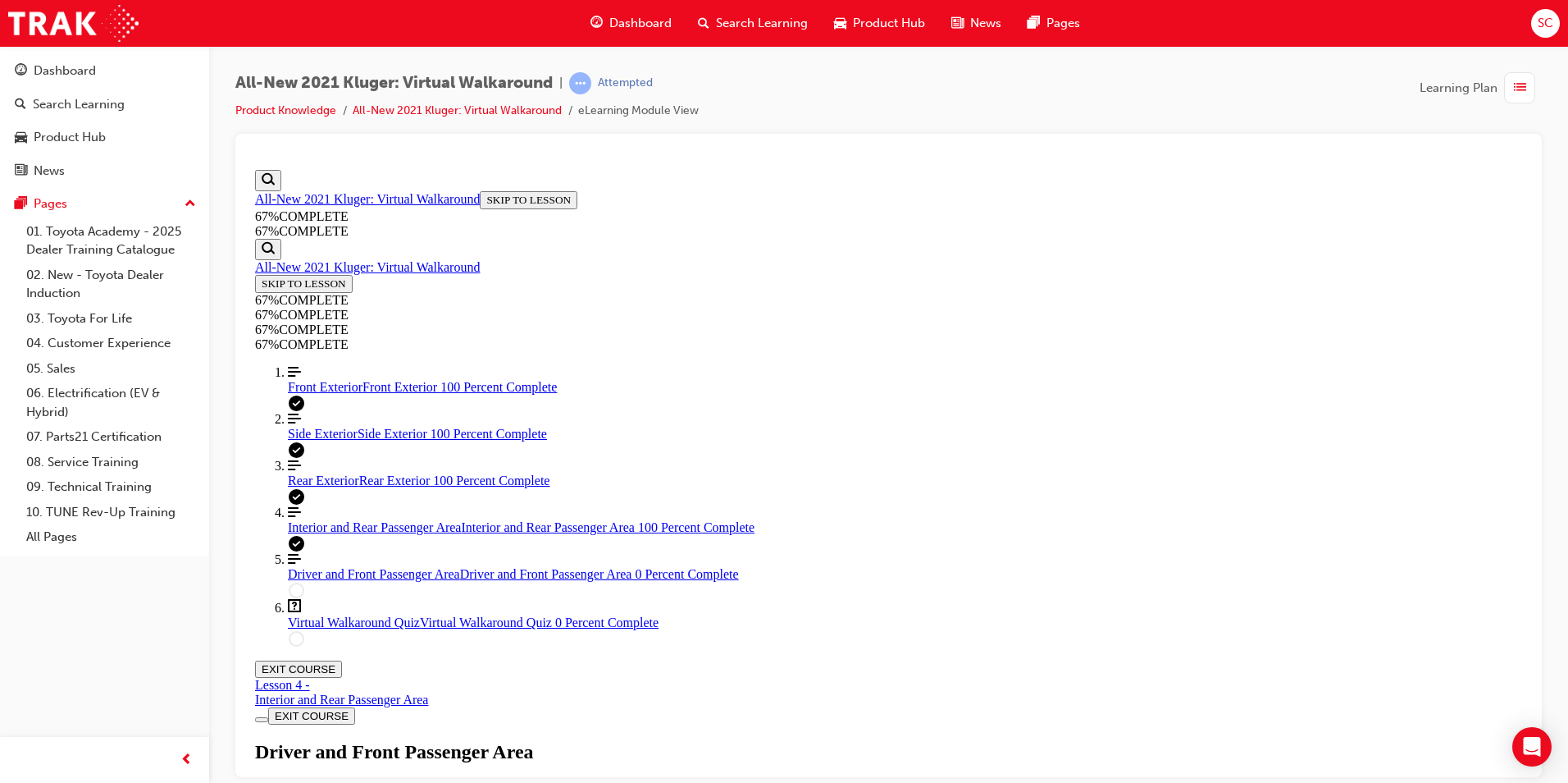
scroll to position [220, 0]
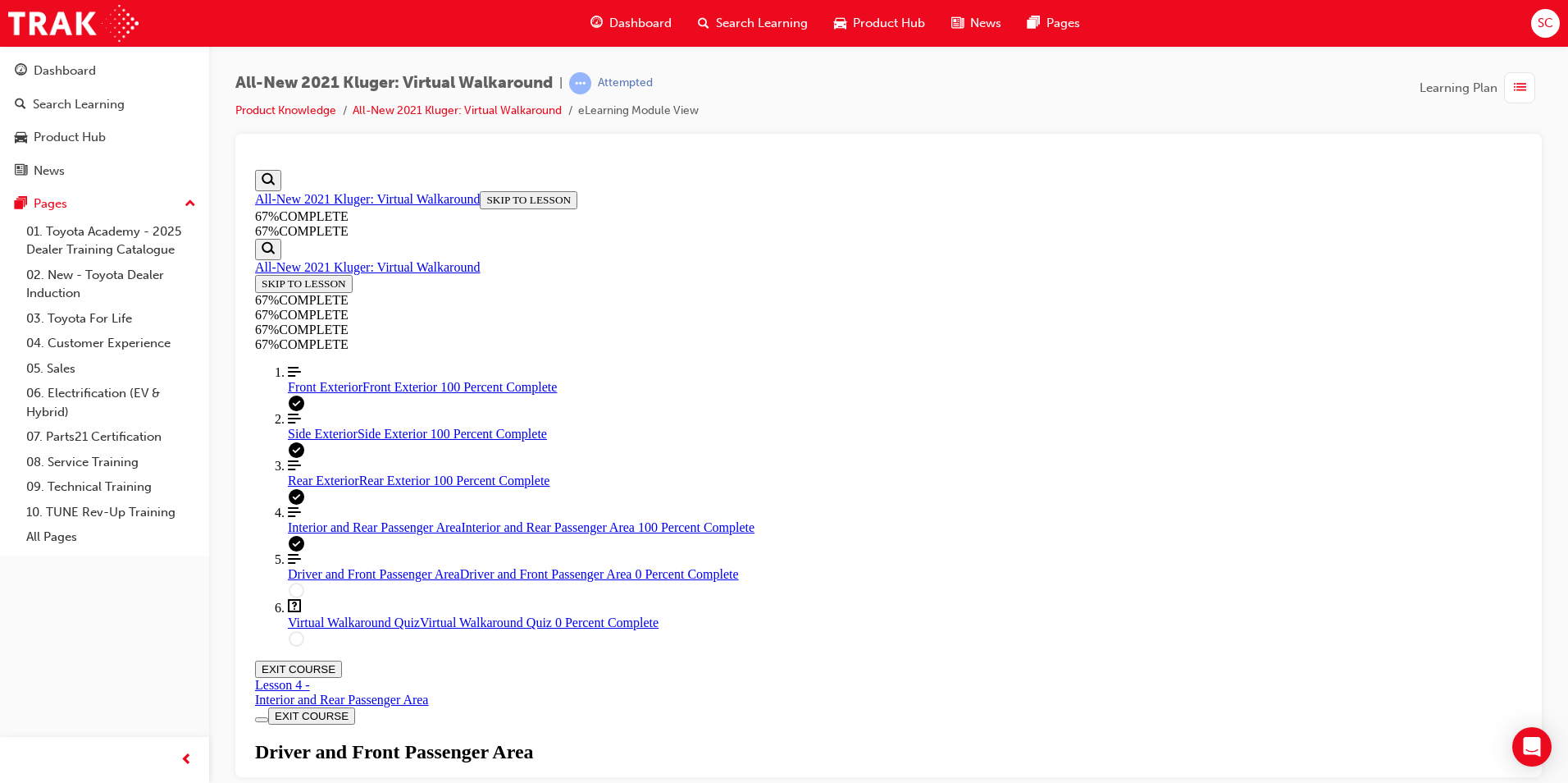
drag, startPoint x: 938, startPoint y: 391, endPoint x: 907, endPoint y: 400, distance: 32.3
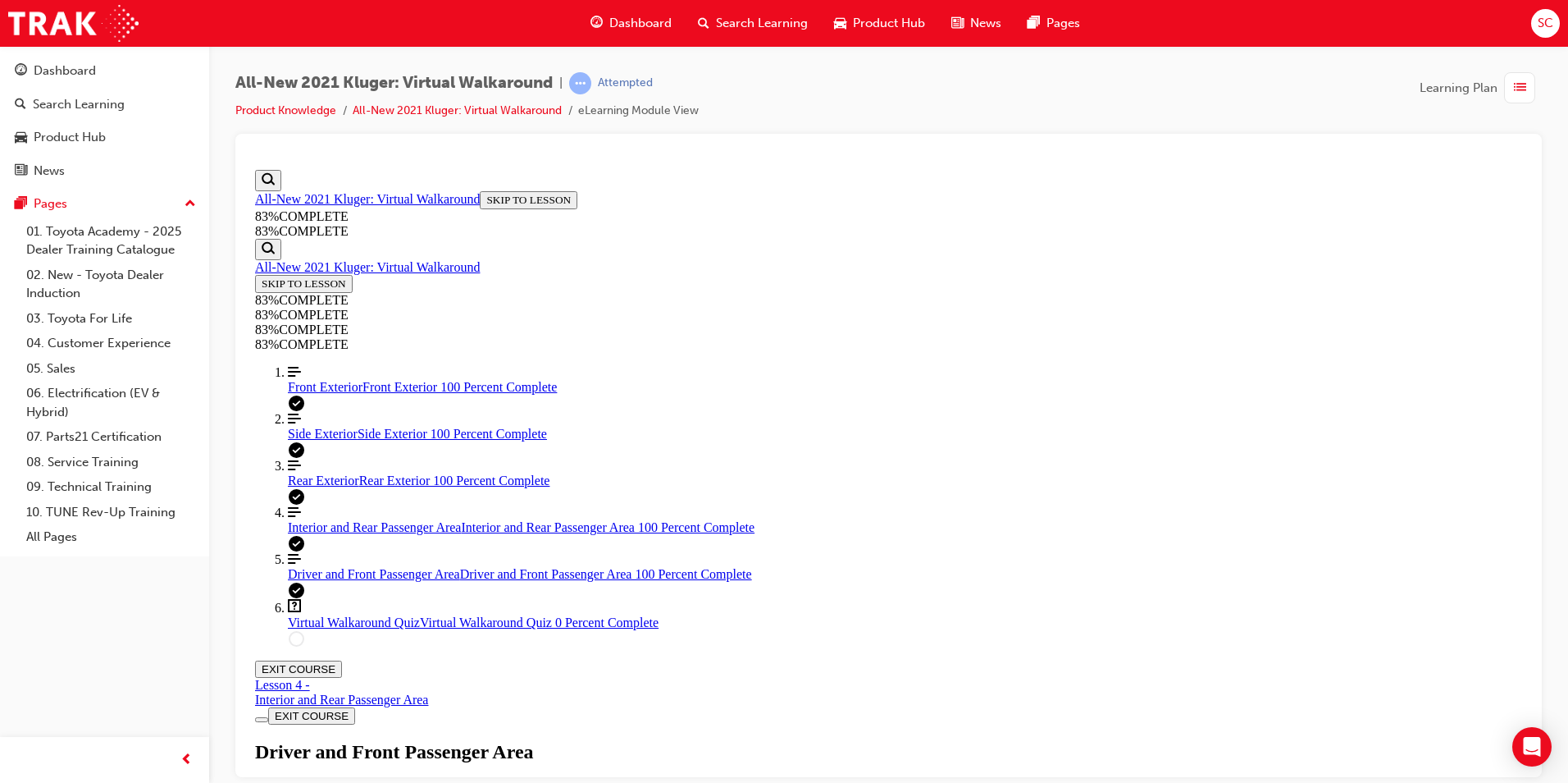
scroll to position [914, 0]
click at [766, 740] on div "Virtual Walkaround Quiz Lesson 6 of 6 Now that you've explored the Kluger in mo…" at bounding box center [889, 796] width 1267 height 112
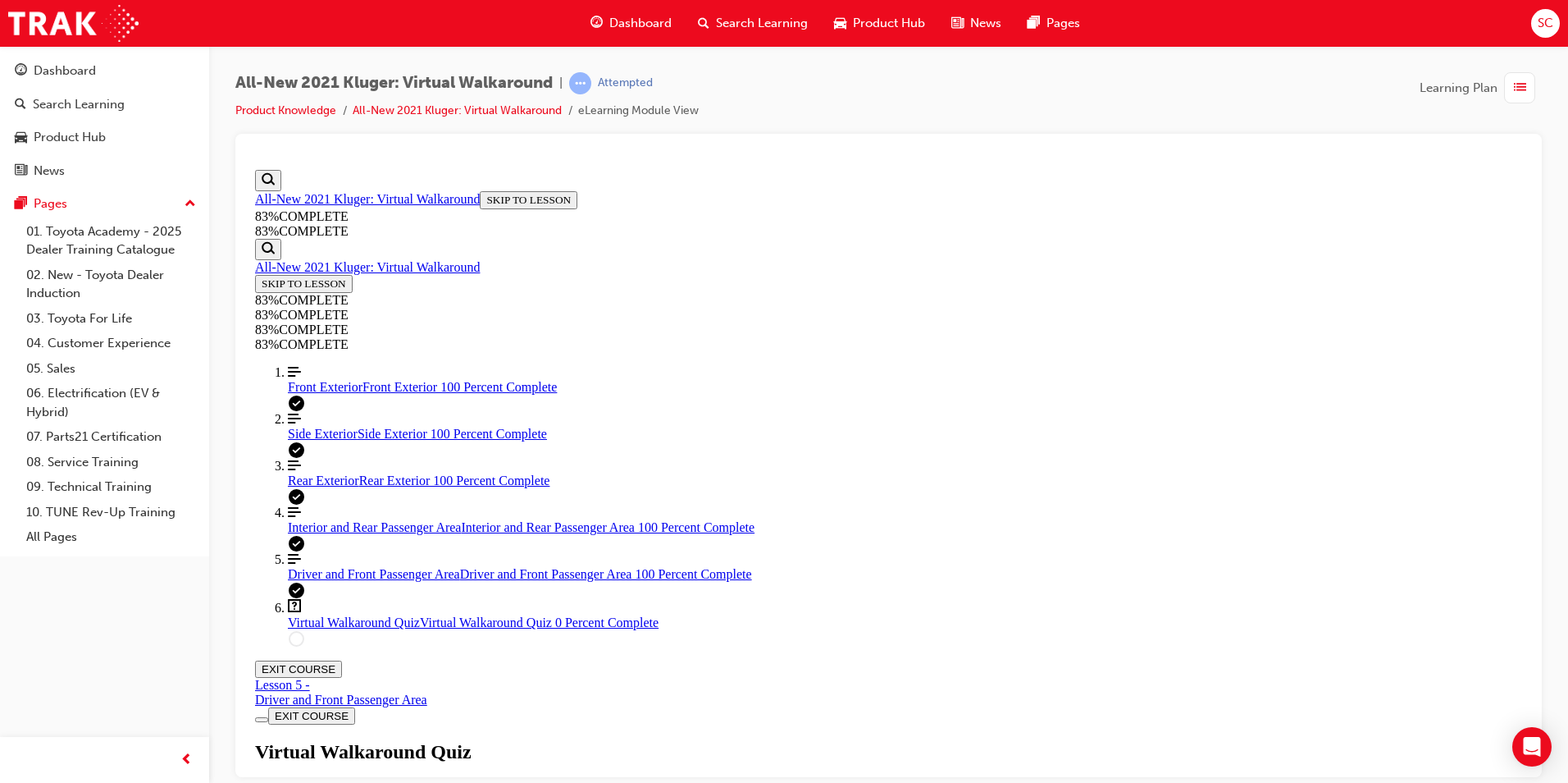
scroll to position [163, 0]
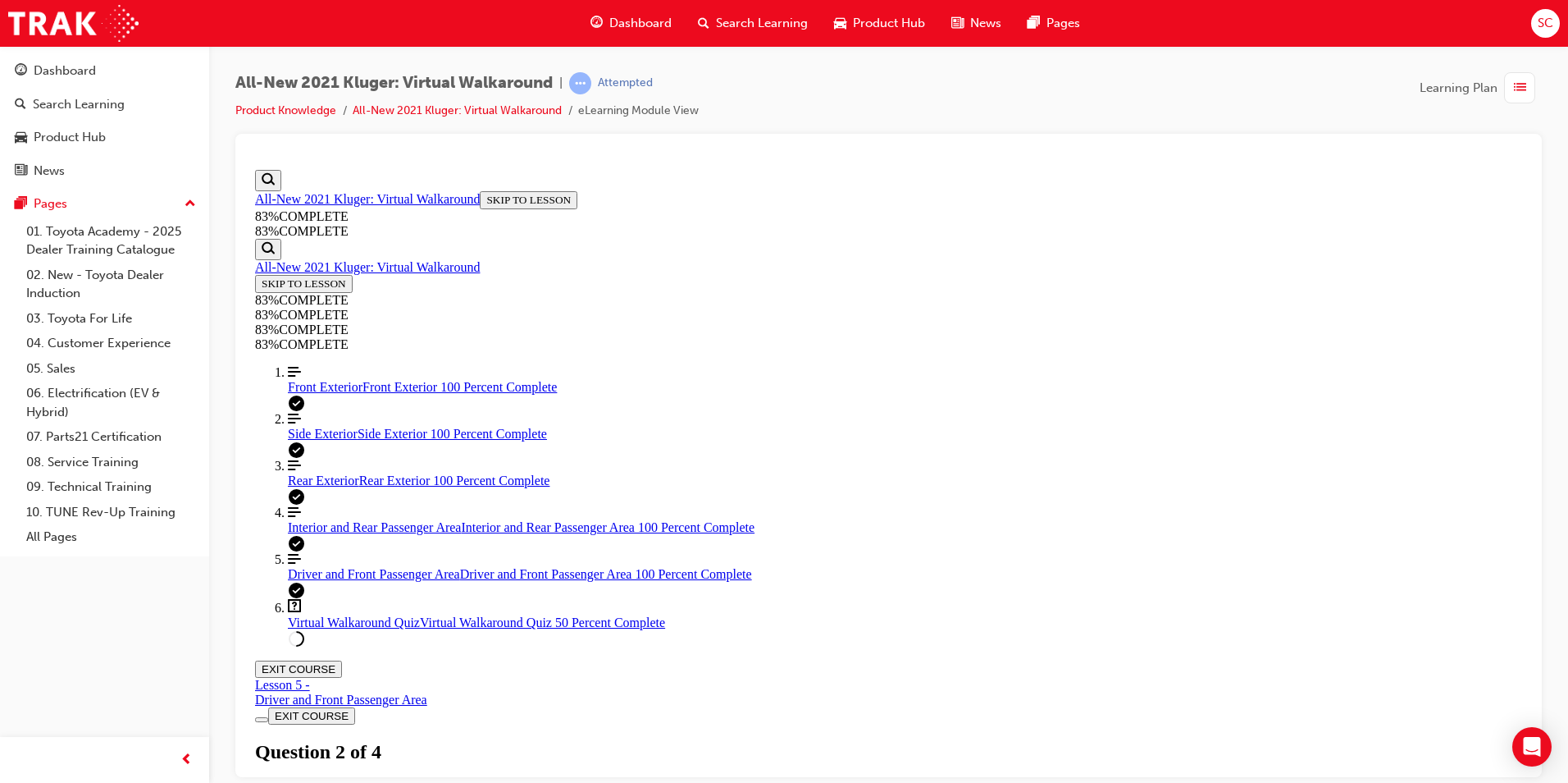
scroll to position [59, 0]
drag, startPoint x: 704, startPoint y: 395, endPoint x: 772, endPoint y: 414, distance: 70.6
drag, startPoint x: 772, startPoint y: 414, endPoint x: 929, endPoint y: 432, distance: 158.0
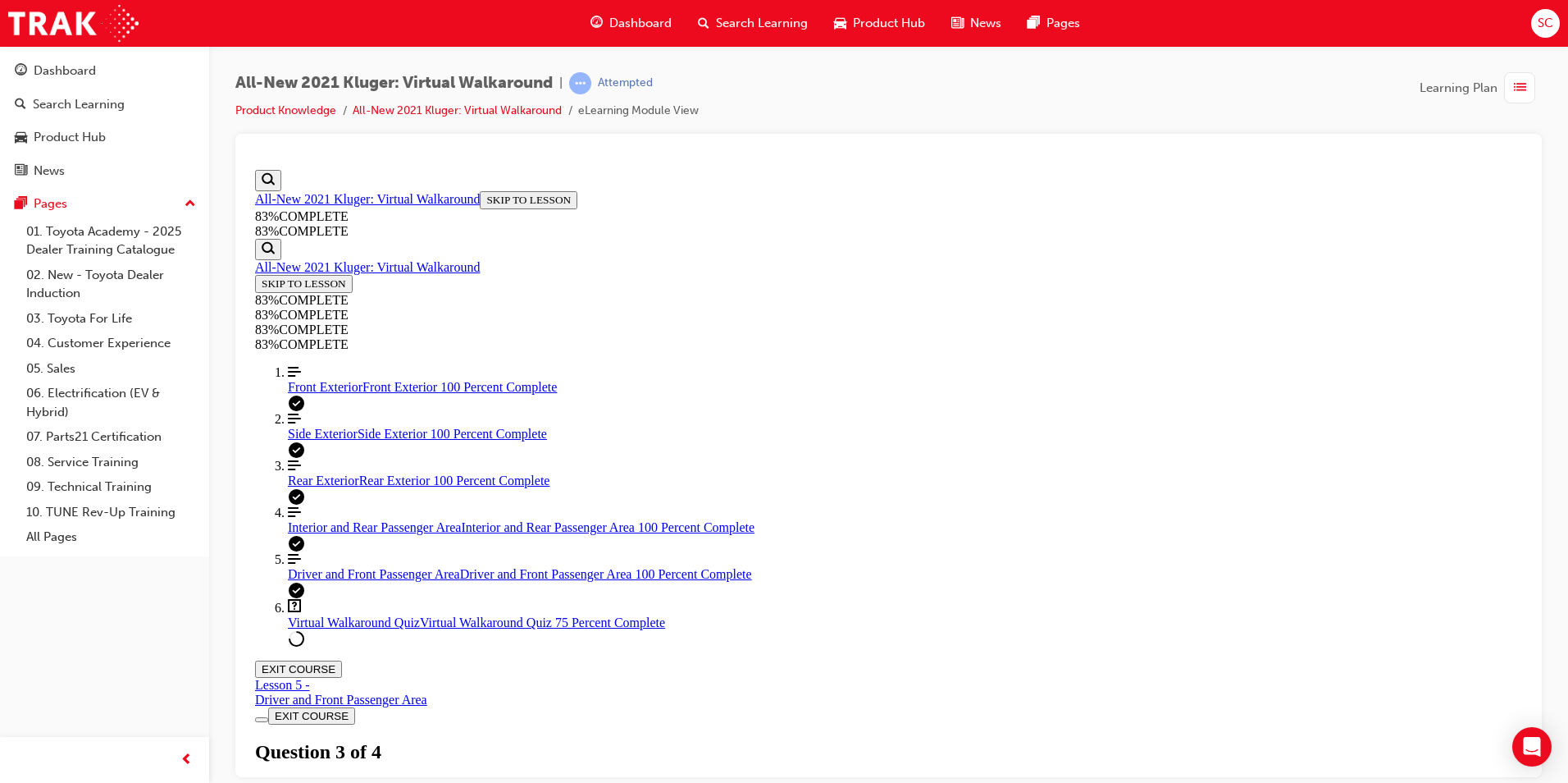
drag, startPoint x: 853, startPoint y: 276, endPoint x: 1229, endPoint y: 282, distance: 376.0
